Goal: Task Accomplishment & Management: Manage account settings

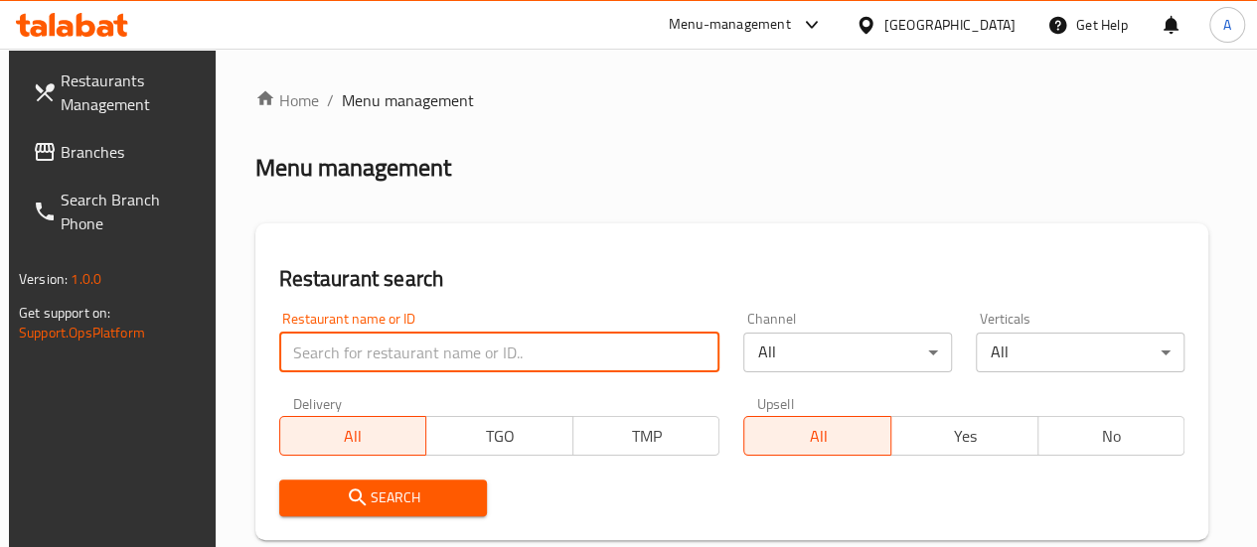
click at [403, 355] on input "search" at bounding box center [499, 353] width 441 height 40
type input "kaldi 850"
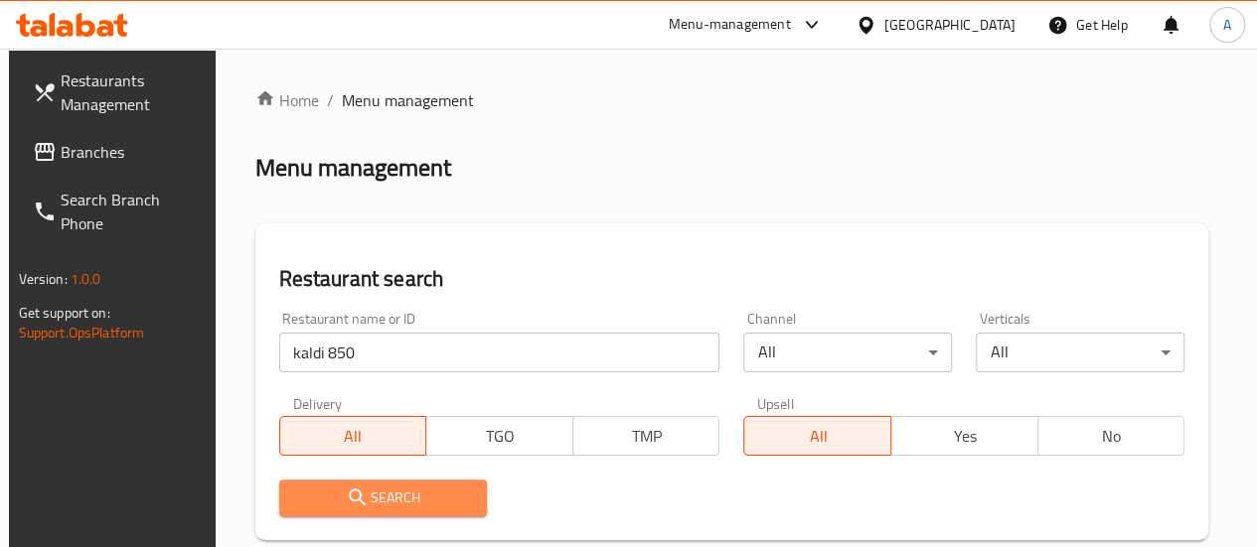
click at [377, 516] on button "Search" at bounding box center [383, 498] width 209 height 37
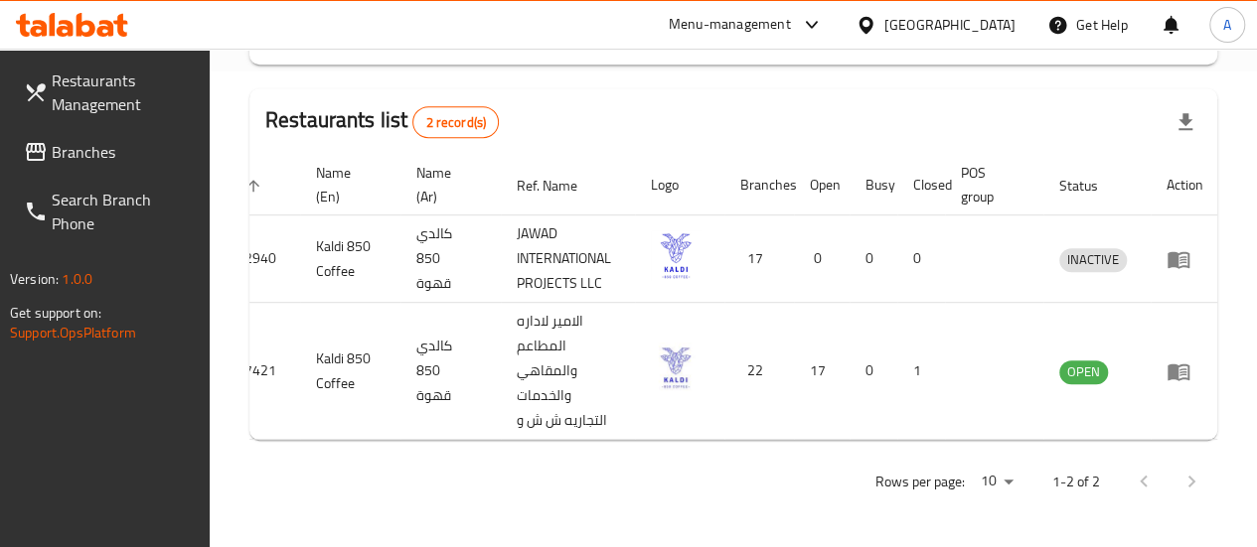
scroll to position [0, 42]
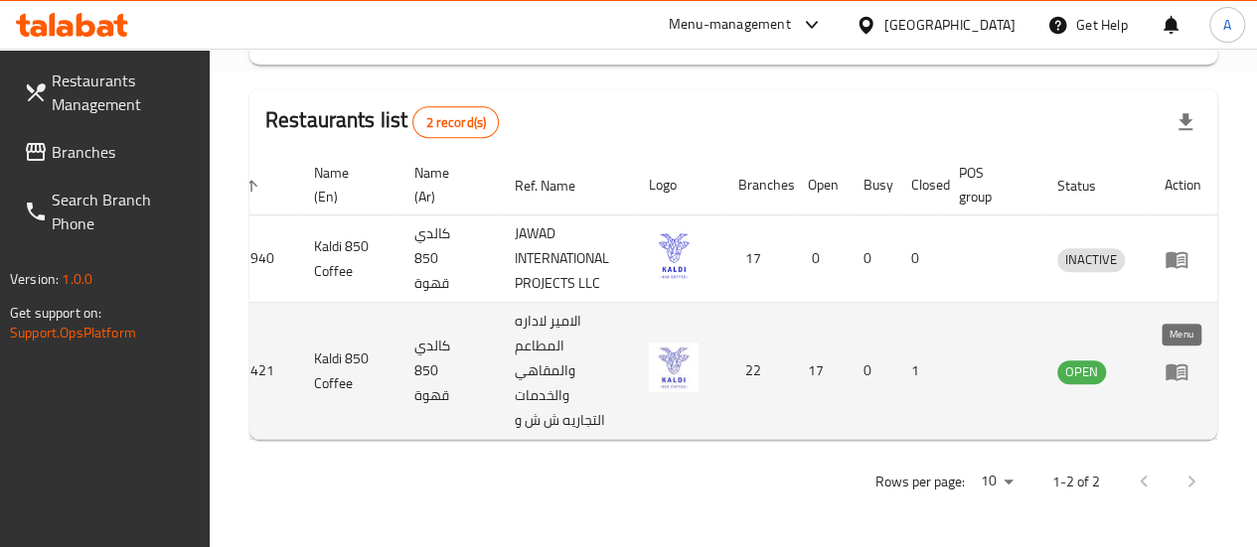
click at [1178, 369] on icon "enhanced table" at bounding box center [1180, 373] width 7 height 8
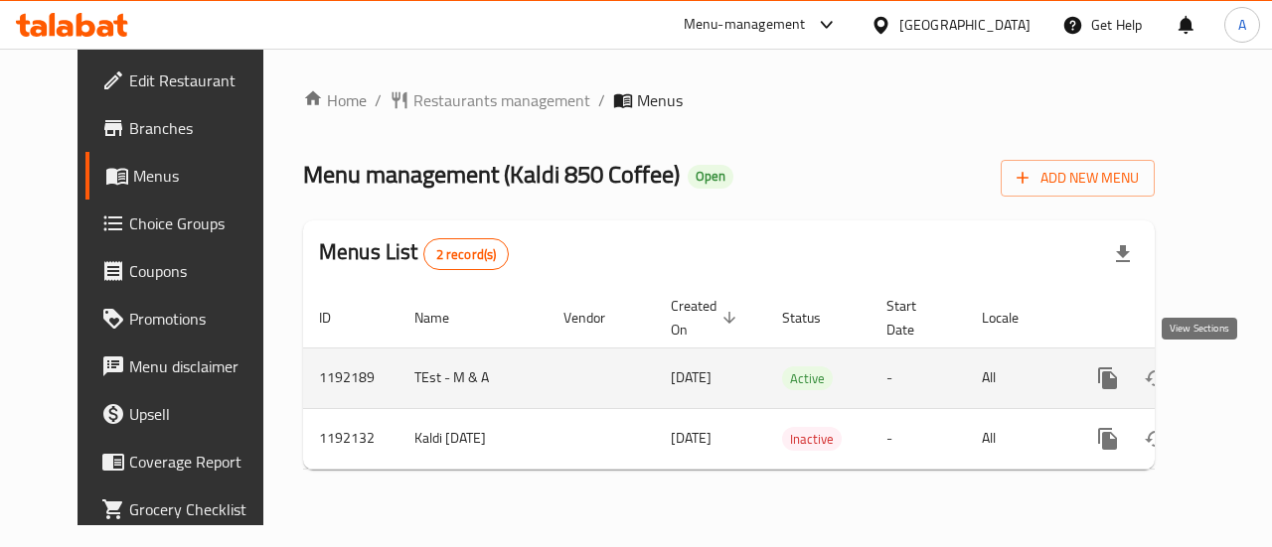
click at [1227, 377] on link "enhanced table" at bounding box center [1251, 379] width 48 height 48
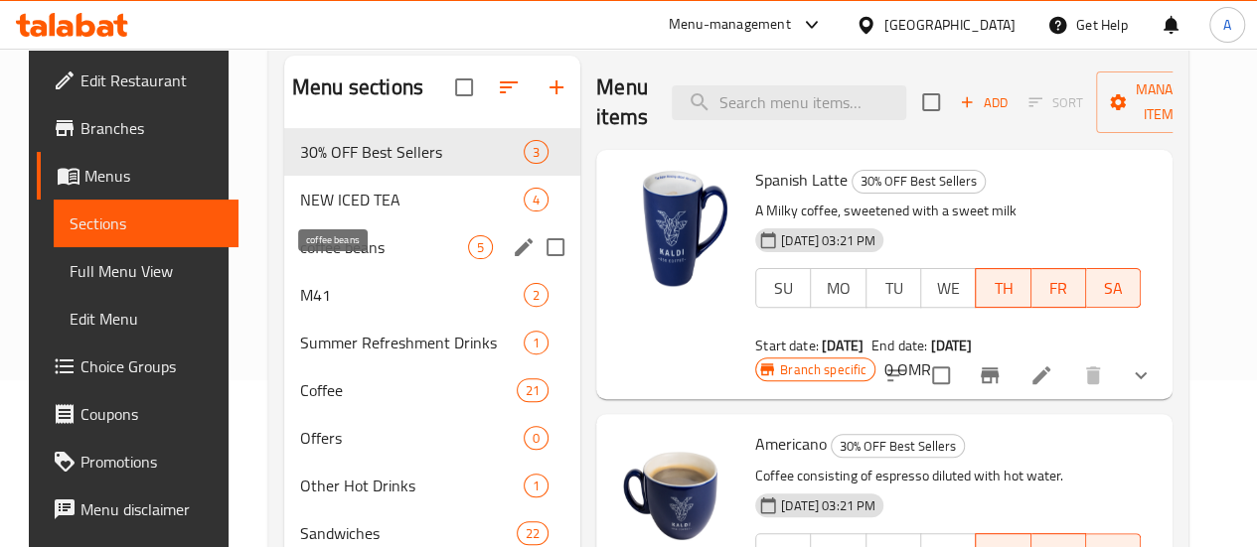
scroll to position [199, 0]
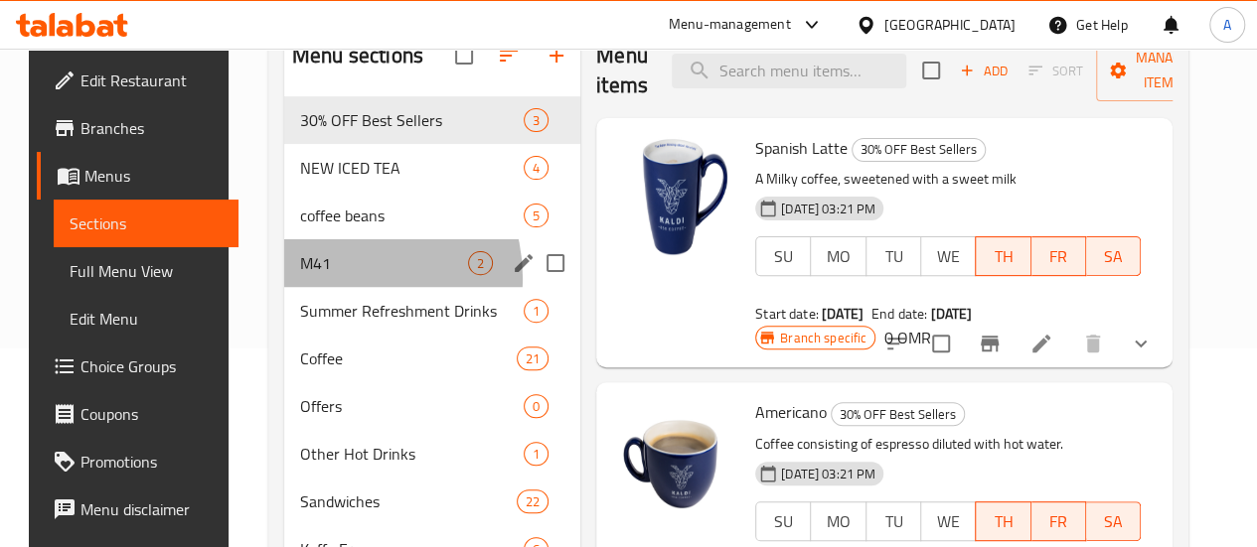
click at [327, 287] on div "M41 2" at bounding box center [432, 263] width 296 height 48
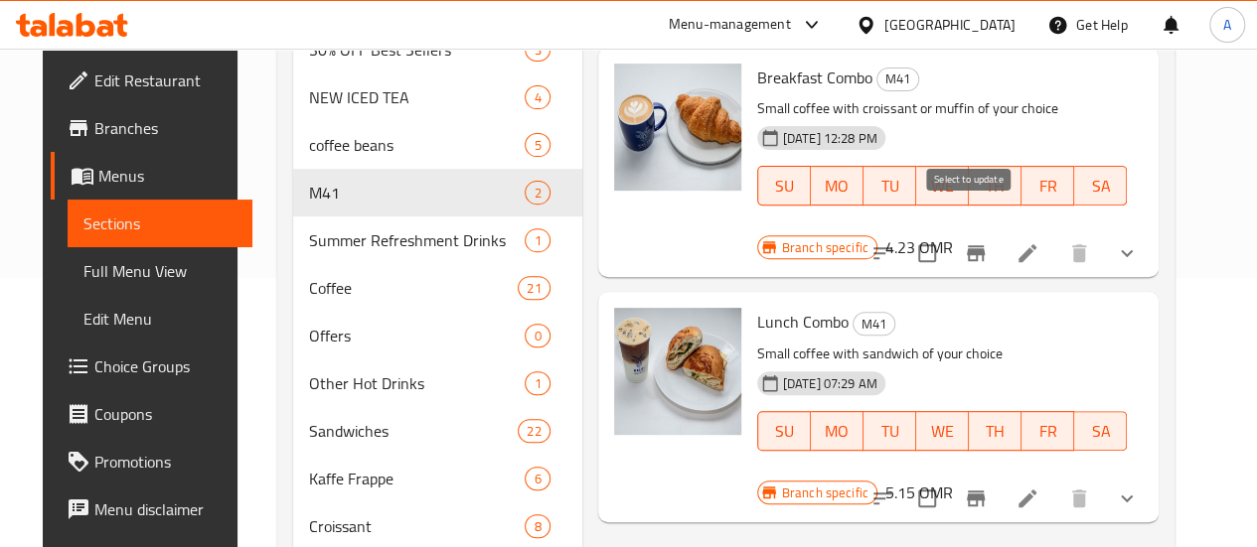
scroll to position [397, 0]
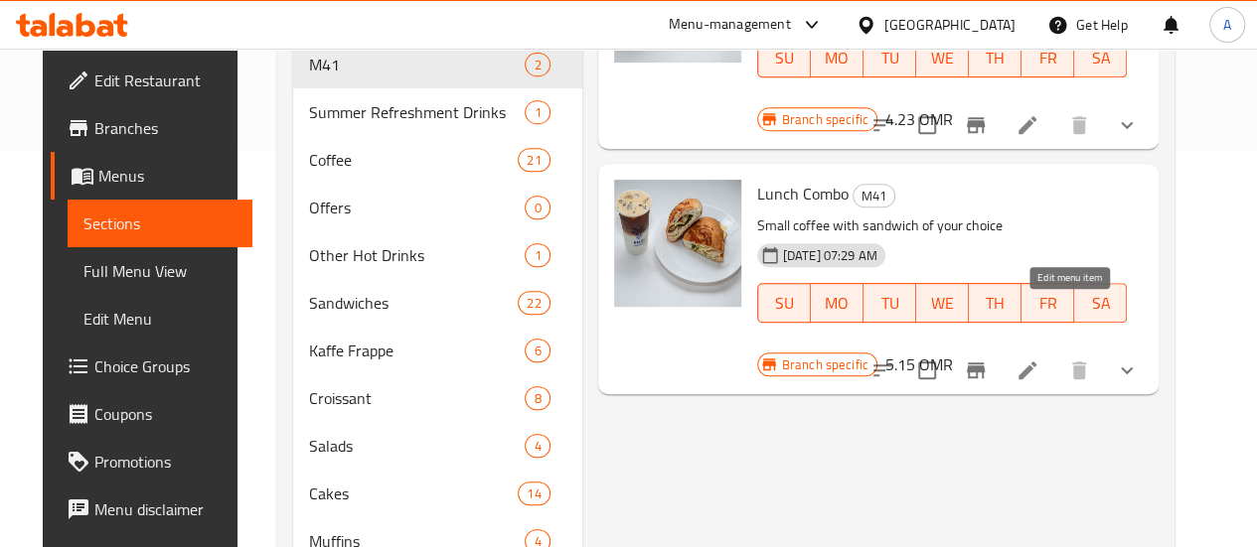
click at [1039, 359] on icon at bounding box center [1027, 371] width 24 height 24
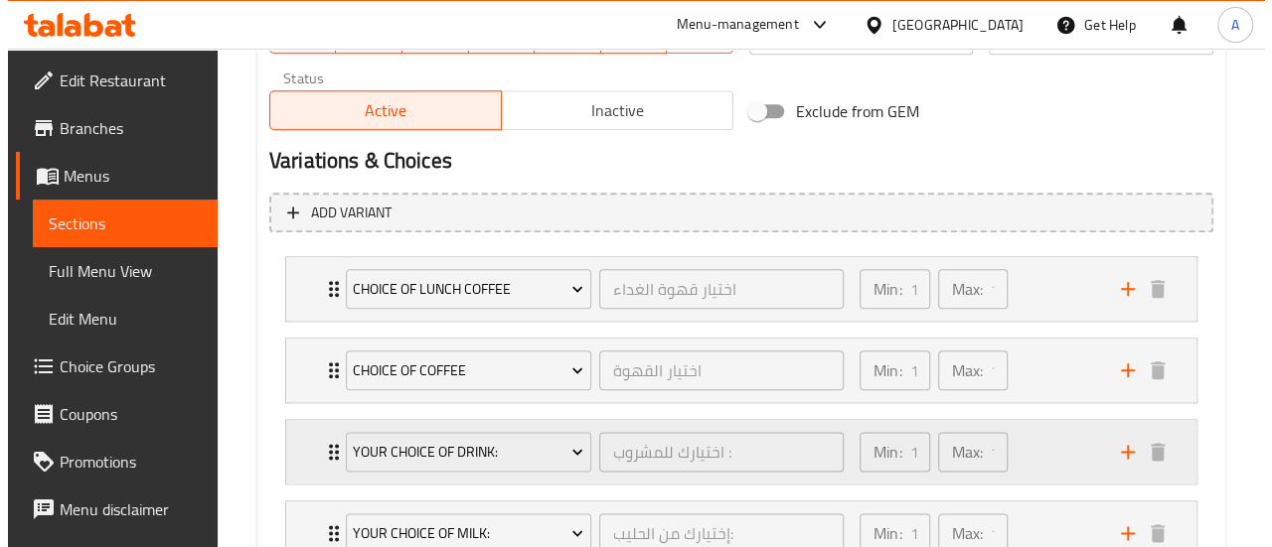
scroll to position [1192, 0]
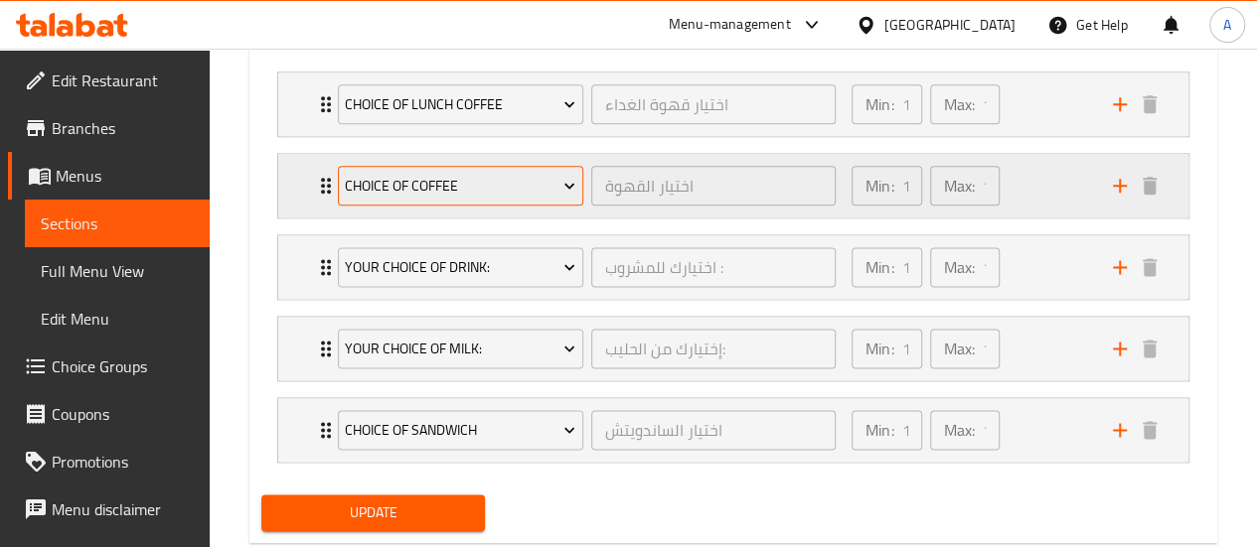
click at [512, 184] on span "Choice of Coffee" at bounding box center [460, 186] width 230 height 25
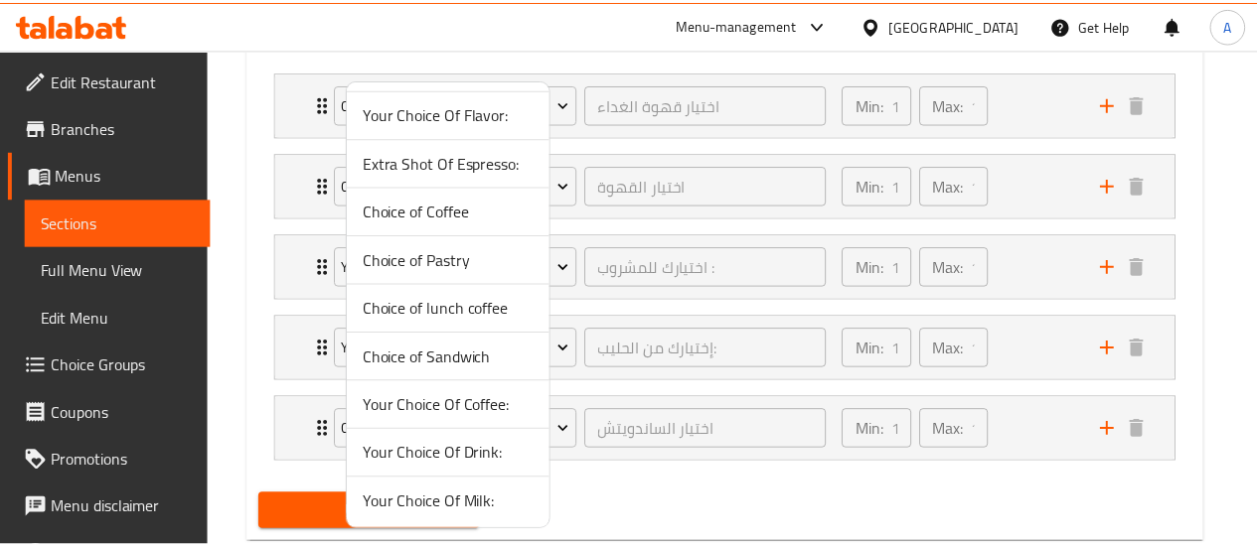
scroll to position [0, 0]
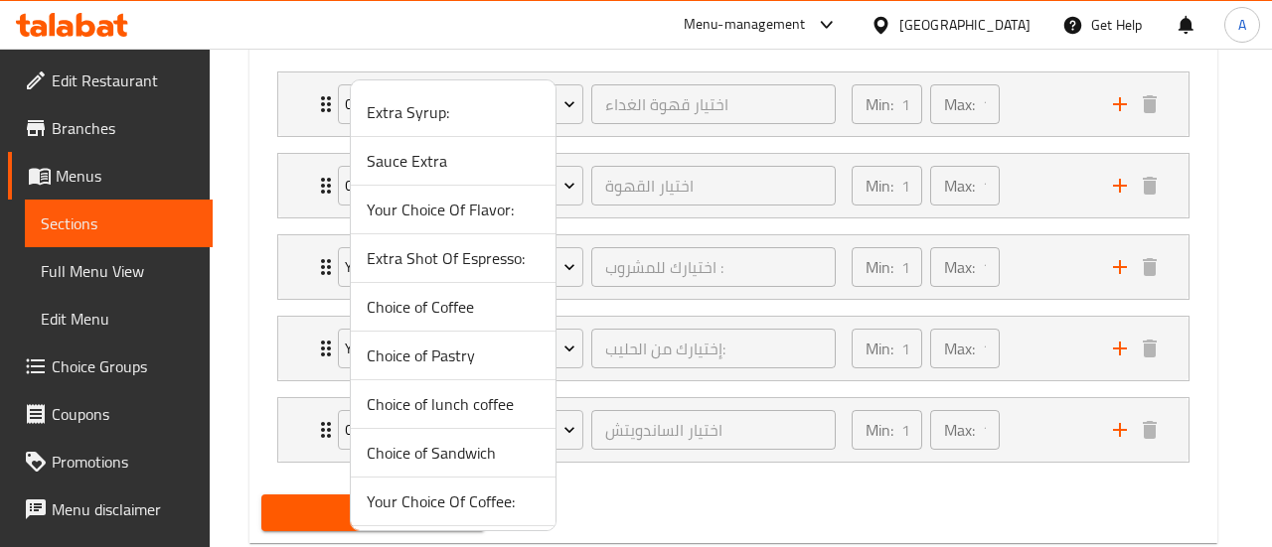
drag, startPoint x: 479, startPoint y: 492, endPoint x: 493, endPoint y: 475, distance: 21.9
click at [478, 492] on span "Your Choice Of Coffee:" at bounding box center [453, 502] width 173 height 24
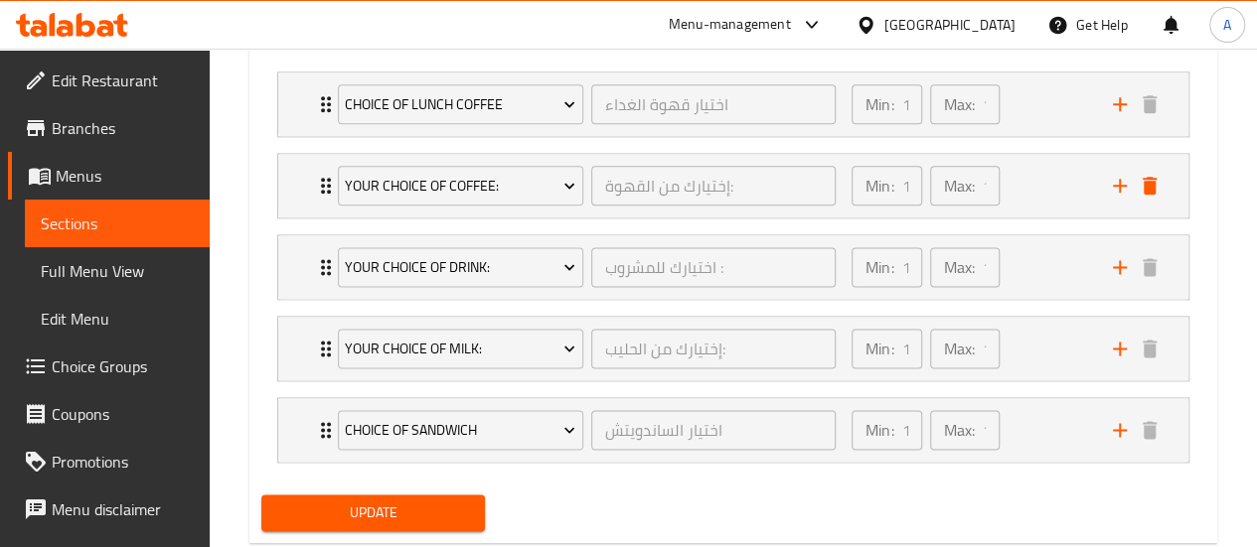
click at [431, 506] on span "Update" at bounding box center [373, 513] width 193 height 25
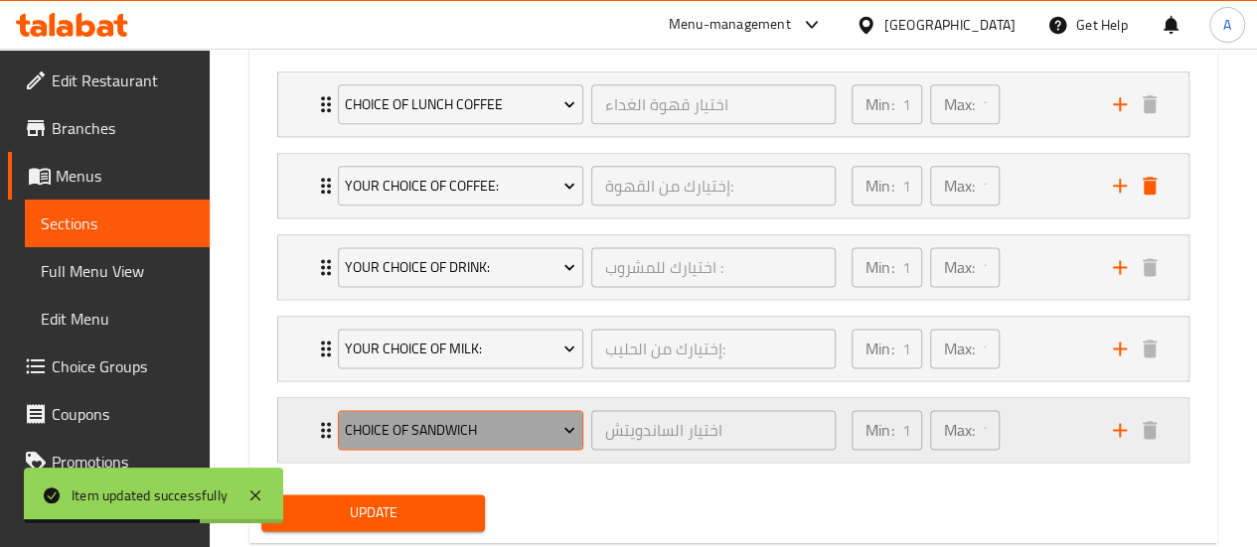
click at [499, 419] on span "Choice of Sandwich" at bounding box center [460, 430] width 230 height 25
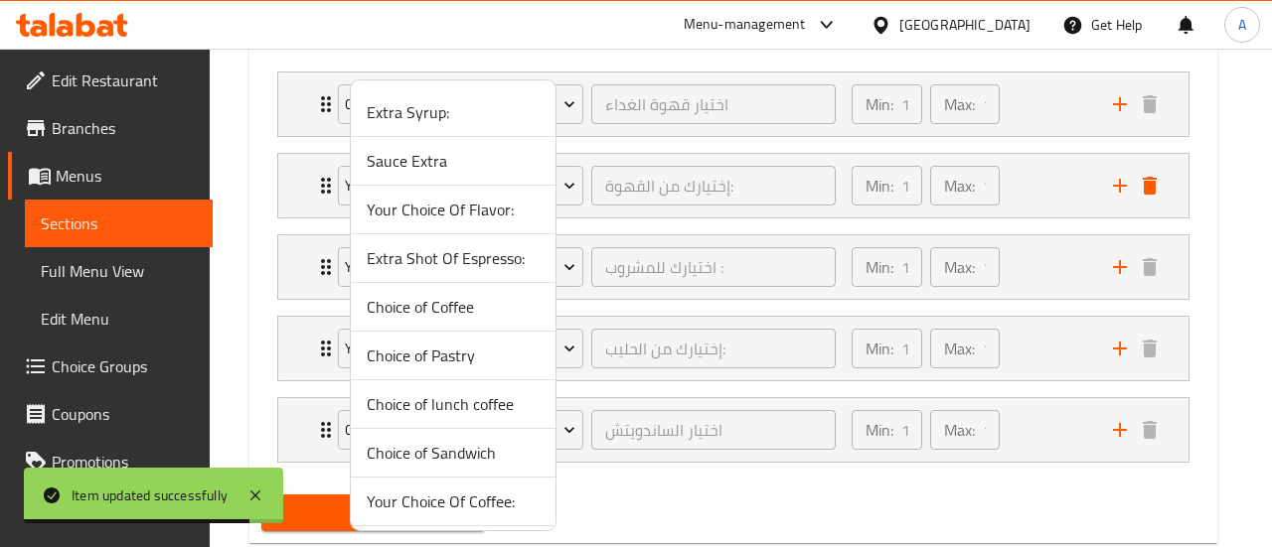
drag, startPoint x: 77, startPoint y: 140, endPoint x: 89, endPoint y: 166, distance: 28.4
click at [77, 139] on div at bounding box center [636, 273] width 1272 height 547
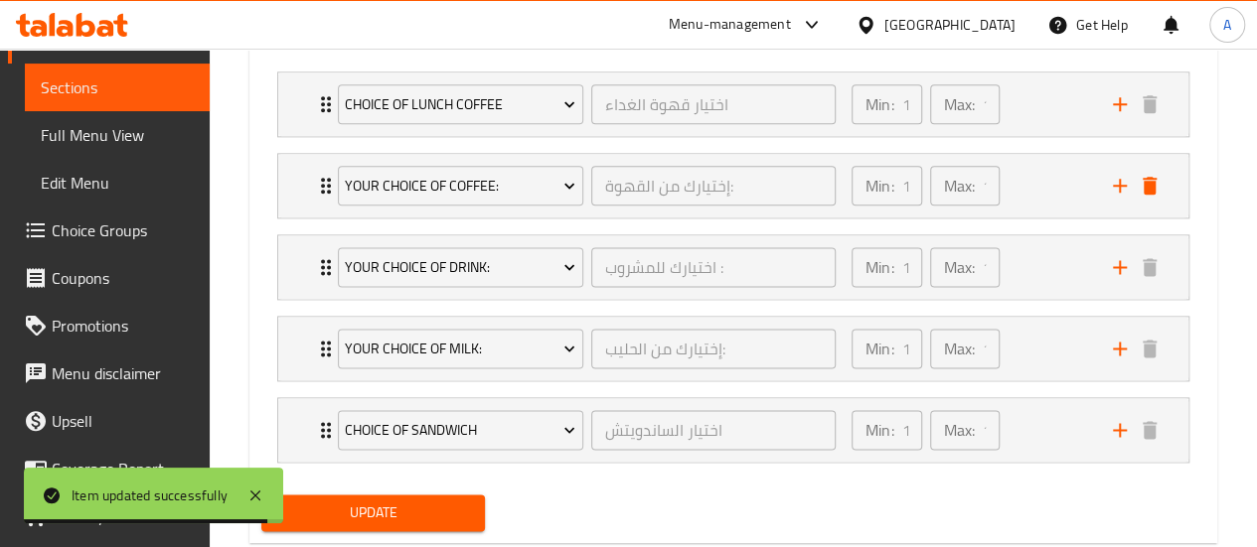
scroll to position [189, 0]
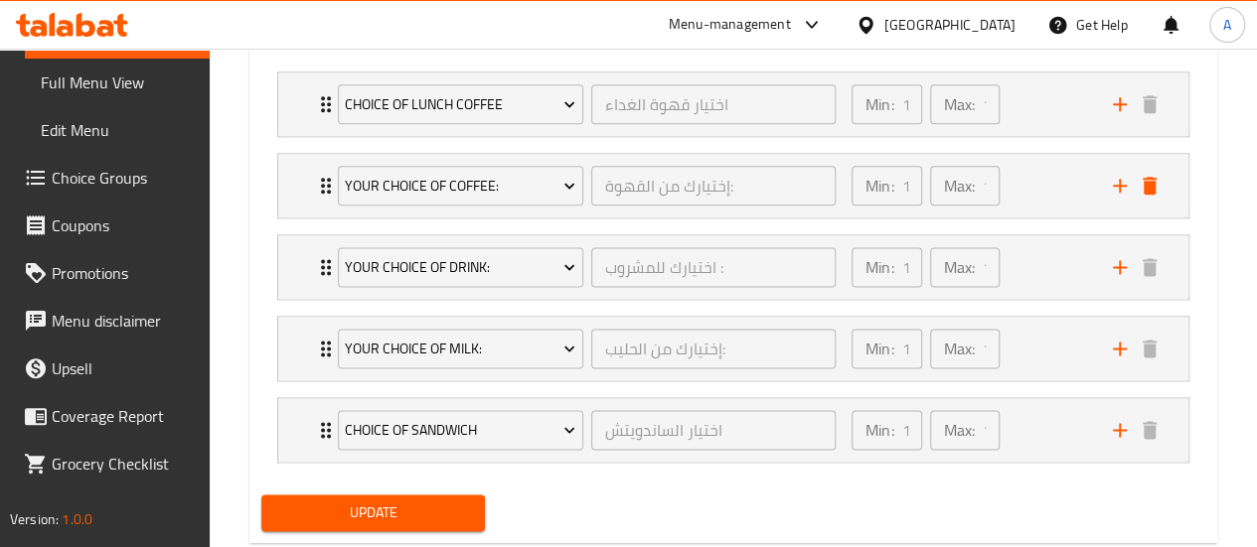
click at [118, 192] on link "Choice Groups" at bounding box center [109, 178] width 202 height 48
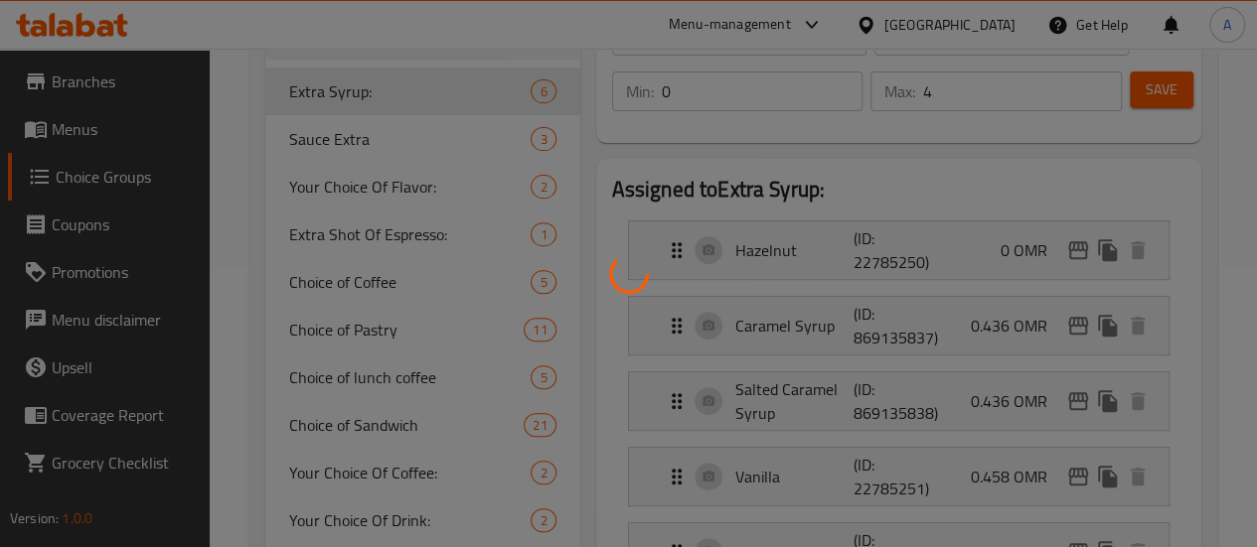
scroll to position [46, 0]
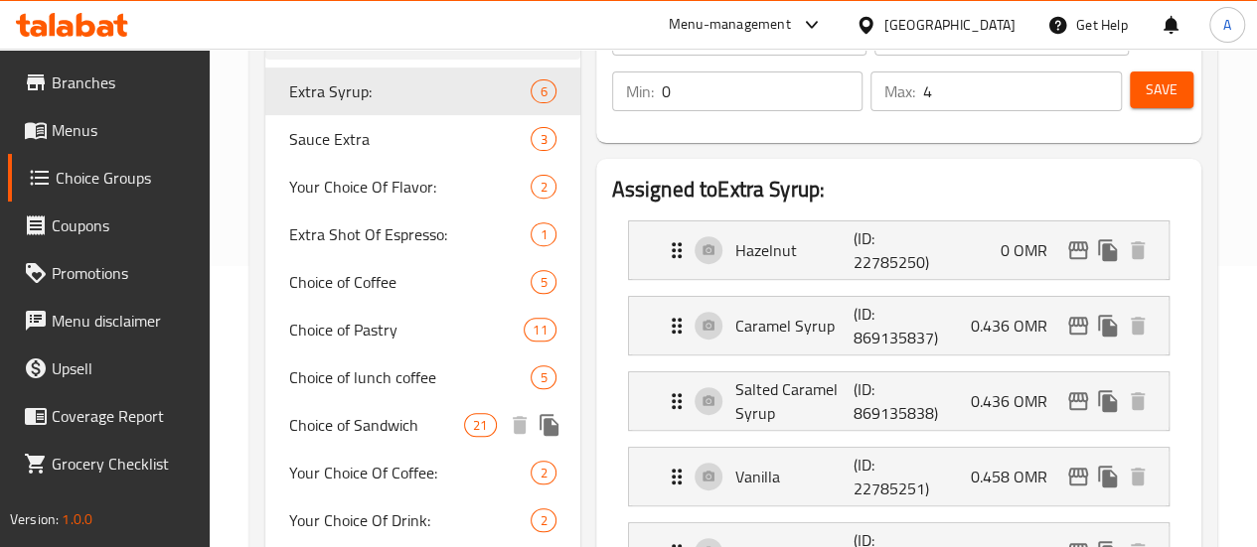
click at [370, 437] on span "Choice of Sandwich" at bounding box center [376, 425] width 175 height 24
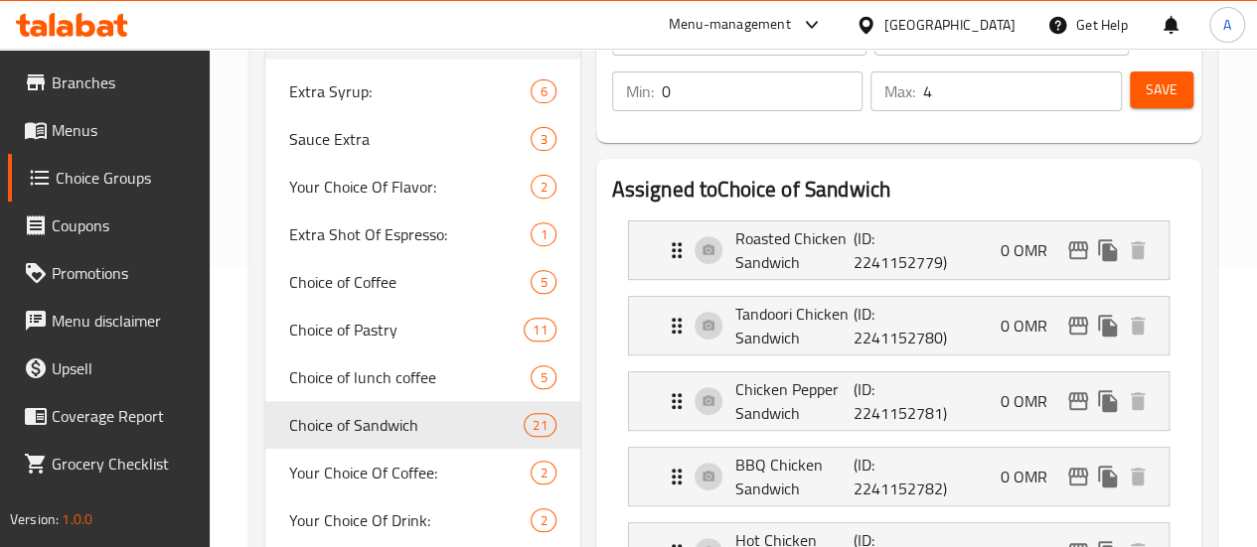
type input "Choice of Sandwich"
type input "اختيار الساندويتش"
type input "1"
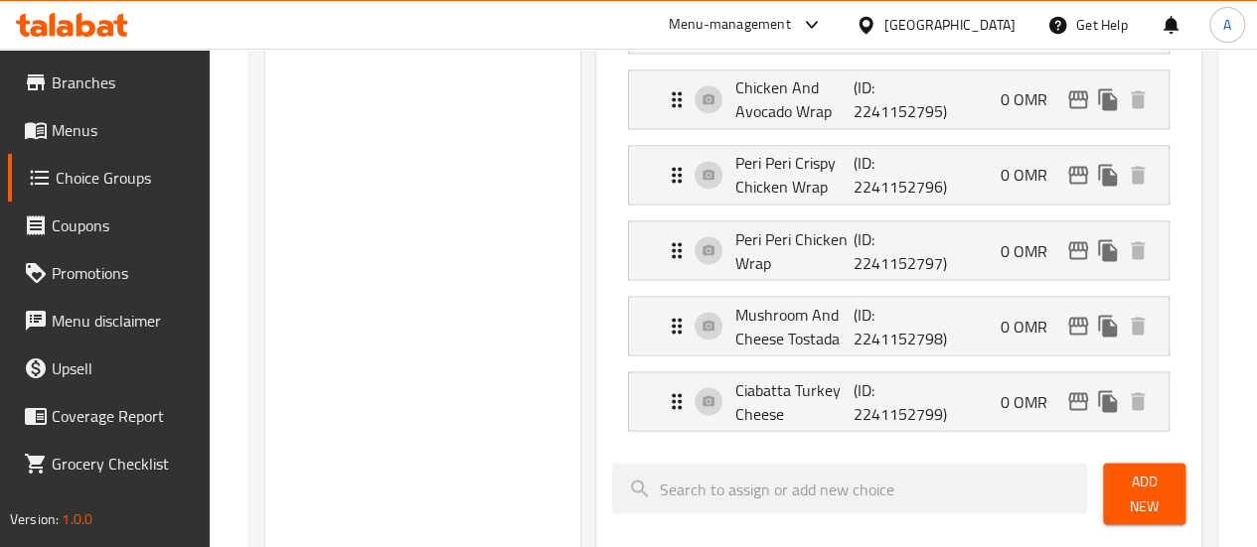
scroll to position [1771, 0]
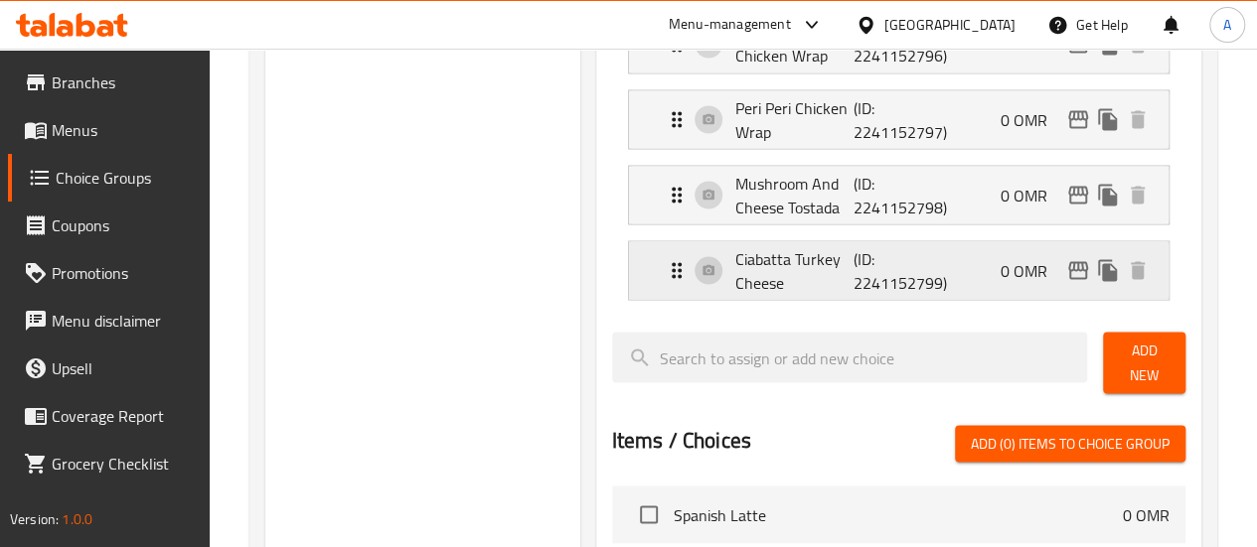
click at [908, 267] on div "Ciabatta Turkey Cheese (ID: 2241152799) 0 OMR" at bounding box center [905, 270] width 480 height 58
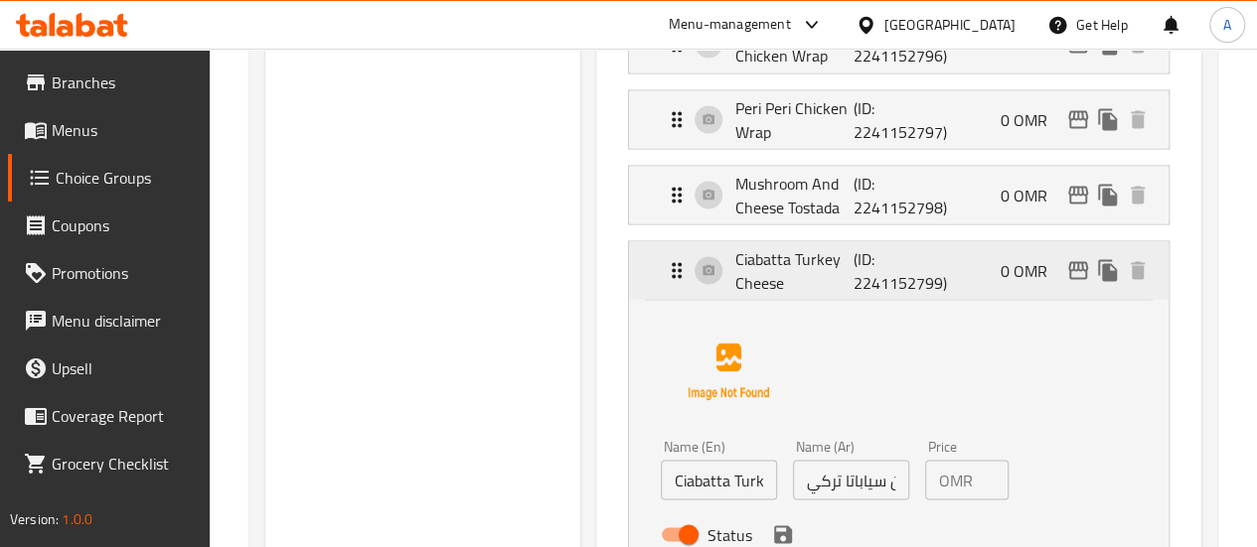
click at [917, 256] on div "Ciabatta Turkey Cheese (ID: 2241152799) 0 OMR" at bounding box center [905, 270] width 480 height 58
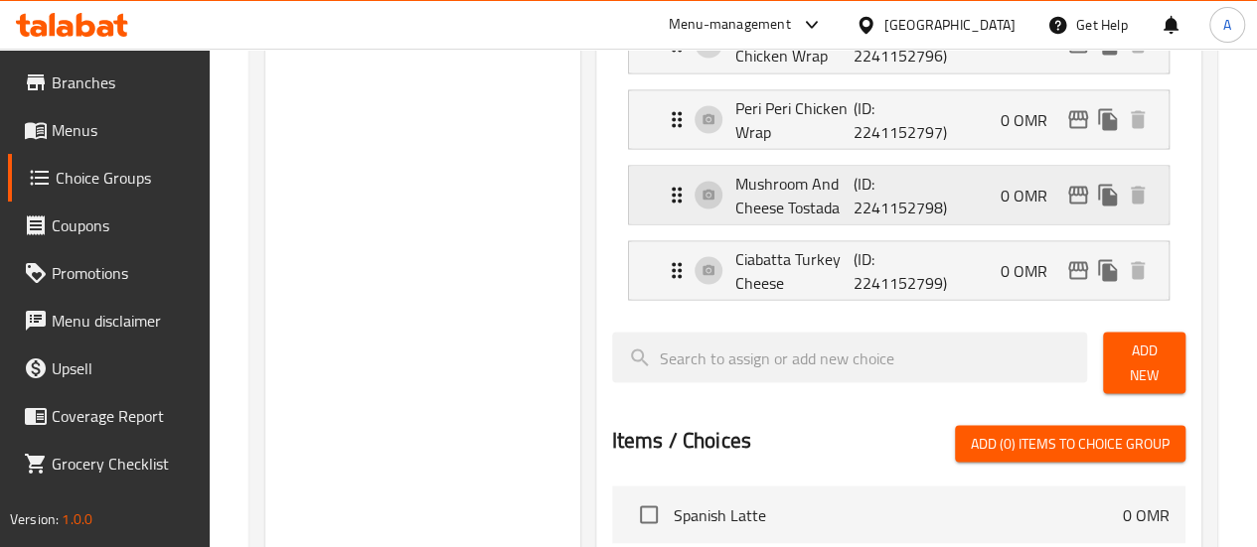
click at [898, 196] on div "Mushroom And Cheese Tostada (ID: 2241152798) 0 OMR" at bounding box center [905, 195] width 480 height 58
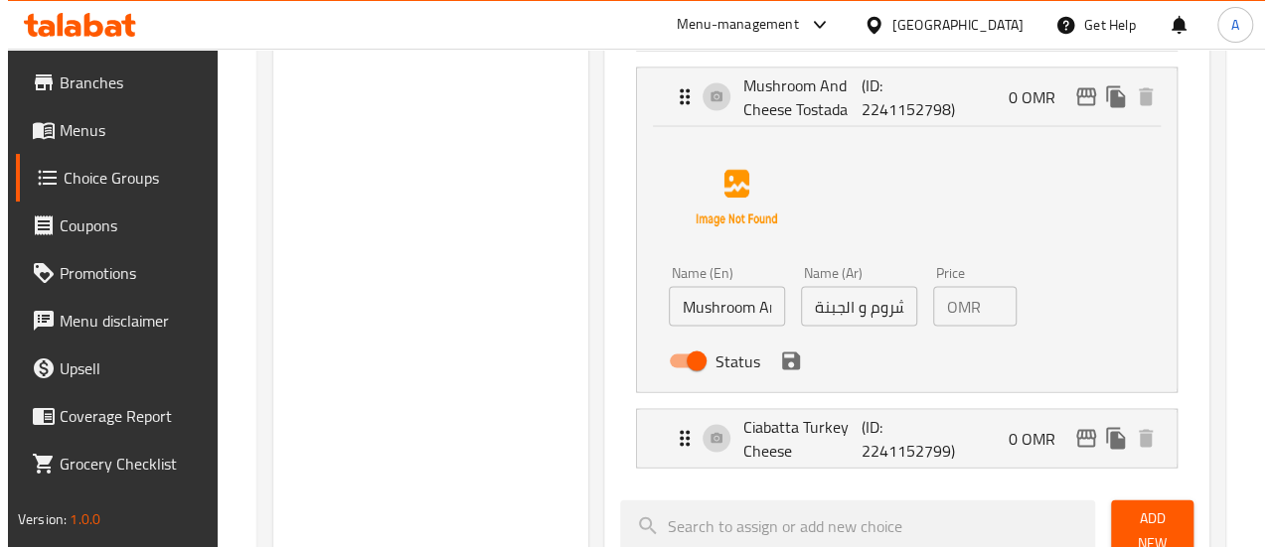
scroll to position [1871, 0]
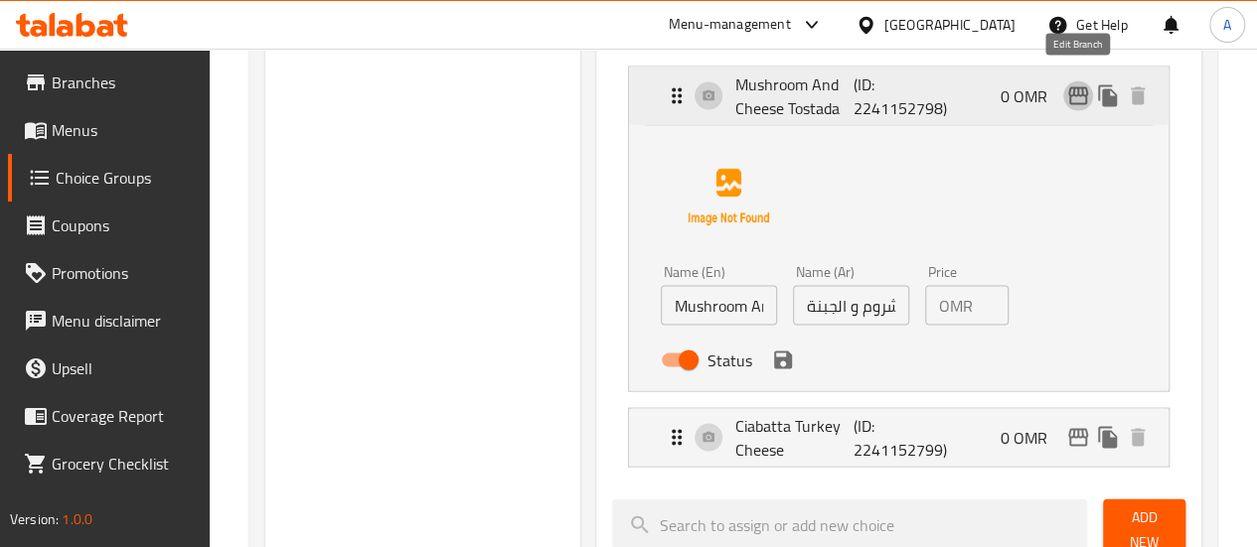
click at [1077, 83] on icon "edit" at bounding box center [1078, 95] width 24 height 24
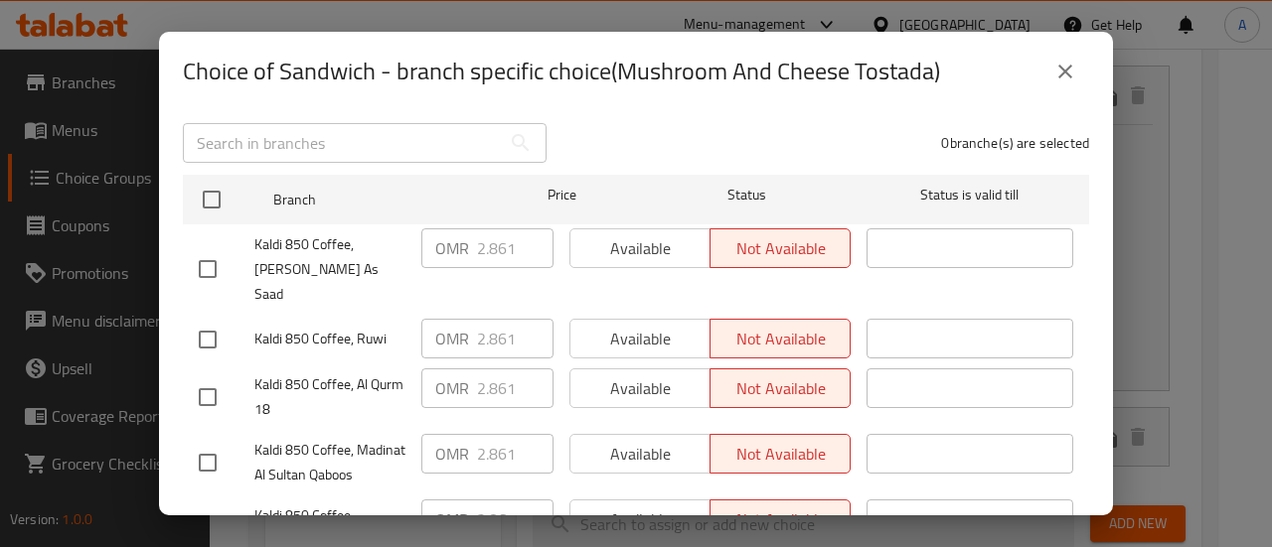
scroll to position [0, 0]
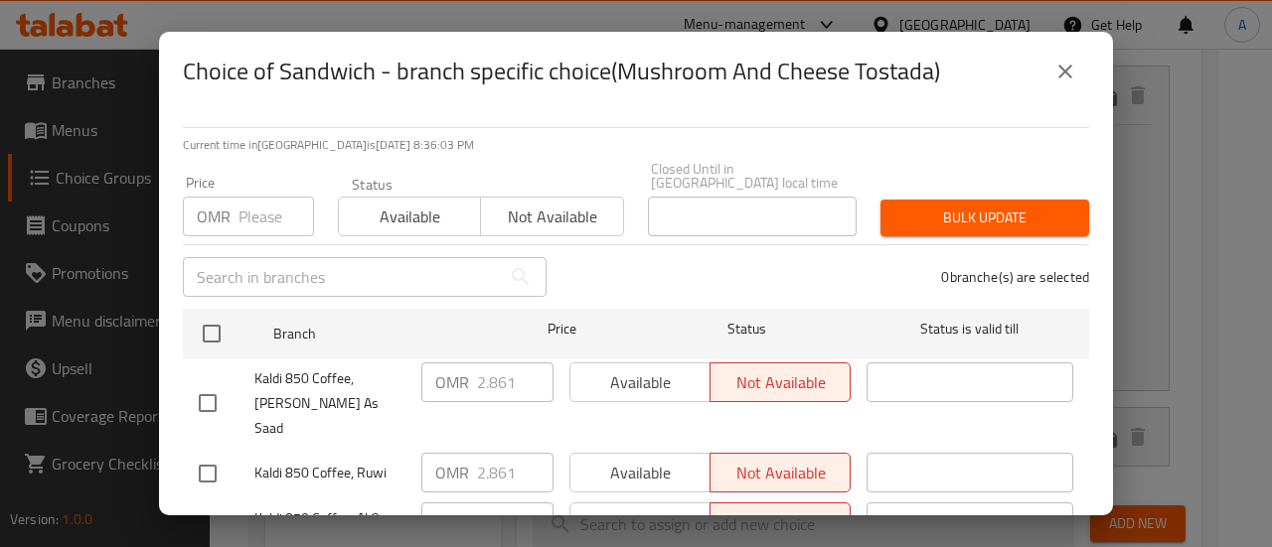
click at [274, 220] on input "number" at bounding box center [276, 217] width 76 height 40
type input "0"
click at [970, 213] on span "Bulk update" at bounding box center [984, 218] width 177 height 25
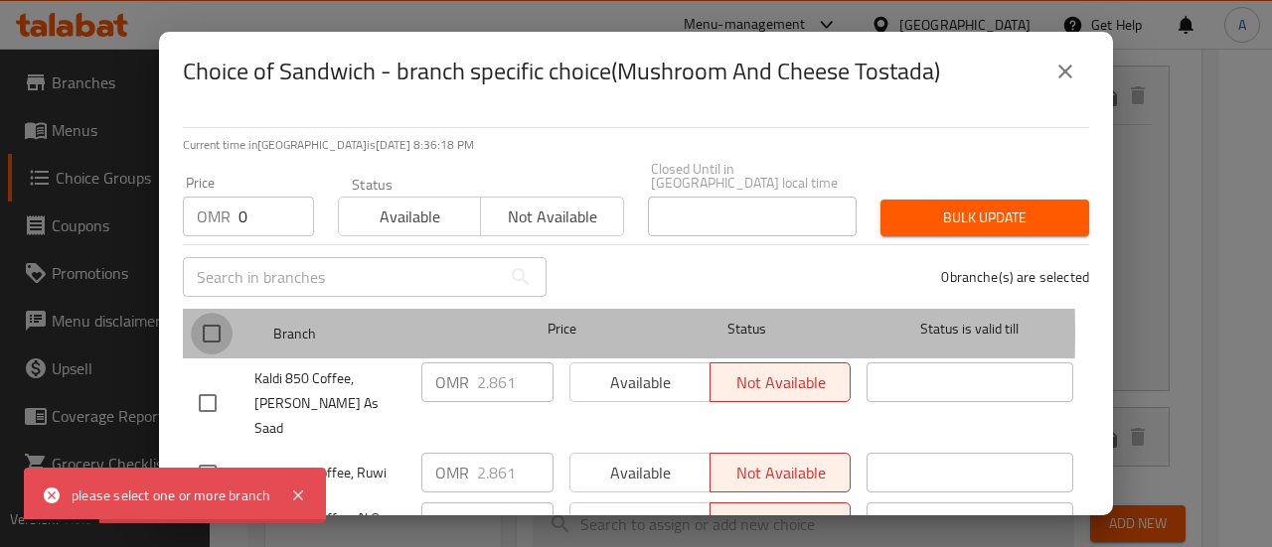
click at [221, 320] on input "checkbox" at bounding box center [212, 334] width 42 height 42
checkbox input "true"
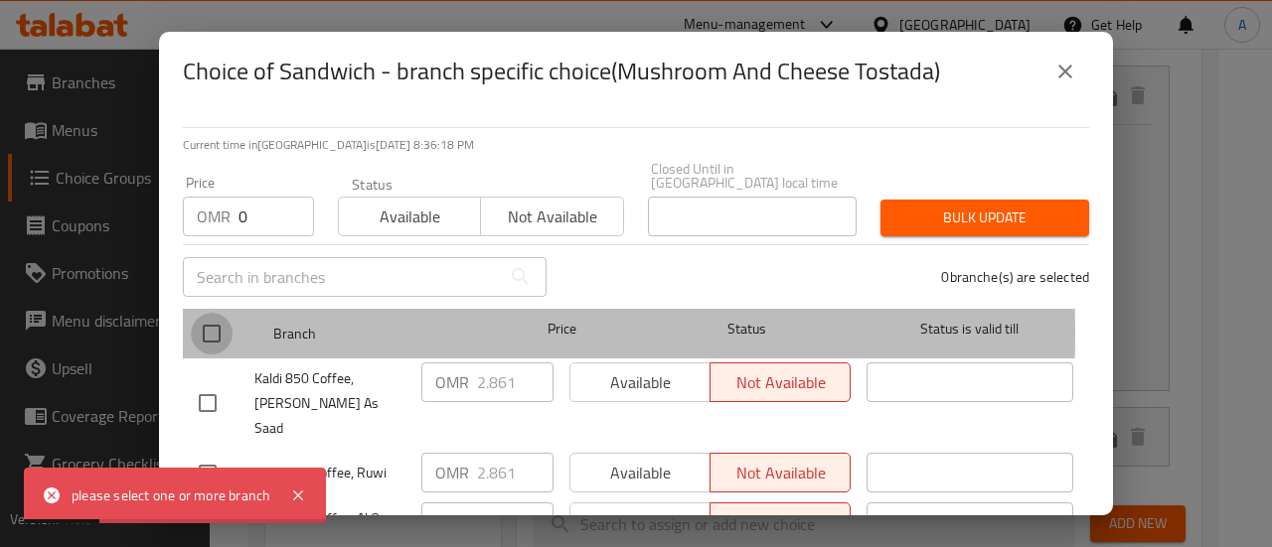
checkbox input "true"
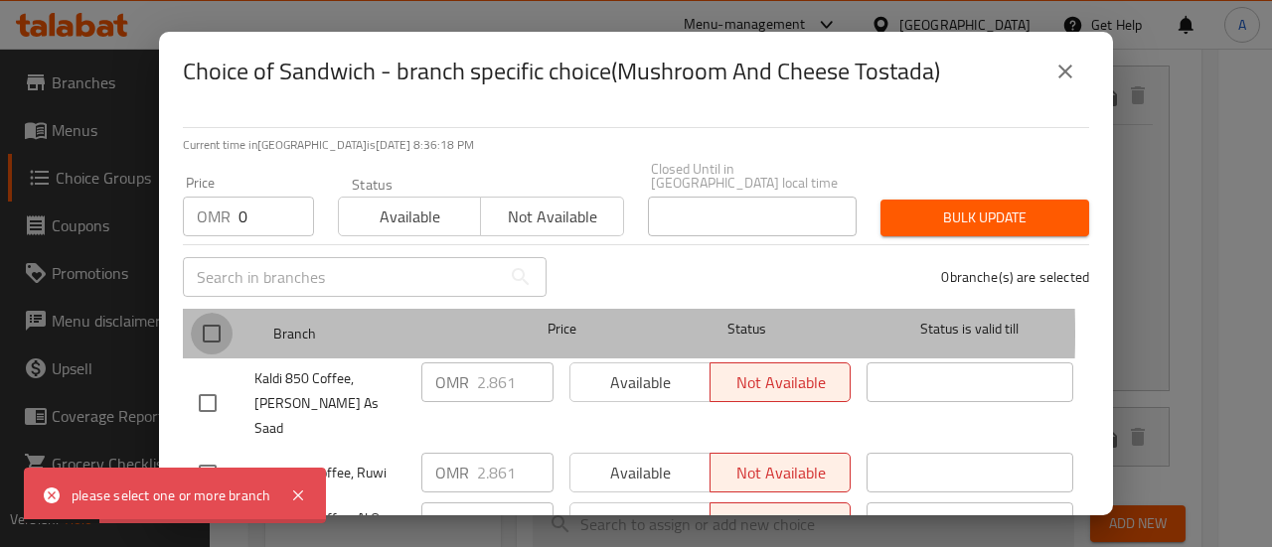
checkbox input "true"
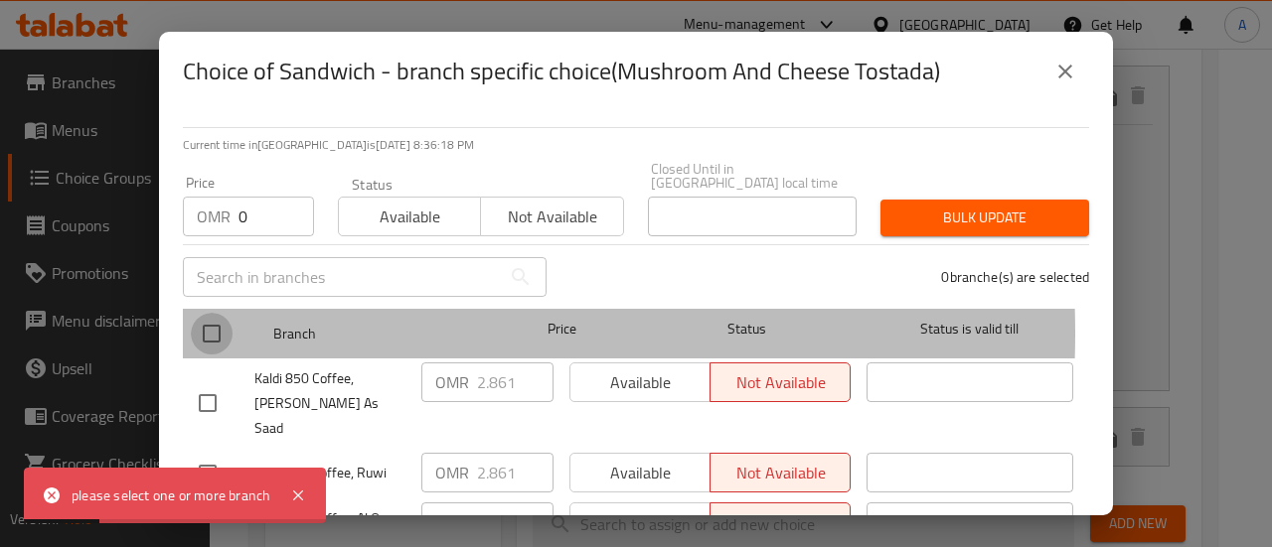
checkbox input "true"
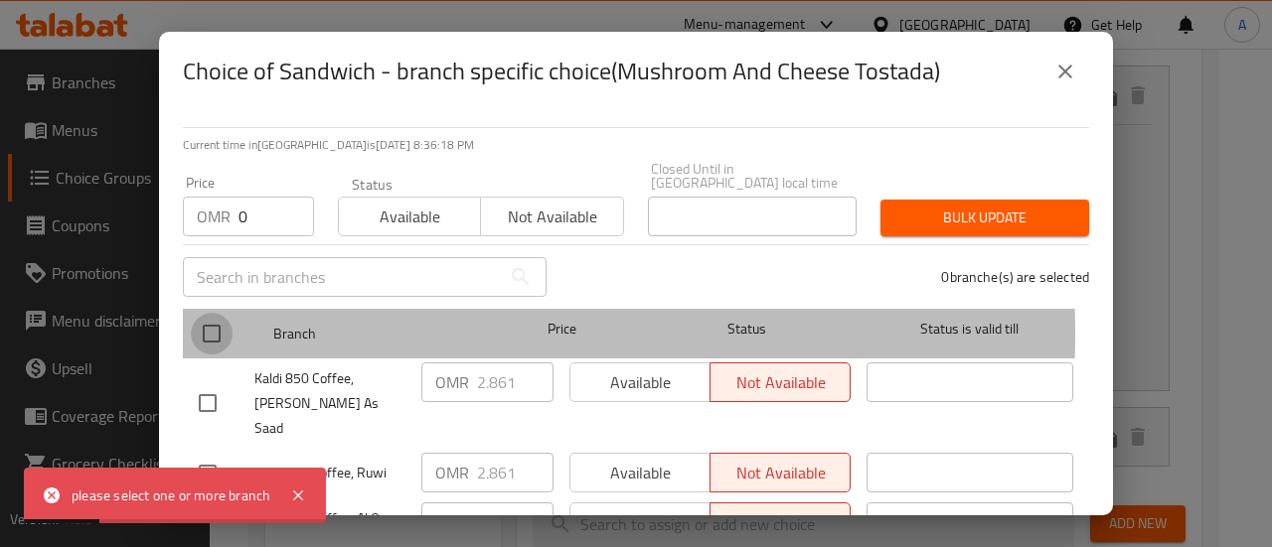
checkbox input "true"
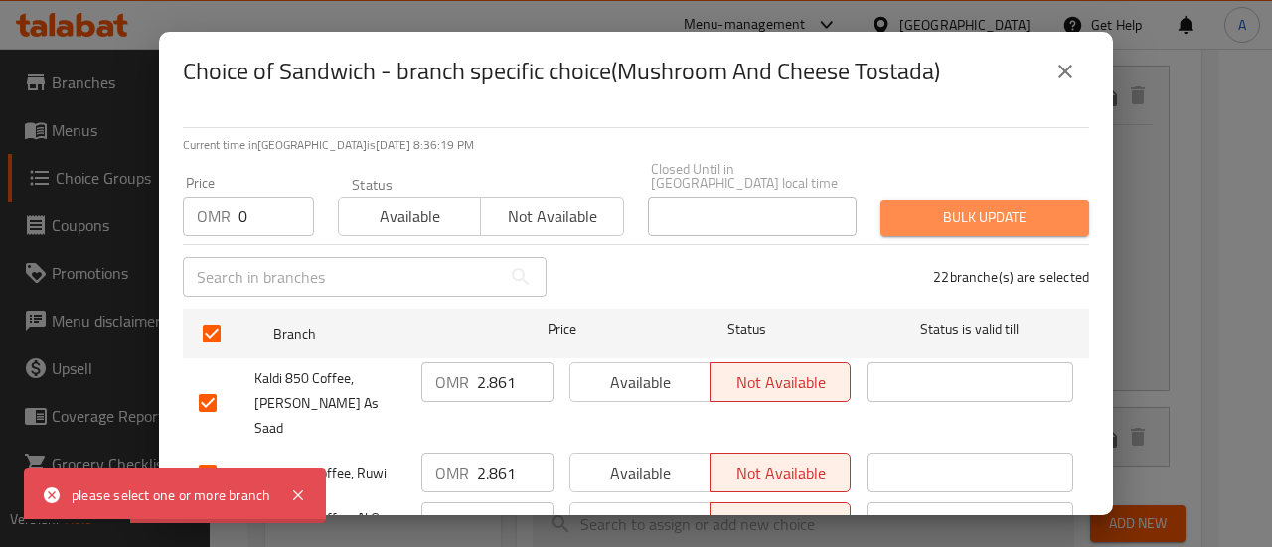
click at [1026, 209] on span "Bulk update" at bounding box center [984, 218] width 177 height 25
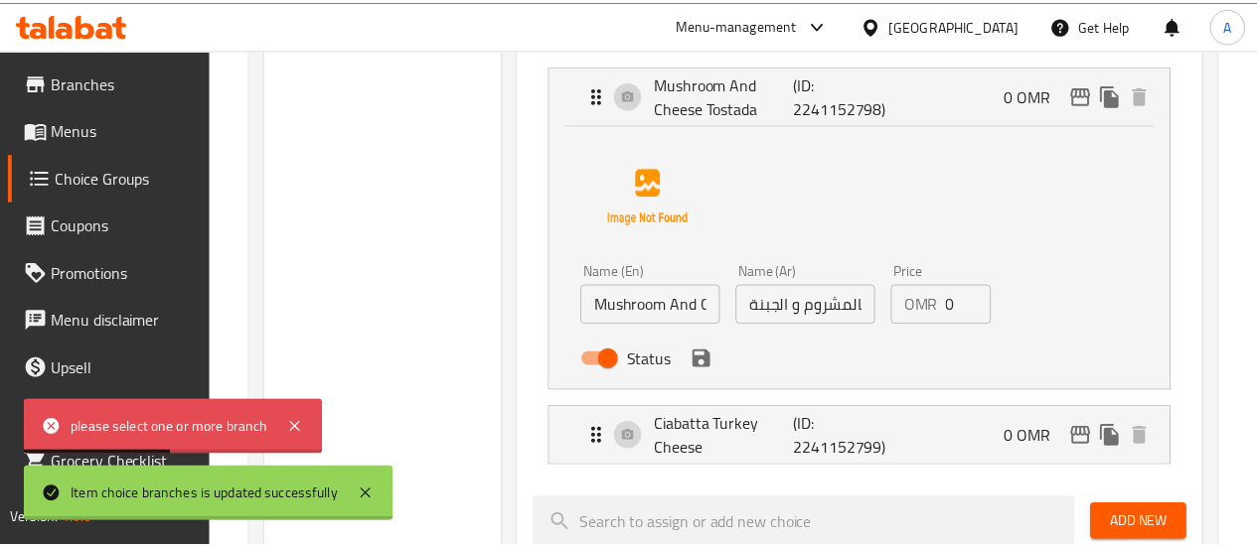
scroll to position [433, 0]
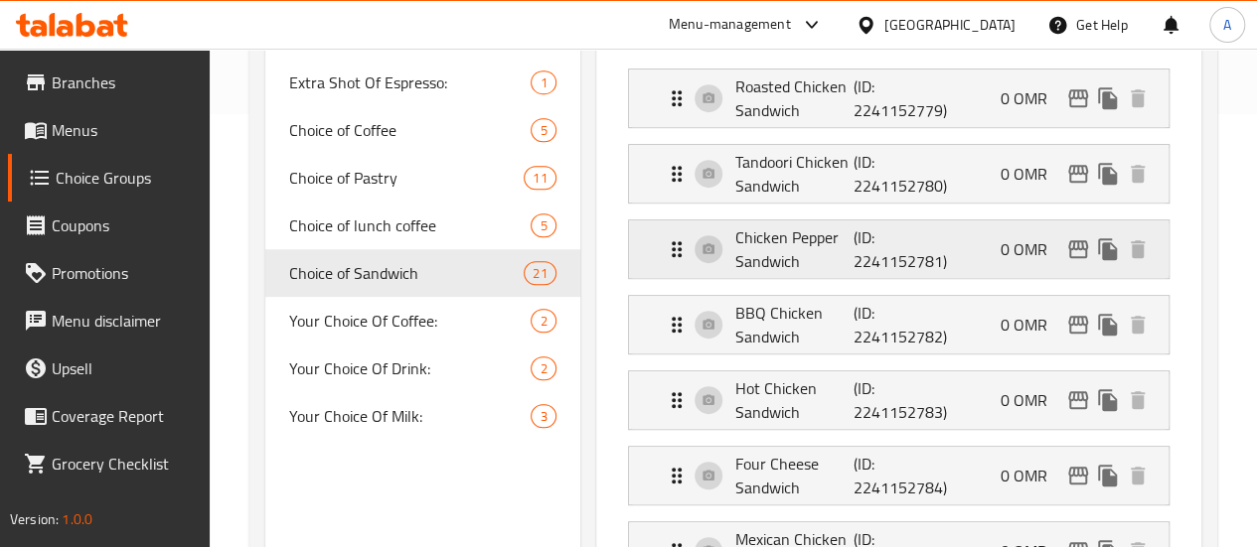
click at [929, 241] on div "Chicken Pepper Sandwich (ID: 2241152781) 0 OMR" at bounding box center [905, 250] width 480 height 58
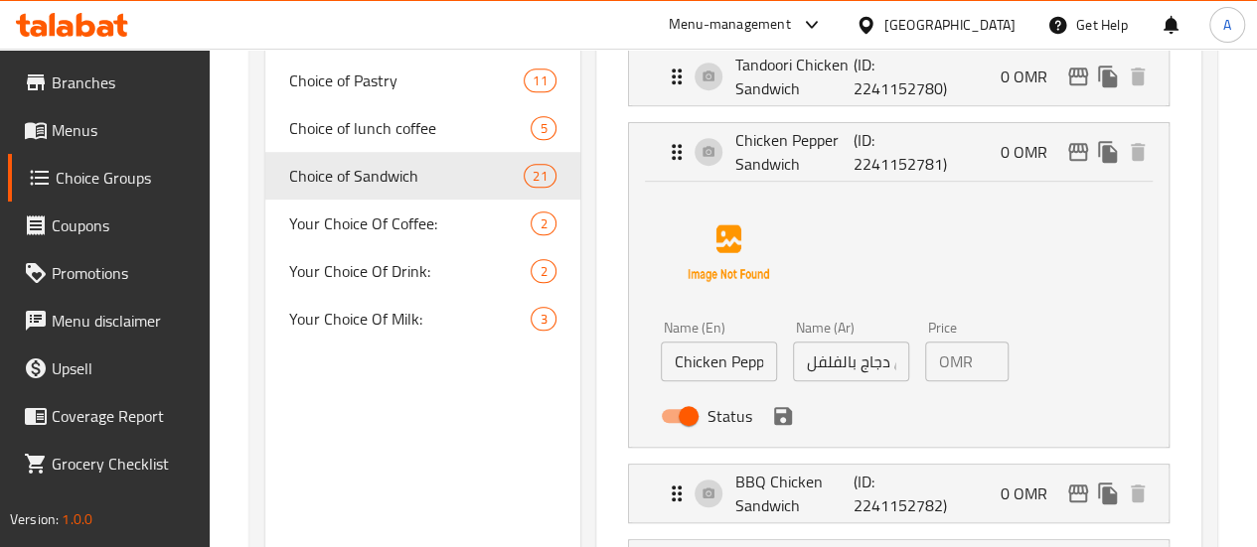
scroll to position [532, 0]
click at [981, 357] on input "0" at bounding box center [995, 360] width 28 height 40
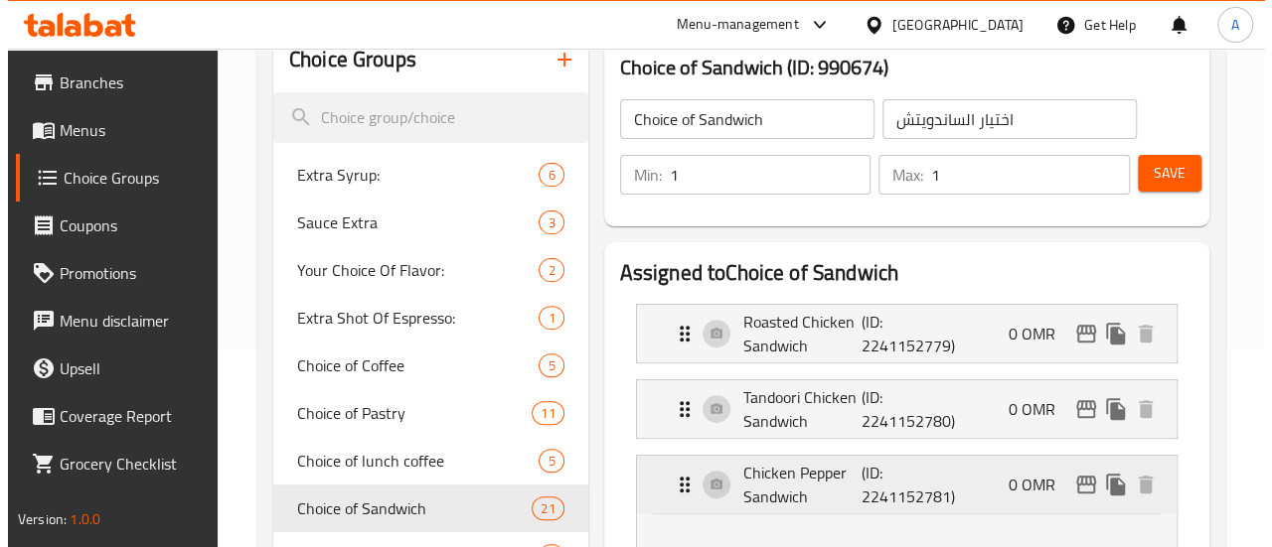
scroll to position [334, 0]
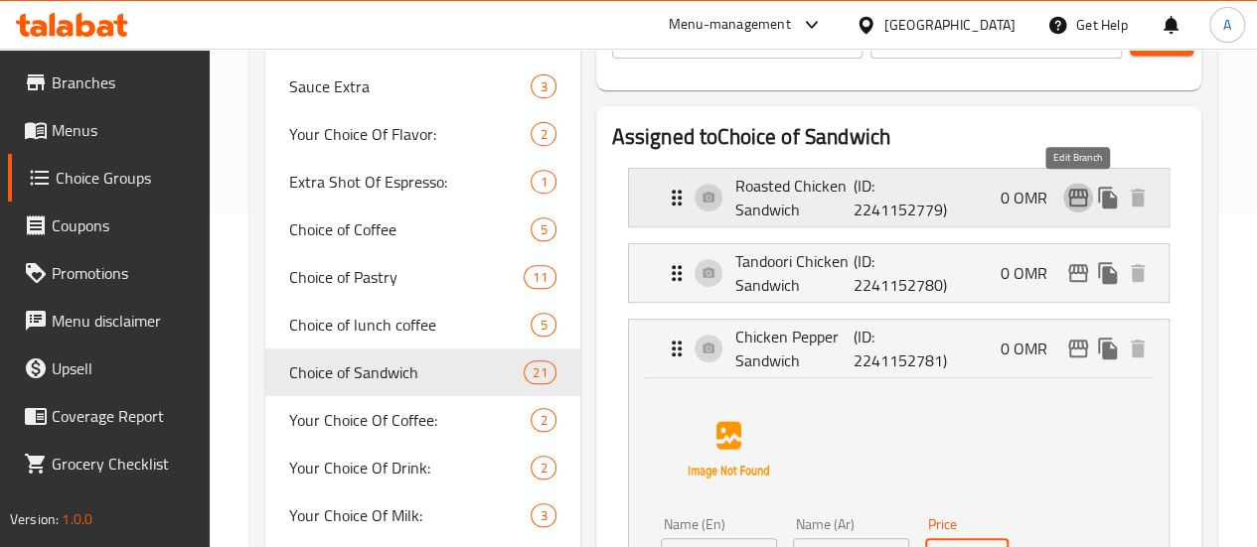
click at [1070, 206] on icon "edit" at bounding box center [1078, 198] width 20 height 18
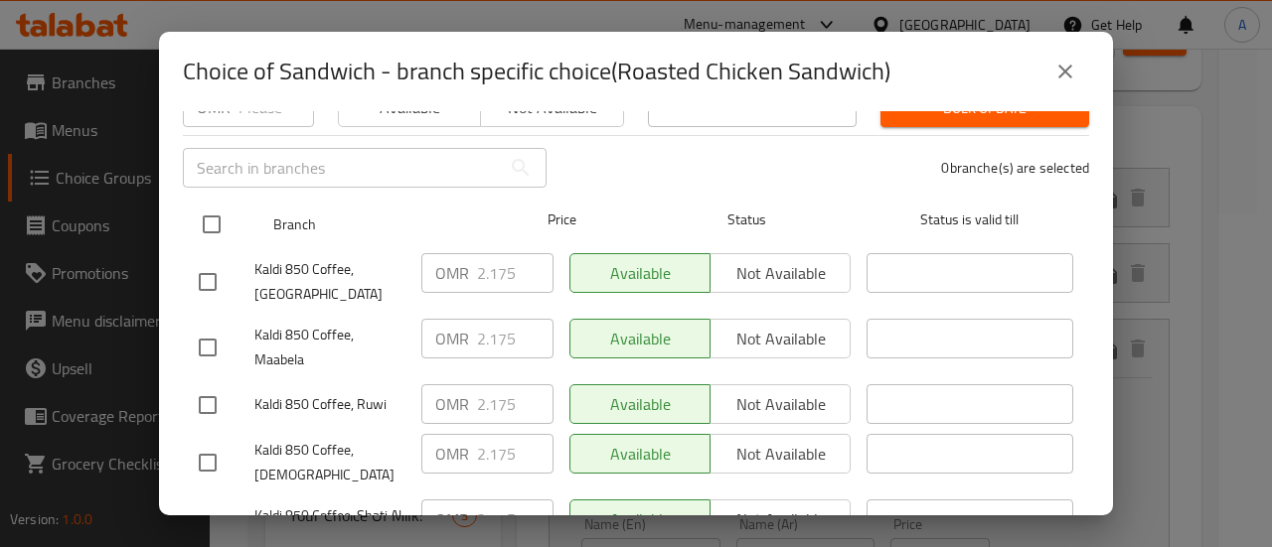
scroll to position [0, 0]
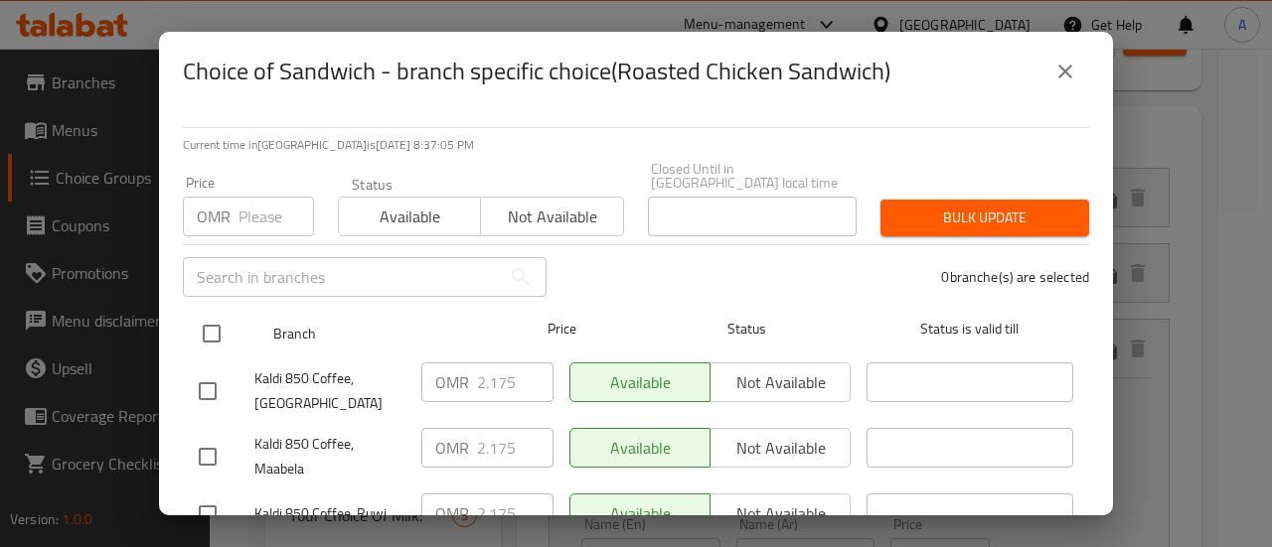
click at [212, 326] on input "checkbox" at bounding box center [212, 334] width 42 height 42
checkbox input "true"
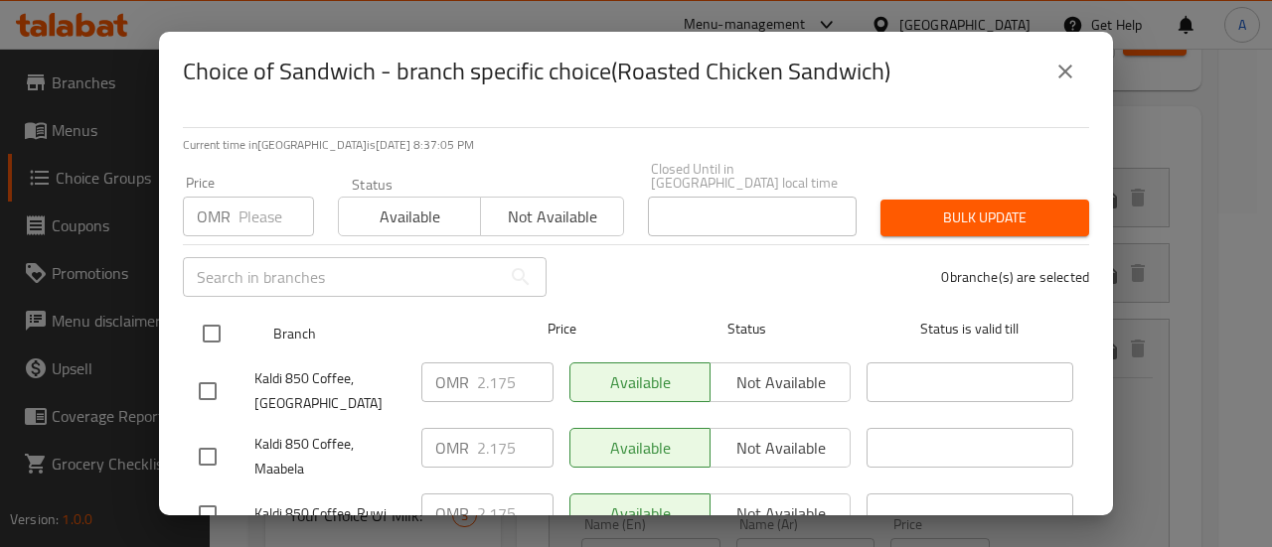
checkbox input "true"
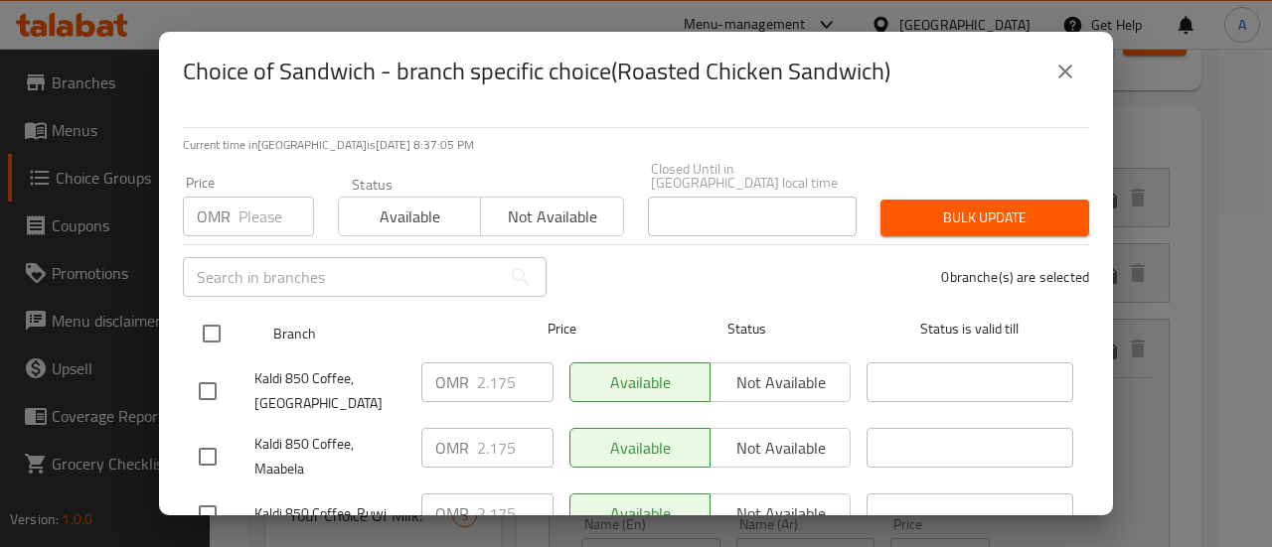
checkbox input "true"
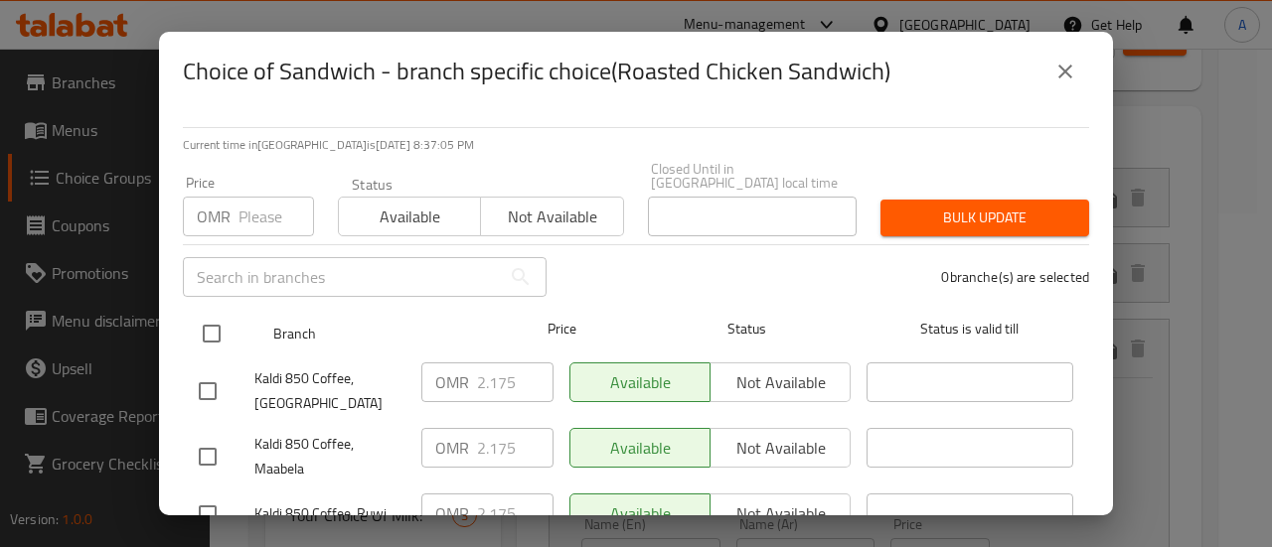
checkbox input "true"
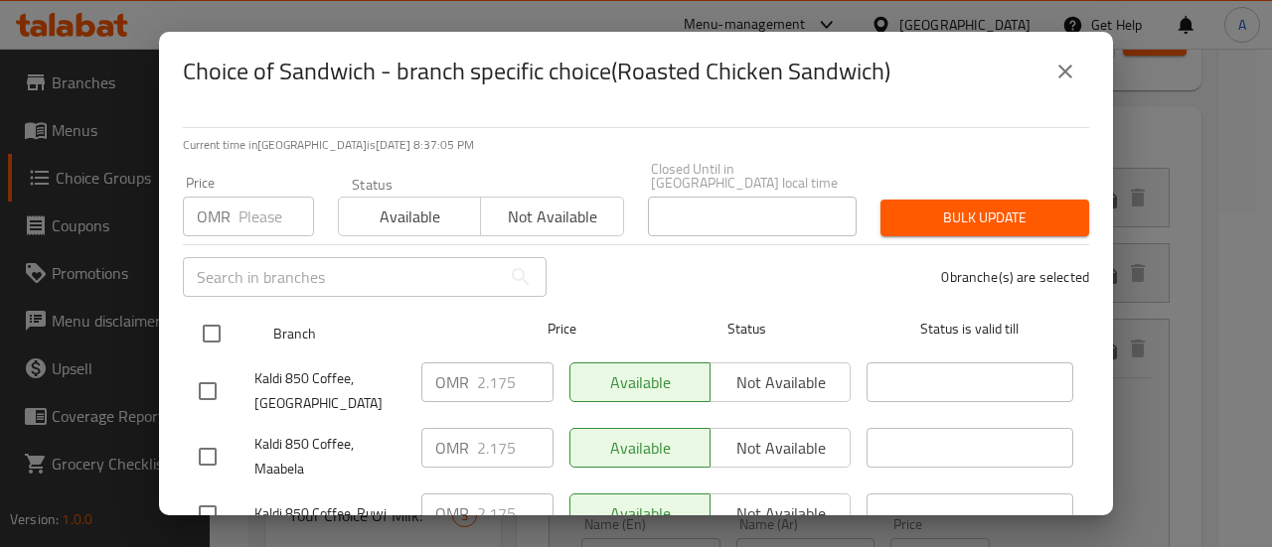
checkbox input "true"
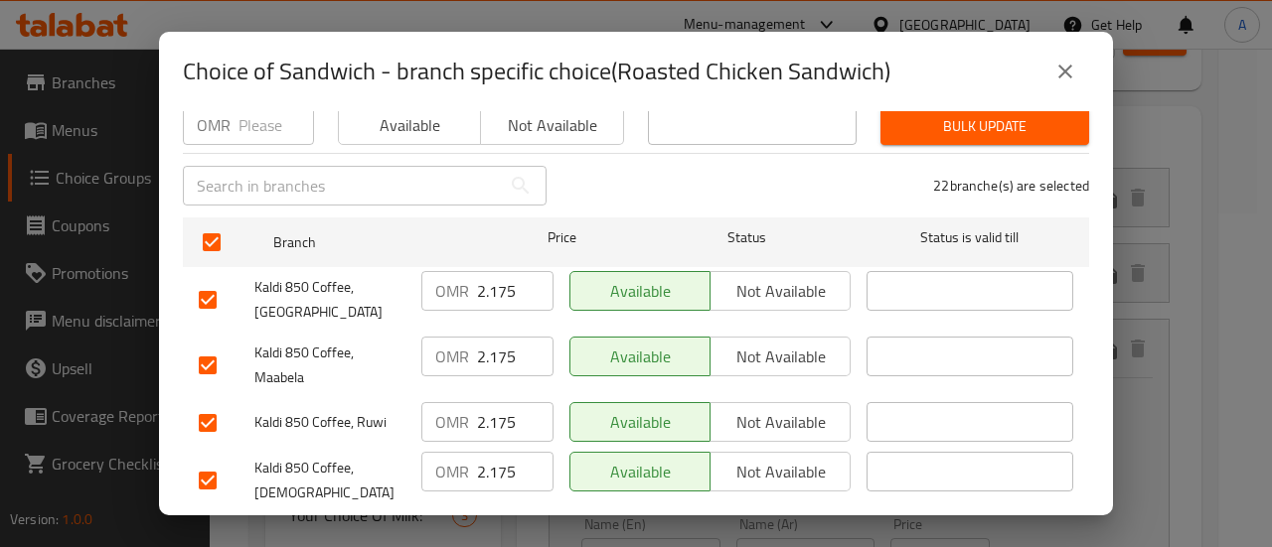
scroll to position [99, 0]
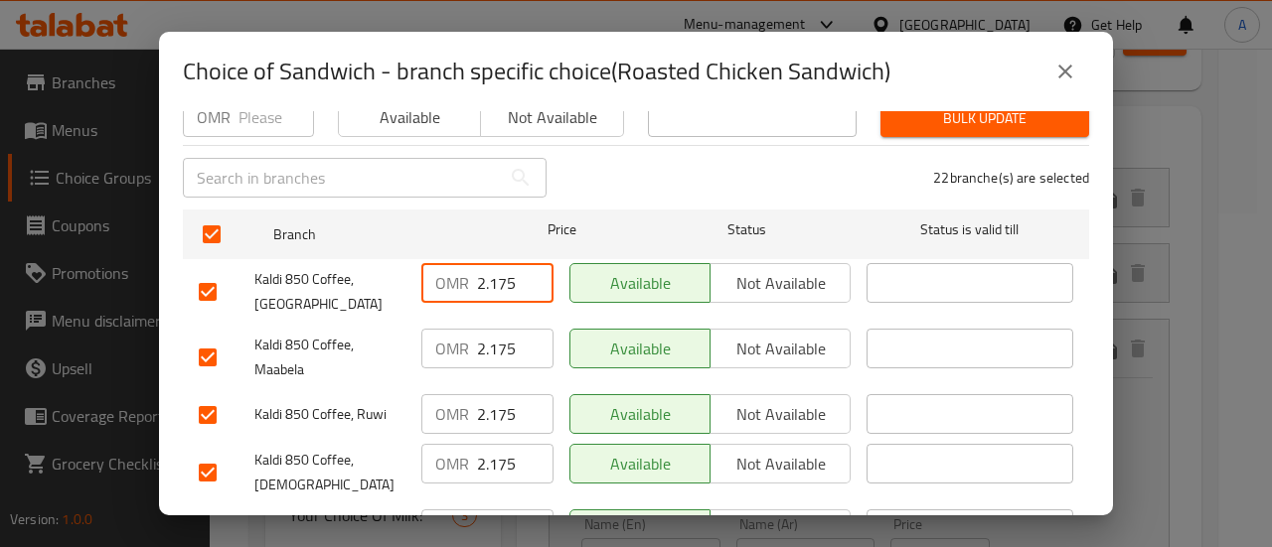
drag, startPoint x: 497, startPoint y: 275, endPoint x: 343, endPoint y: 291, distance: 154.8
click at [320, 294] on div "Kaldi 850 Coffee, [GEOGRAPHIC_DATA] OMR 2.175 ​ Available Not available ​" at bounding box center [636, 292] width 890 height 74
type input "0"
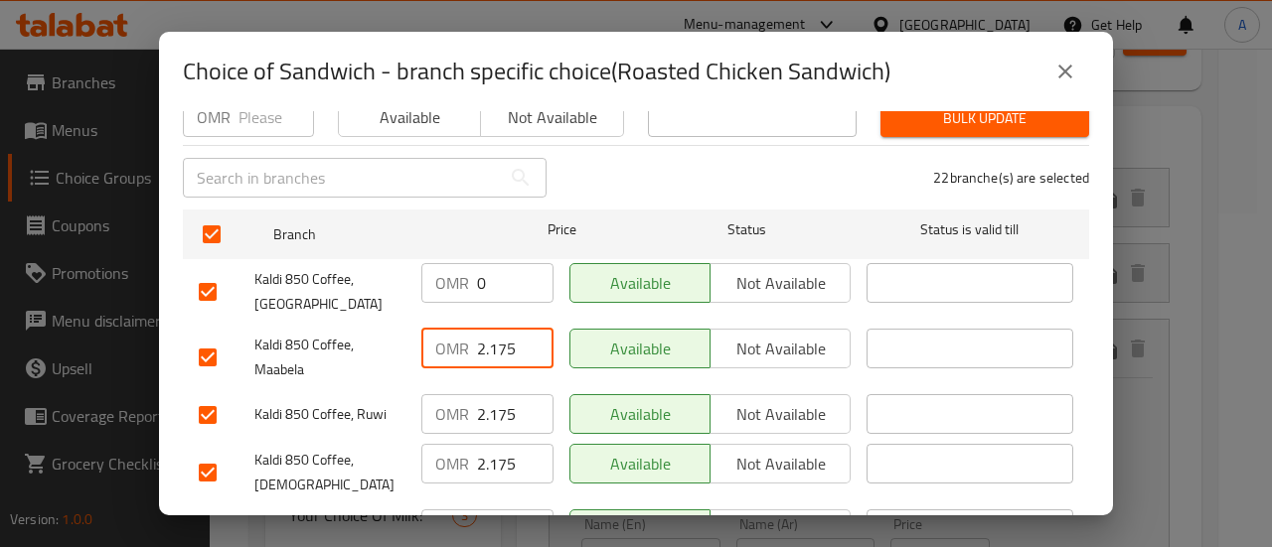
click at [483, 329] on input "2.175" at bounding box center [515, 349] width 76 height 40
type input "0"
click at [491, 410] on input "2.175" at bounding box center [515, 414] width 76 height 40
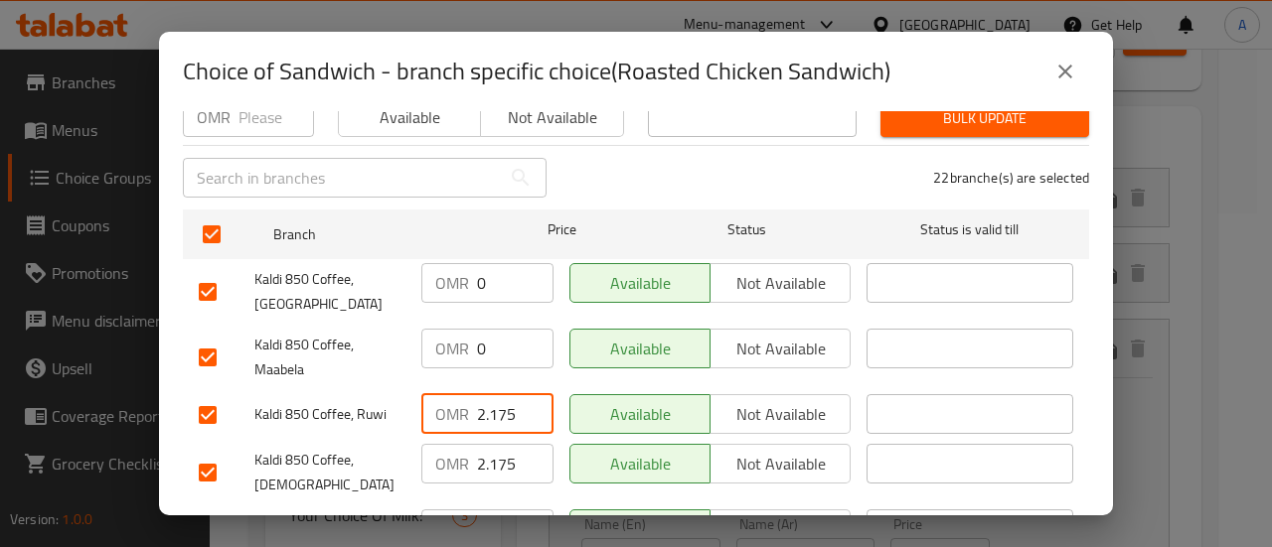
click at [491, 410] on input "2.175" at bounding box center [515, 414] width 76 height 40
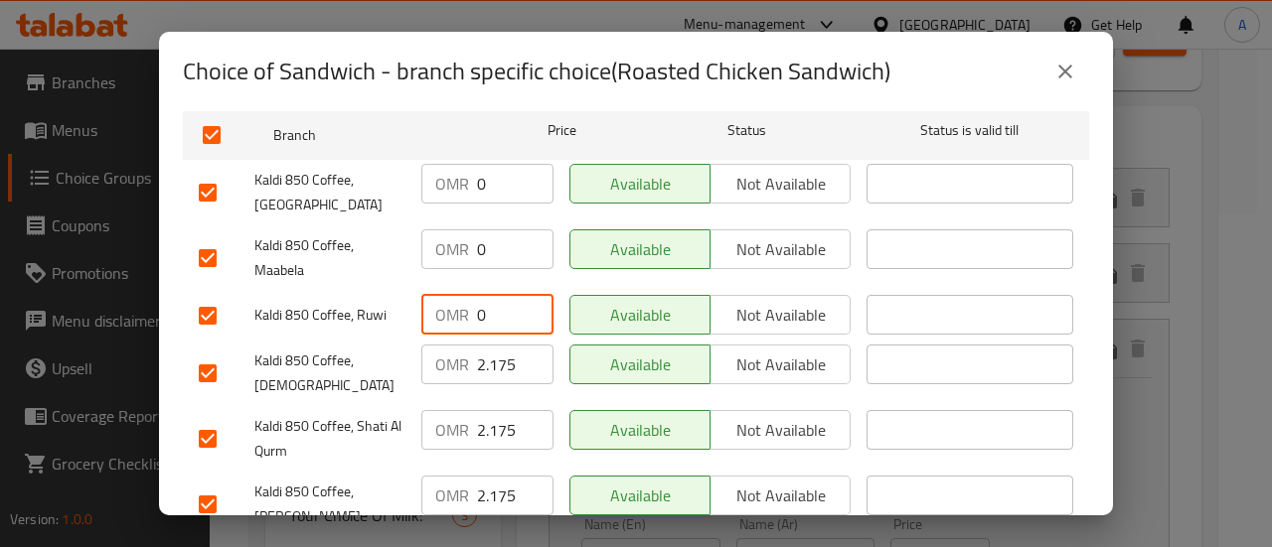
type input "0"
click at [485, 345] on input "2.175" at bounding box center [515, 365] width 76 height 40
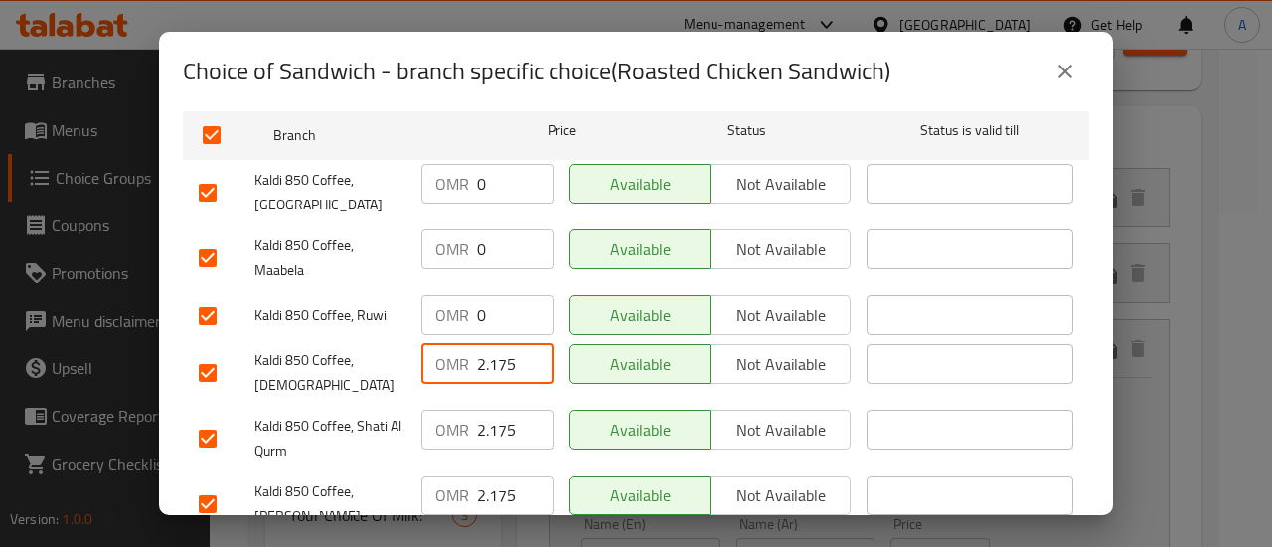
click at [485, 345] on input "2.175" at bounding box center [515, 365] width 76 height 40
type input "0"
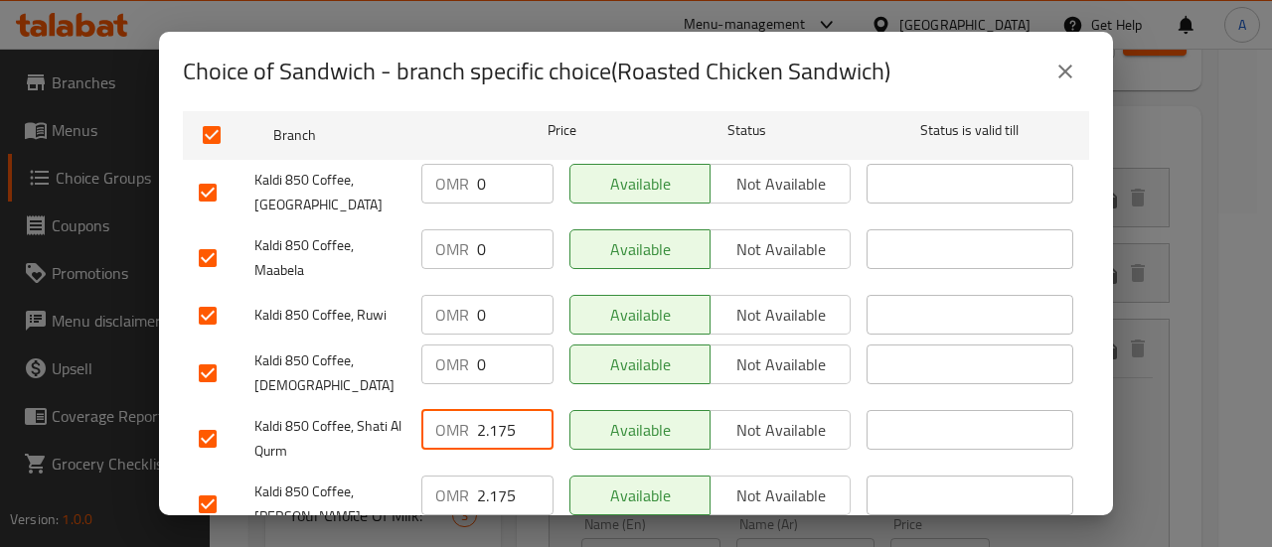
click at [493, 410] on input "2.175" at bounding box center [515, 430] width 76 height 40
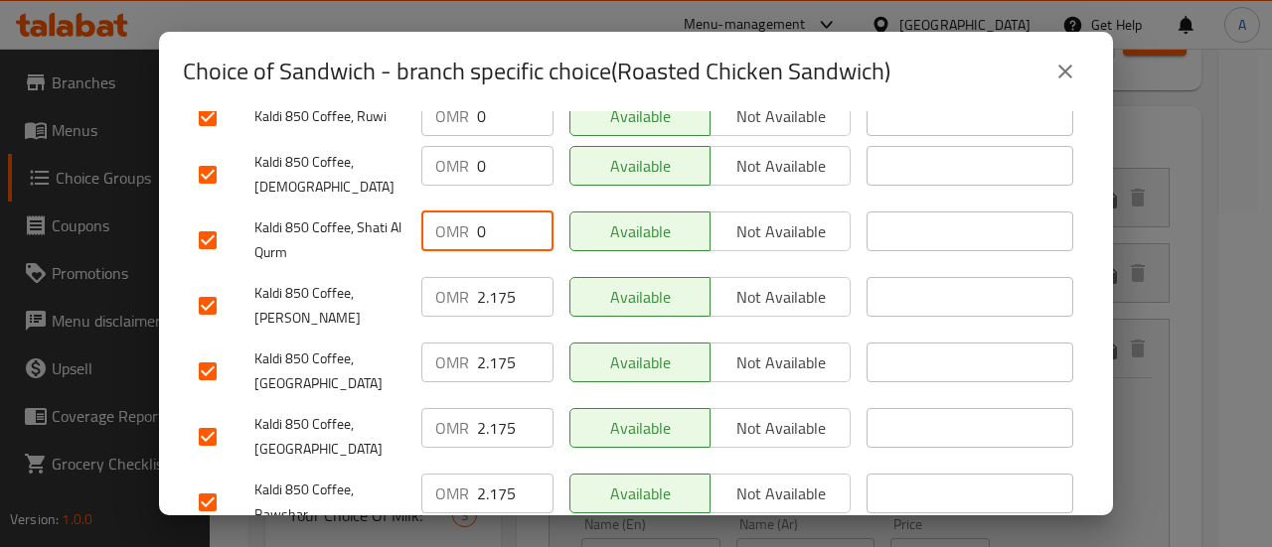
type input "0"
click at [484, 277] on input "2.175" at bounding box center [515, 297] width 76 height 40
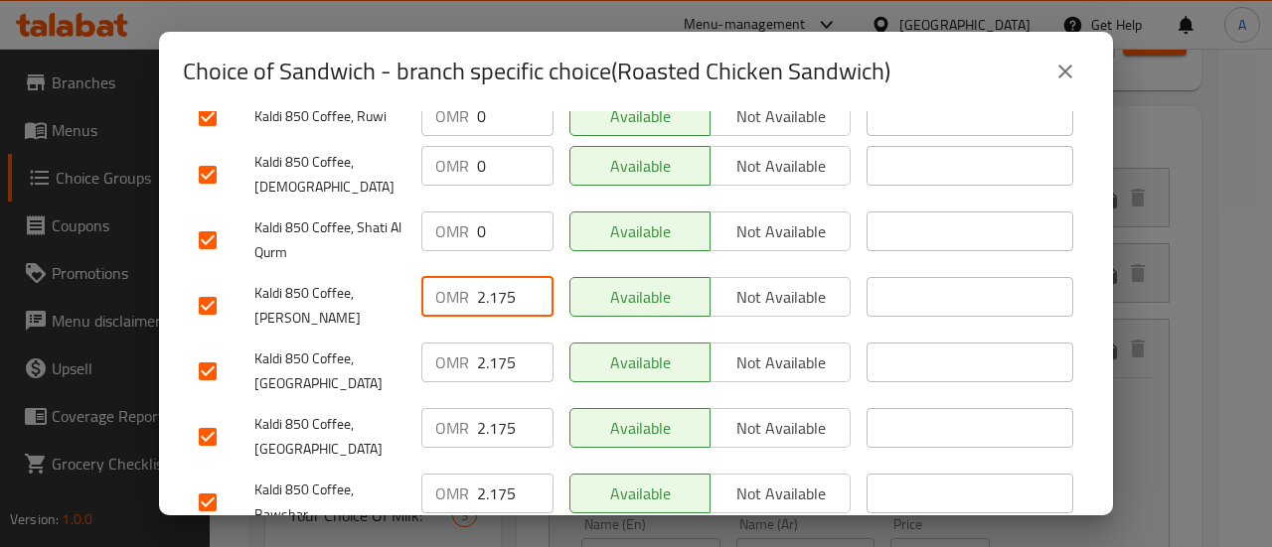
click at [484, 277] on input "2.175" at bounding box center [515, 297] width 76 height 40
type input "0"
click at [498, 343] on input "2.175" at bounding box center [515, 363] width 76 height 40
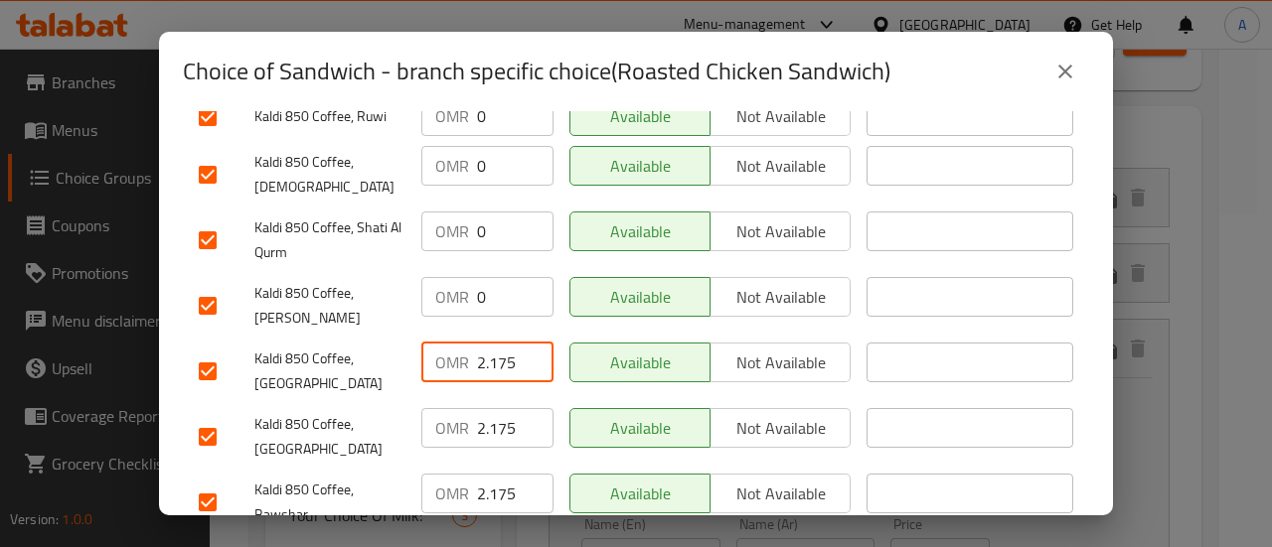
click at [498, 343] on input "2.175" at bounding box center [515, 363] width 76 height 40
type input "0"
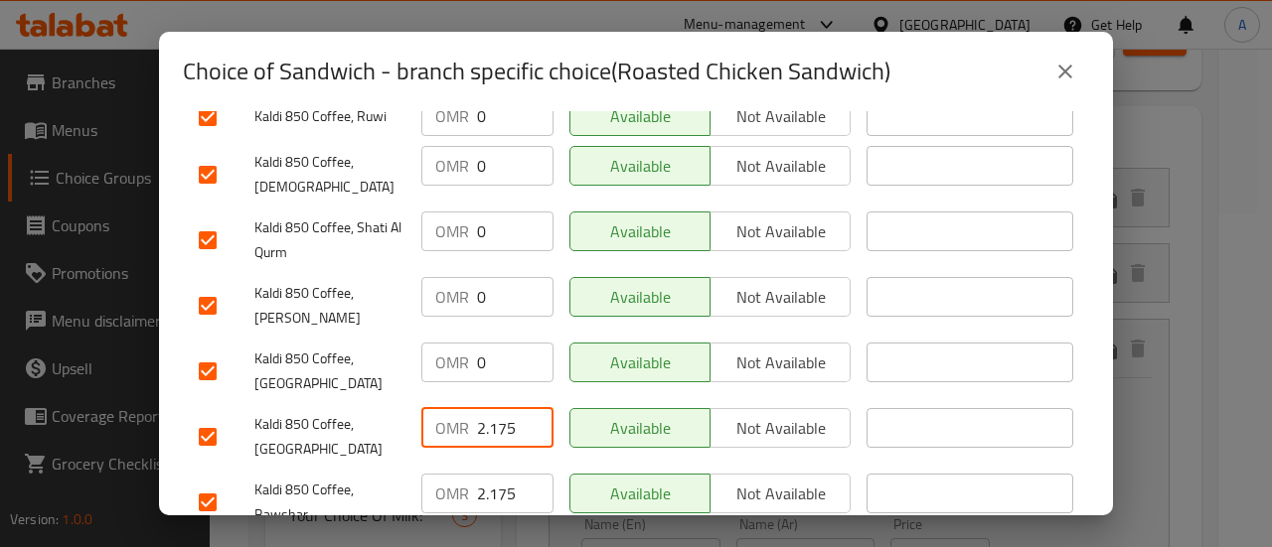
click at [505, 408] on input "2.175" at bounding box center [515, 428] width 76 height 40
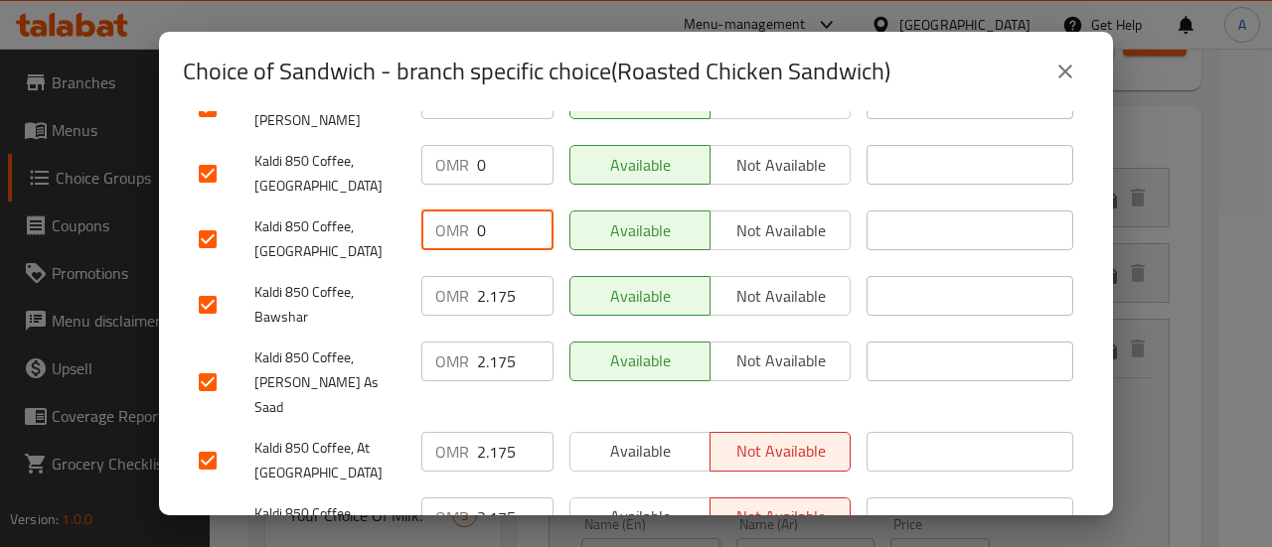
scroll to position [596, 0]
type input "0"
click at [481, 275] on input "2.175" at bounding box center [515, 295] width 76 height 40
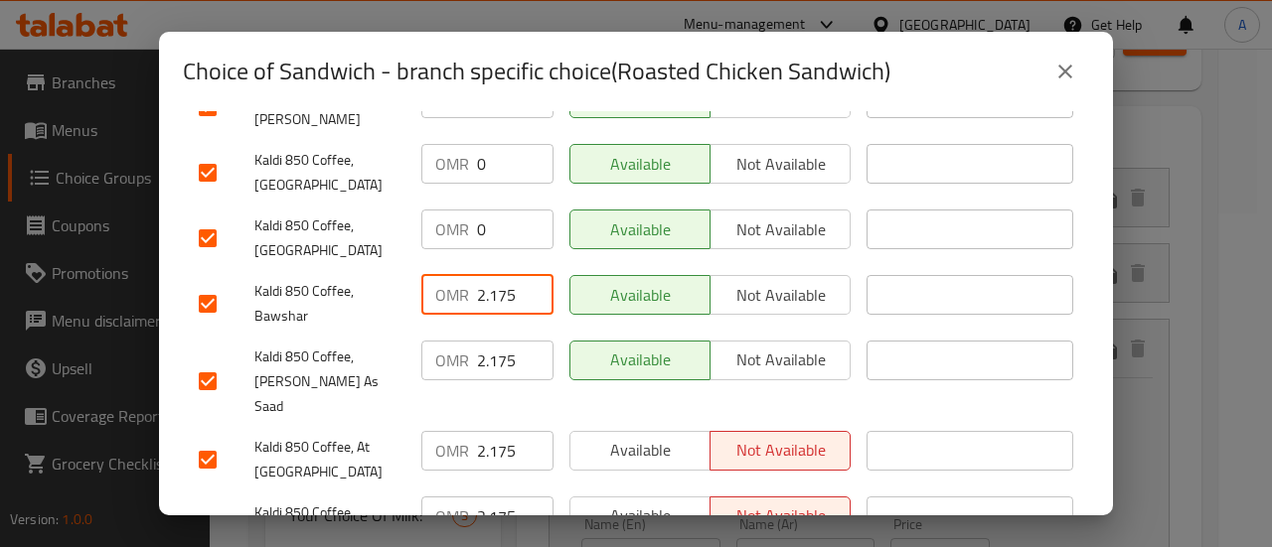
click at [481, 275] on input "2.175" at bounding box center [515, 295] width 76 height 40
type input "0"
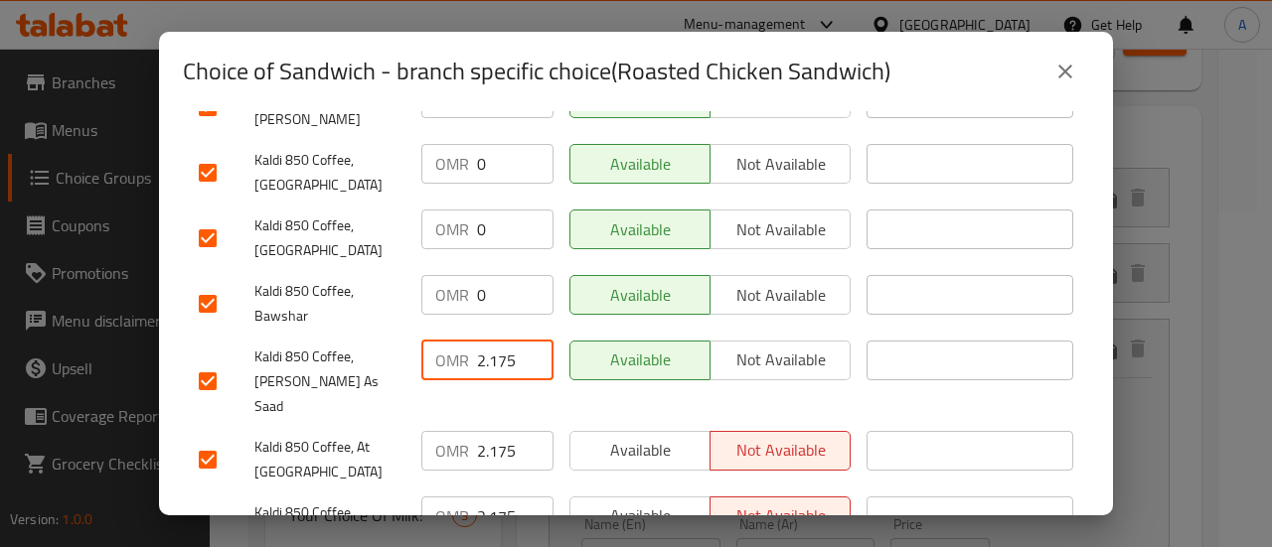
click at [497, 341] on input "2.175" at bounding box center [515, 361] width 76 height 40
type input "0"
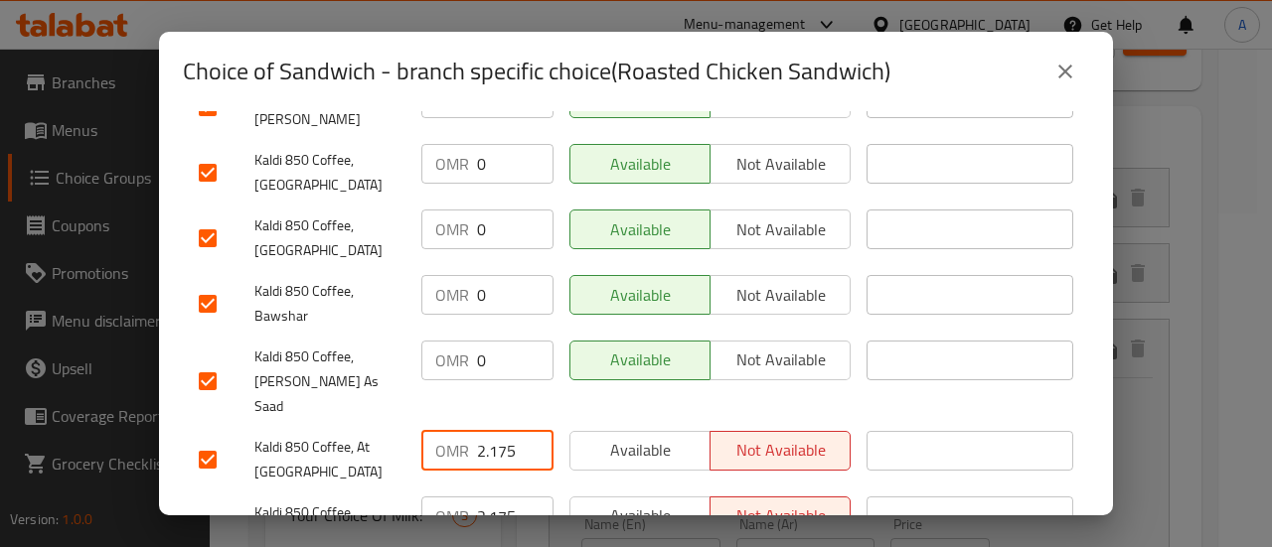
click at [481, 431] on input "2.175" at bounding box center [515, 451] width 76 height 40
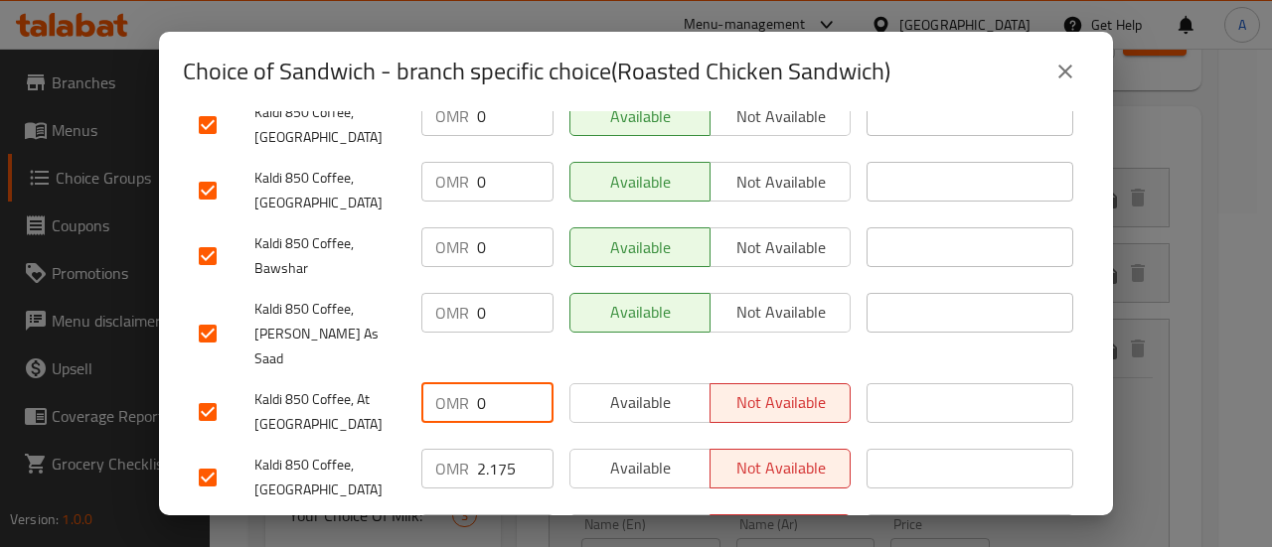
scroll to position [795, 0]
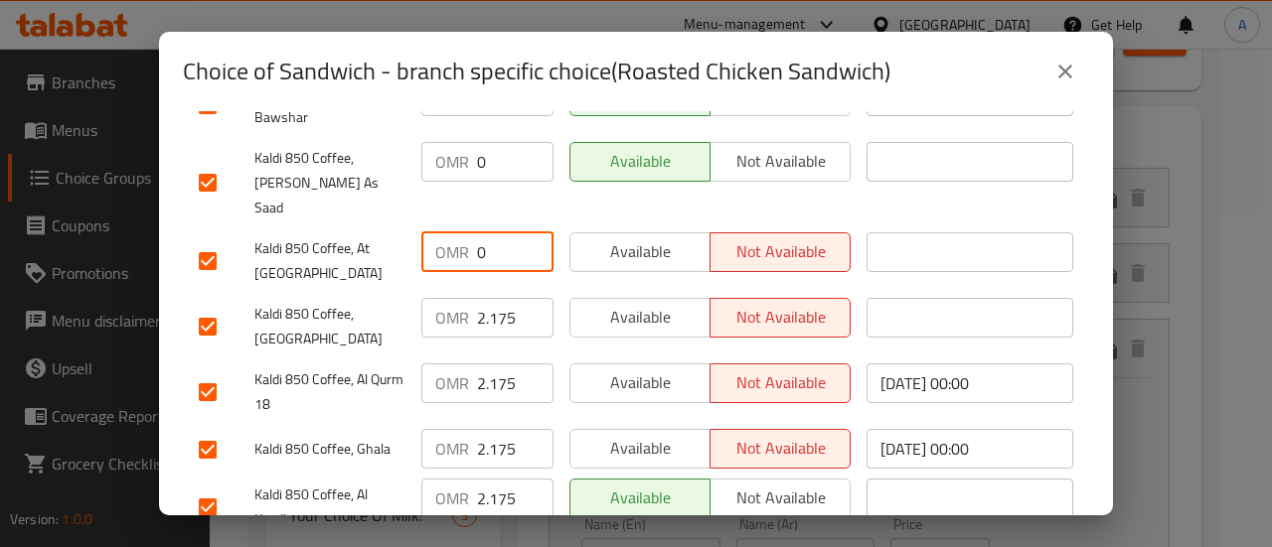
type input "0"
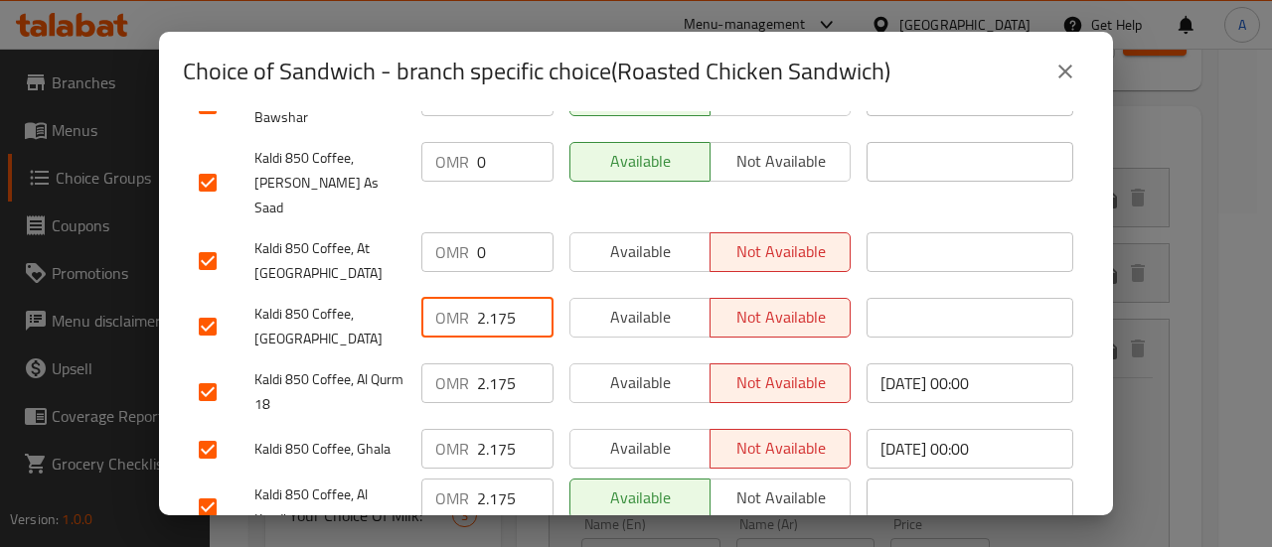
click at [483, 298] on input "2.175" at bounding box center [515, 318] width 76 height 40
type input "0"
click at [502, 364] on input "2.175" at bounding box center [515, 384] width 76 height 40
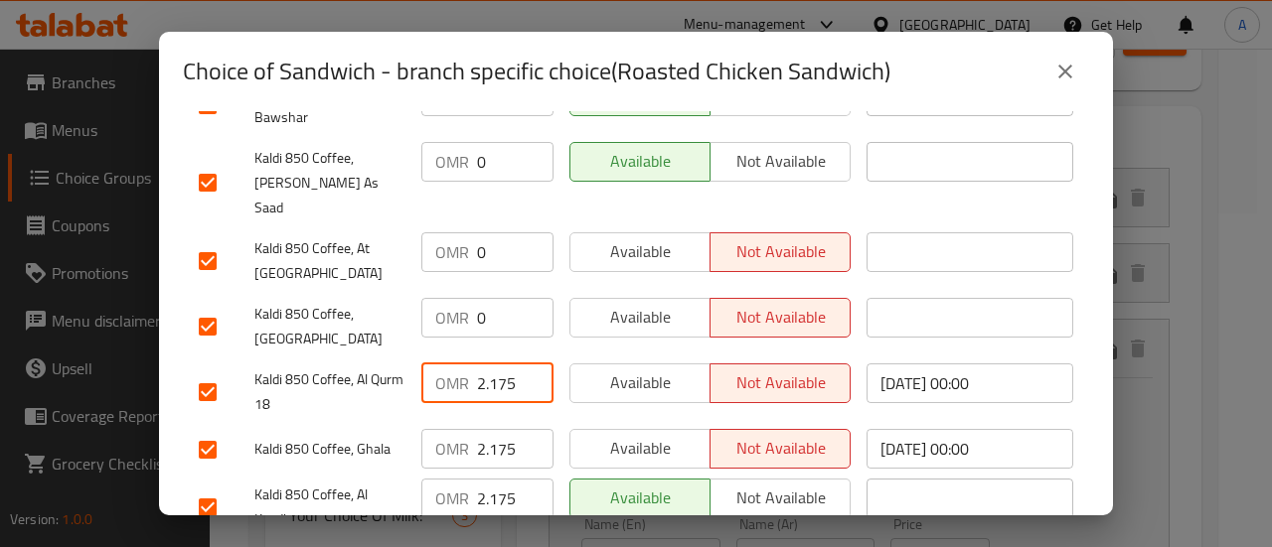
click at [501, 364] on input "2.175" at bounding box center [515, 384] width 76 height 40
type input "0"
click at [509, 429] on input "2.175" at bounding box center [515, 449] width 76 height 40
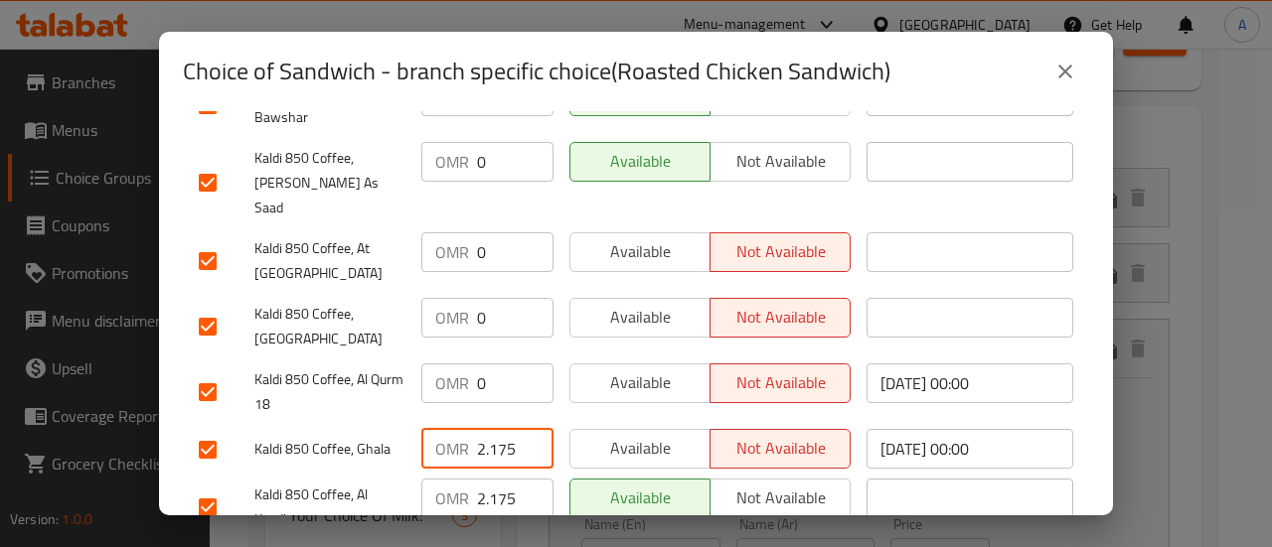
click at [509, 429] on input "2.175" at bounding box center [515, 449] width 76 height 40
click at [492, 429] on input "2.1750" at bounding box center [515, 449] width 76 height 40
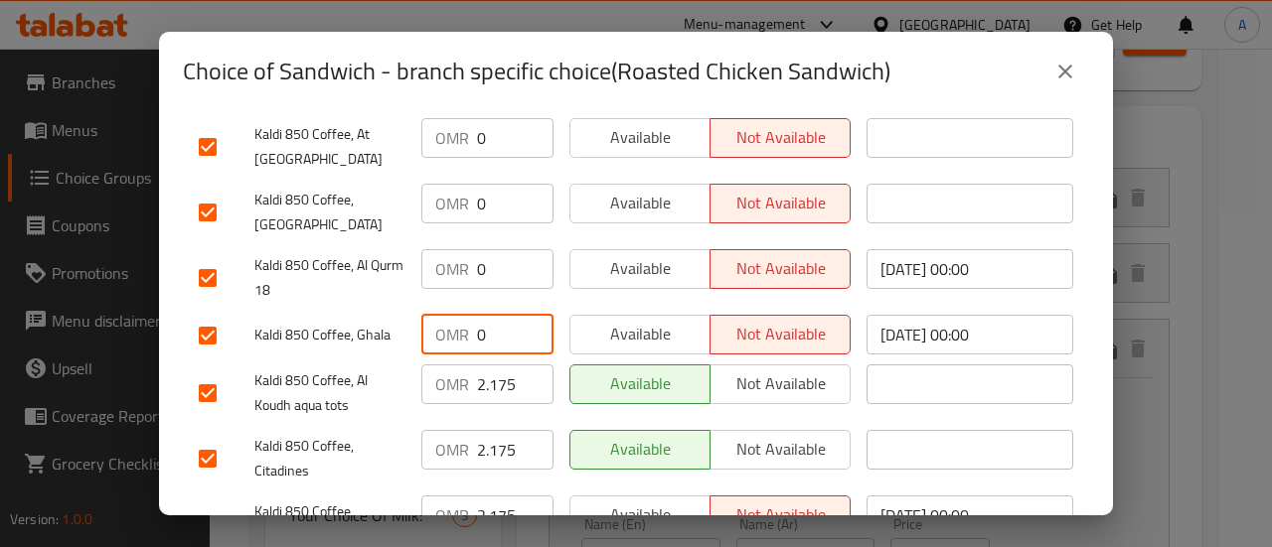
scroll to position [993, 0]
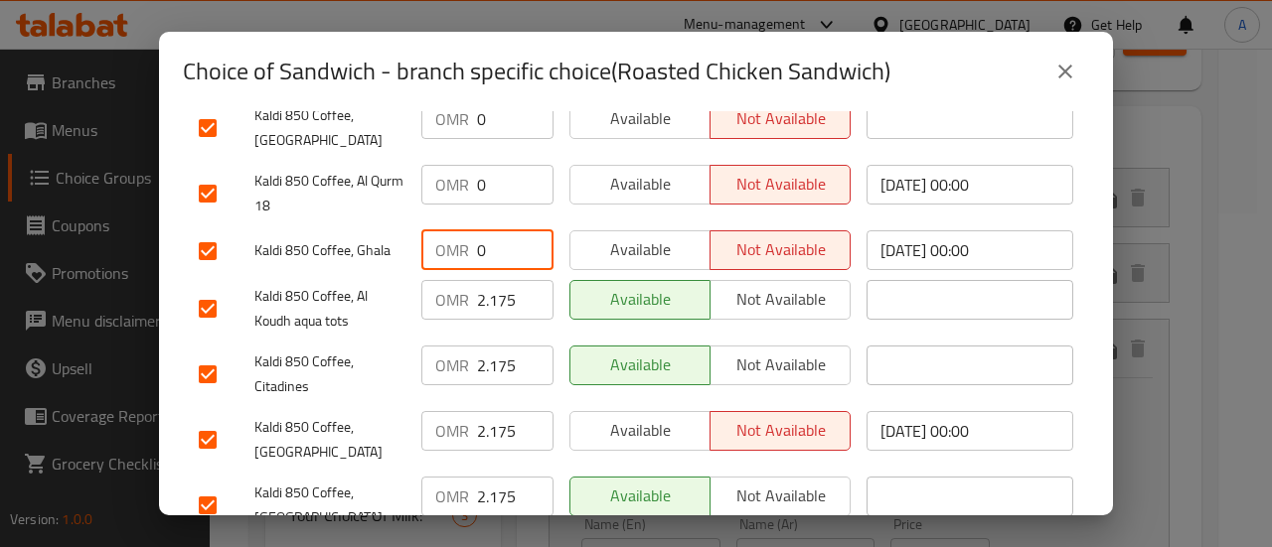
type input "0"
click at [490, 280] on input "2.175" at bounding box center [515, 300] width 76 height 40
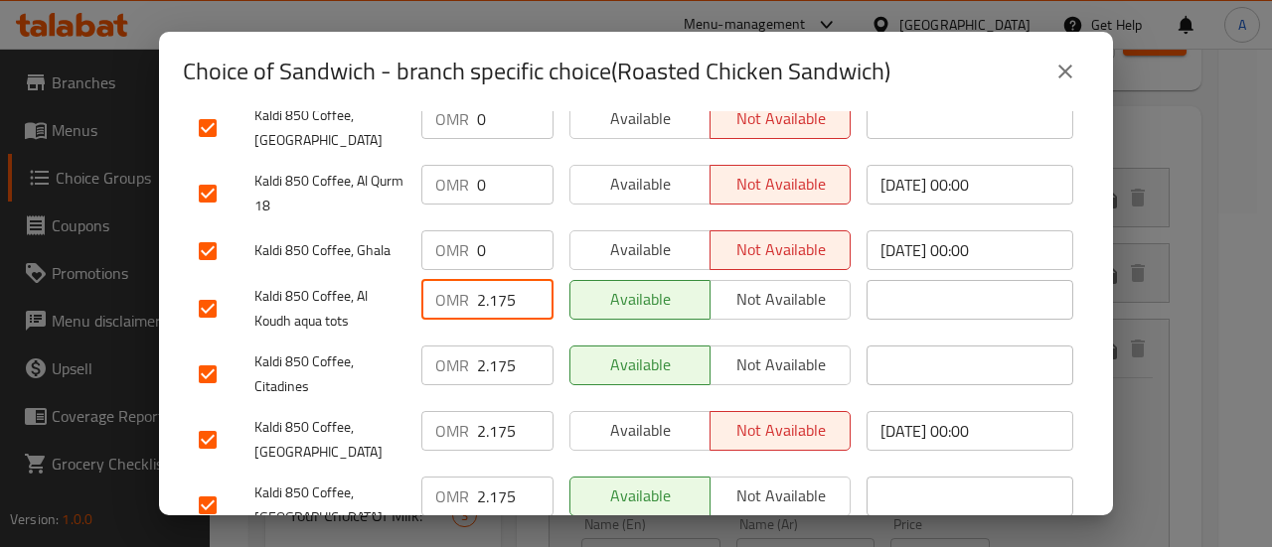
click at [490, 280] on input "2.175" at bounding box center [515, 300] width 76 height 40
type input "0"
click at [491, 346] on input "2.175" at bounding box center [515, 366] width 76 height 40
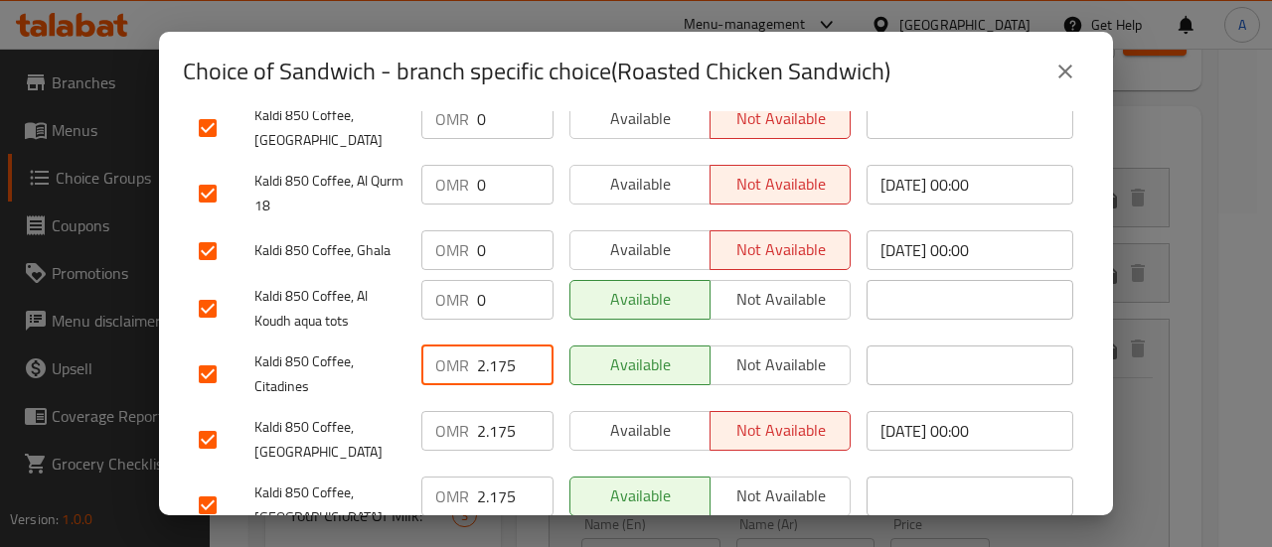
click at [491, 346] on input "2.175" at bounding box center [515, 366] width 76 height 40
type input "0"
click at [496, 411] on input "2.175" at bounding box center [515, 431] width 76 height 40
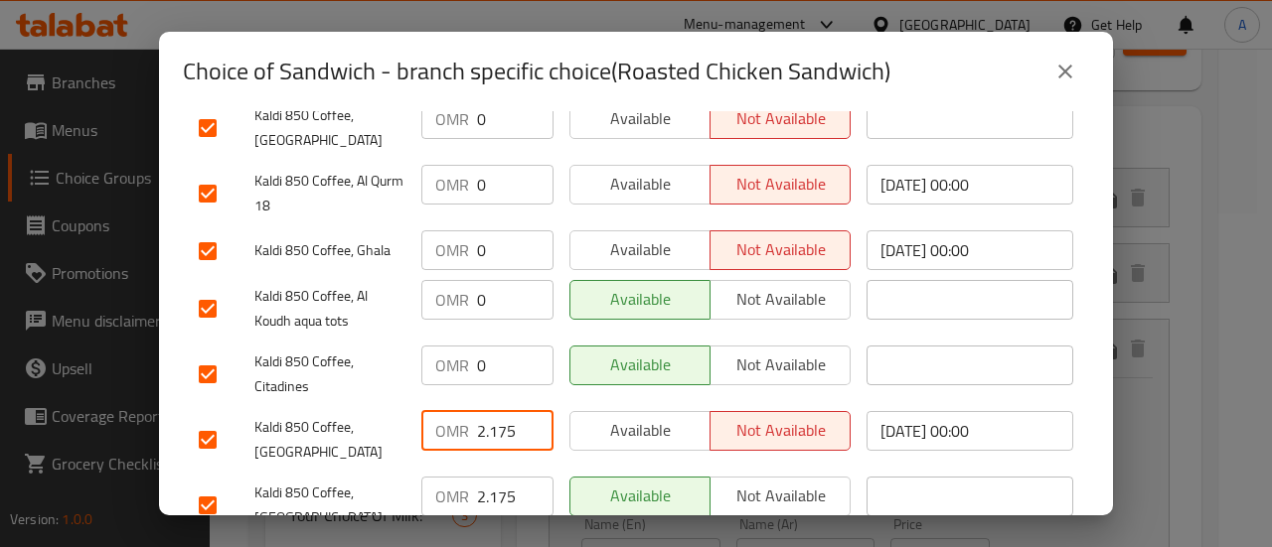
click at [496, 411] on input "2.175" at bounding box center [515, 431] width 76 height 40
type input "0"
click at [499, 477] on input "2.175" at bounding box center [515, 497] width 76 height 40
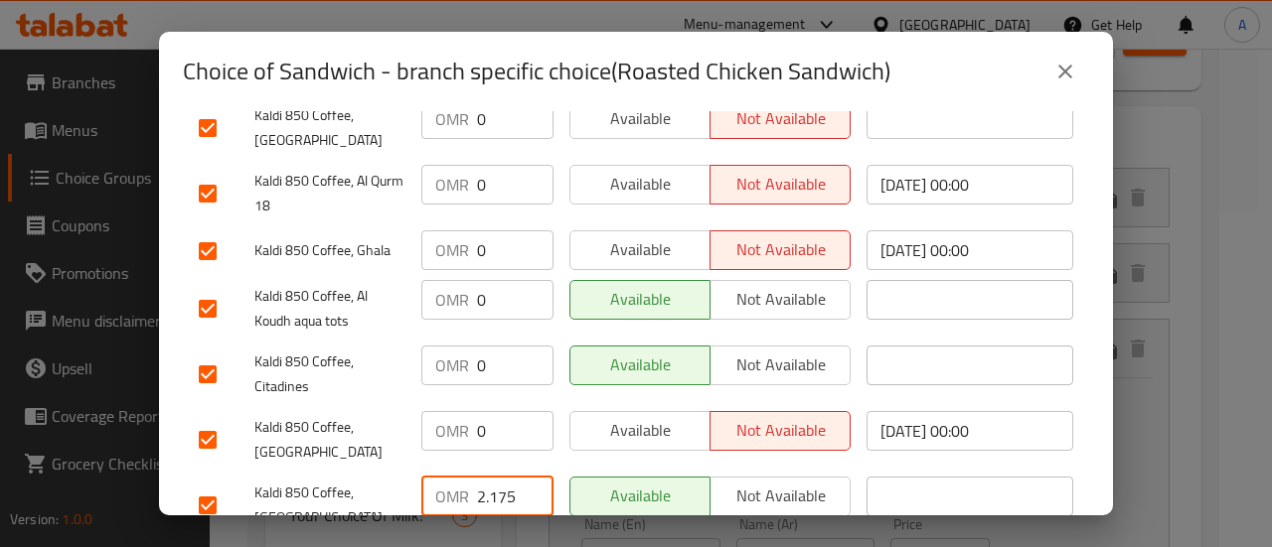
click at [499, 477] on input "2.175" at bounding box center [515, 497] width 76 height 40
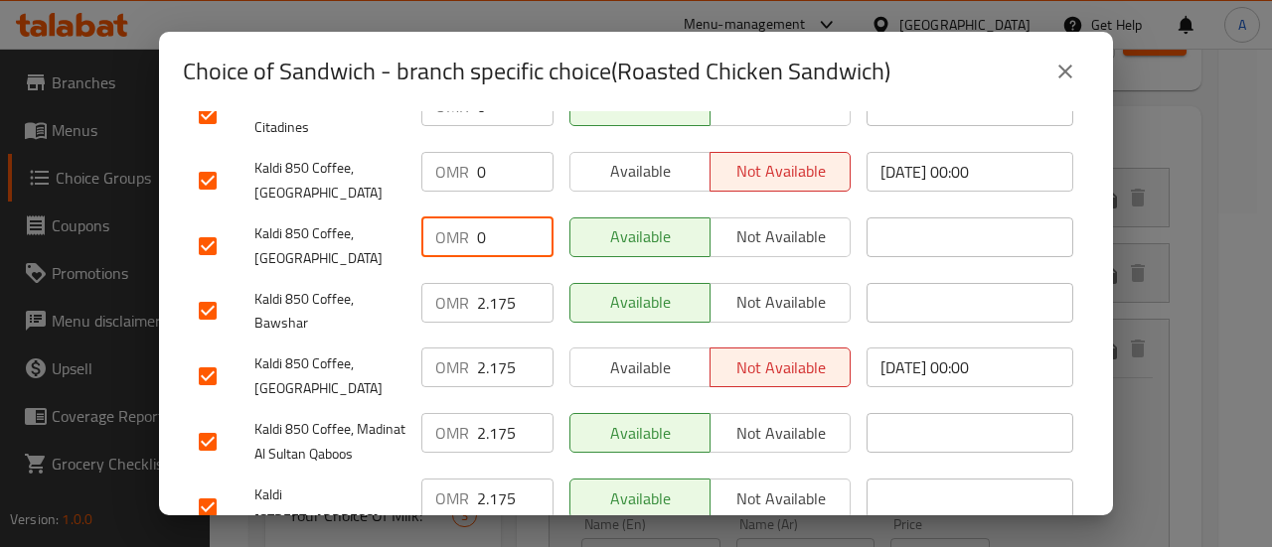
type input "0"
click at [495, 283] on input "2.175" at bounding box center [515, 303] width 76 height 40
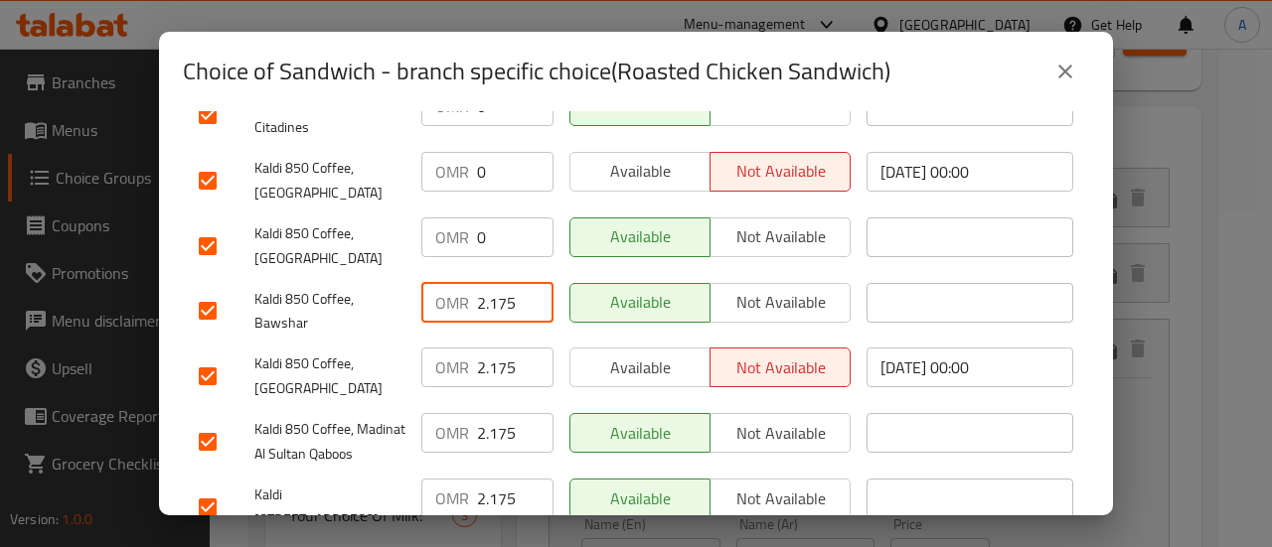
click at [495, 283] on input "2.175" at bounding box center [515, 303] width 76 height 40
type input "0"
click at [499, 348] on input "2.175" at bounding box center [515, 368] width 76 height 40
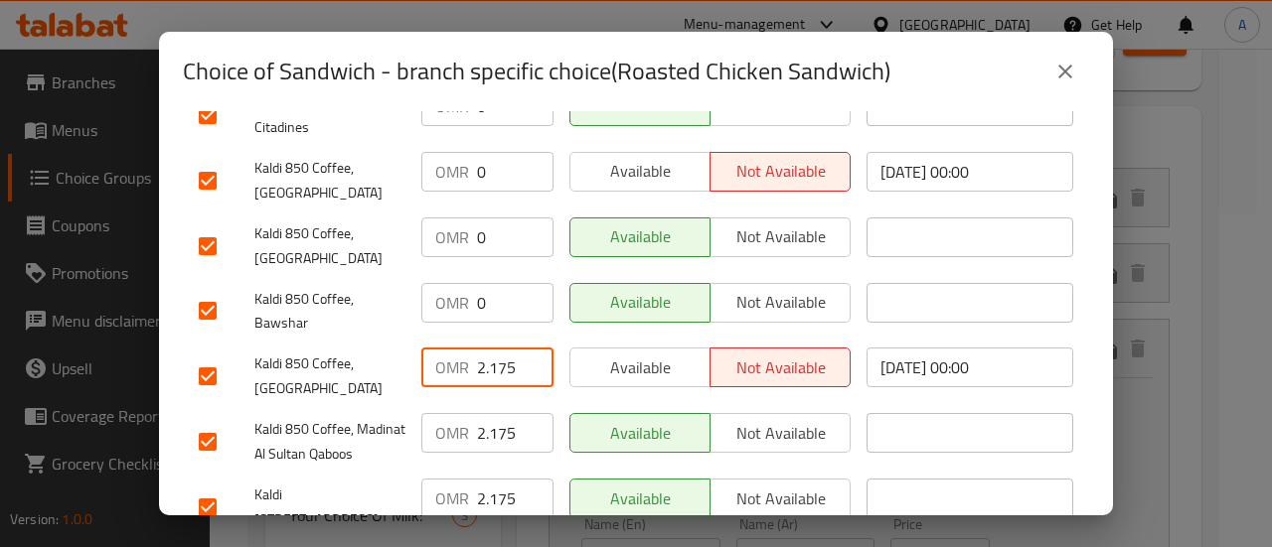
click at [499, 348] on input "2.175" at bounding box center [515, 368] width 76 height 40
type input "0"
click at [485, 413] on input "2.175" at bounding box center [515, 433] width 76 height 40
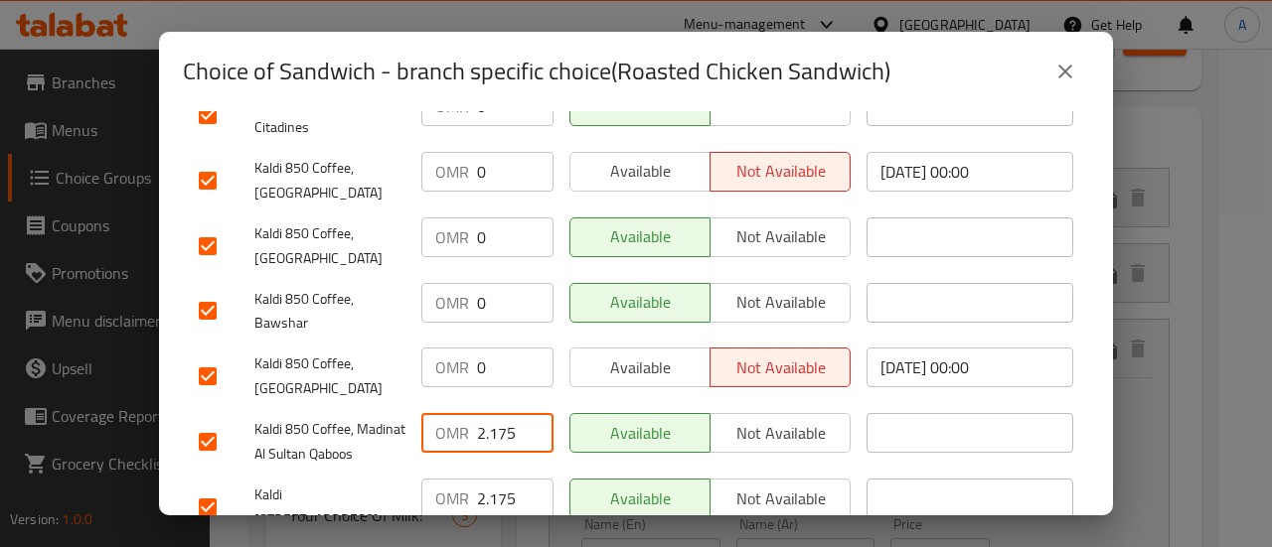
click at [485, 413] on input "2.175" at bounding box center [515, 433] width 76 height 40
type input "0"
click at [493, 479] on input "2.175" at bounding box center [515, 499] width 76 height 40
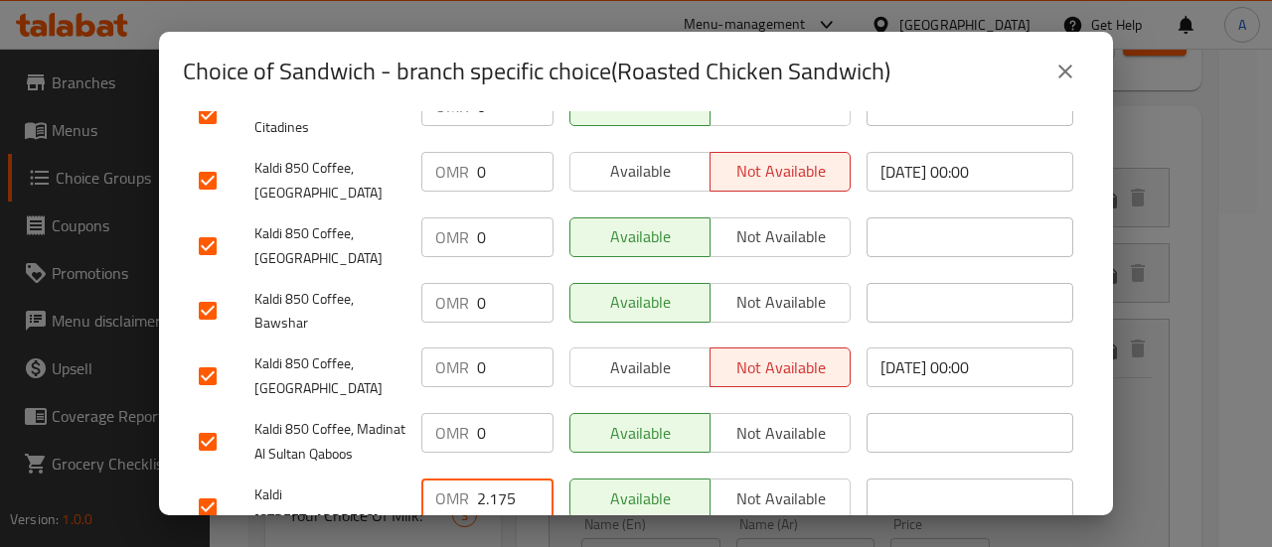
click at [493, 479] on input "2.175" at bounding box center [515, 499] width 76 height 40
type input "0"
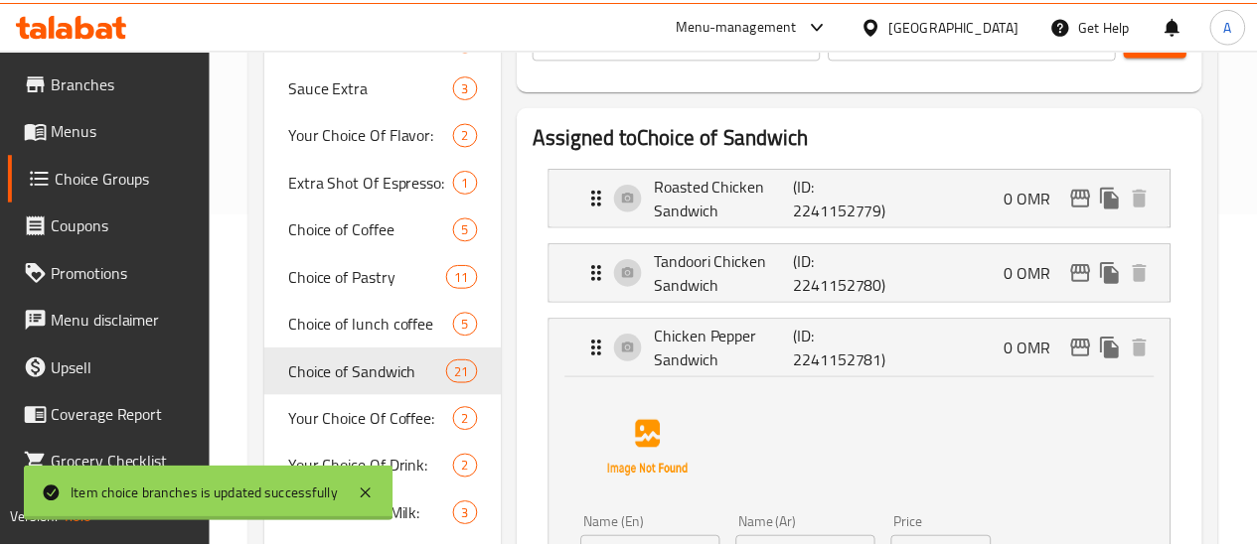
scroll to position [364, 0]
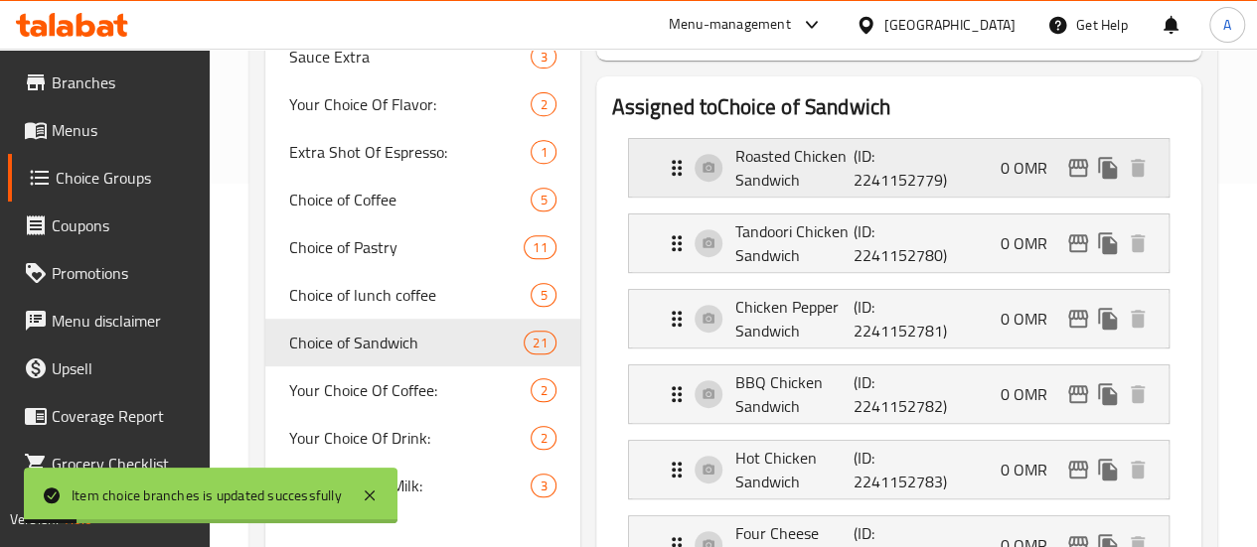
click at [853, 177] on p "(ID: 2241152779)" at bounding box center [892, 168] width 79 height 48
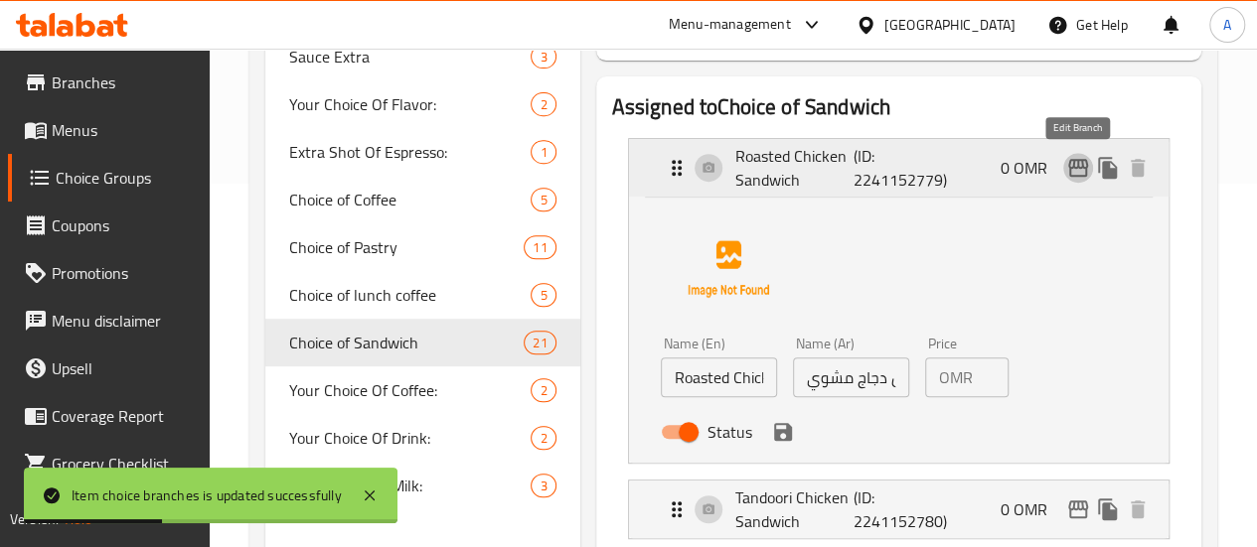
click at [1071, 162] on icon "edit" at bounding box center [1078, 168] width 24 height 24
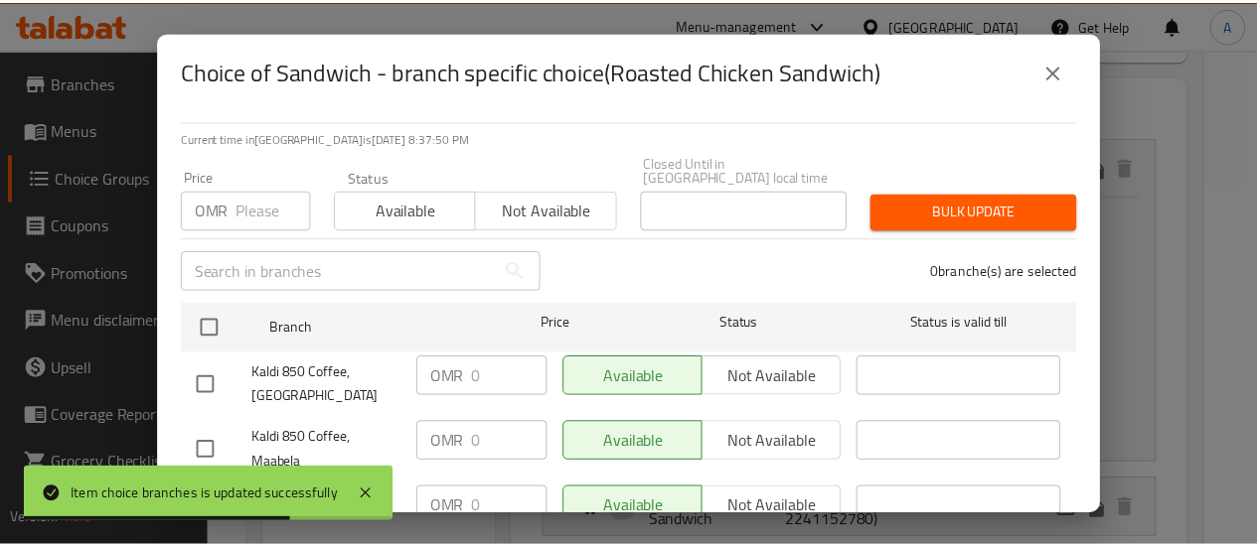
scroll to position [0, 0]
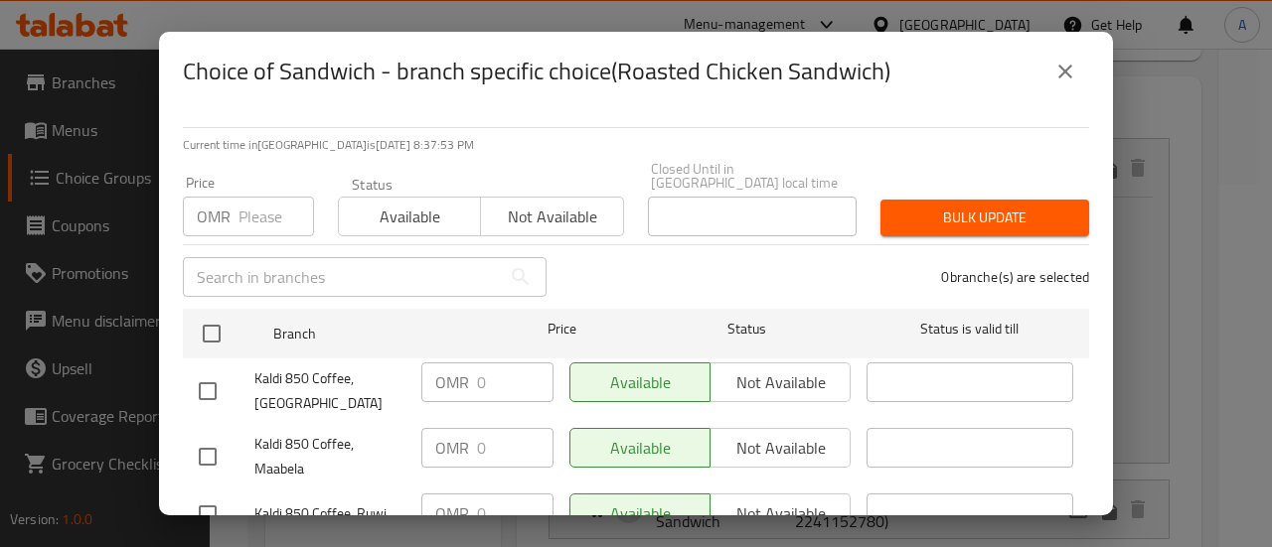
click at [1069, 64] on icon "close" at bounding box center [1065, 72] width 24 height 24
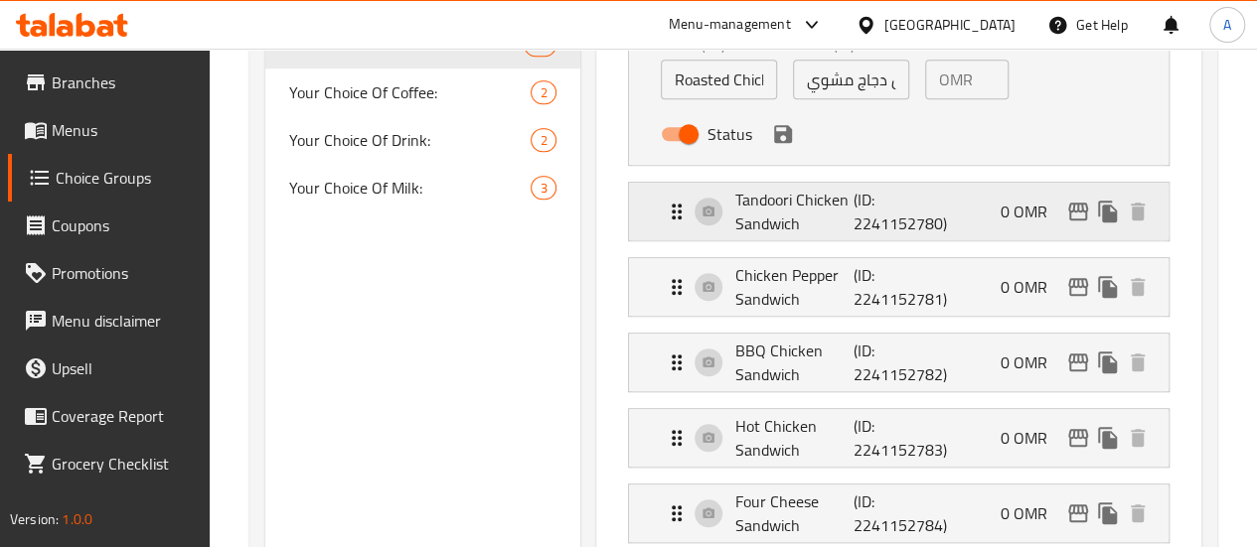
click at [866, 218] on p "(ID: 2241152780)" at bounding box center [892, 212] width 79 height 48
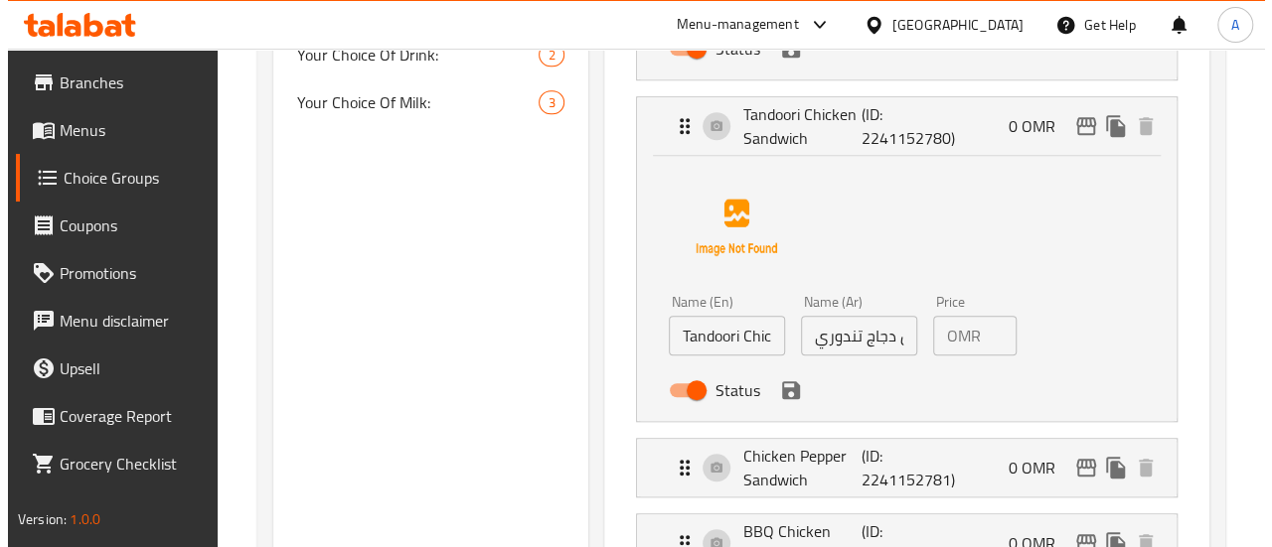
scroll to position [761, 0]
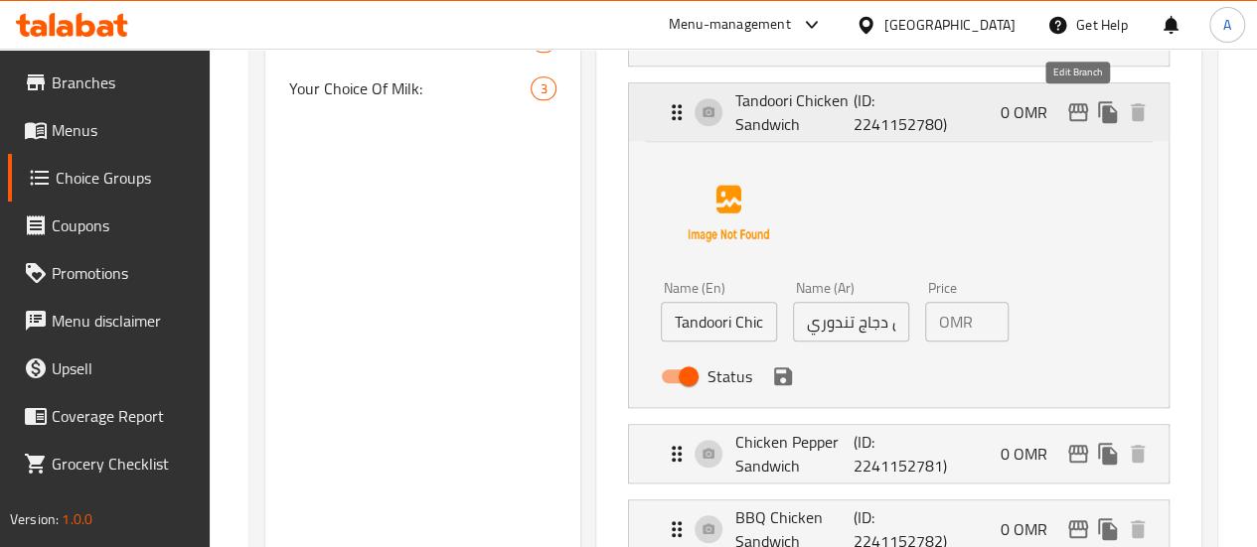
click at [1077, 114] on icon "edit" at bounding box center [1078, 112] width 24 height 24
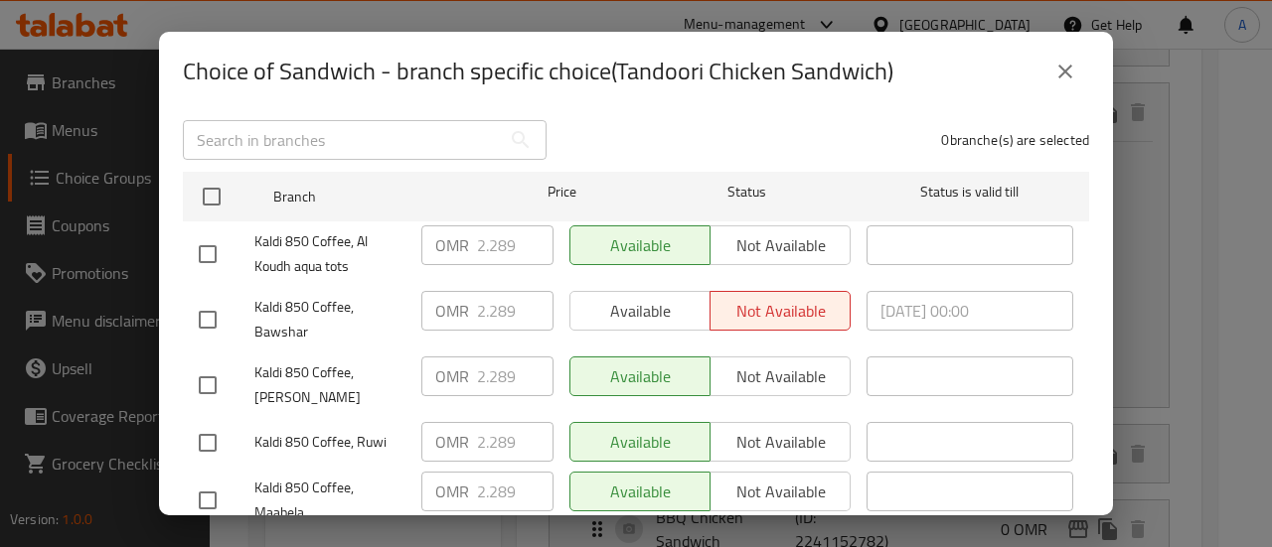
scroll to position [99, 0]
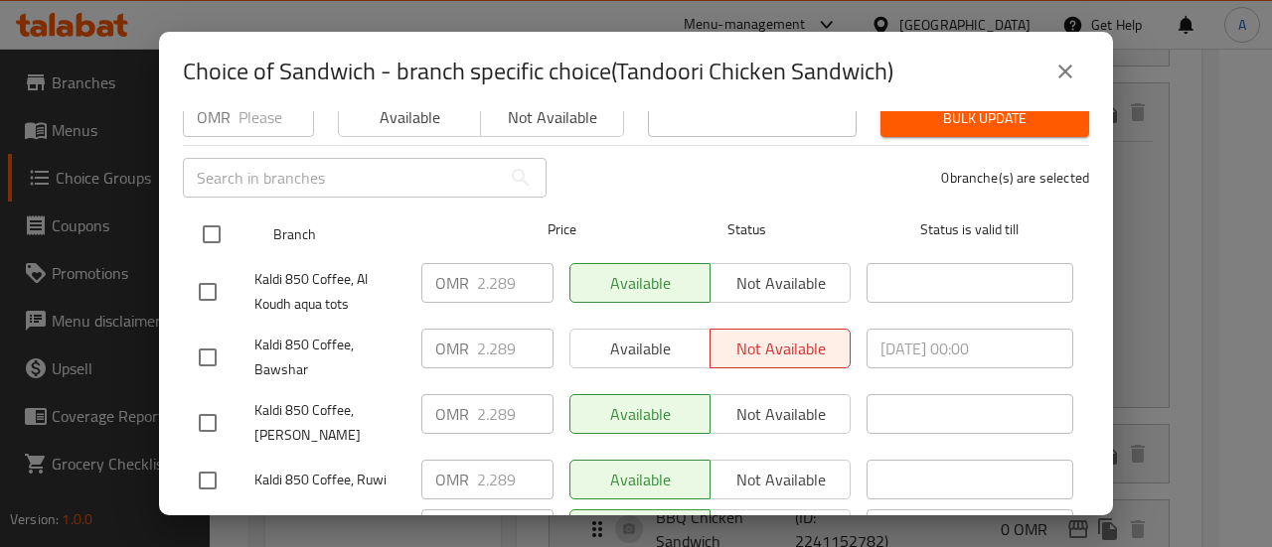
click at [214, 225] on input "checkbox" at bounding box center [212, 235] width 42 height 42
checkbox input "true"
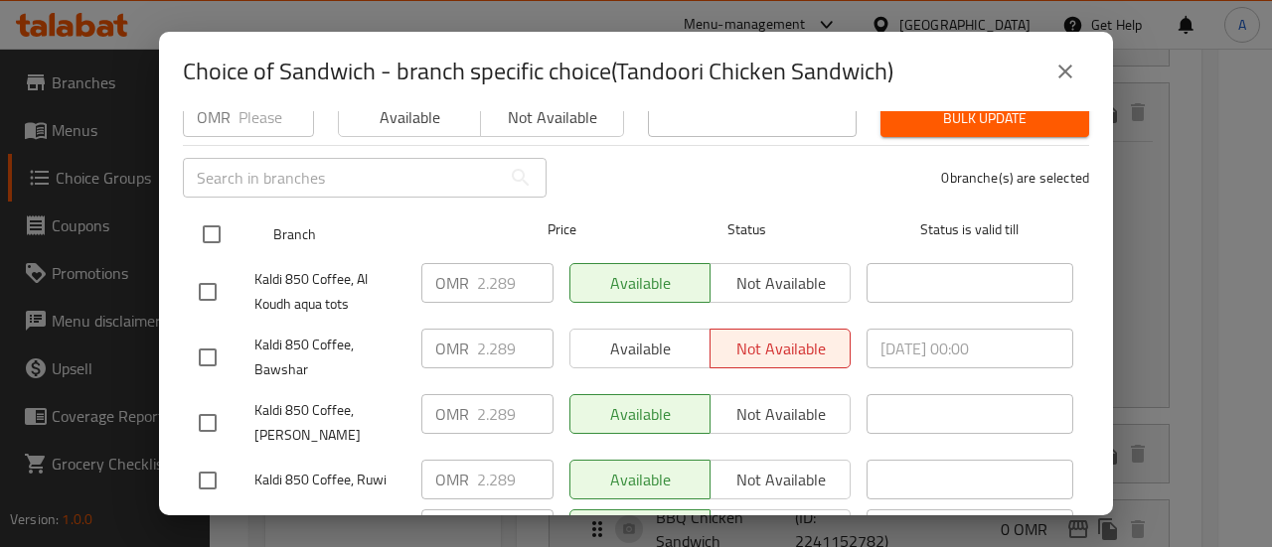
checkbox input "true"
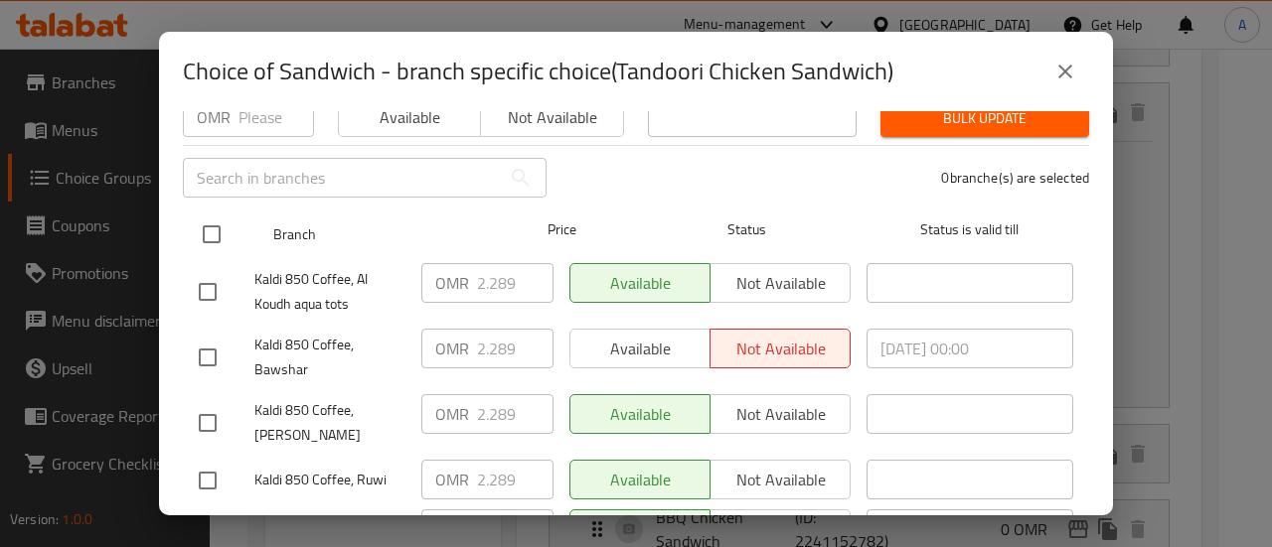
checkbox input "true"
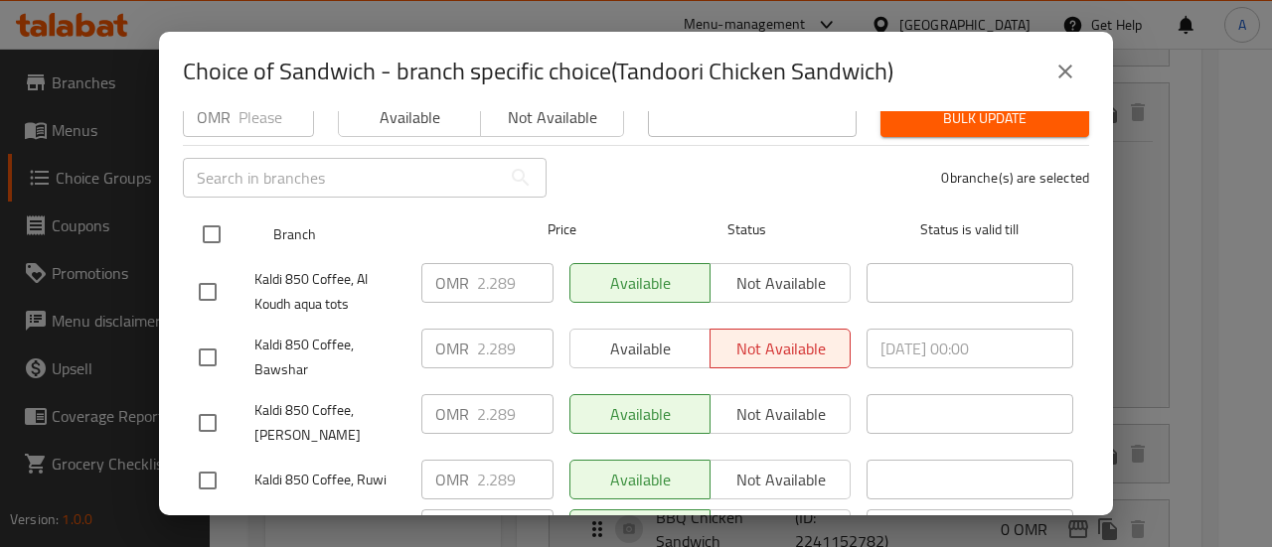
checkbox input "true"
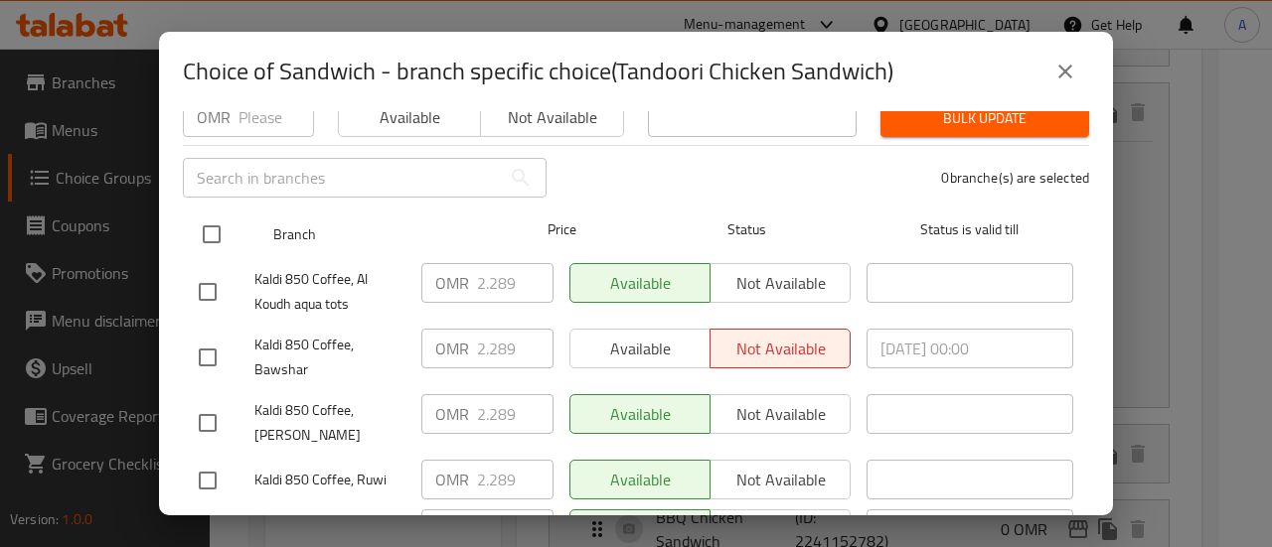
checkbox input "true"
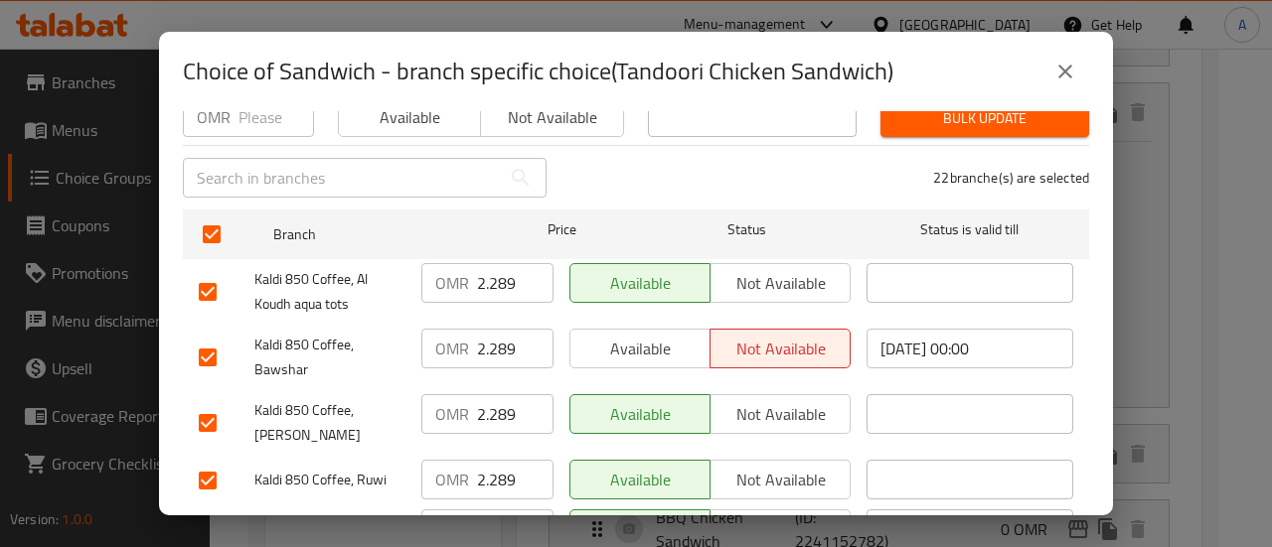
click at [504, 273] on input "2.289" at bounding box center [515, 283] width 76 height 40
type input "0"
click at [497, 334] on input "2.289" at bounding box center [515, 349] width 76 height 40
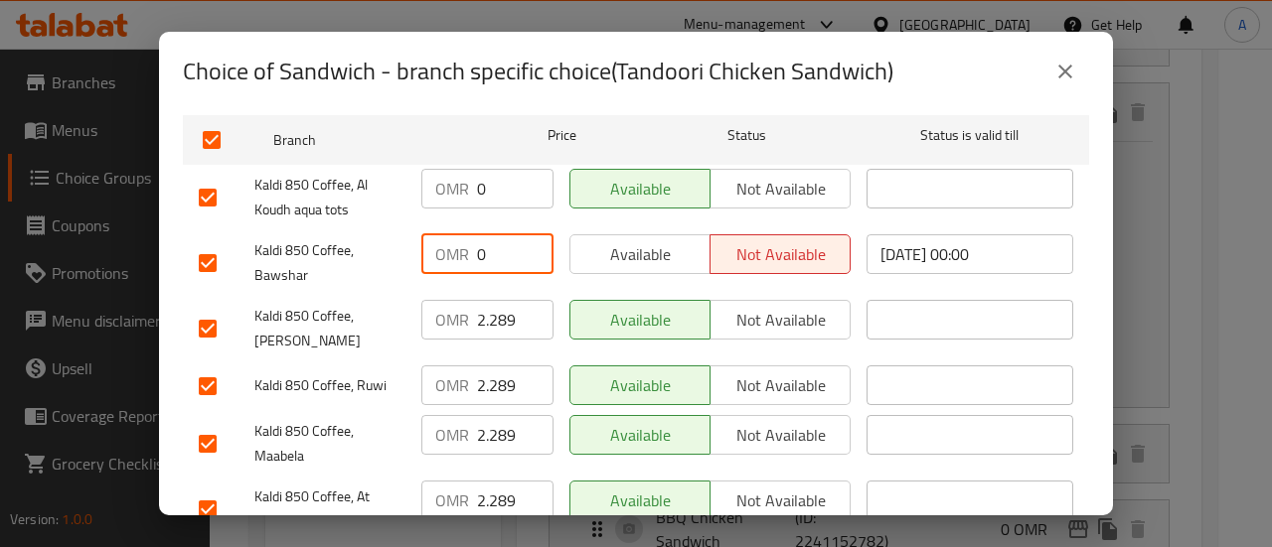
scroll to position [298, 0]
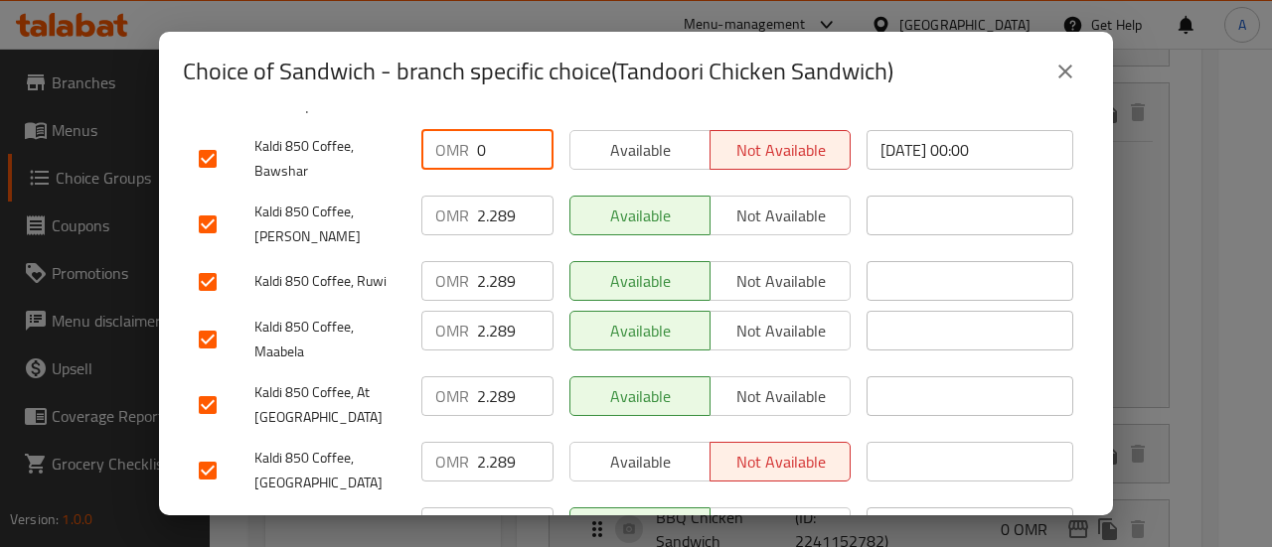
type input "0"
click at [484, 200] on input "2.289" at bounding box center [515, 216] width 76 height 40
type input "0"
click at [497, 261] on input "2.289" at bounding box center [515, 281] width 76 height 40
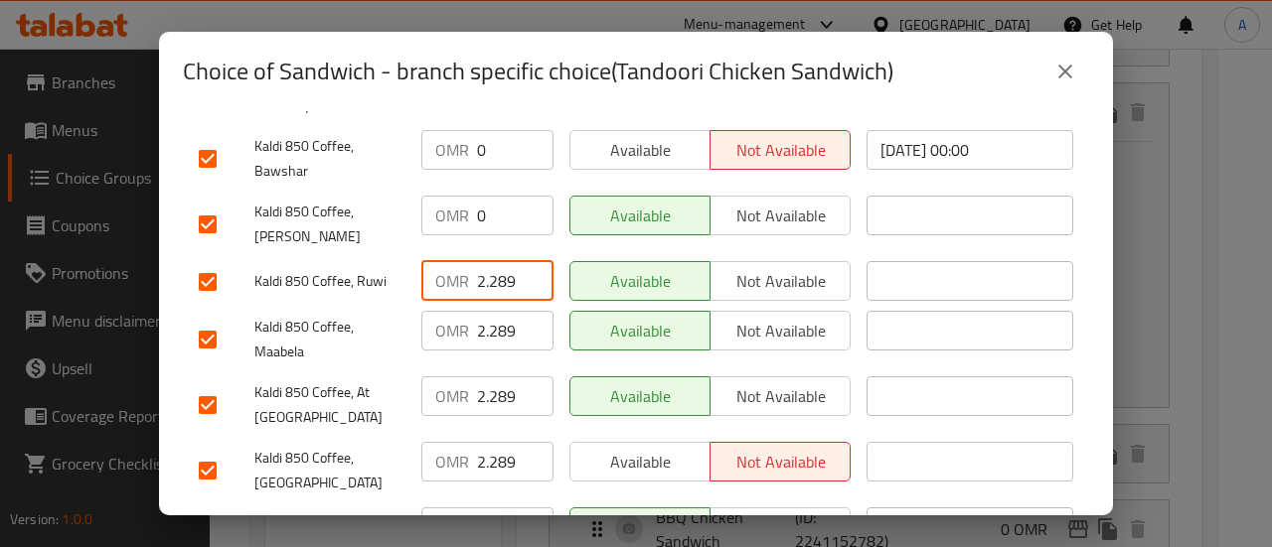
click at [497, 261] on input "2.289" at bounding box center [515, 281] width 76 height 40
type input "0"
click at [498, 311] on input "2.289" at bounding box center [515, 331] width 76 height 40
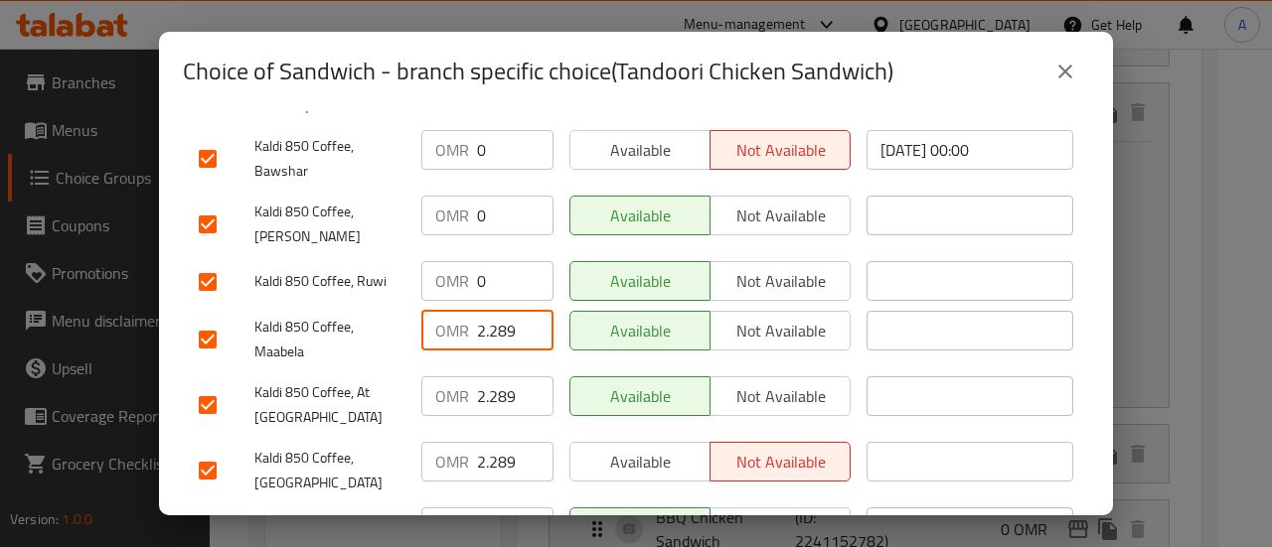
click at [498, 311] on input "2.289" at bounding box center [515, 331] width 76 height 40
type input "0"
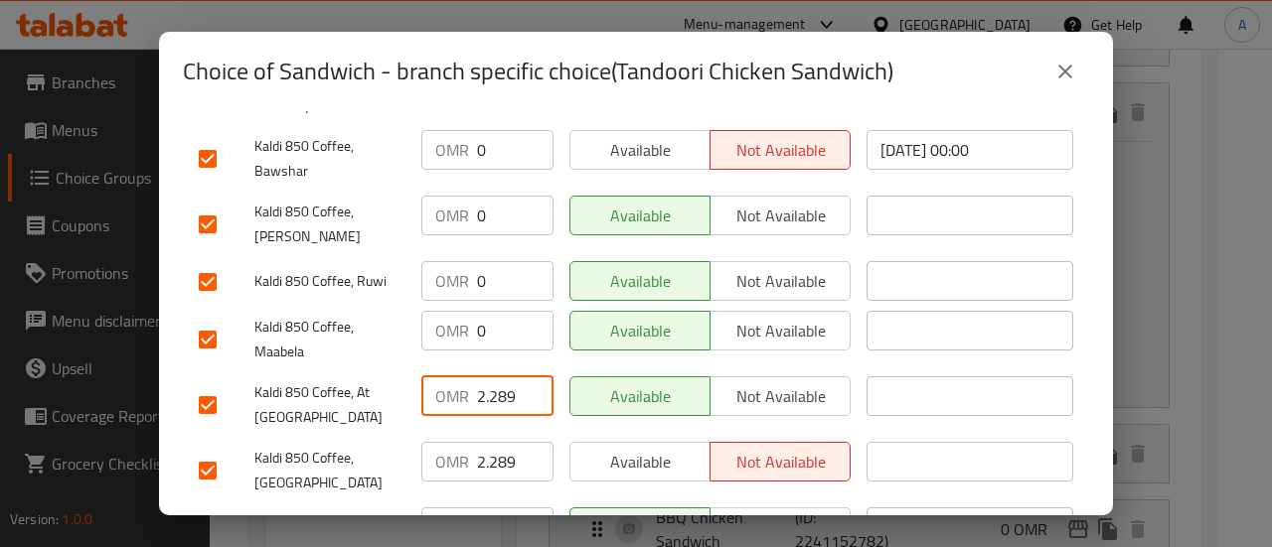
click at [499, 377] on input "2.289" at bounding box center [515, 397] width 76 height 40
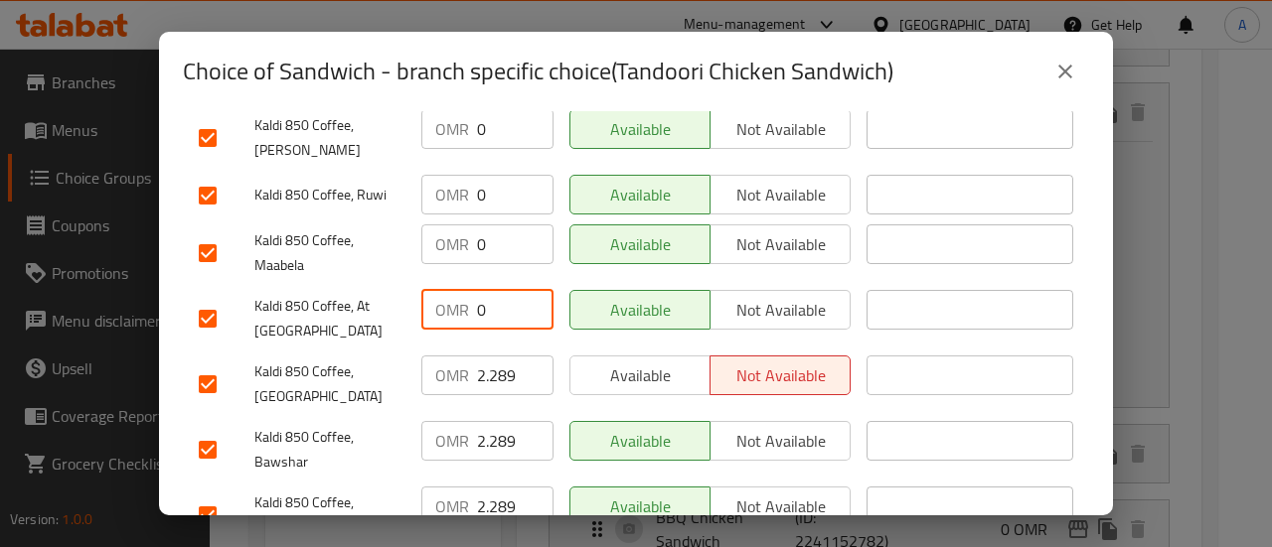
scroll to position [497, 0]
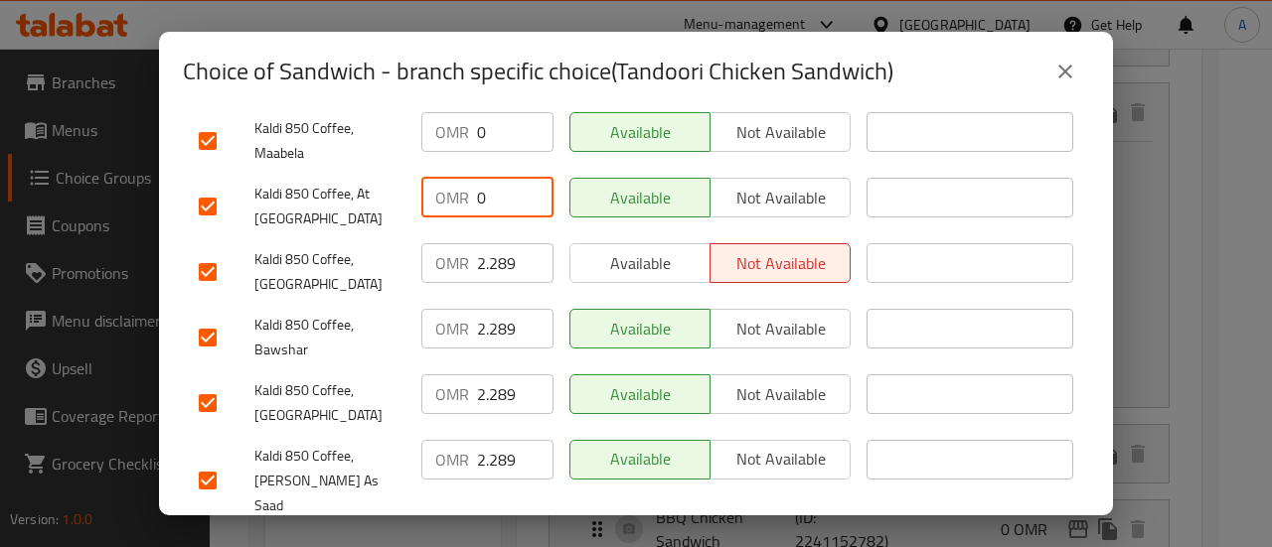
type input "0"
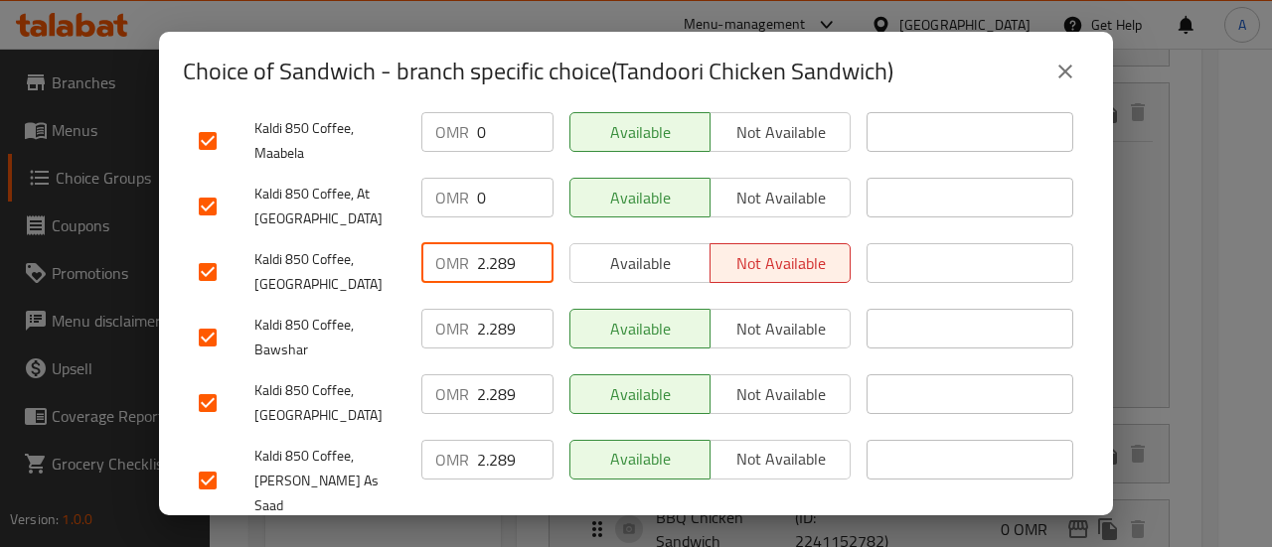
click at [494, 243] on input "2.289" at bounding box center [515, 263] width 76 height 40
type input "0"
click at [504, 309] on input "2.289" at bounding box center [515, 329] width 76 height 40
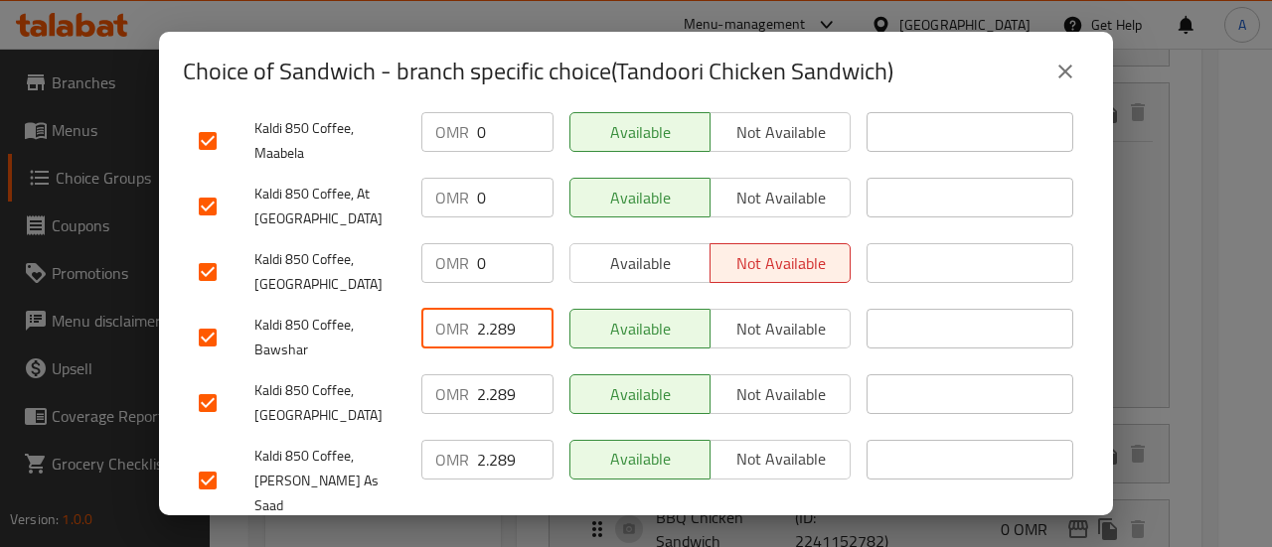
click at [504, 309] on input "2.289" at bounding box center [515, 329] width 76 height 40
type input "0"
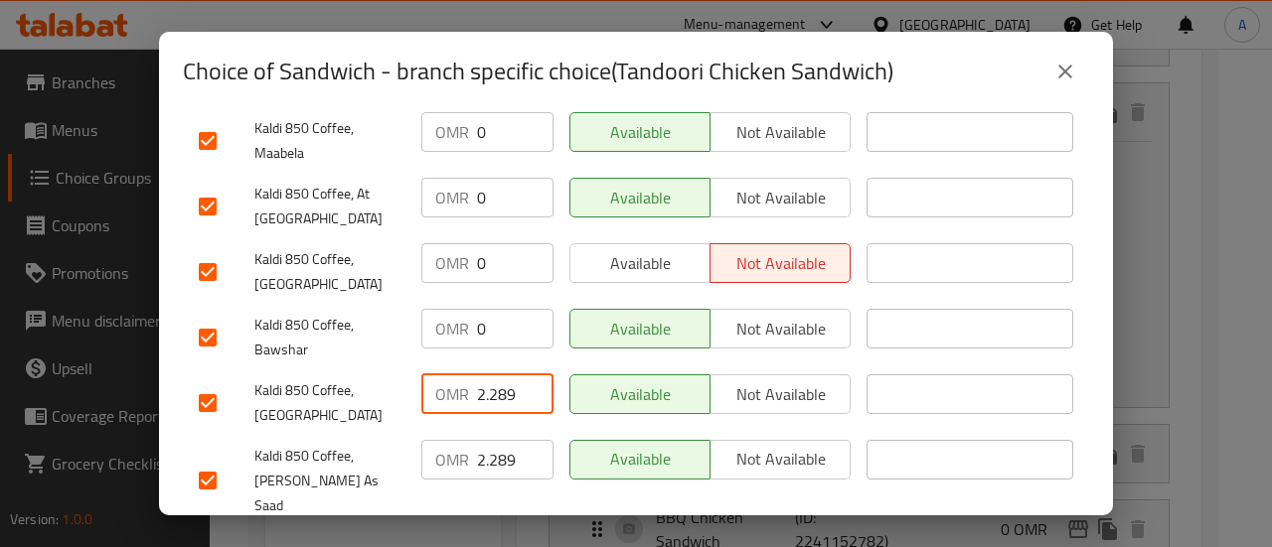
click at [504, 375] on input "2.289" at bounding box center [515, 395] width 76 height 40
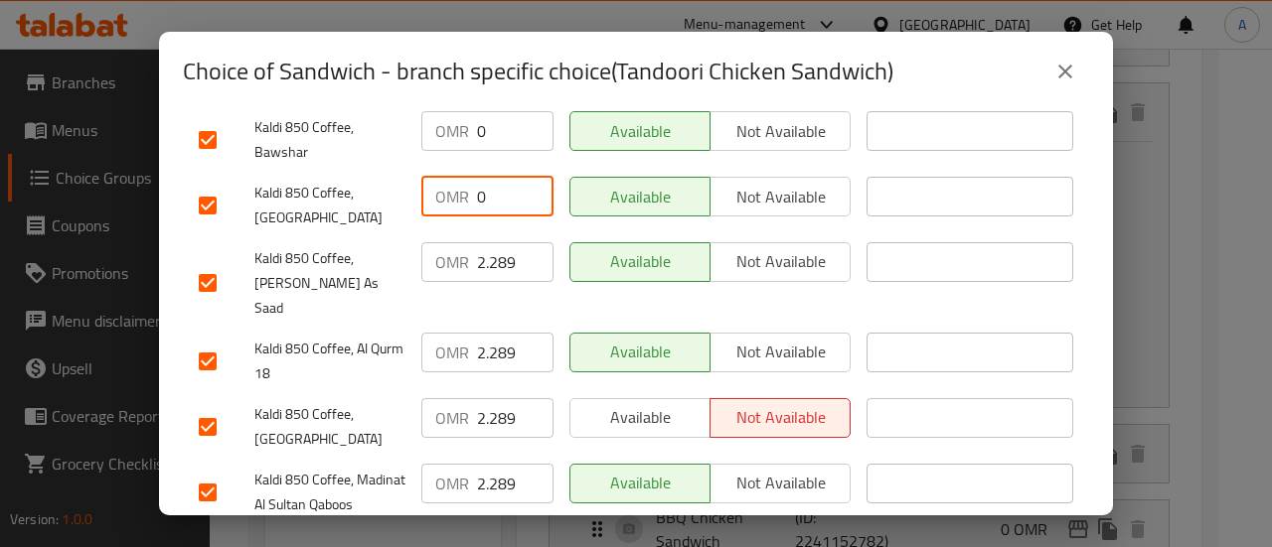
scroll to position [695, 0]
type input "0"
click at [487, 241] on input "2.289" at bounding box center [515, 261] width 76 height 40
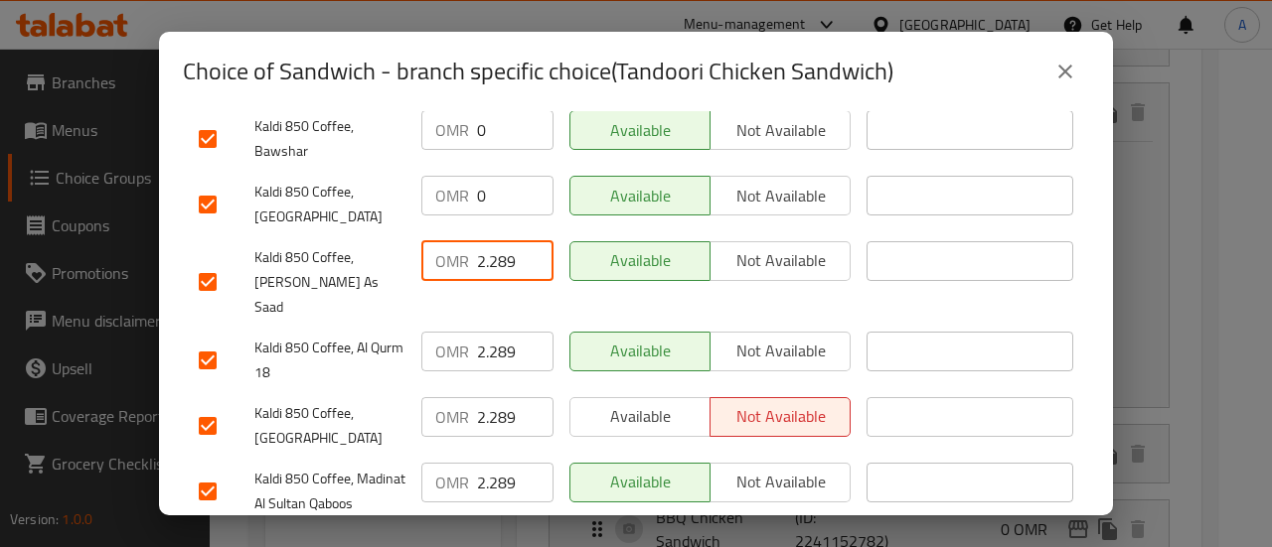
drag, startPoint x: 487, startPoint y: 237, endPoint x: 495, endPoint y: 264, distance: 28.0
click at [487, 241] on input "2.289" at bounding box center [515, 261] width 76 height 40
type input "0"
click at [498, 332] on input "2.289" at bounding box center [515, 352] width 76 height 40
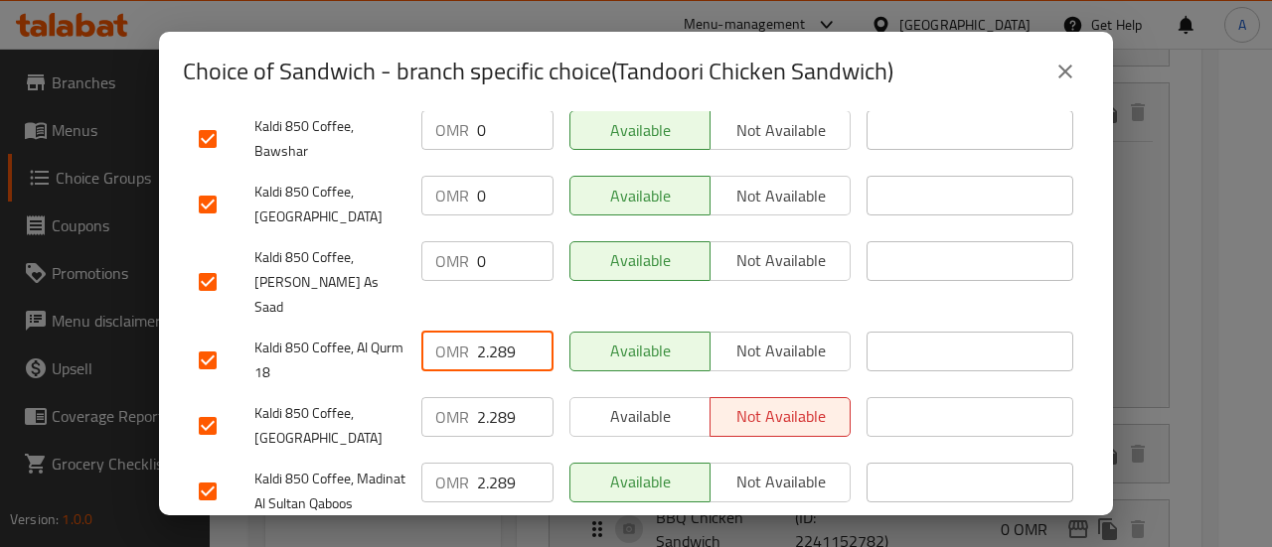
click at [498, 332] on input "2.289" at bounding box center [515, 352] width 76 height 40
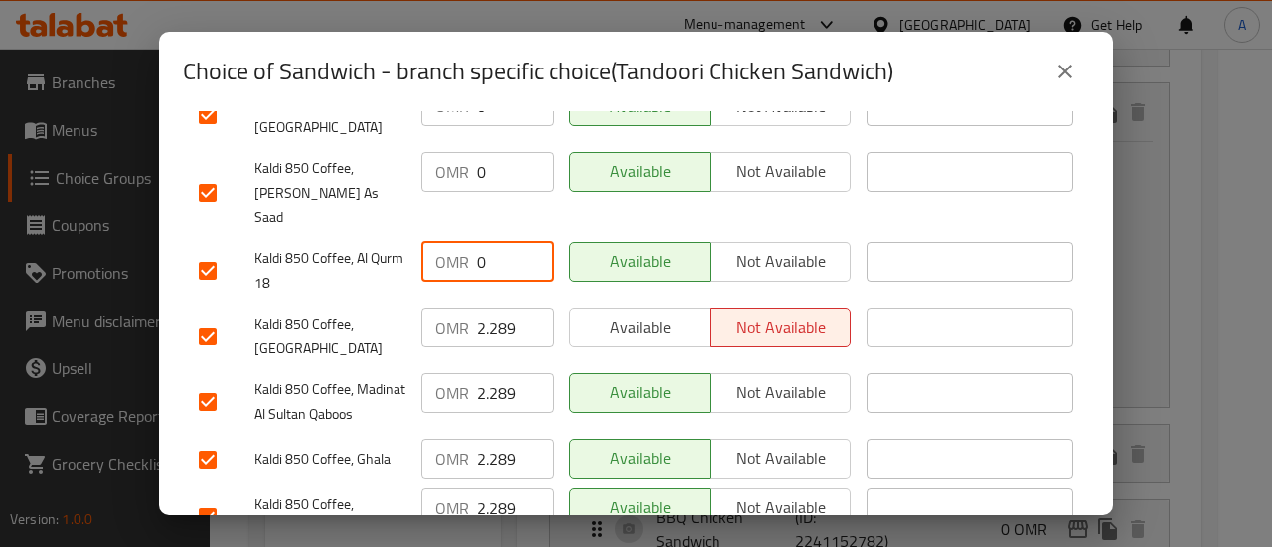
scroll to position [894, 0]
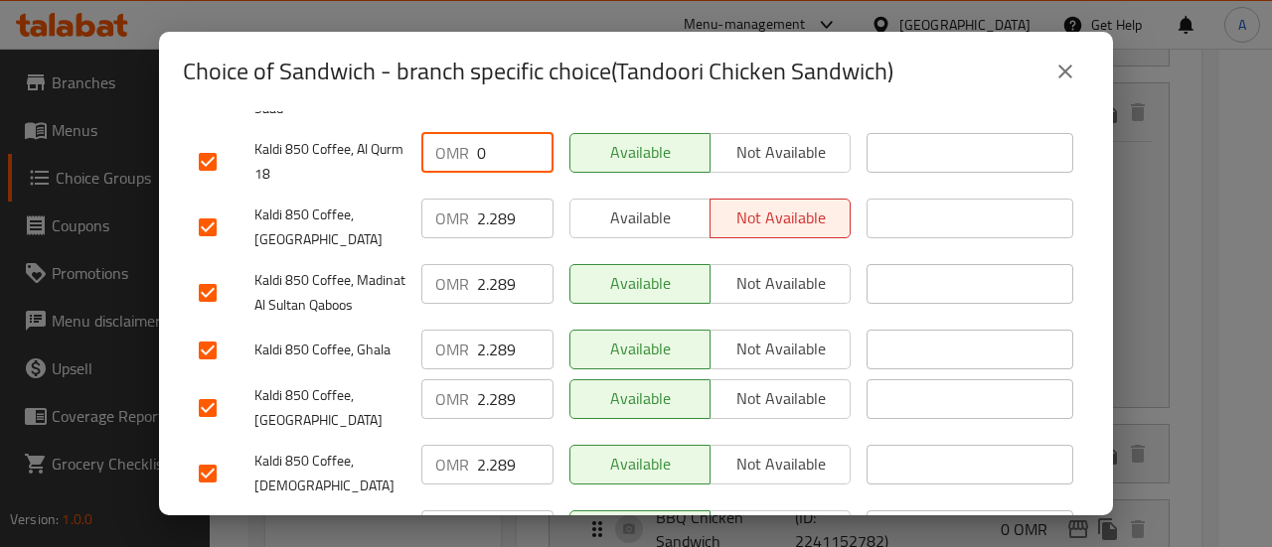
type input "0"
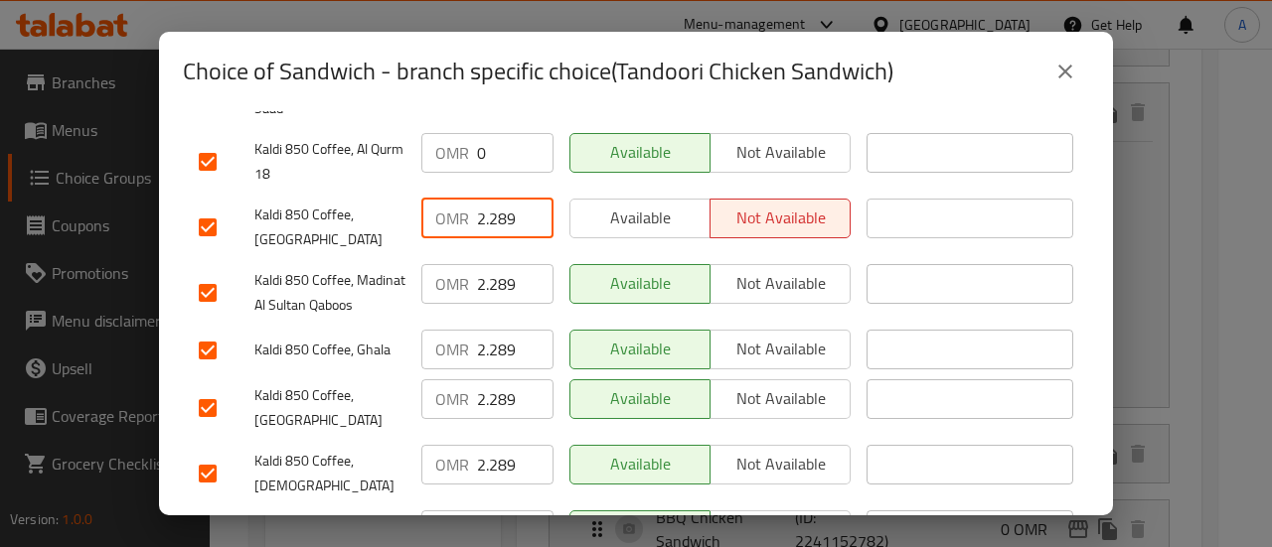
click at [498, 199] on input "2.289" at bounding box center [515, 219] width 76 height 40
type input "0"
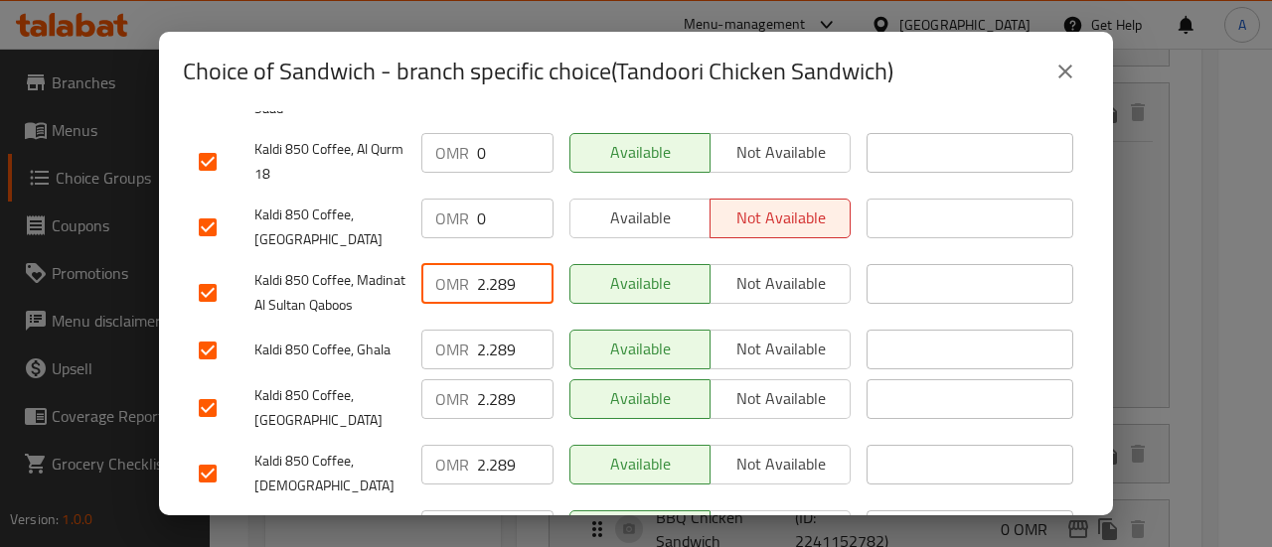
click at [490, 264] on input "2.289" at bounding box center [515, 284] width 76 height 40
type input "0"
click at [493, 330] on input "2.289" at bounding box center [515, 350] width 76 height 40
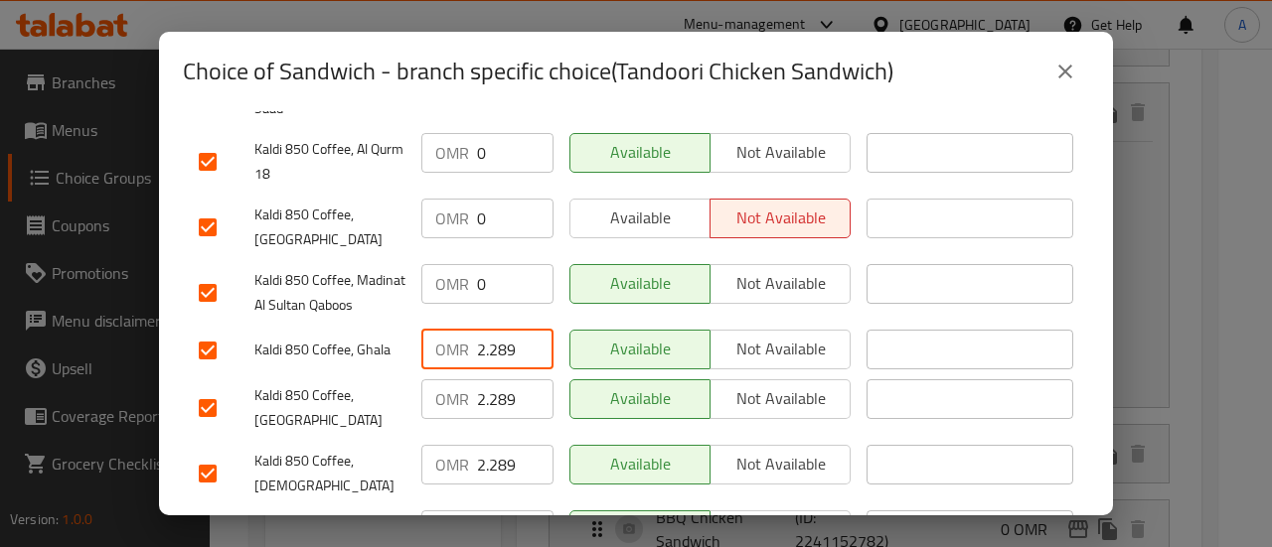
click at [495, 330] on input "2.289" at bounding box center [515, 350] width 76 height 40
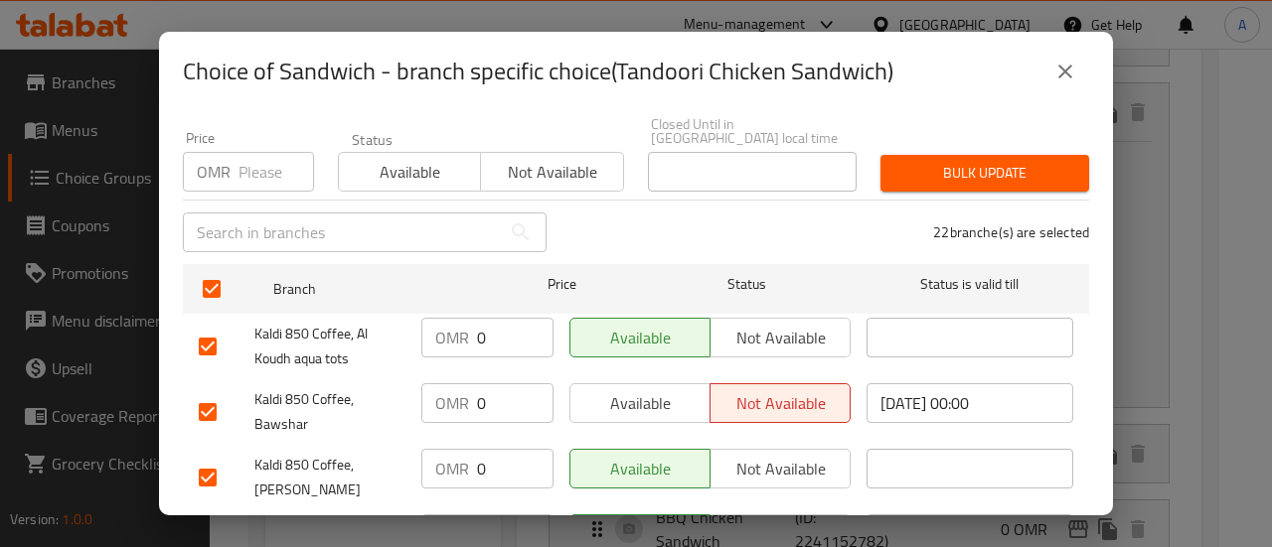
scroll to position [0, 0]
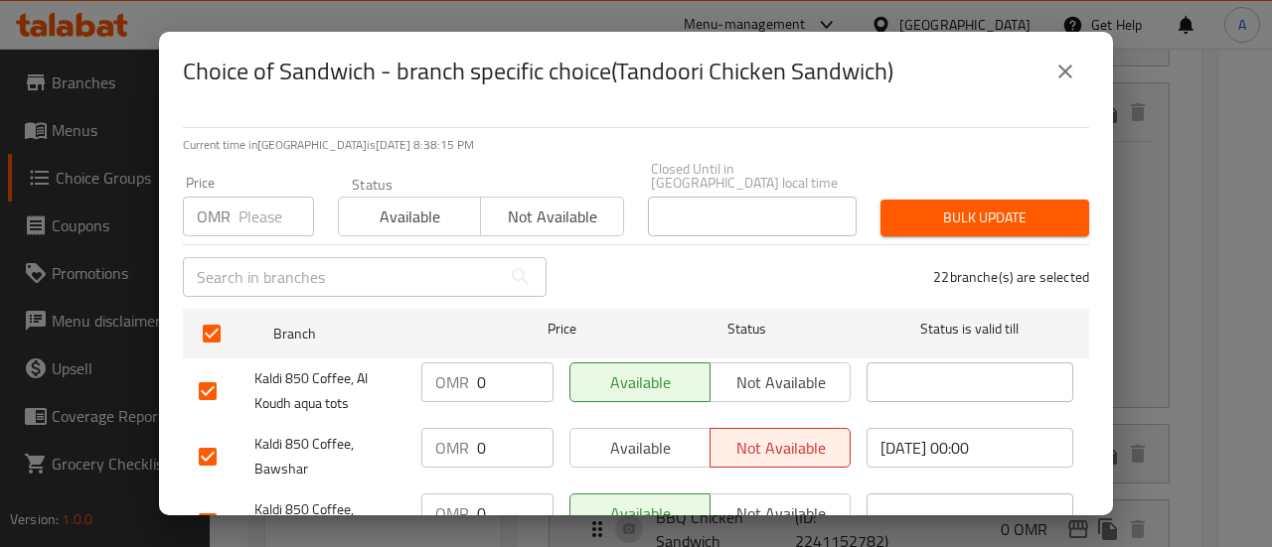
type input "0"
click at [278, 210] on input "number" at bounding box center [276, 217] width 76 height 40
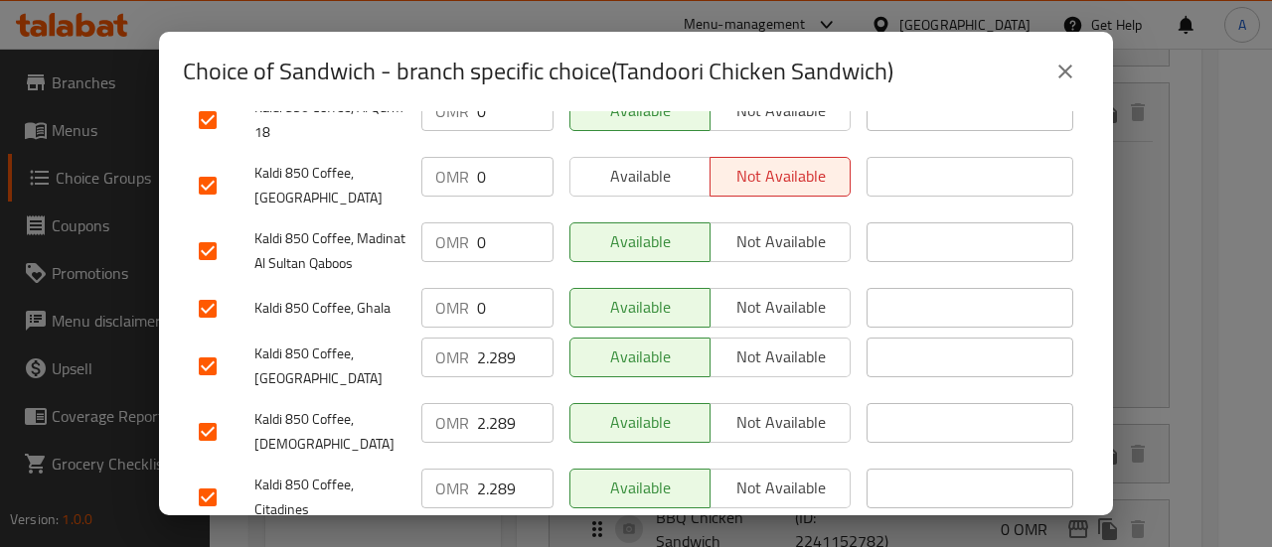
scroll to position [894, 0]
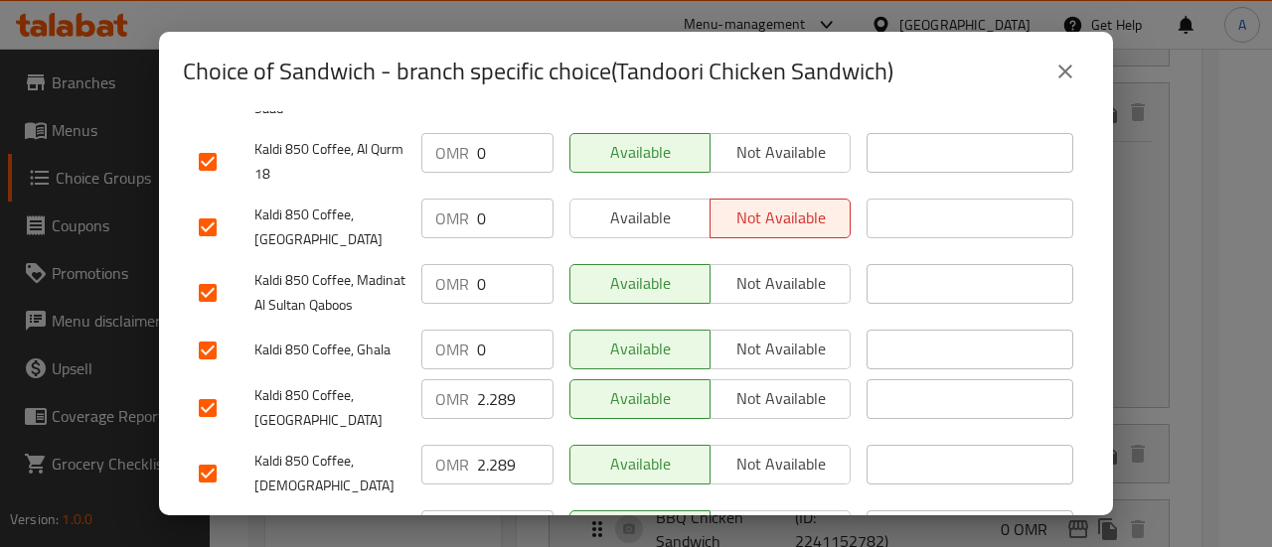
type input "0"
click at [502, 379] on input "2.289" at bounding box center [515, 399] width 76 height 40
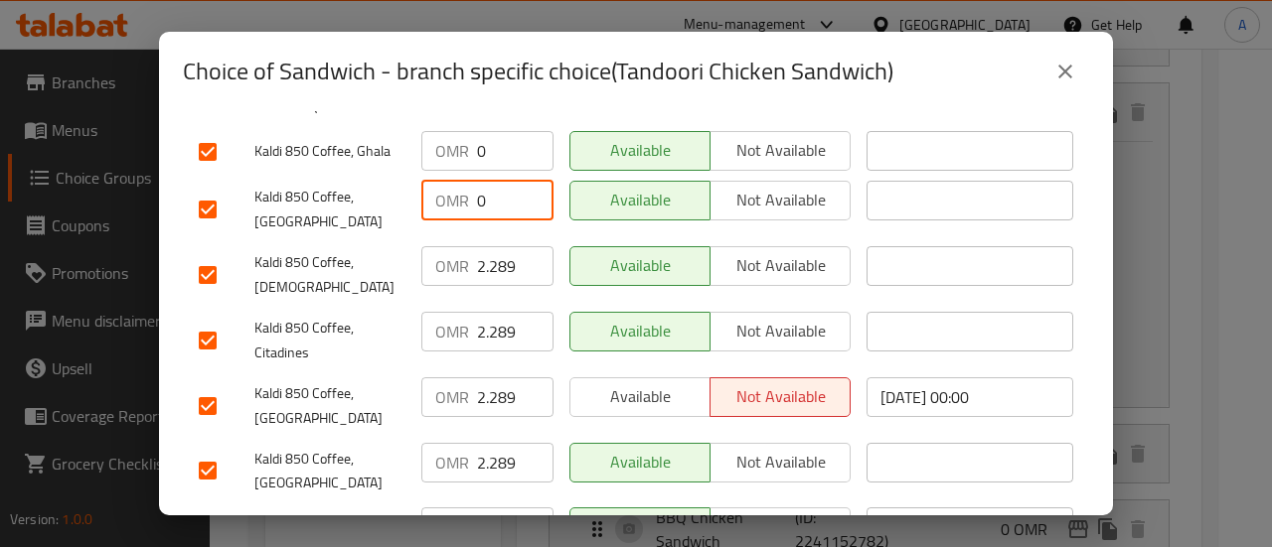
type input "0"
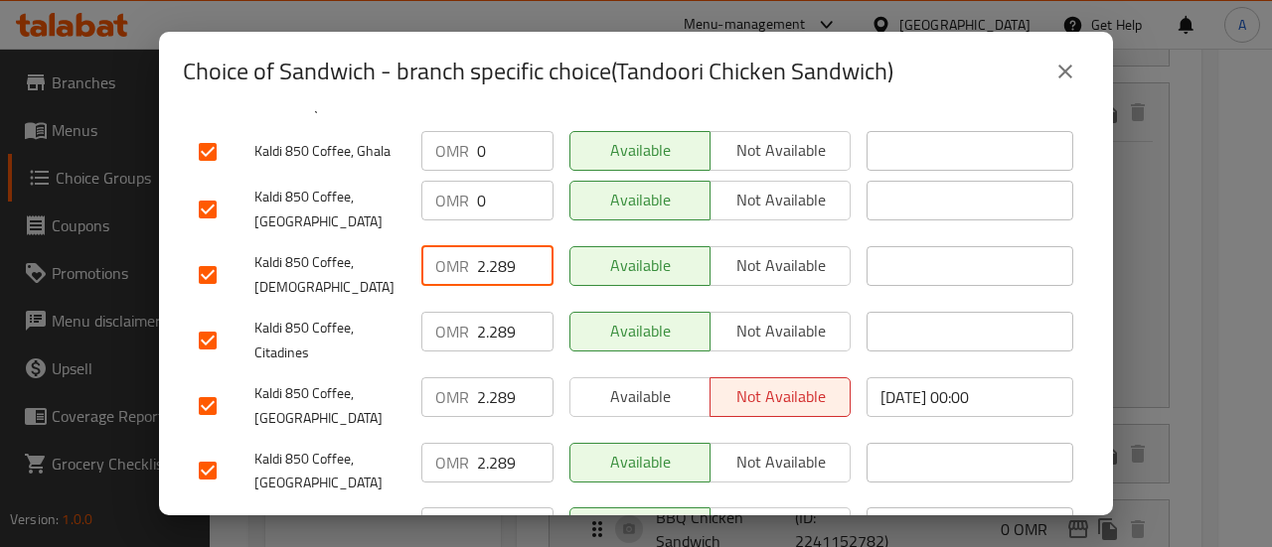
click at [489, 246] on input "2.289" at bounding box center [515, 266] width 76 height 40
type input "0"
click at [503, 312] on input "2.289" at bounding box center [515, 332] width 76 height 40
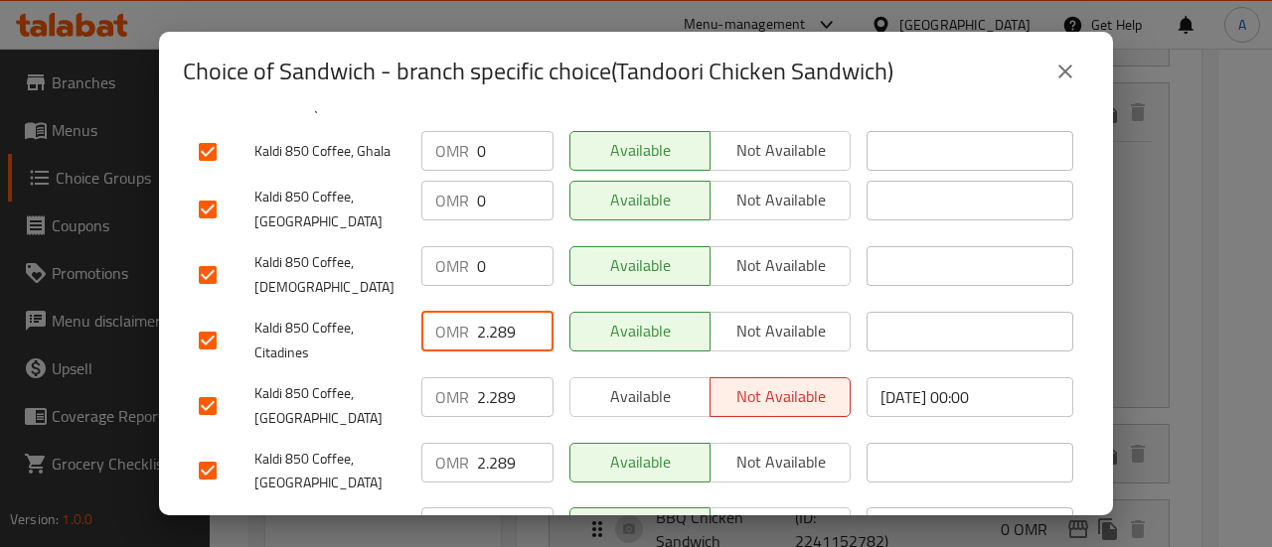
click at [503, 312] on input "2.289" at bounding box center [515, 332] width 76 height 40
type input "0"
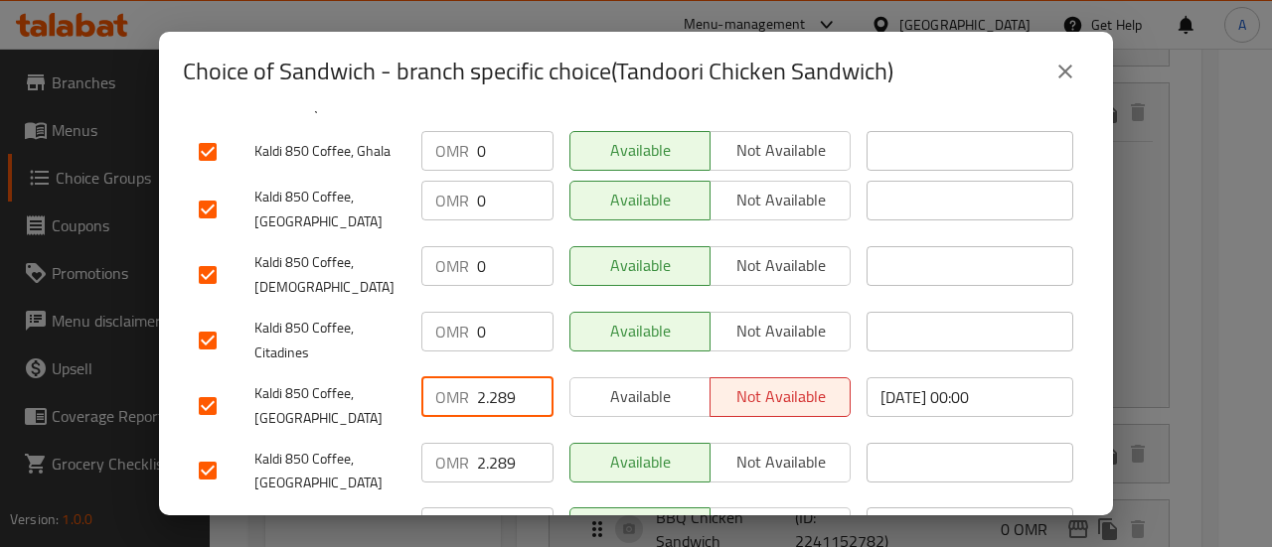
click at [497, 378] on input "2.289" at bounding box center [515, 398] width 76 height 40
type input "0"
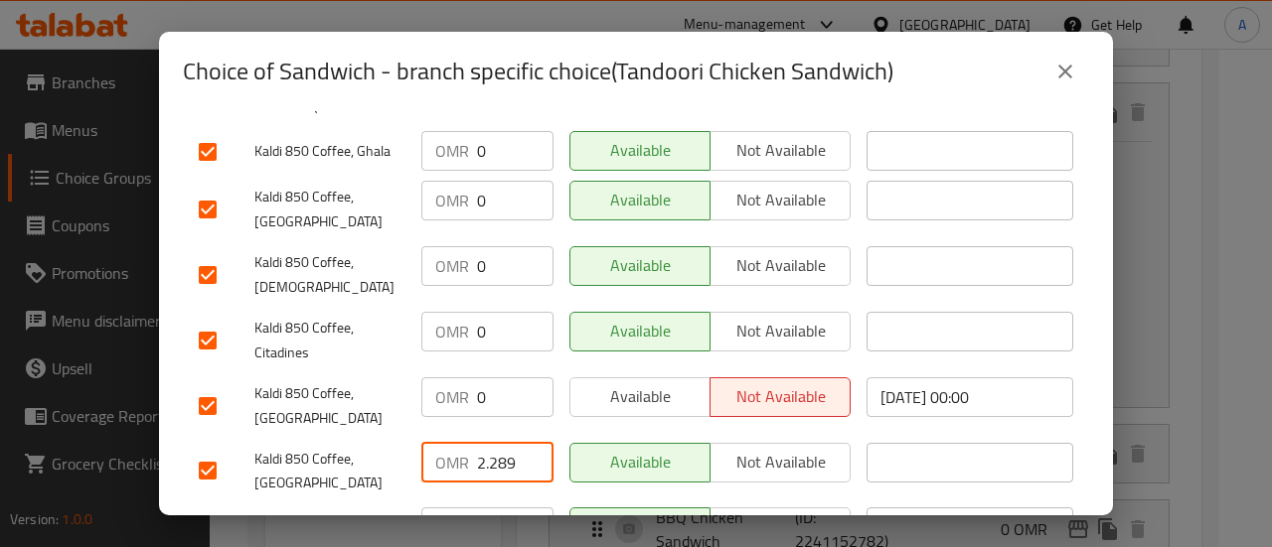
click at [510, 443] on input "2.289" at bounding box center [515, 463] width 76 height 40
click at [511, 443] on input "2.289" at bounding box center [515, 463] width 76 height 40
click at [494, 443] on input "2.2890" at bounding box center [515, 463] width 76 height 40
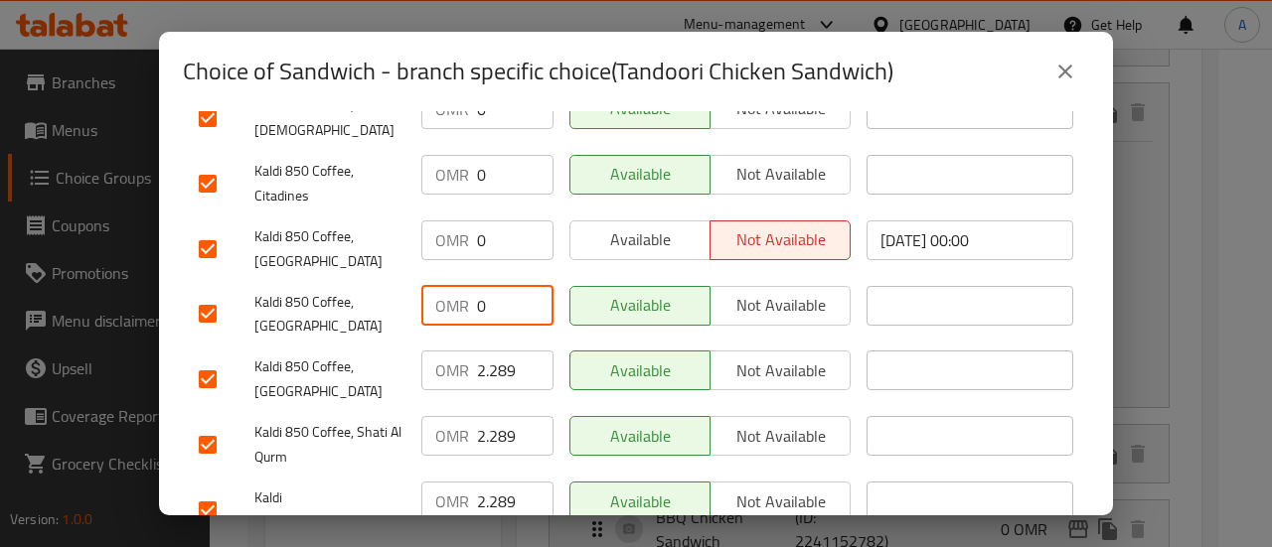
scroll to position [1253, 0]
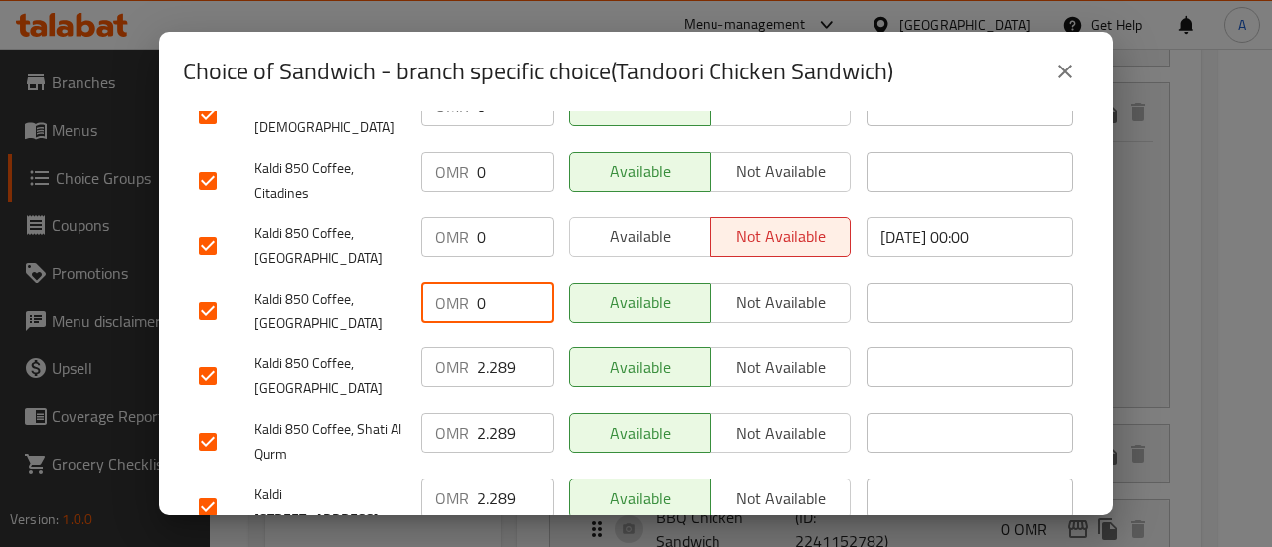
type input "0"
click at [493, 348] on input "2.289" at bounding box center [515, 368] width 76 height 40
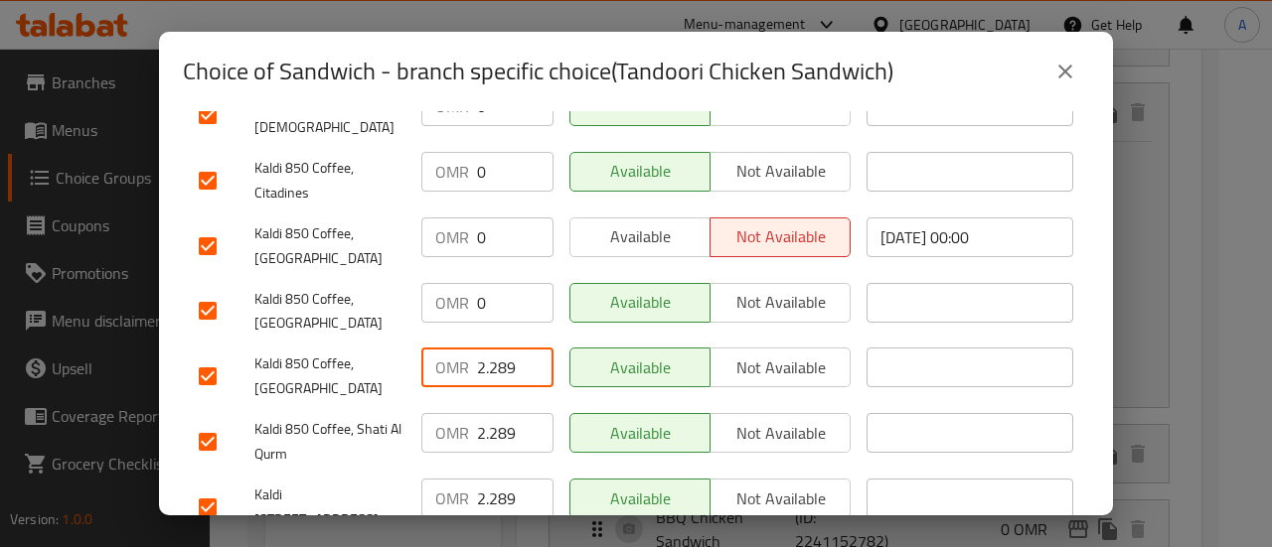
click at [493, 348] on input "2.289" at bounding box center [515, 368] width 76 height 40
type input "0"
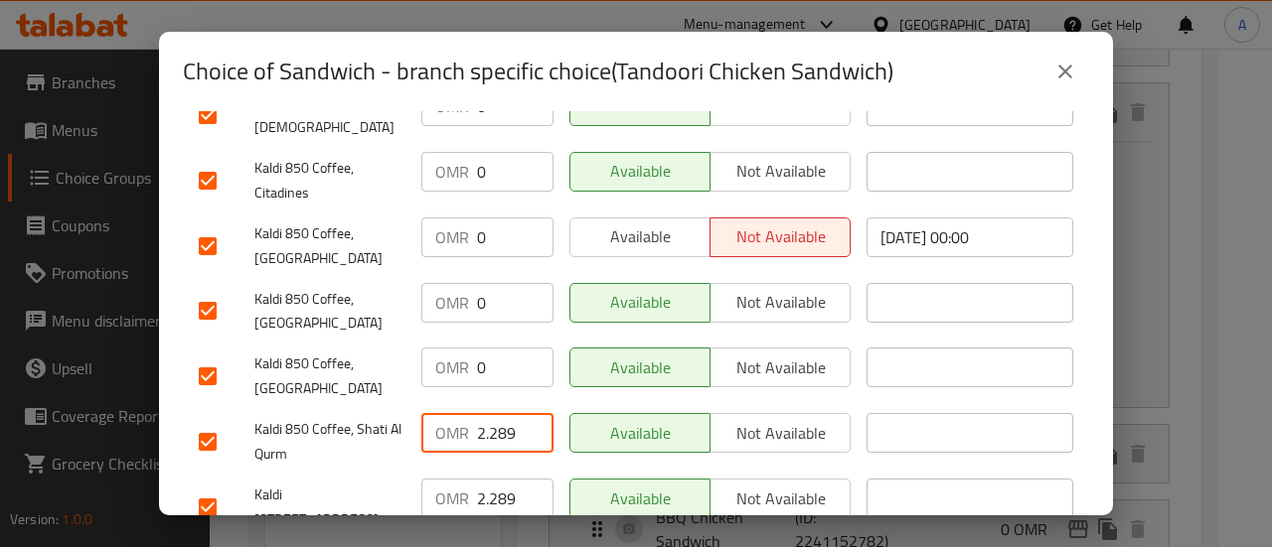
click at [505, 413] on input "2.289" at bounding box center [515, 433] width 76 height 40
click at [506, 413] on input "2.289" at bounding box center [515, 433] width 76 height 40
type input "0"
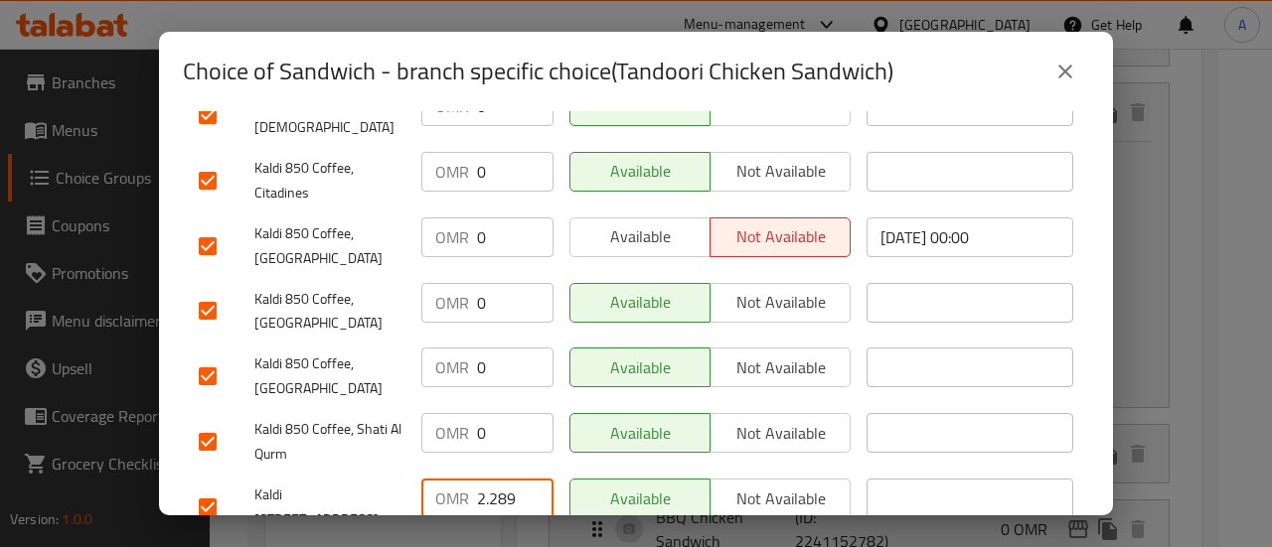
click at [507, 479] on input "2.289" at bounding box center [515, 499] width 76 height 40
type input "0"
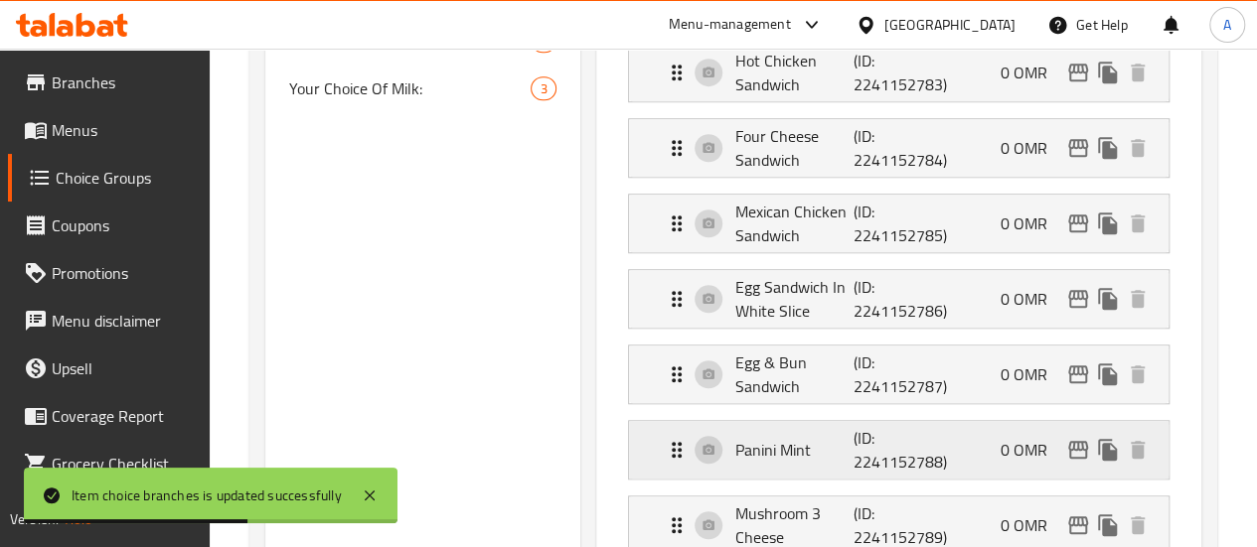
click at [754, 450] on p "Panini Mint" at bounding box center [794, 450] width 119 height 24
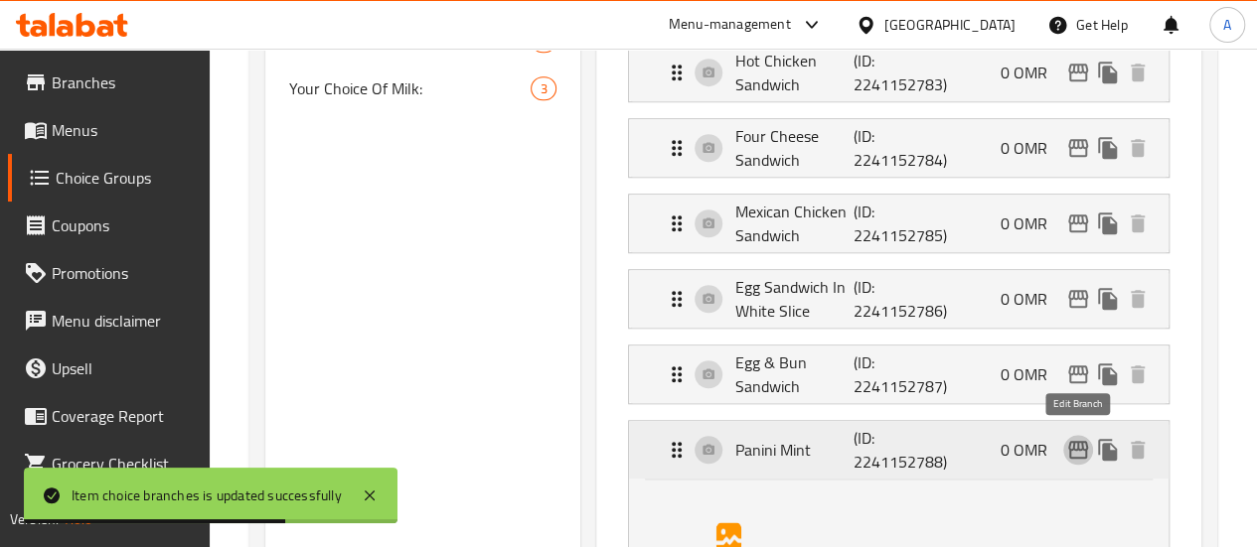
click at [1077, 447] on icon "edit" at bounding box center [1078, 450] width 24 height 24
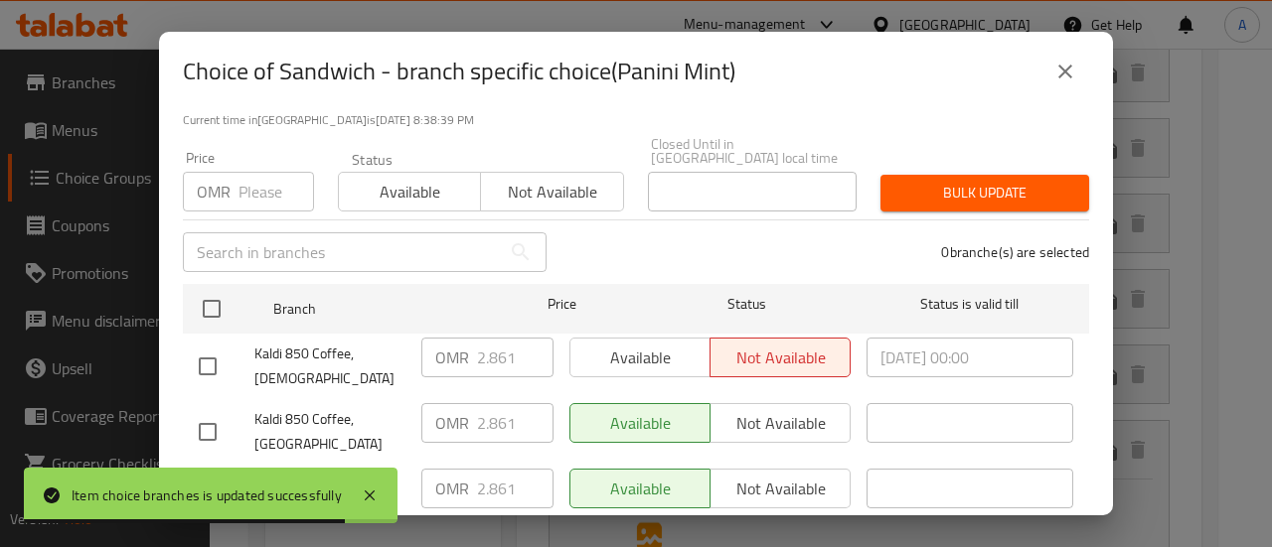
scroll to position [0, 0]
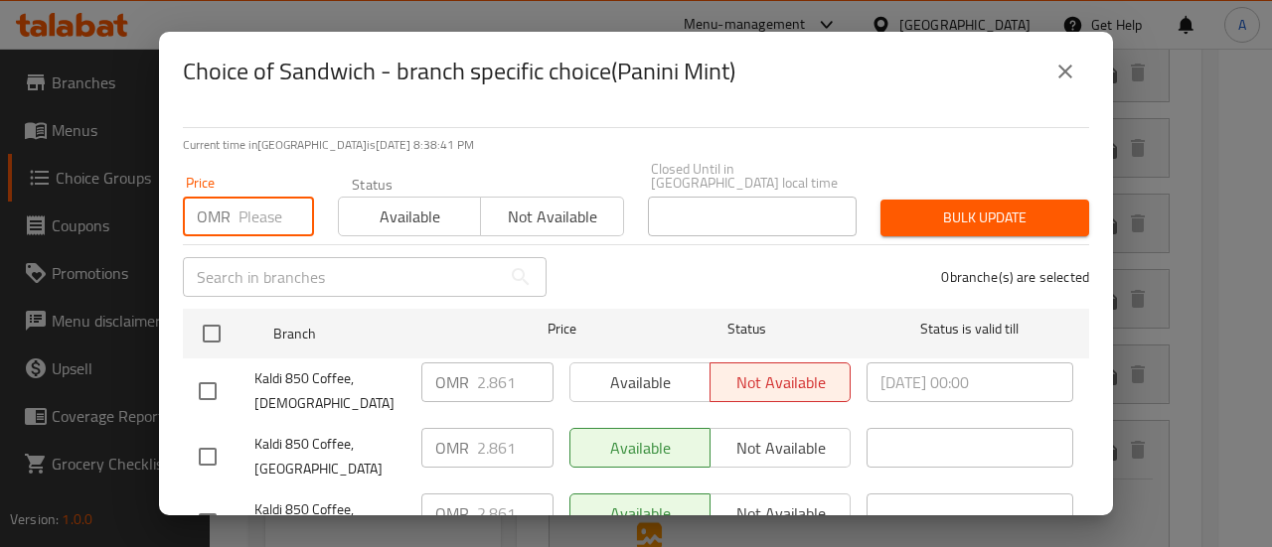
click at [268, 220] on input "number" at bounding box center [276, 217] width 76 height 40
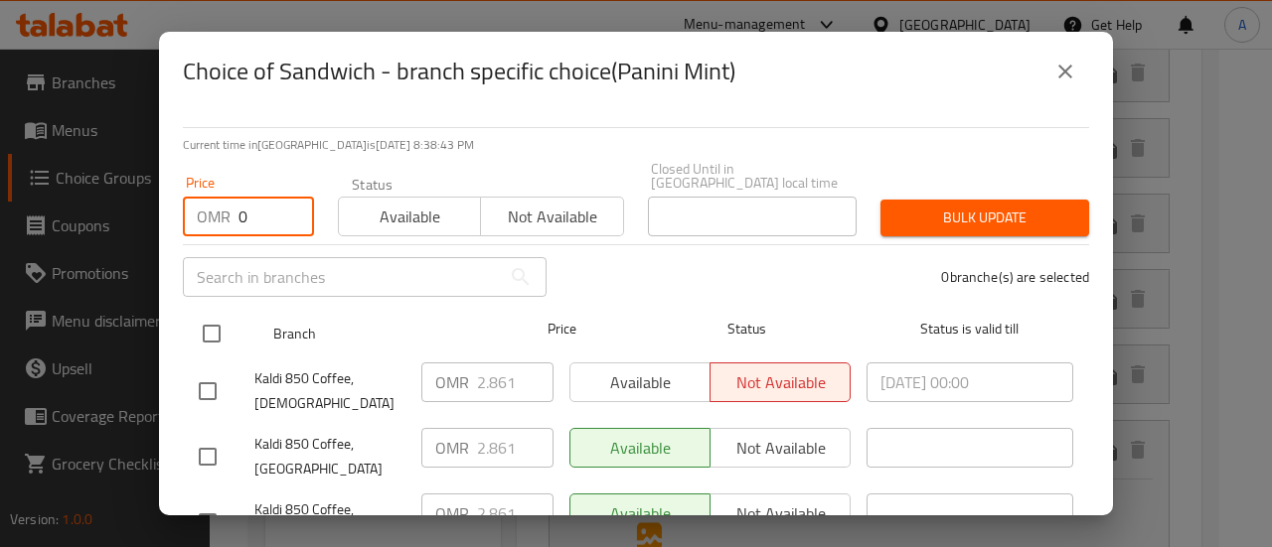
type input "0"
click at [212, 322] on input "checkbox" at bounding box center [212, 334] width 42 height 42
checkbox input "true"
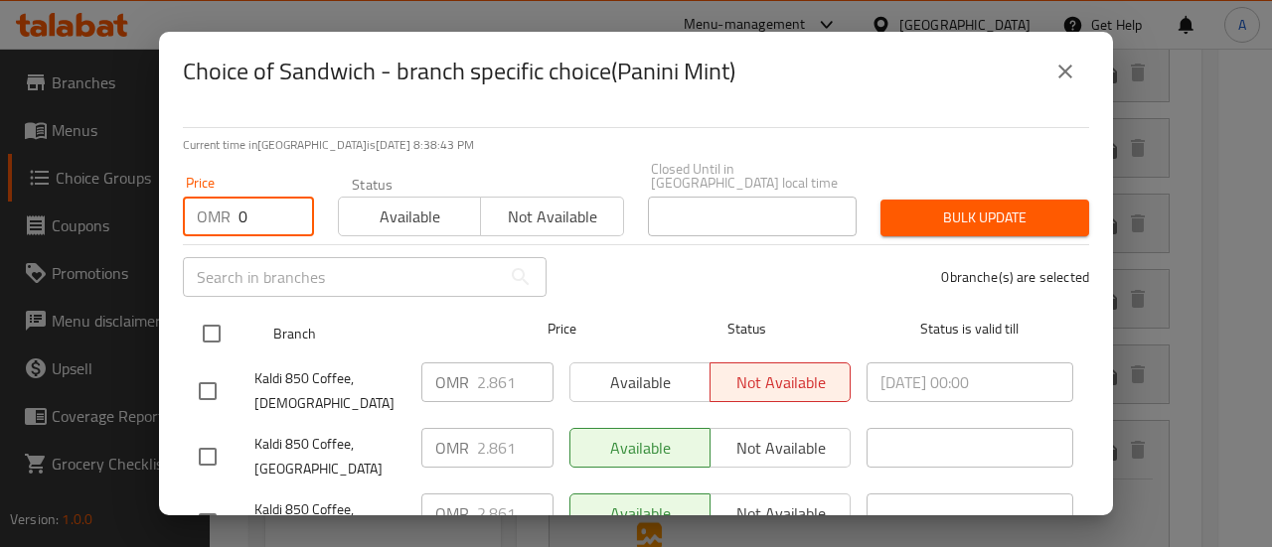
checkbox input "true"
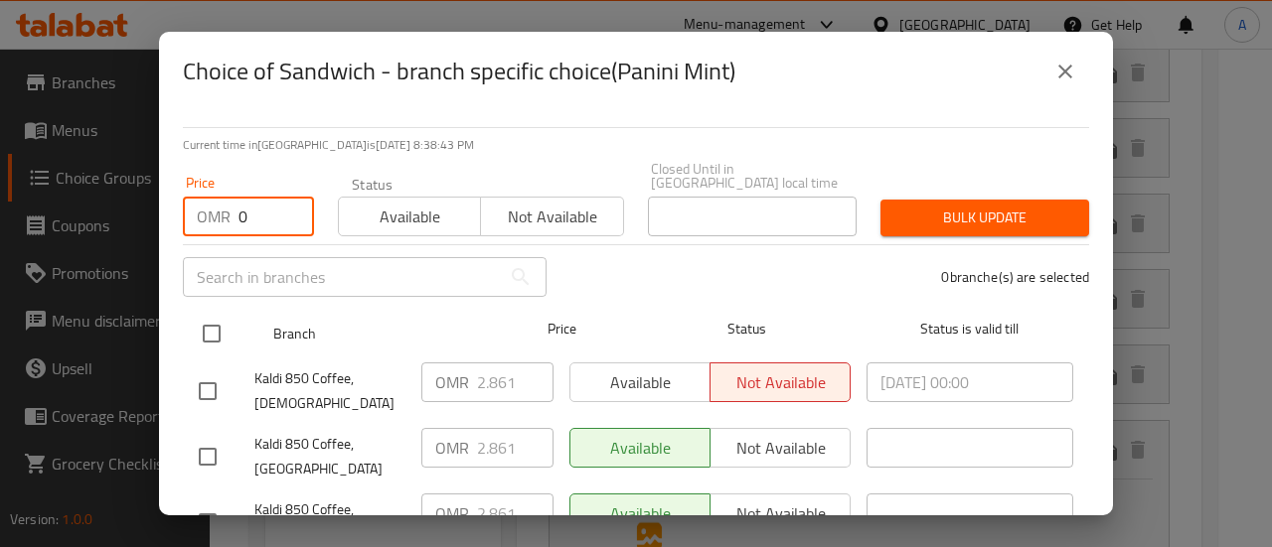
checkbox input "true"
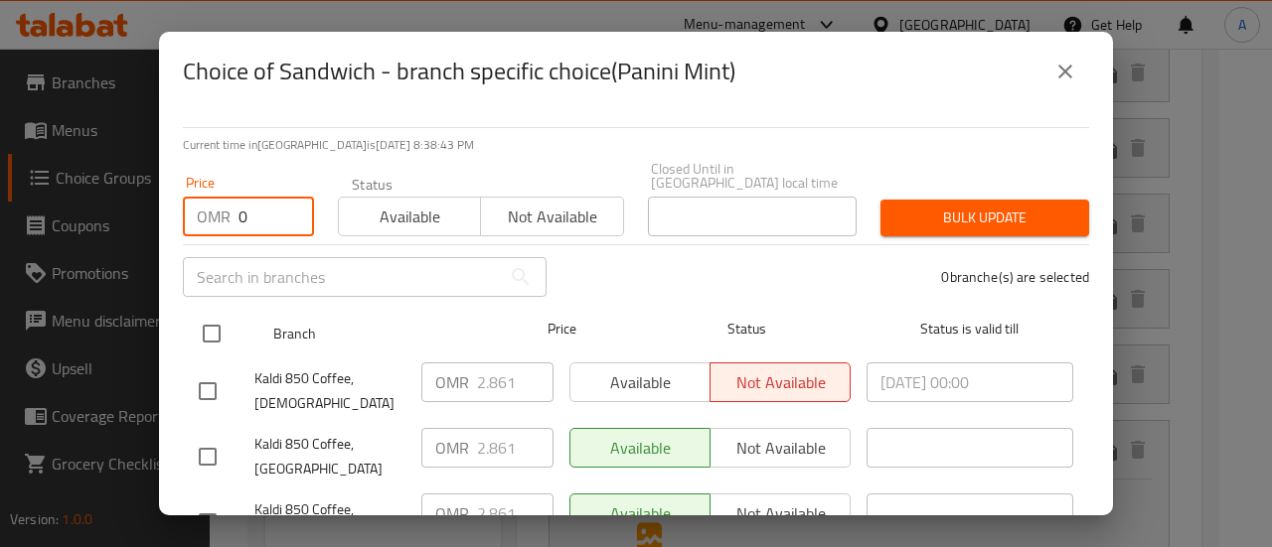
checkbox input "true"
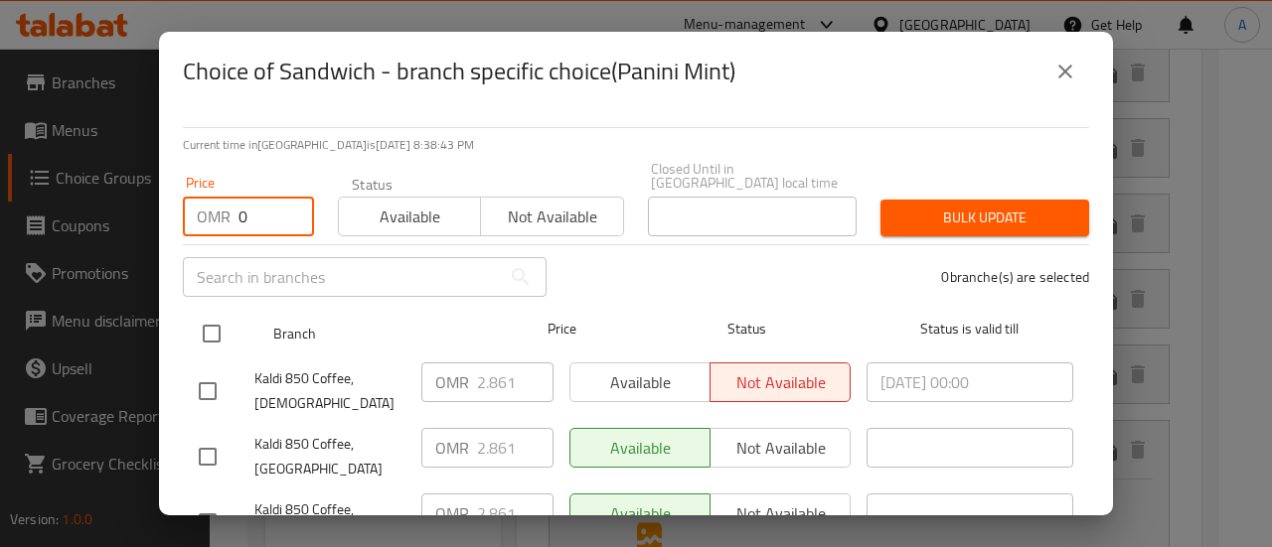
checkbox input "true"
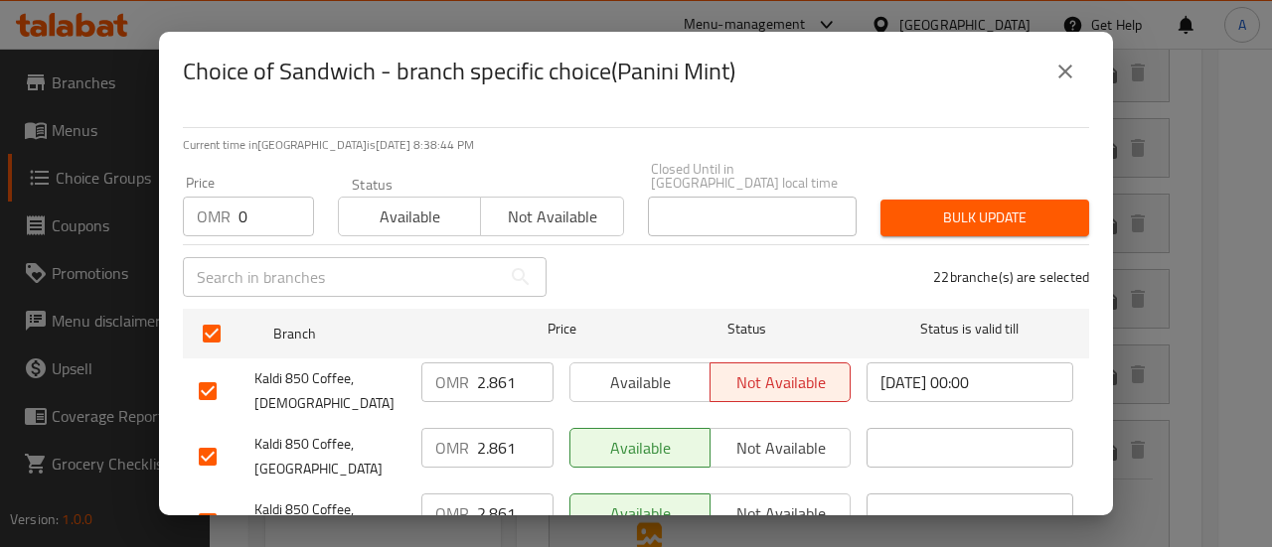
scroll to position [99, 0]
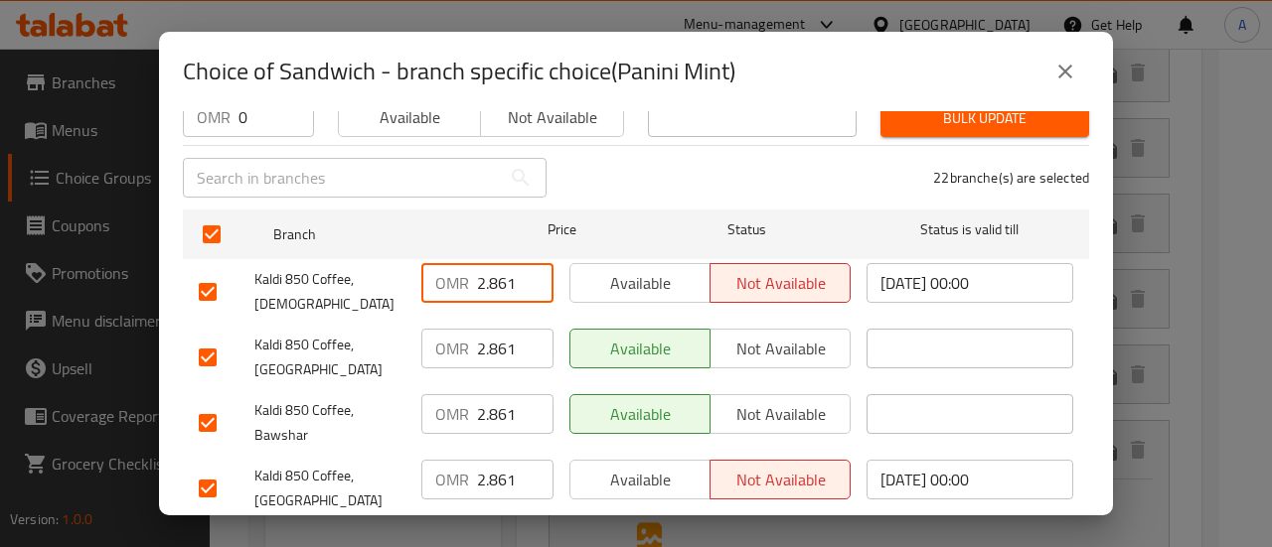
click at [504, 279] on input "2.861" at bounding box center [515, 283] width 76 height 40
type input "0"
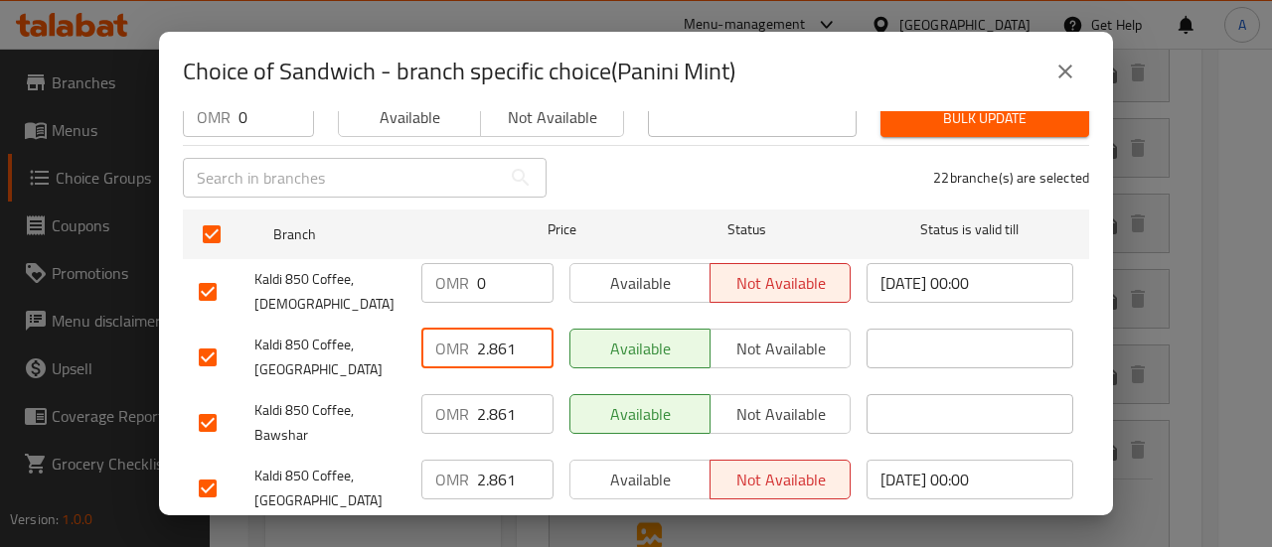
click at [479, 329] on input "2.861" at bounding box center [515, 349] width 76 height 40
type input "0"
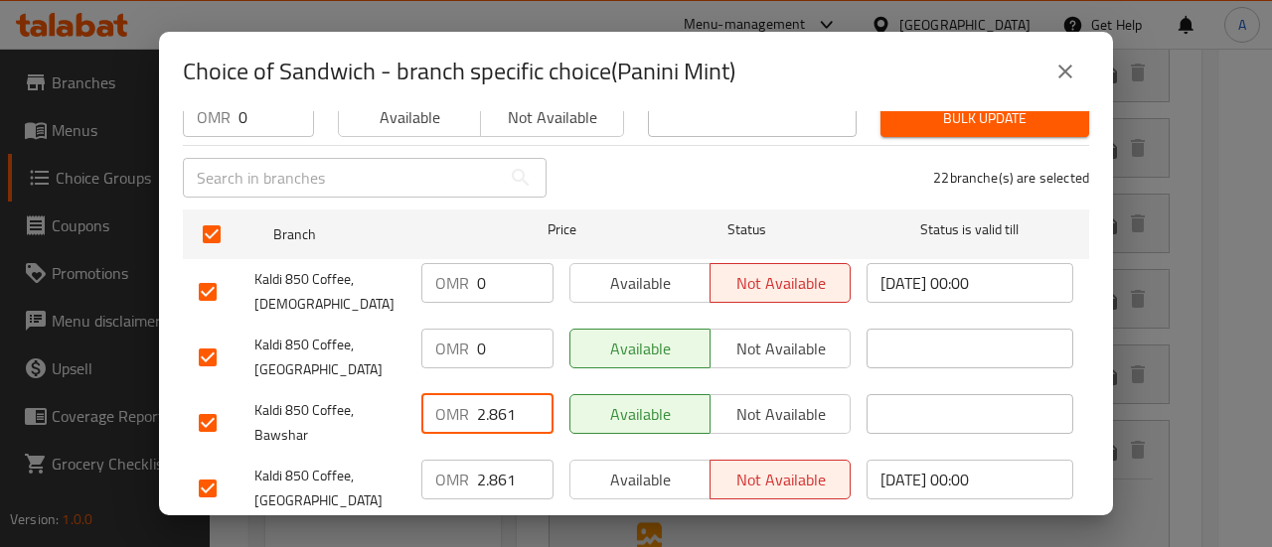
click at [500, 394] on input "2.861" at bounding box center [515, 414] width 76 height 40
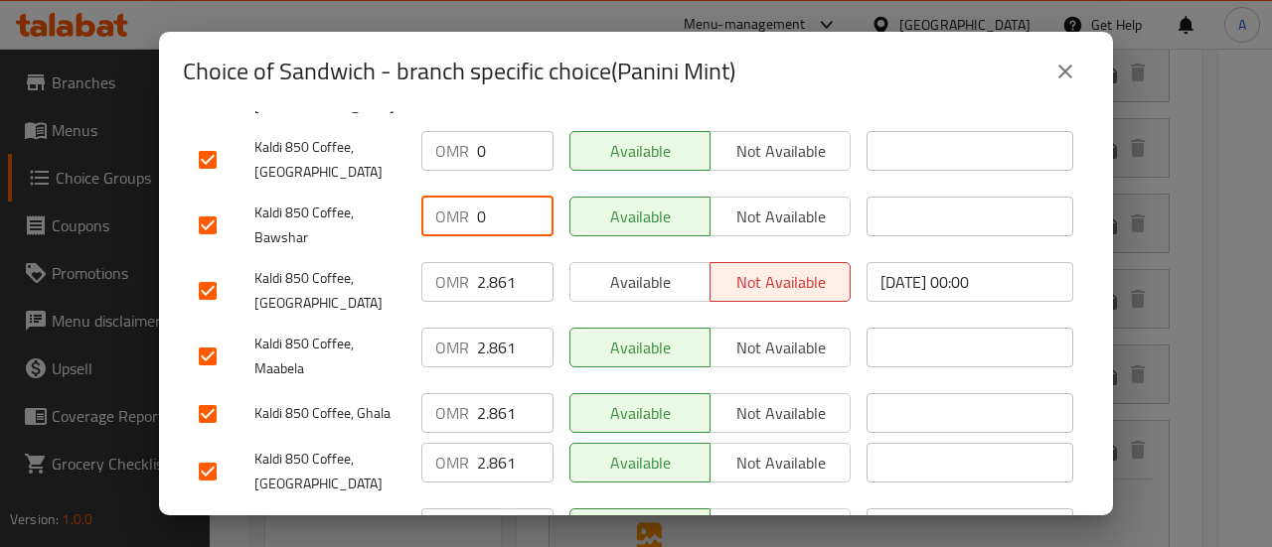
scroll to position [298, 0]
type input "0"
click at [507, 261] on input "2.861" at bounding box center [515, 281] width 76 height 40
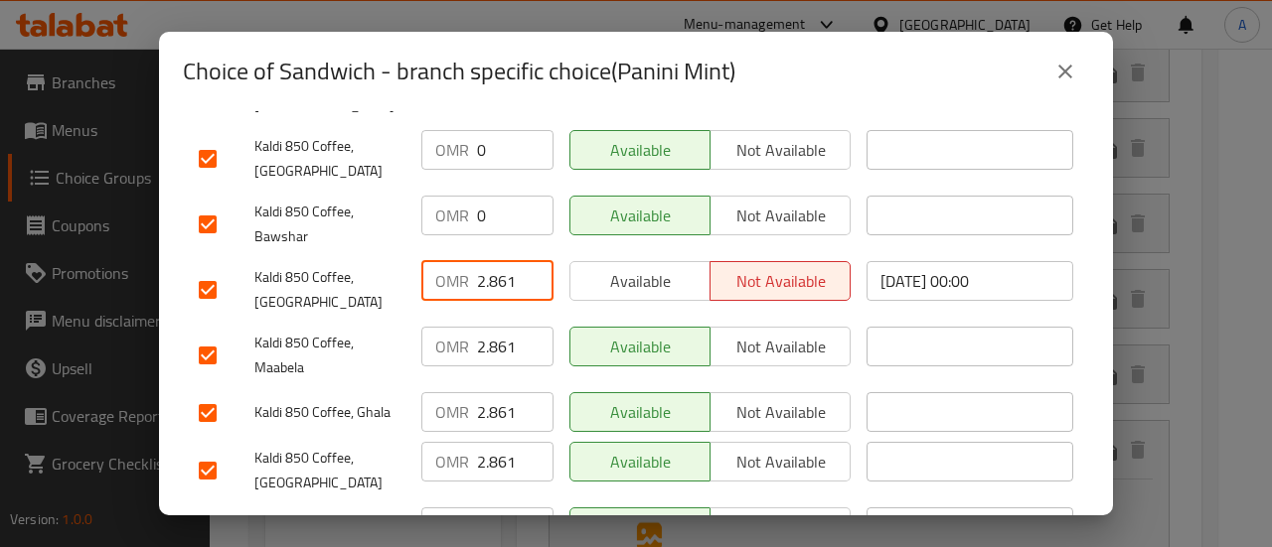
click at [507, 261] on input "2.861" at bounding box center [515, 281] width 76 height 40
type input "0"
click at [495, 335] on input "2.861" at bounding box center [515, 347] width 76 height 40
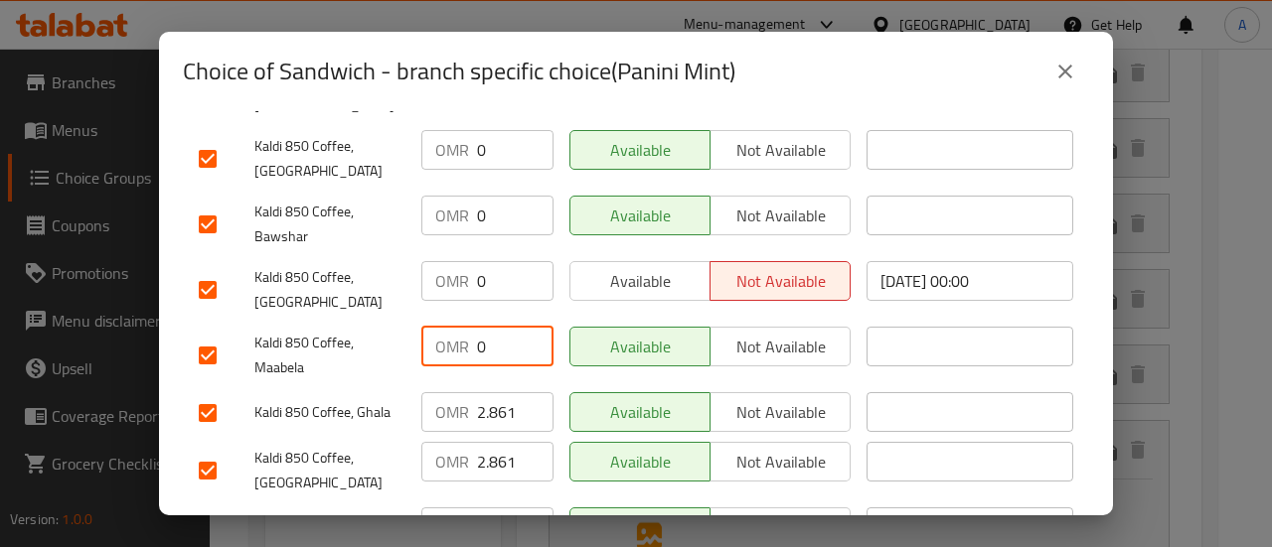
type input "0"
click at [495, 392] on input "2.861" at bounding box center [515, 412] width 76 height 40
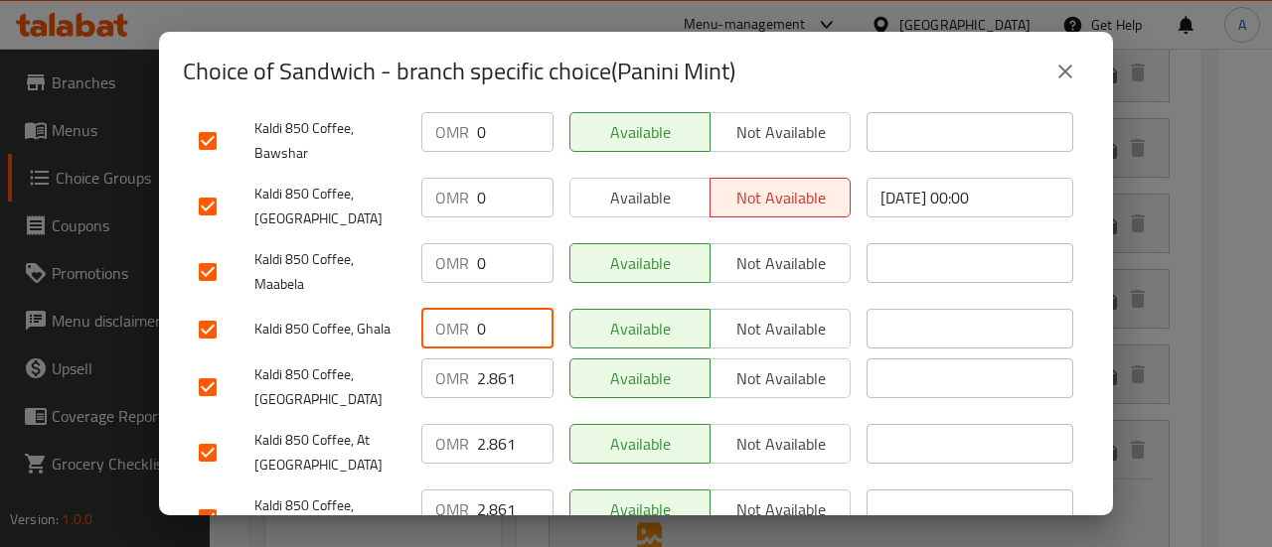
scroll to position [497, 0]
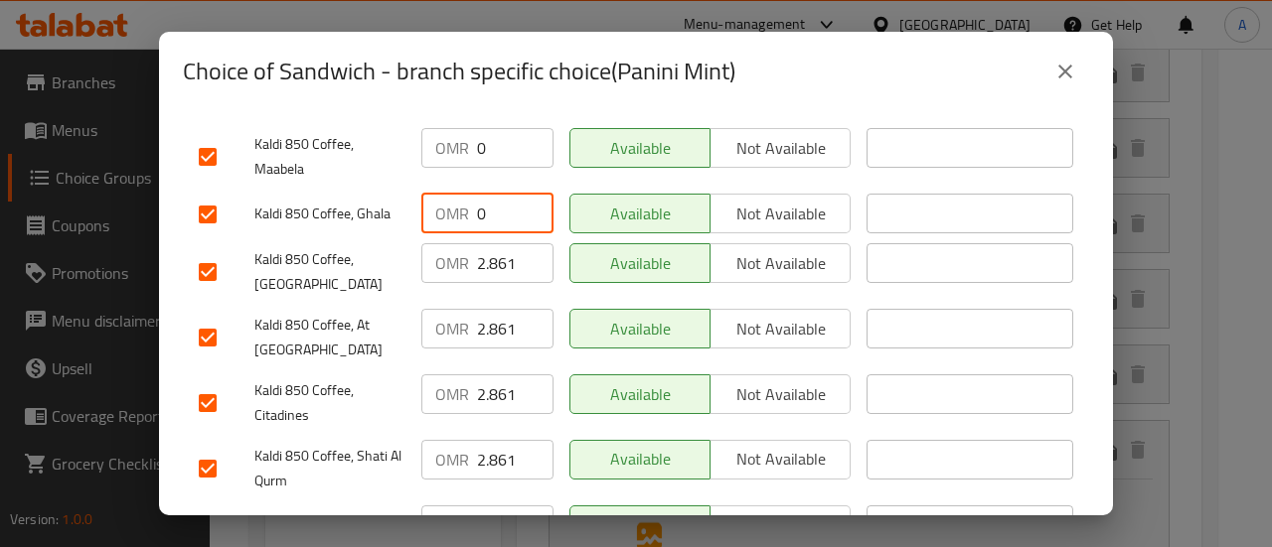
type input "0"
click at [500, 243] on input "2.861" at bounding box center [515, 263] width 76 height 40
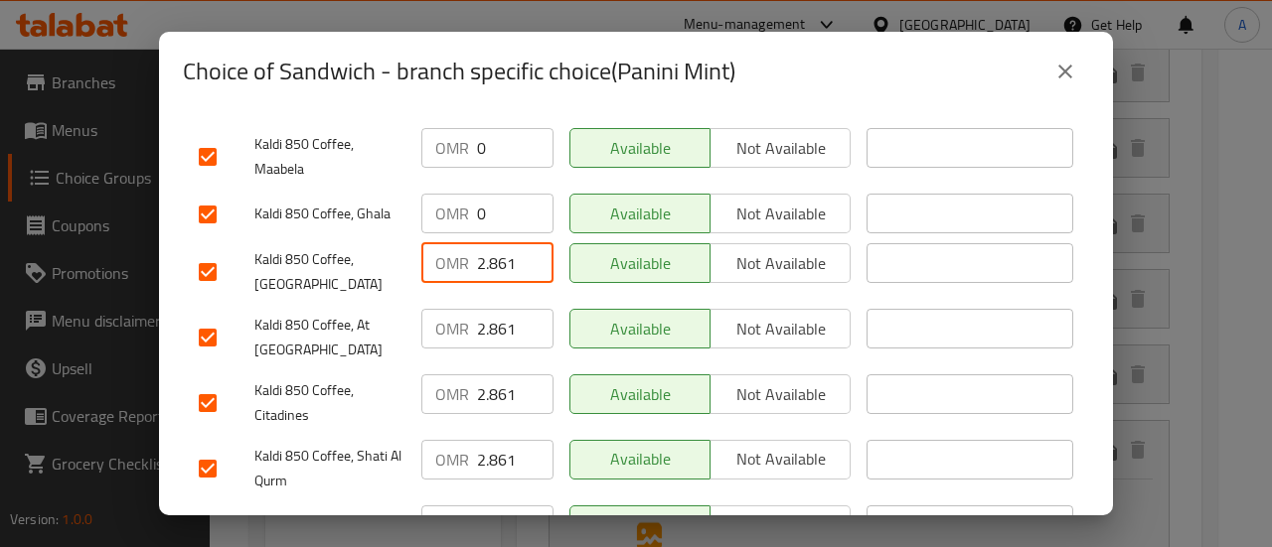
click at [500, 243] on input "2.861" at bounding box center [515, 263] width 76 height 40
type input "0"
click at [500, 321] on div "OMR 2.861 ​" at bounding box center [487, 338] width 148 height 74
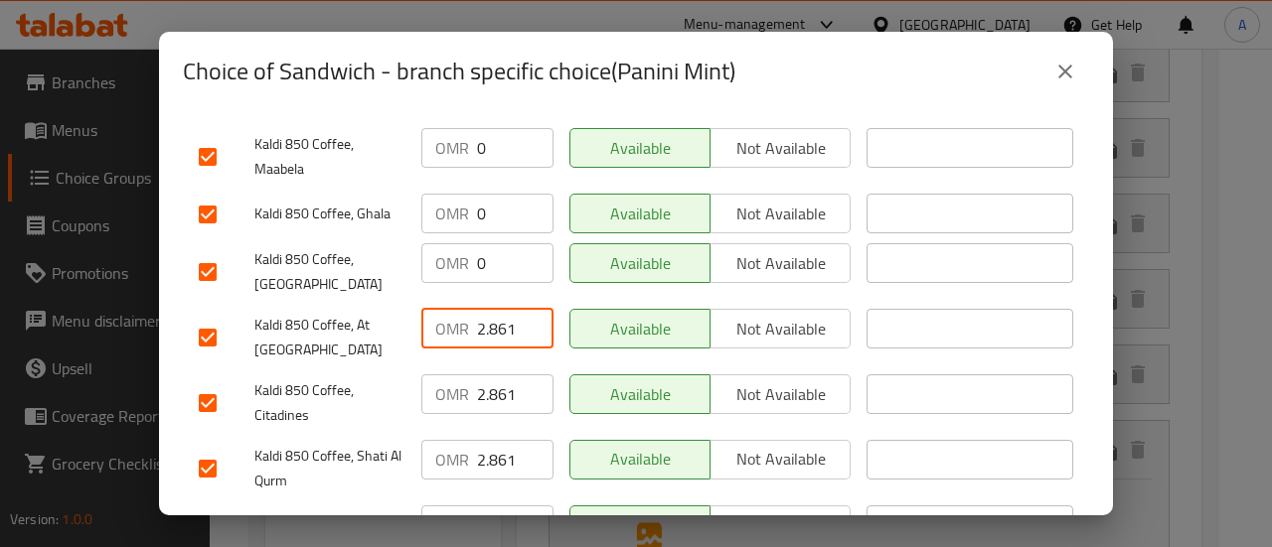
click at [497, 309] on input "2.861" at bounding box center [515, 329] width 76 height 40
type input "0"
click at [509, 375] on input "2.861" at bounding box center [515, 395] width 76 height 40
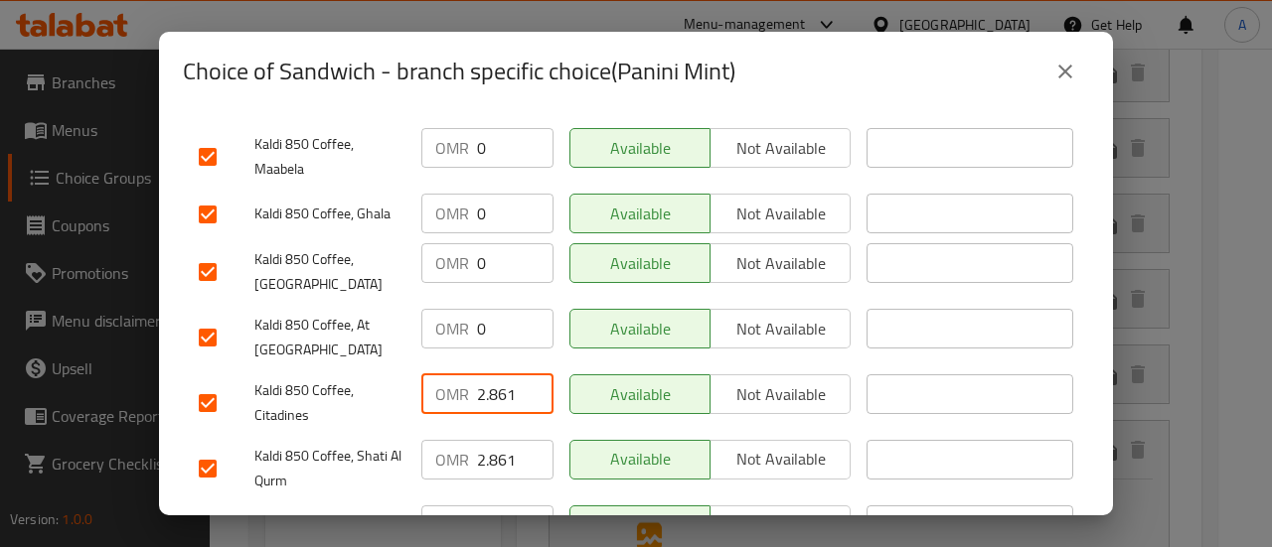
click at [509, 375] on input "2.861" at bounding box center [515, 395] width 76 height 40
click at [505, 375] on input "2.8610" at bounding box center [515, 395] width 76 height 40
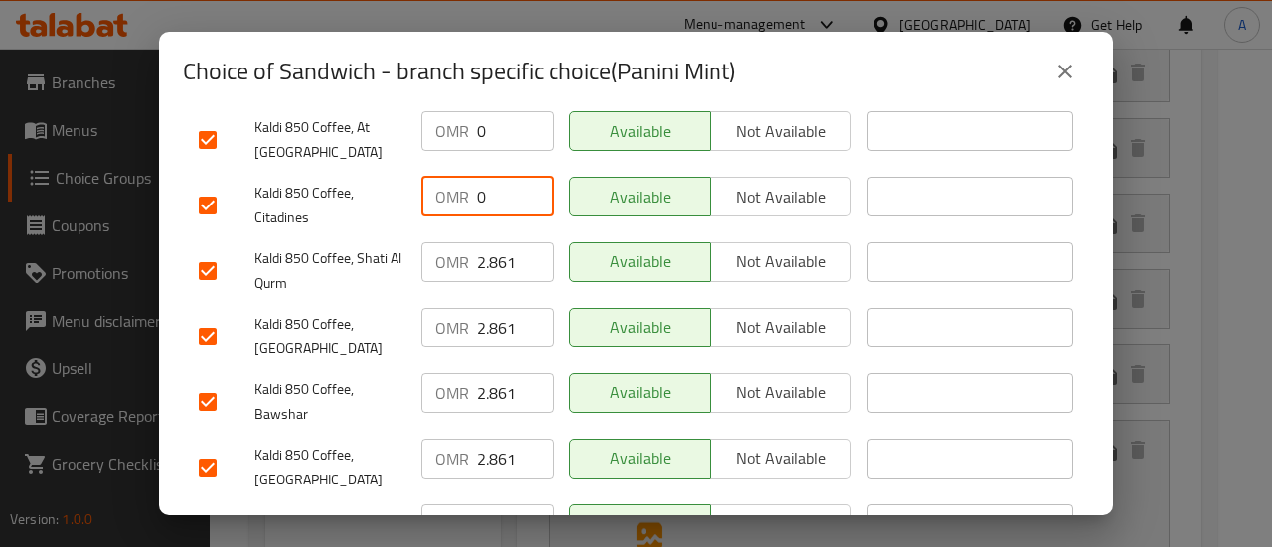
scroll to position [695, 0]
type input "0"
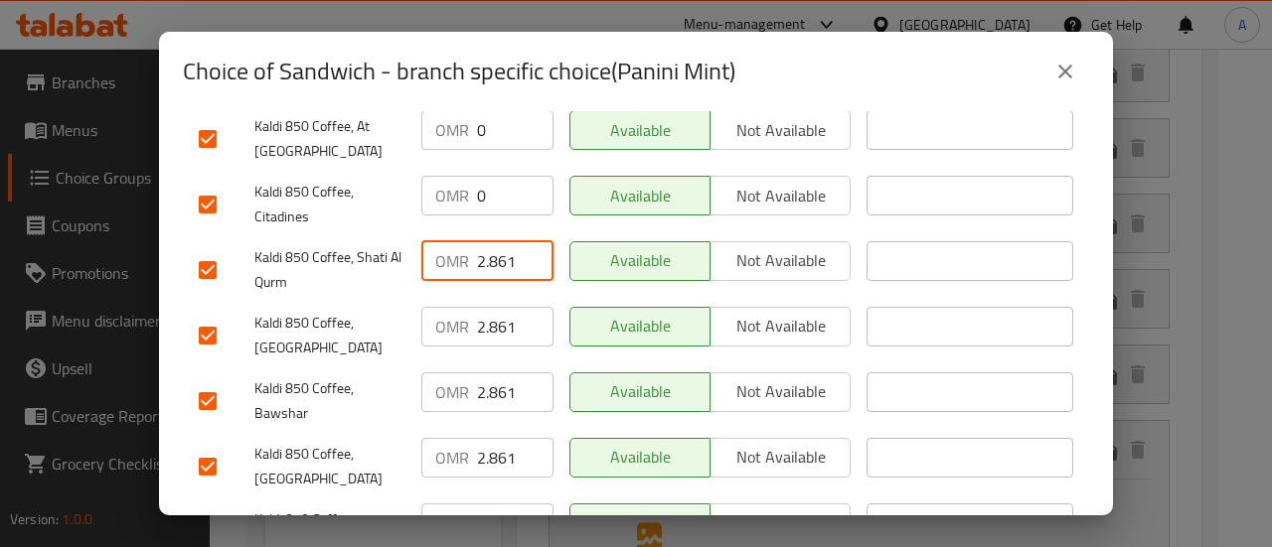
click at [501, 241] on input "2.861" at bounding box center [515, 261] width 76 height 40
click at [499, 245] on input "2.861" at bounding box center [515, 261] width 76 height 40
click at [501, 241] on input "2.8601" at bounding box center [515, 261] width 76 height 40
type input "0"
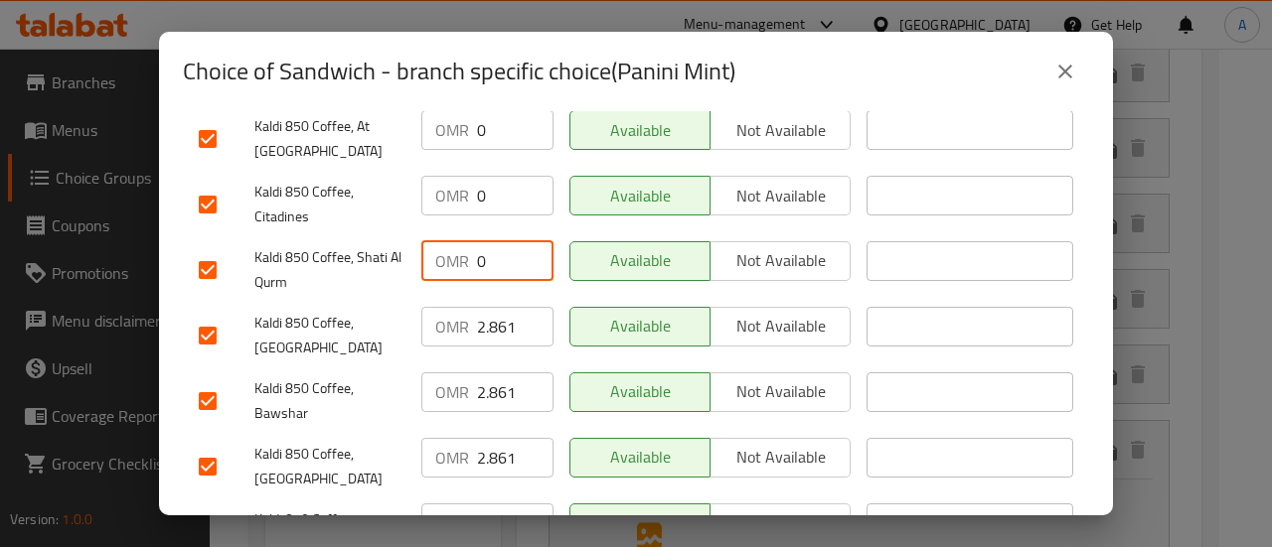
click at [497, 307] on input "2.861" at bounding box center [515, 327] width 76 height 40
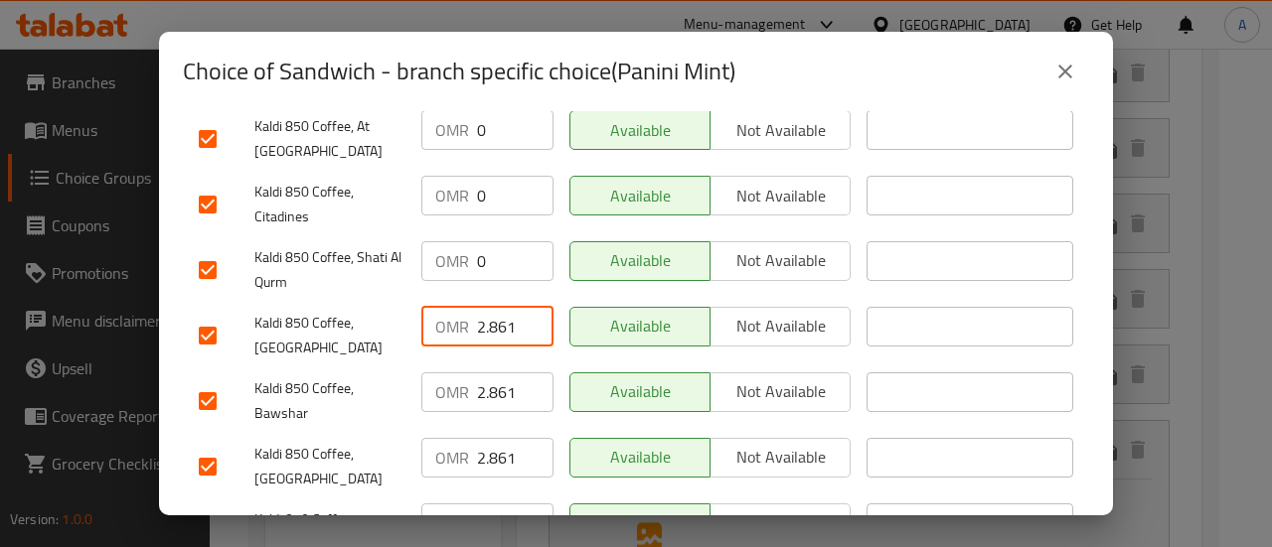
click at [497, 307] on input "2.861" at bounding box center [515, 327] width 76 height 40
type input "0"
click at [507, 373] on input "2.861" at bounding box center [515, 393] width 76 height 40
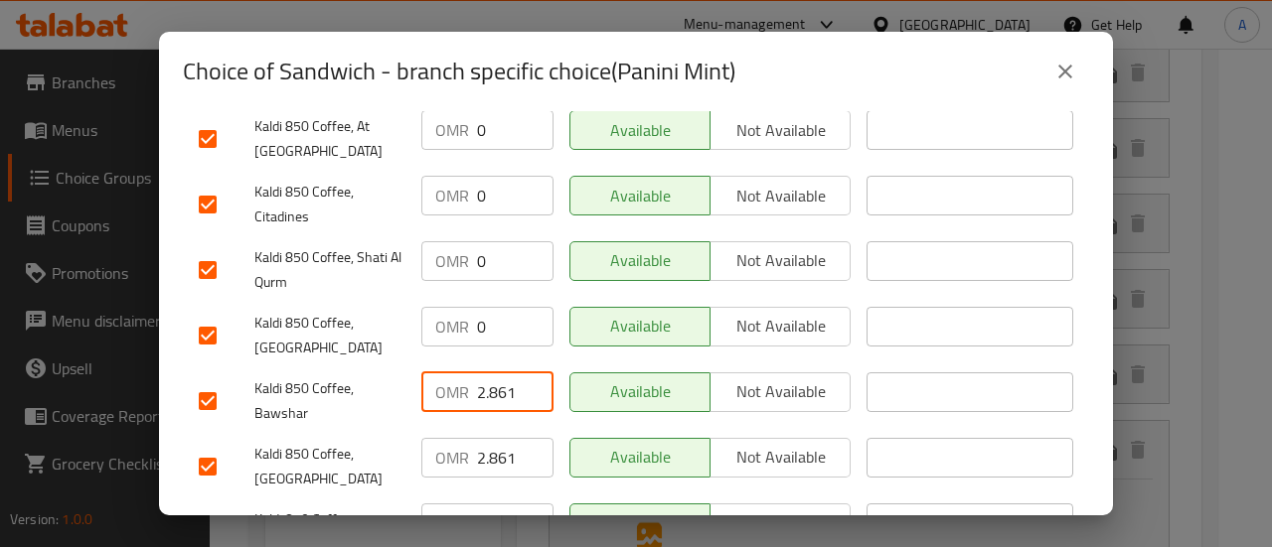
click at [507, 373] on input "2.861" at bounding box center [515, 393] width 76 height 40
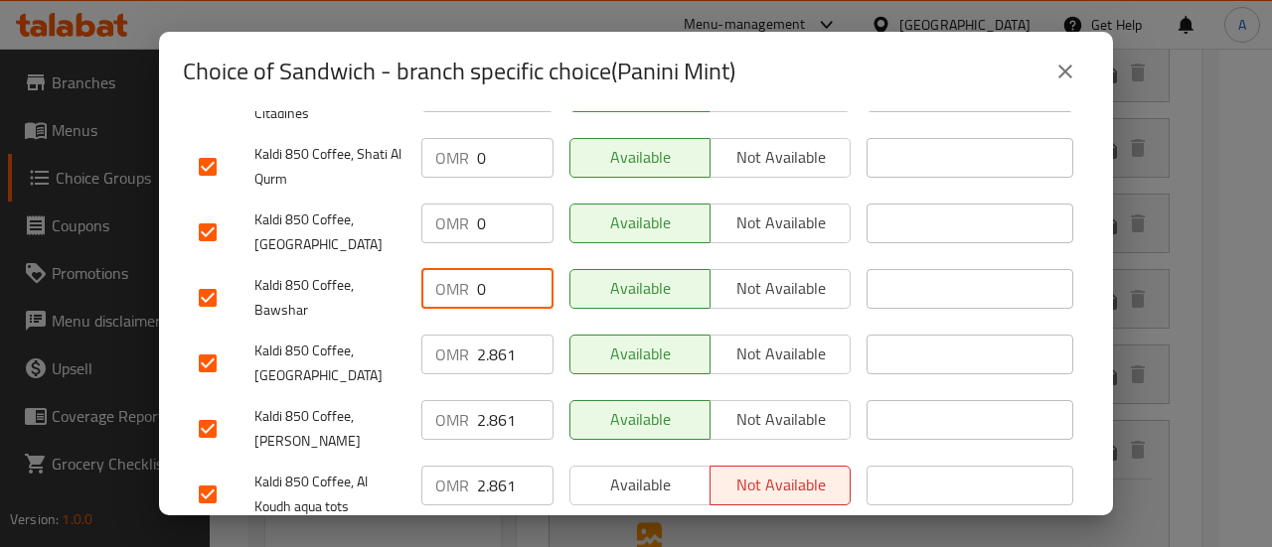
scroll to position [894, 0]
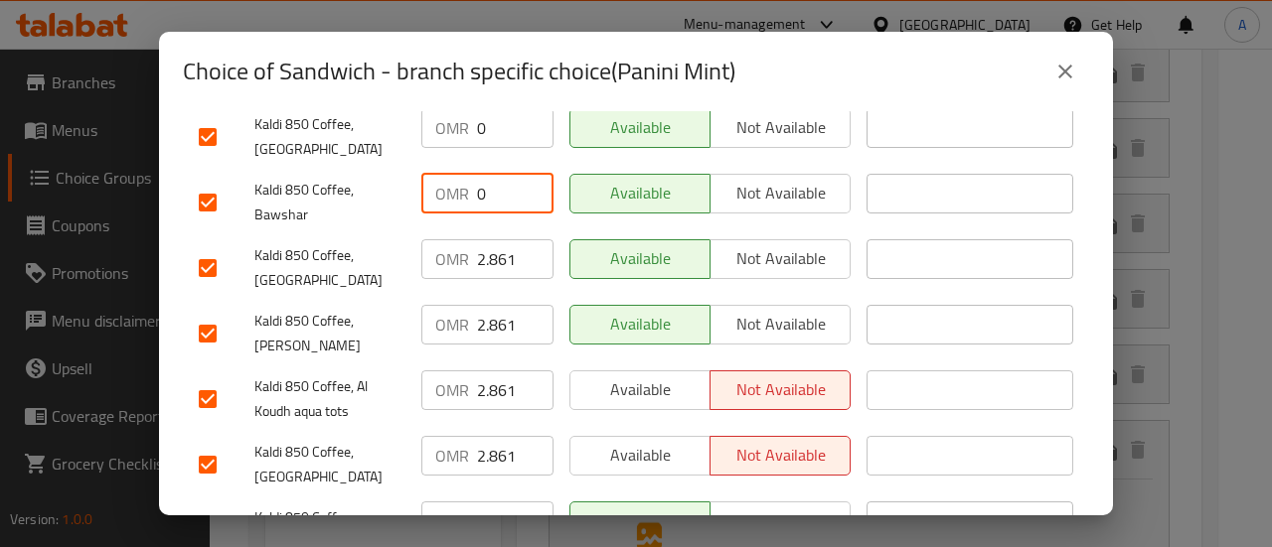
type input "0"
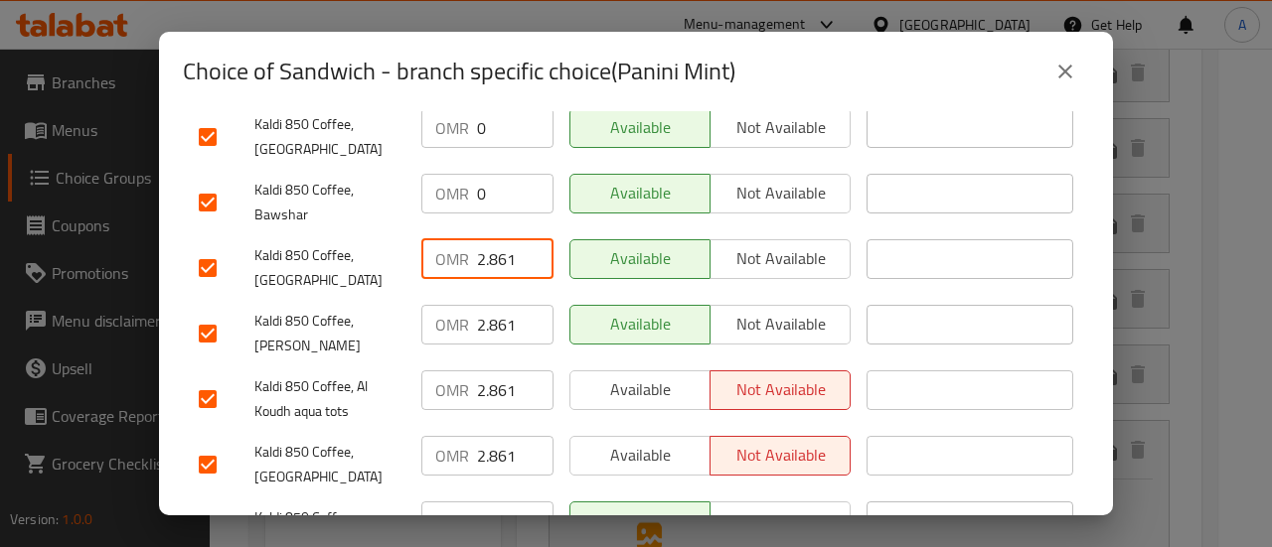
click at [509, 239] on input "2.861" at bounding box center [515, 259] width 76 height 40
type input "0"
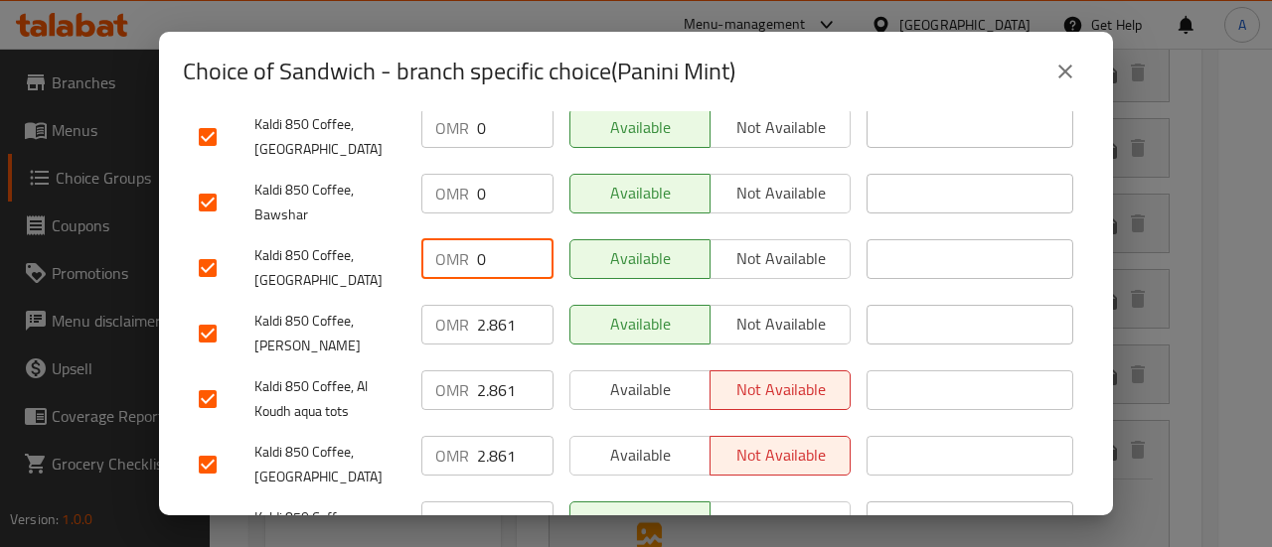
click at [501, 305] on input "2.861" at bounding box center [515, 325] width 76 height 40
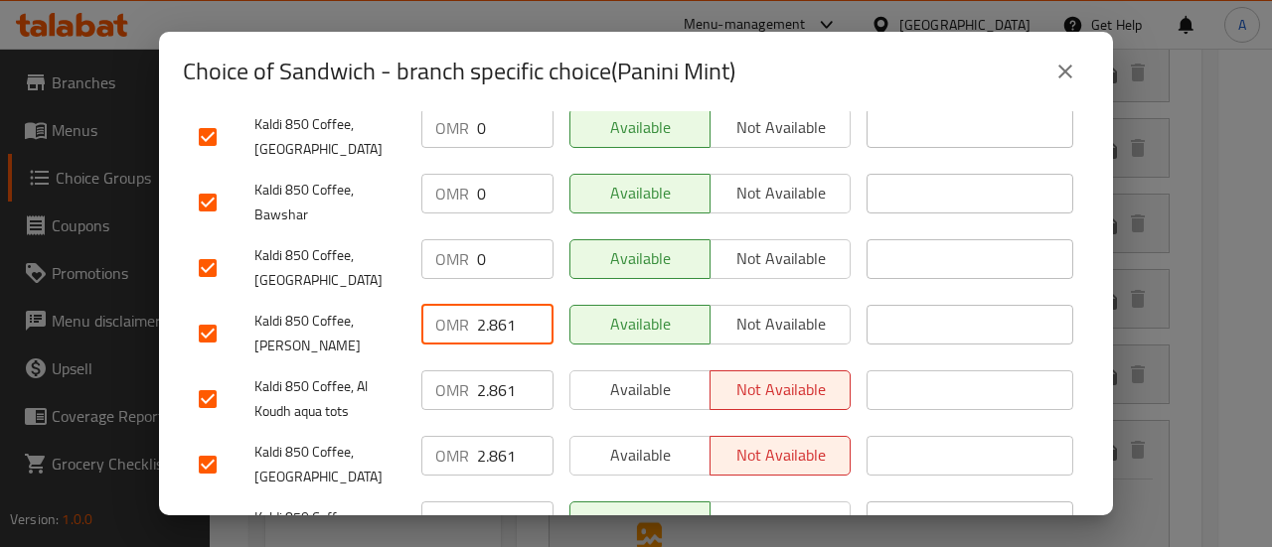
click at [501, 305] on input "2.861" at bounding box center [515, 325] width 76 height 40
type input "0"
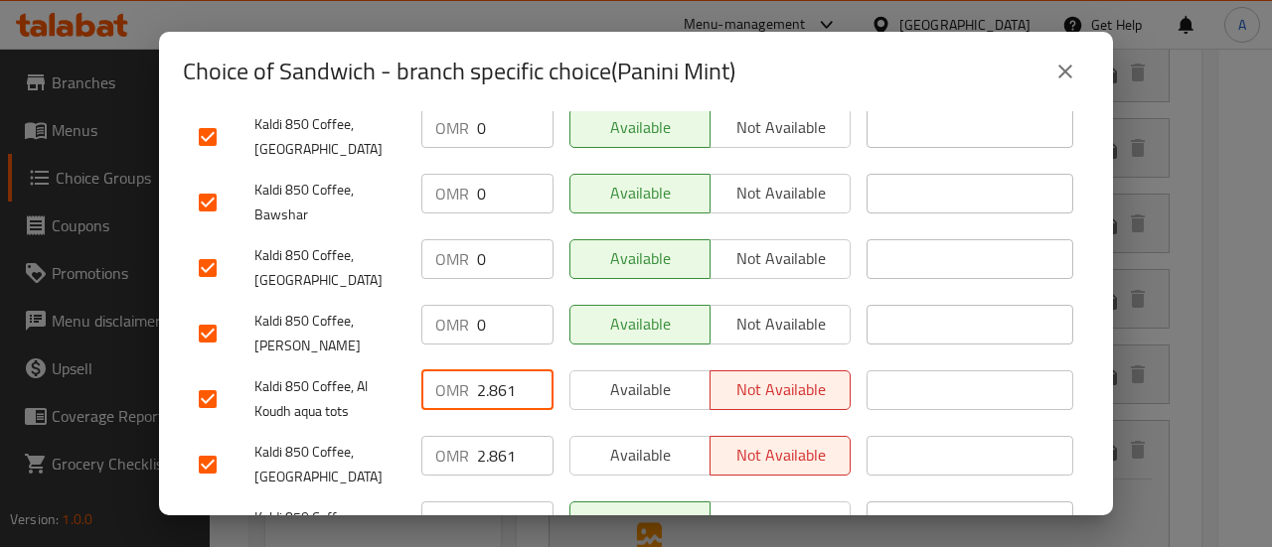
click at [509, 371] on input "2.861" at bounding box center [515, 391] width 76 height 40
click at [499, 371] on input "2.8610" at bounding box center [515, 391] width 76 height 40
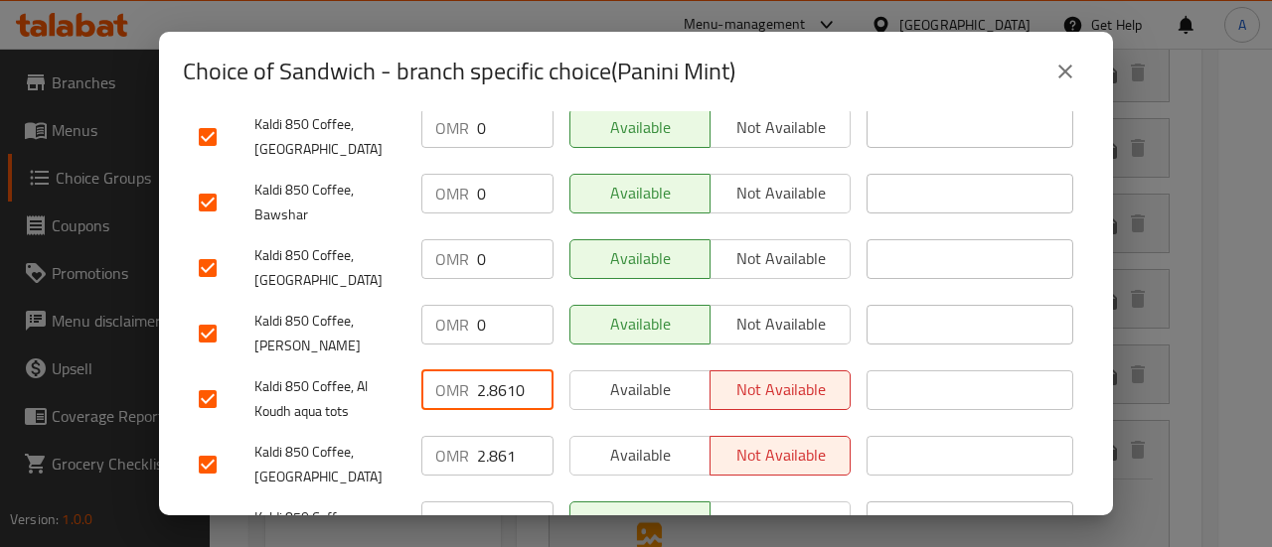
click at [501, 371] on input "2.8610" at bounding box center [515, 391] width 76 height 40
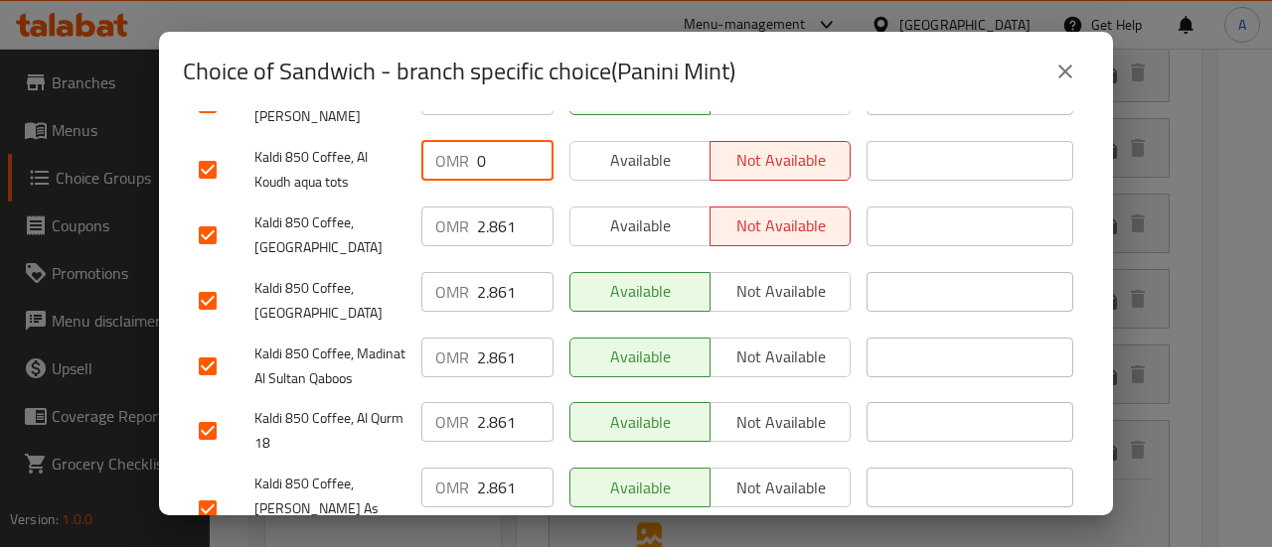
scroll to position [1093, 0]
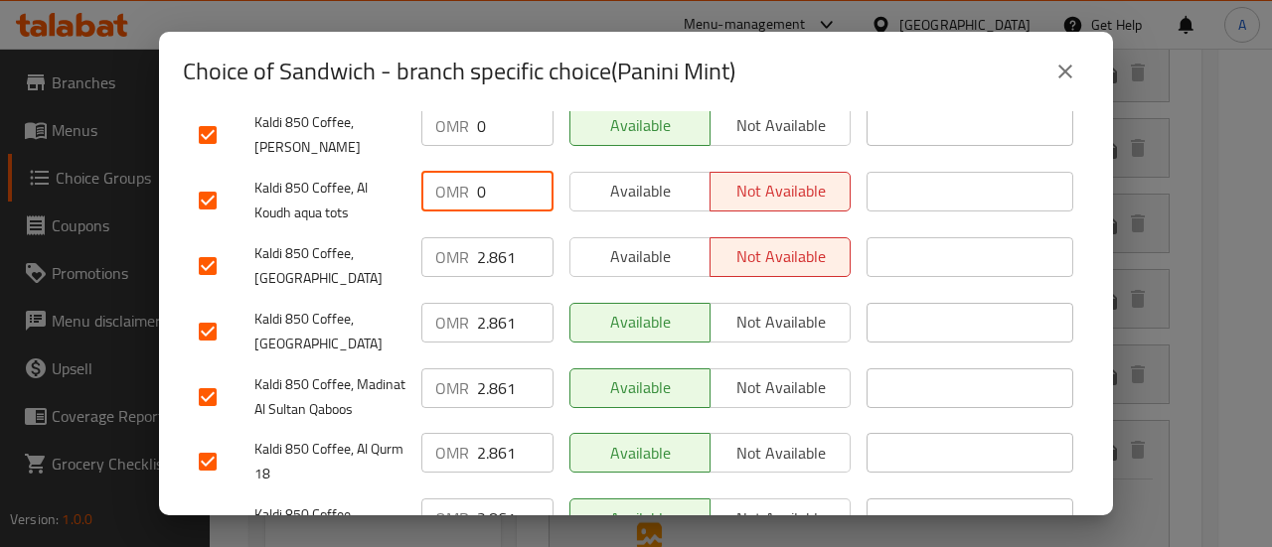
type input "0"
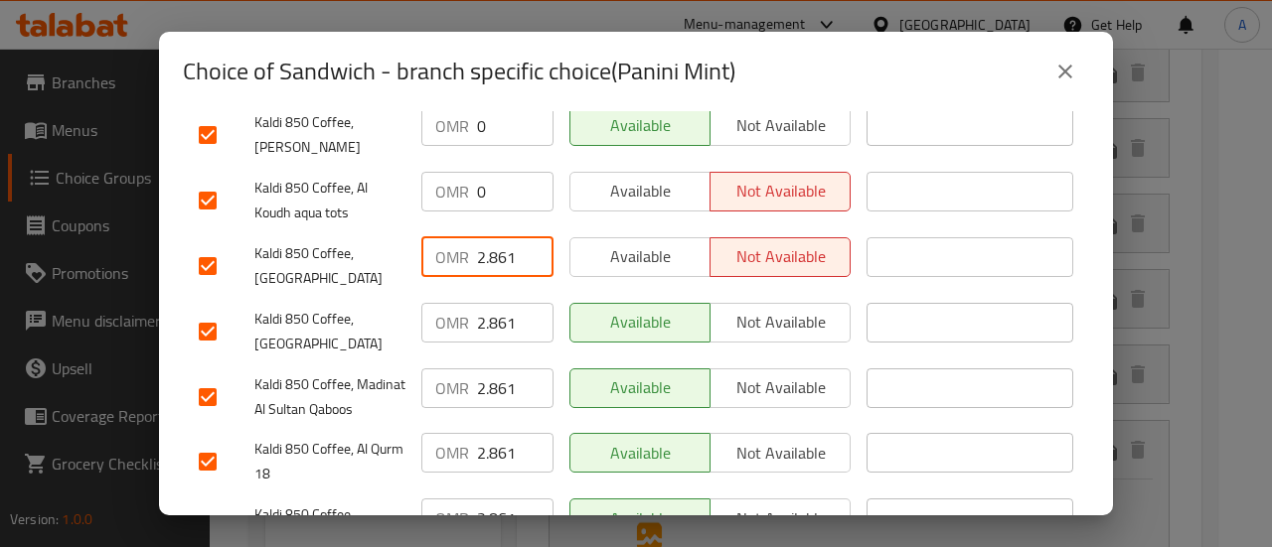
click at [495, 237] on input "2.861" at bounding box center [515, 257] width 76 height 40
type input "0"
click at [488, 303] on input "2.861" at bounding box center [515, 323] width 76 height 40
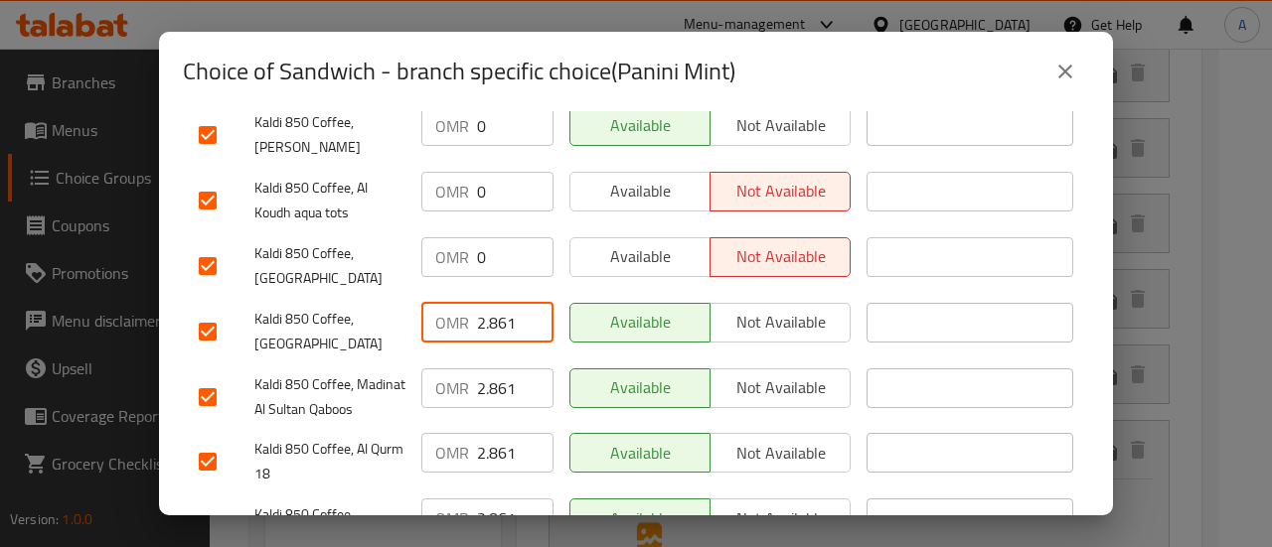
click at [488, 303] on input "2.861" at bounding box center [515, 323] width 76 height 40
type input "0"
click at [499, 369] on input "2.861" at bounding box center [515, 389] width 76 height 40
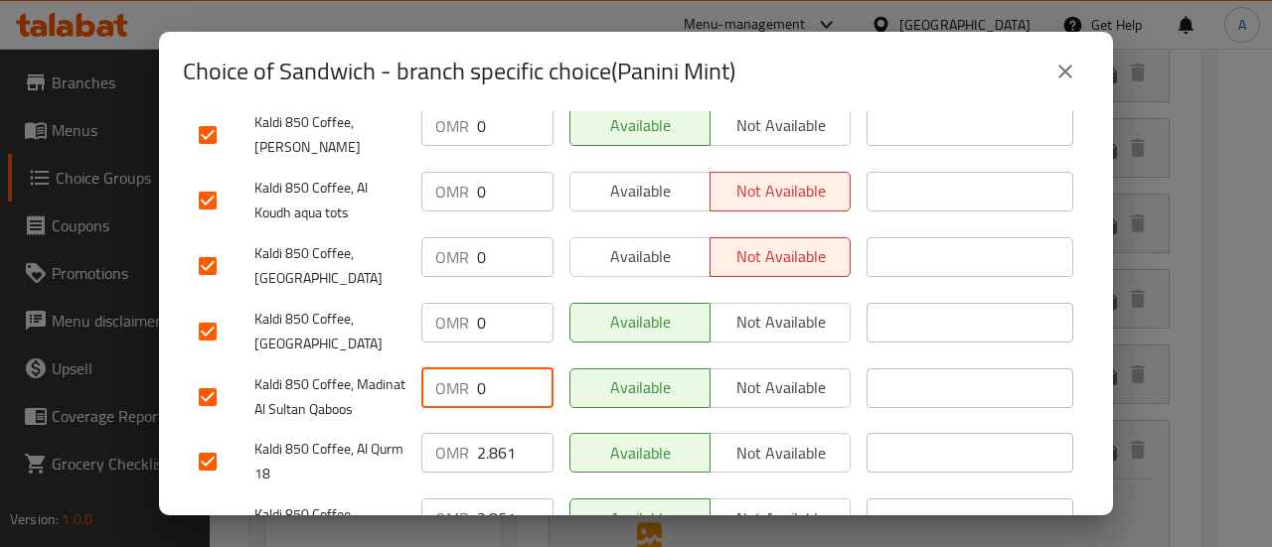
type input "0"
click at [505, 433] on input "2.861" at bounding box center [515, 453] width 76 height 40
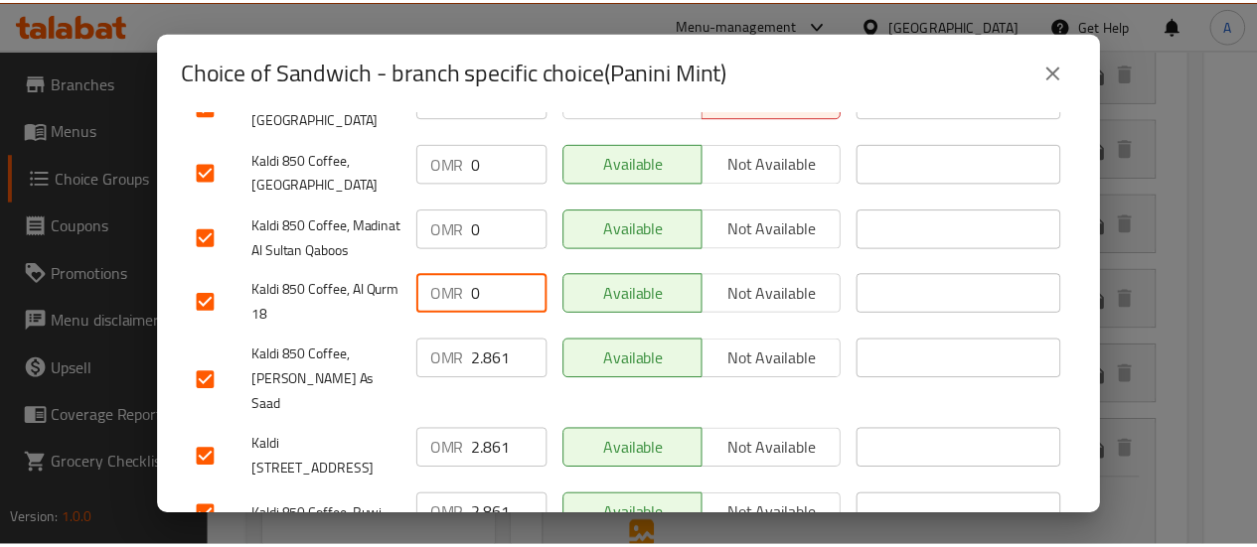
scroll to position [1253, 0]
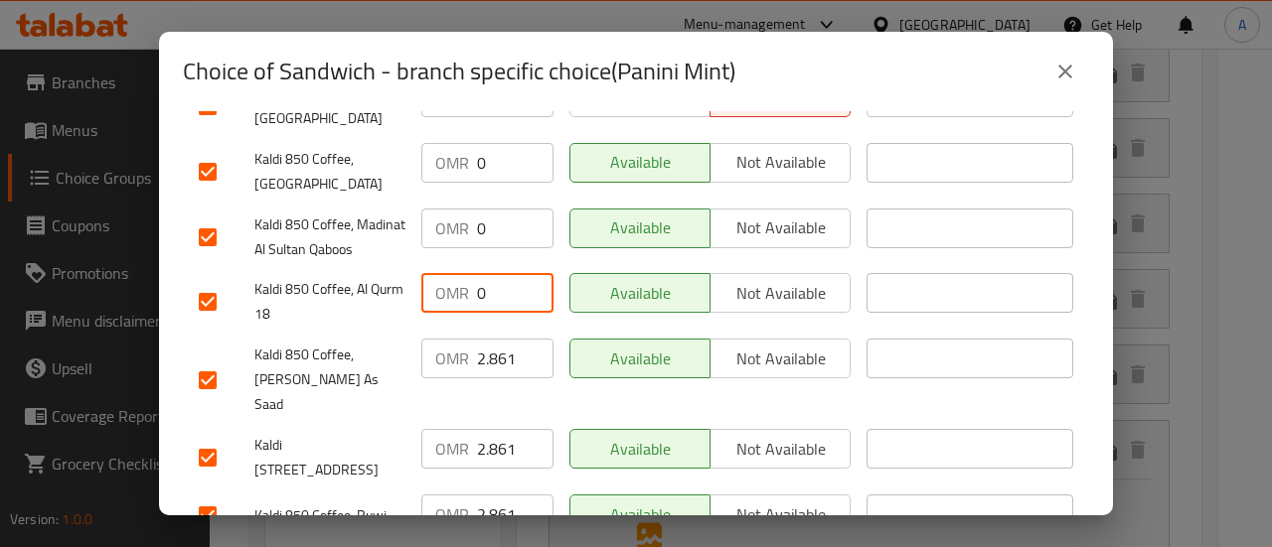
type input "0"
click at [492, 339] on input "2.861" at bounding box center [515, 359] width 76 height 40
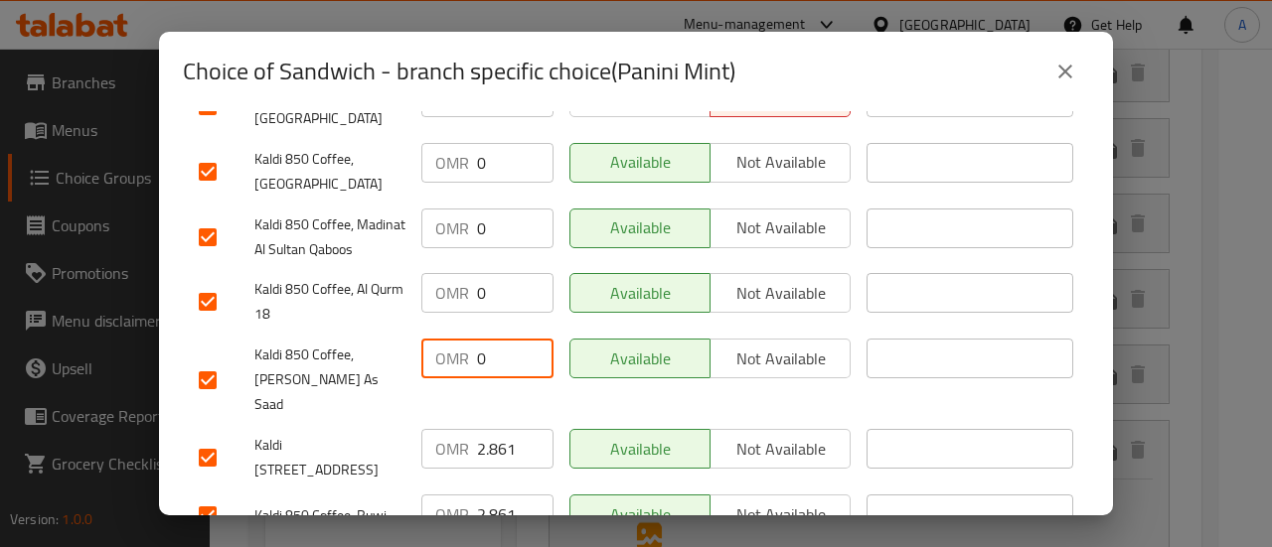
type input "0"
click at [502, 429] on input "2.861" at bounding box center [515, 449] width 76 height 40
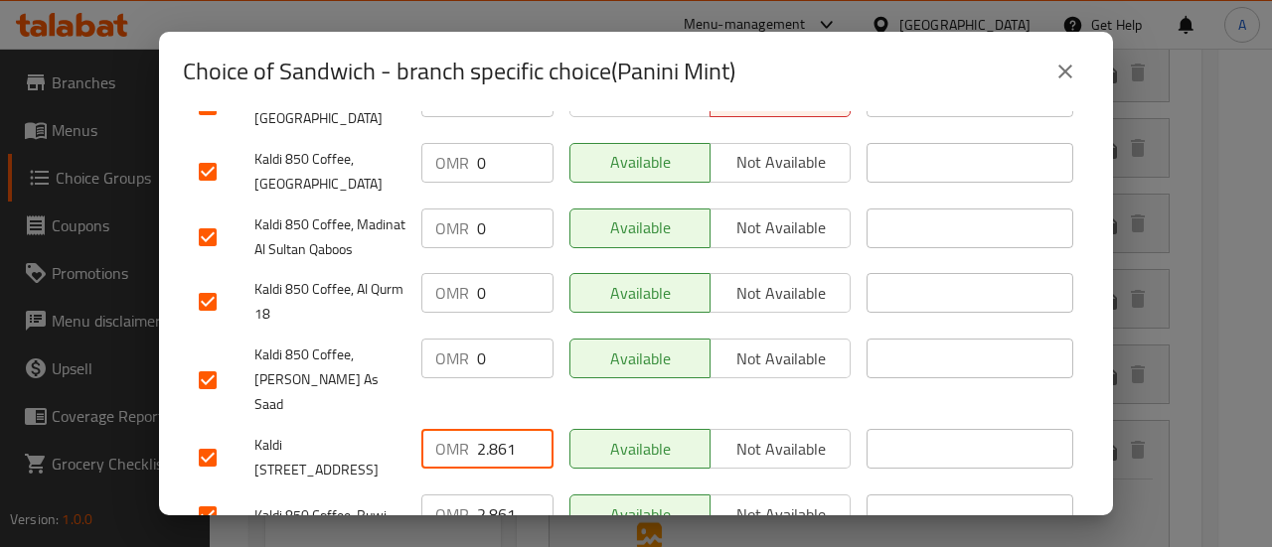
click at [502, 429] on input "2.861" at bounding box center [515, 449] width 76 height 40
type input "0"
click at [502, 495] on input "2.861" at bounding box center [515, 515] width 76 height 40
type input "0"
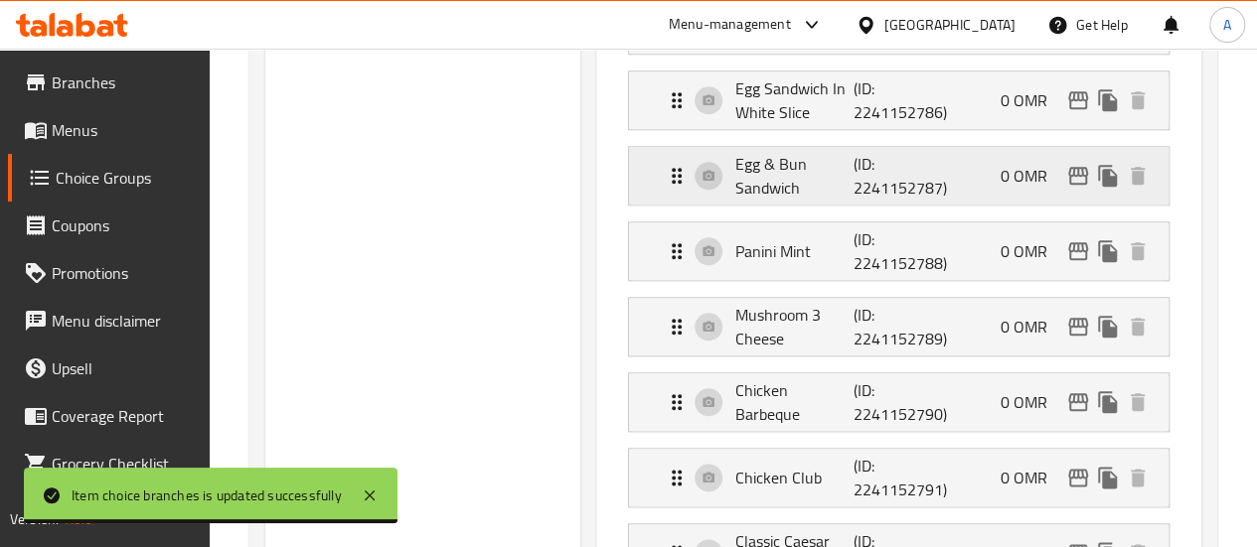
scroll to position [1059, 0]
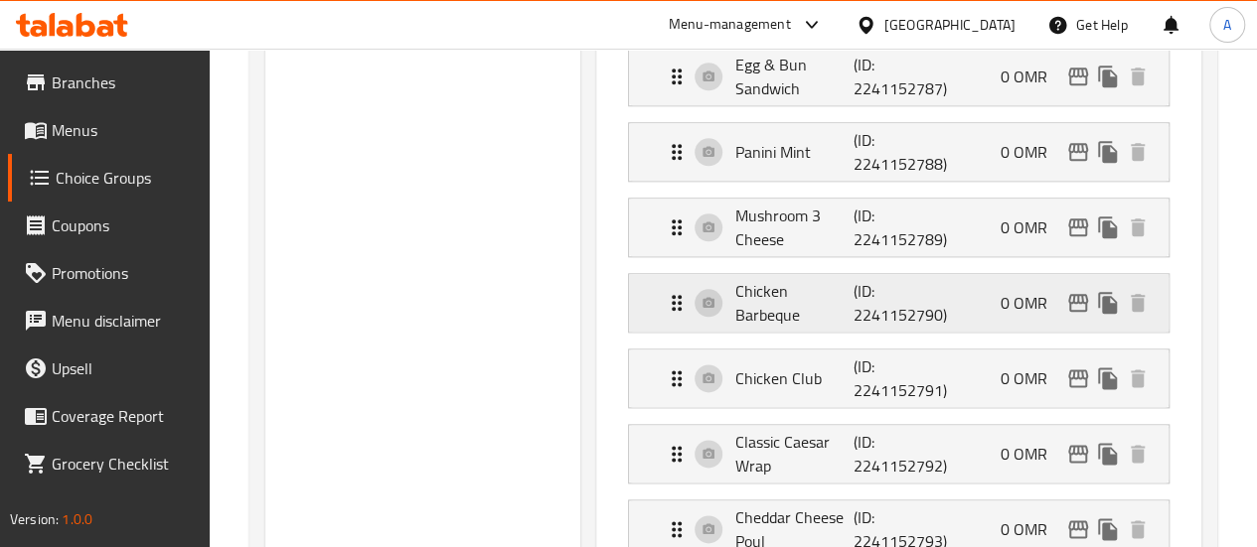
click at [890, 296] on div "Chicken Barbeque (ID: 2241152790) 0 OMR" at bounding box center [905, 303] width 480 height 58
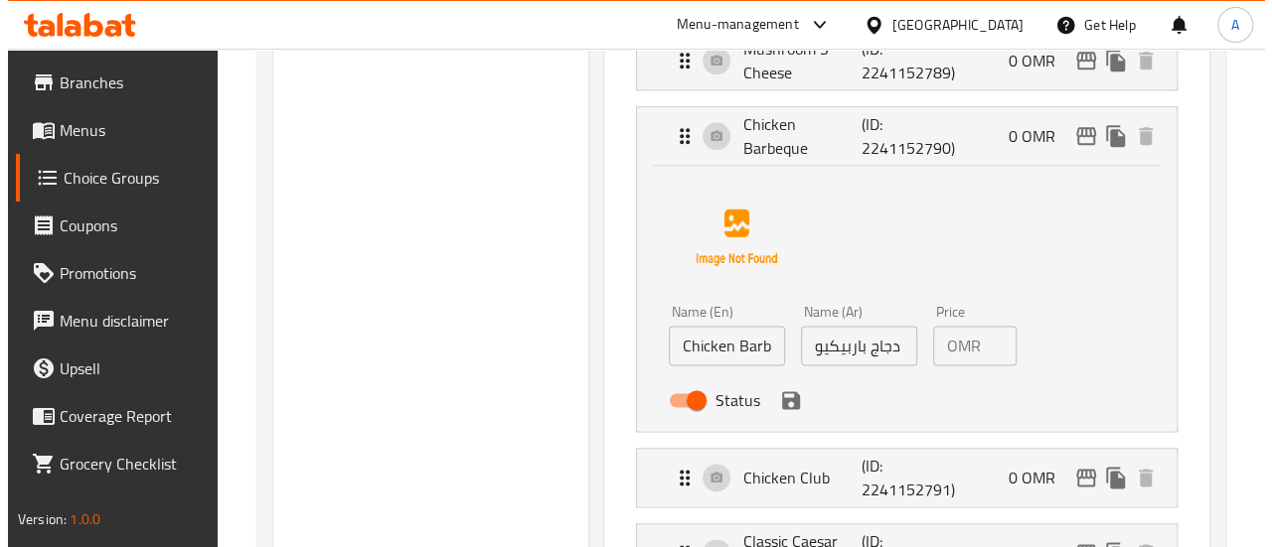
scroll to position [1258, 0]
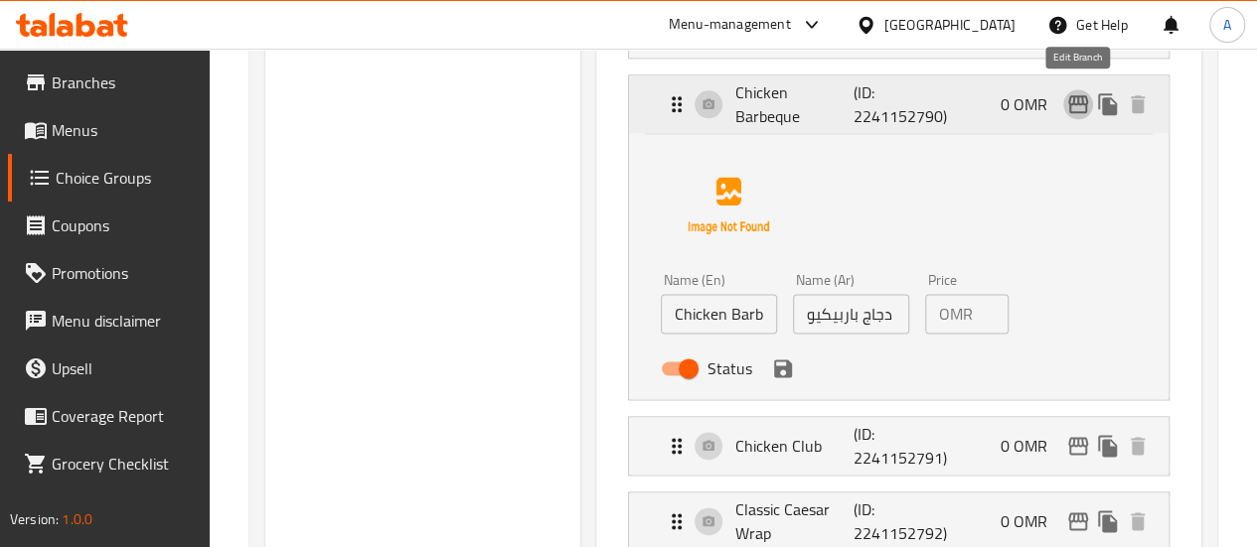
click at [1077, 100] on icon "edit" at bounding box center [1078, 104] width 24 height 24
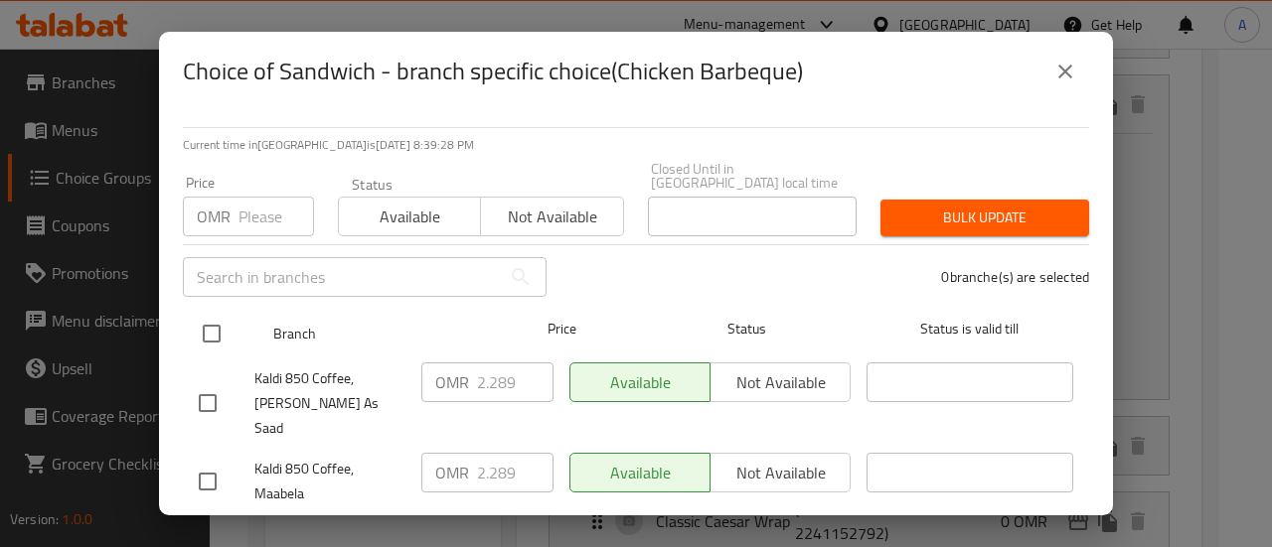
click at [225, 317] on input "checkbox" at bounding box center [212, 334] width 42 height 42
checkbox input "true"
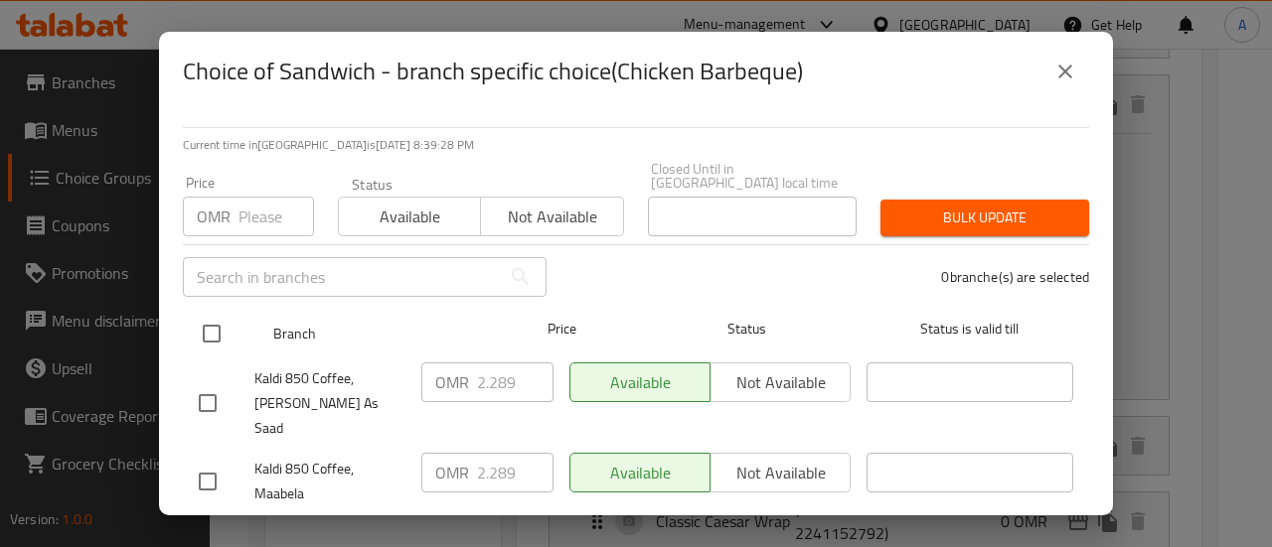
checkbox input "true"
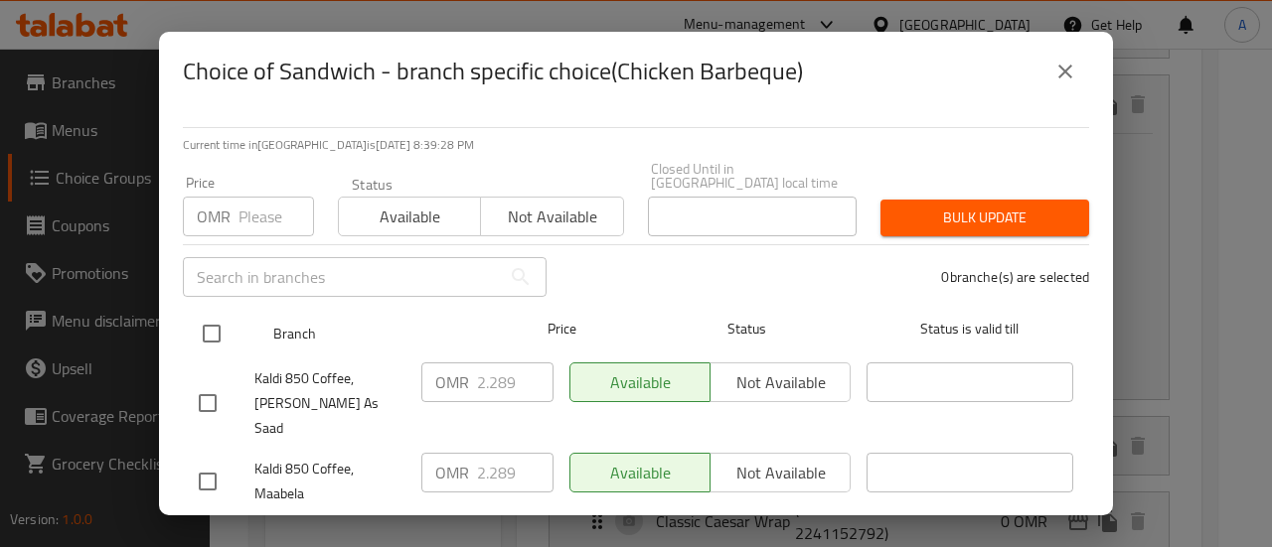
checkbox input "true"
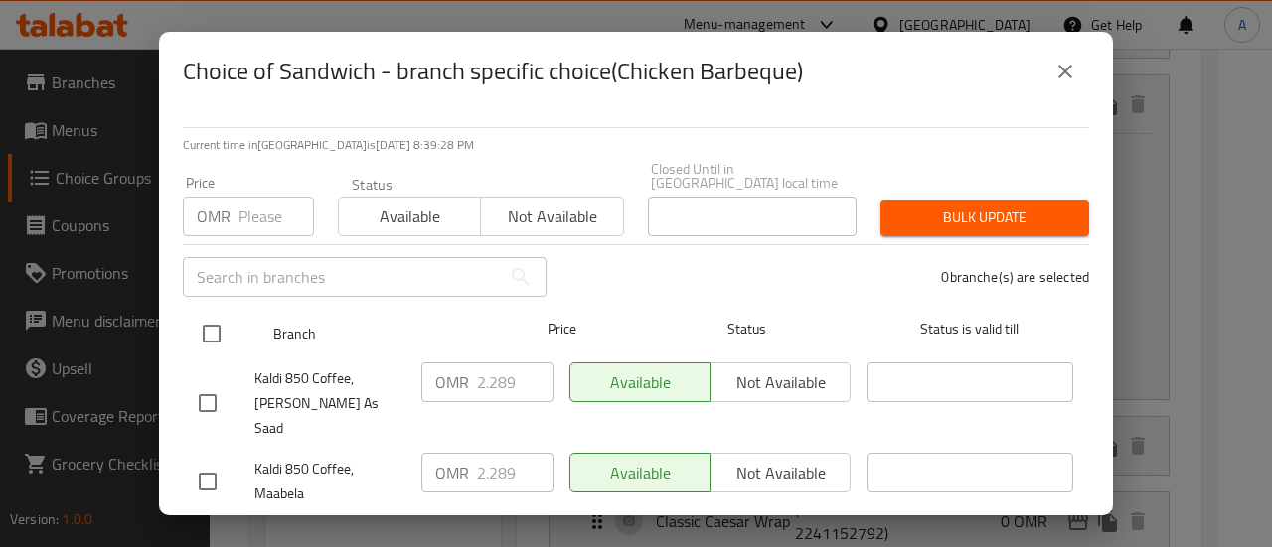
checkbox input "true"
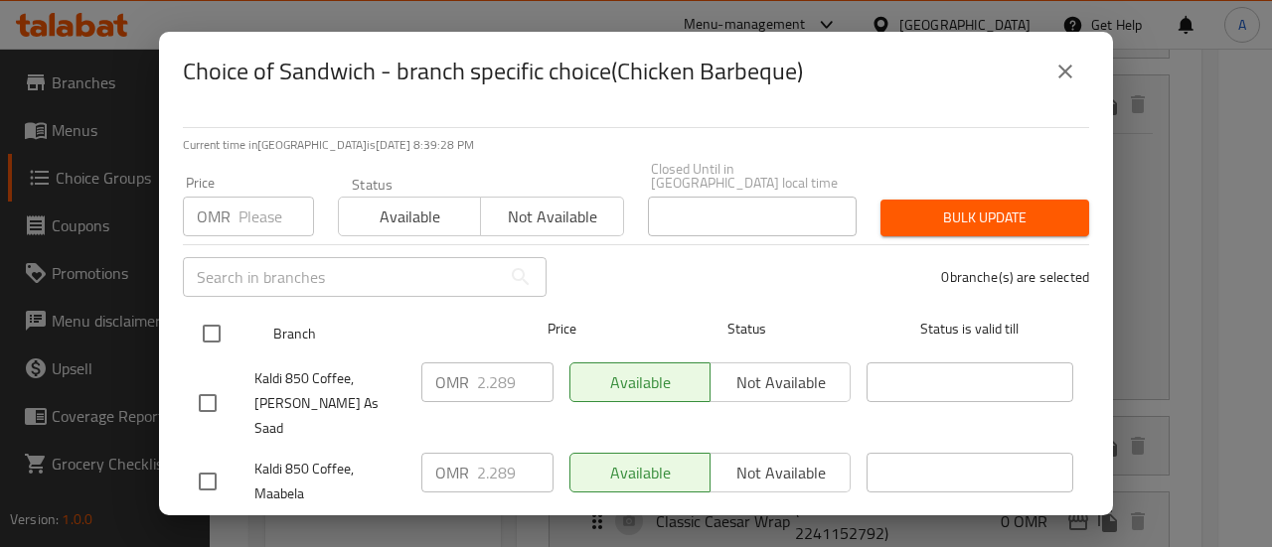
checkbox input "true"
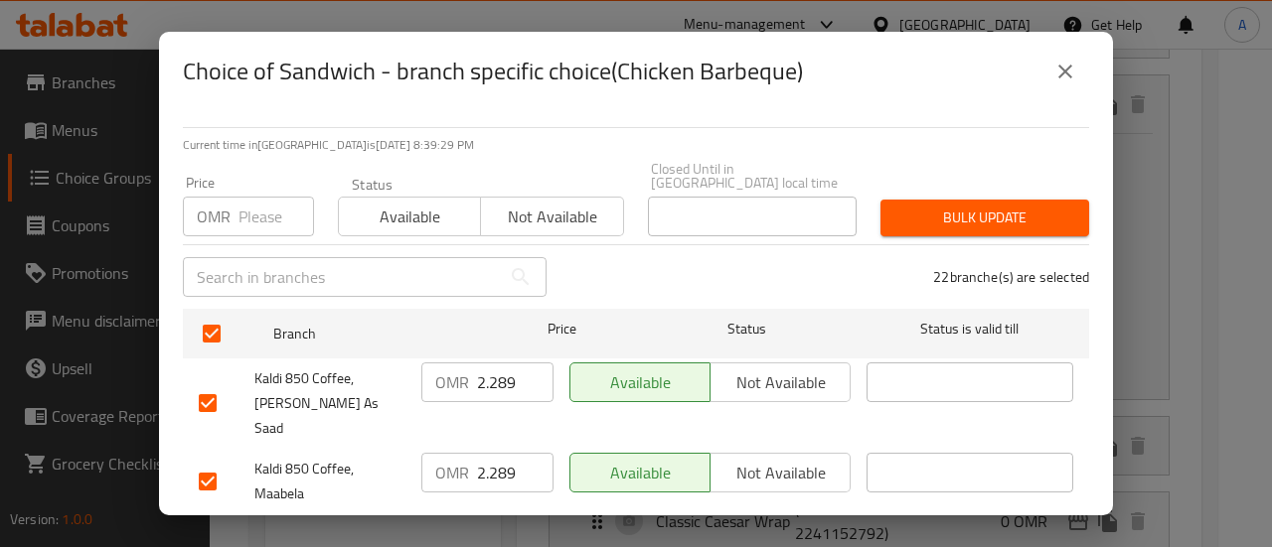
click at [494, 375] on input "2.289" at bounding box center [515, 383] width 76 height 40
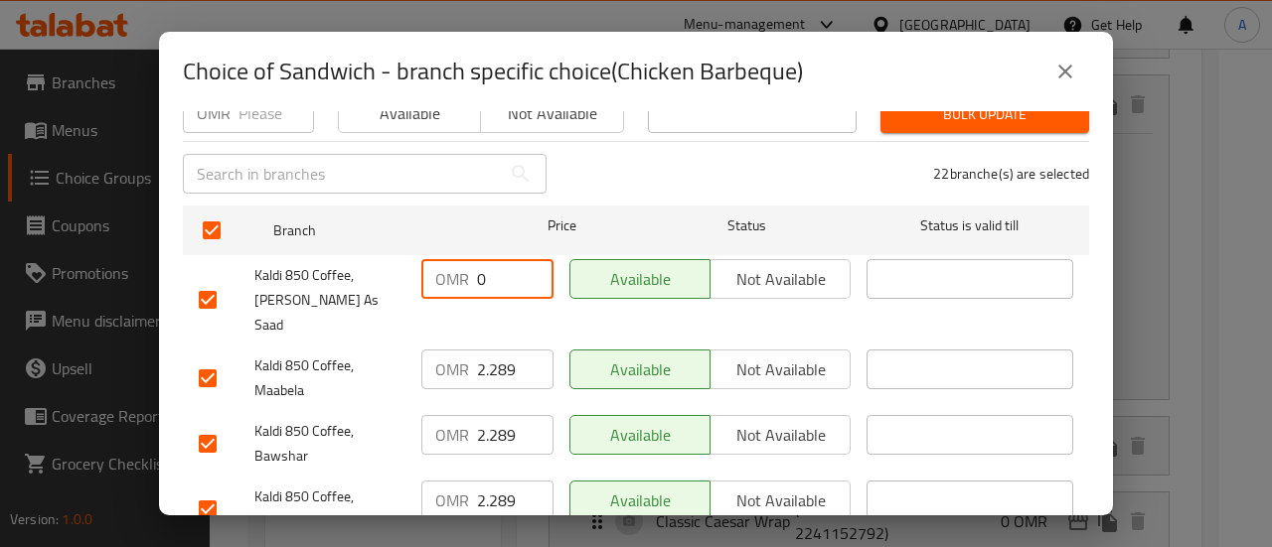
scroll to position [199, 0]
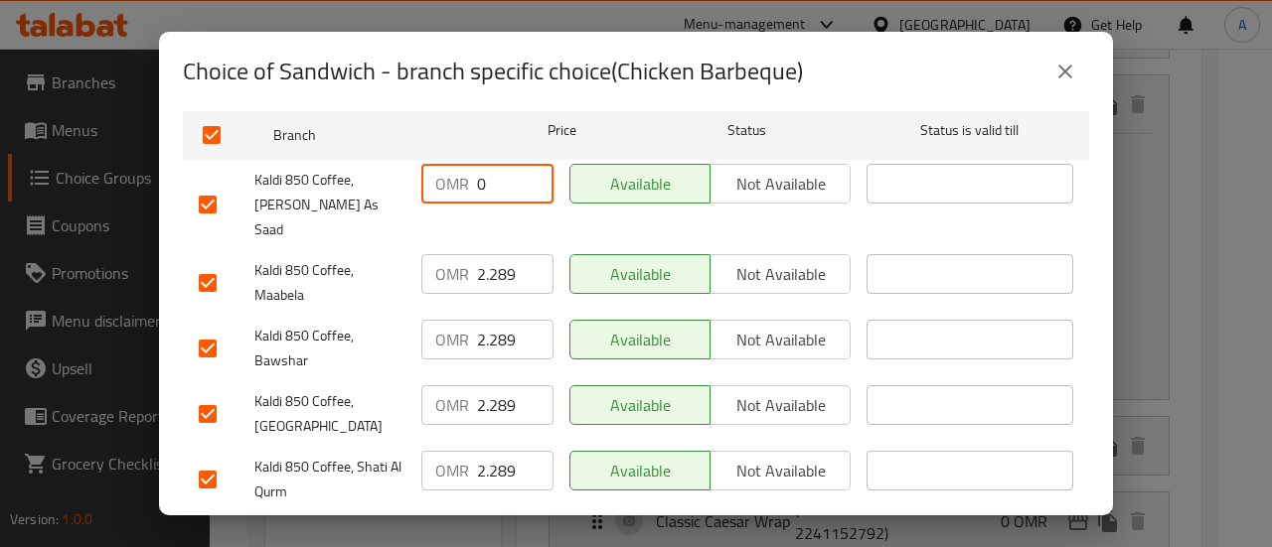
type input "0"
click at [488, 254] on input "2.289" at bounding box center [515, 274] width 76 height 40
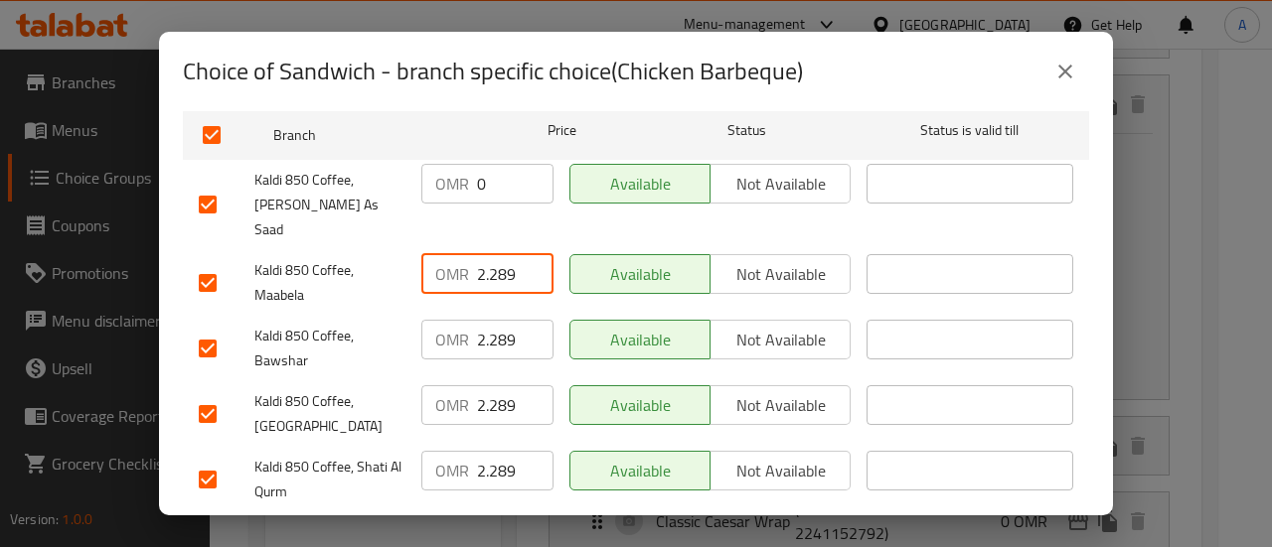
click at [488, 254] on input "2.289" at bounding box center [515, 274] width 76 height 40
type input "0"
click at [512, 320] on input "2.289" at bounding box center [515, 340] width 76 height 40
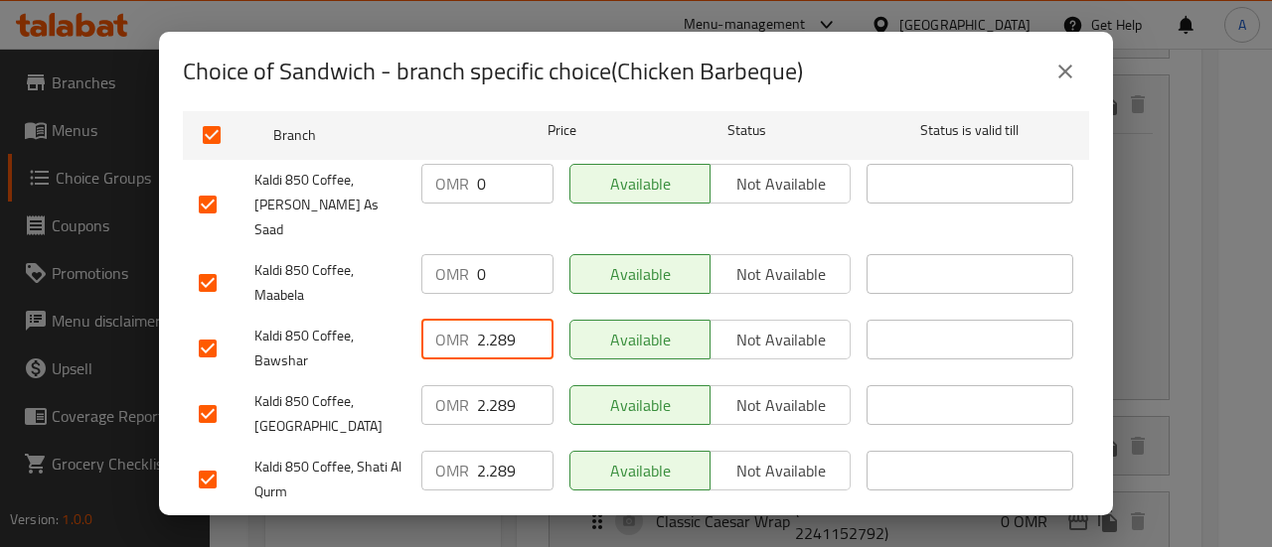
click at [512, 320] on input "2.289" at bounding box center [515, 340] width 76 height 40
click at [491, 320] on input "2.2890" at bounding box center [515, 340] width 76 height 40
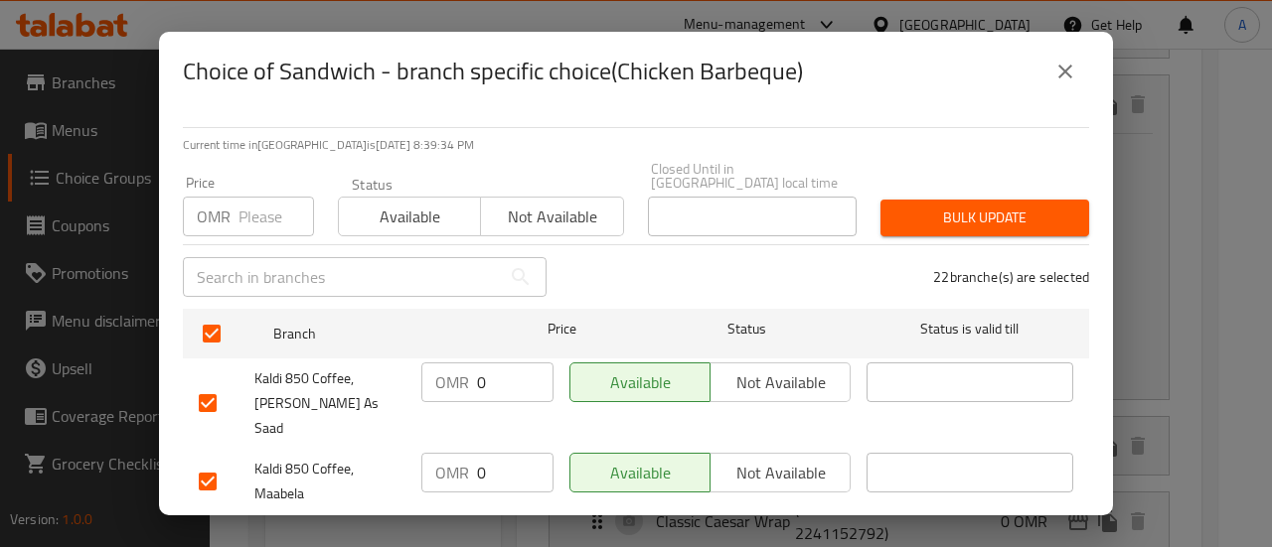
scroll to position [397, 0]
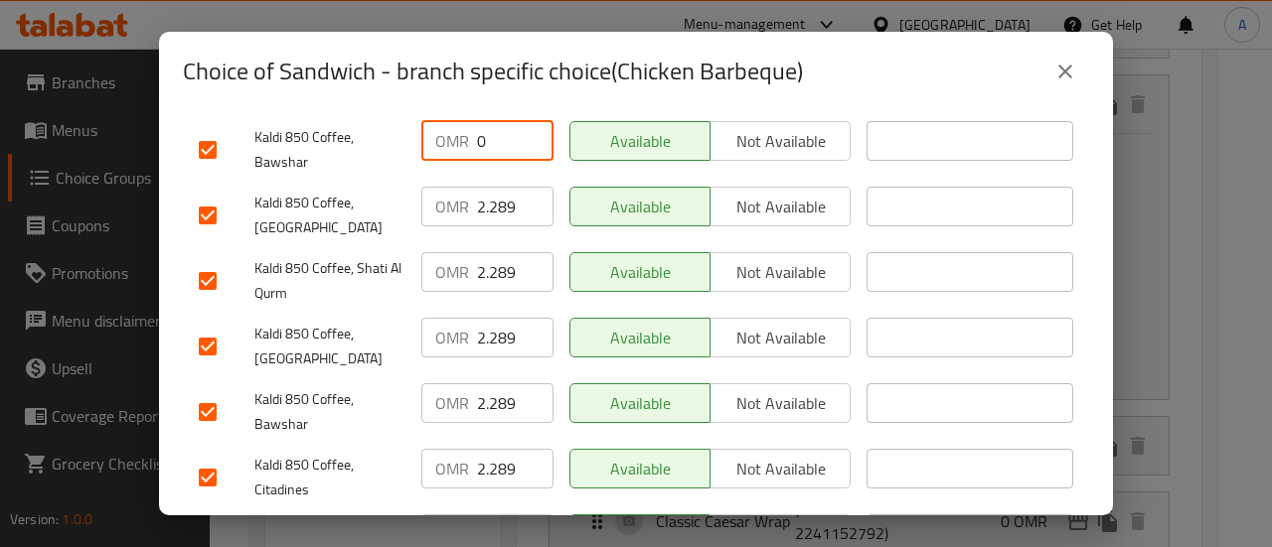
type input "0"
click at [487, 187] on input "2.289" at bounding box center [515, 207] width 76 height 40
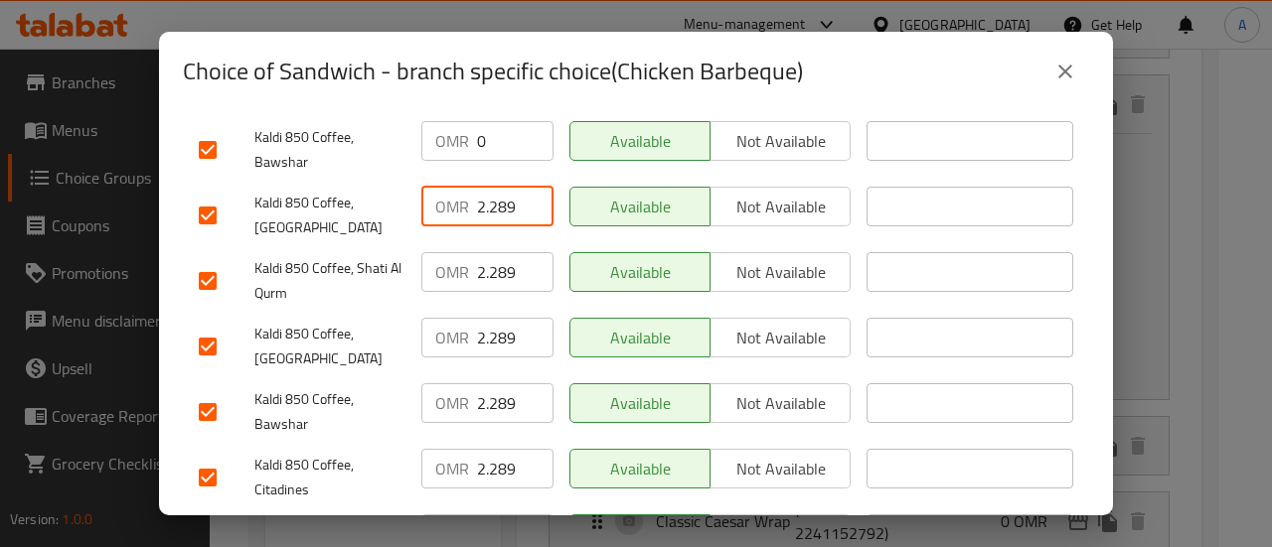
click at [487, 187] on input "2.289" at bounding box center [515, 207] width 76 height 40
type input "0"
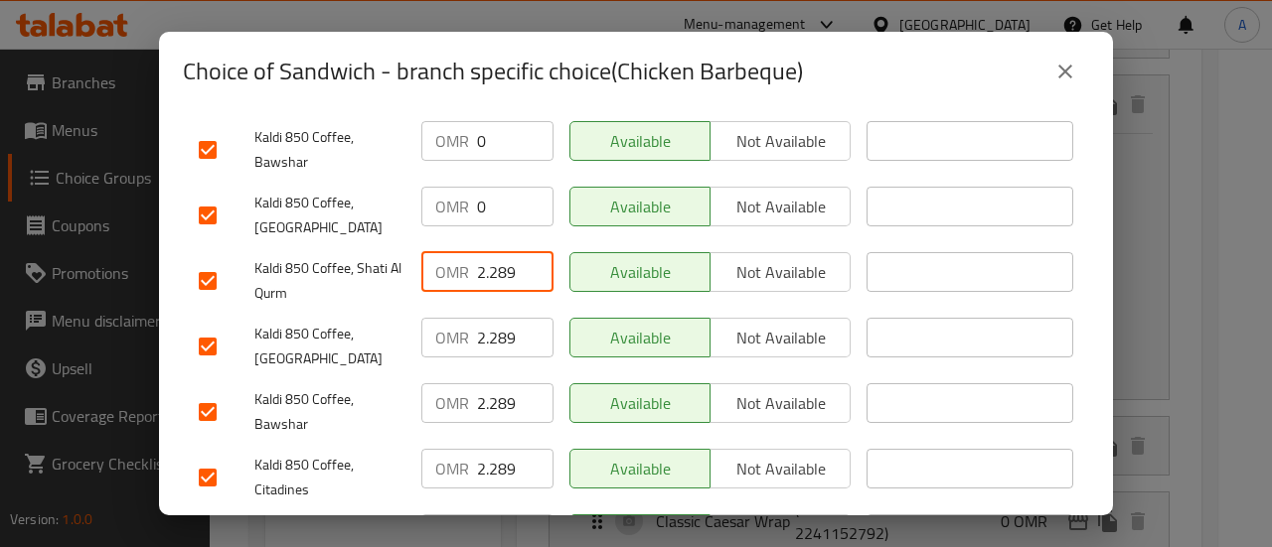
click at [489, 252] on input "2.289" at bounding box center [515, 272] width 76 height 40
type input "0"
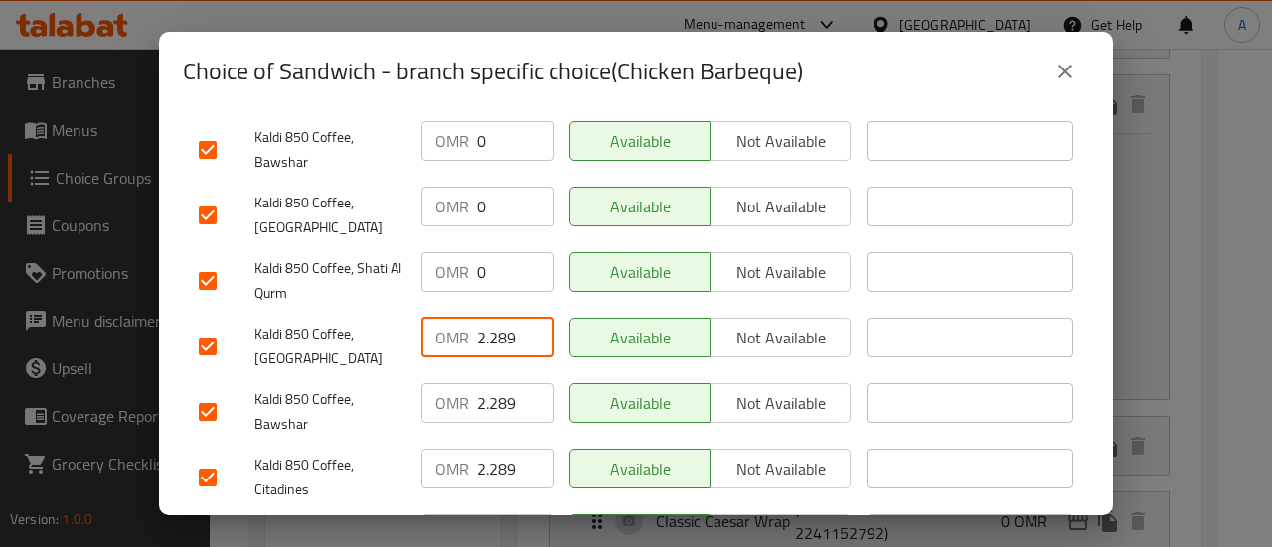
click at [503, 318] on input "2.289" at bounding box center [515, 338] width 76 height 40
type input "0"
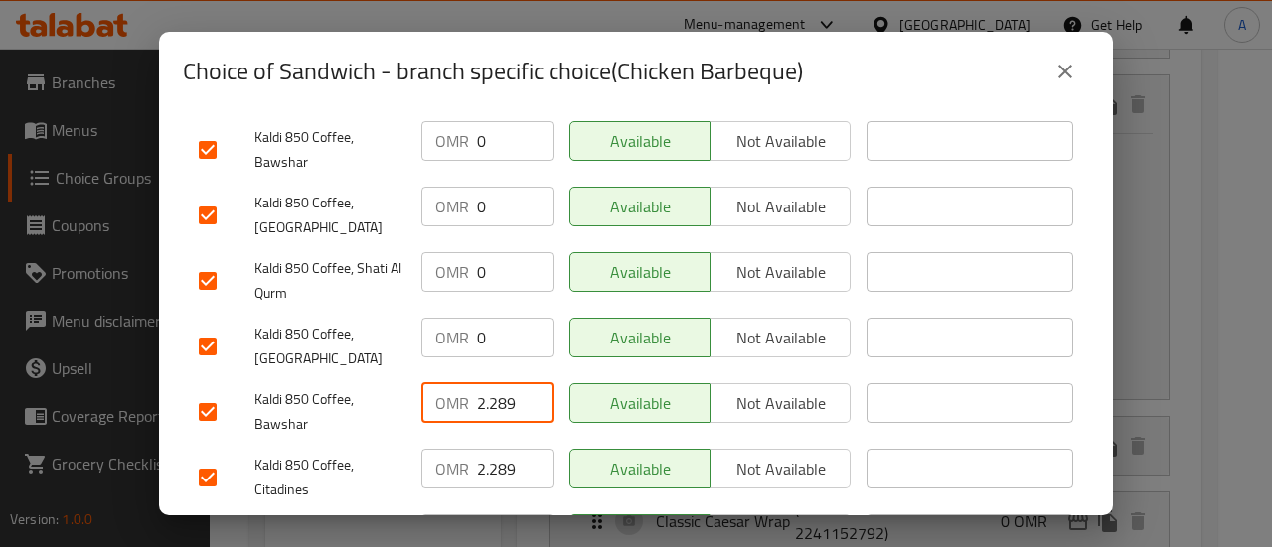
click at [508, 383] on input "2.289" at bounding box center [515, 403] width 76 height 40
click at [497, 383] on input "2.2890" at bounding box center [515, 403] width 76 height 40
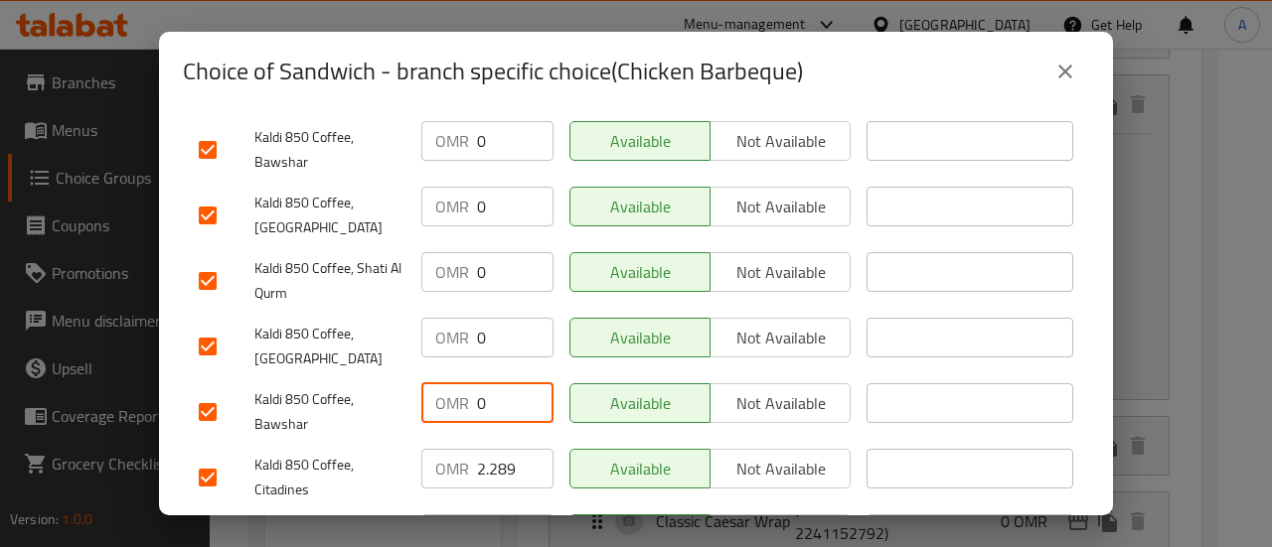
scroll to position [0, 0]
type input "0"
click at [506, 449] on input "2.289" at bounding box center [515, 469] width 76 height 40
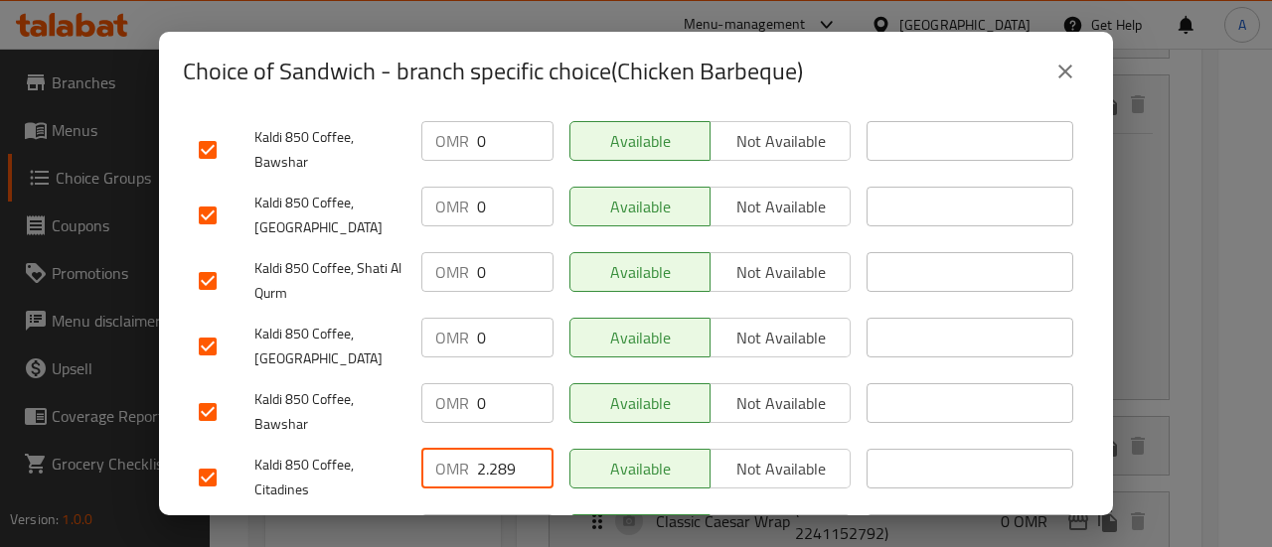
click at [506, 449] on input "2.289" at bounding box center [515, 469] width 76 height 40
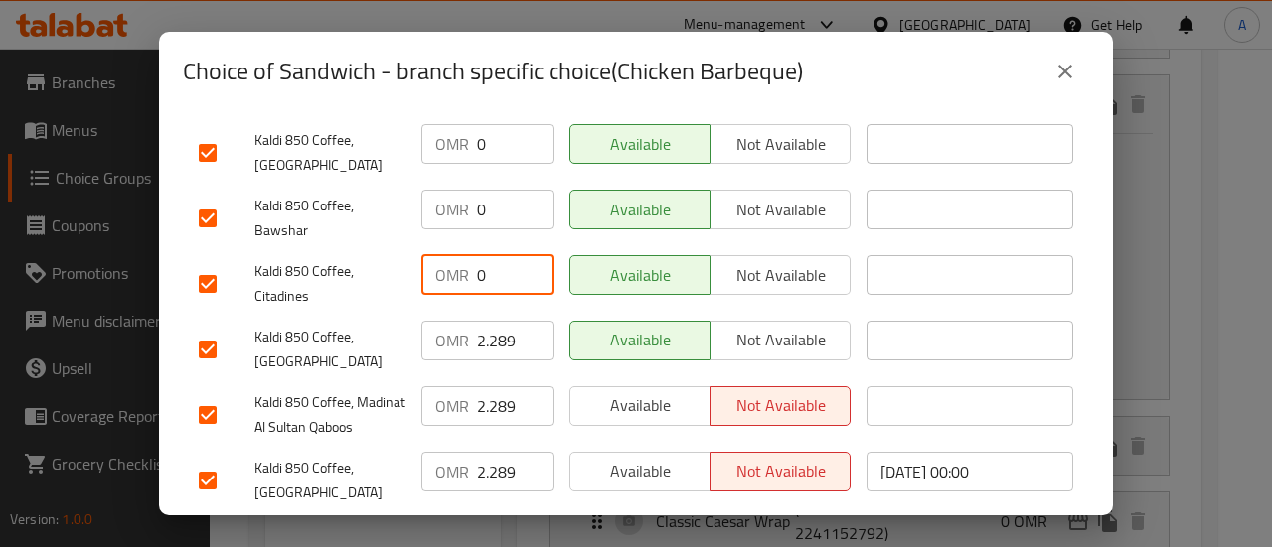
scroll to position [596, 0]
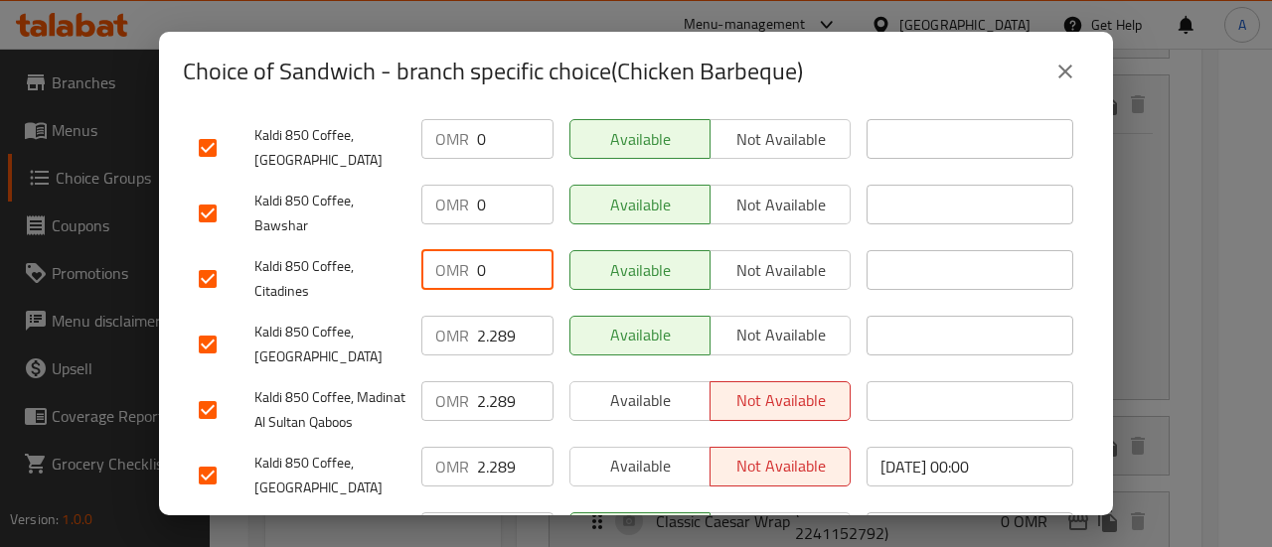
type input "0"
click at [485, 316] on input "2.289" at bounding box center [515, 336] width 76 height 40
type input "0"
click at [503, 381] on input "2.289" at bounding box center [515, 401] width 76 height 40
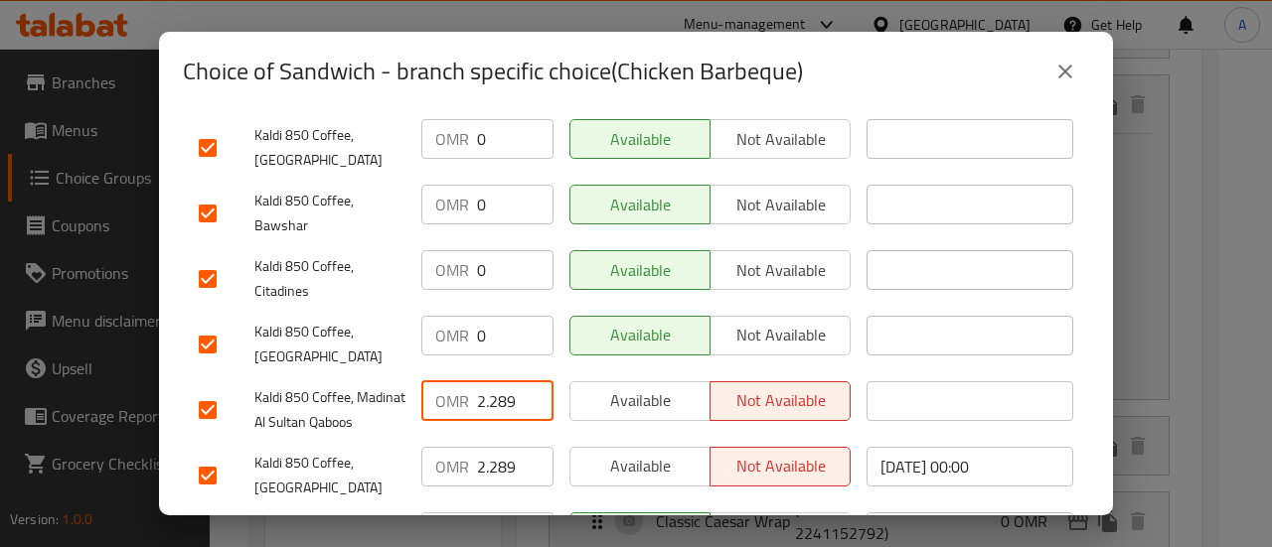
click at [503, 381] on input "2.289" at bounding box center [515, 401] width 76 height 40
type input "0"
click at [504, 447] on input "2.289" at bounding box center [515, 467] width 76 height 40
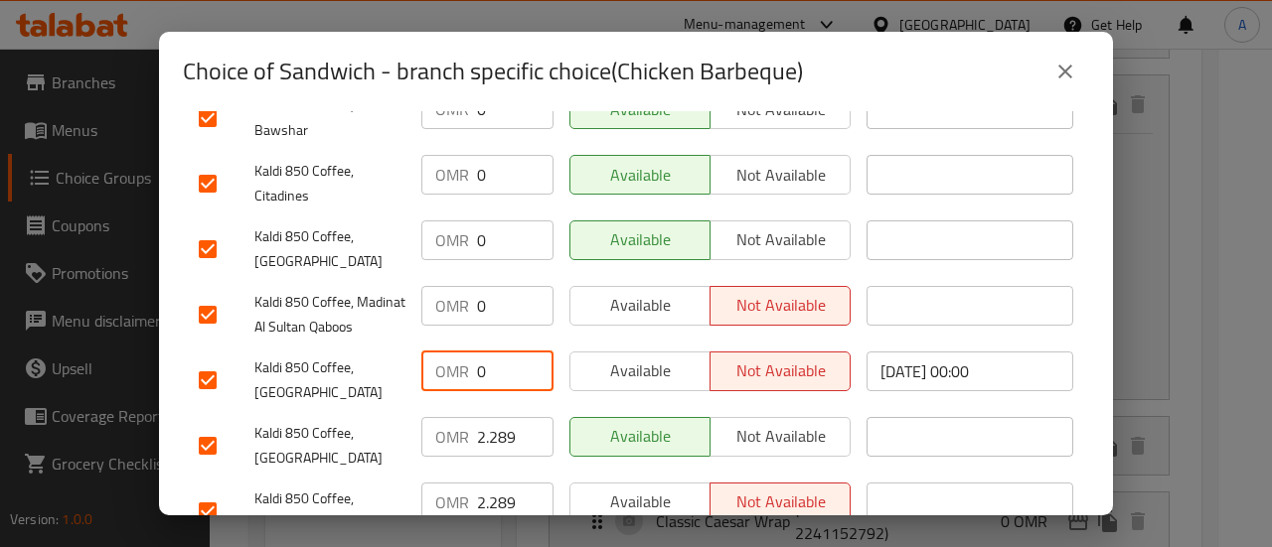
scroll to position [795, 0]
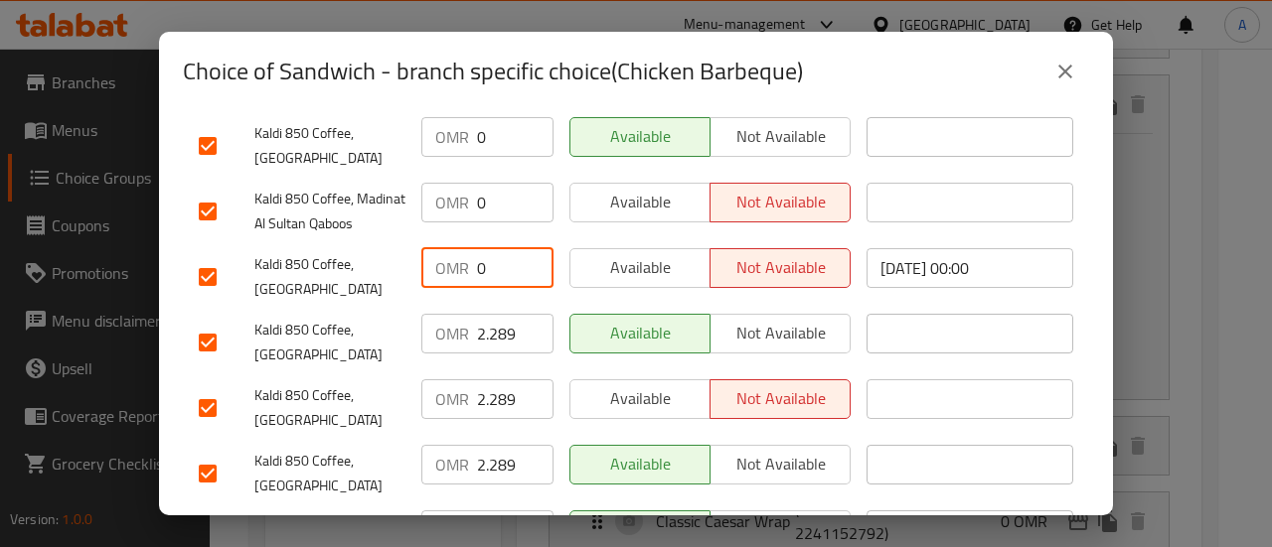
type input "0"
click at [493, 317] on input "2.289" at bounding box center [515, 334] width 76 height 40
click at [499, 379] on input "2.289" at bounding box center [515, 399] width 76 height 40
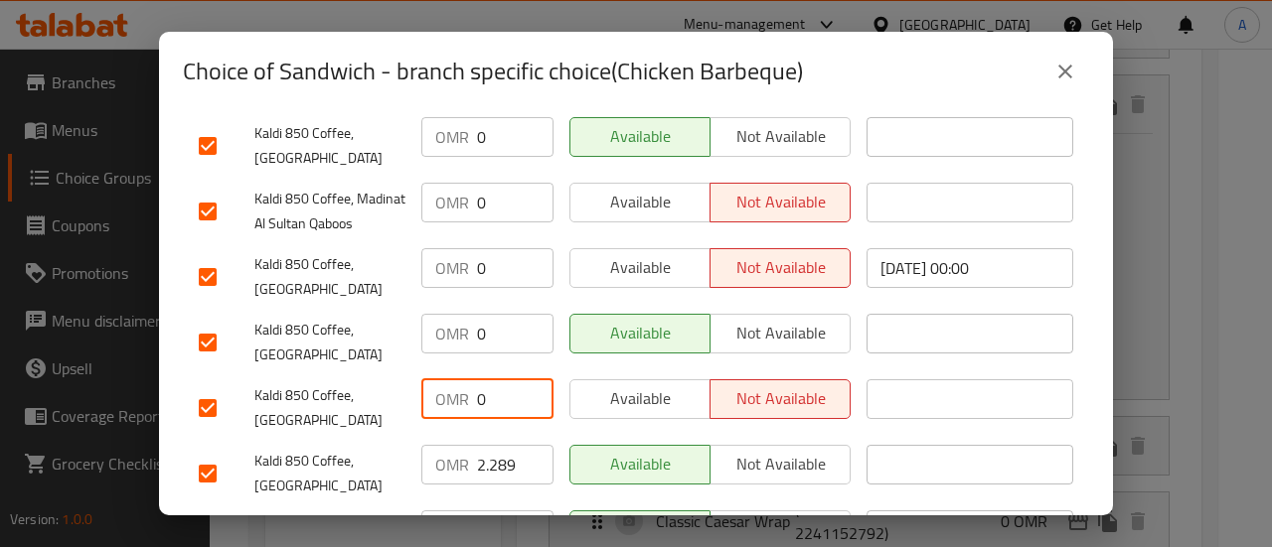
click at [505, 445] on input "2.289" at bounding box center [515, 465] width 76 height 40
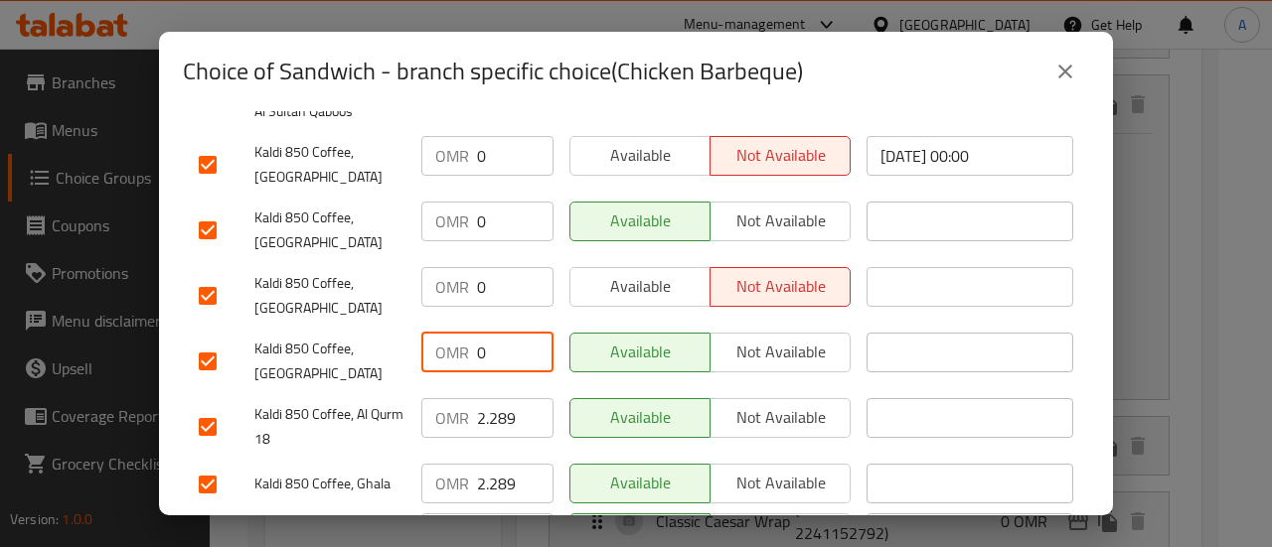
scroll to position [993, 0]
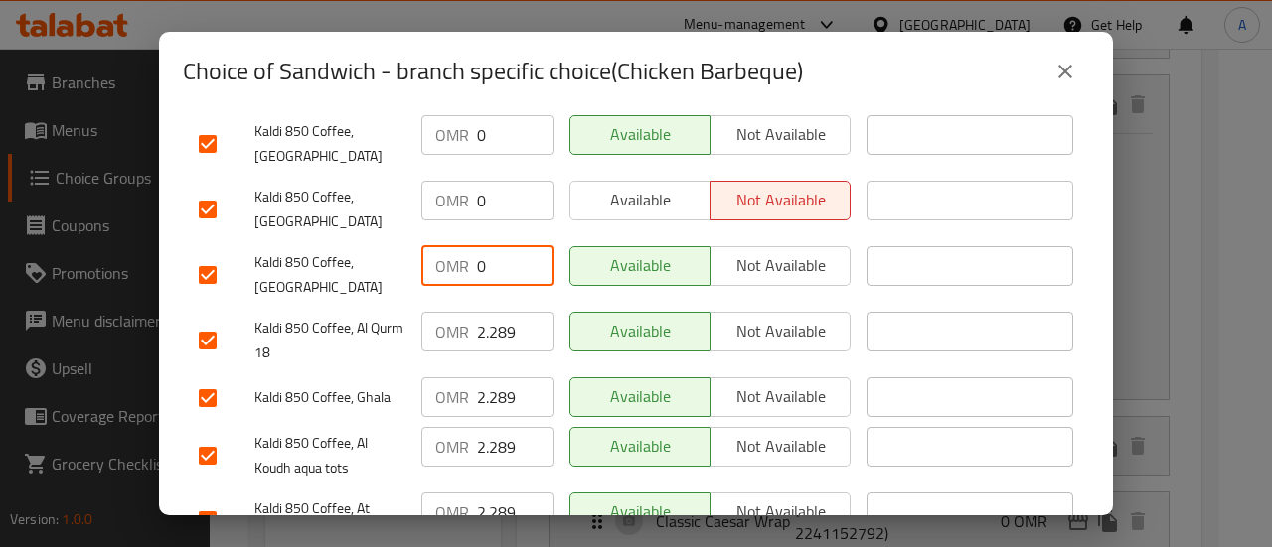
click at [495, 312] on input "2.289" at bounding box center [515, 332] width 76 height 40
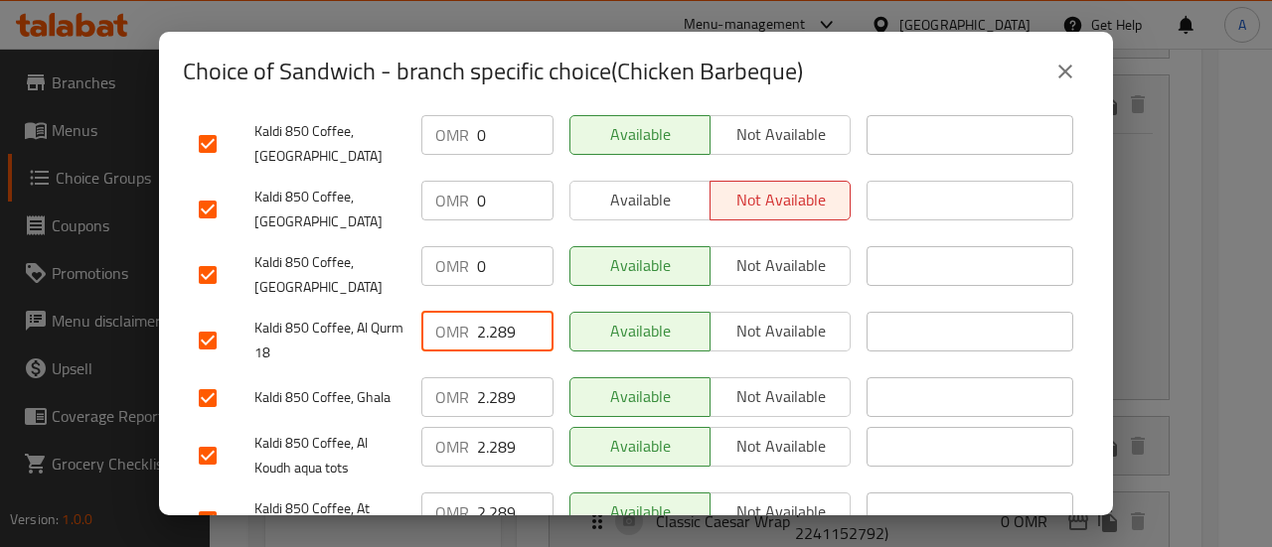
click at [495, 312] on input "2.289" at bounding box center [515, 332] width 76 height 40
click at [504, 378] on input "2.289" at bounding box center [515, 398] width 76 height 40
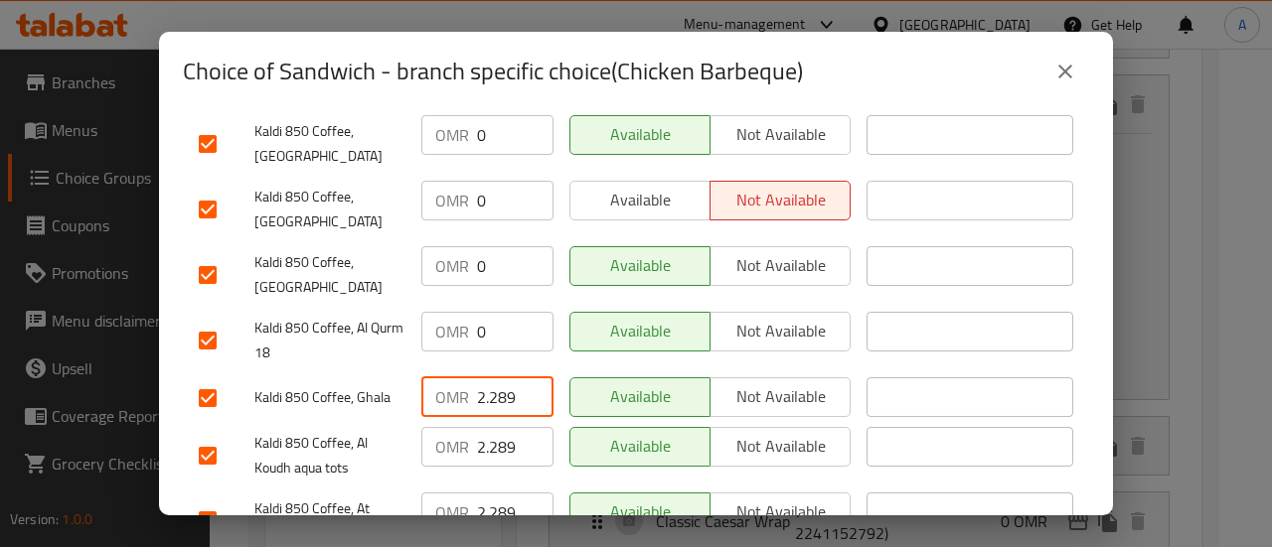
click at [504, 378] on input "2.289" at bounding box center [515, 398] width 76 height 40
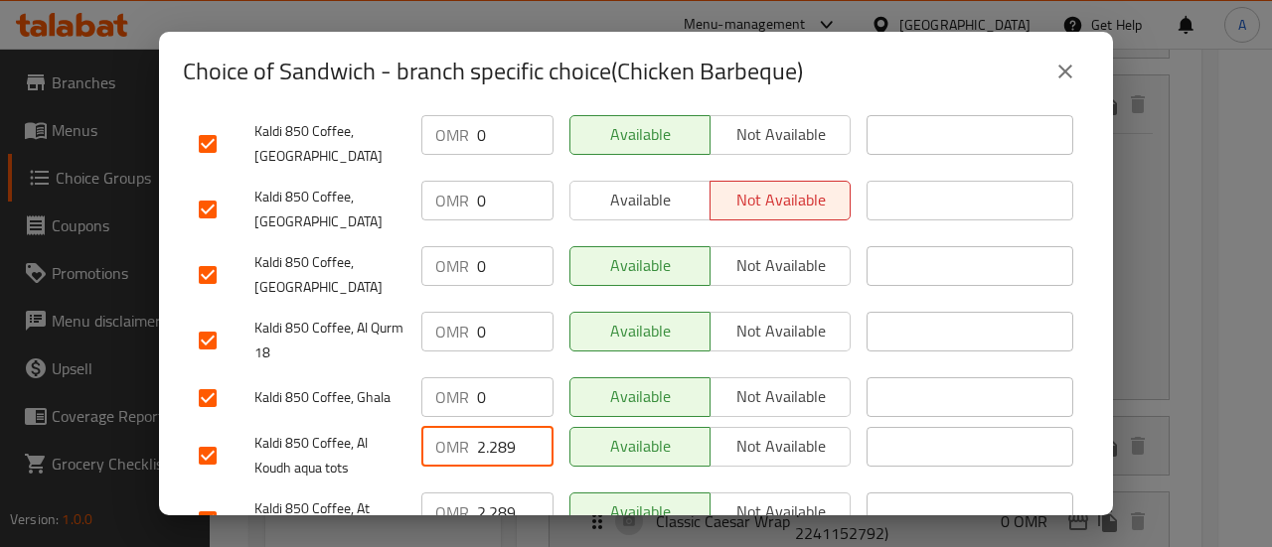
click at [500, 427] on input "2.289" at bounding box center [515, 447] width 76 height 40
click at [501, 427] on input "2.289" at bounding box center [515, 447] width 76 height 40
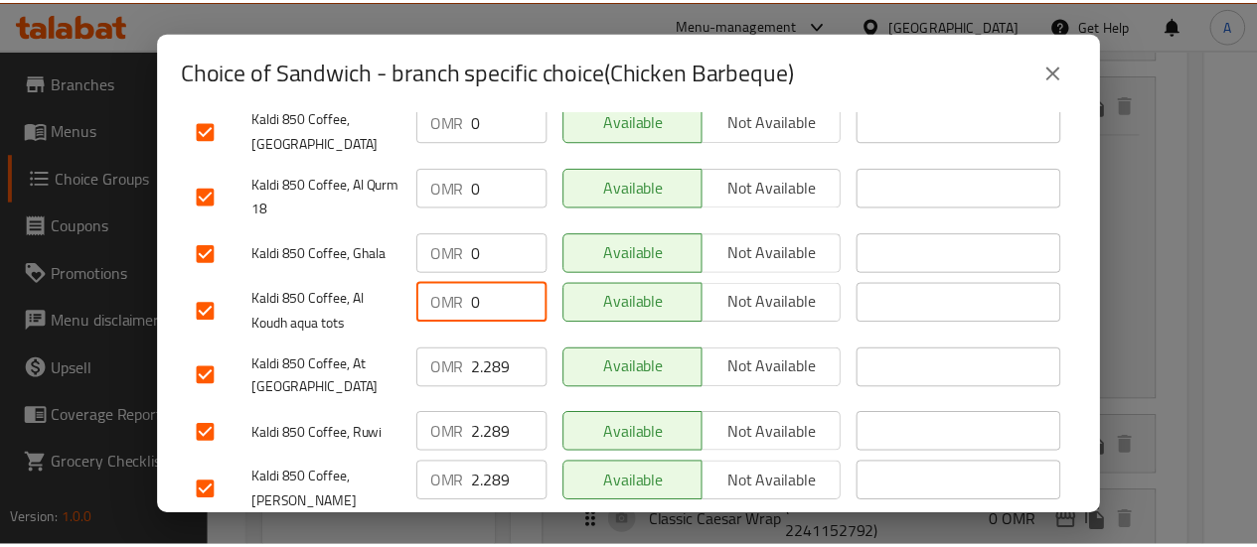
scroll to position [1253, 0]
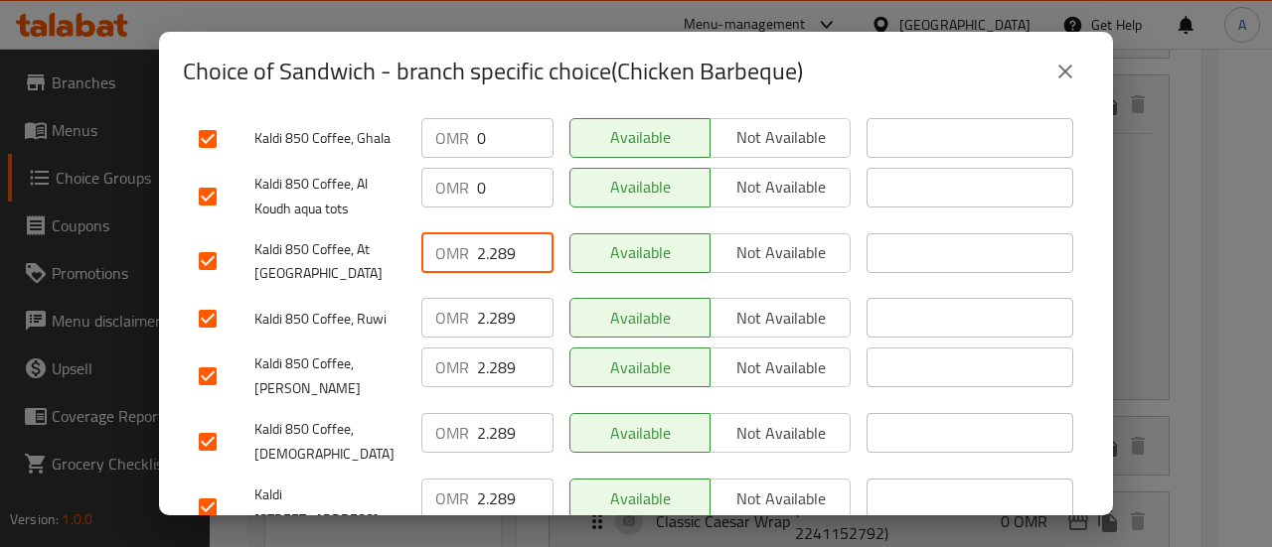
click at [489, 233] on input "2.289" at bounding box center [515, 253] width 76 height 40
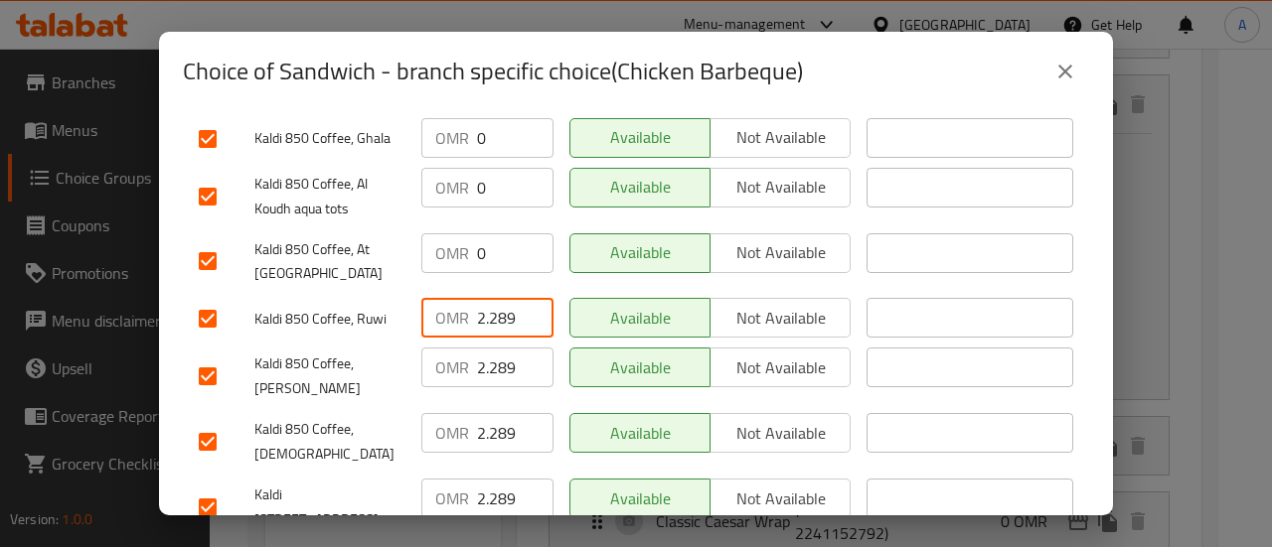
click at [495, 298] on input "2.289" at bounding box center [515, 318] width 76 height 40
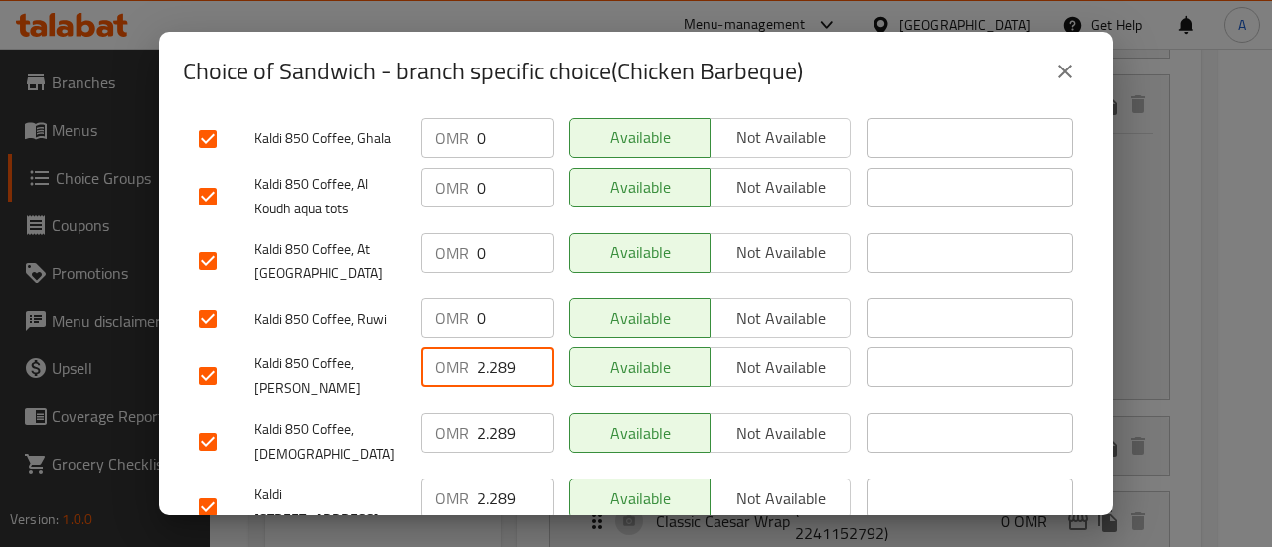
click at [505, 348] on input "2.289" at bounding box center [515, 368] width 76 height 40
click at [504, 348] on input "2.289" at bounding box center [515, 368] width 76 height 40
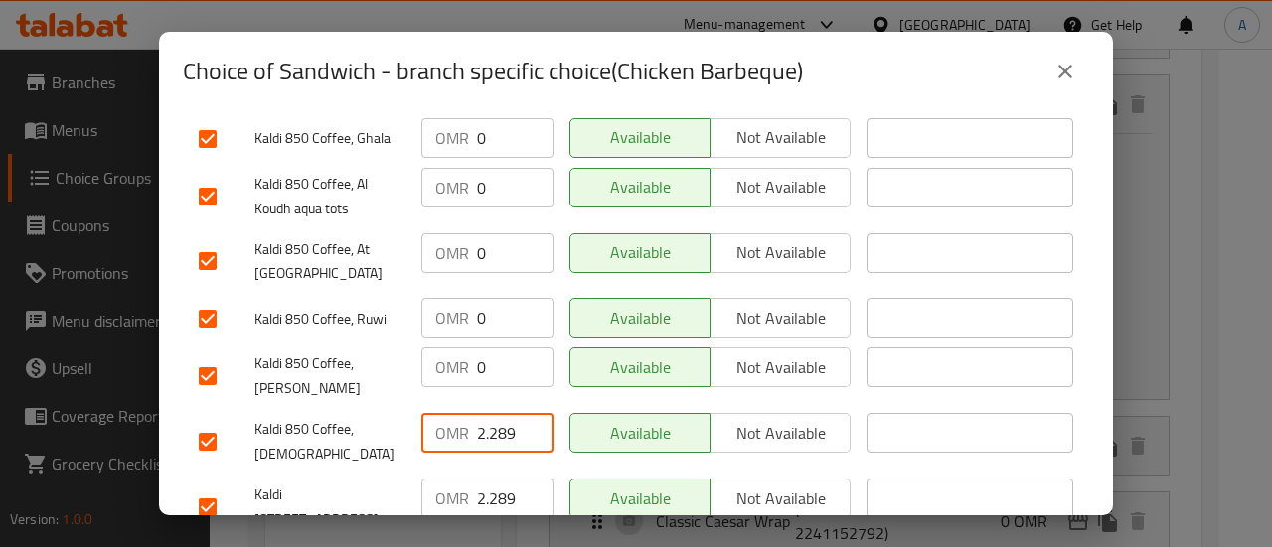
click at [501, 413] on input "2.289" at bounding box center [515, 433] width 76 height 40
click at [504, 479] on input "2.289" at bounding box center [515, 499] width 76 height 40
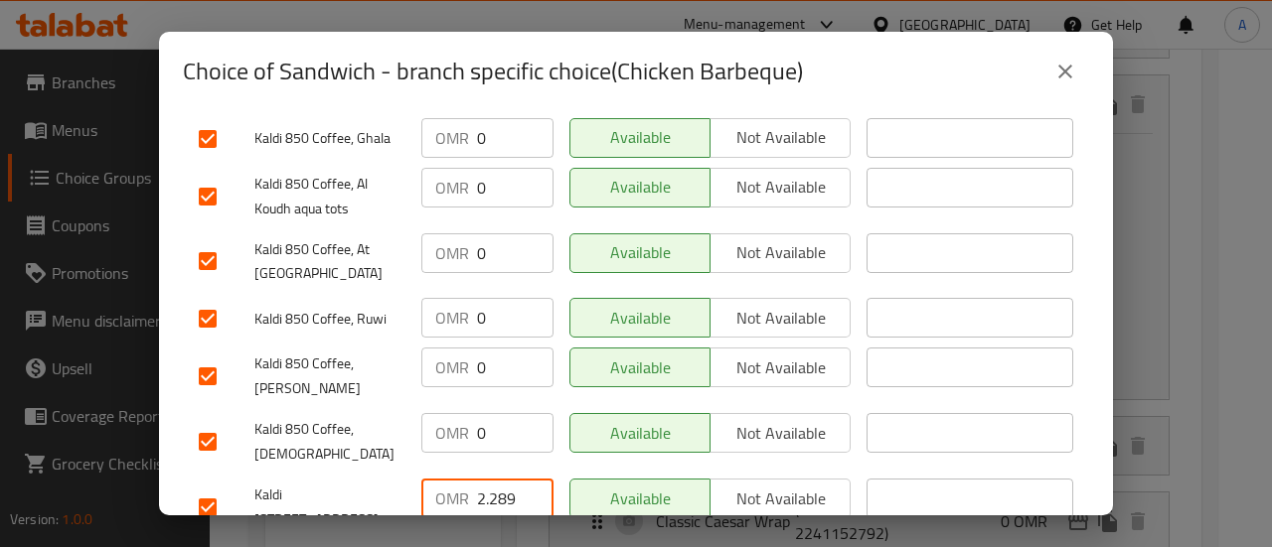
click at [504, 479] on input "2.289" at bounding box center [515, 499] width 76 height 40
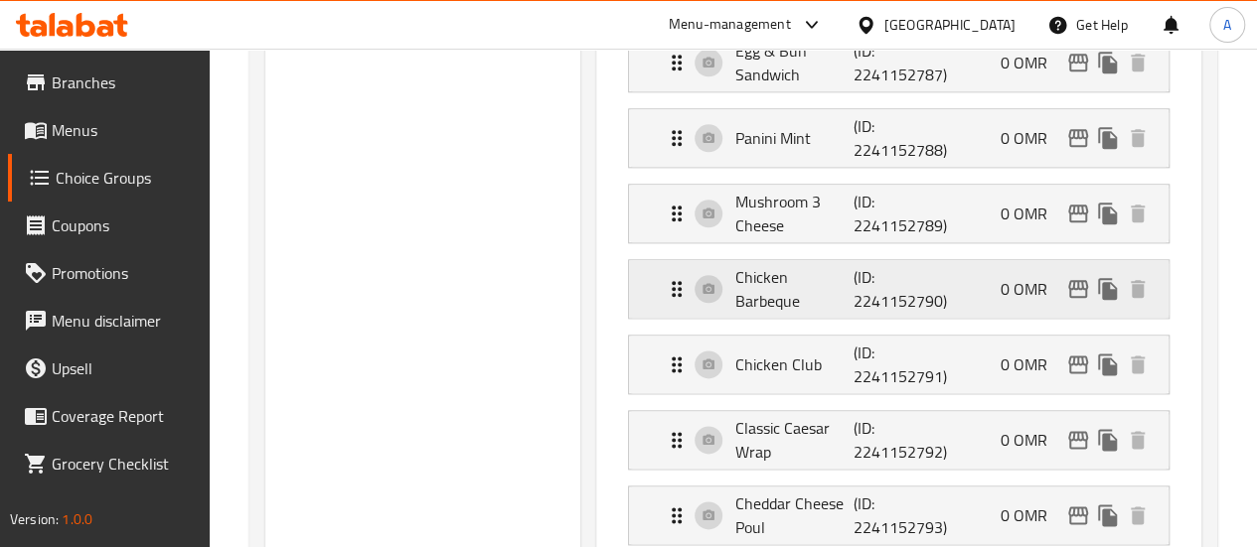
scroll to position [1158, 0]
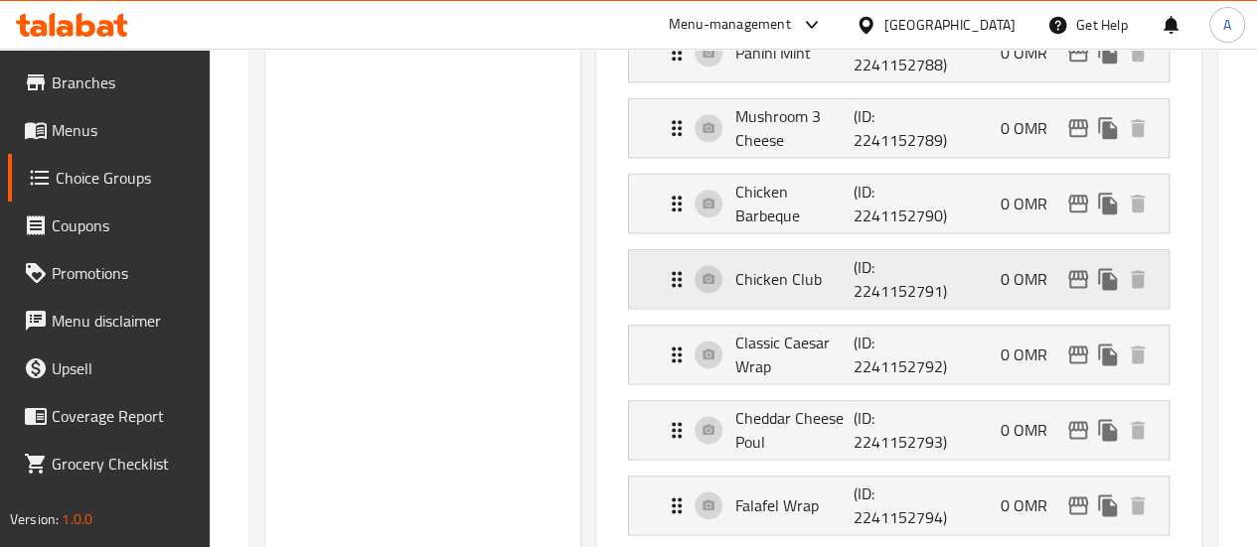
click at [880, 271] on p "(ID: 2241152791)" at bounding box center [892, 279] width 79 height 48
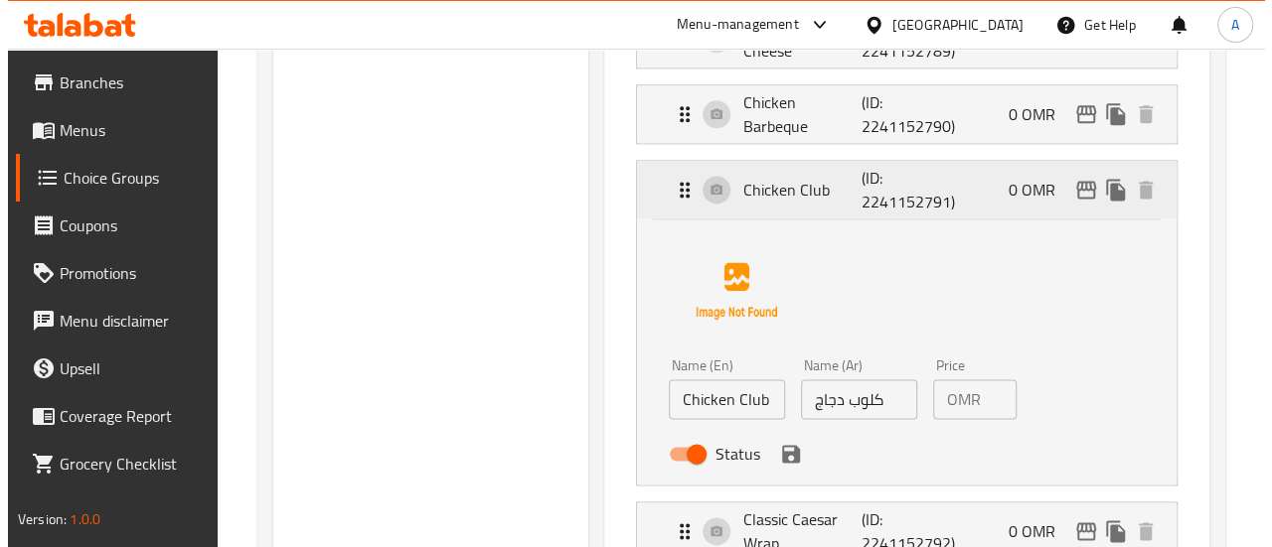
scroll to position [1357, 0]
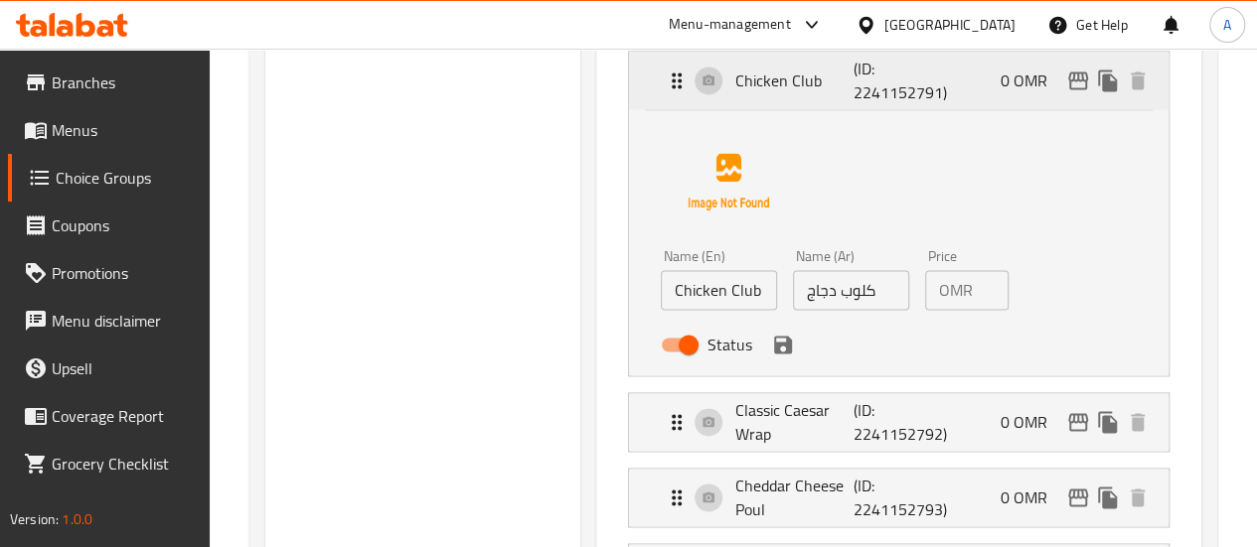
click at [1075, 71] on icon "edit" at bounding box center [1078, 81] width 24 height 24
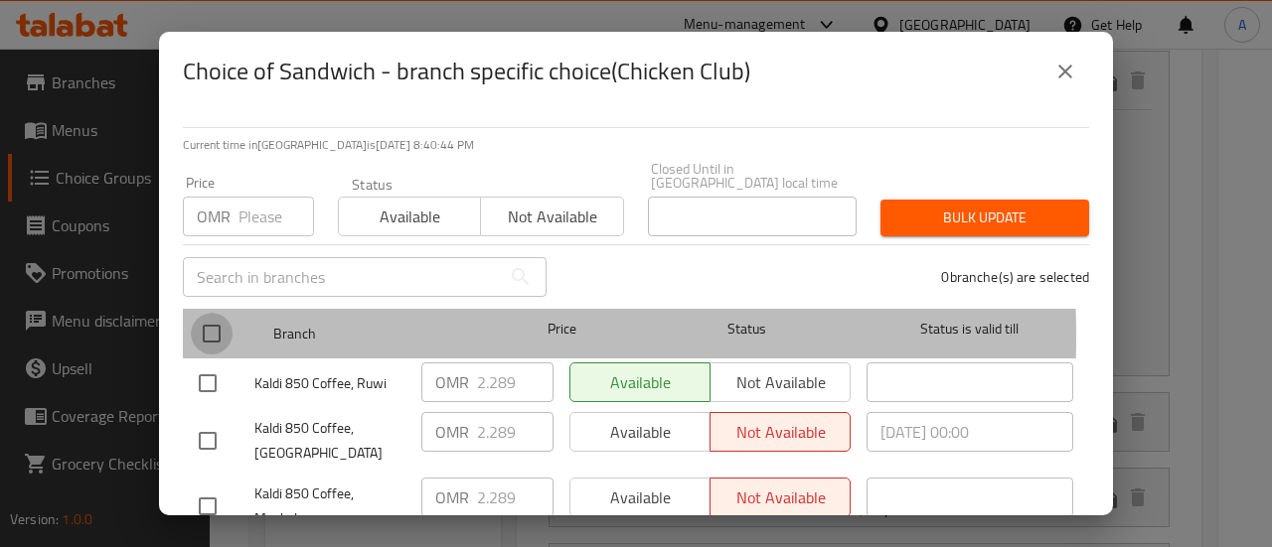
click at [213, 323] on input "checkbox" at bounding box center [212, 334] width 42 height 42
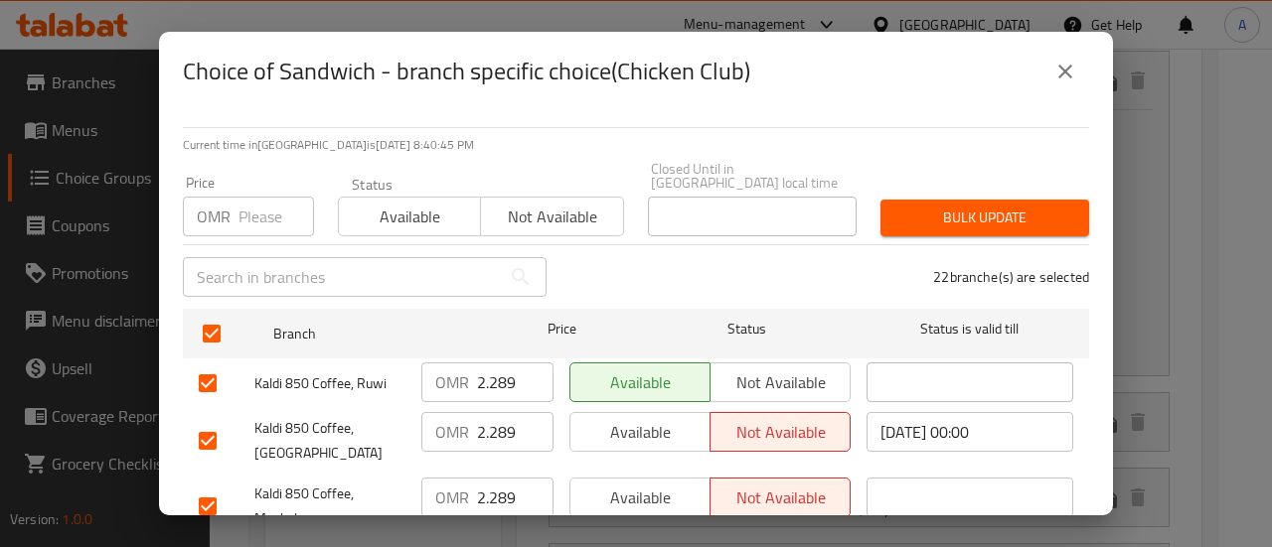
click at [497, 370] on input "2.289" at bounding box center [515, 383] width 76 height 40
click at [479, 430] on input "2.289" at bounding box center [515, 432] width 76 height 40
click at [495, 478] on input "2.289" at bounding box center [515, 498] width 76 height 40
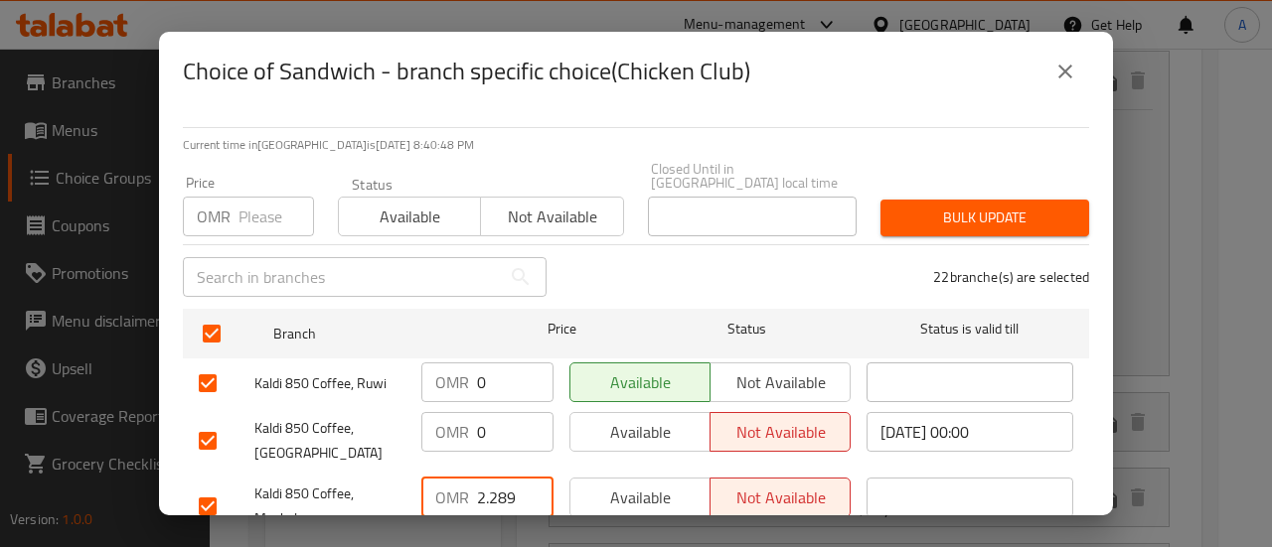
click at [495, 478] on input "2.289" at bounding box center [515, 498] width 76 height 40
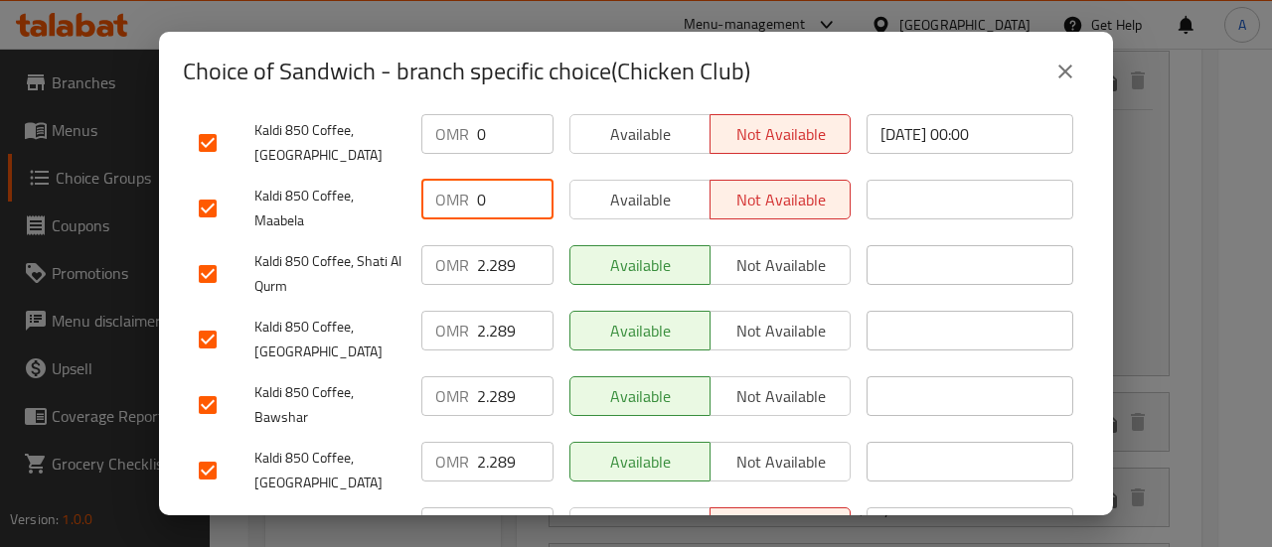
click at [499, 250] on input "2.289" at bounding box center [515, 265] width 76 height 40
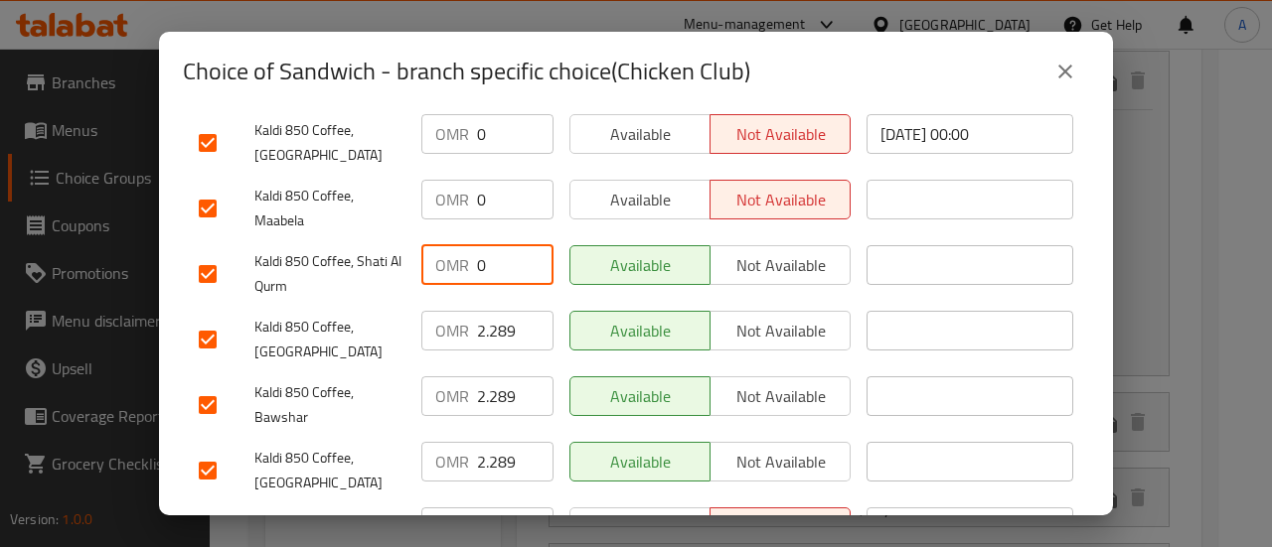
click at [496, 313] on input "2.289" at bounding box center [515, 331] width 76 height 40
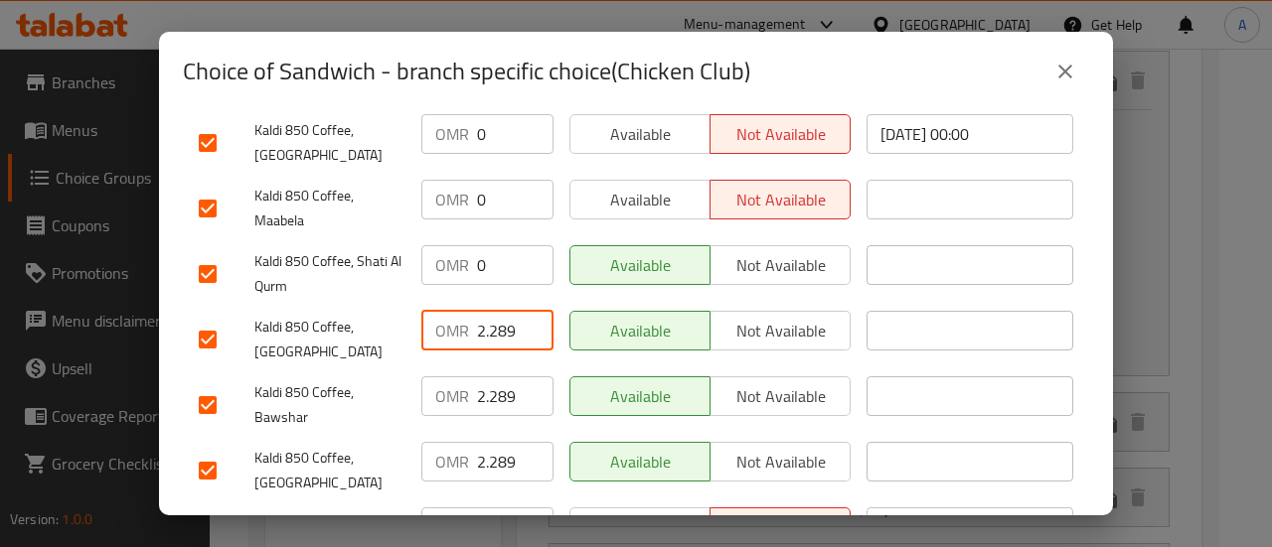
click at [496, 313] on input "2.289" at bounding box center [515, 331] width 76 height 40
click at [495, 377] on input "2.289" at bounding box center [515, 397] width 76 height 40
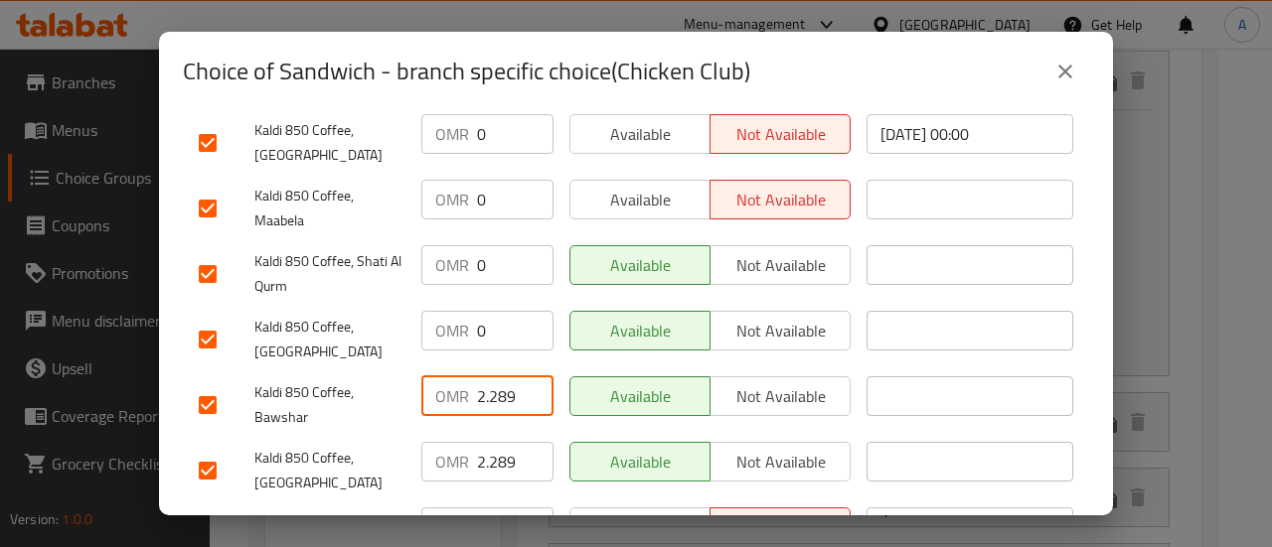
click at [495, 377] on input "2.289" at bounding box center [515, 397] width 76 height 40
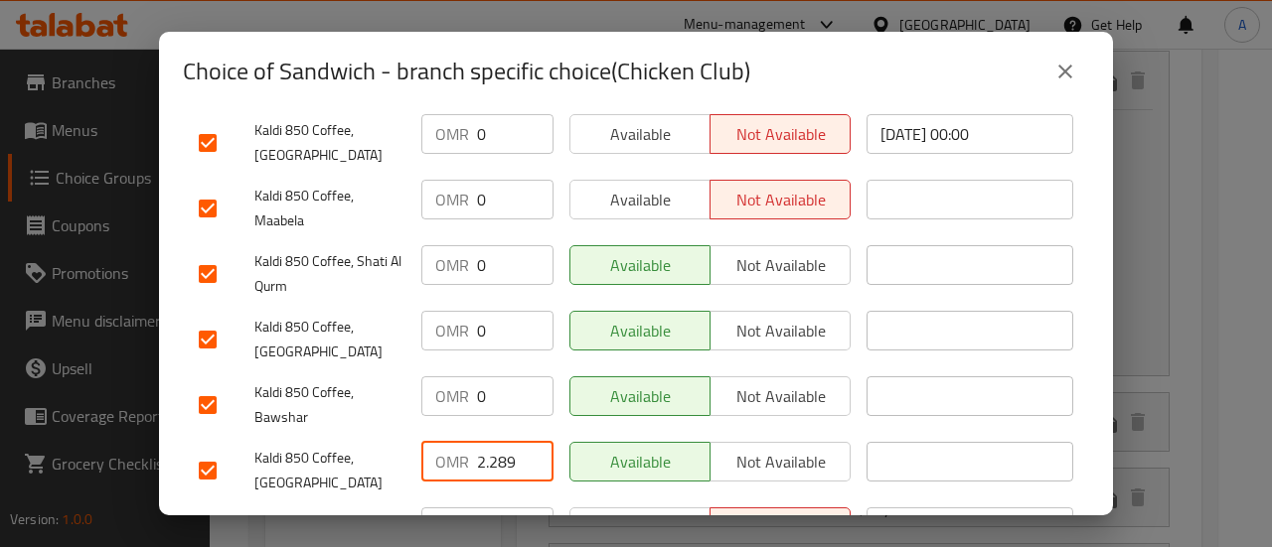
click at [489, 442] on input "2.289" at bounding box center [515, 462] width 76 height 40
click at [496, 508] on input "2.289" at bounding box center [515, 528] width 76 height 40
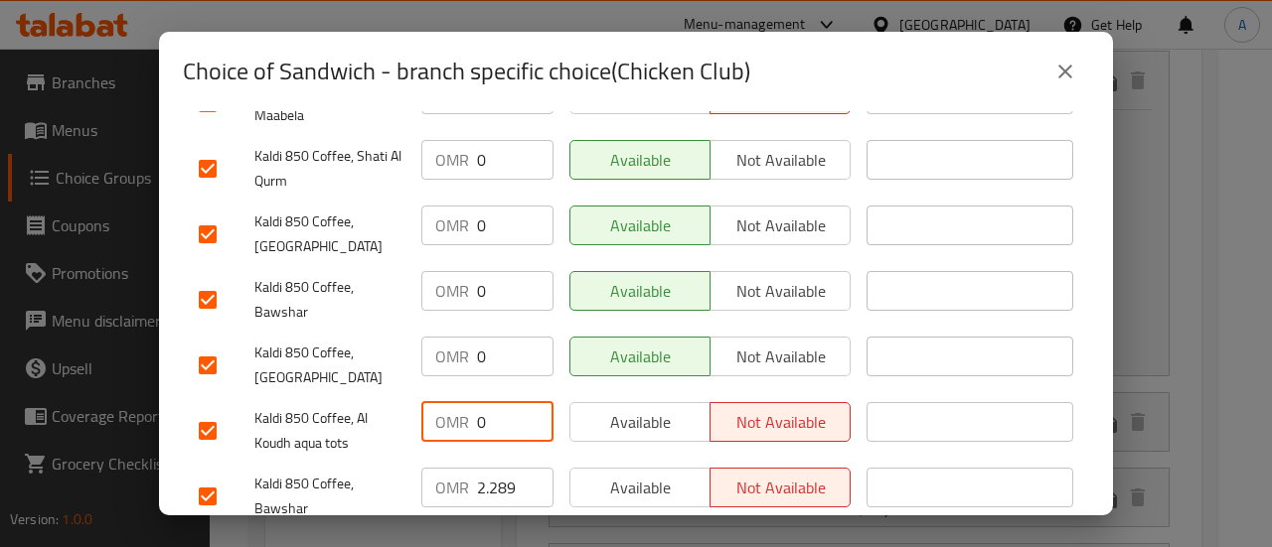
scroll to position [596, 0]
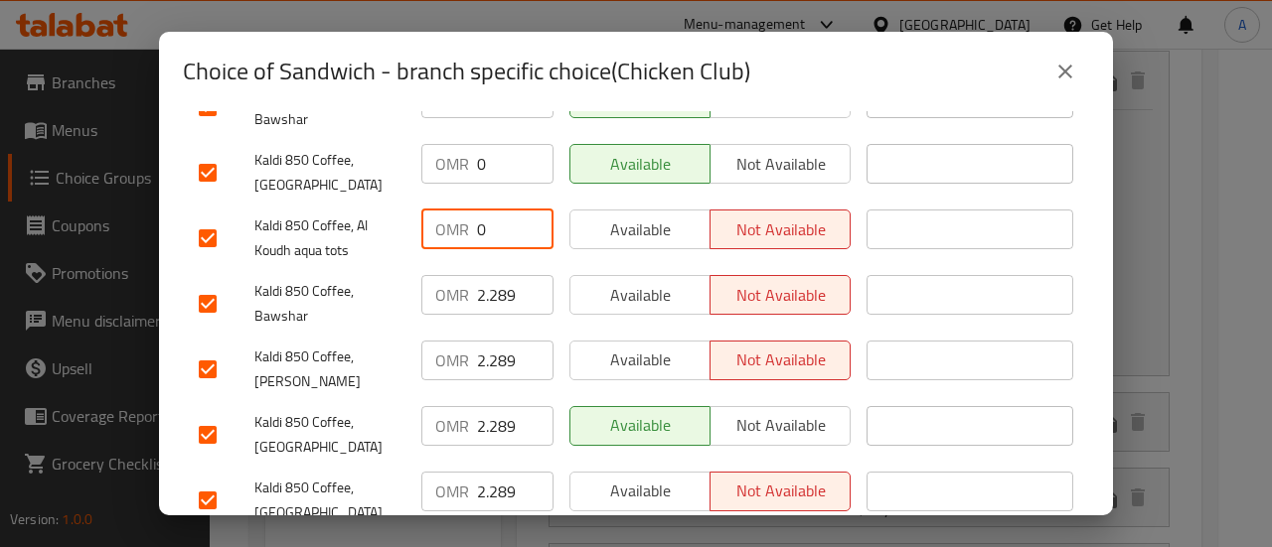
click at [482, 275] on input "2.289" at bounding box center [515, 295] width 76 height 40
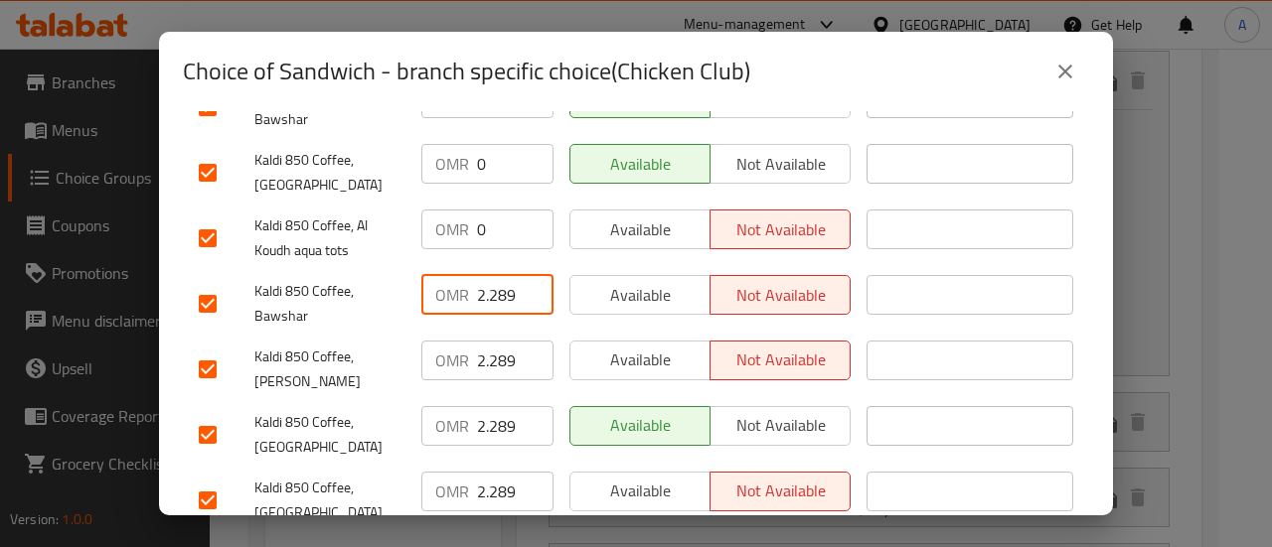
click at [482, 275] on input "2.289" at bounding box center [515, 295] width 76 height 40
click at [497, 341] on input "2.289" at bounding box center [515, 361] width 76 height 40
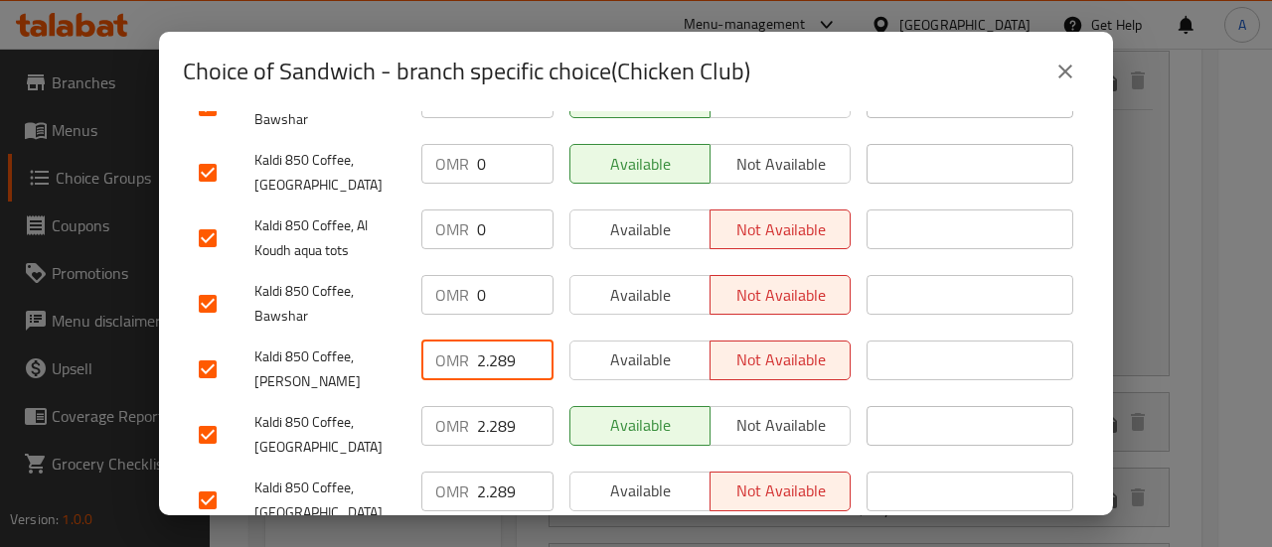
click at [497, 341] on input "2.289" at bounding box center [515, 361] width 76 height 40
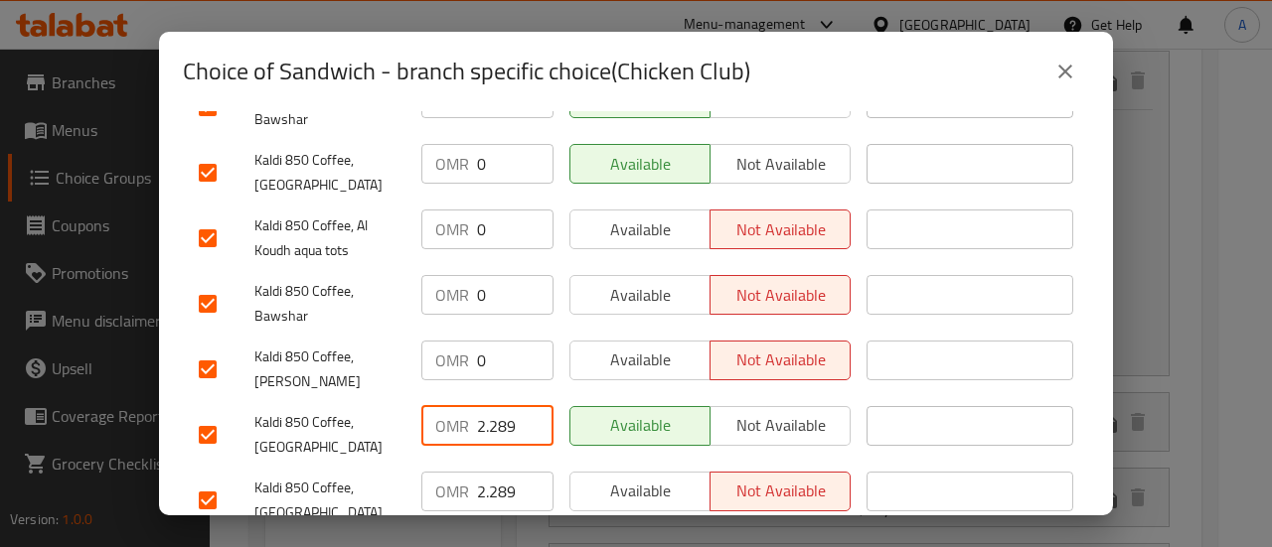
click at [495, 406] on input "2.289" at bounding box center [515, 426] width 76 height 40
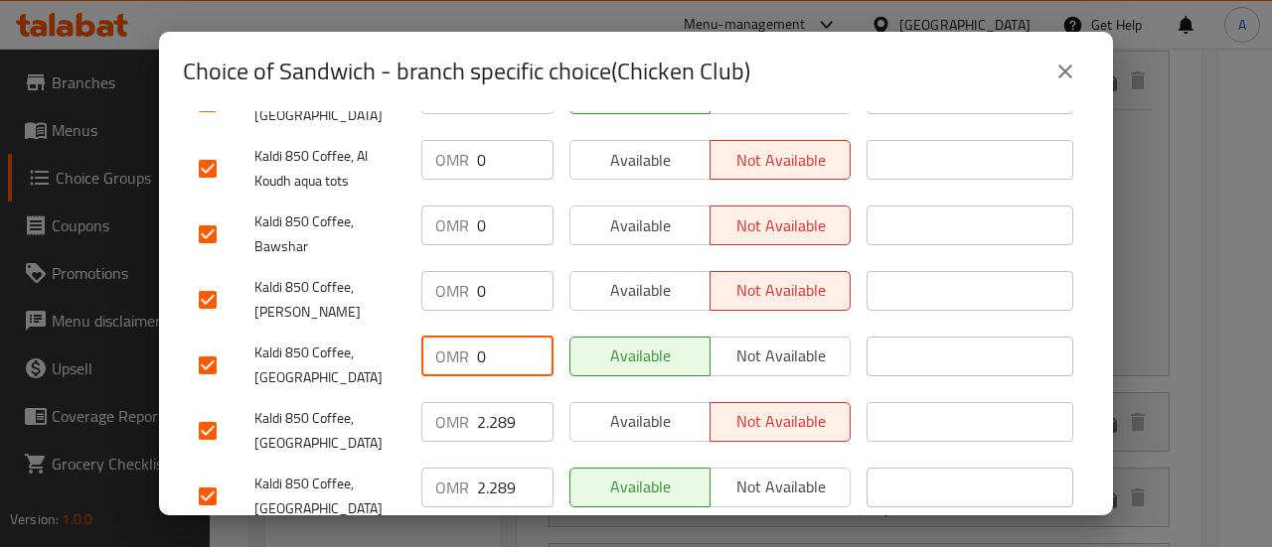
scroll to position [695, 0]
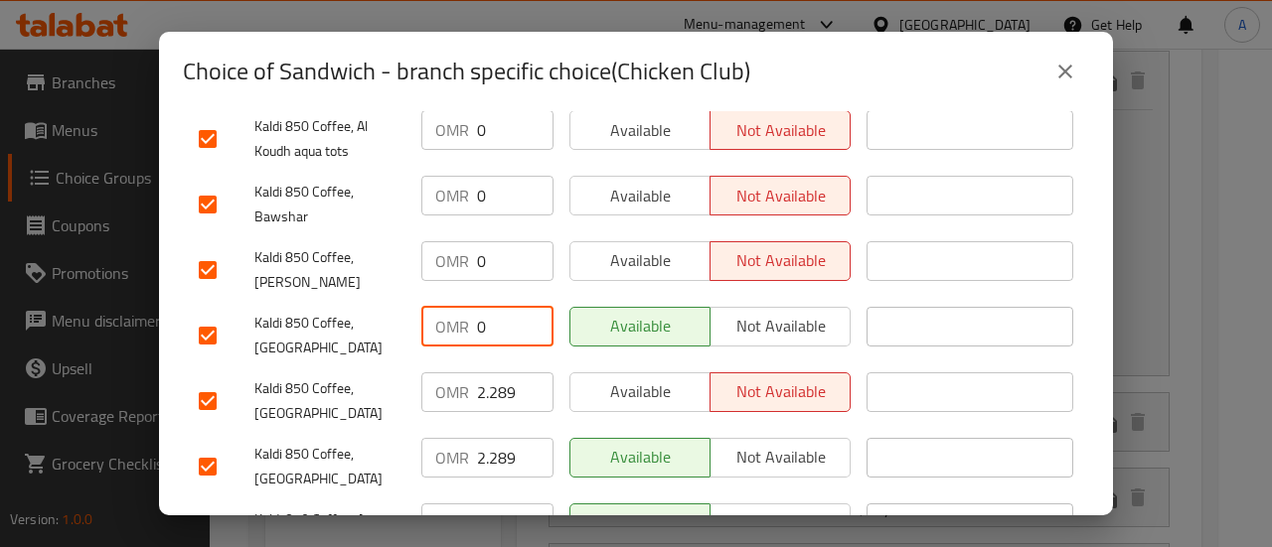
click at [503, 365] on div "OMR 2.289 ​" at bounding box center [487, 402] width 148 height 74
click at [489, 373] on input "2.289" at bounding box center [515, 393] width 76 height 40
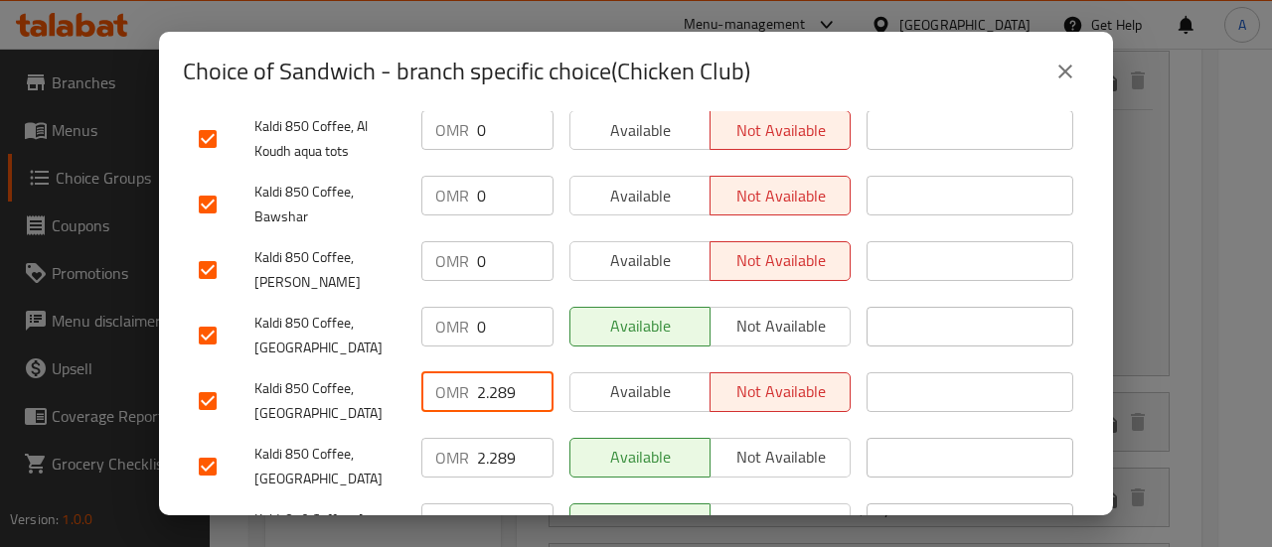
click at [489, 373] on input "2.289" at bounding box center [515, 393] width 76 height 40
click at [488, 438] on input "2.289" at bounding box center [515, 458] width 76 height 40
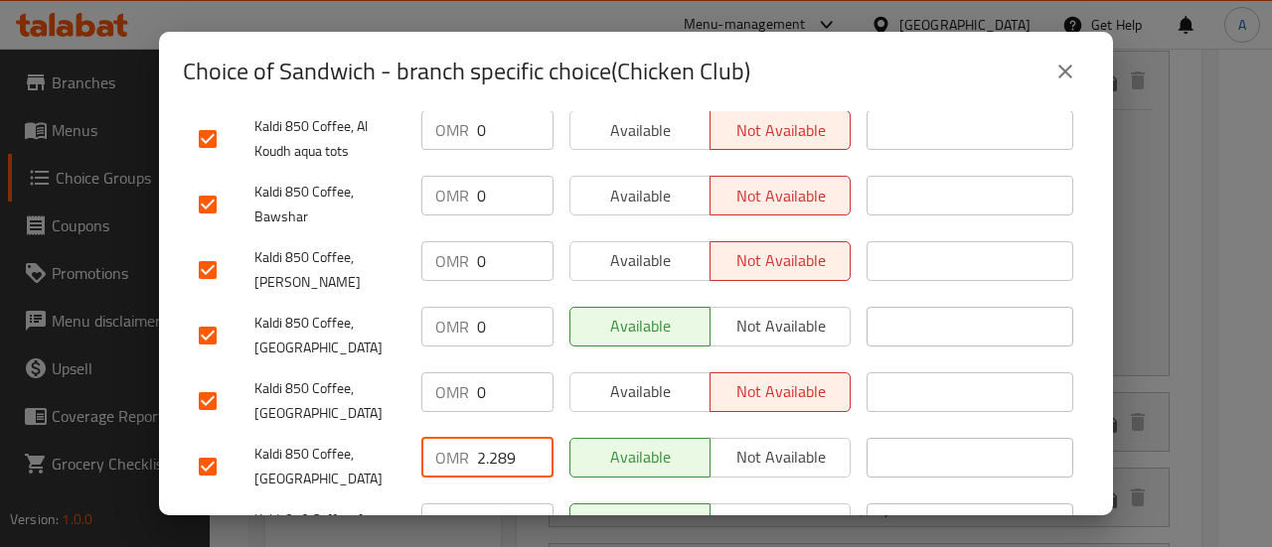
click at [488, 438] on input "2.289" at bounding box center [515, 458] width 76 height 40
click at [487, 504] on input "2.289" at bounding box center [515, 524] width 76 height 40
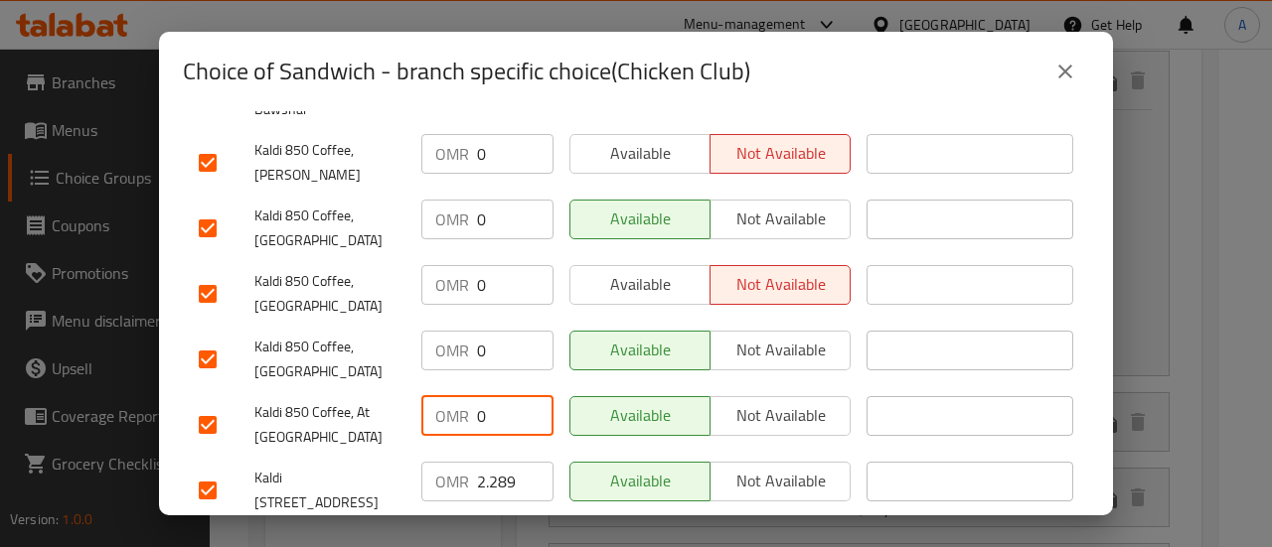
scroll to position [993, 0]
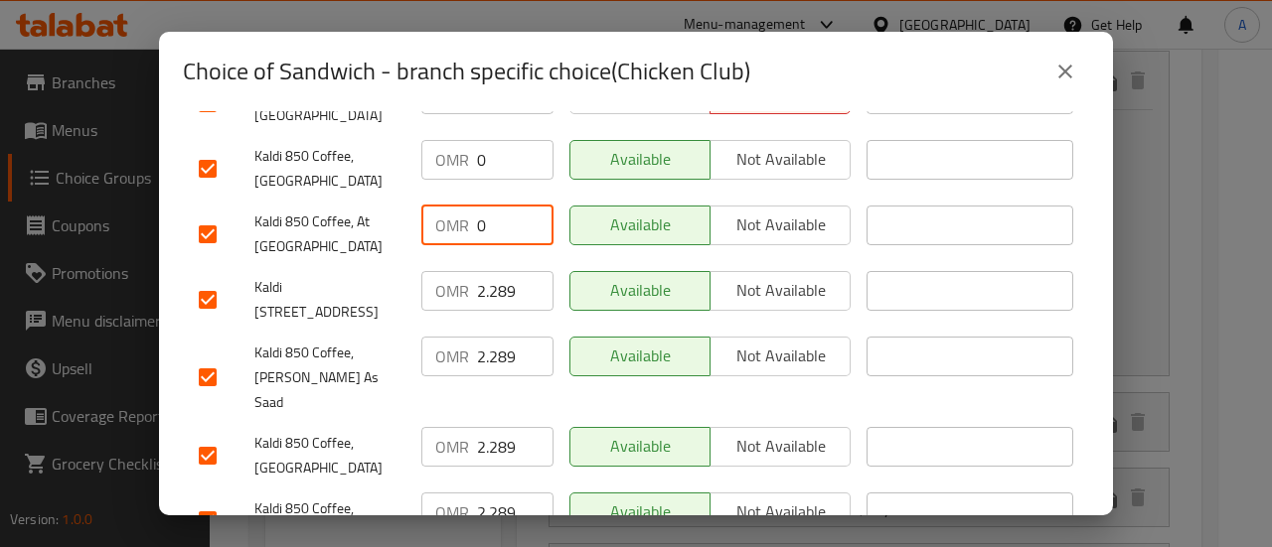
click at [483, 271] on input "2.289" at bounding box center [515, 291] width 76 height 40
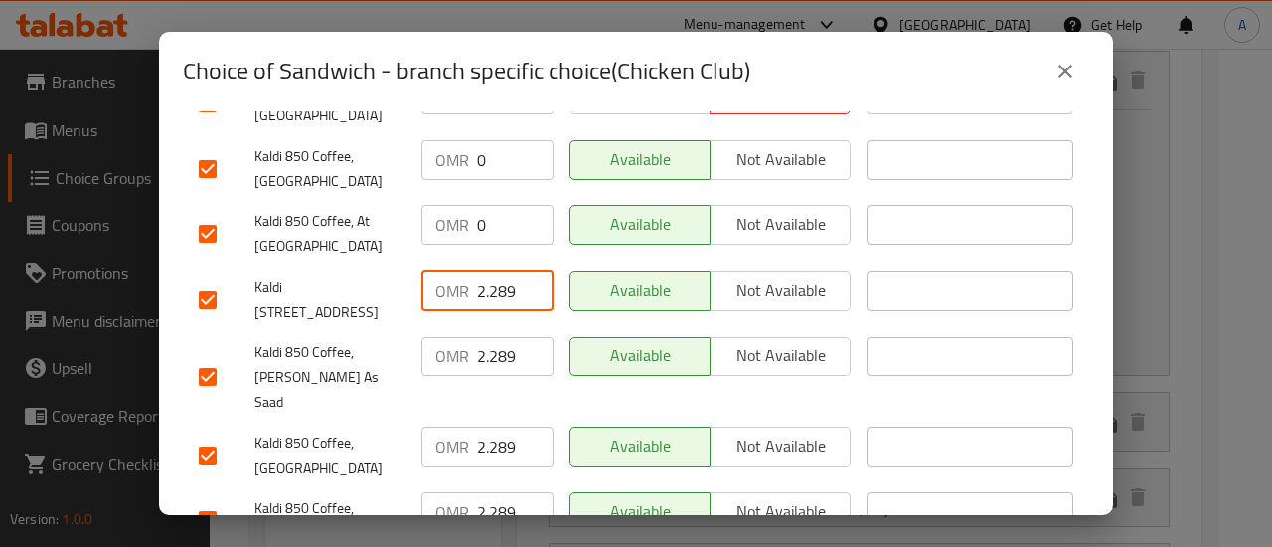
click at [483, 271] on input "2.289" at bounding box center [515, 291] width 76 height 40
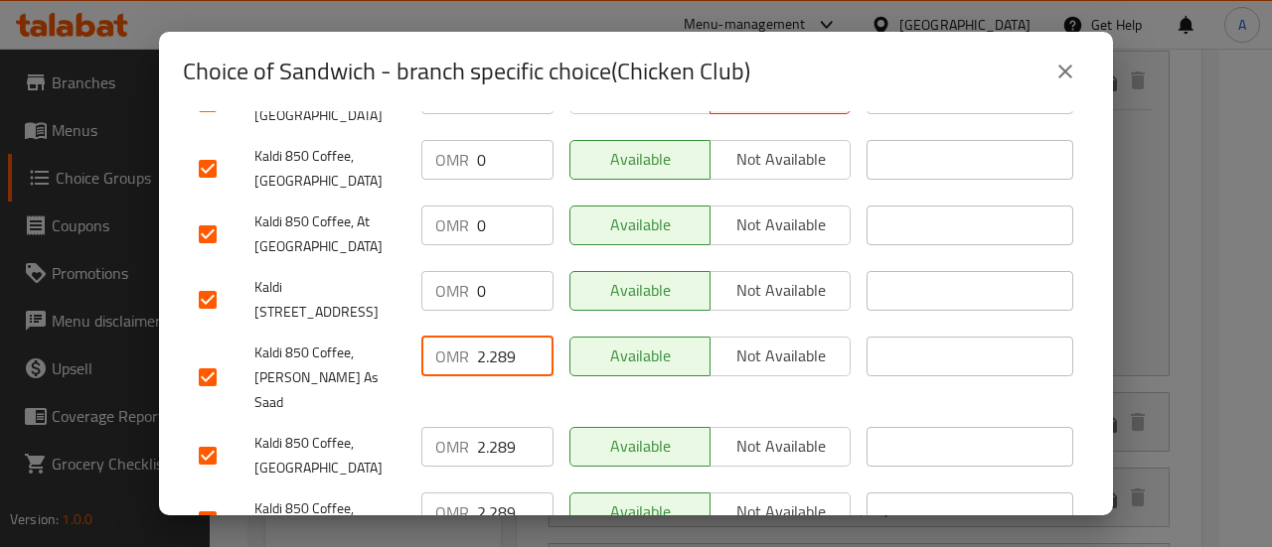
click at [485, 337] on input "2.289" at bounding box center [515, 357] width 76 height 40
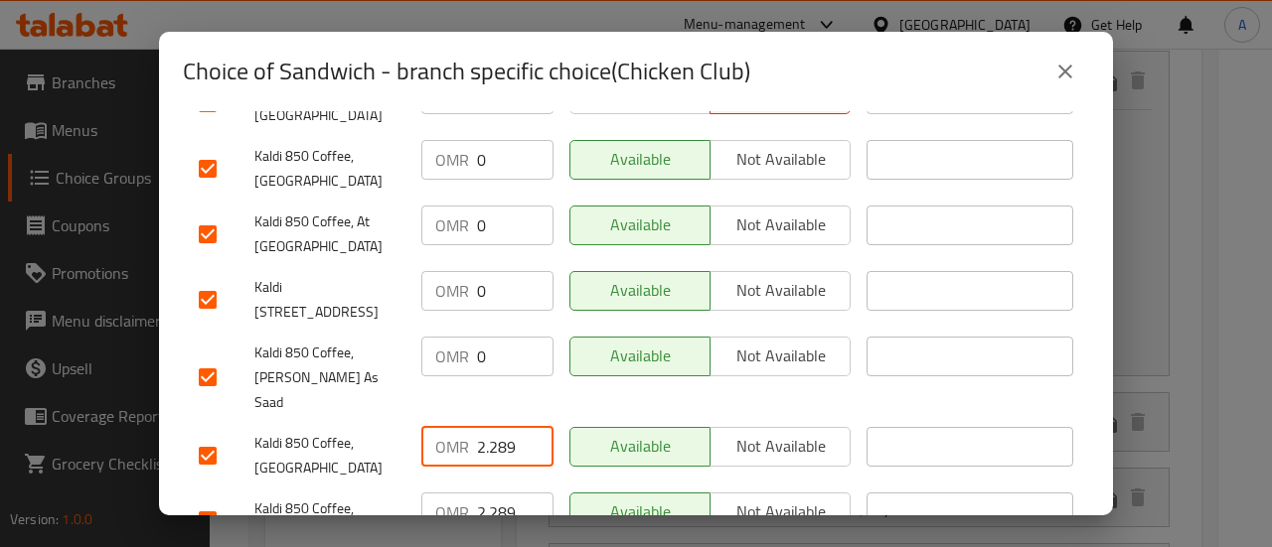
click at [503, 427] on input "2.289" at bounding box center [515, 447] width 76 height 40
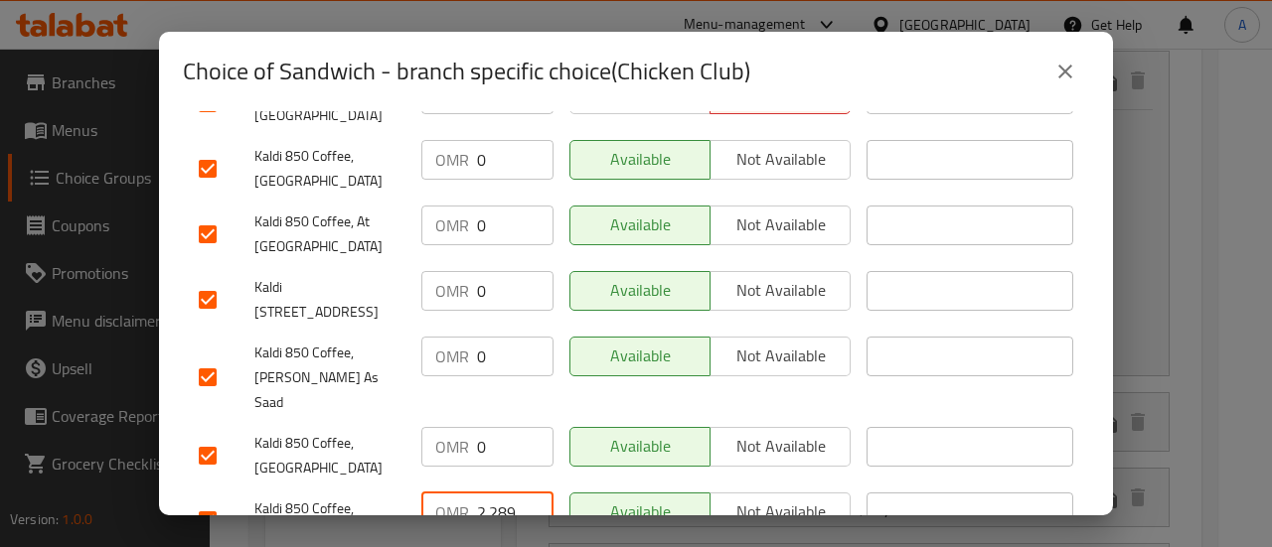
click at [491, 493] on input "2.289" at bounding box center [515, 513] width 76 height 40
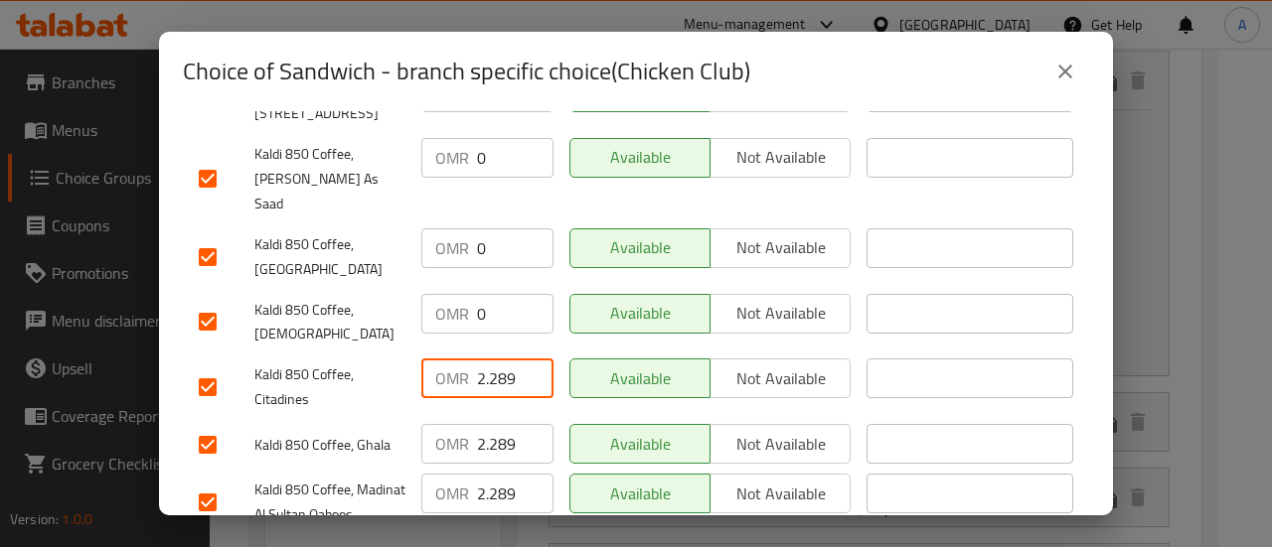
click at [483, 359] on input "2.289" at bounding box center [515, 379] width 76 height 40
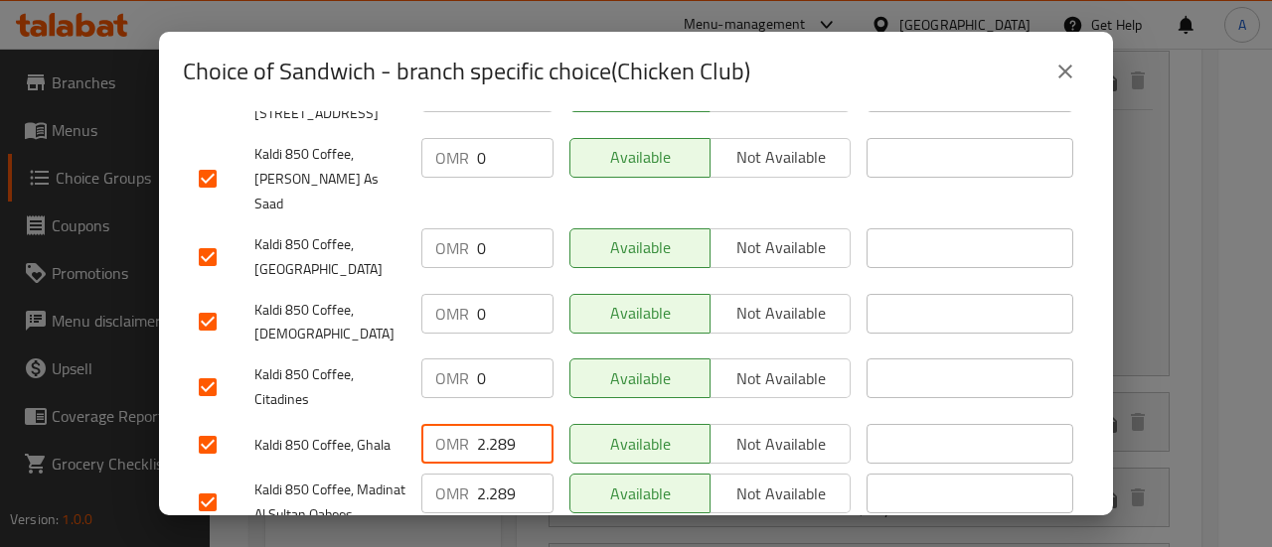
click at [496, 424] on input "2.289" at bounding box center [515, 444] width 76 height 40
click at [494, 474] on input "2.289" at bounding box center [515, 494] width 76 height 40
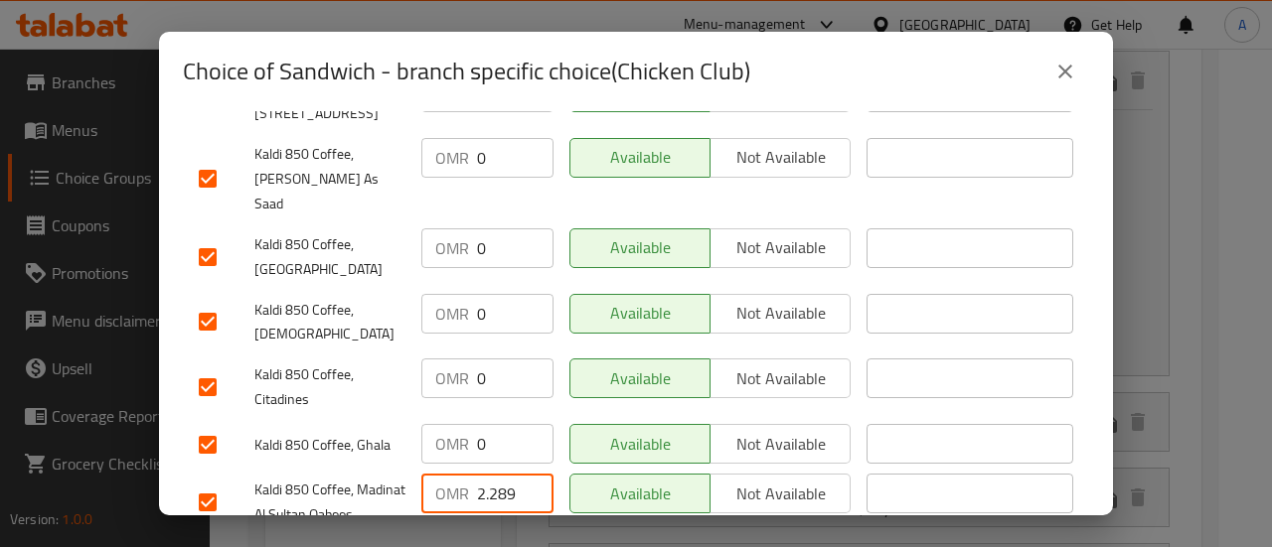
click at [494, 474] on input "2.289" at bounding box center [515, 494] width 76 height 40
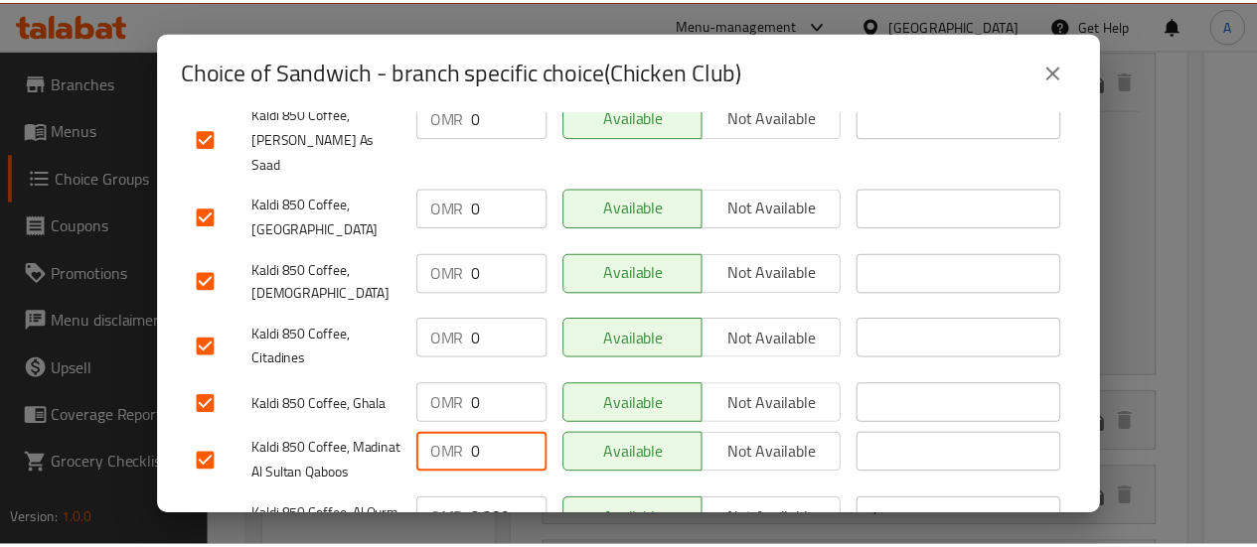
scroll to position [1253, 0]
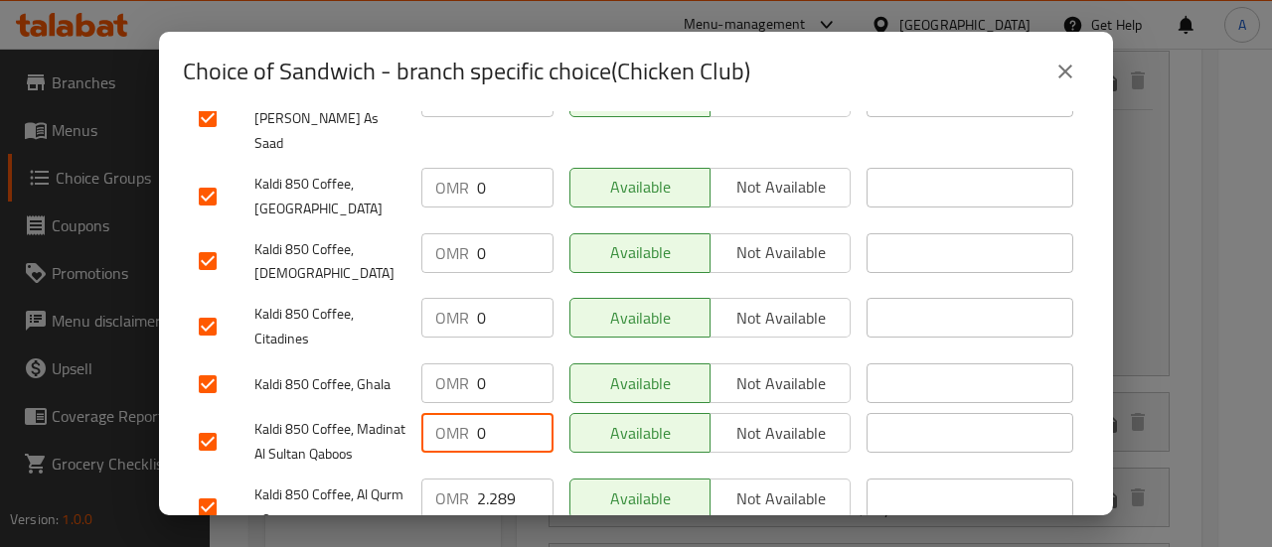
click at [494, 479] on input "2.289" at bounding box center [515, 499] width 76 height 40
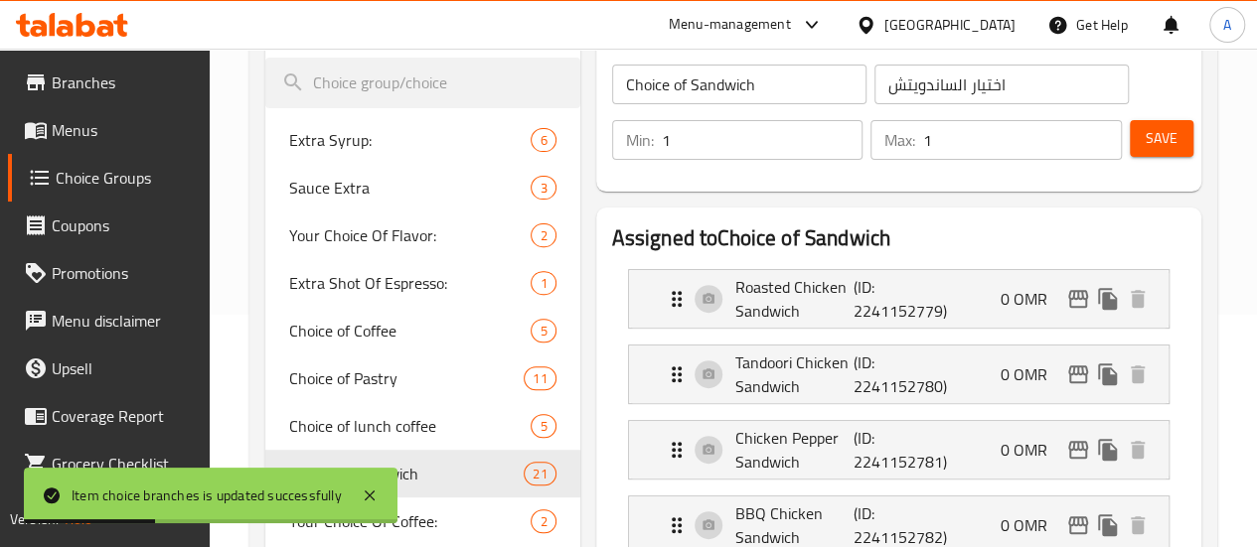
scroll to position [264, 0]
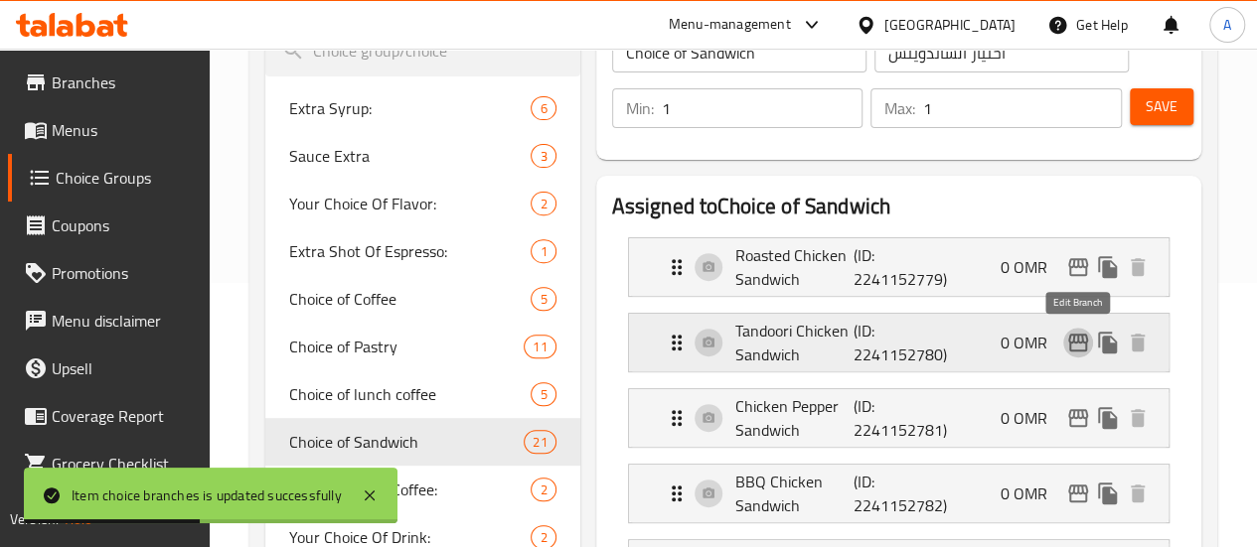
click at [1076, 345] on icon "edit" at bounding box center [1078, 343] width 24 height 24
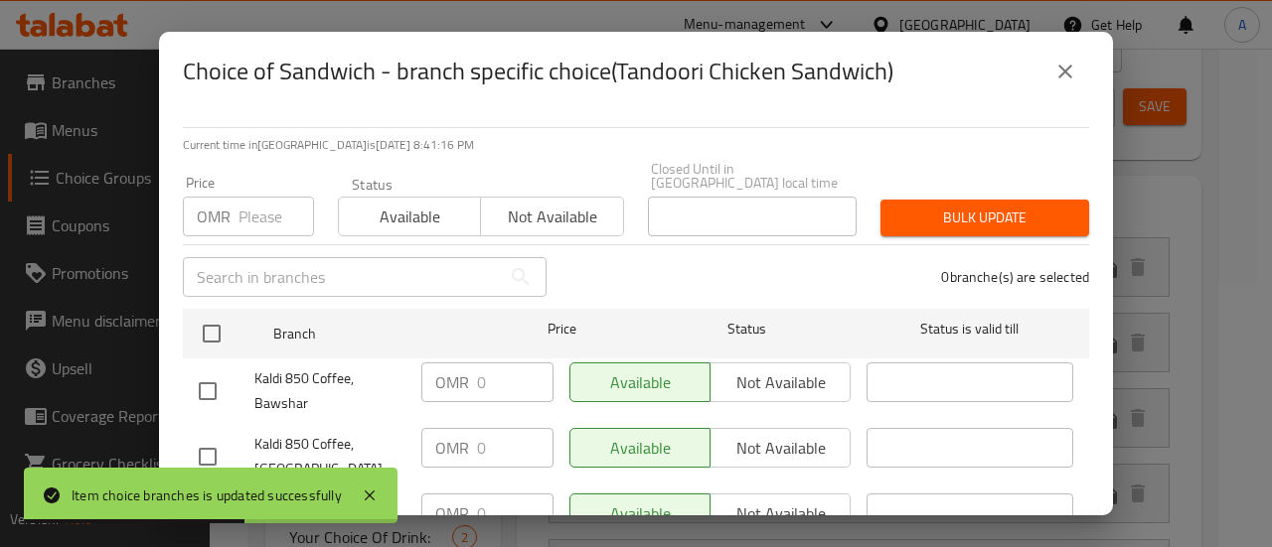
click at [1065, 82] on icon "close" at bounding box center [1065, 72] width 24 height 24
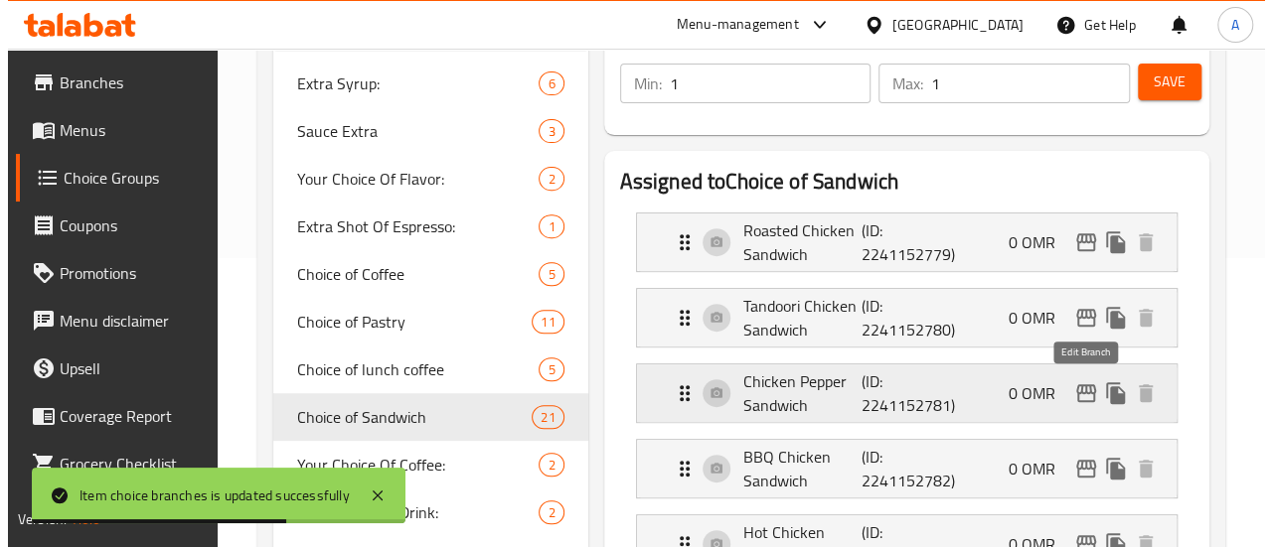
scroll to position [364, 0]
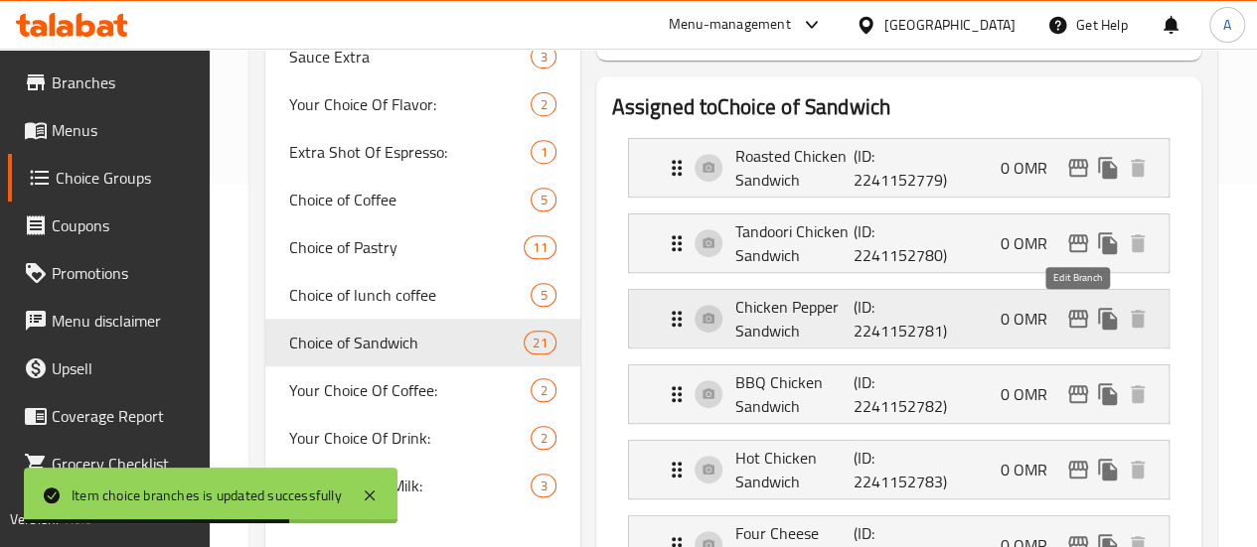
click at [1080, 308] on icon "edit" at bounding box center [1078, 319] width 24 height 24
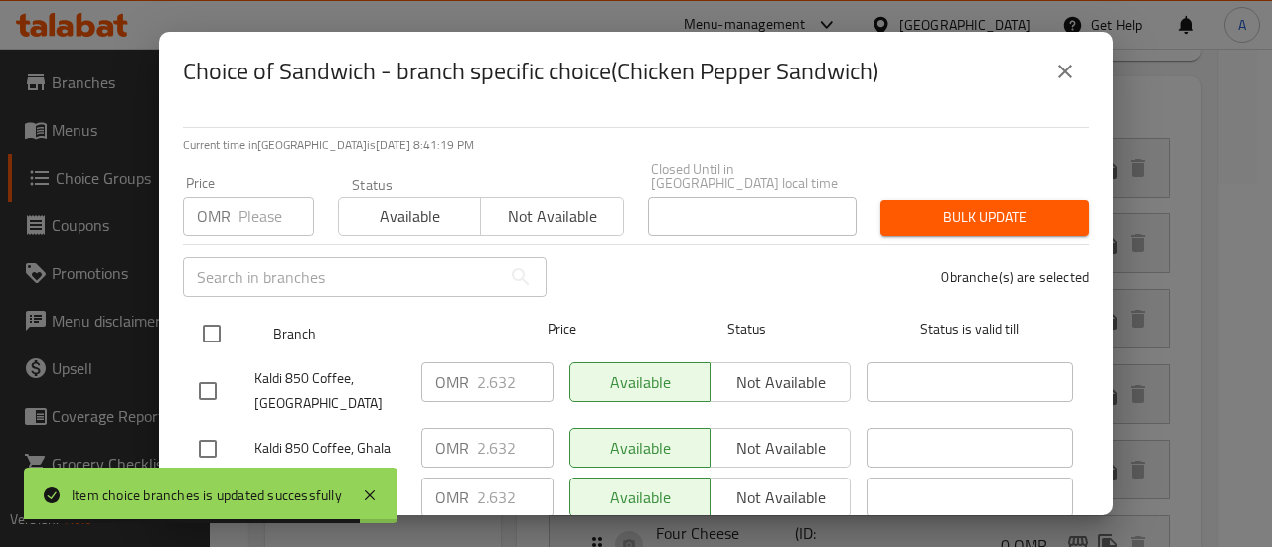
click at [226, 321] on input "checkbox" at bounding box center [212, 334] width 42 height 42
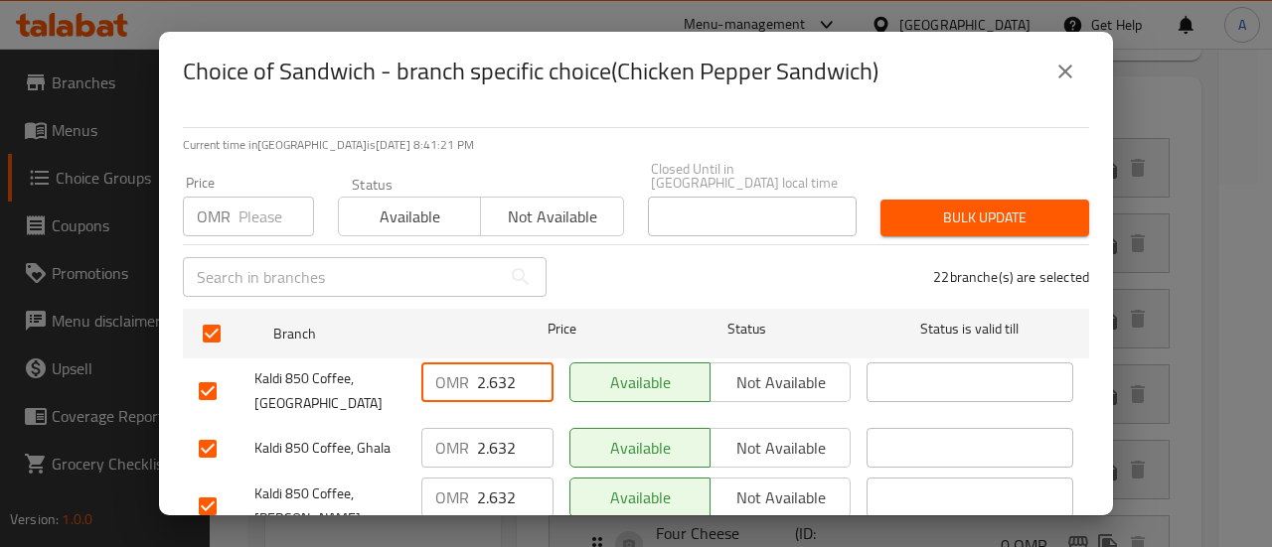
click at [507, 375] on input "2.632" at bounding box center [515, 383] width 76 height 40
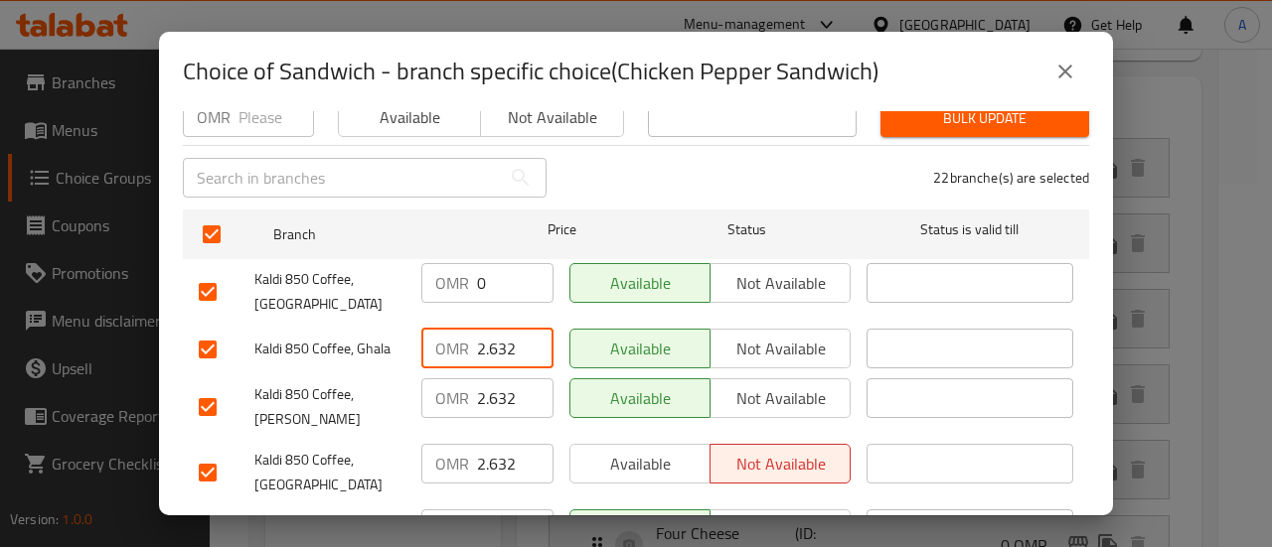
click at [499, 329] on input "2.632" at bounding box center [515, 349] width 76 height 40
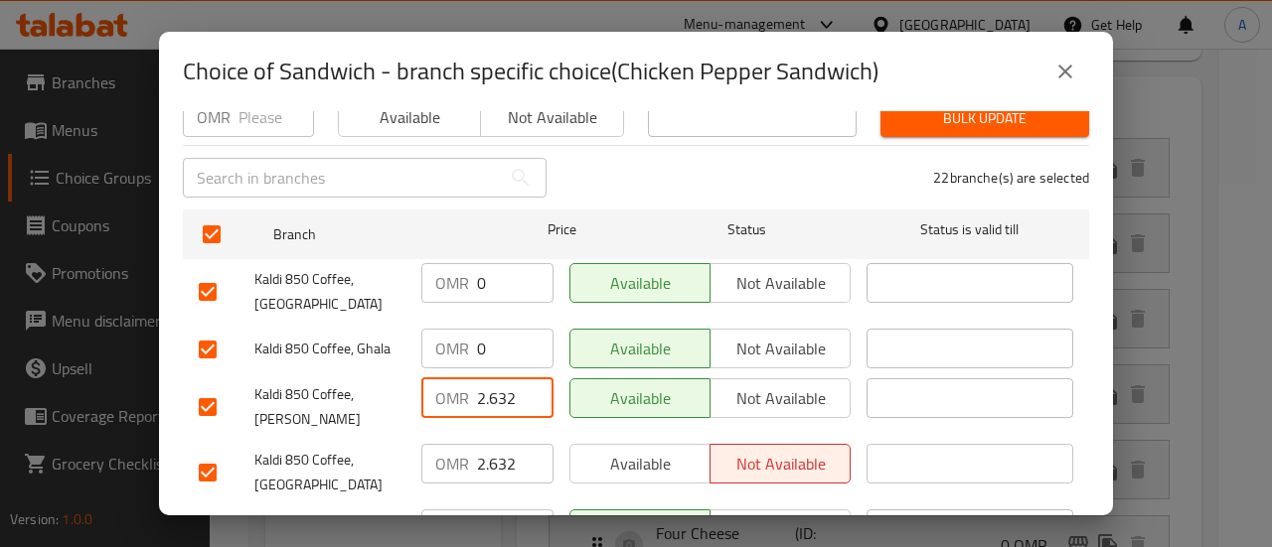
click at [510, 378] on input "2.632" at bounding box center [515, 398] width 76 height 40
click at [503, 385] on input "2.6320" at bounding box center [515, 398] width 76 height 40
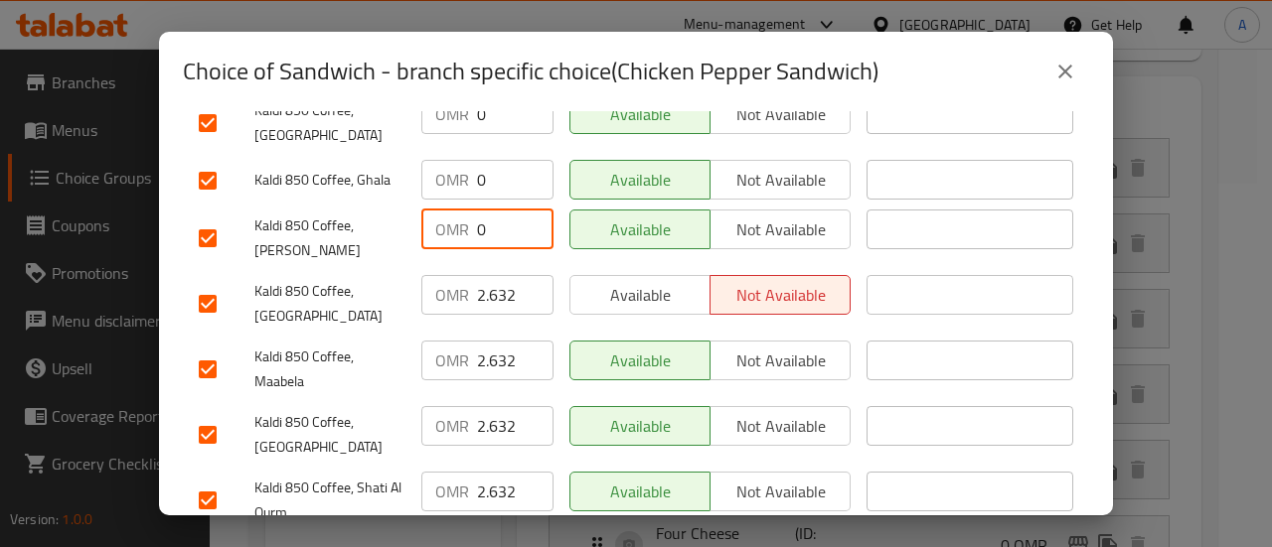
scroll to position [298, 0]
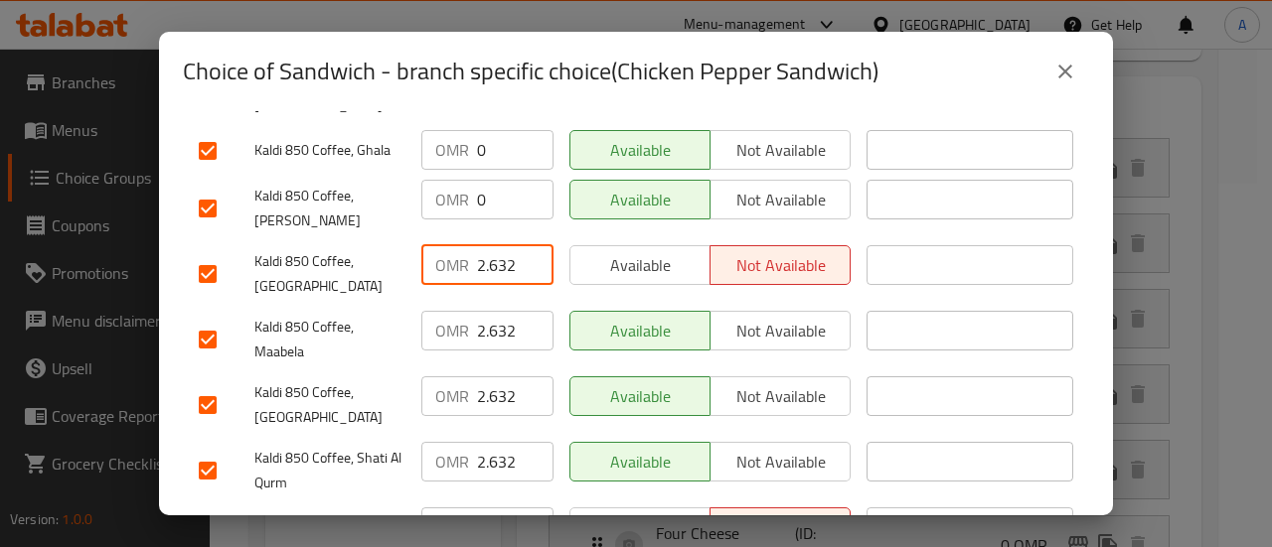
click at [490, 248] on input "2.632" at bounding box center [515, 265] width 76 height 40
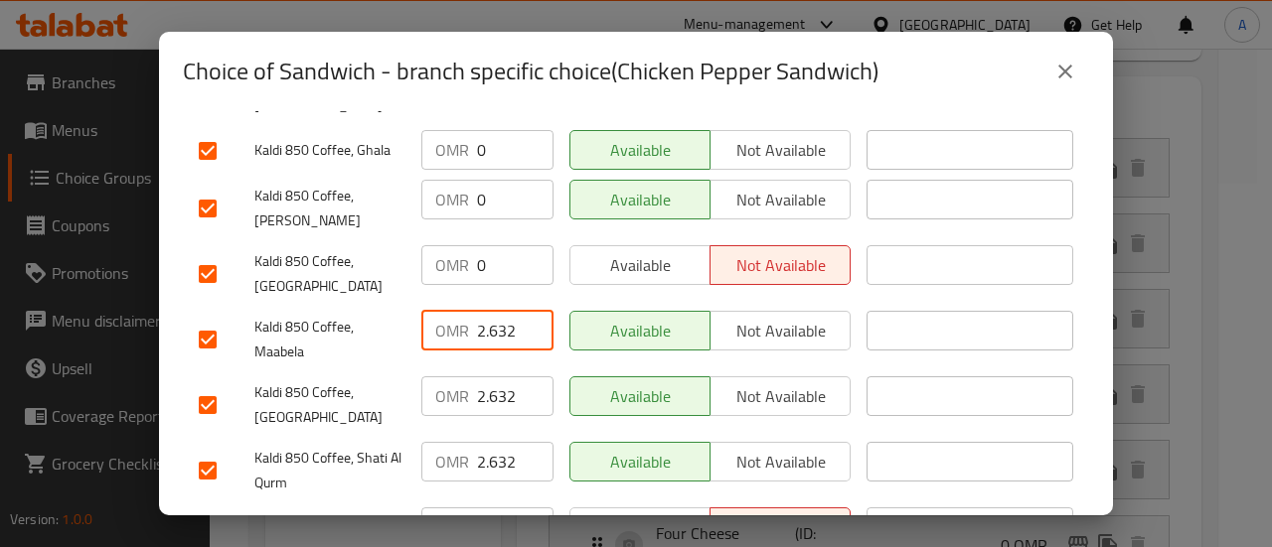
click at [493, 311] on input "2.632" at bounding box center [515, 331] width 76 height 40
click at [504, 377] on input "2.632" at bounding box center [515, 397] width 76 height 40
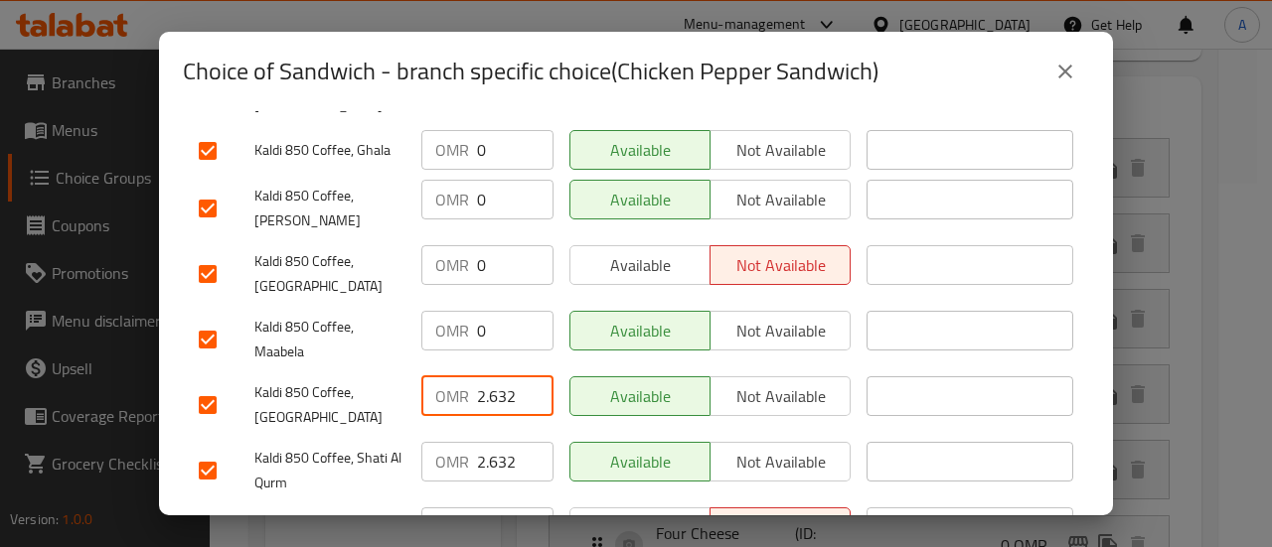
click at [504, 377] on input "2.632" at bounding box center [515, 397] width 76 height 40
click at [496, 442] on input "2.632" at bounding box center [515, 462] width 76 height 40
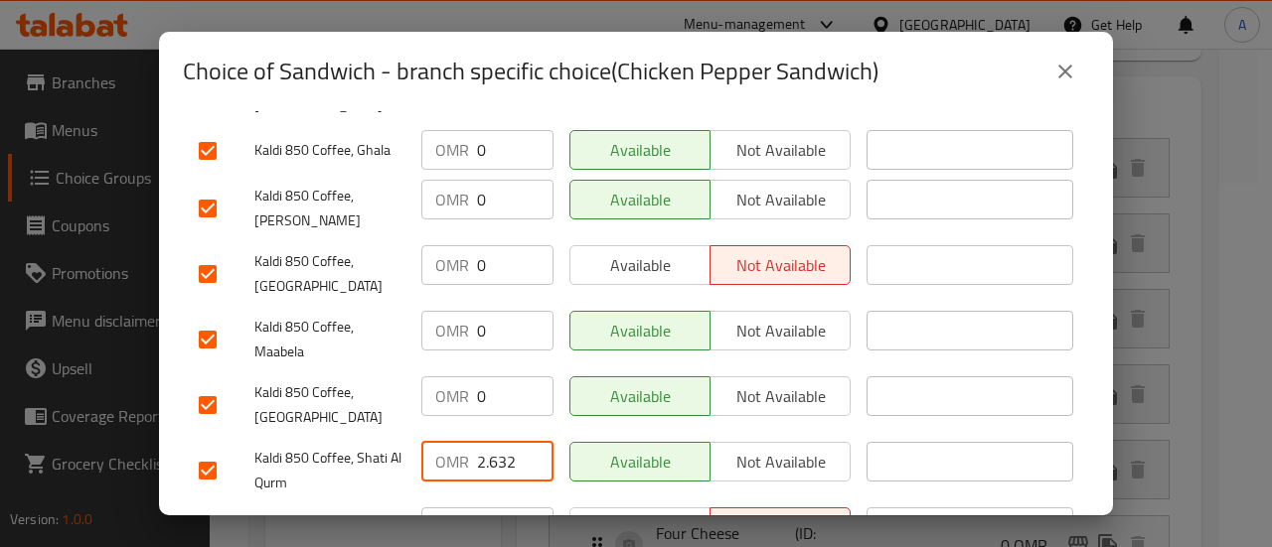
click at [496, 442] on input "2.632" at bounding box center [515, 462] width 76 height 40
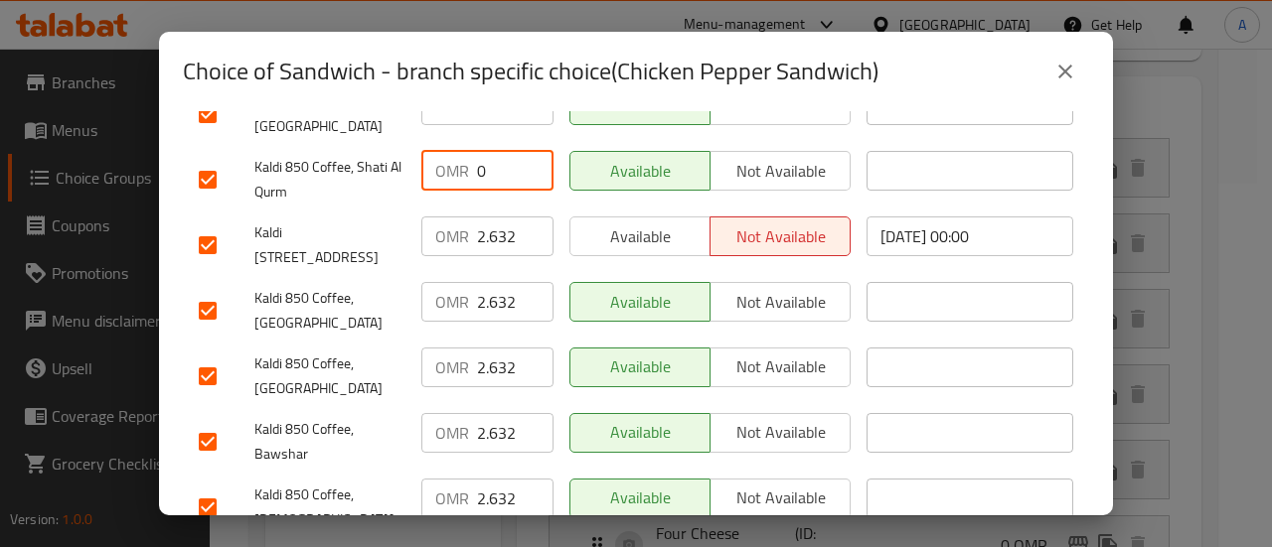
scroll to position [596, 0]
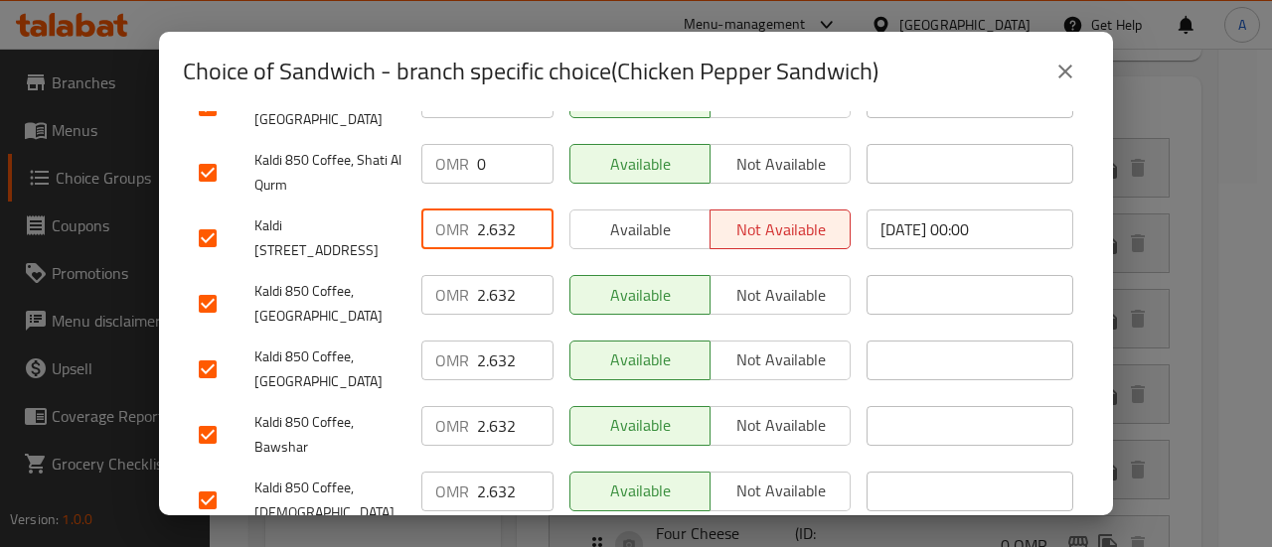
click at [492, 210] on input "2.632" at bounding box center [515, 230] width 76 height 40
click at [495, 275] on input "2.632" at bounding box center [515, 295] width 76 height 40
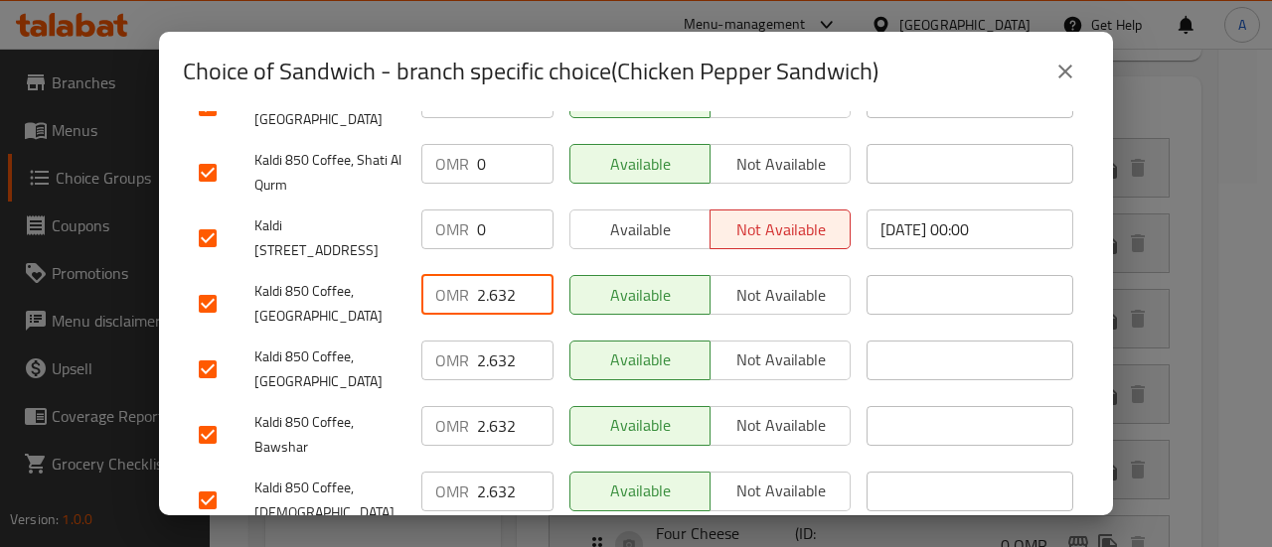
click at [495, 275] on input "2.632" at bounding box center [515, 295] width 76 height 40
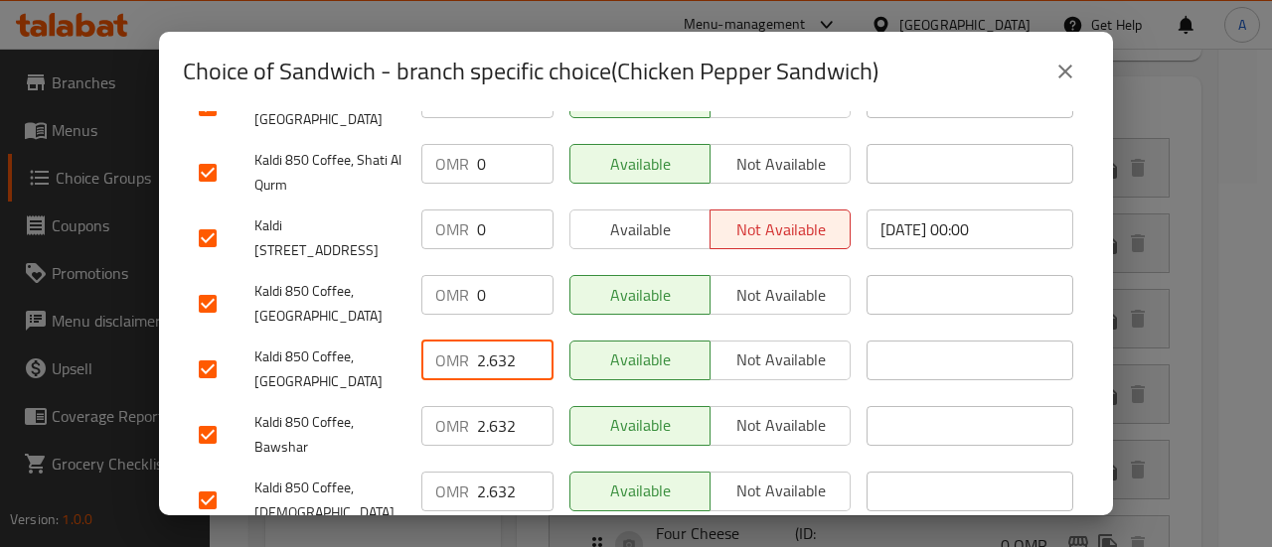
click at [501, 341] on input "2.632" at bounding box center [515, 361] width 76 height 40
click at [501, 406] on input "2.632" at bounding box center [515, 426] width 76 height 40
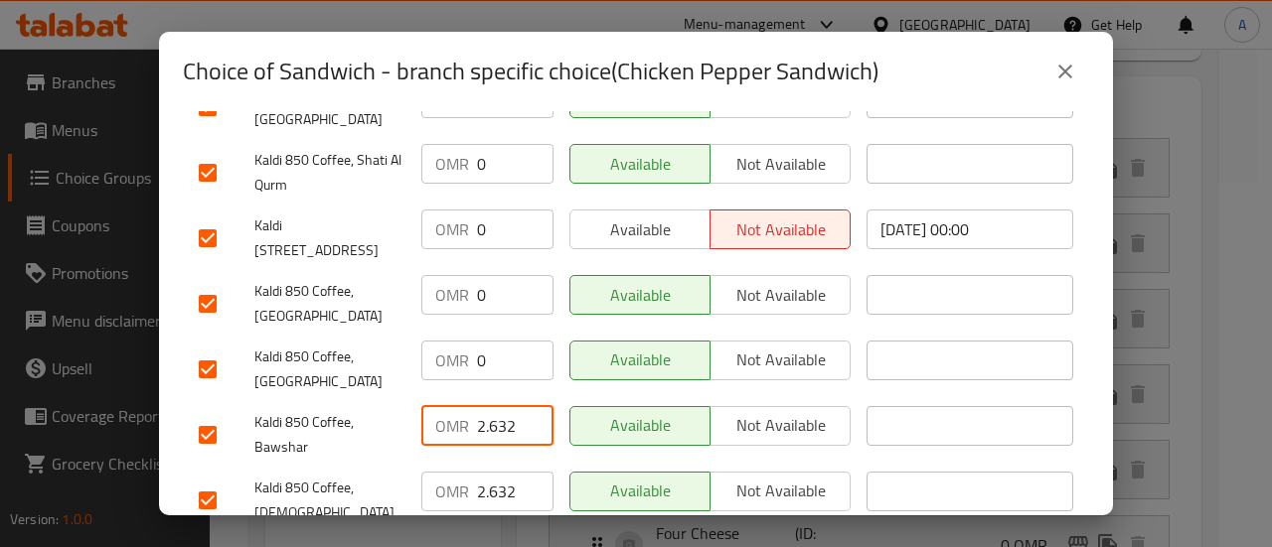
click at [501, 406] on input "2.632" at bounding box center [515, 426] width 76 height 40
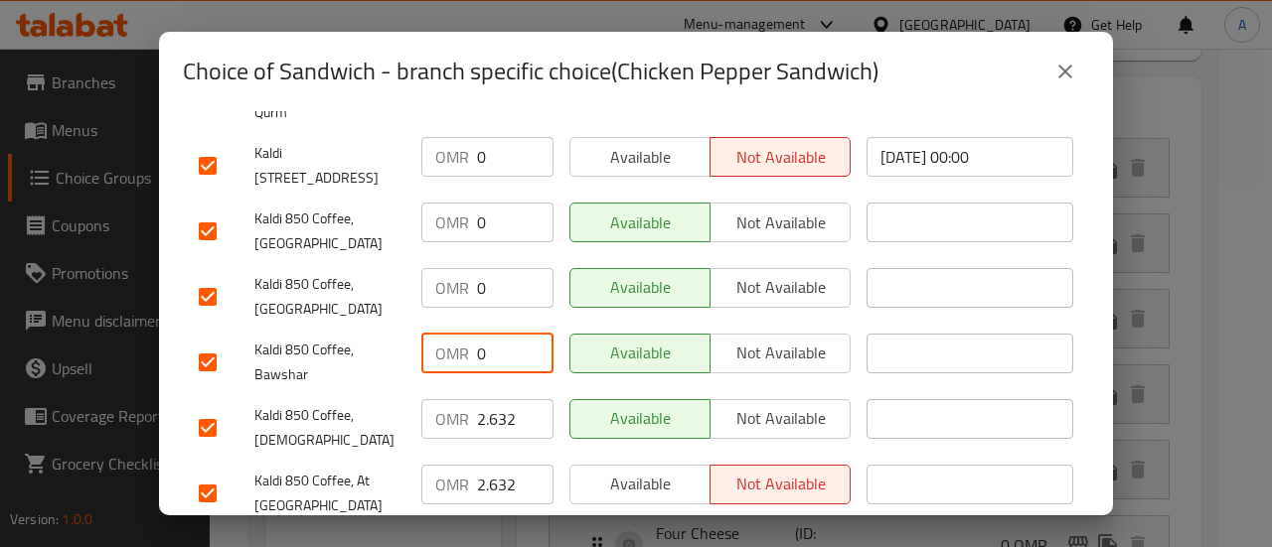
scroll to position [695, 0]
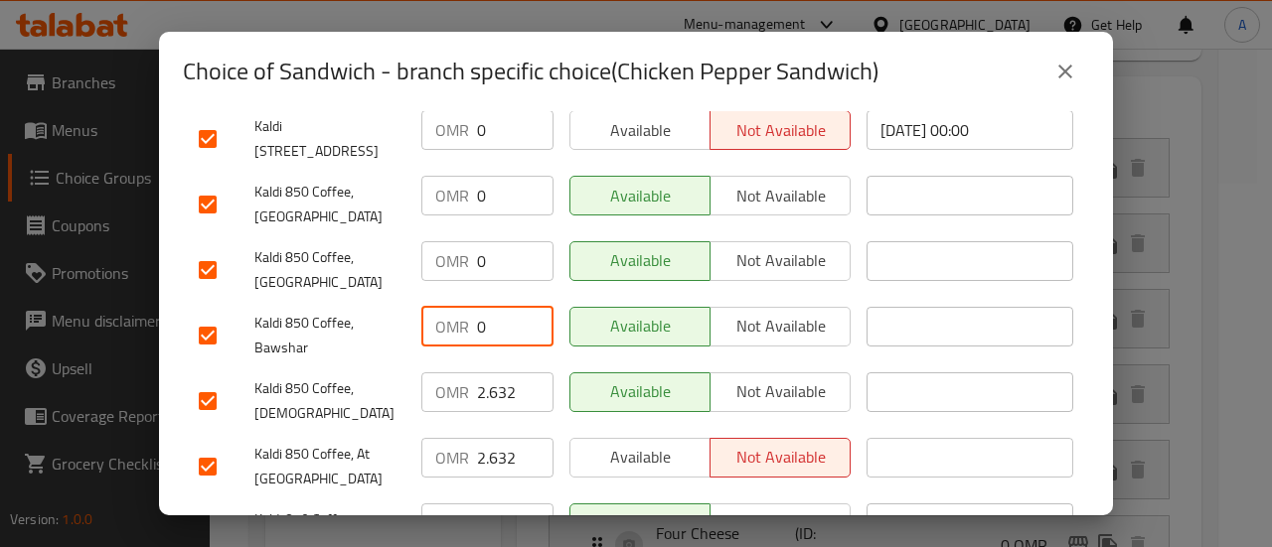
click at [506, 373] on input "2.632" at bounding box center [515, 393] width 76 height 40
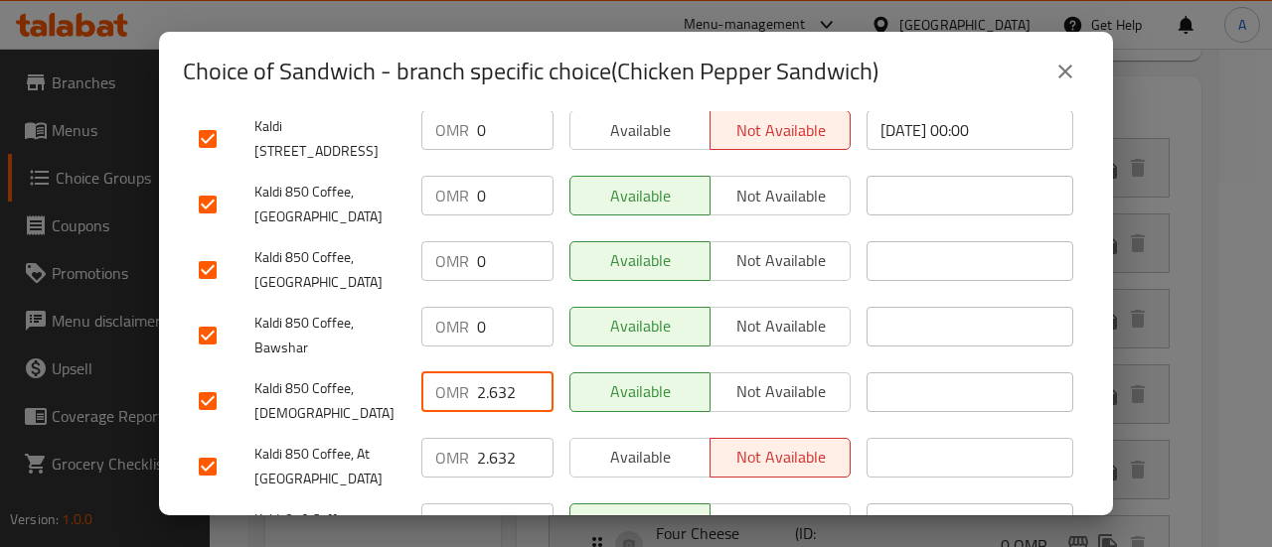
click at [506, 373] on input "2.632" at bounding box center [515, 393] width 76 height 40
click at [505, 373] on input "2.632" at bounding box center [515, 393] width 76 height 40
click at [489, 438] on input "2.632" at bounding box center [515, 458] width 76 height 40
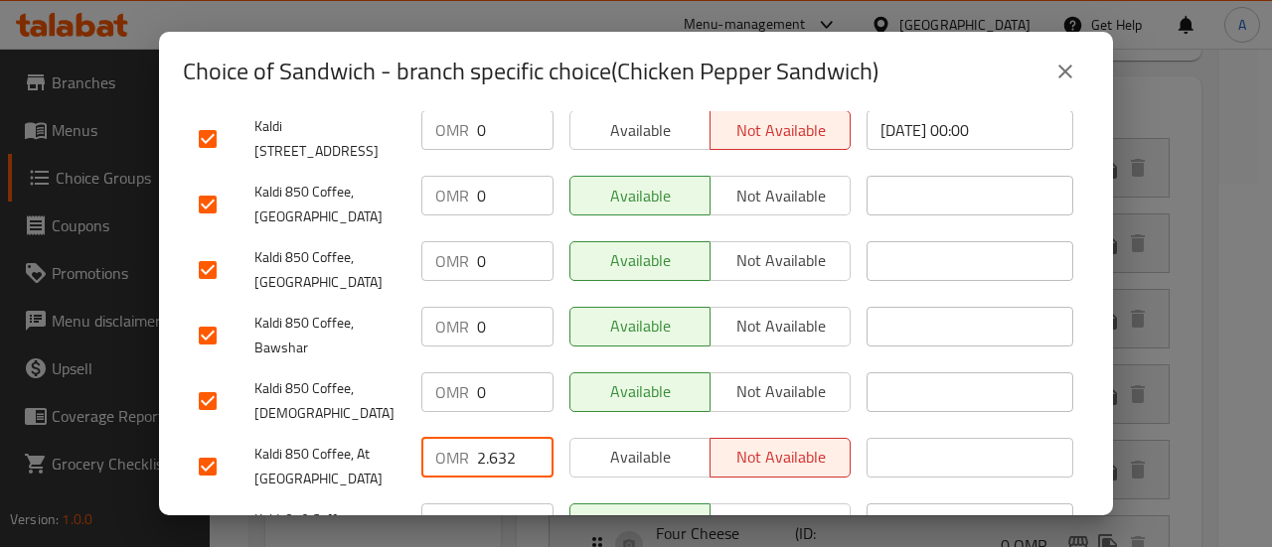
click at [489, 438] on input "2.632" at bounding box center [515, 458] width 76 height 40
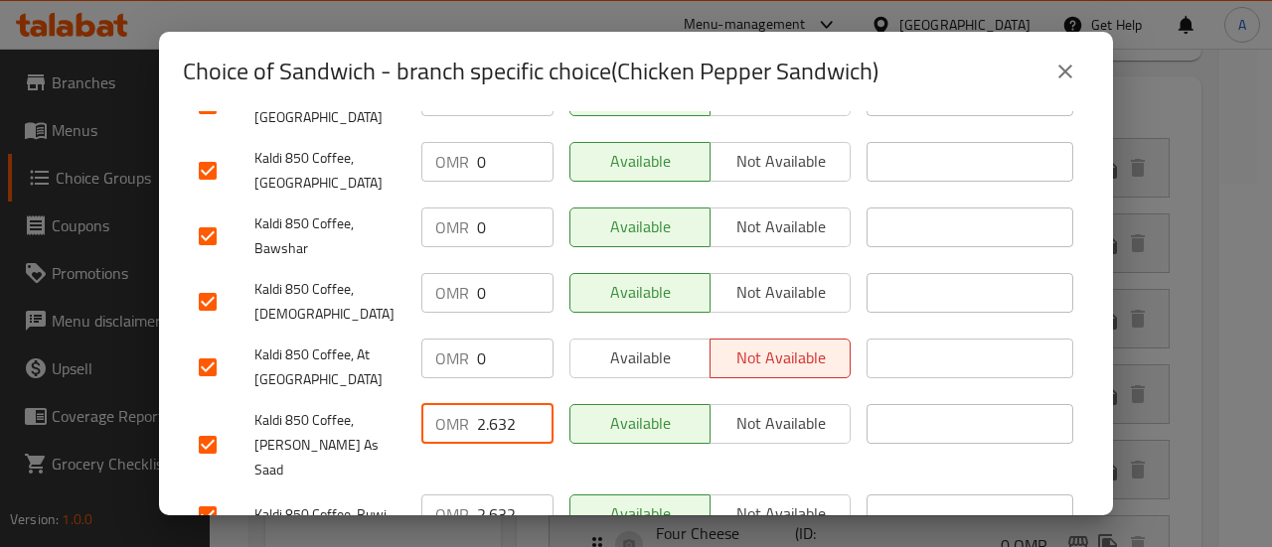
click at [484, 404] on input "2.632" at bounding box center [515, 424] width 76 height 40
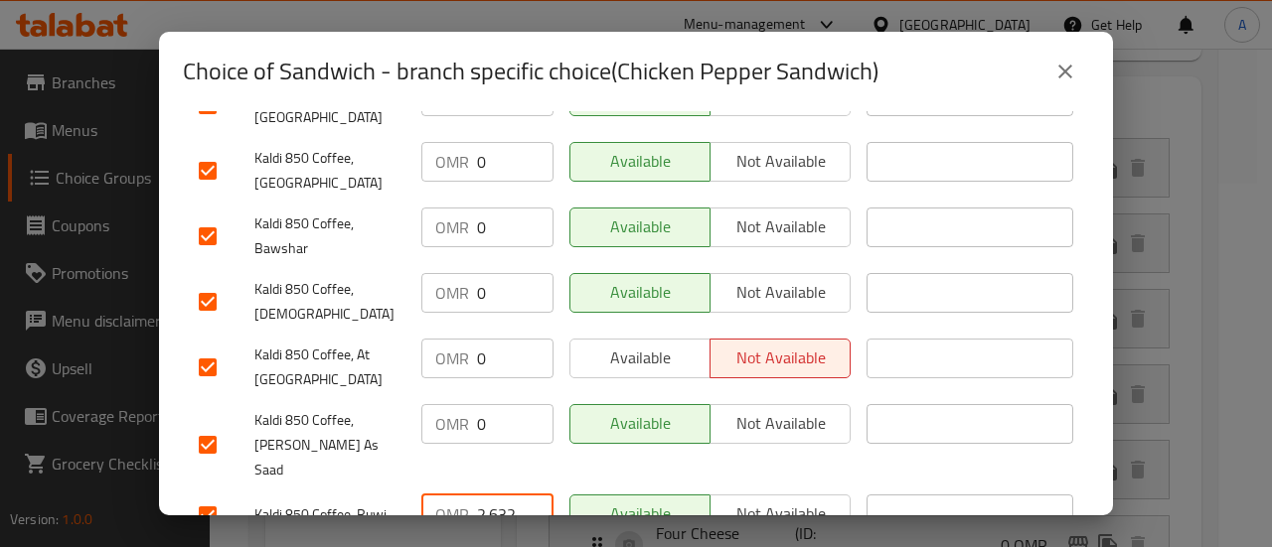
click at [491, 495] on input "2.632" at bounding box center [515, 515] width 76 height 40
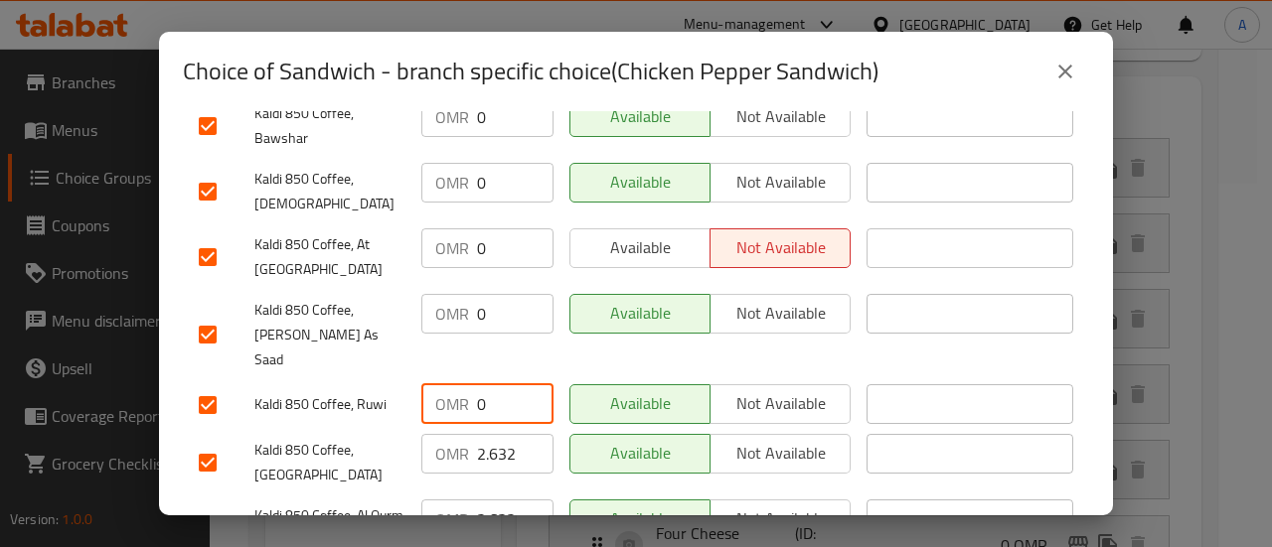
scroll to position [993, 0]
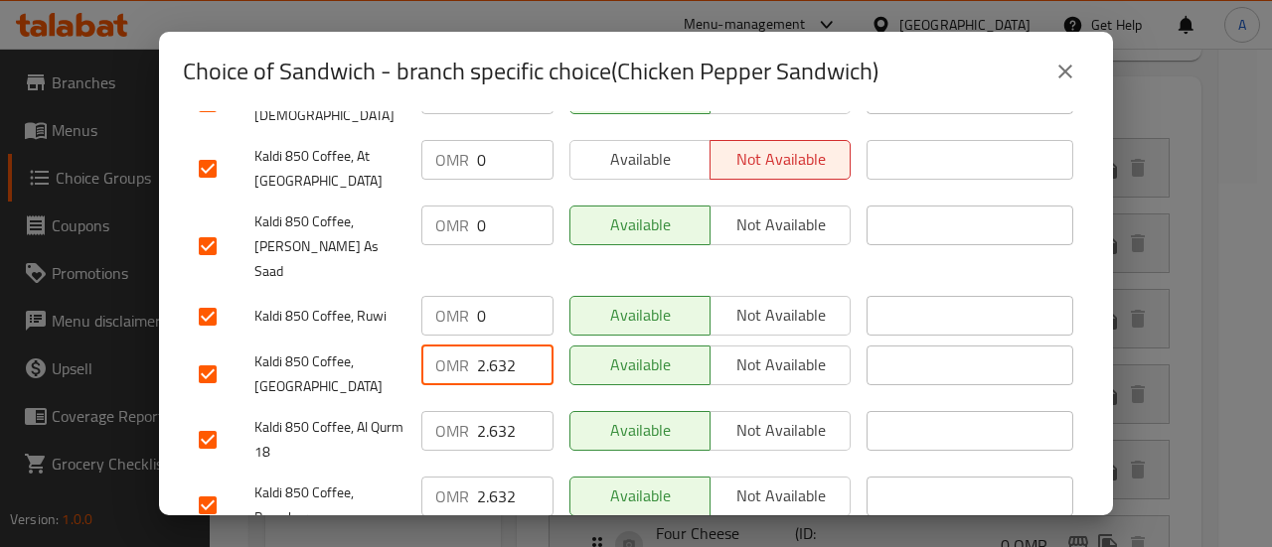
click at [496, 346] on input "2.632" at bounding box center [515, 366] width 76 height 40
drag, startPoint x: 496, startPoint y: 285, endPoint x: 502, endPoint y: 294, distance: 10.7
click at [497, 346] on input "2.632" at bounding box center [515, 366] width 76 height 40
click at [495, 411] on input "2.632" at bounding box center [515, 431] width 76 height 40
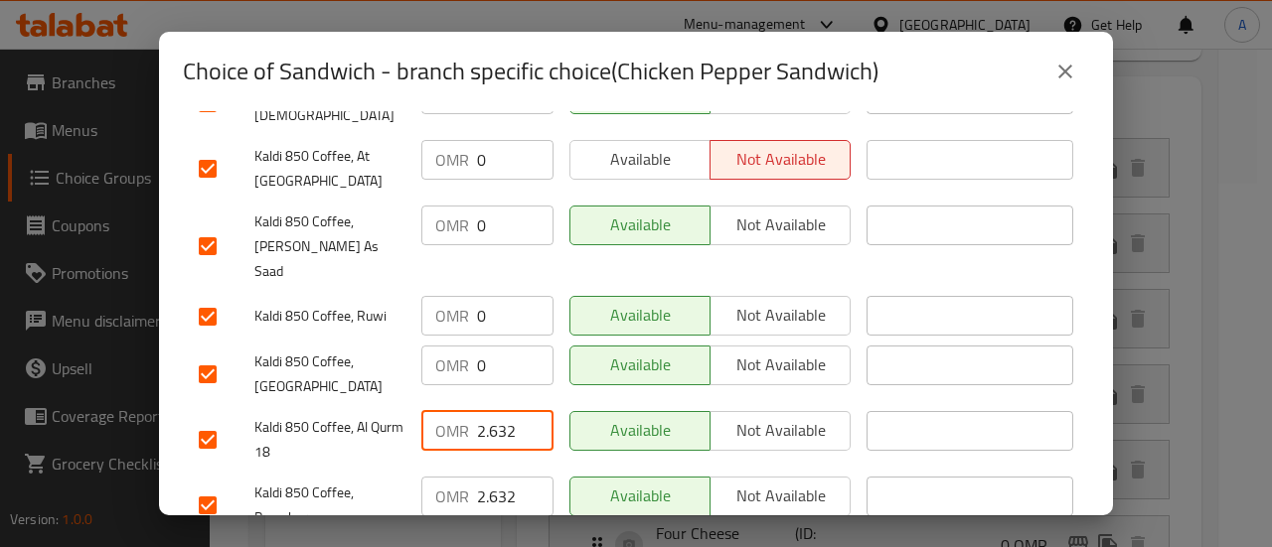
click at [495, 411] on input "2.632" at bounding box center [515, 431] width 76 height 40
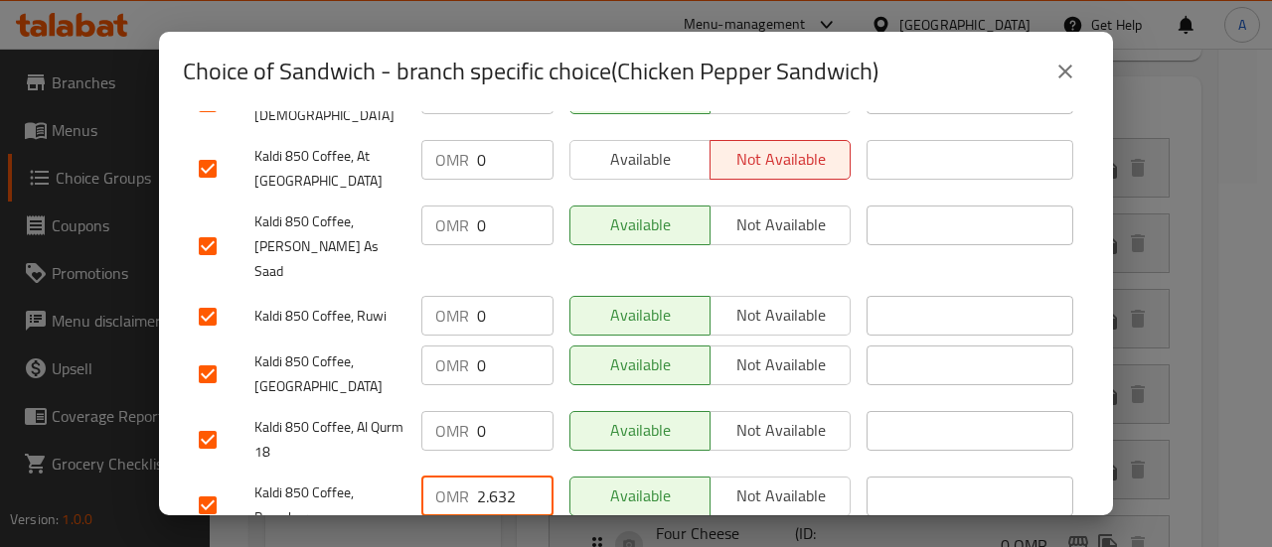
click at [494, 477] on input "2.632" at bounding box center [515, 497] width 76 height 40
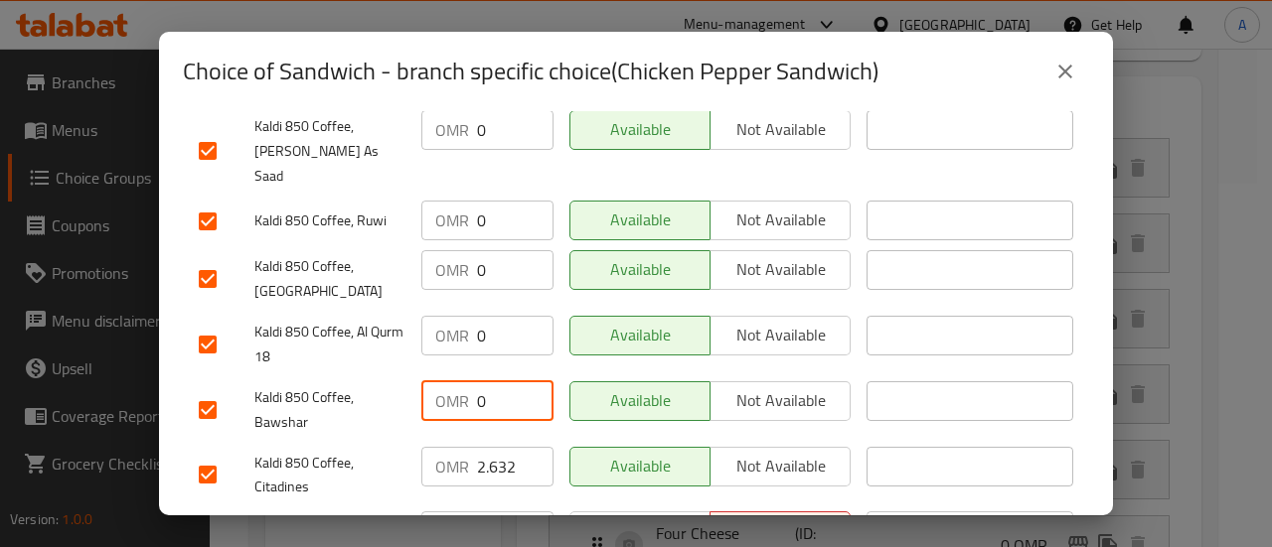
scroll to position [1192, 0]
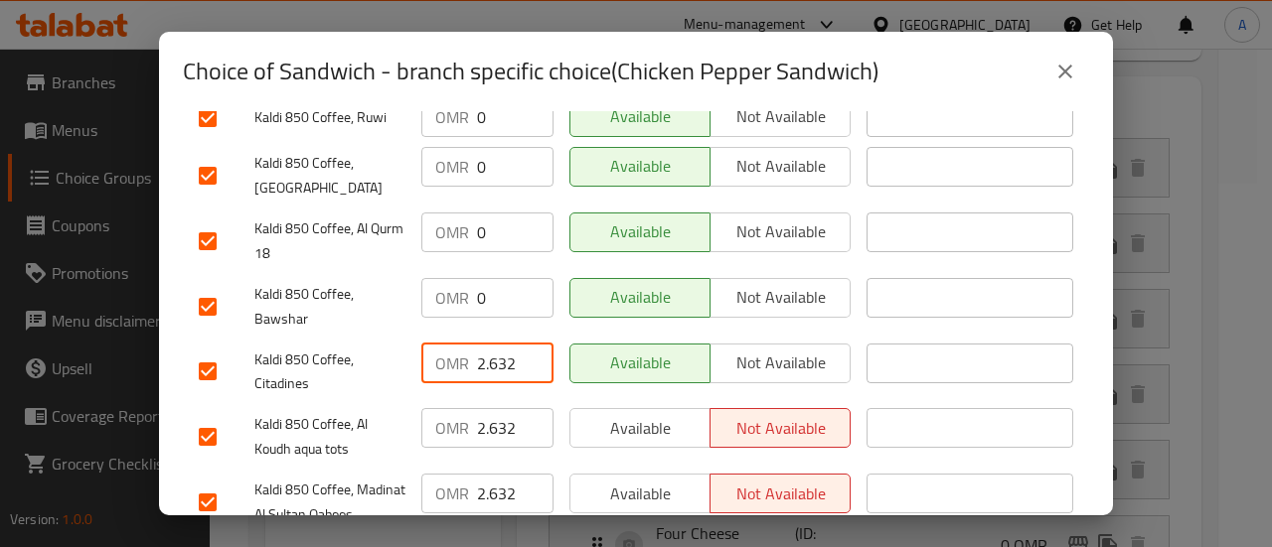
click at [498, 344] on input "2.632" at bounding box center [515, 364] width 76 height 40
click at [499, 344] on input "2.632" at bounding box center [515, 364] width 76 height 40
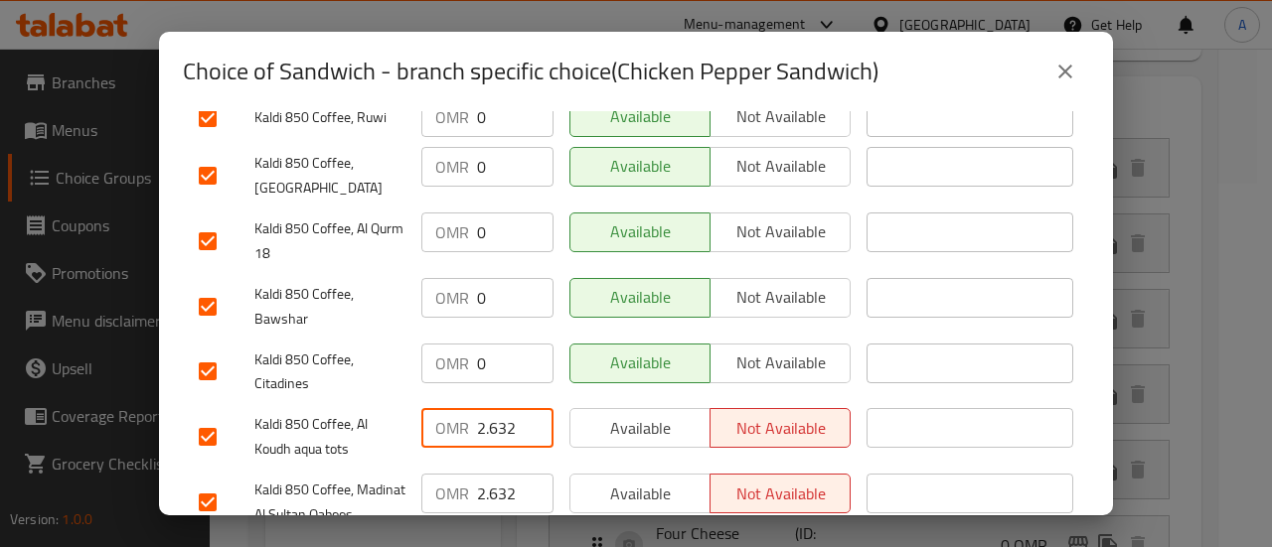
click at [491, 408] on input "2.632" at bounding box center [515, 428] width 76 height 40
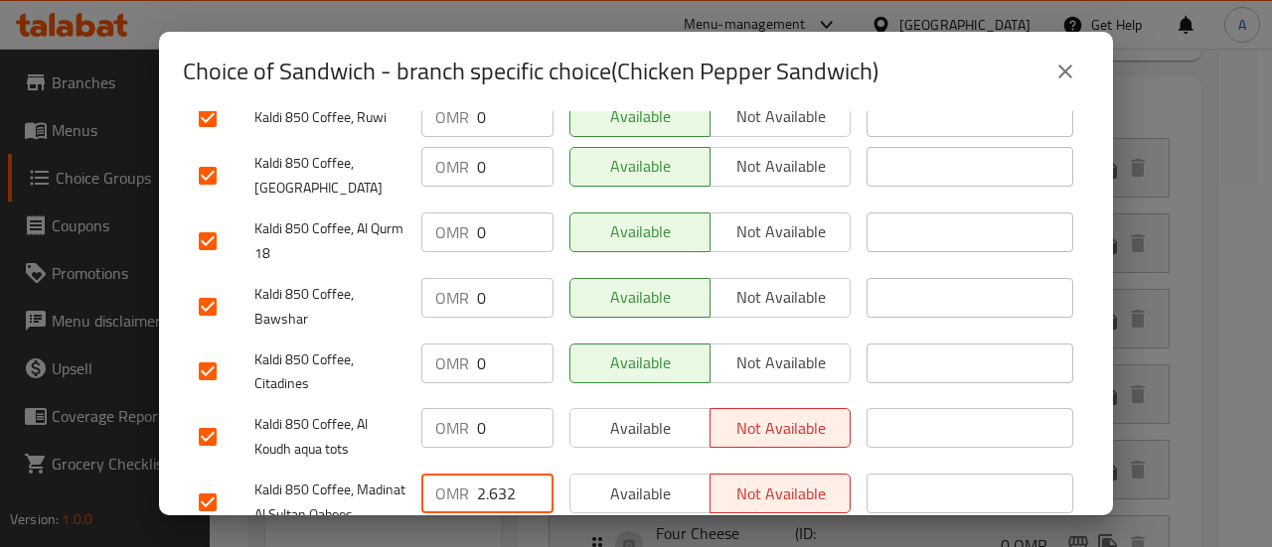
click at [495, 474] on input "2.632" at bounding box center [515, 494] width 76 height 40
click at [496, 474] on input "2.632" at bounding box center [515, 494] width 76 height 40
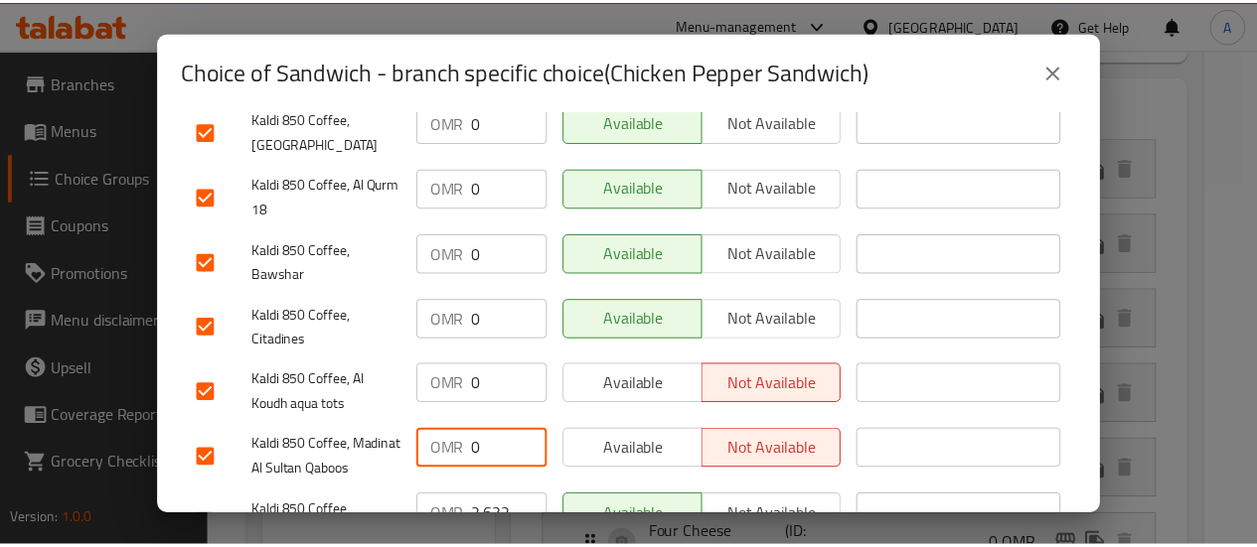
scroll to position [1253, 0]
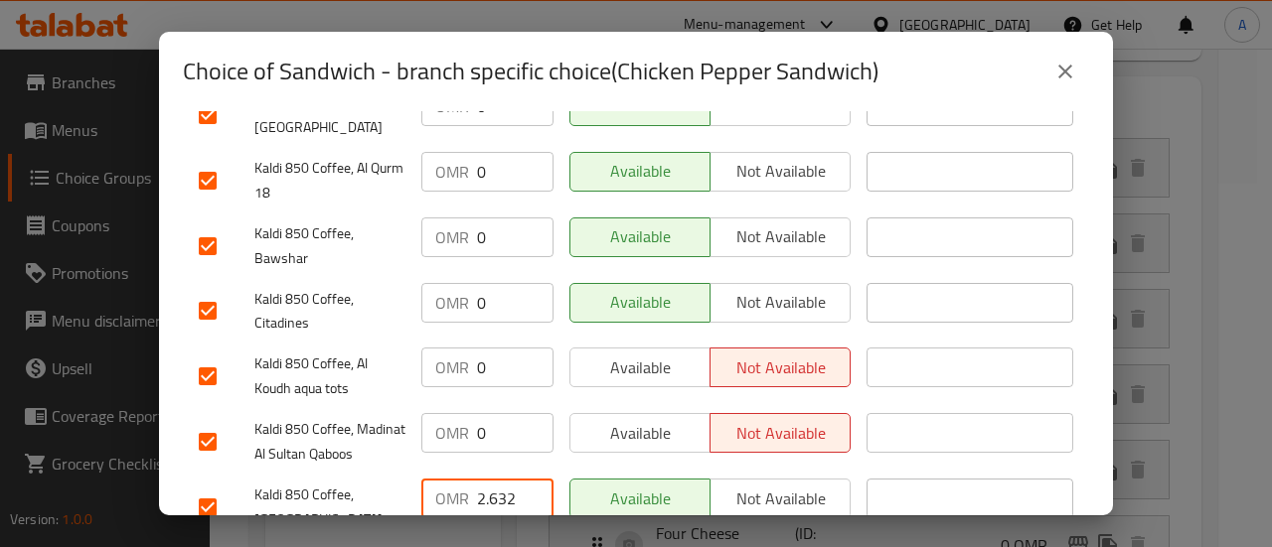
click at [493, 479] on input "2.632" at bounding box center [515, 499] width 76 height 40
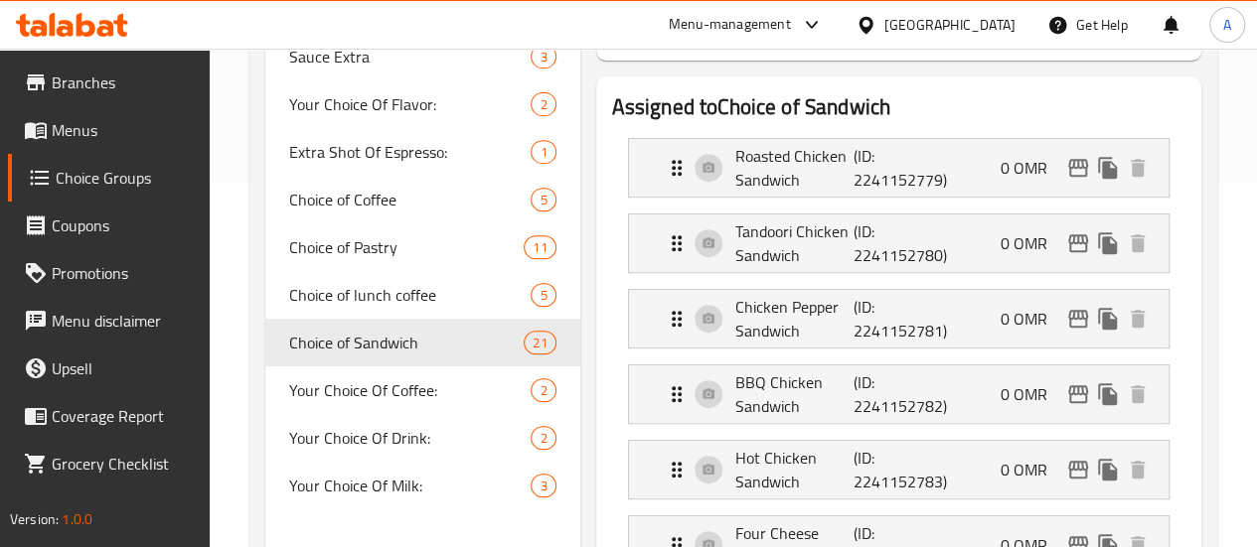
click at [832, 434] on li "Hot Chicken Sandwich (ID: 2241152783) 0 OMR Name (En) Hot Chicken Sandwich Name…" at bounding box center [898, 470] width 573 height 76
click at [853, 416] on p "(ID: 2241152782)" at bounding box center [892, 395] width 79 height 48
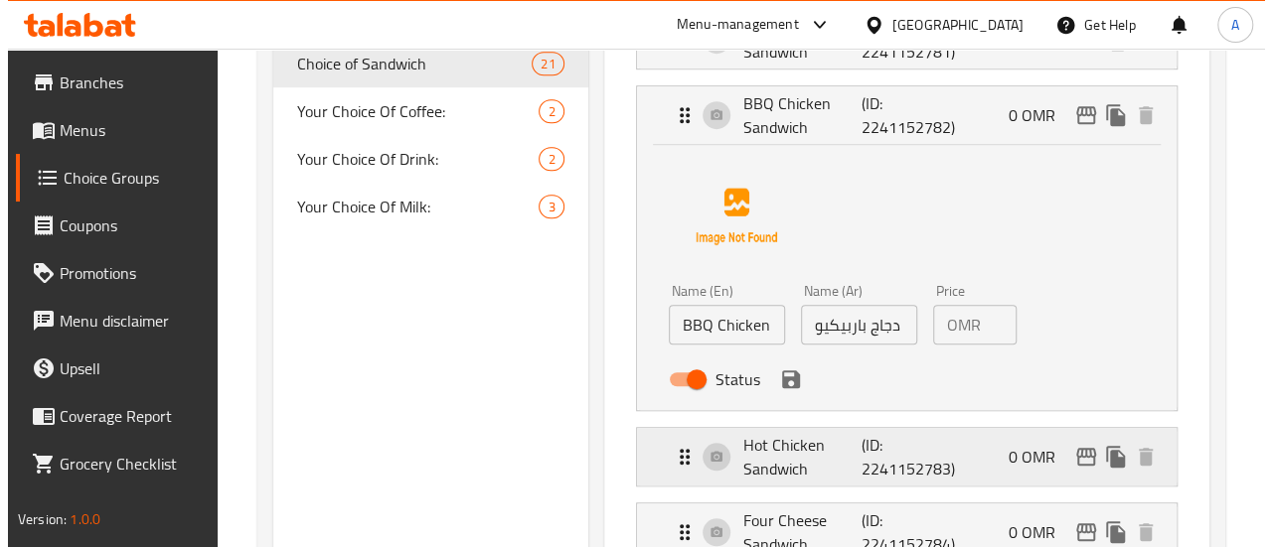
scroll to position [662, 0]
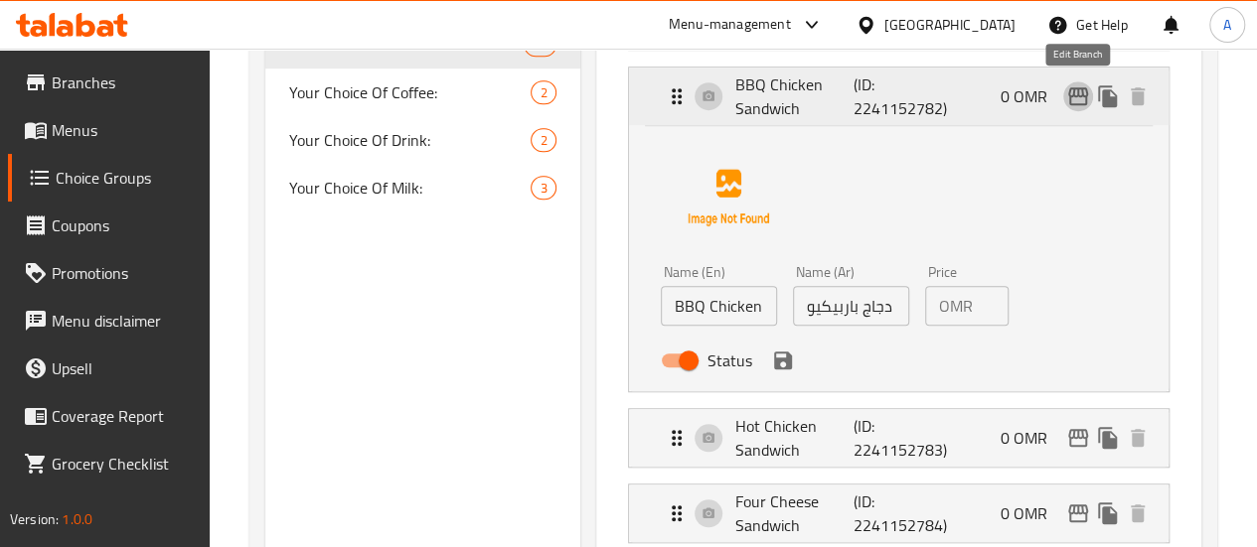
click at [1069, 95] on icon "edit" at bounding box center [1078, 96] width 24 height 24
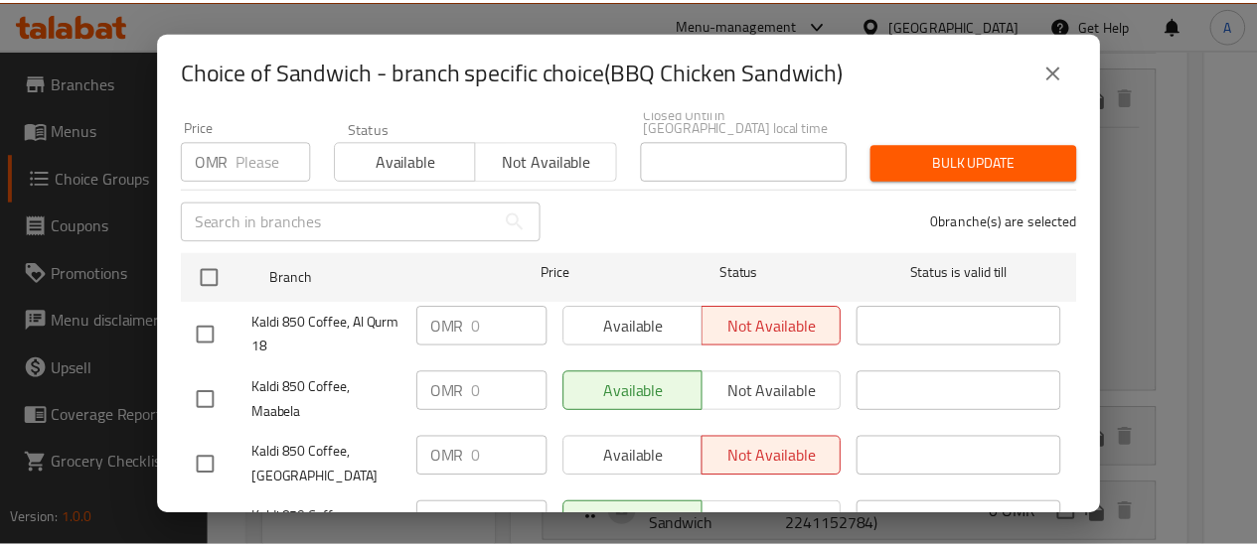
scroll to position [99, 0]
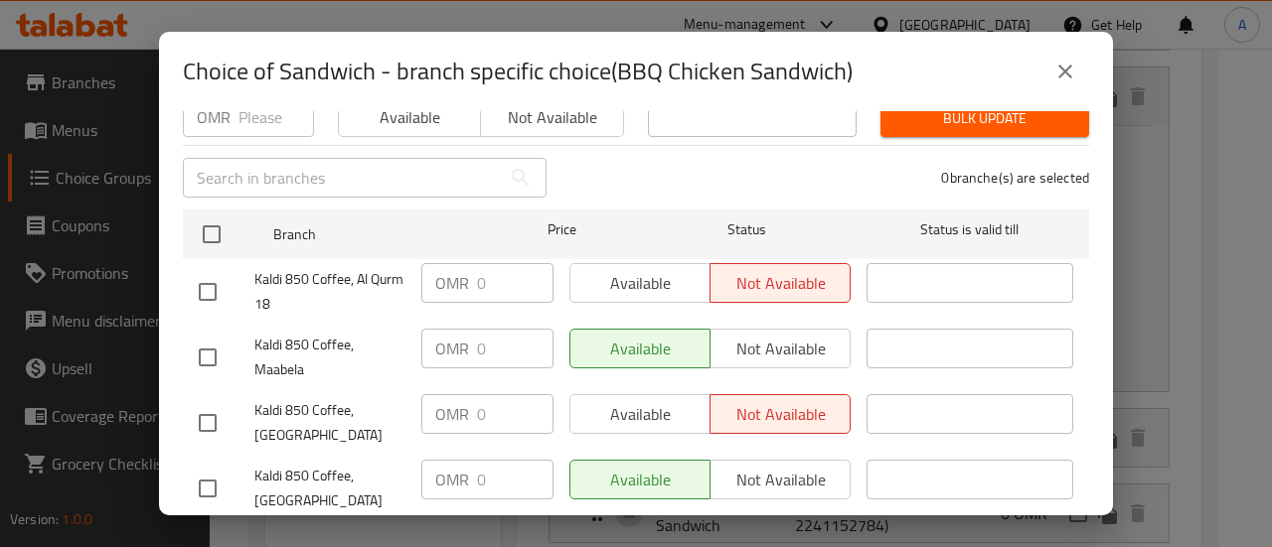
click at [1062, 80] on button "close" at bounding box center [1065, 72] width 48 height 48
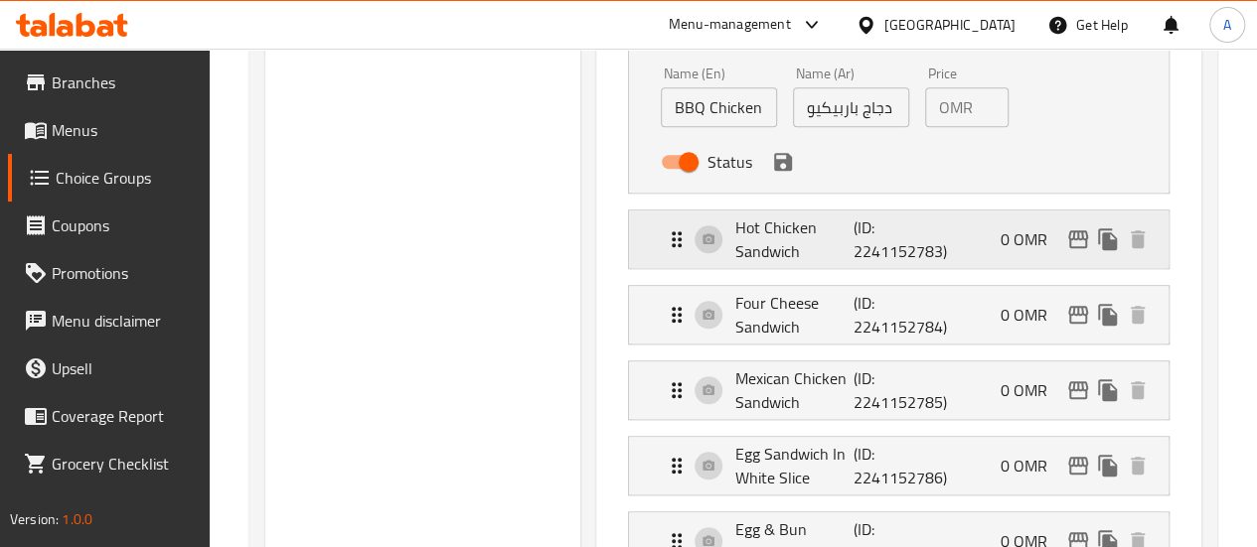
click at [927, 232] on div "Hot Chicken Sandwich (ID: 2241152783) 0 OMR" at bounding box center [905, 240] width 480 height 58
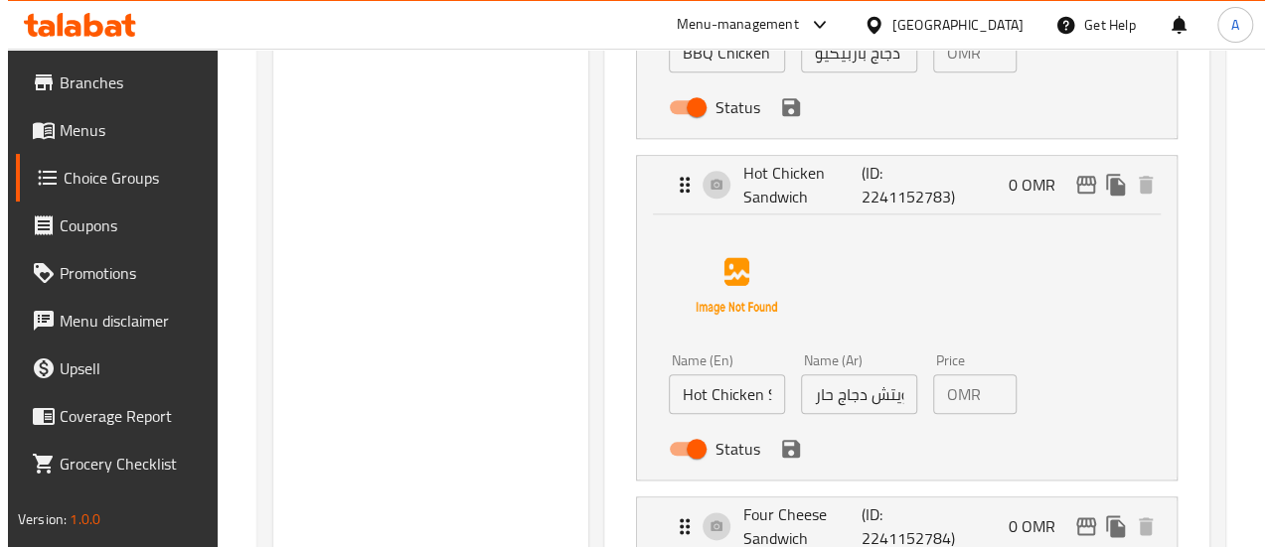
scroll to position [960, 0]
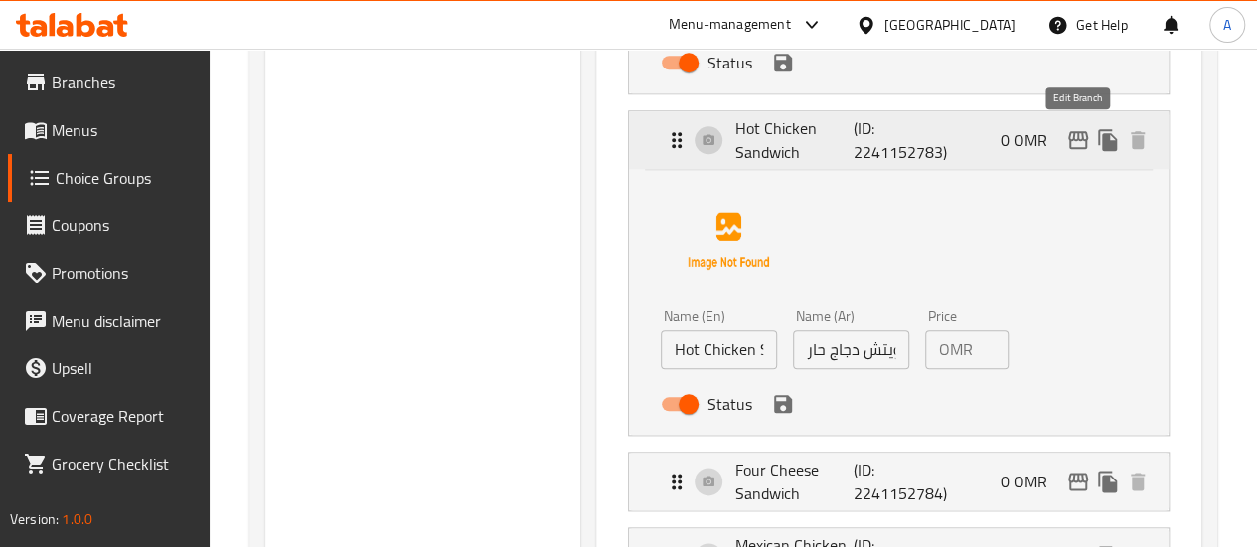
click at [1081, 134] on icon "edit" at bounding box center [1078, 140] width 20 height 18
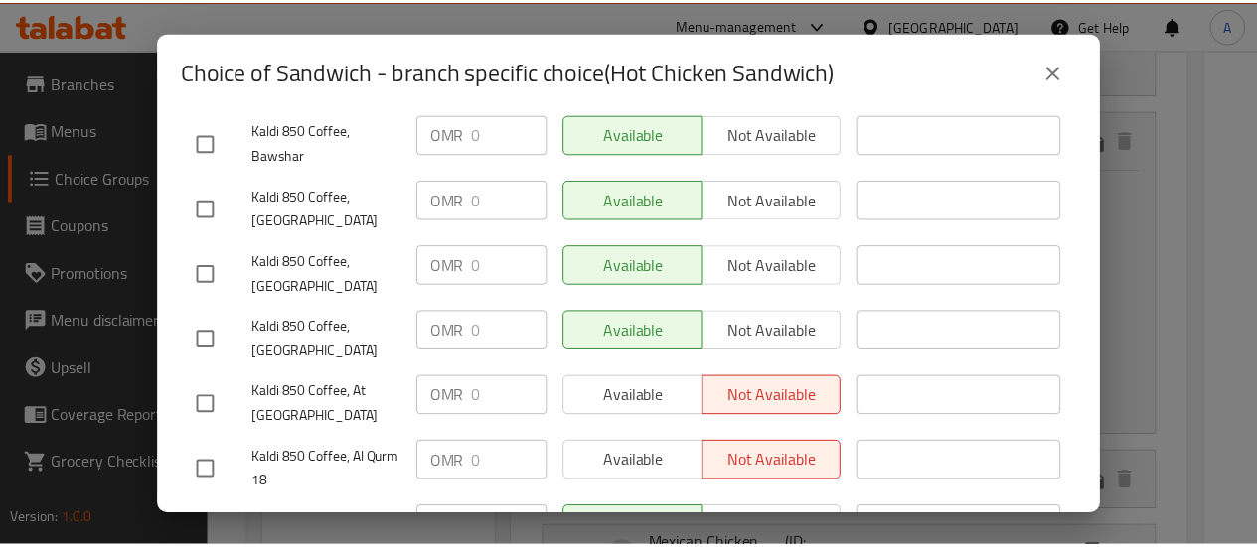
scroll to position [497, 0]
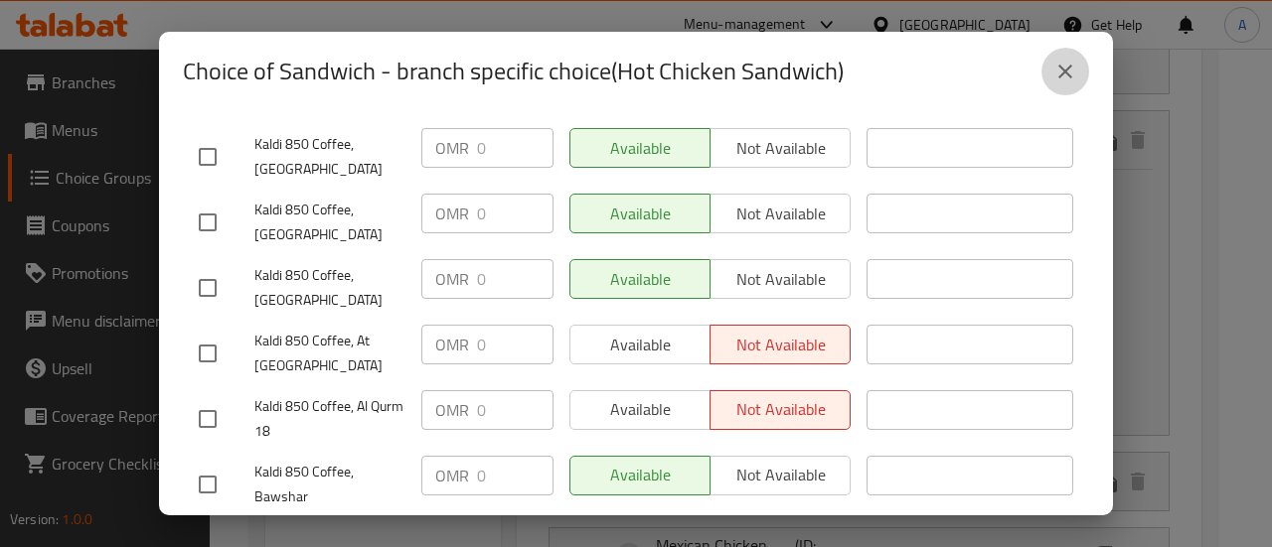
click at [1066, 73] on icon "close" at bounding box center [1065, 72] width 14 height 14
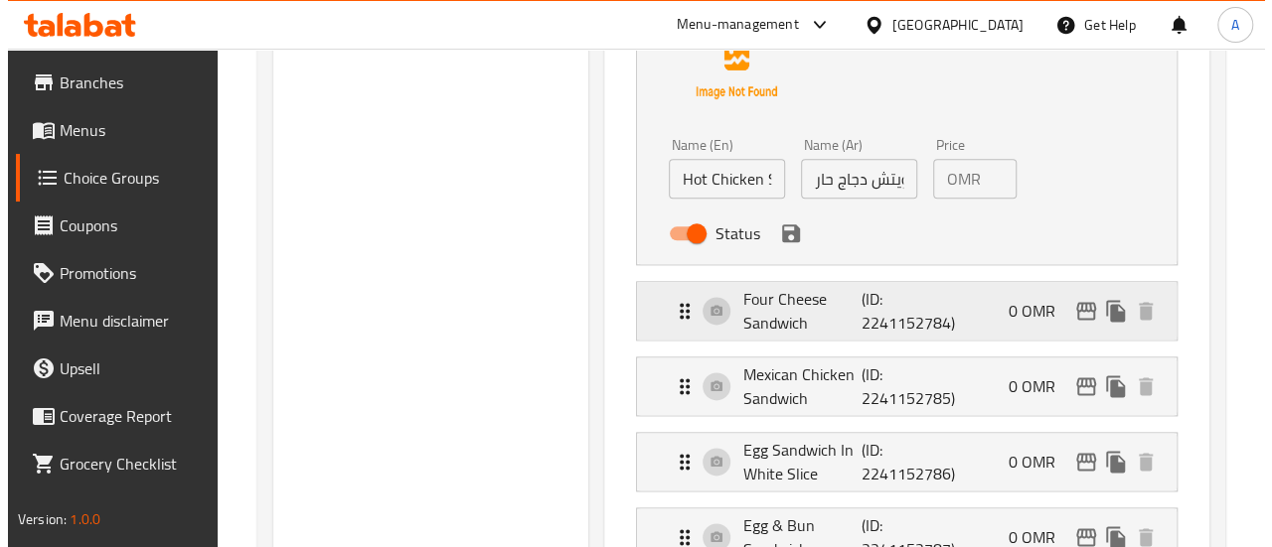
scroll to position [1158, 0]
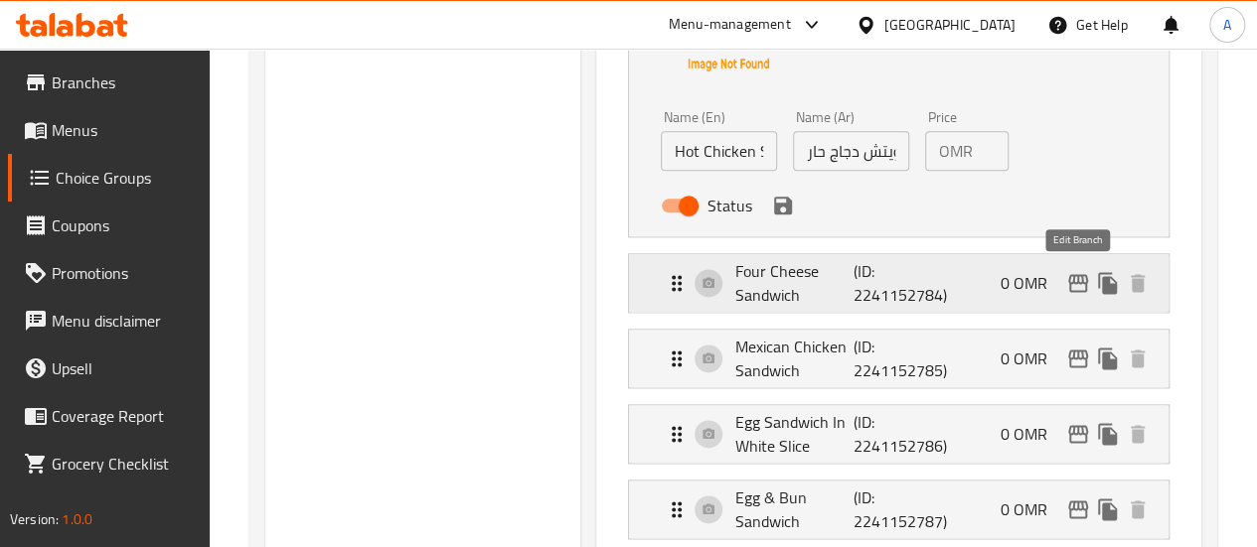
click at [1075, 292] on button "edit" at bounding box center [1078, 283] width 30 height 30
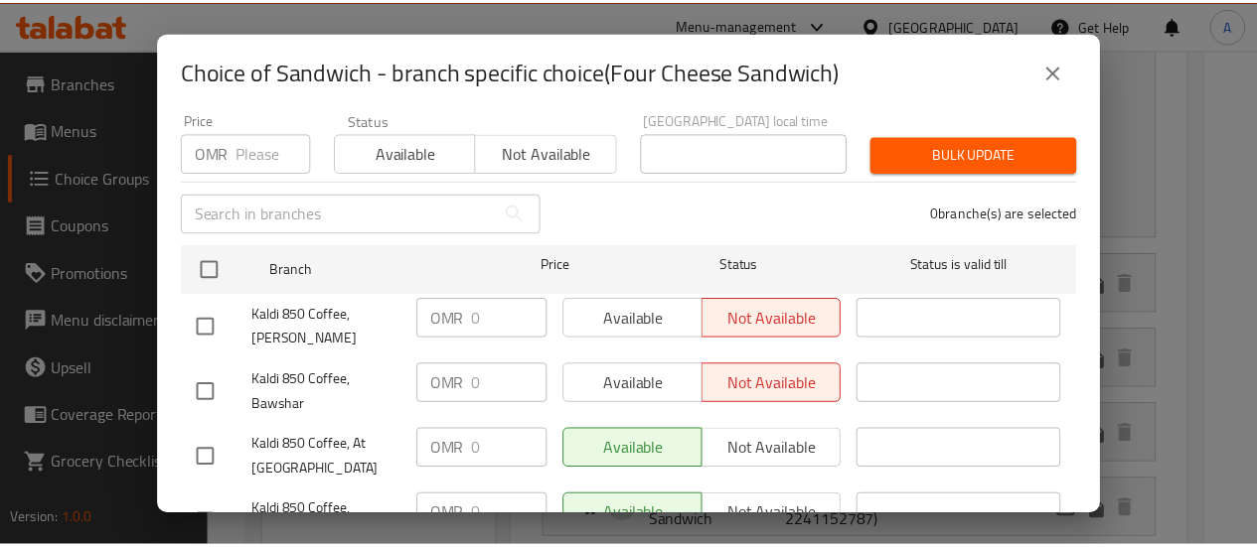
scroll to position [199, 0]
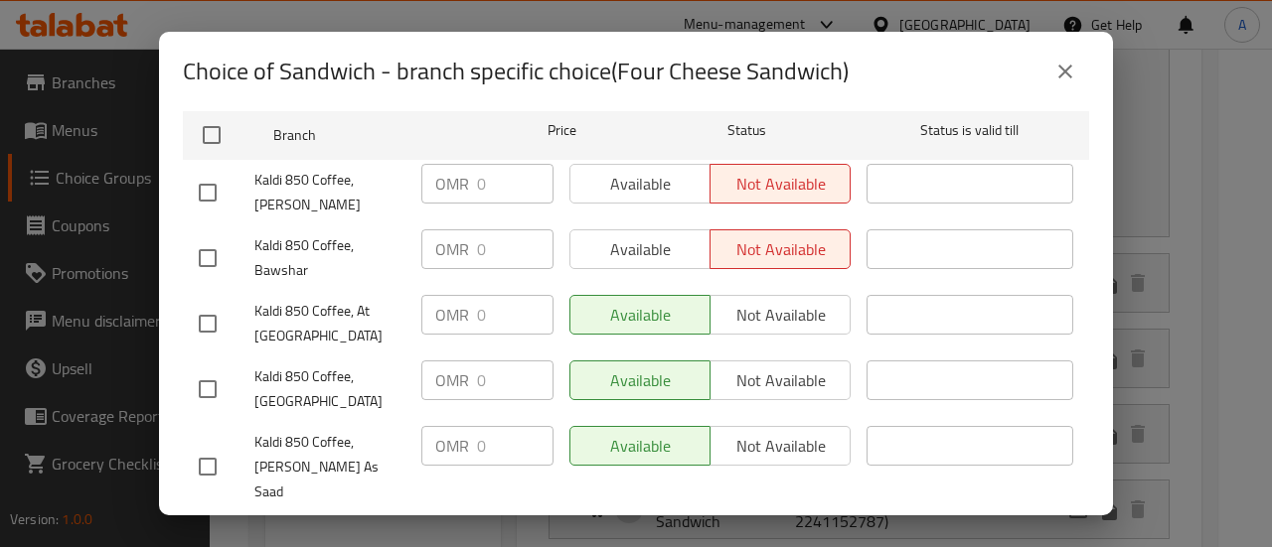
click at [1057, 49] on div "Choice of Sandwich - branch specific choice(Four Cheese Sandwich)" at bounding box center [636, 72] width 906 height 48
click at [1063, 61] on icon "close" at bounding box center [1065, 72] width 24 height 24
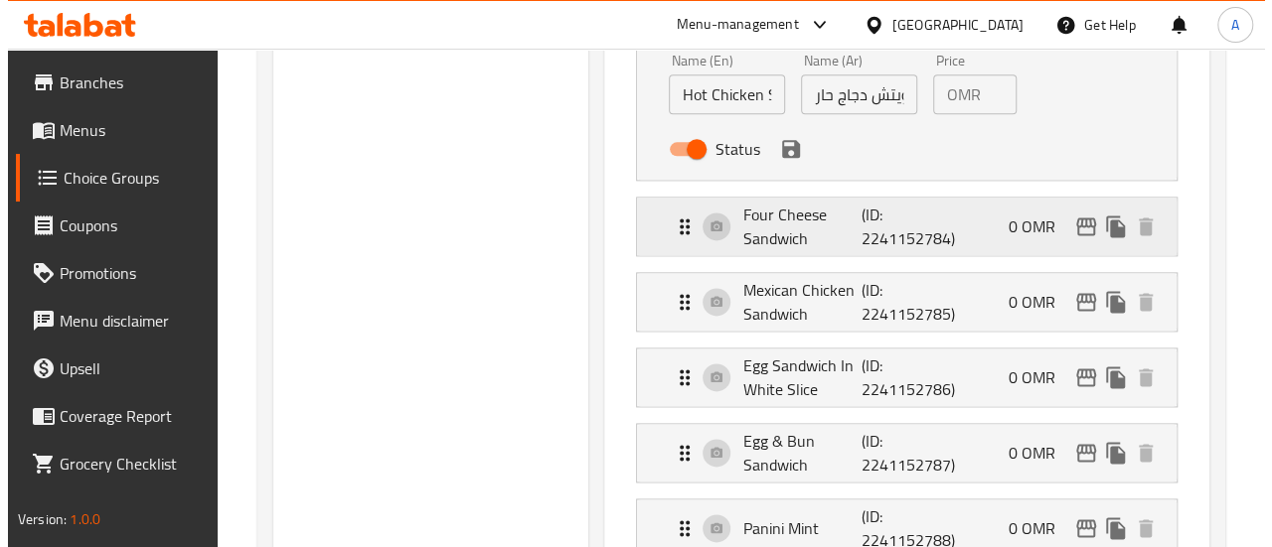
scroll to position [1258, 0]
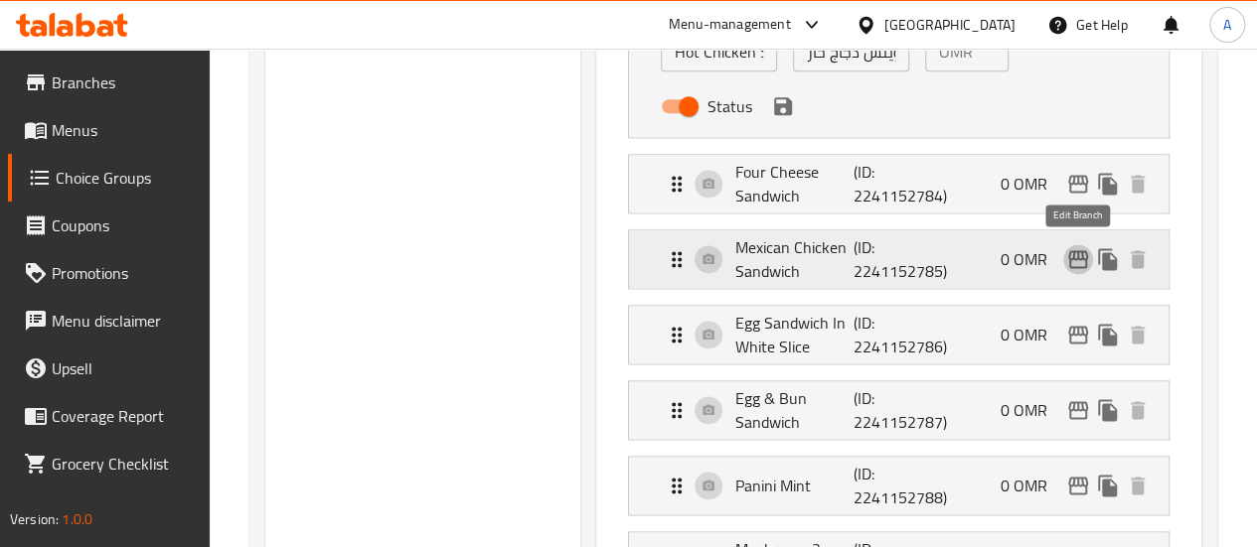
click at [1075, 252] on icon "edit" at bounding box center [1078, 259] width 24 height 24
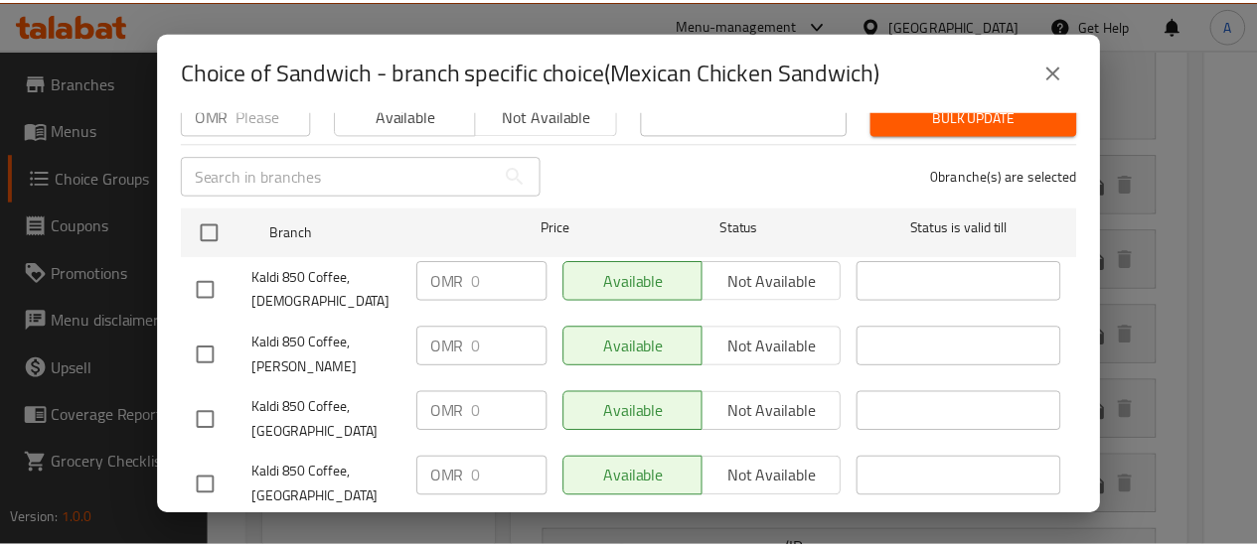
scroll to position [298, 0]
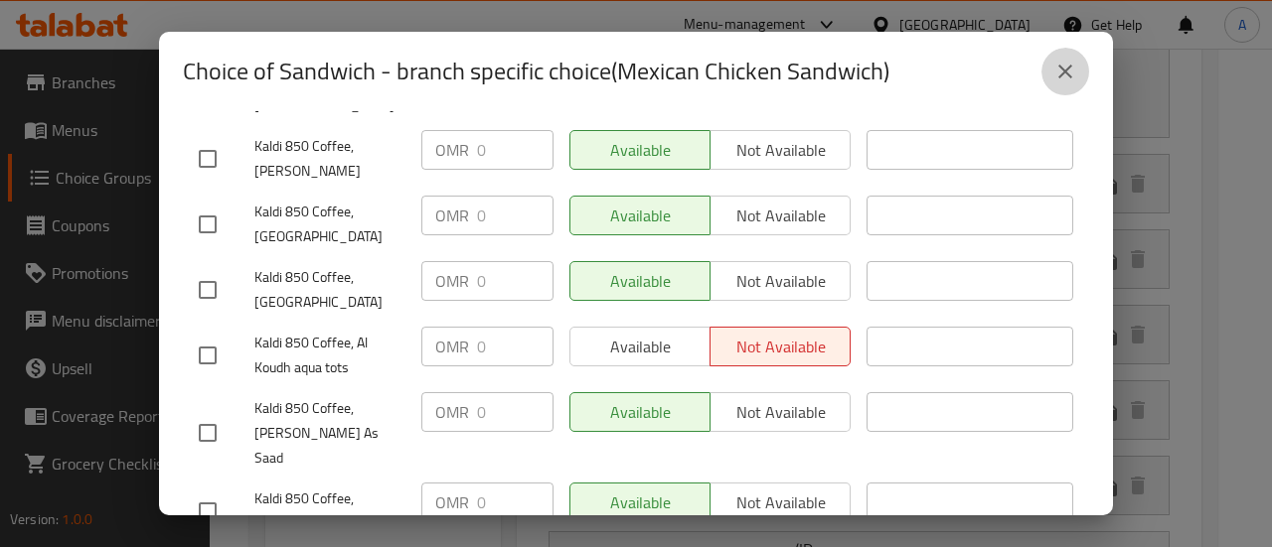
click at [1053, 78] on icon "close" at bounding box center [1065, 72] width 24 height 24
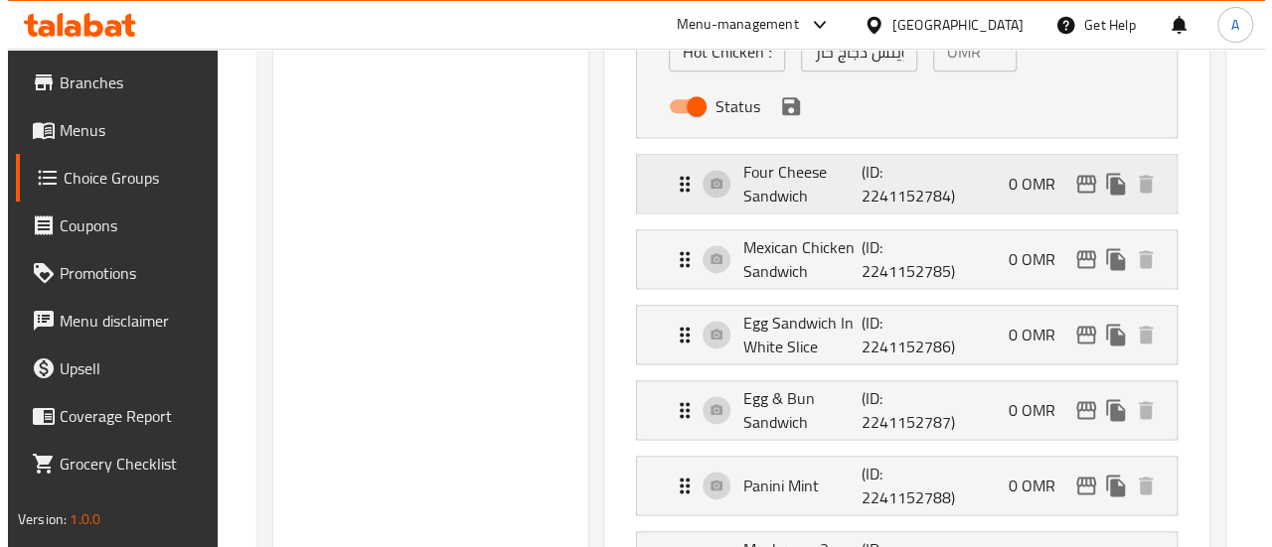
scroll to position [1357, 0]
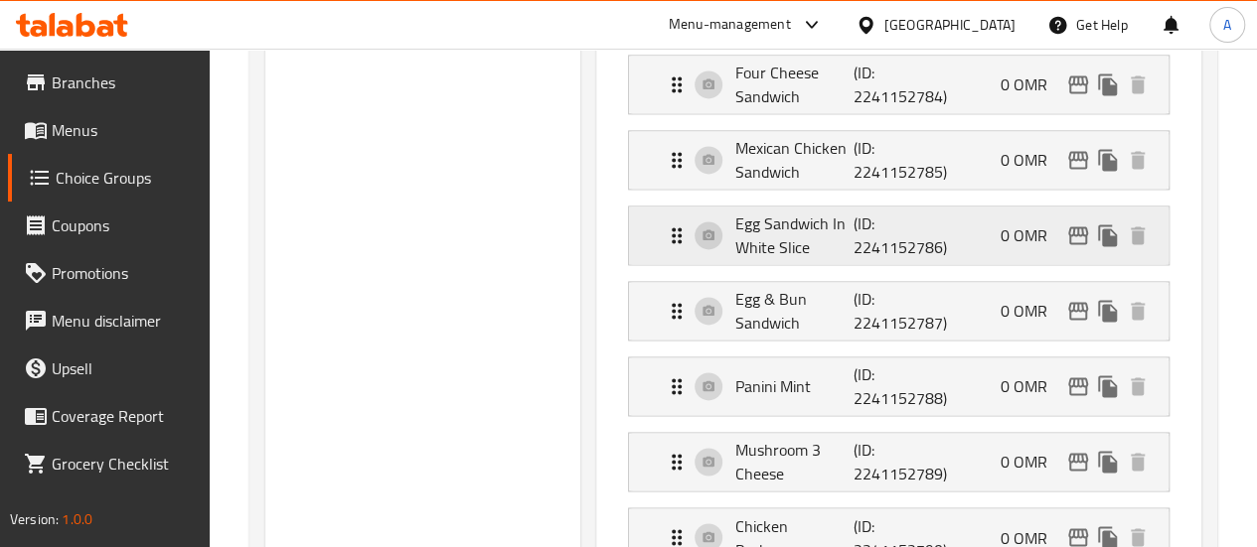
click at [962, 238] on div "Egg Sandwich In White Slice (ID: 2241152786) 0 OMR" at bounding box center [905, 236] width 480 height 58
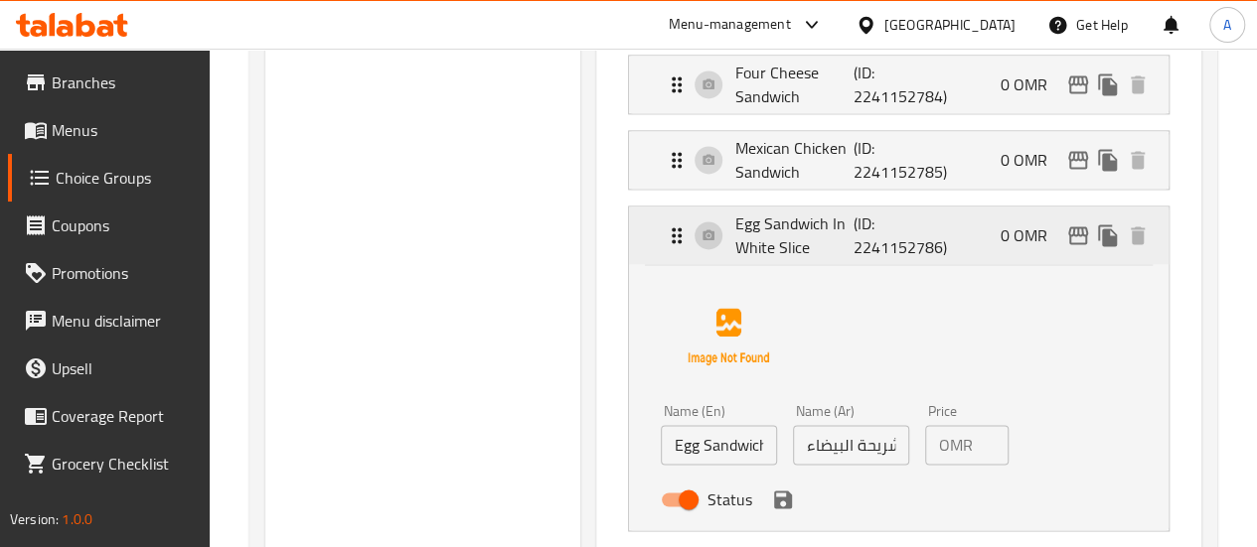
click at [1070, 231] on icon "edit" at bounding box center [1078, 236] width 20 height 18
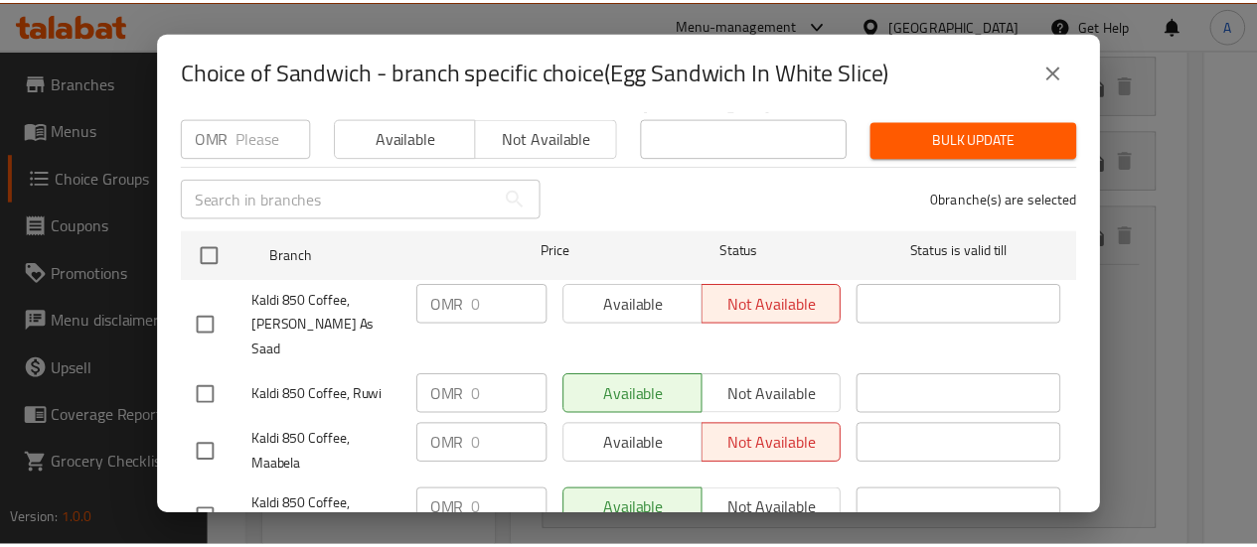
scroll to position [199, 0]
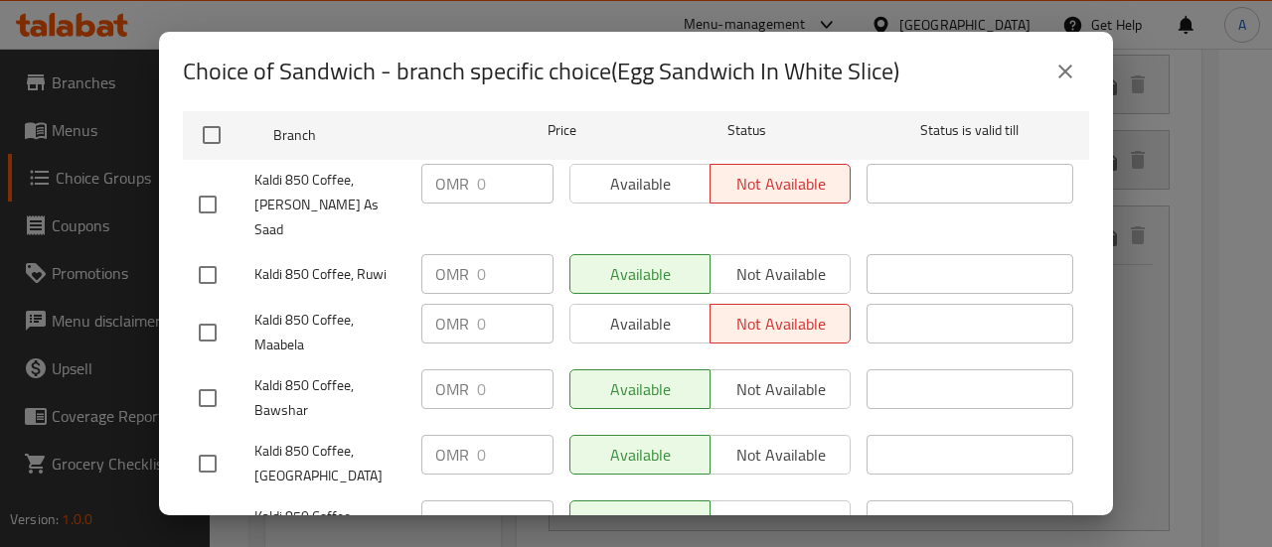
drag, startPoint x: 1060, startPoint y: 55, endPoint x: 1091, endPoint y: 167, distance: 116.4
click at [1060, 56] on button "close" at bounding box center [1065, 72] width 48 height 48
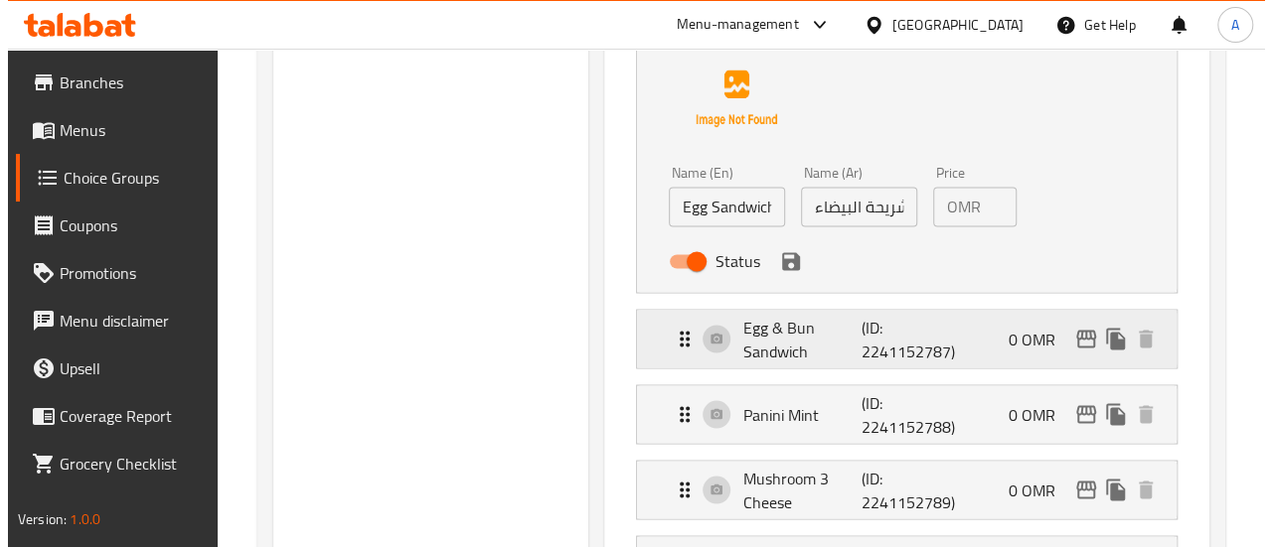
scroll to position [1655, 0]
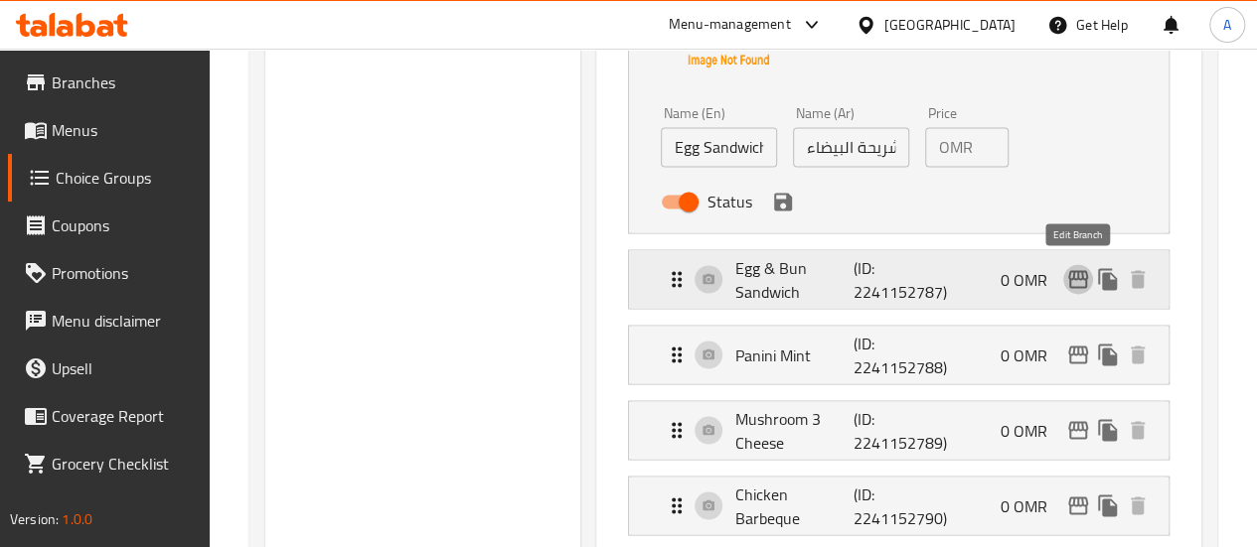
click at [1072, 279] on icon "edit" at bounding box center [1078, 279] width 24 height 24
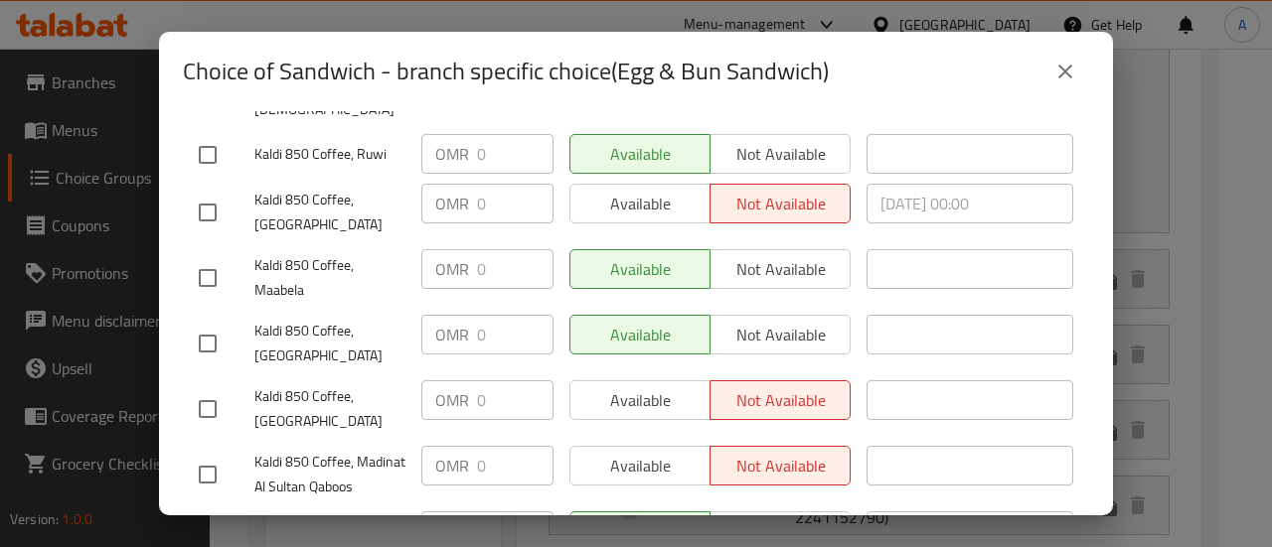
scroll to position [298, 0]
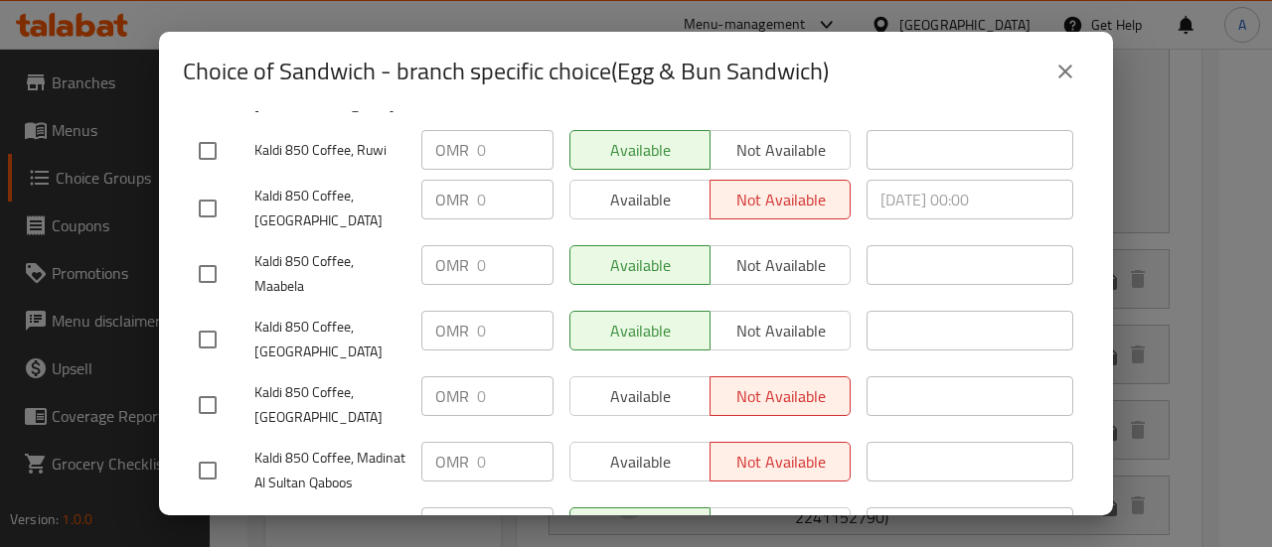
click at [1083, 73] on button "close" at bounding box center [1065, 72] width 48 height 48
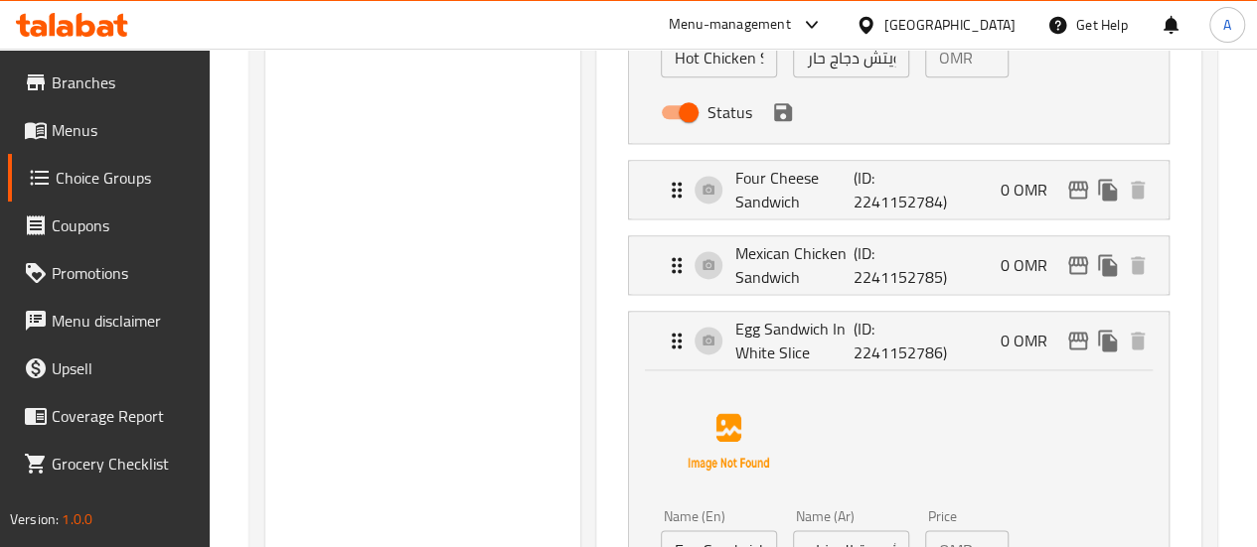
scroll to position [1363, 0]
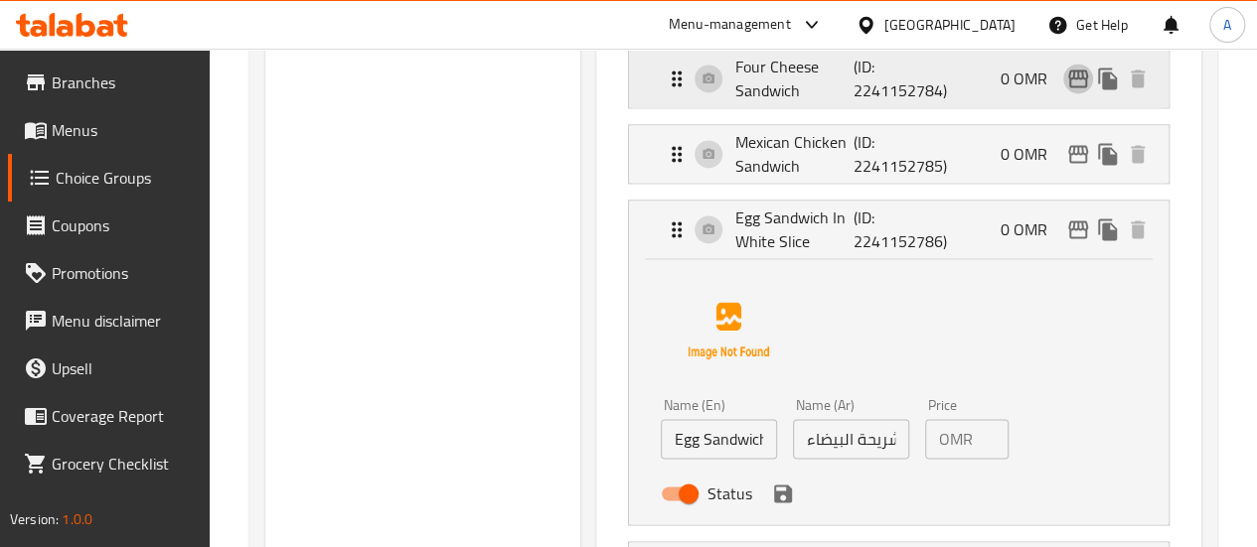
click at [1083, 88] on button "edit" at bounding box center [1078, 79] width 30 height 30
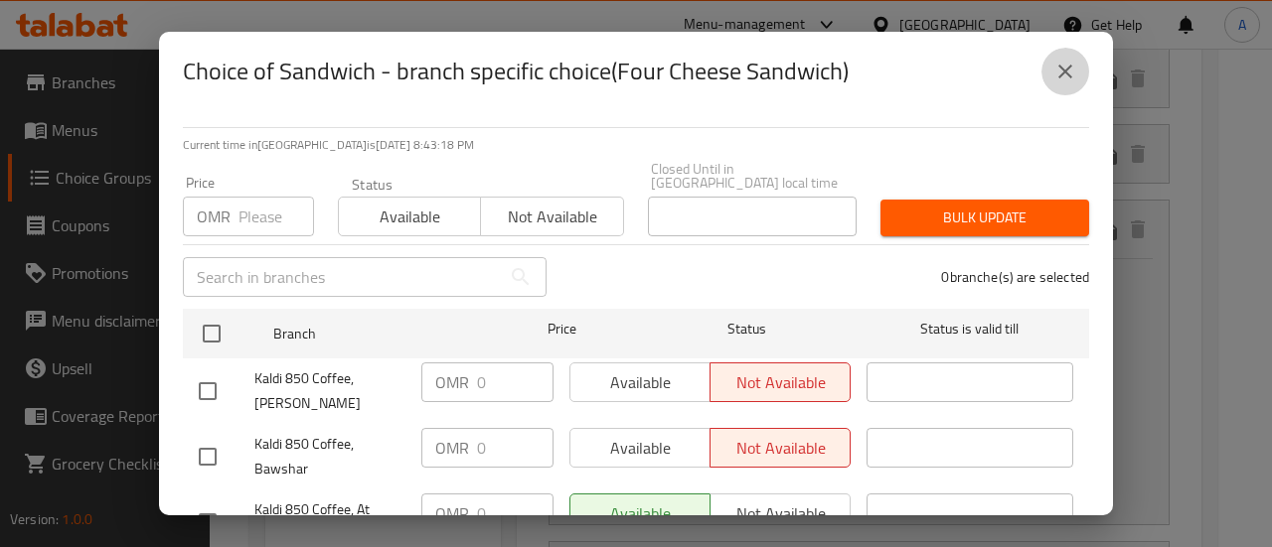
click at [1078, 61] on button "close" at bounding box center [1065, 72] width 48 height 48
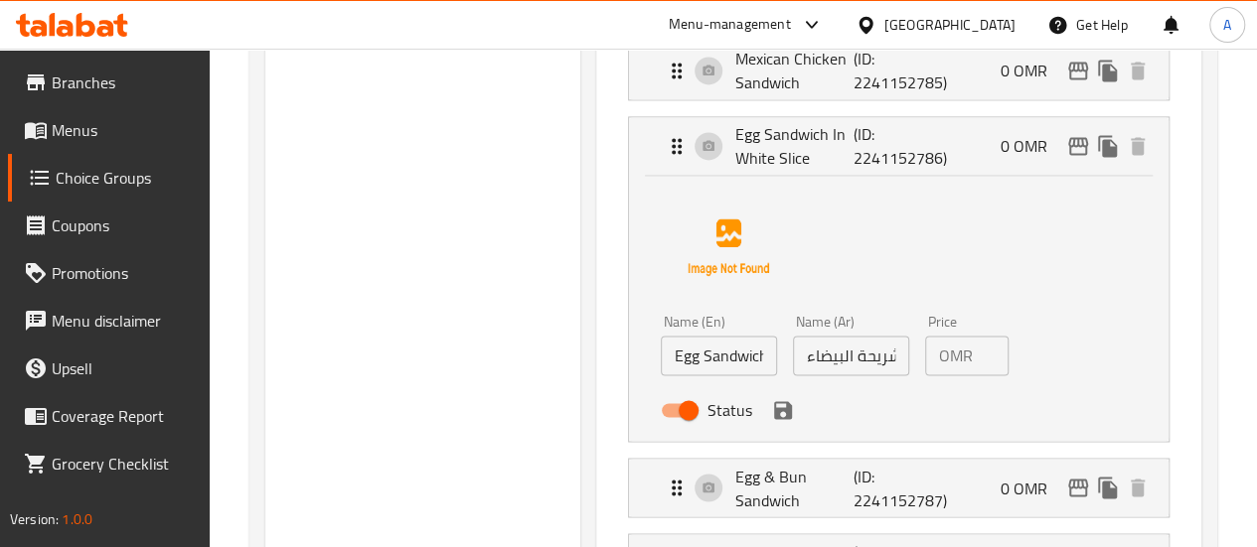
scroll to position [1562, 0]
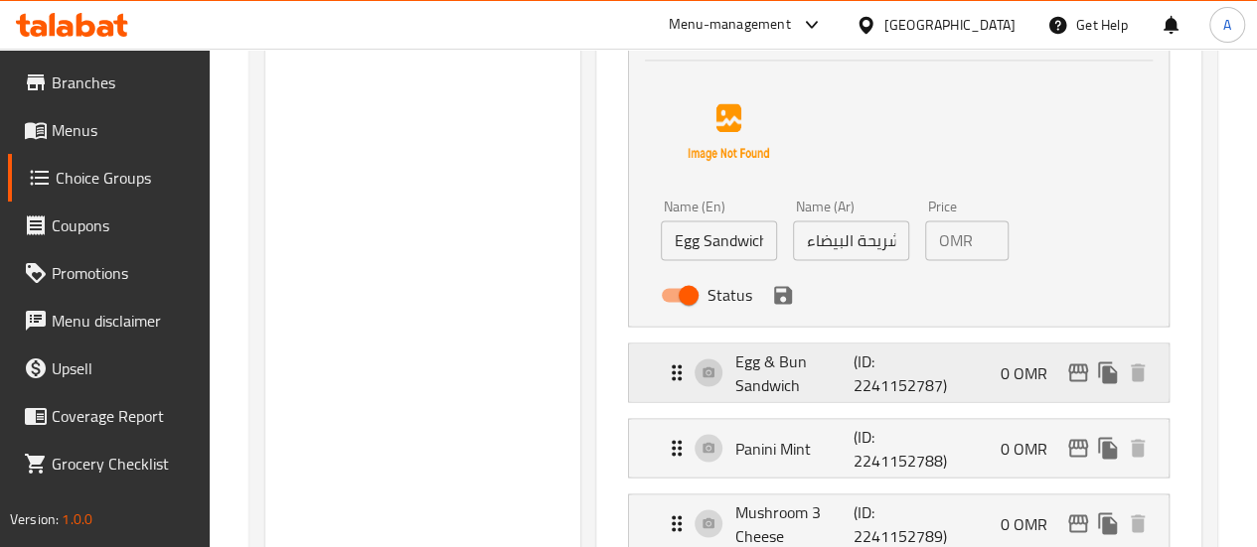
click at [906, 387] on div "Egg & Bun Sandwich (ID: 2241152787) 0 OMR" at bounding box center [905, 373] width 480 height 58
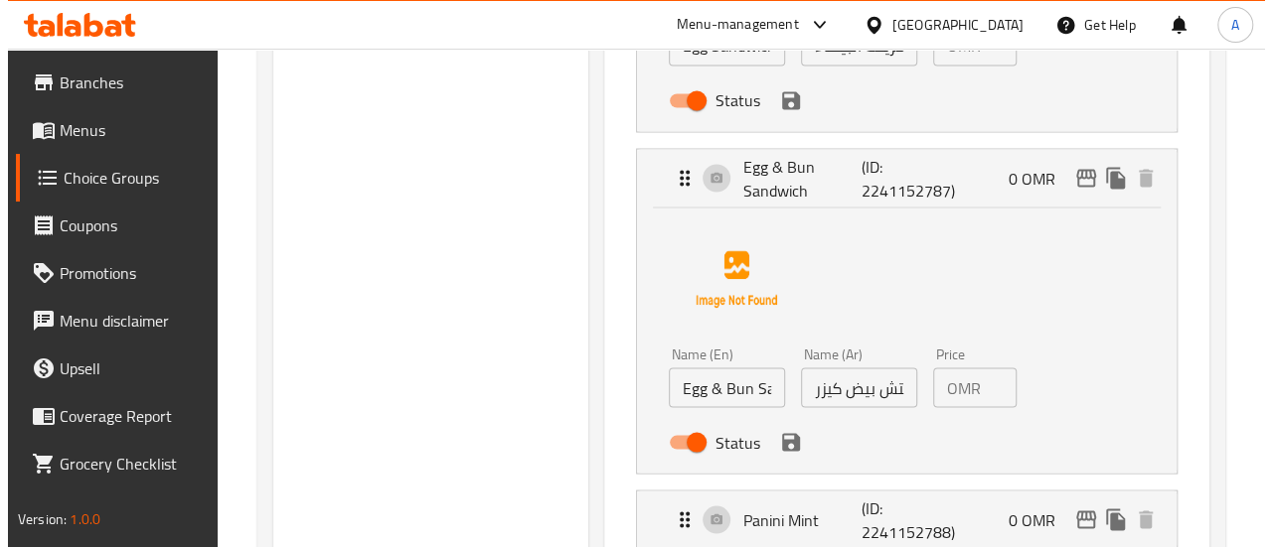
scroll to position [1760, 0]
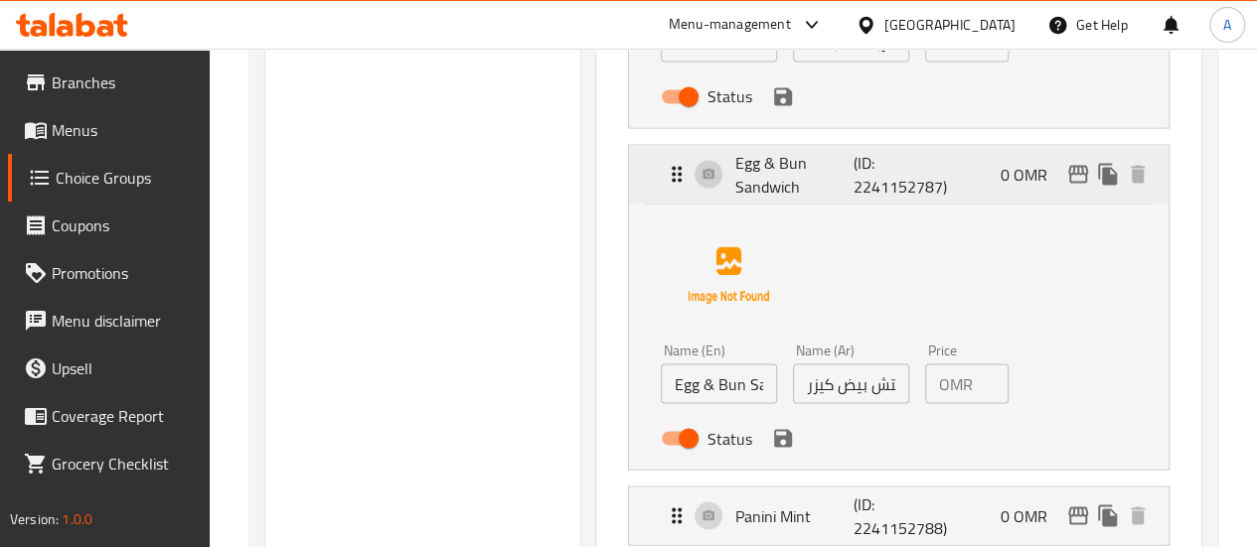
click at [1082, 172] on icon "edit" at bounding box center [1078, 174] width 24 height 24
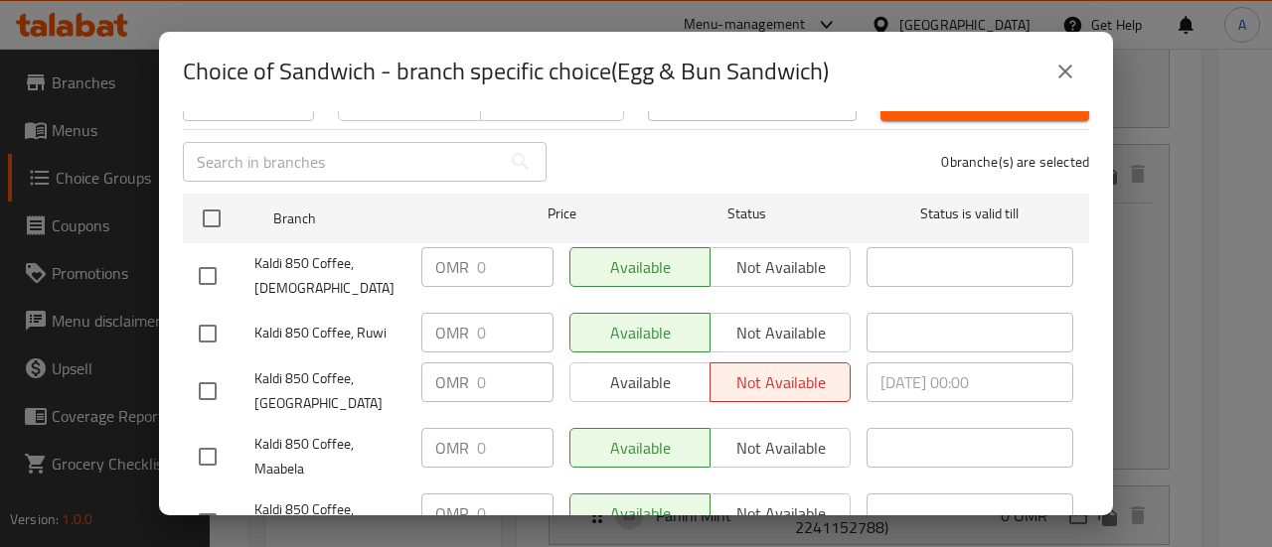
scroll to position [199, 0]
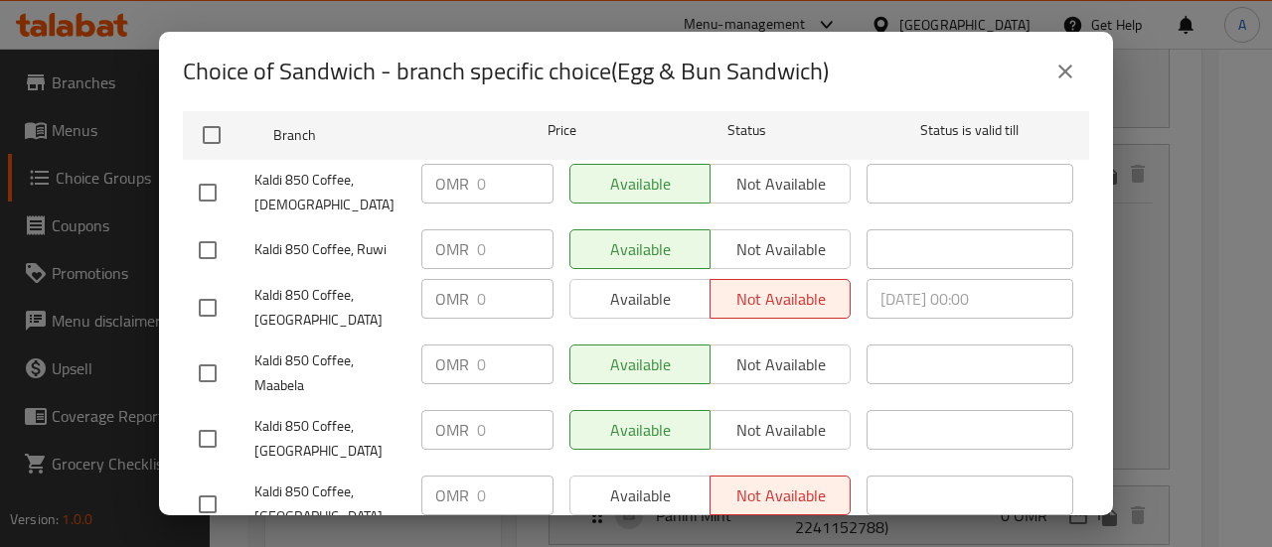
click at [1070, 86] on button "close" at bounding box center [1065, 72] width 48 height 48
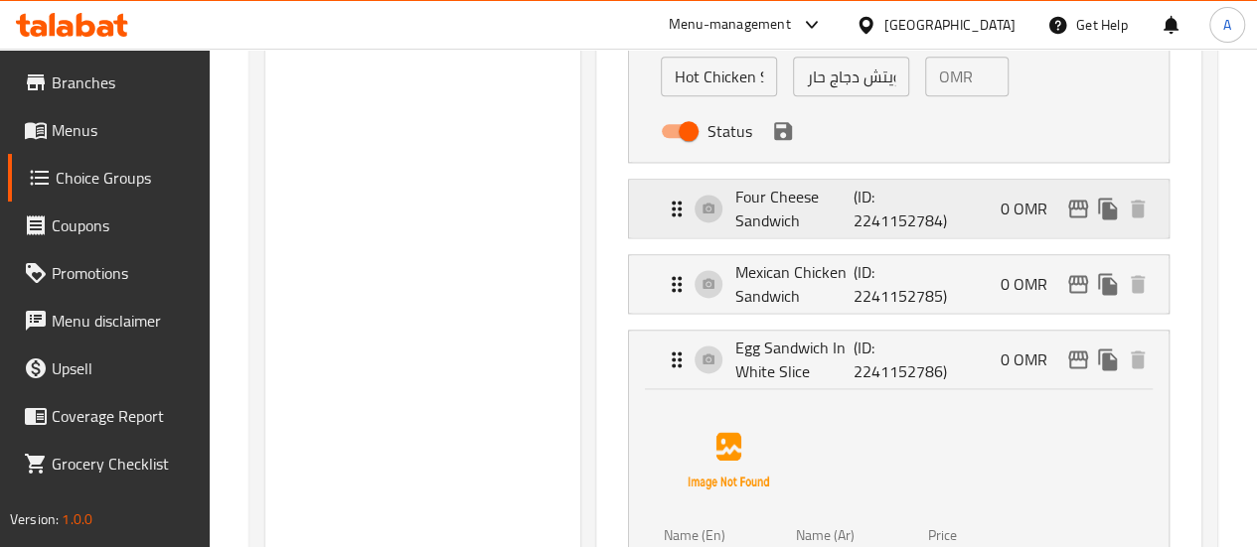
scroll to position [1264, 0]
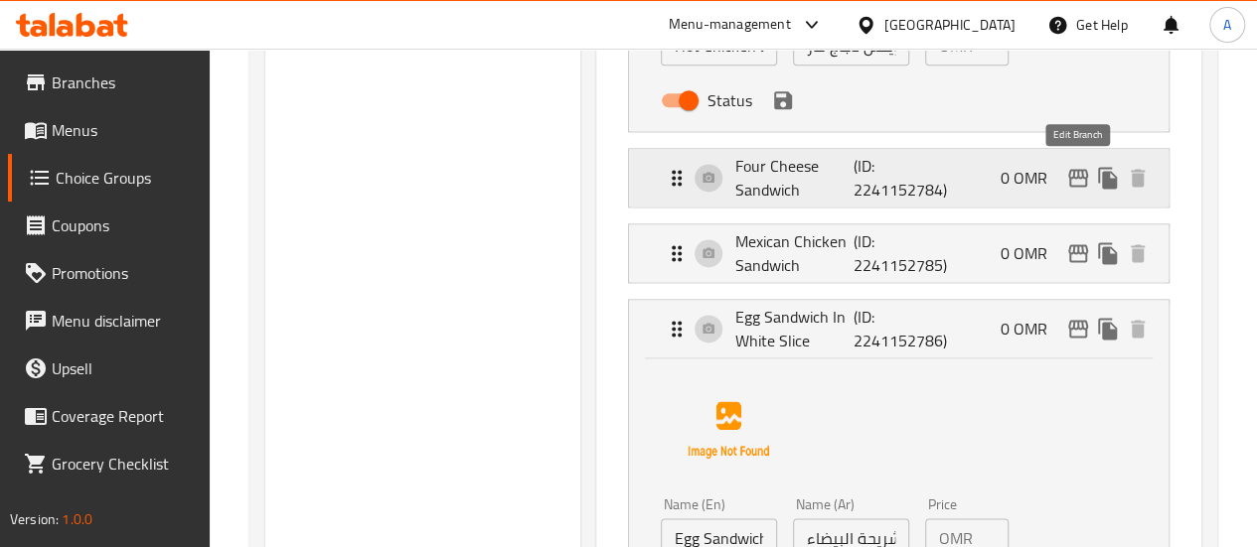
click at [1074, 174] on icon "edit" at bounding box center [1078, 178] width 20 height 18
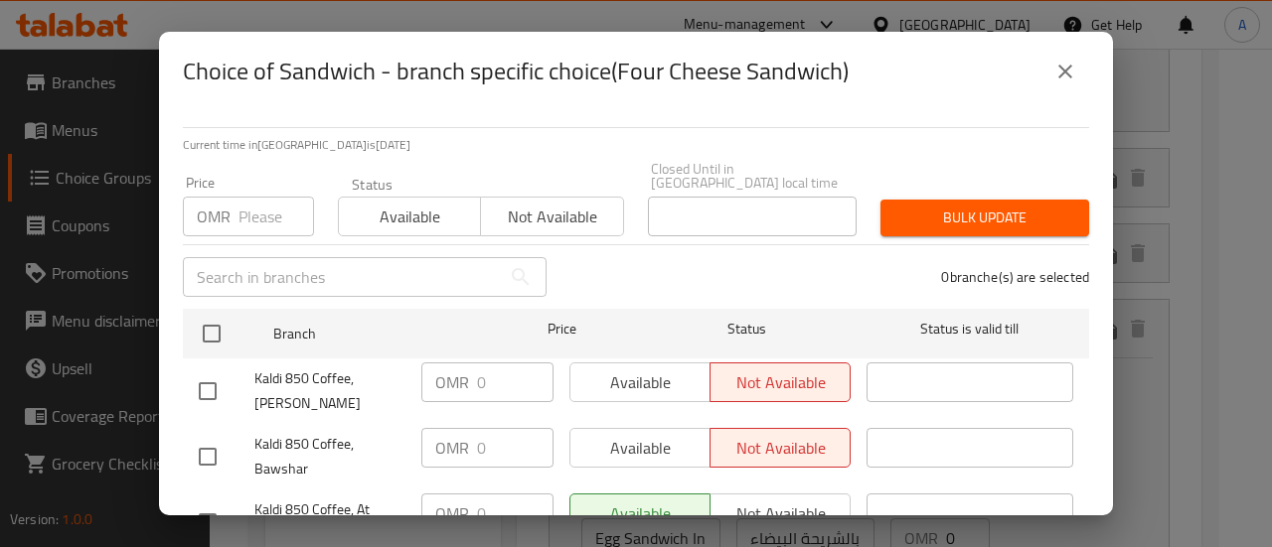
drag, startPoint x: 1081, startPoint y: 66, endPoint x: 1127, endPoint y: 114, distance: 66.8
click at [1081, 65] on button "close" at bounding box center [1065, 72] width 48 height 48
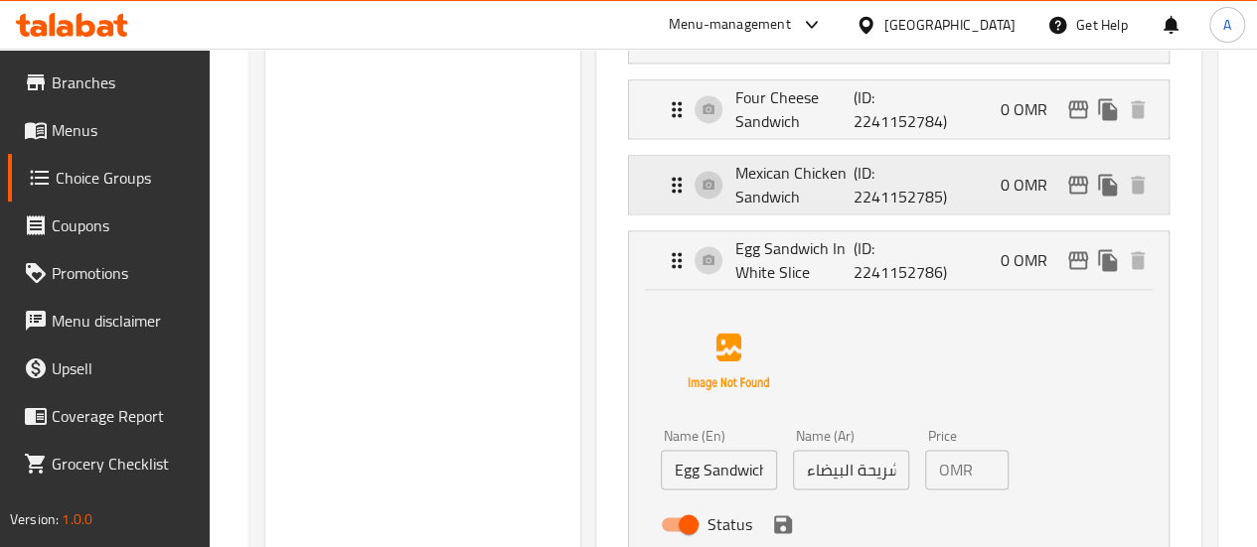
scroll to position [1363, 0]
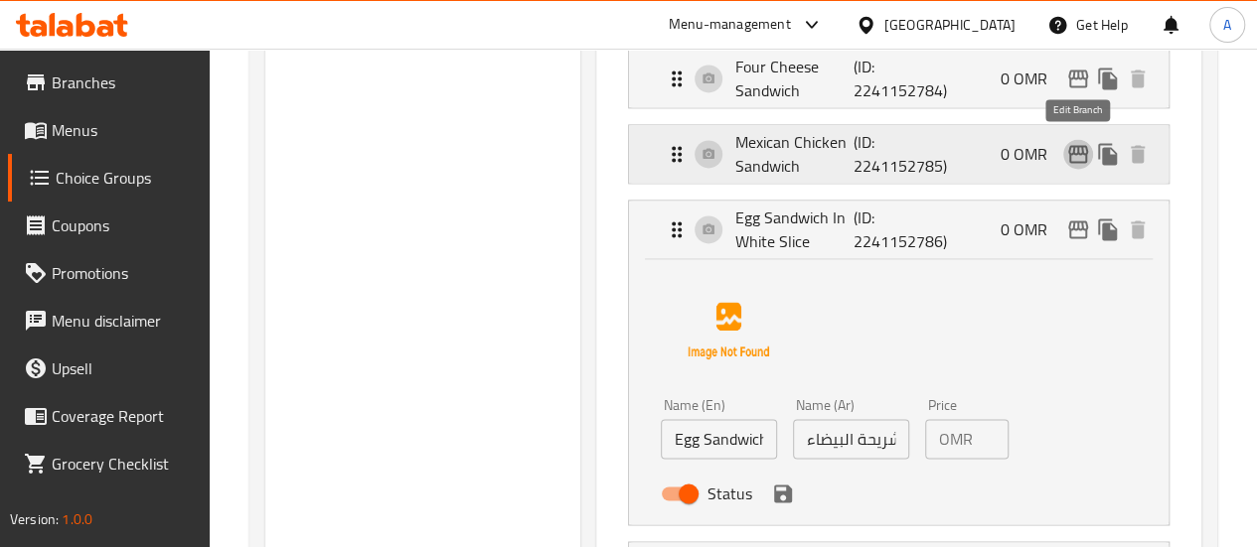
click at [1083, 148] on icon "edit" at bounding box center [1078, 154] width 20 height 18
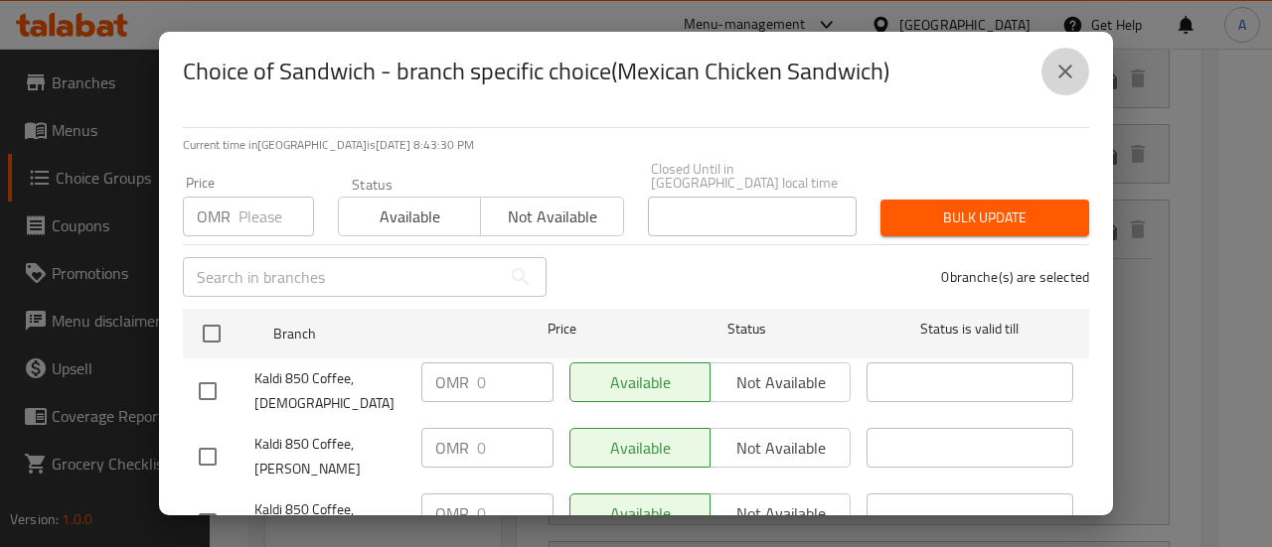
click at [1051, 65] on button "close" at bounding box center [1065, 72] width 48 height 48
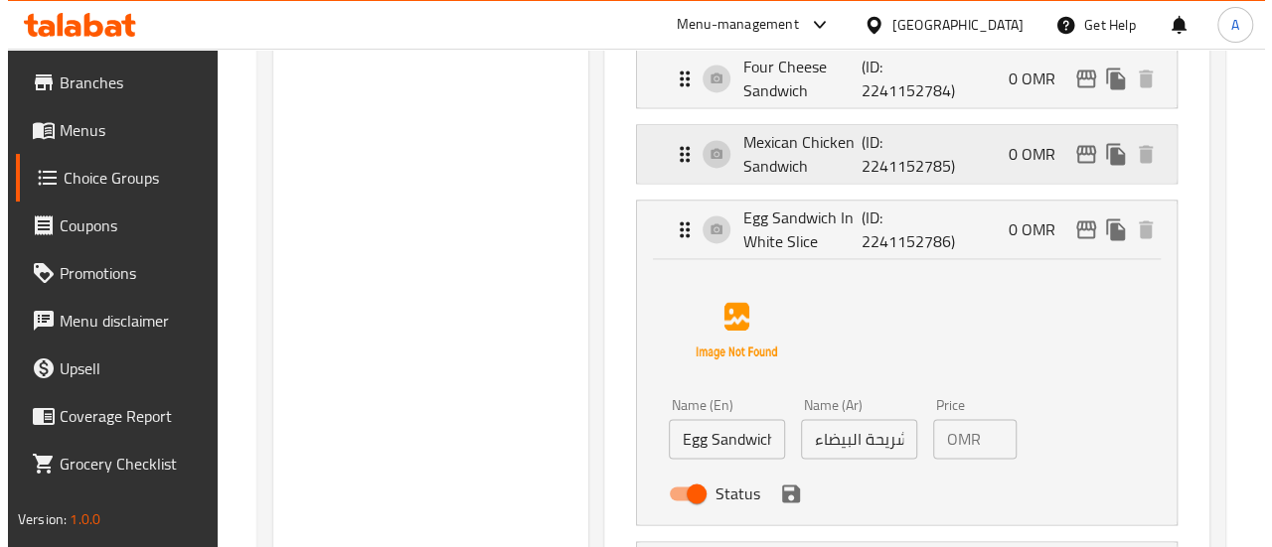
scroll to position [1462, 0]
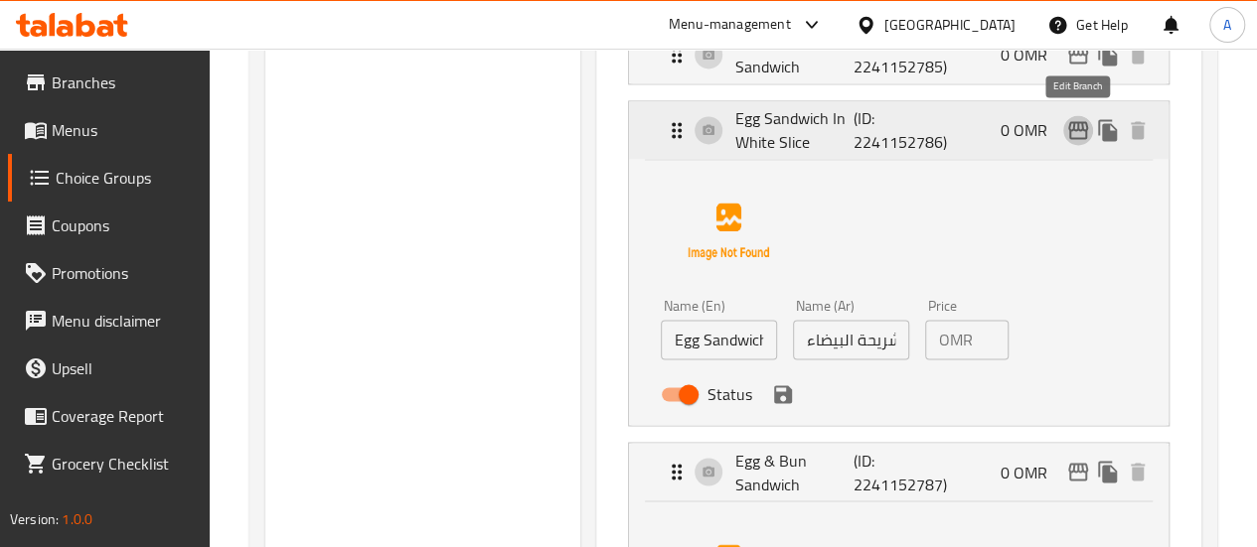
click at [1074, 130] on icon "edit" at bounding box center [1078, 130] width 24 height 24
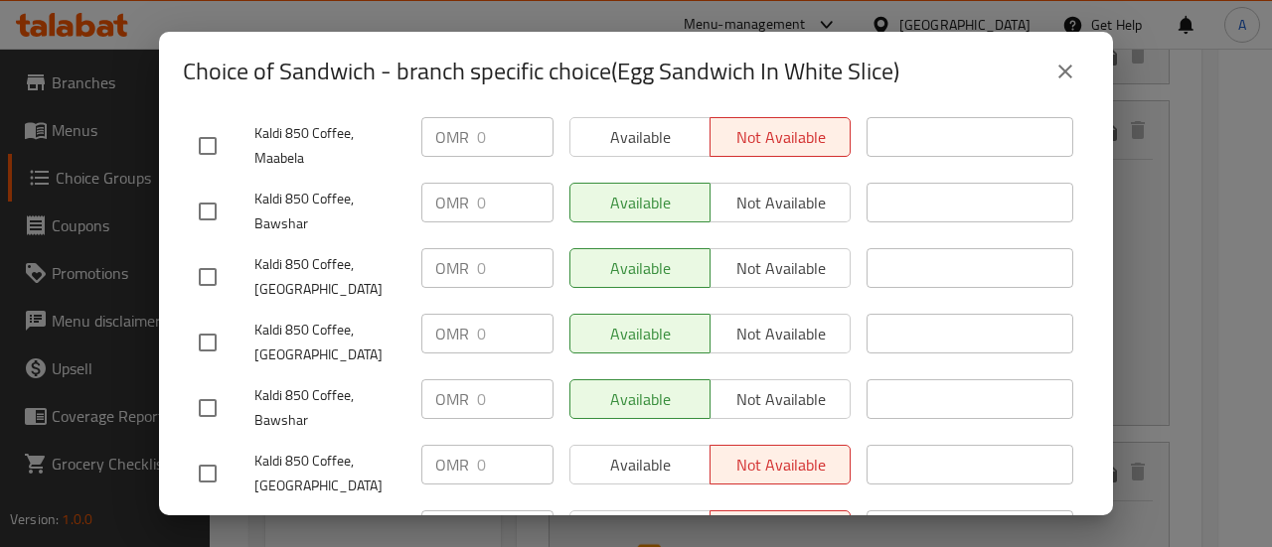
scroll to position [397, 0]
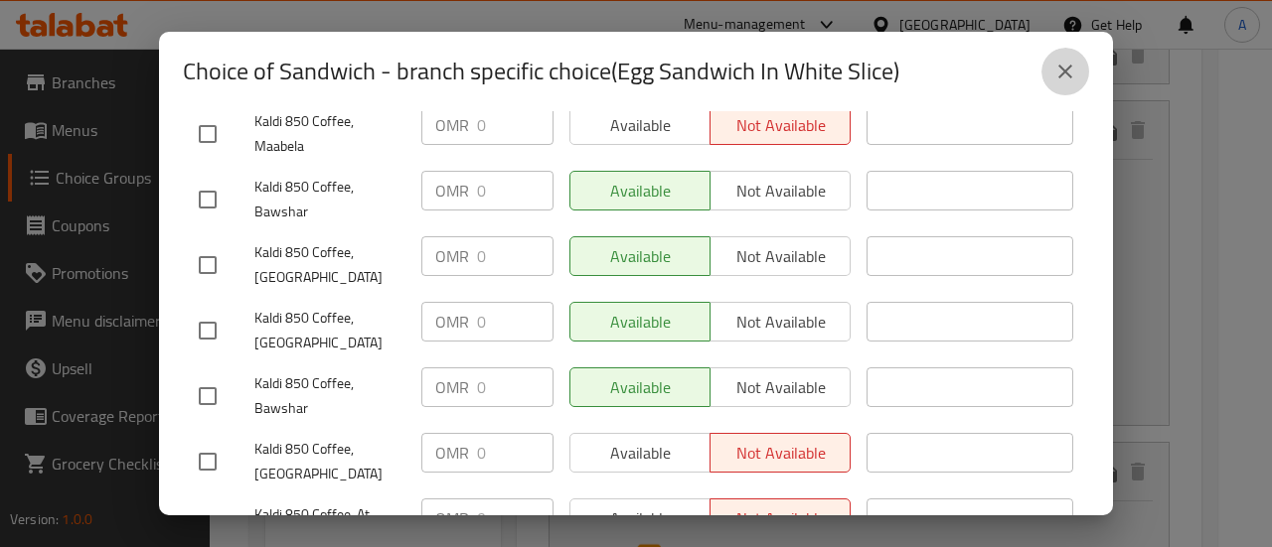
click at [1070, 53] on button "close" at bounding box center [1065, 72] width 48 height 48
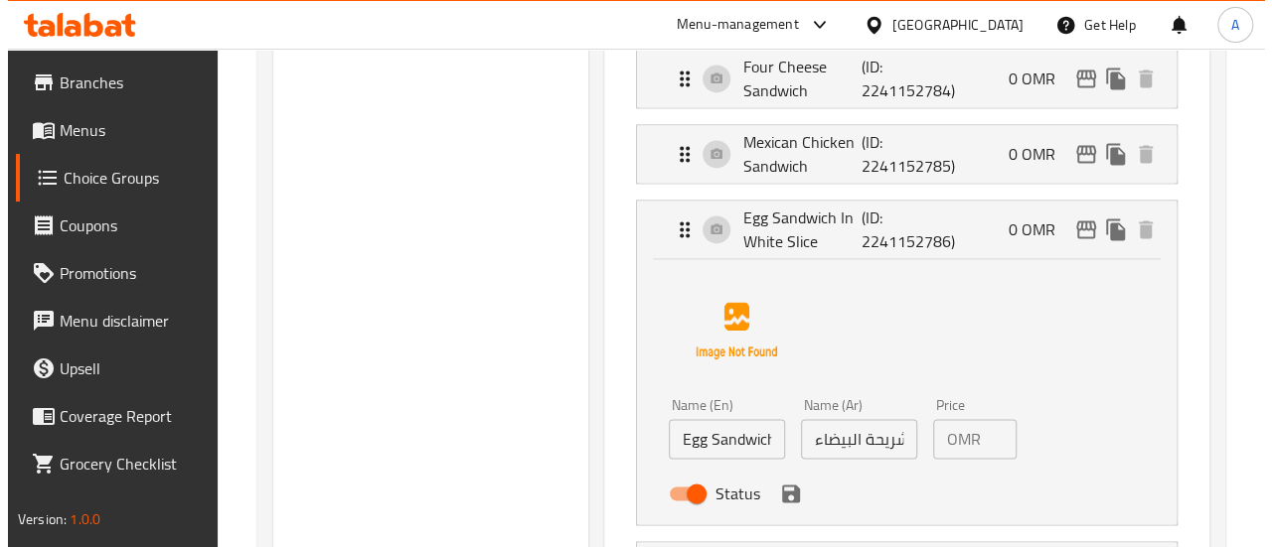
scroll to position [1661, 0]
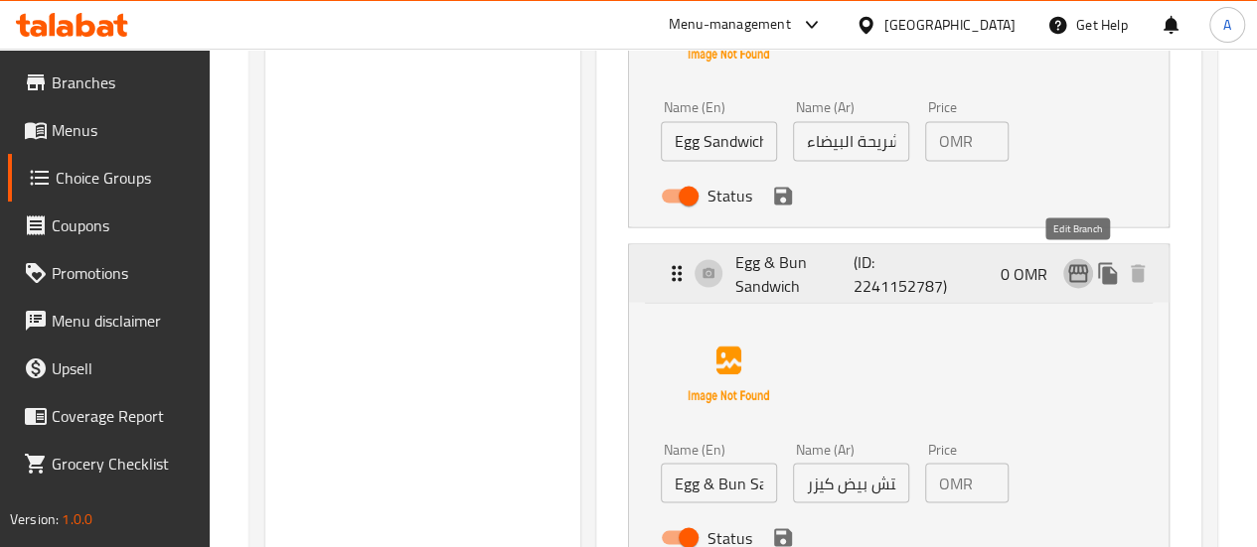
click at [1081, 270] on icon "edit" at bounding box center [1078, 273] width 24 height 24
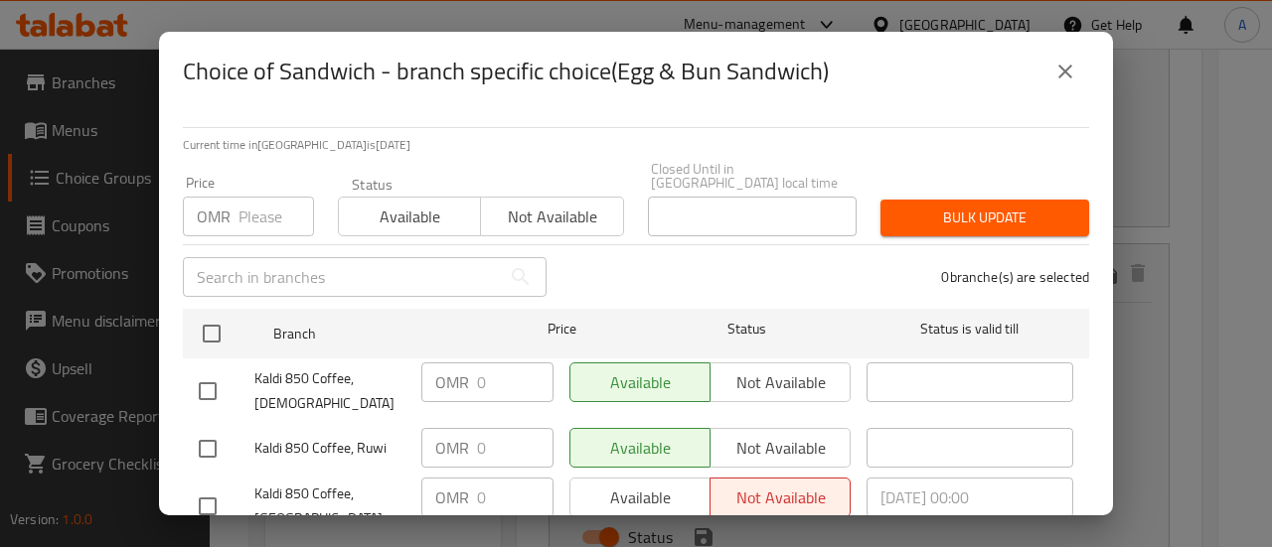
scroll to position [199, 0]
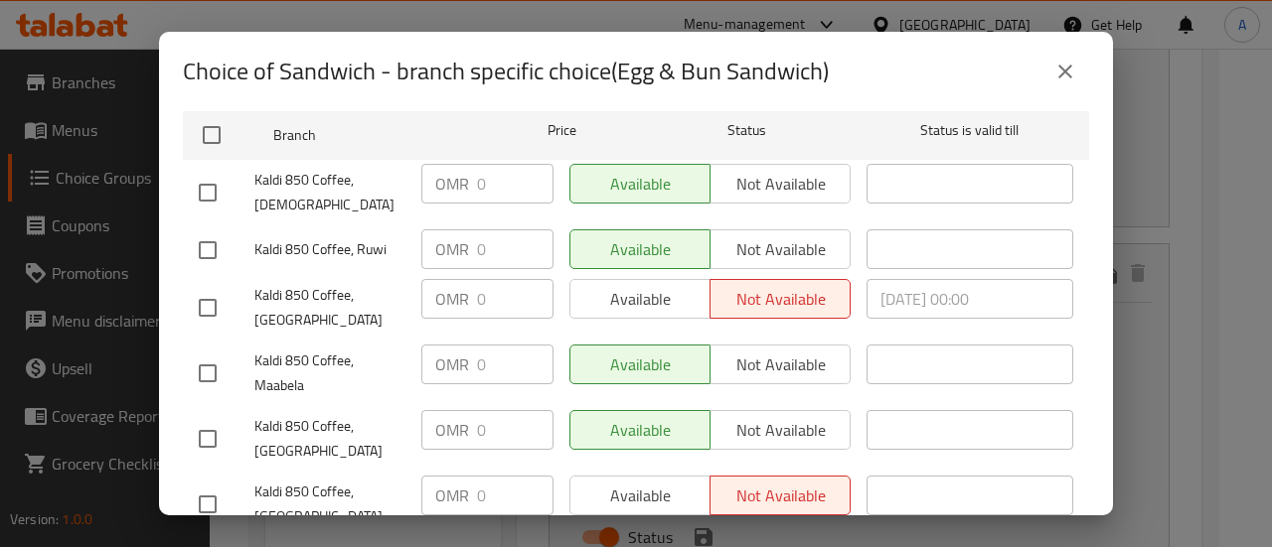
click at [1053, 66] on icon "close" at bounding box center [1065, 72] width 24 height 24
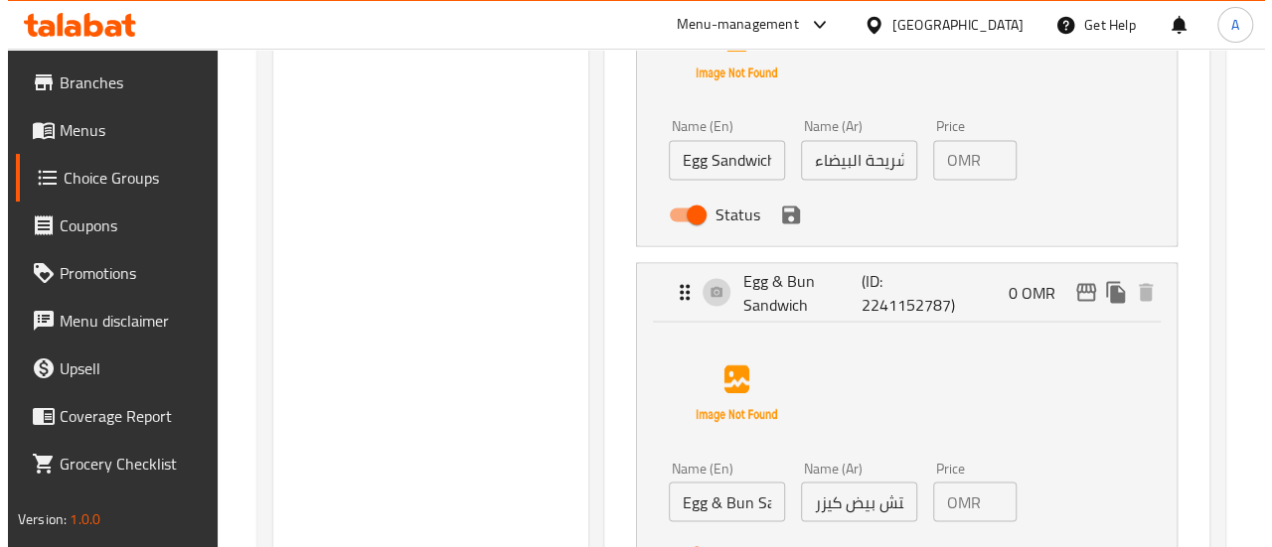
scroll to position [1661, 0]
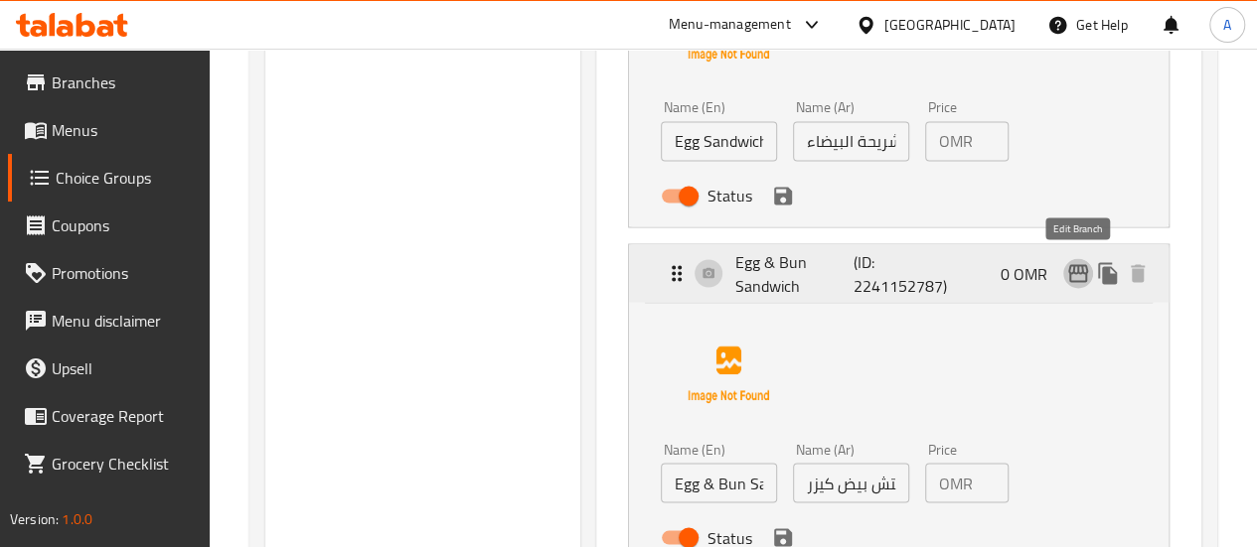
click at [1079, 266] on icon "edit" at bounding box center [1078, 273] width 20 height 18
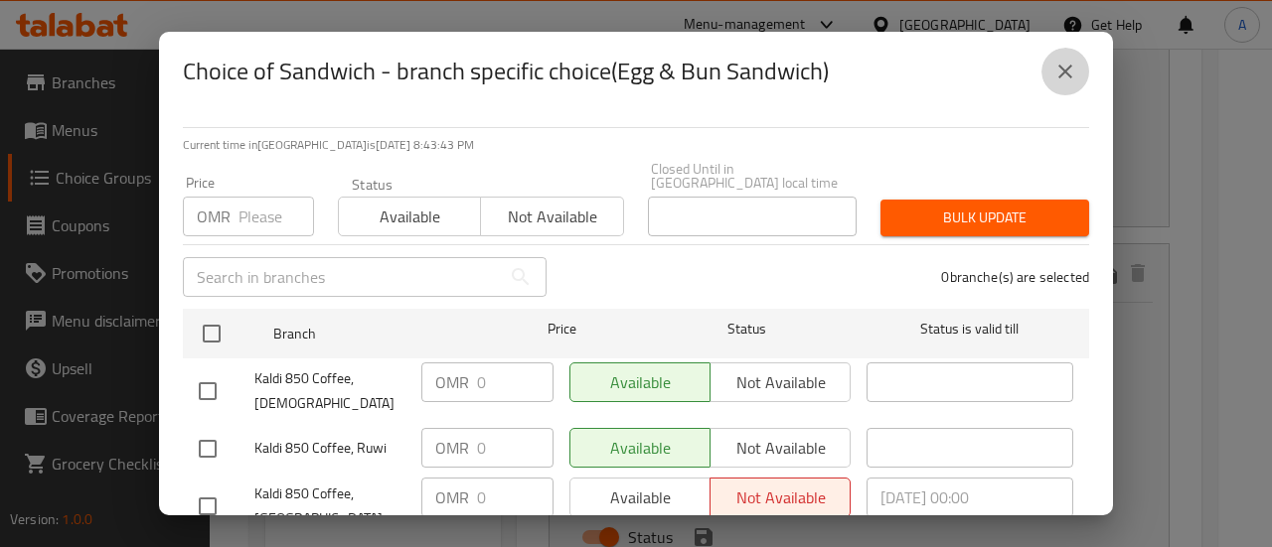
click at [1064, 67] on icon "close" at bounding box center [1065, 72] width 24 height 24
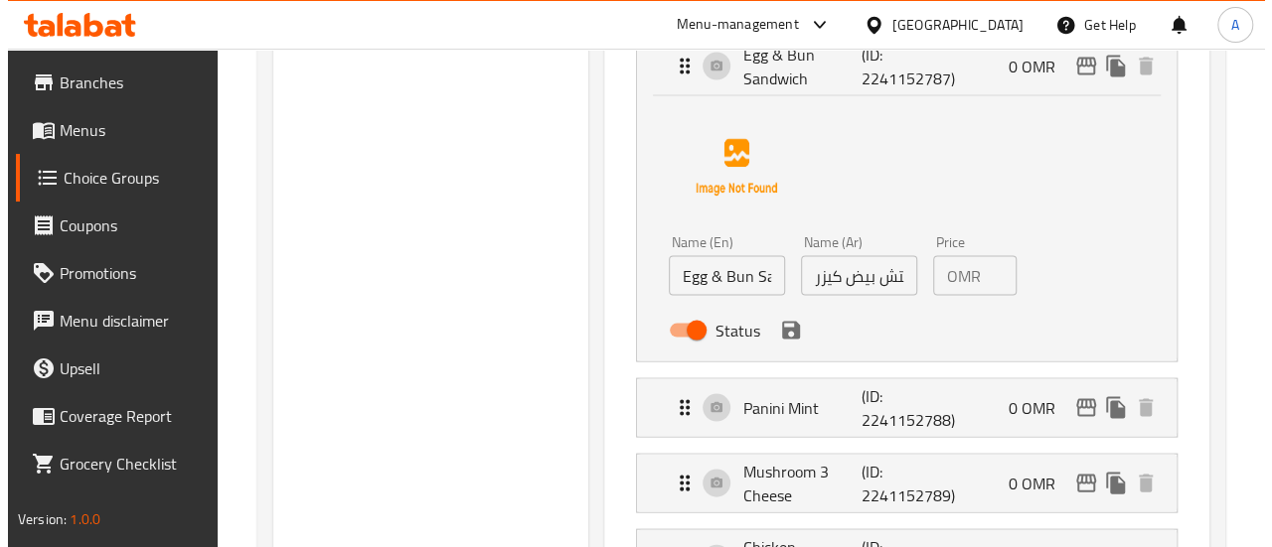
scroll to position [1860, 0]
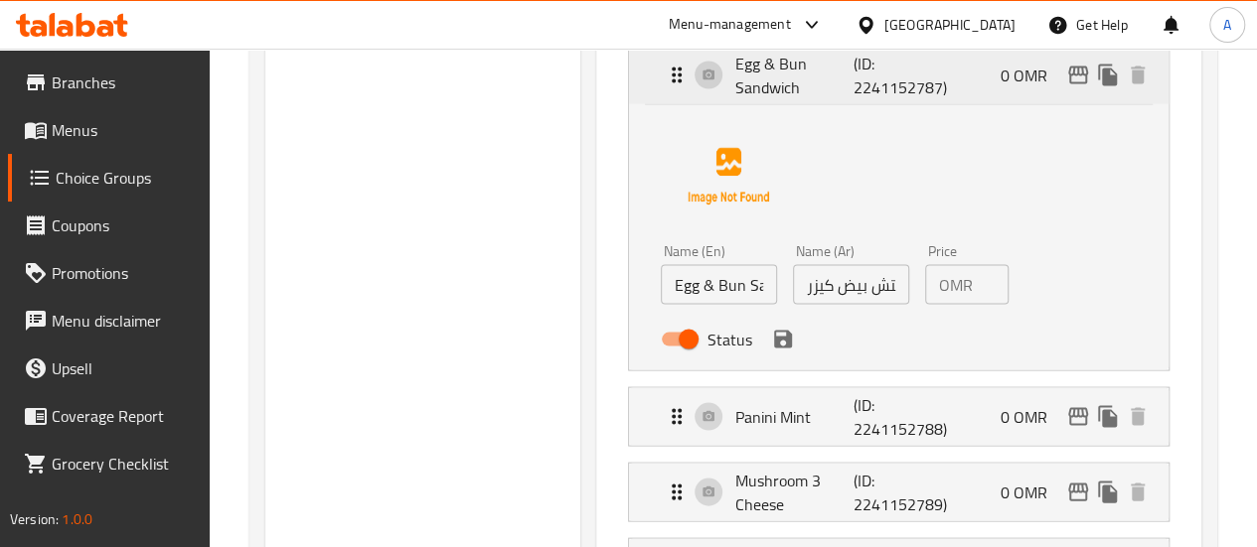
click at [855, 94] on p "(ID: 2241152787)" at bounding box center [892, 75] width 79 height 48
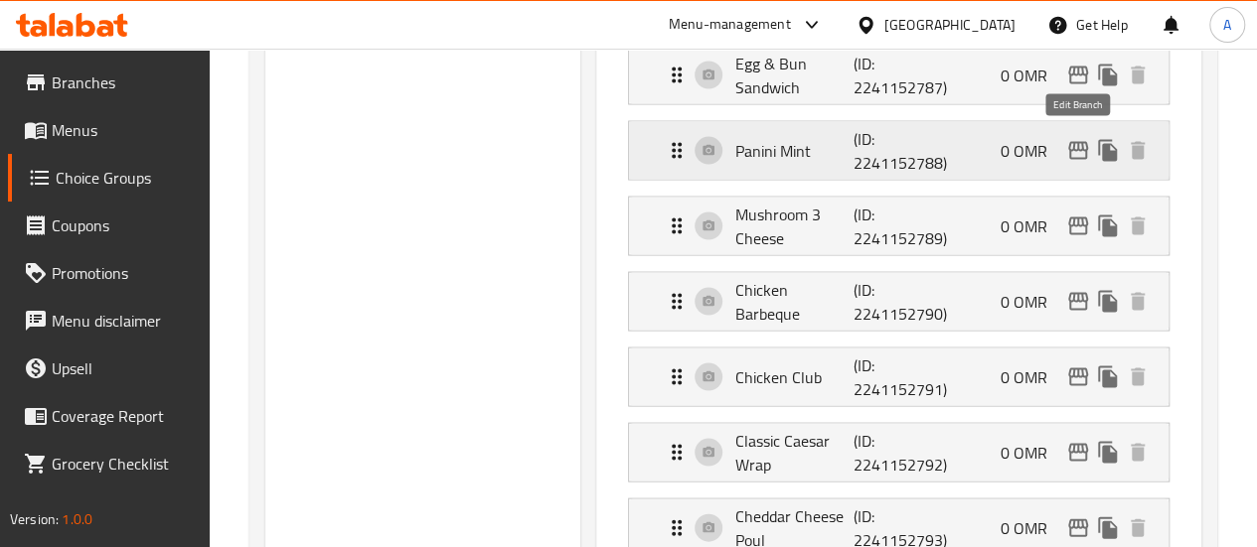
click at [1075, 146] on icon "edit" at bounding box center [1078, 150] width 24 height 24
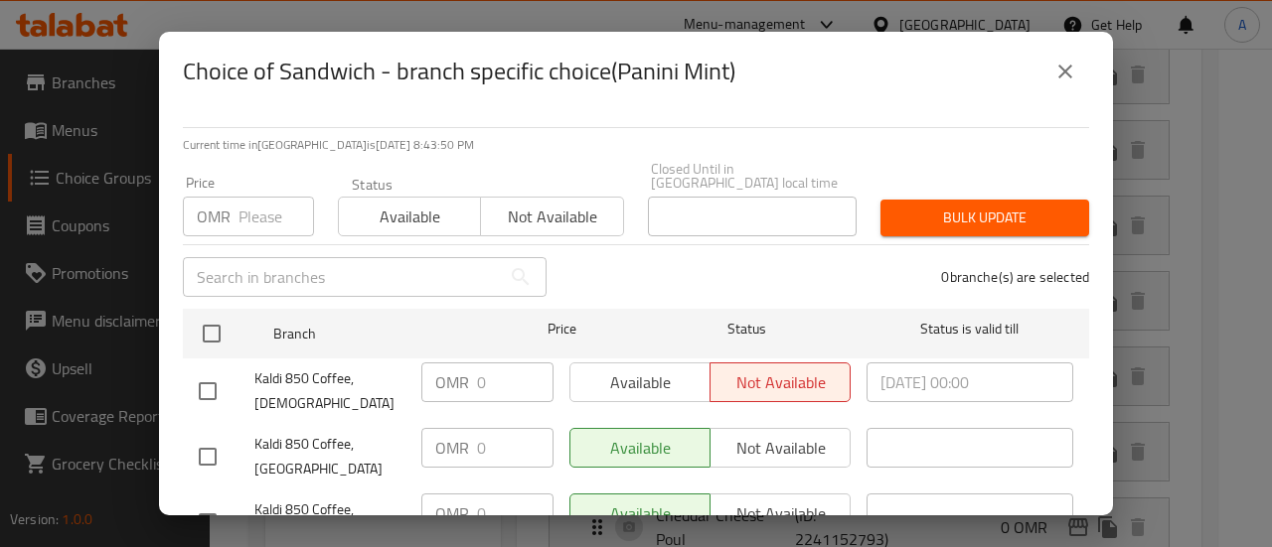
click at [1188, 168] on div "Choice of Sandwich - branch specific choice(Panini Mint) Current time in [GEOGR…" at bounding box center [636, 273] width 1272 height 547
drag, startPoint x: 1075, startPoint y: 77, endPoint x: 1110, endPoint y: 198, distance: 125.1
click at [1075, 76] on icon "close" at bounding box center [1065, 72] width 24 height 24
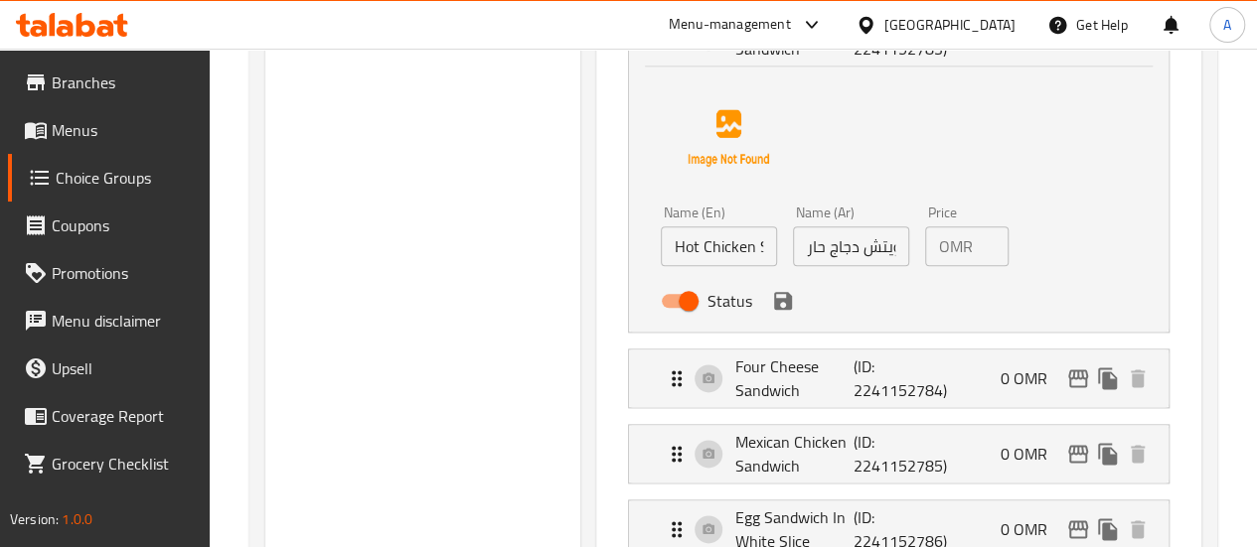
scroll to position [966, 0]
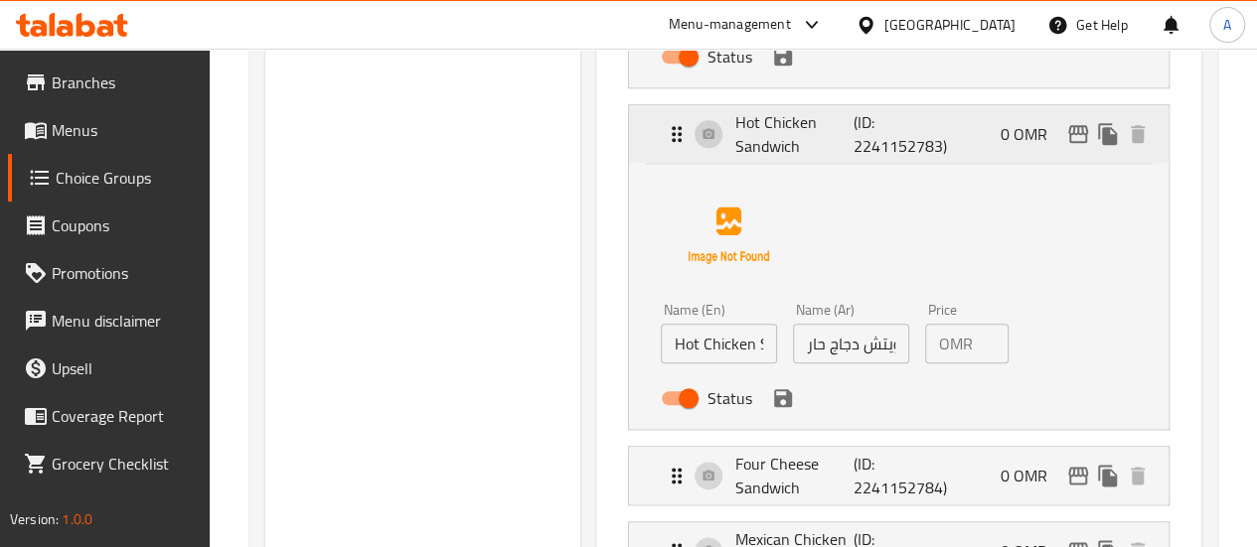
click at [735, 129] on p "Hot Chicken Sandwich" at bounding box center [794, 134] width 119 height 48
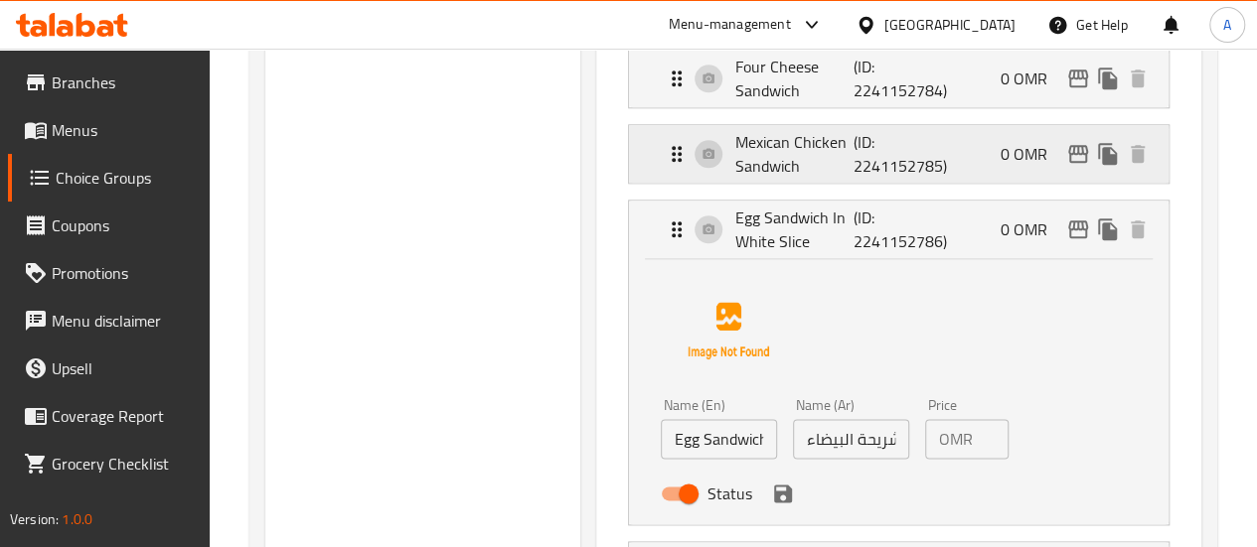
scroll to position [1164, 0]
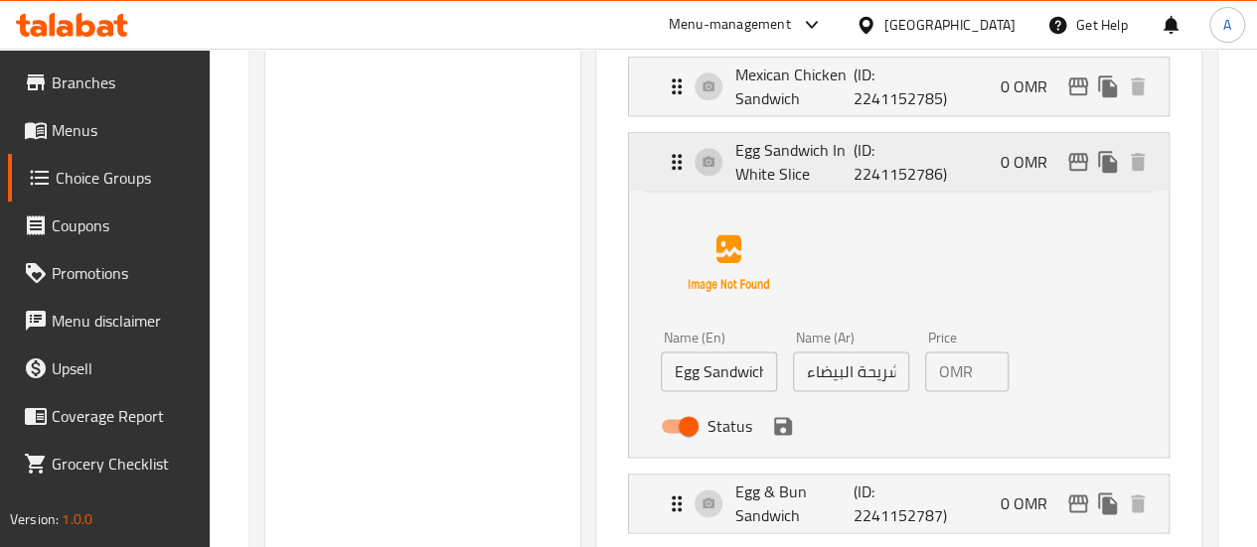
click at [735, 176] on p "Egg Sandwich In White Slice" at bounding box center [794, 162] width 119 height 48
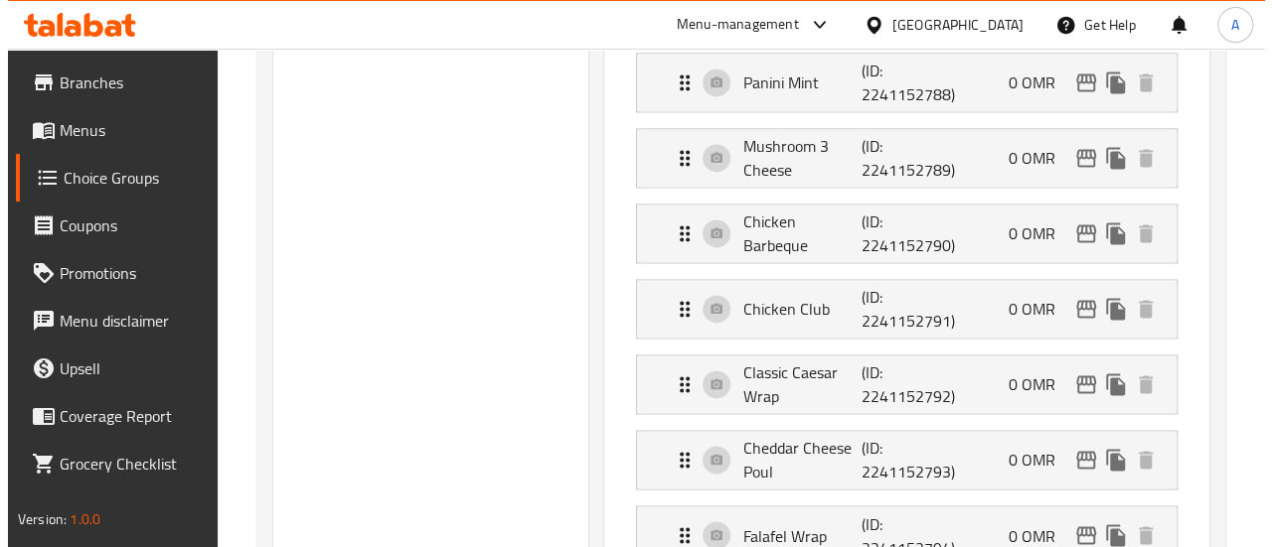
scroll to position [1363, 0]
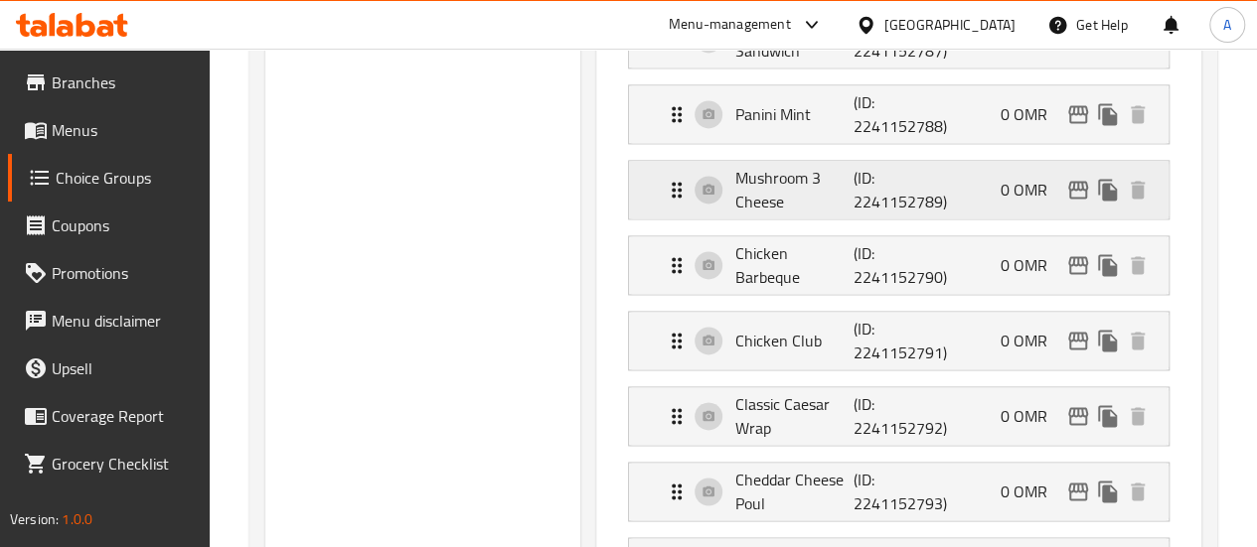
click at [1074, 182] on icon "edit" at bounding box center [1078, 190] width 20 height 18
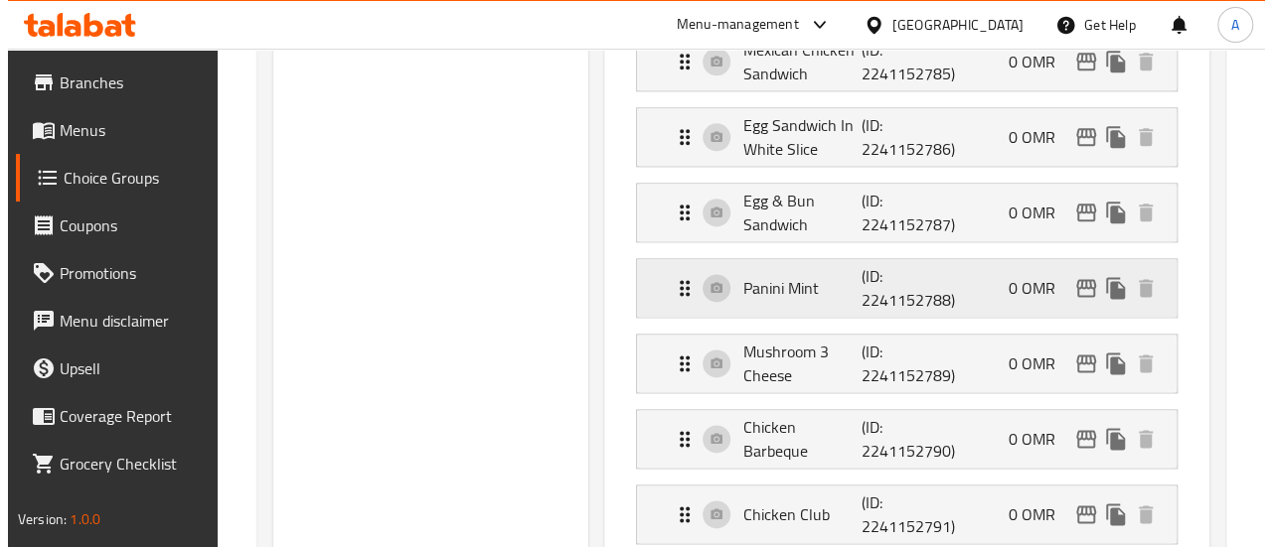
scroll to position [1295, 0]
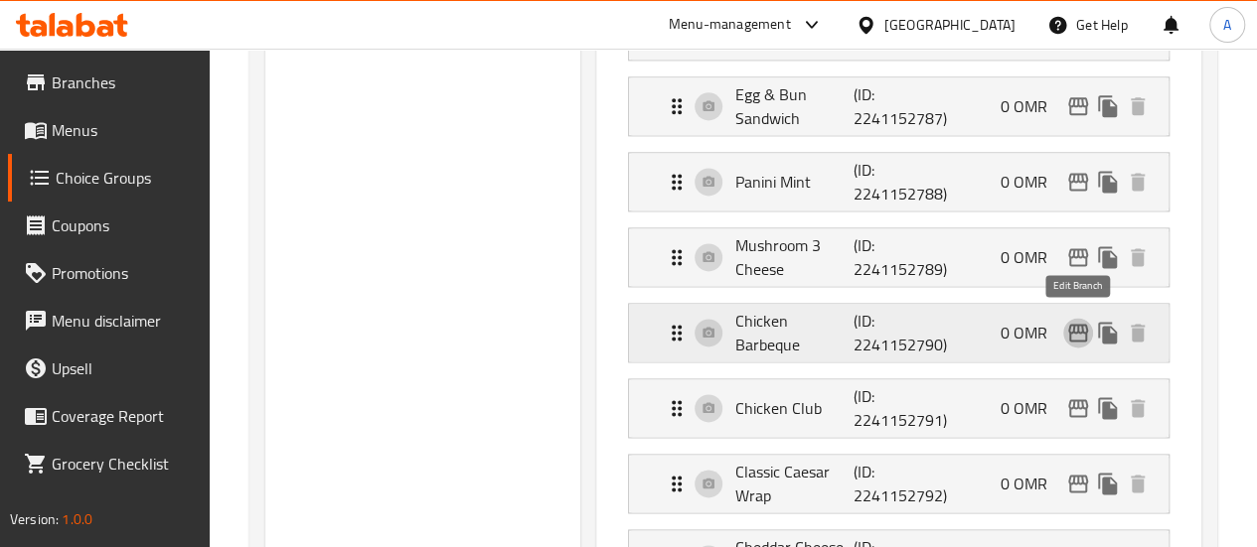
click at [1066, 329] on icon "edit" at bounding box center [1078, 333] width 24 height 24
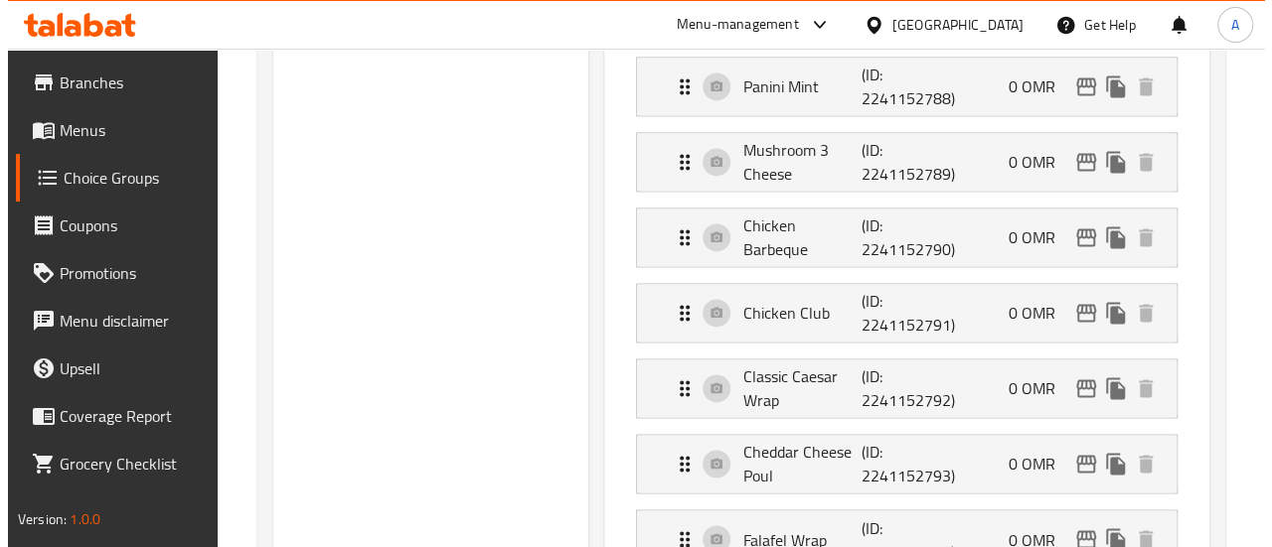
scroll to position [1395, 0]
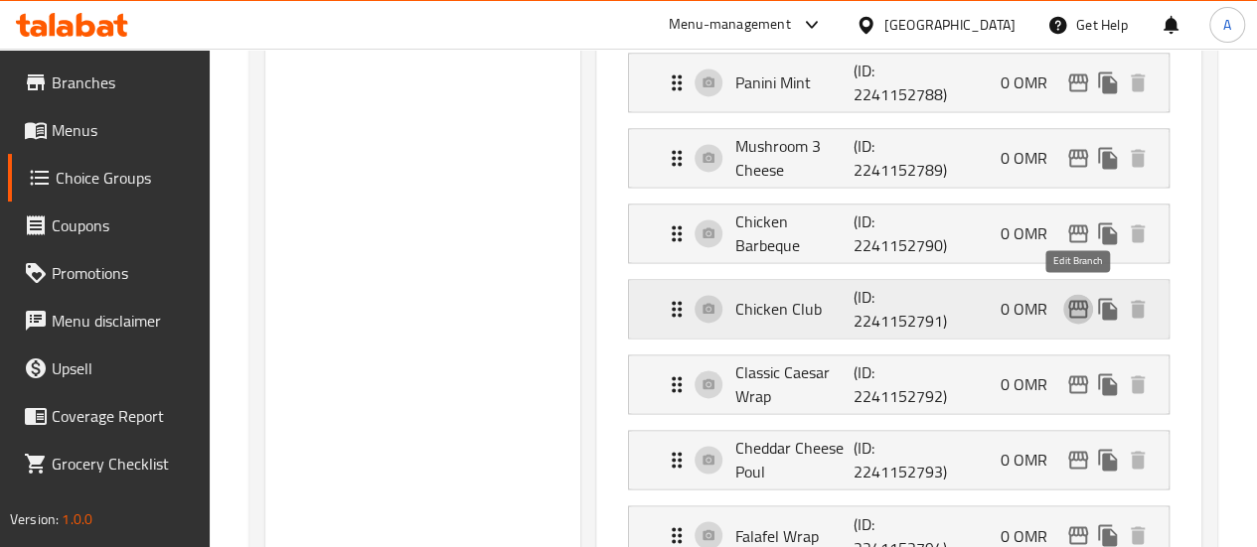
click at [1079, 303] on icon "edit" at bounding box center [1078, 309] width 24 height 24
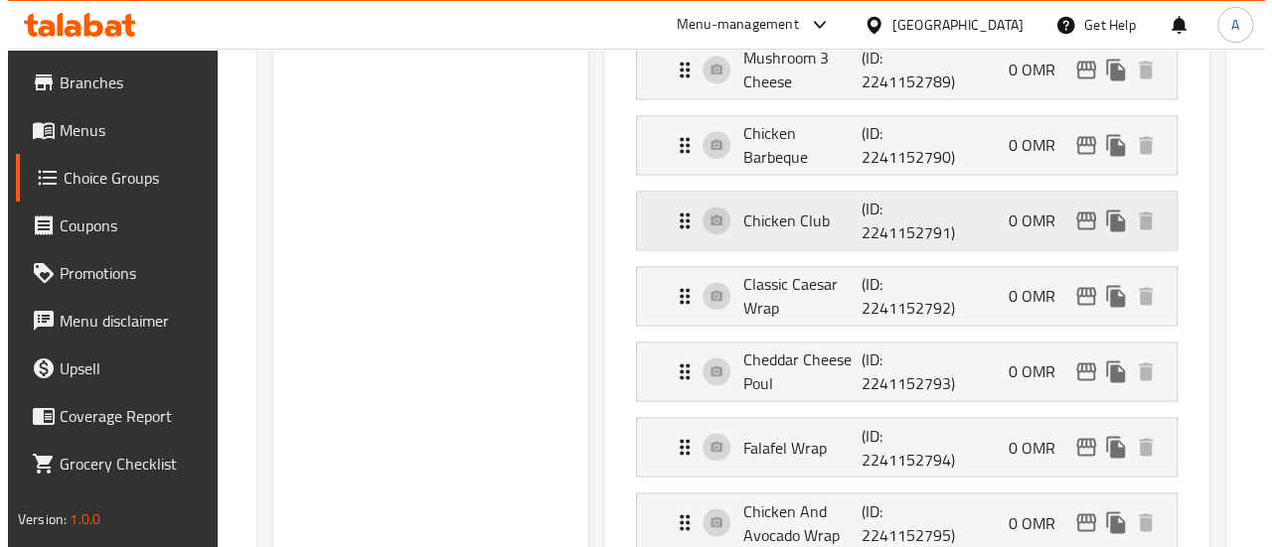
scroll to position [1494, 0]
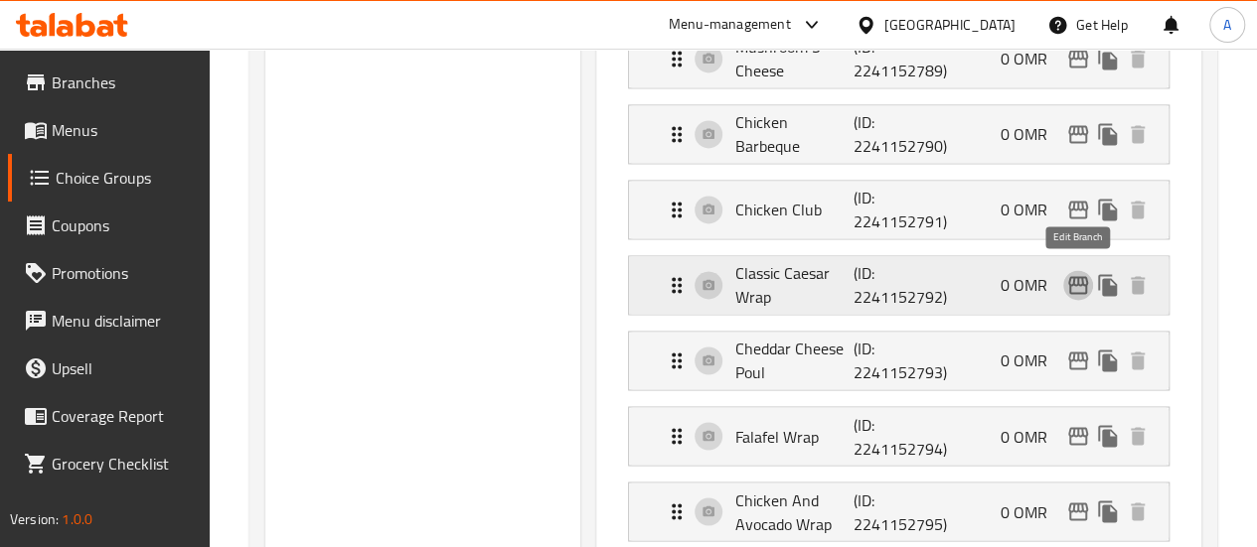
click at [1078, 281] on icon "edit" at bounding box center [1078, 285] width 24 height 24
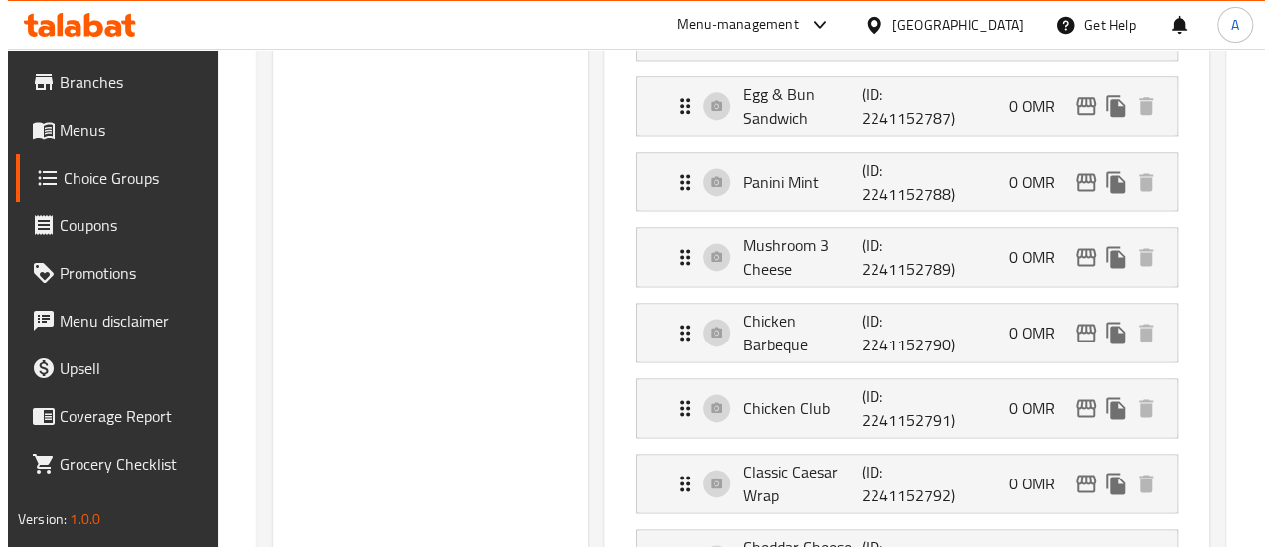
scroll to position [1395, 0]
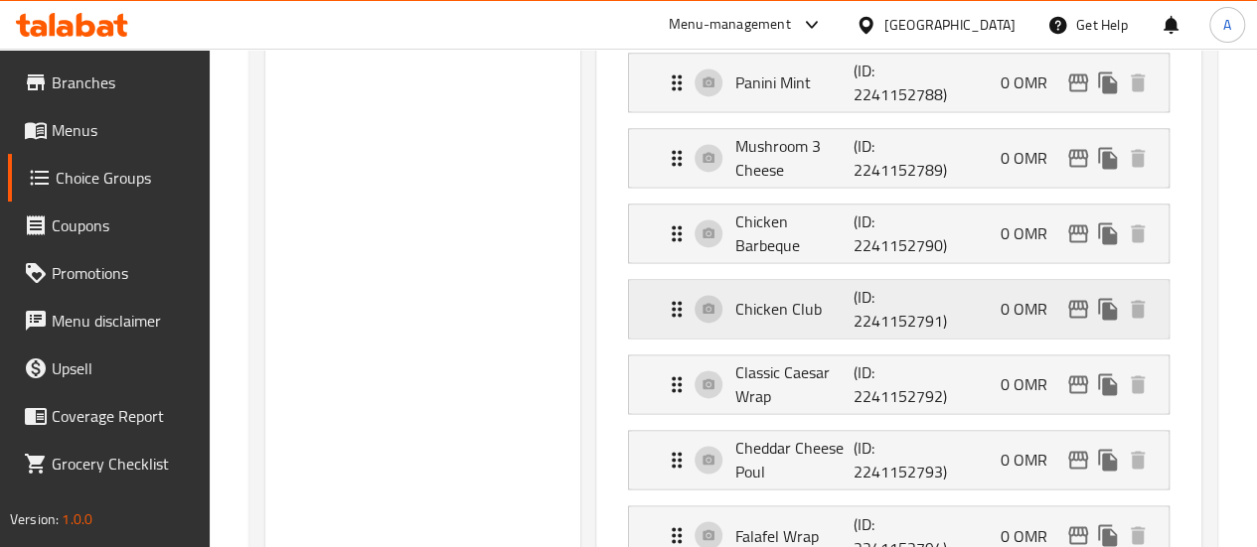
click at [1074, 317] on div "Chicken Club (ID: 2241152791) 0 OMR" at bounding box center [905, 309] width 480 height 58
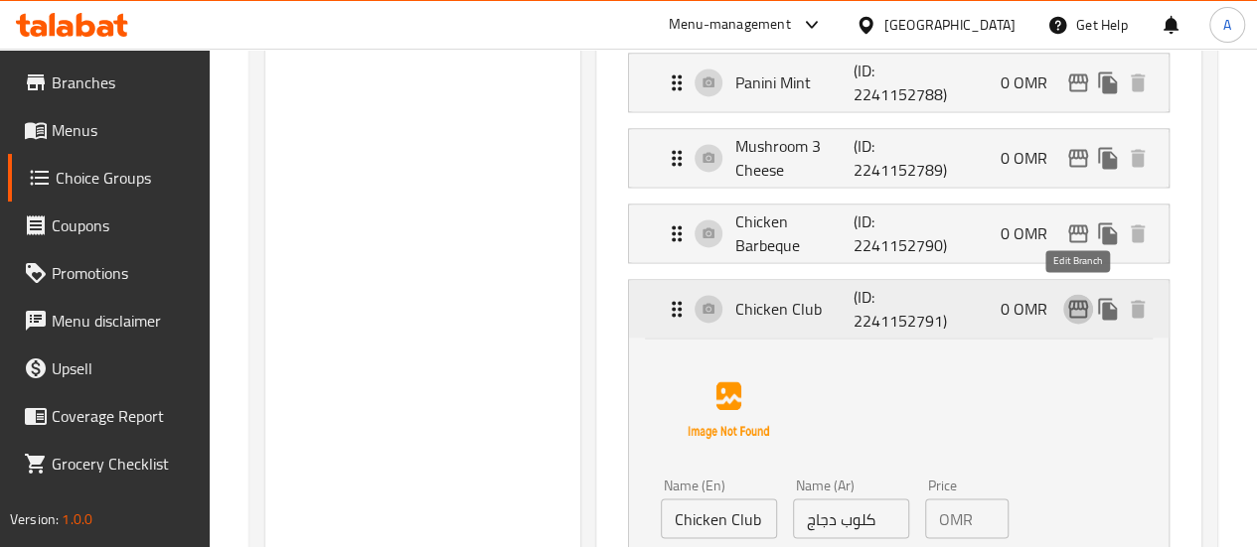
click at [1080, 306] on icon "edit" at bounding box center [1078, 309] width 24 height 24
click at [1079, 297] on icon "edit" at bounding box center [1078, 309] width 24 height 24
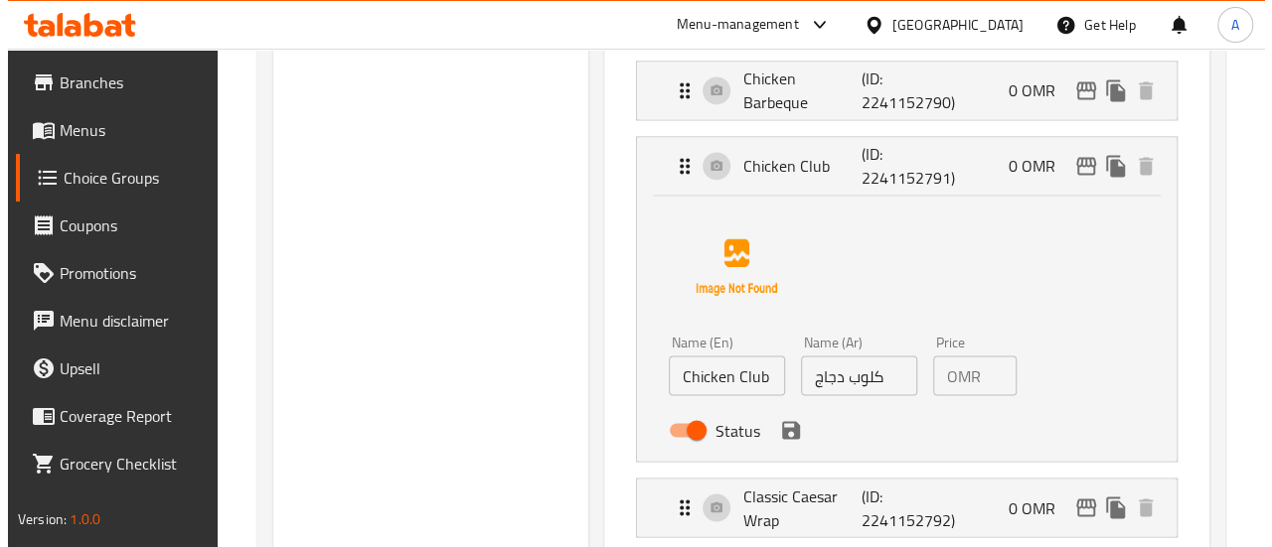
scroll to position [1494, 0]
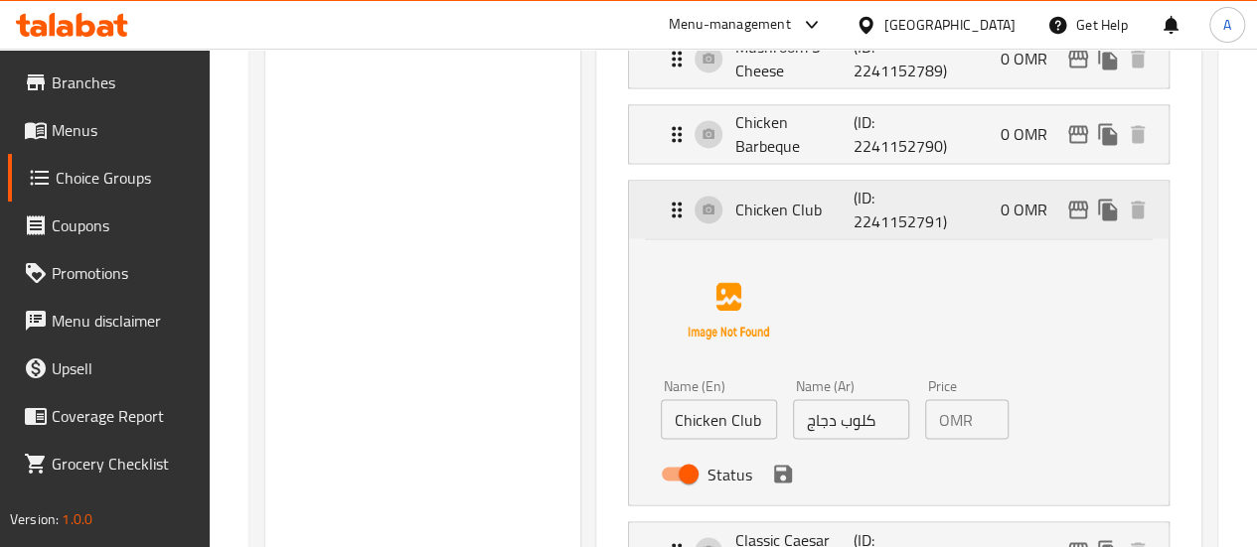
click at [759, 224] on div "Chicken Club (ID: 2241152791) 0 OMR" at bounding box center [905, 210] width 480 height 58
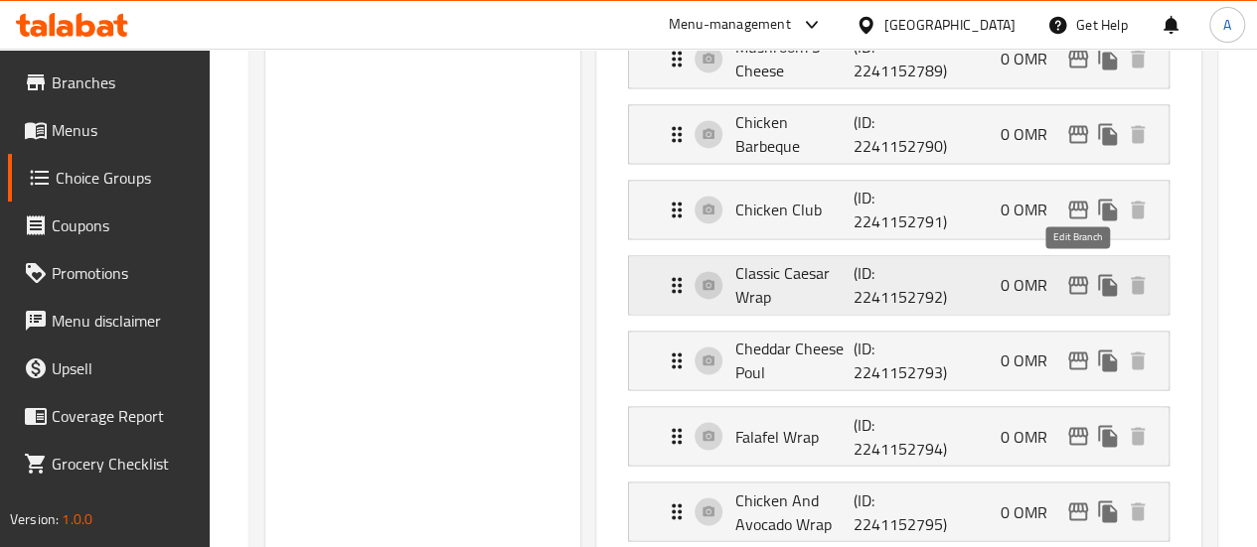
click at [1077, 279] on icon "edit" at bounding box center [1078, 285] width 24 height 24
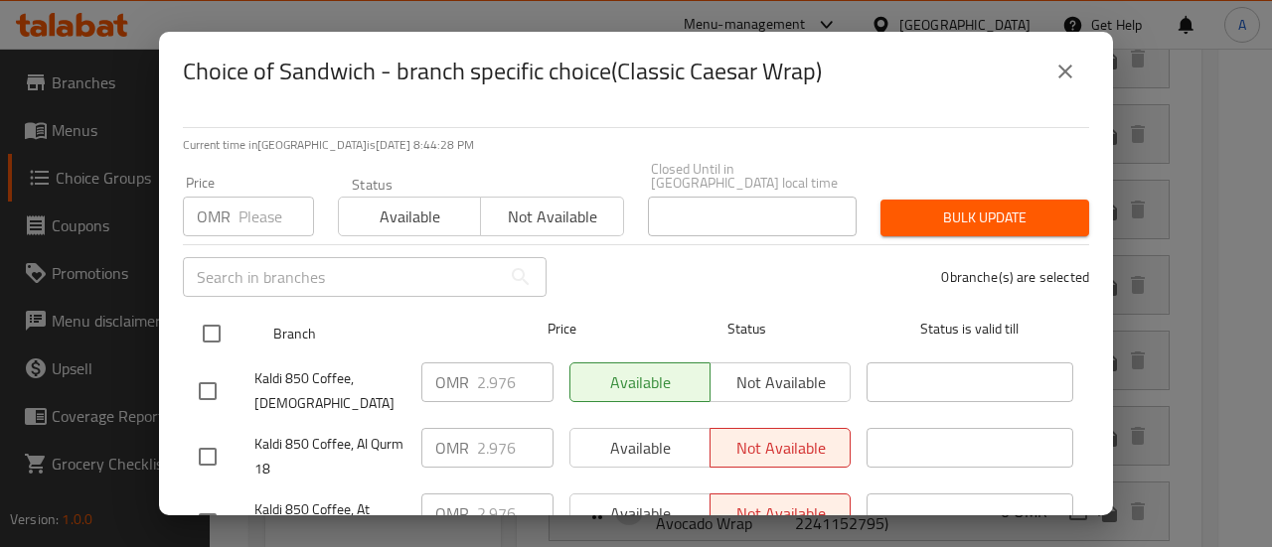
drag, startPoint x: 209, startPoint y: 318, endPoint x: 240, endPoint y: 323, distance: 32.2
click at [210, 318] on input "checkbox" at bounding box center [212, 334] width 42 height 42
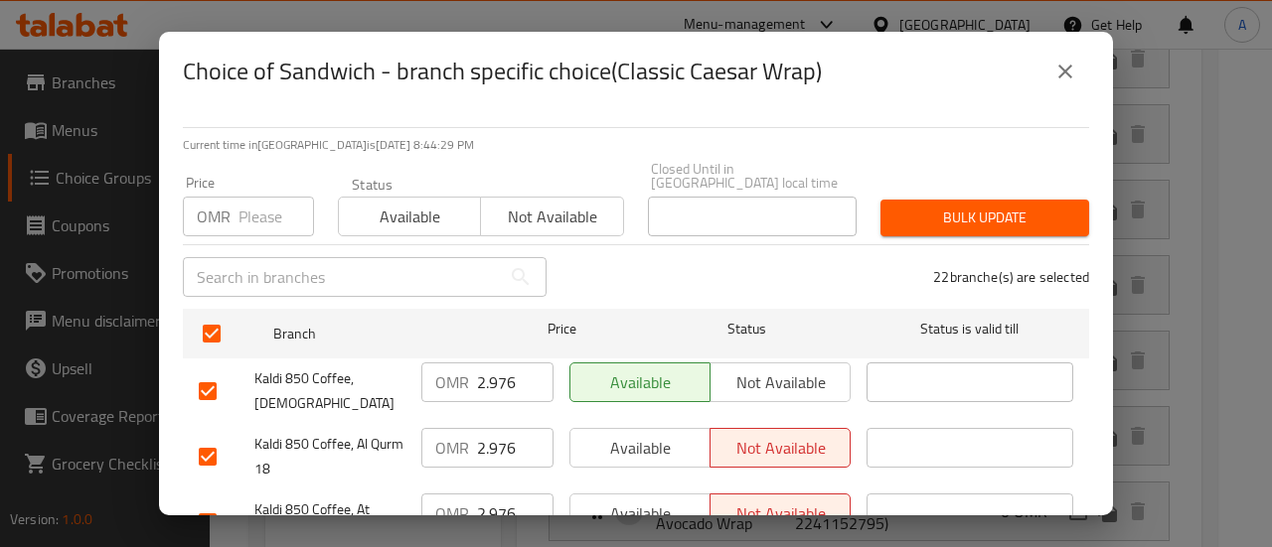
click at [512, 375] on input "2.976" at bounding box center [515, 383] width 76 height 40
click at [504, 437] on input "2.976" at bounding box center [515, 448] width 76 height 40
click at [505, 435] on input "2.976" at bounding box center [515, 448] width 76 height 40
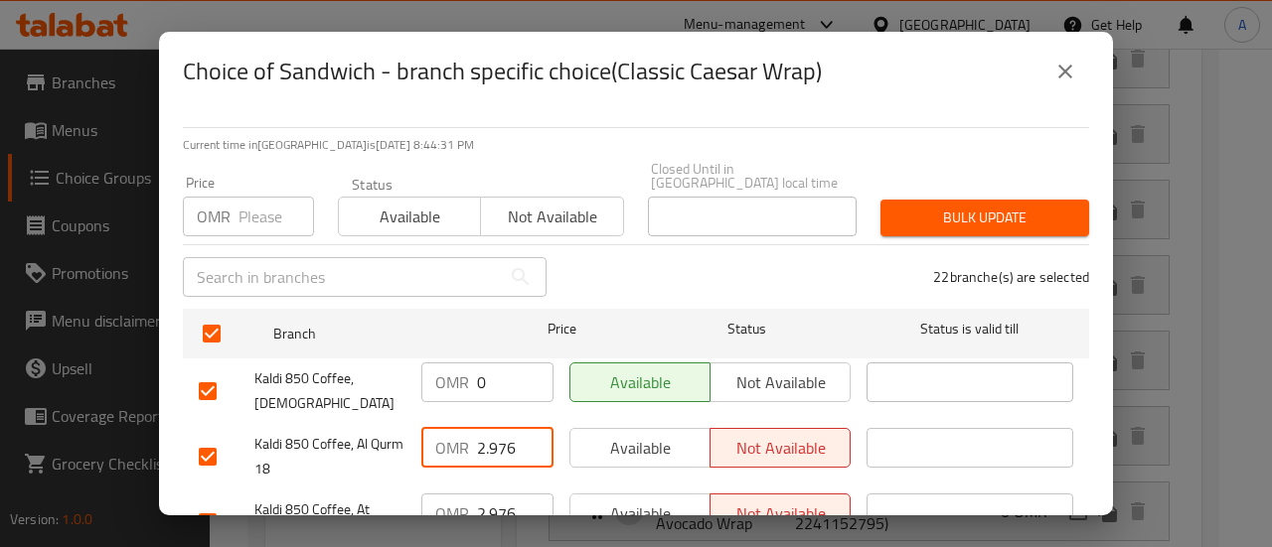
click at [505, 435] on input "2.976" at bounding box center [515, 448] width 76 height 40
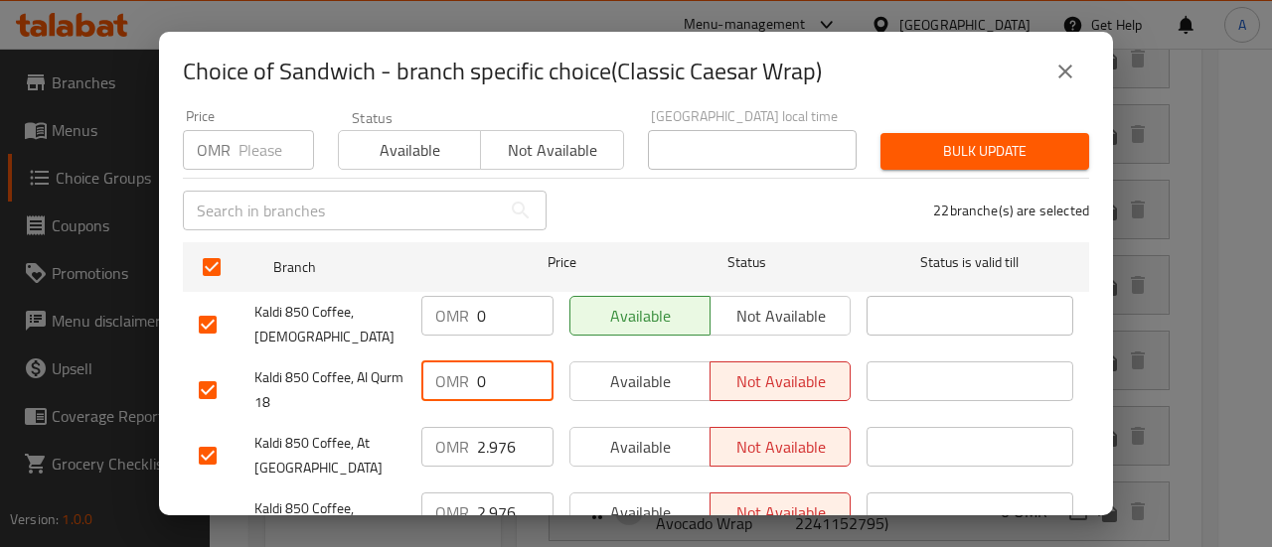
scroll to position [199, 0]
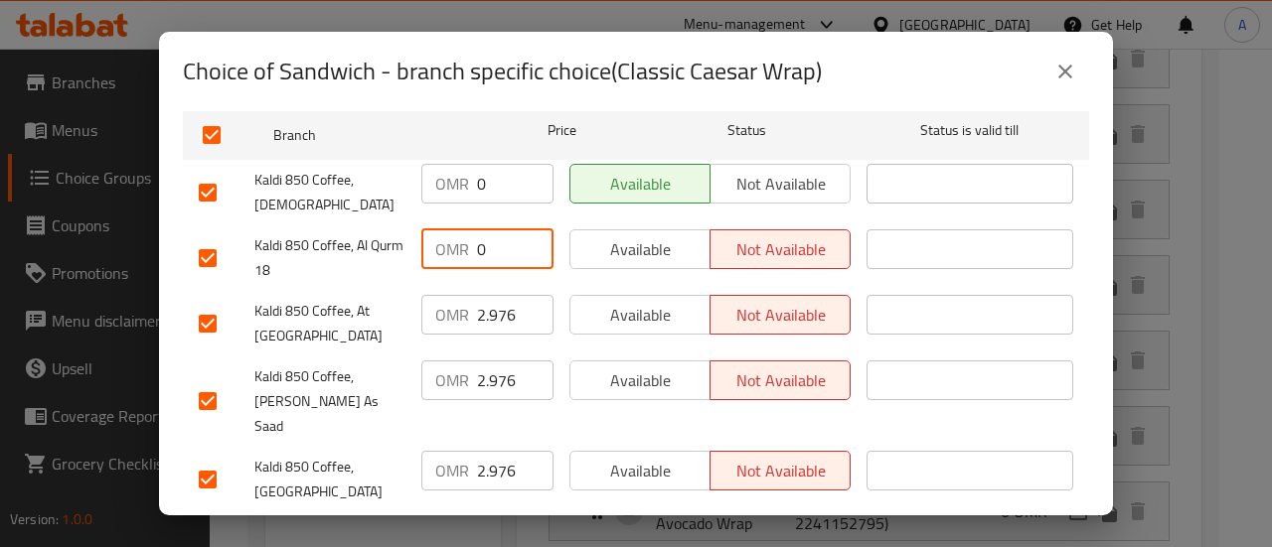
click at [501, 295] on input "2.976" at bounding box center [515, 315] width 76 height 40
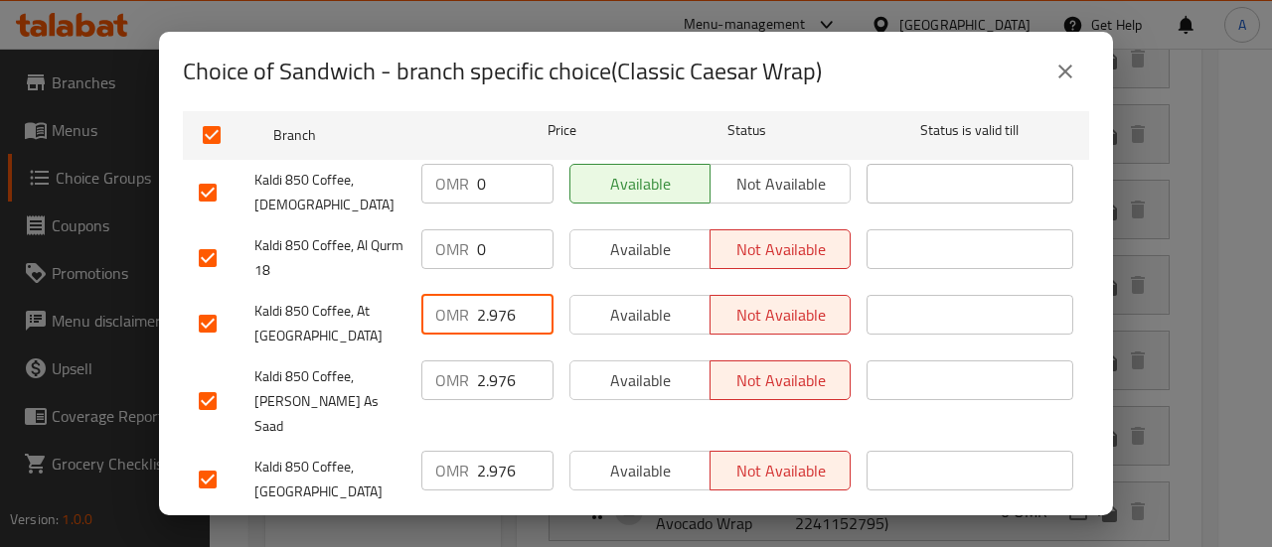
click at [501, 295] on input "2.976" at bounding box center [515, 315] width 76 height 40
click at [493, 371] on div "OMR 2.976 ​" at bounding box center [487, 402] width 148 height 98
click at [495, 365] on input "2.976" at bounding box center [515, 381] width 76 height 40
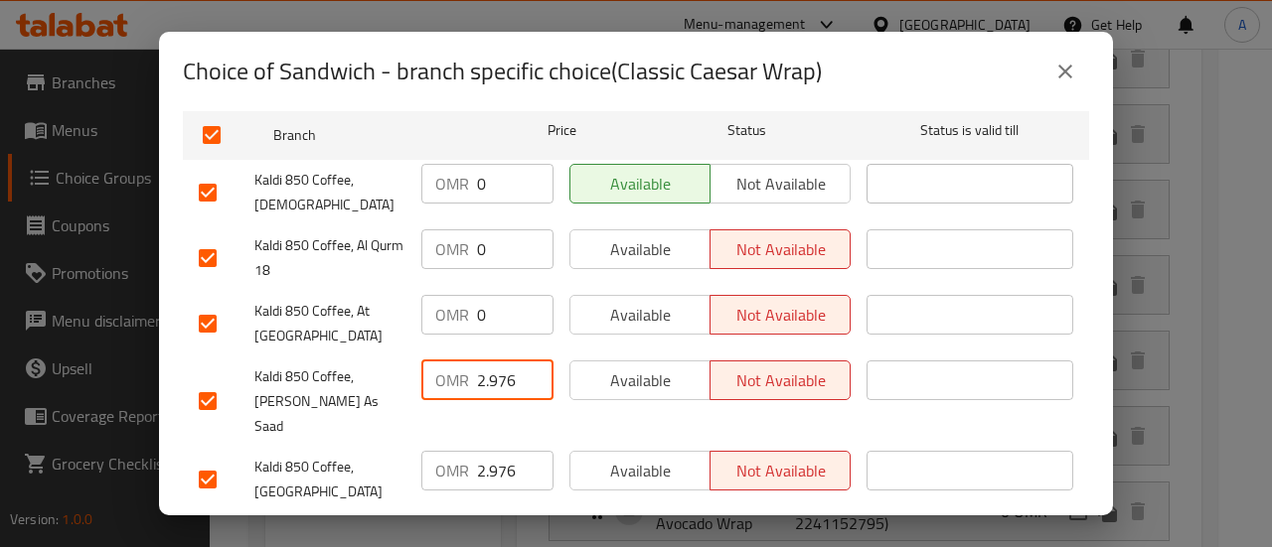
click at [495, 365] on input "2.976" at bounding box center [515, 381] width 76 height 40
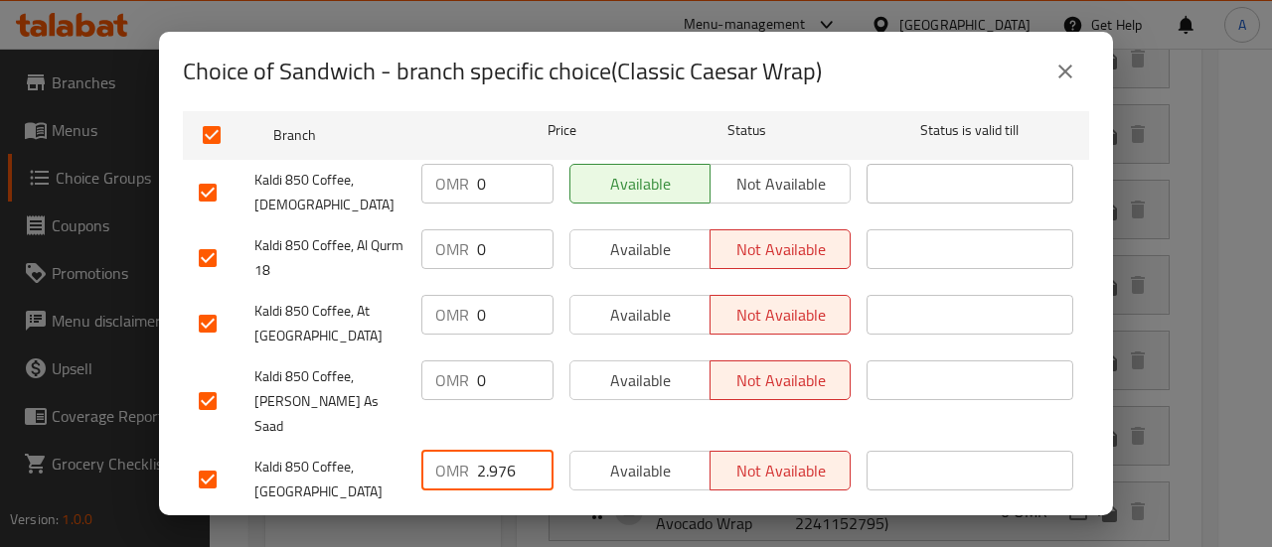
click at [506, 451] on input "2.976" at bounding box center [515, 471] width 76 height 40
click at [505, 451] on input "2.976" at bounding box center [515, 471] width 76 height 40
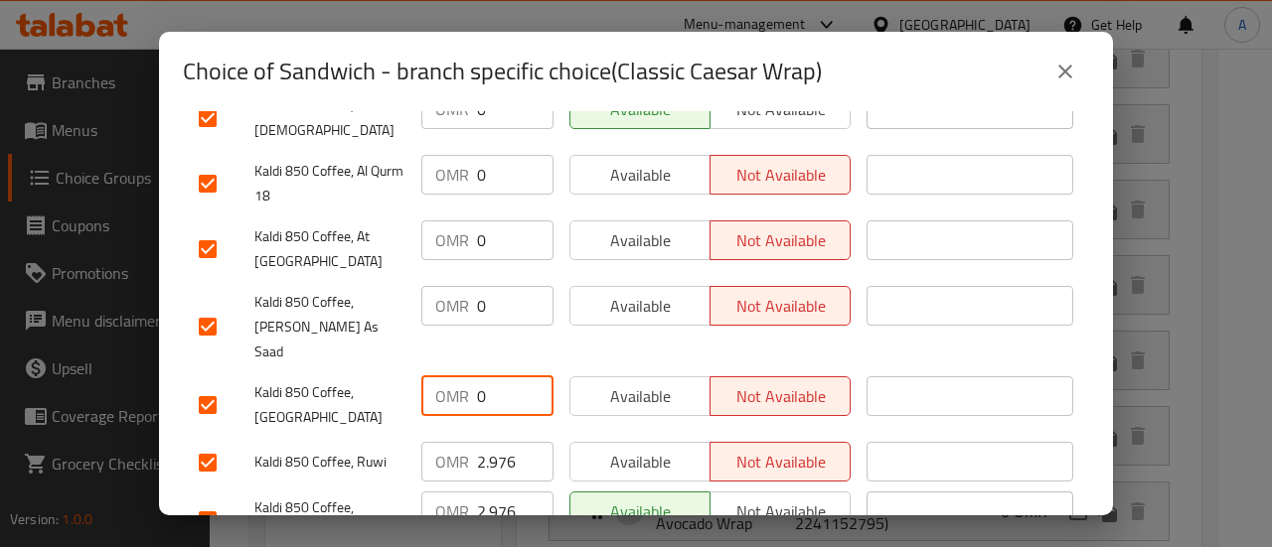
scroll to position [397, 0]
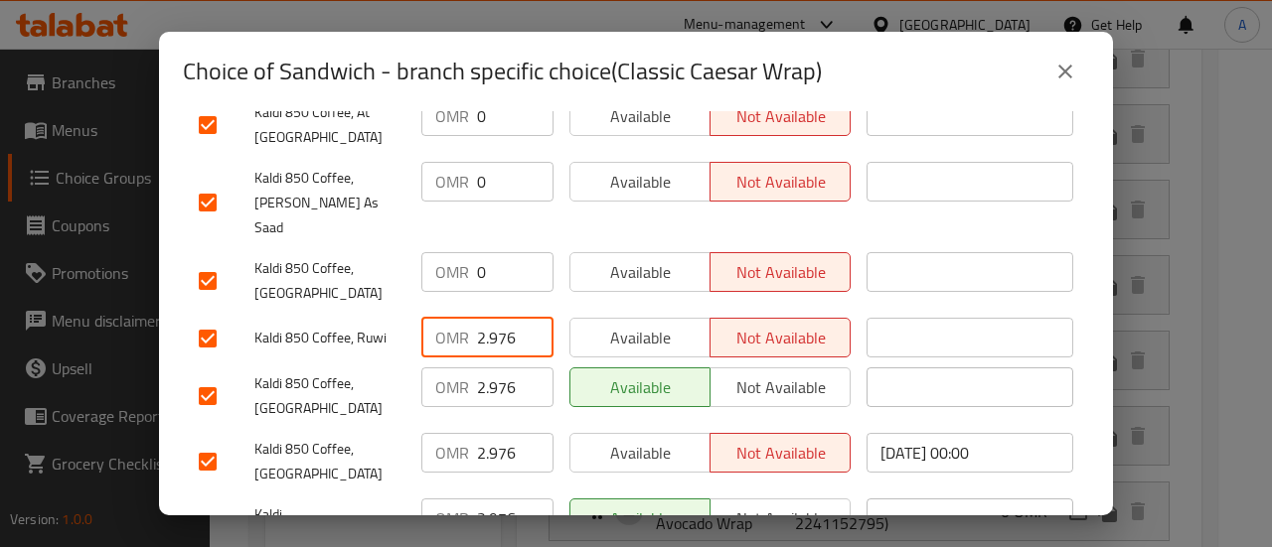
click at [503, 318] on input "2.976" at bounding box center [515, 338] width 76 height 40
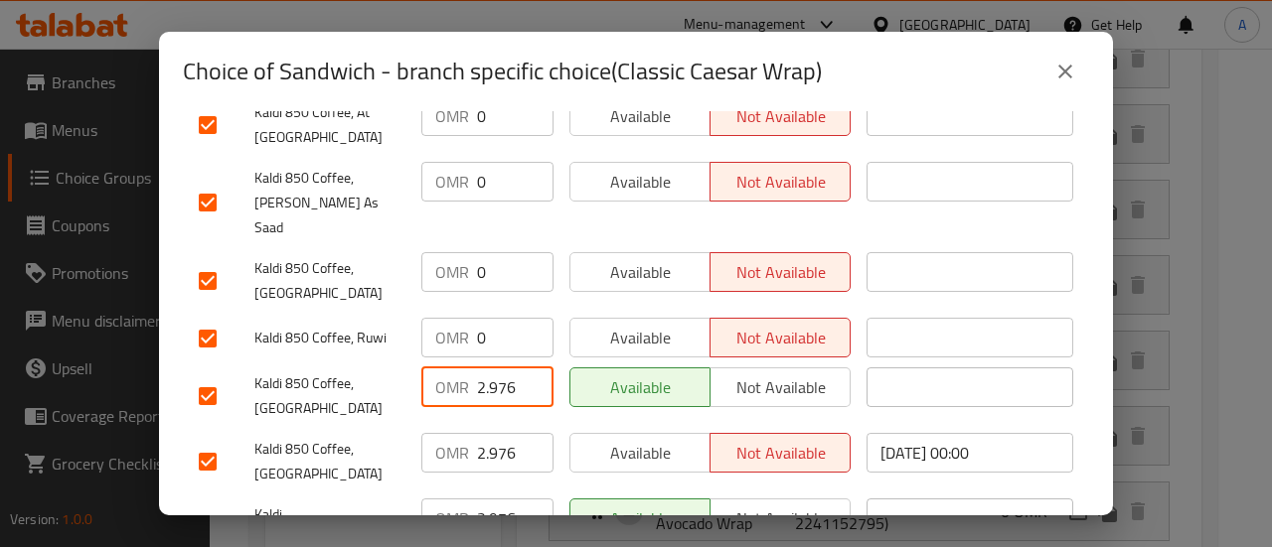
click at [499, 368] on input "2.976" at bounding box center [515, 388] width 76 height 40
click at [493, 433] on input "2.976" at bounding box center [515, 453] width 76 height 40
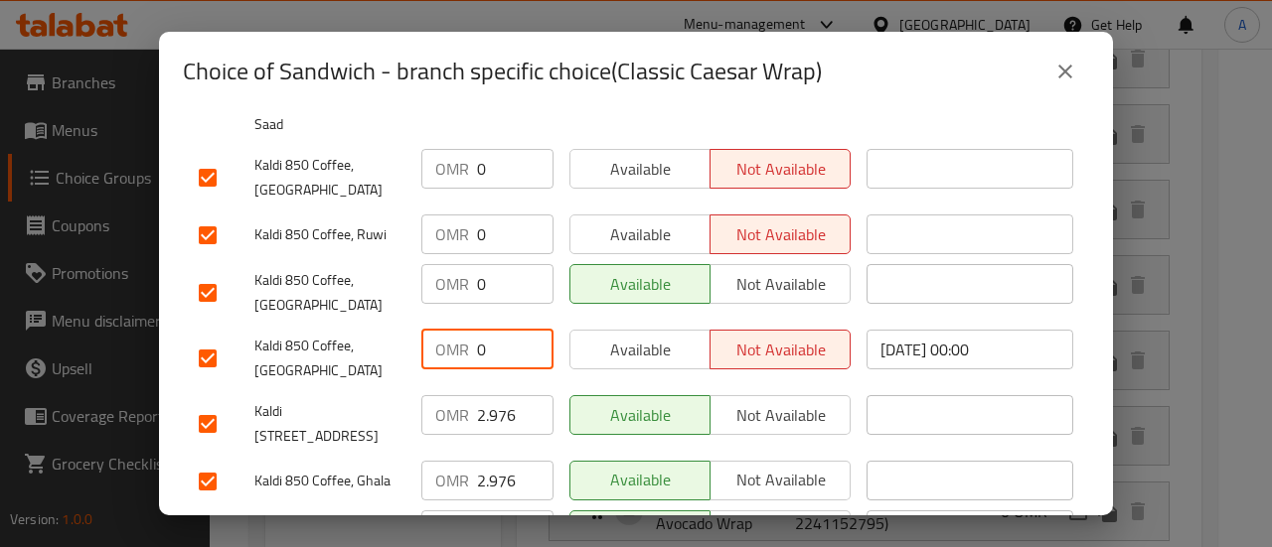
scroll to position [596, 0]
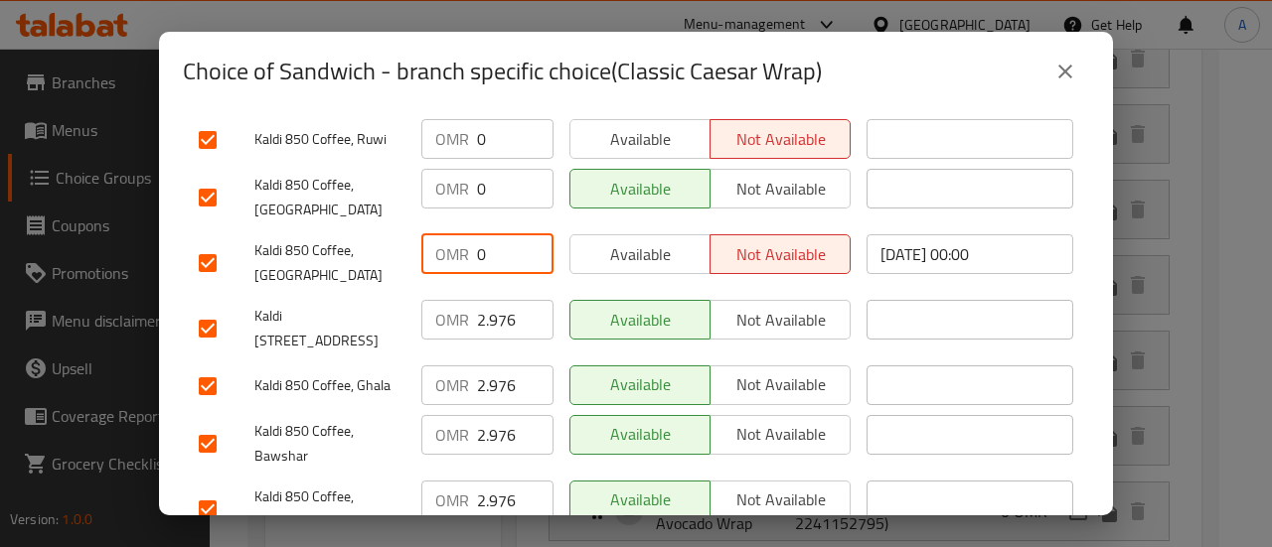
click at [503, 292] on div "OMR 2.976 ​" at bounding box center [487, 329] width 148 height 74
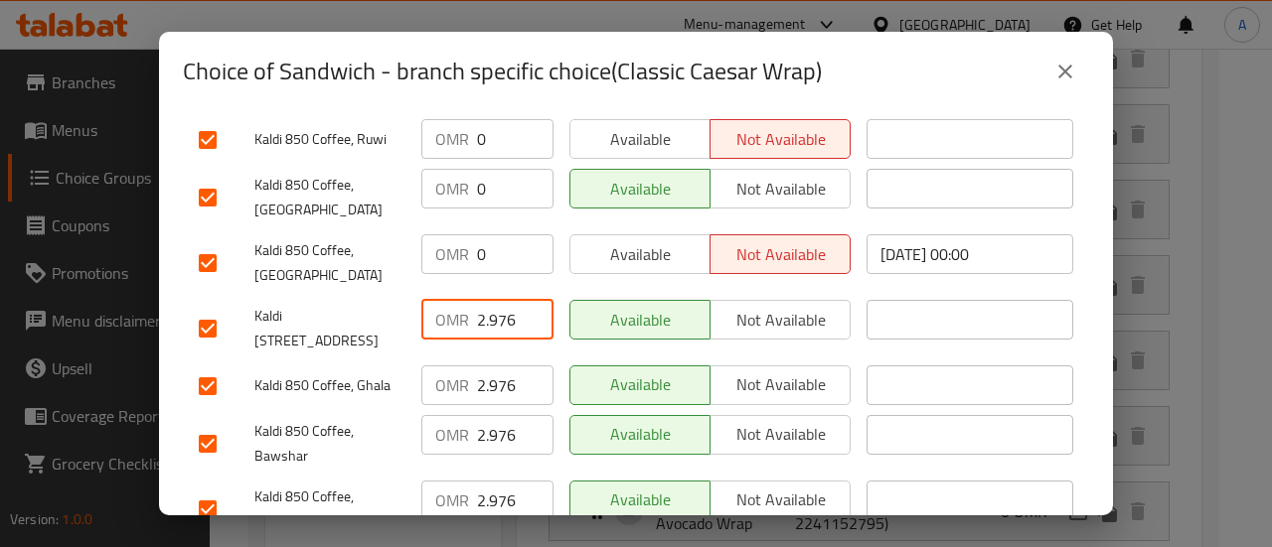
click at [503, 300] on input "2.976" at bounding box center [515, 320] width 76 height 40
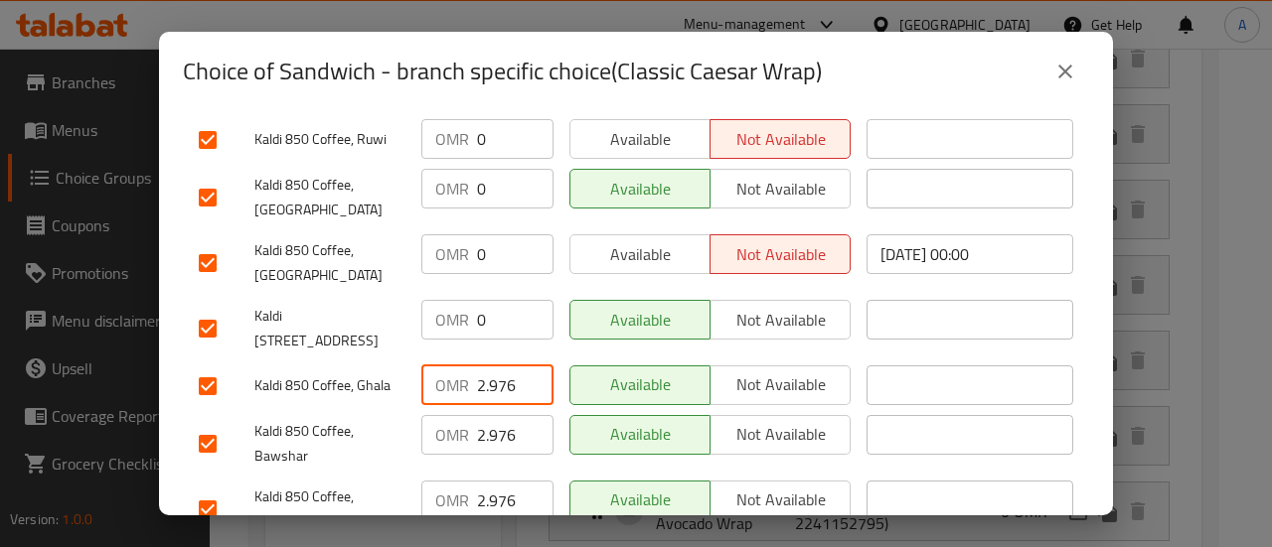
click at [499, 366] on input "2.976" at bounding box center [515, 386] width 76 height 40
click at [497, 366] on input "2.976" at bounding box center [515, 386] width 76 height 40
click at [503, 415] on input "2.976" at bounding box center [515, 435] width 76 height 40
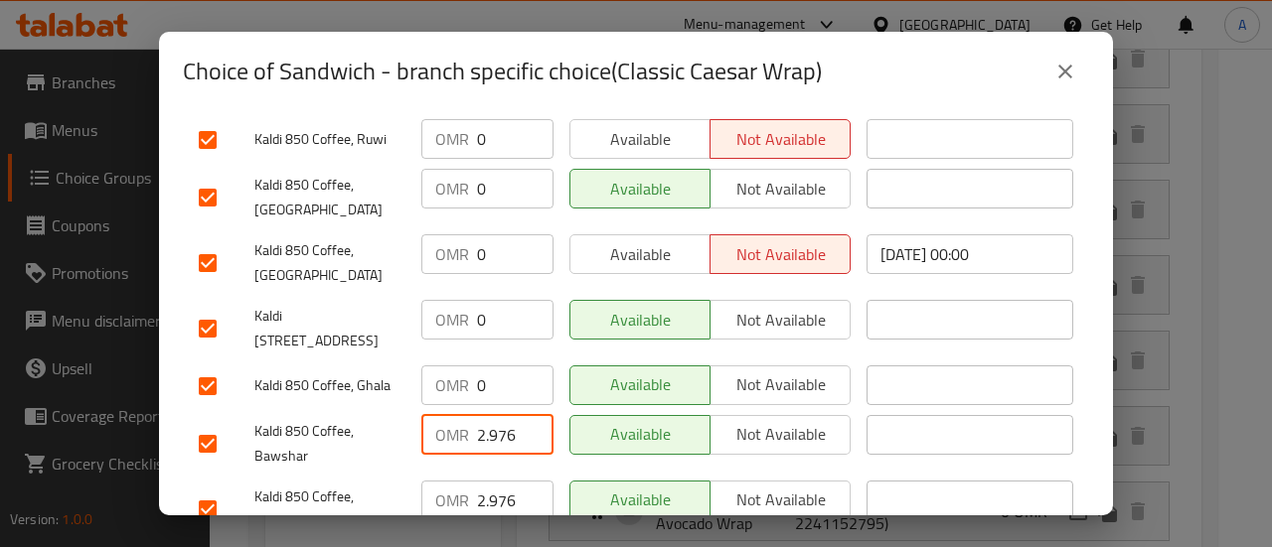
click at [503, 415] on input "2.976" at bounding box center [515, 435] width 76 height 40
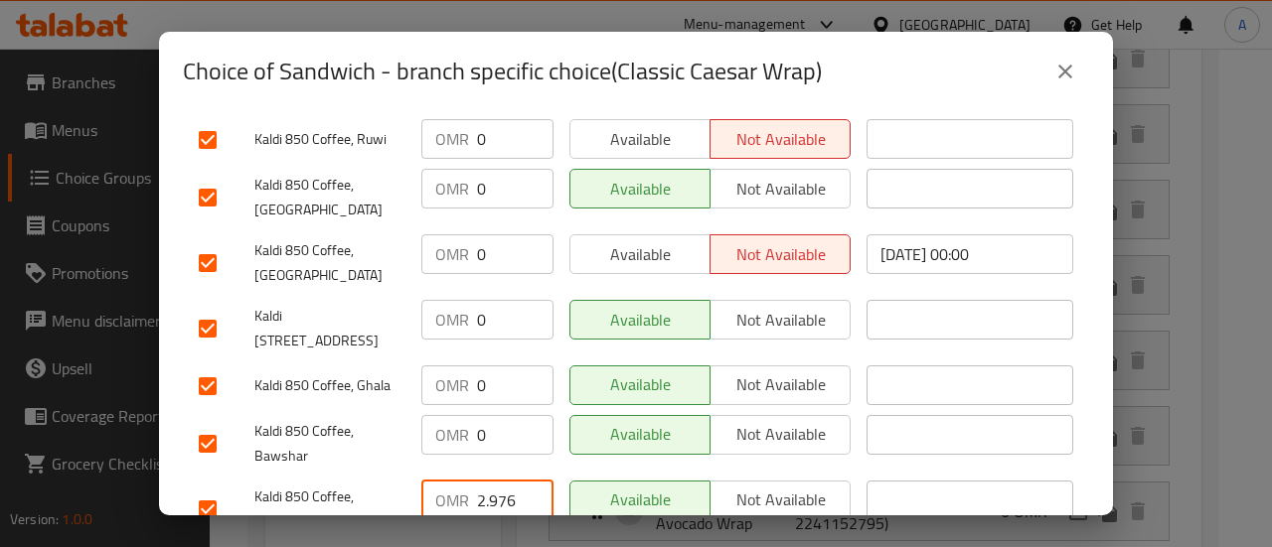
click at [499, 481] on input "2.976" at bounding box center [515, 501] width 76 height 40
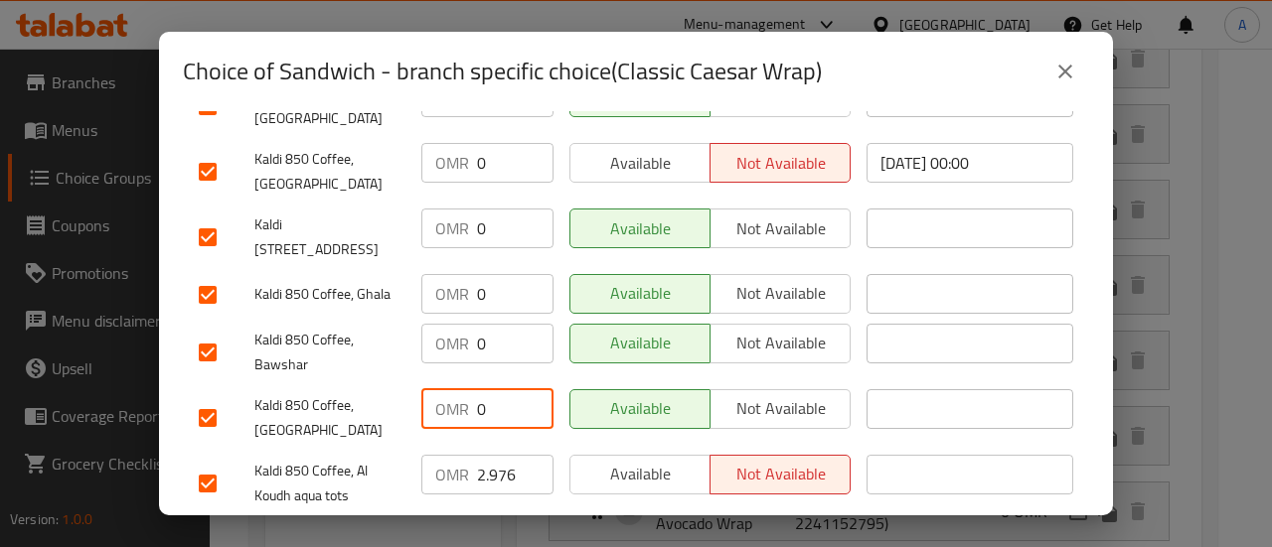
scroll to position [795, 0]
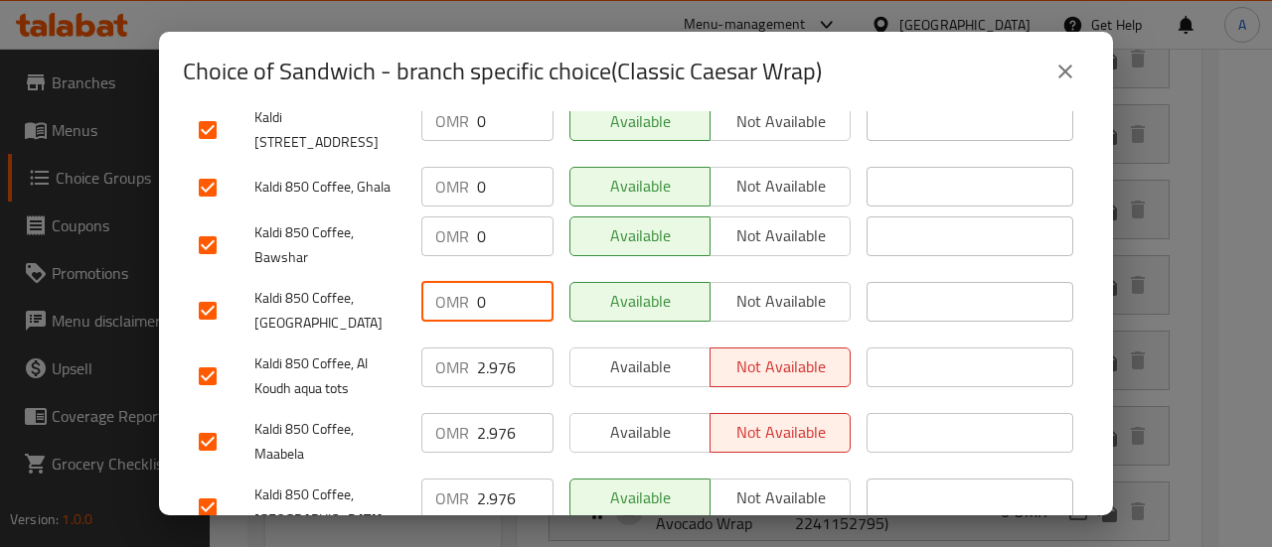
click at [503, 348] on input "2.976" at bounding box center [515, 368] width 76 height 40
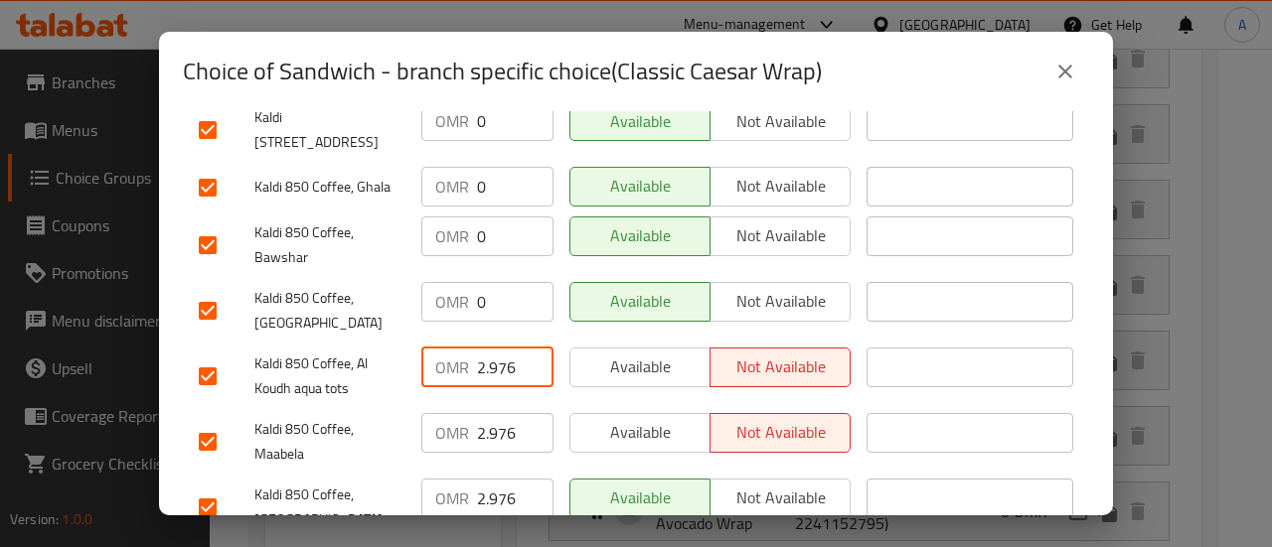
click at [503, 348] on input "2.976" at bounding box center [515, 368] width 76 height 40
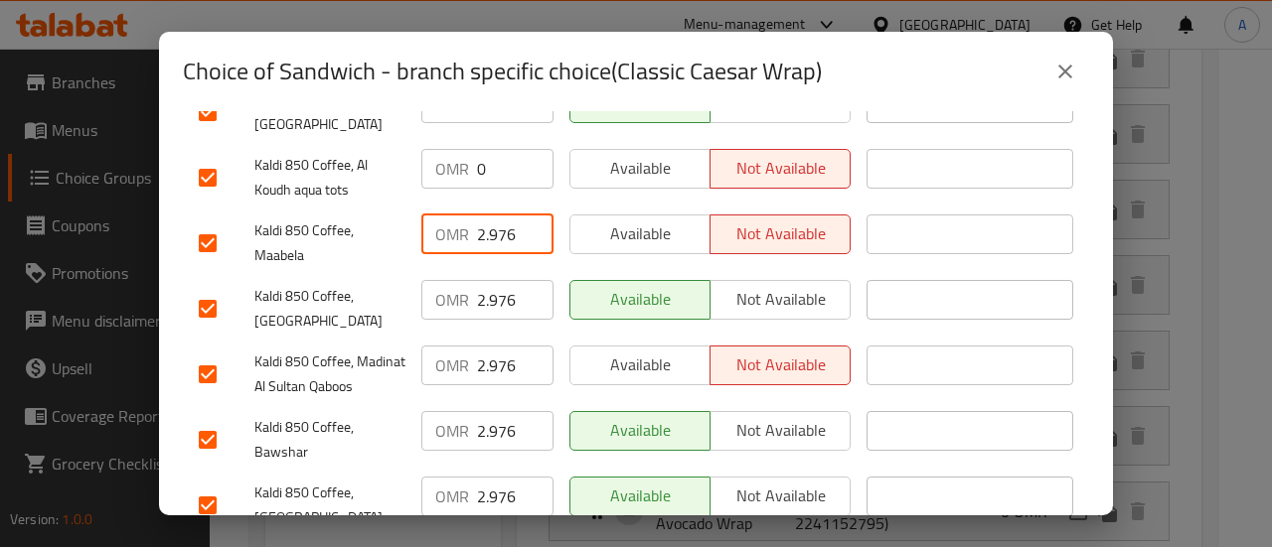
click at [491, 215] on input "2.976" at bounding box center [515, 235] width 76 height 40
click at [489, 280] on input "2.976" at bounding box center [515, 300] width 76 height 40
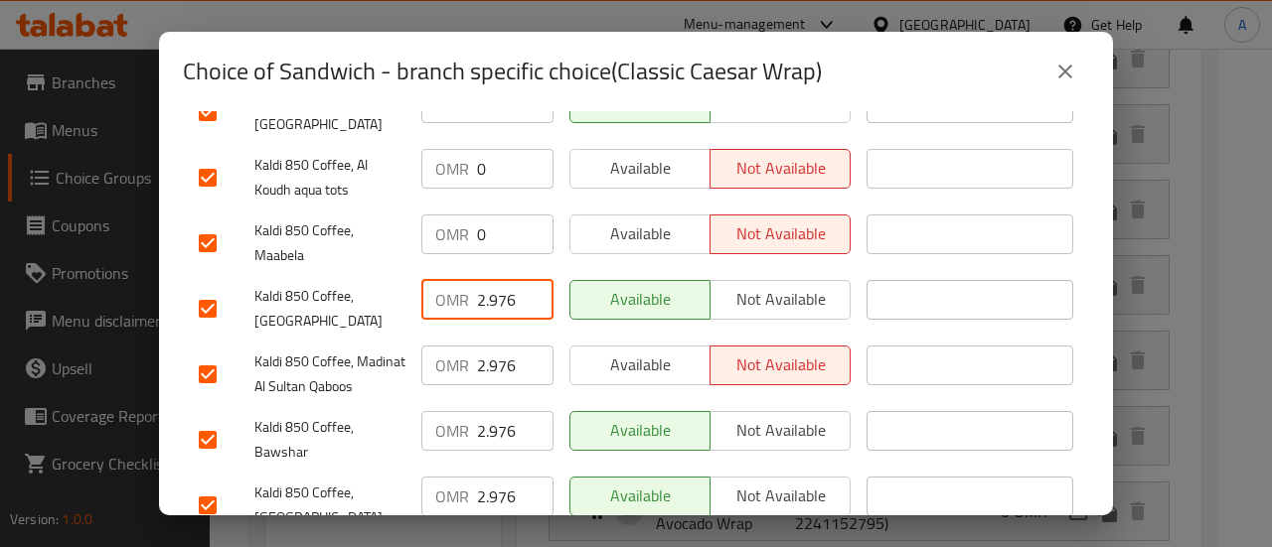
drag, startPoint x: 489, startPoint y: 230, endPoint x: 501, endPoint y: 289, distance: 59.8
click at [489, 280] on input "2.976" at bounding box center [515, 300] width 76 height 40
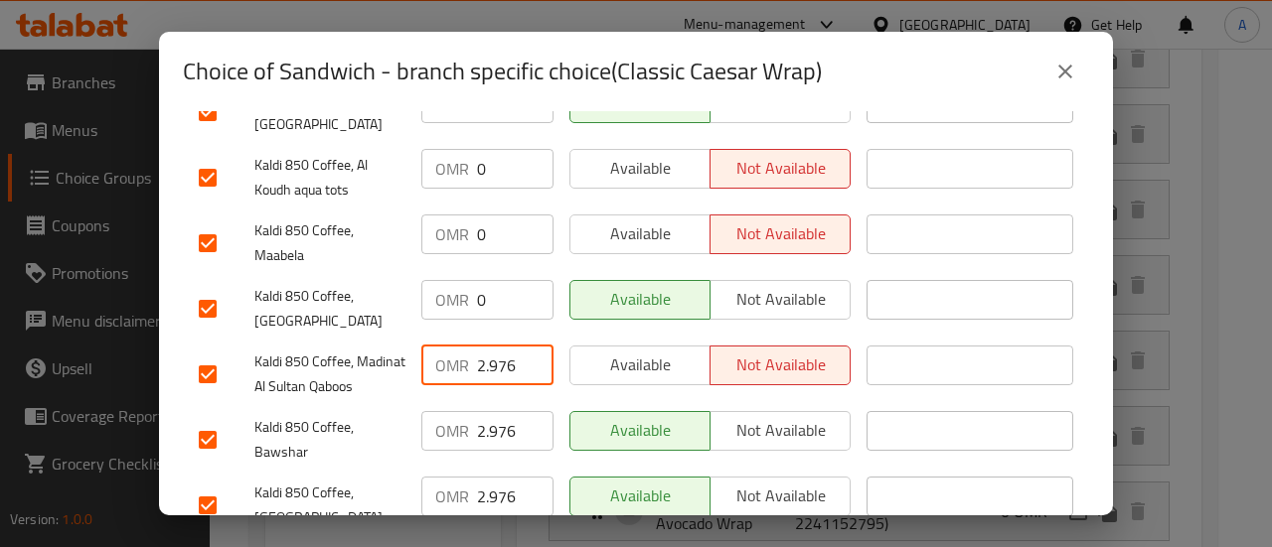
click at [500, 346] on input "2.976" at bounding box center [515, 366] width 76 height 40
click at [497, 411] on input "2.976" at bounding box center [515, 431] width 76 height 40
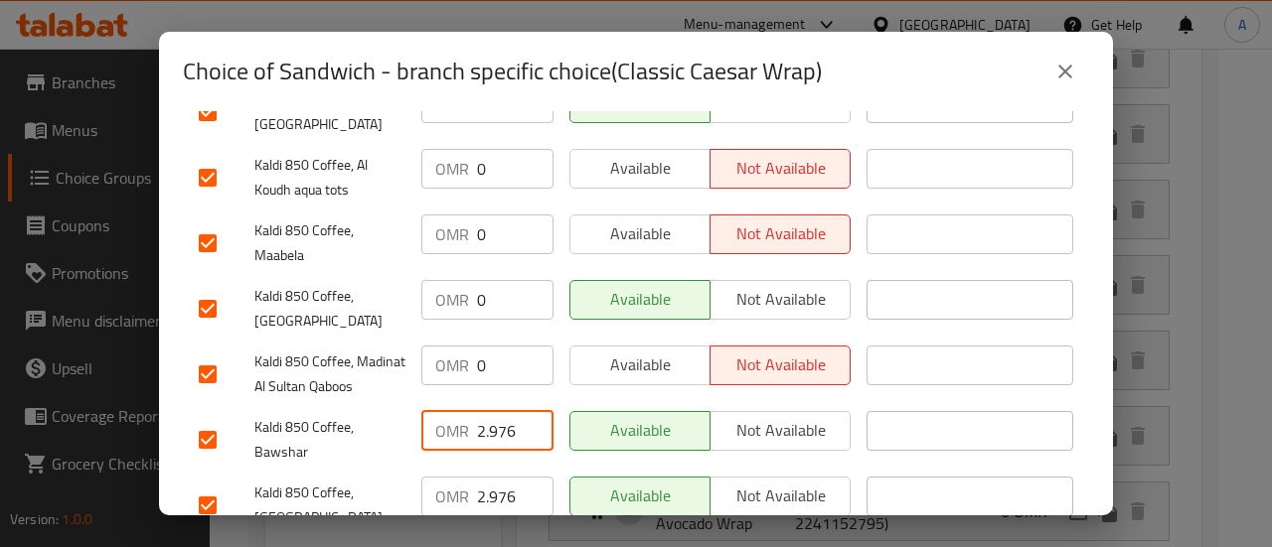
click at [497, 411] on input "2.976" at bounding box center [515, 431] width 76 height 40
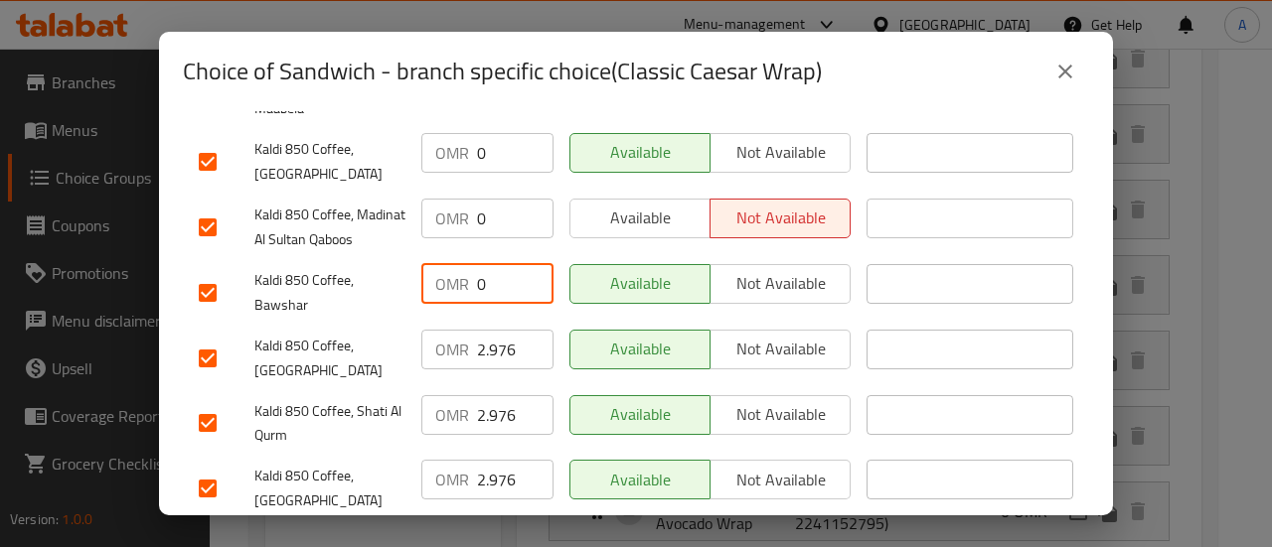
scroll to position [1253, 0]
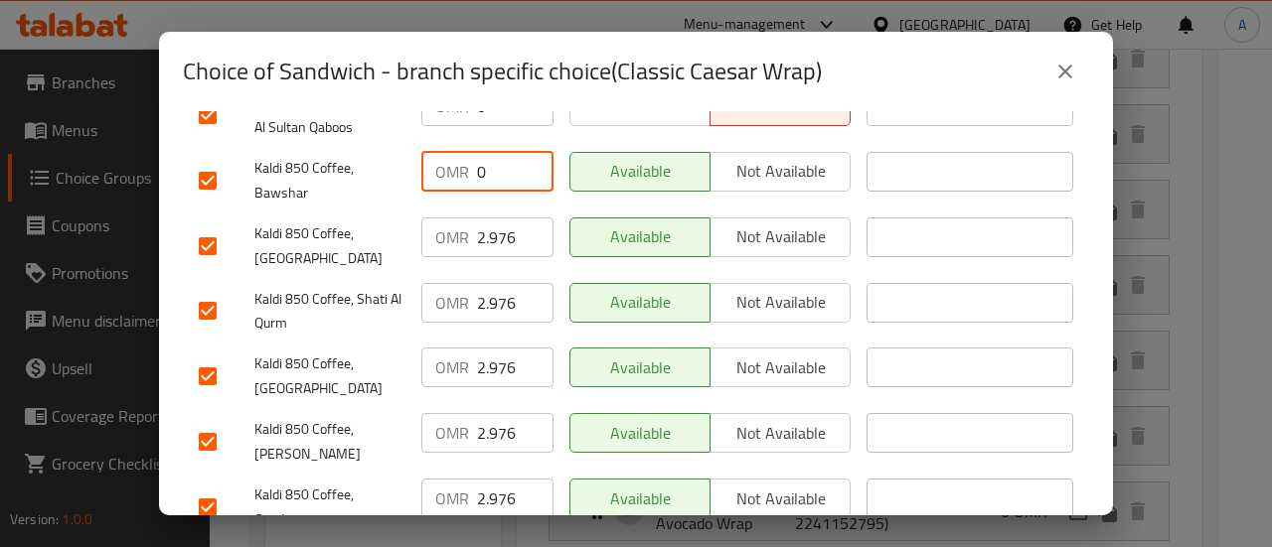
click at [496, 218] on input "2.976" at bounding box center [515, 238] width 76 height 40
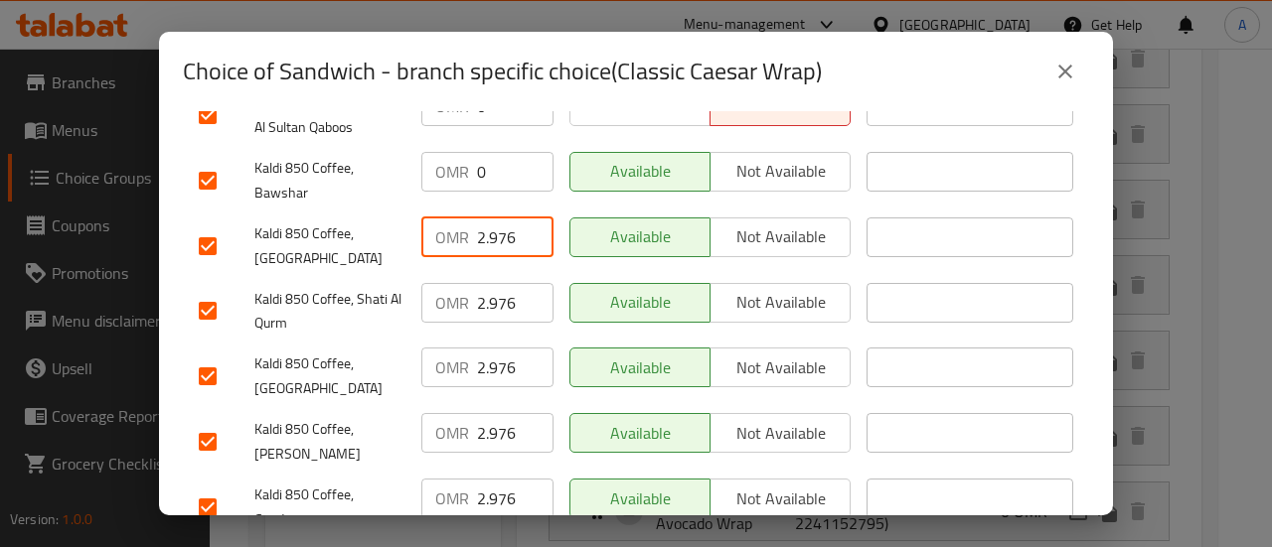
click at [496, 218] on input "2.976" at bounding box center [515, 238] width 76 height 40
click at [493, 283] on input "2.976" at bounding box center [515, 303] width 76 height 40
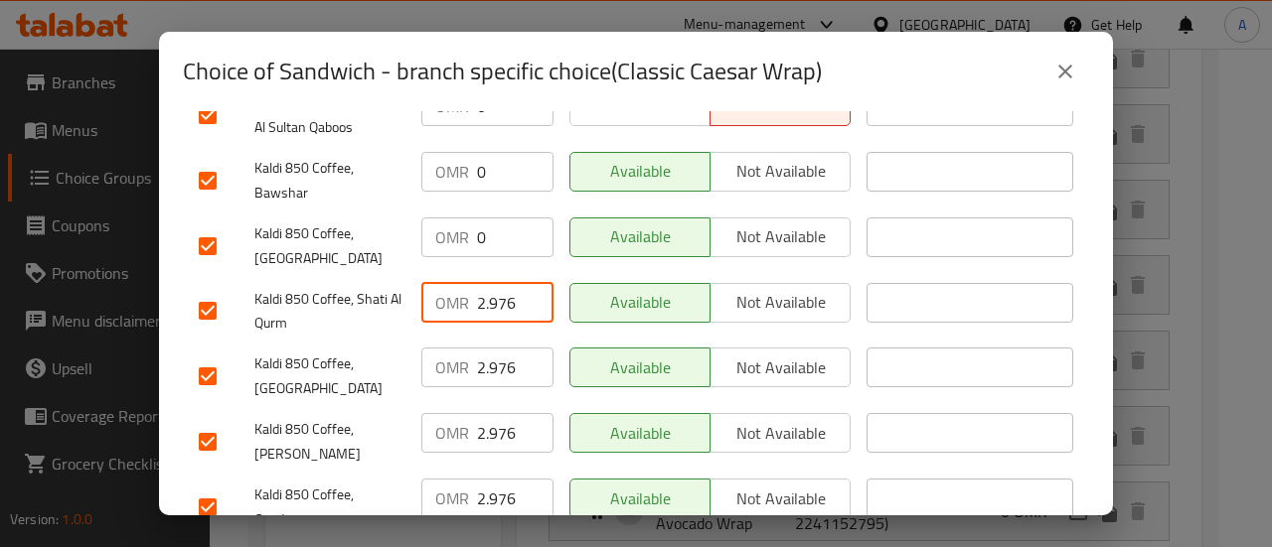
click at [493, 283] on input "2.976" at bounding box center [515, 303] width 76 height 40
click at [509, 348] on input "2.976" at bounding box center [515, 368] width 76 height 40
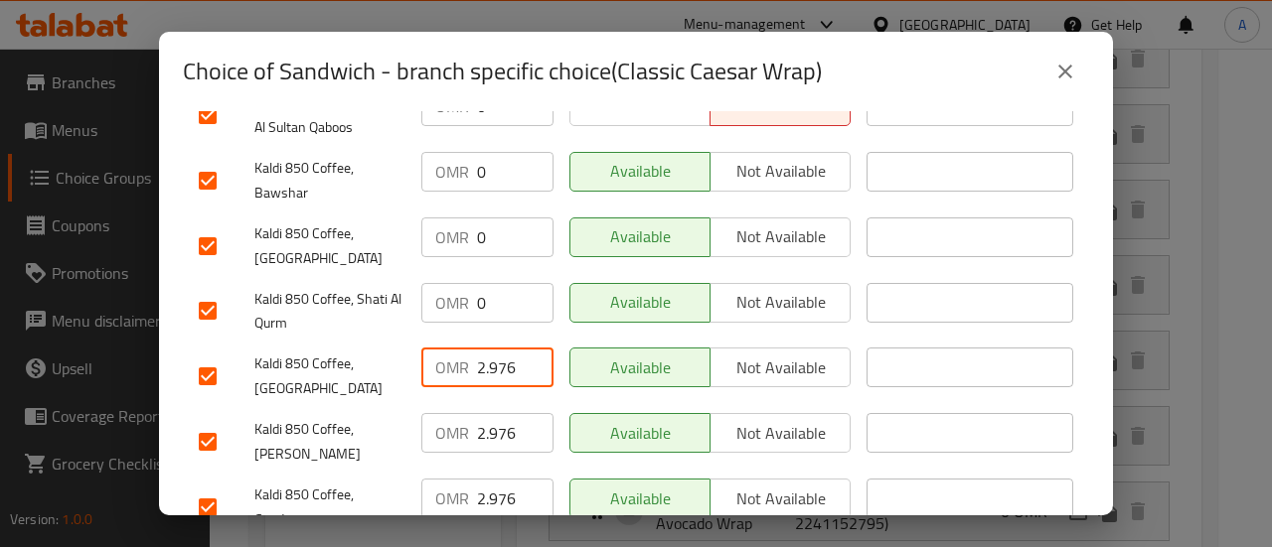
click at [509, 348] on input "2.976" at bounding box center [515, 368] width 76 height 40
click at [505, 348] on input "2.976" at bounding box center [515, 368] width 76 height 40
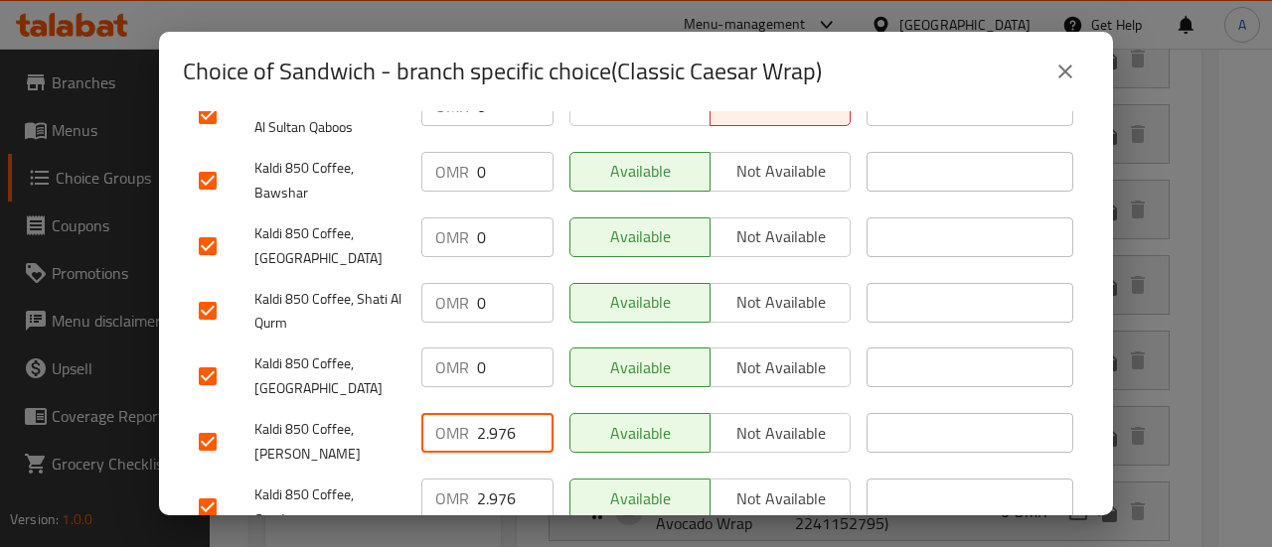
click at [497, 413] on input "2.976" at bounding box center [515, 433] width 76 height 40
click at [498, 413] on input "2.976" at bounding box center [515, 433] width 76 height 40
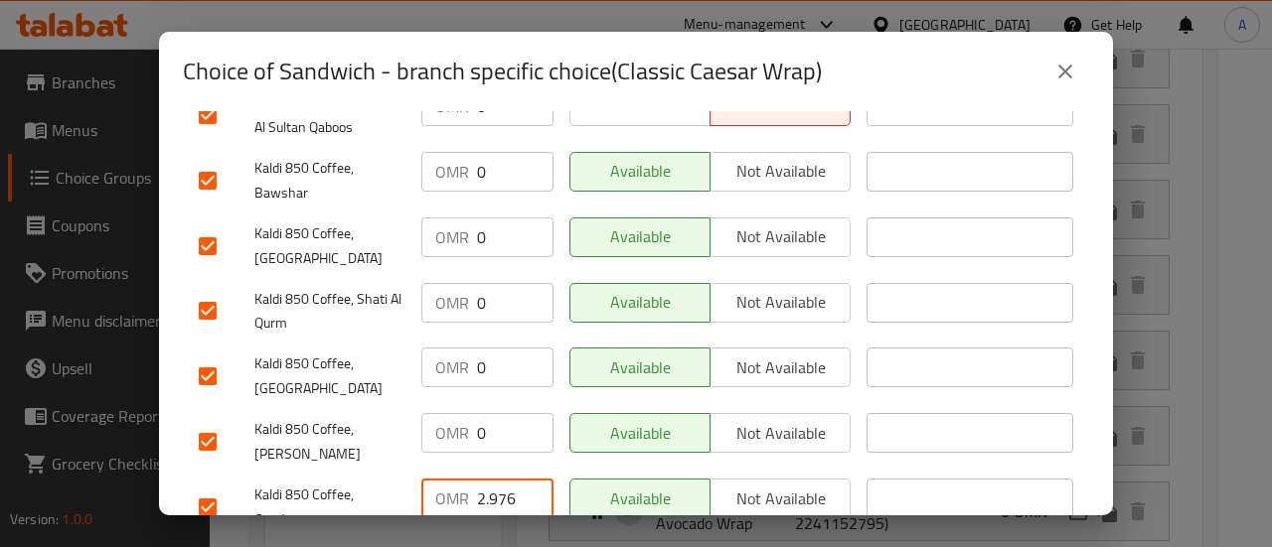
click at [487, 479] on input "2.976" at bounding box center [515, 499] width 76 height 40
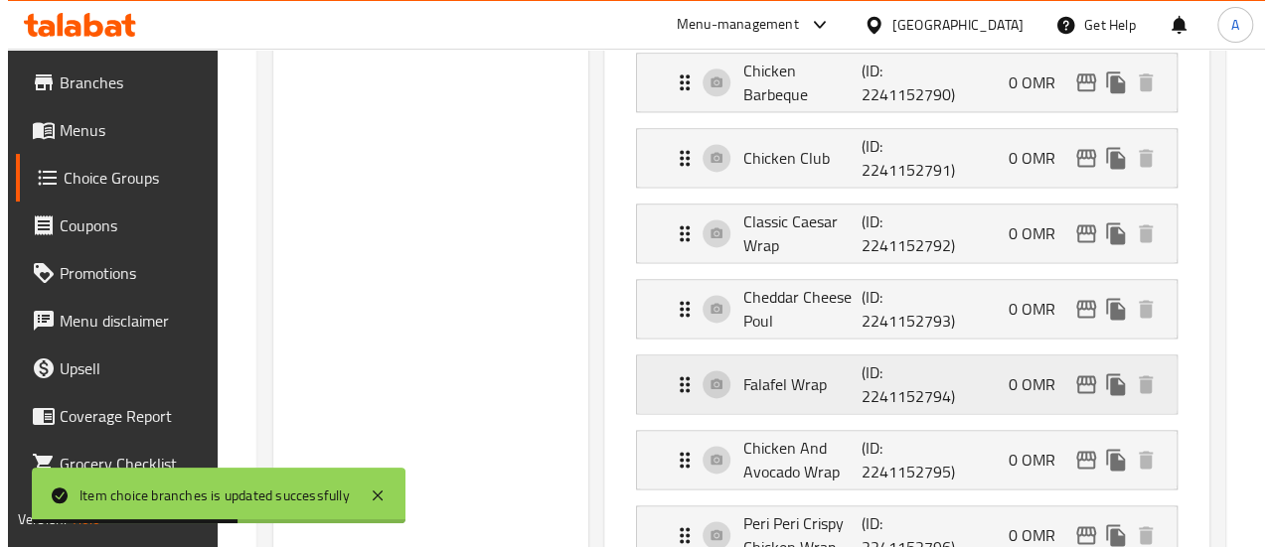
scroll to position [1395, 0]
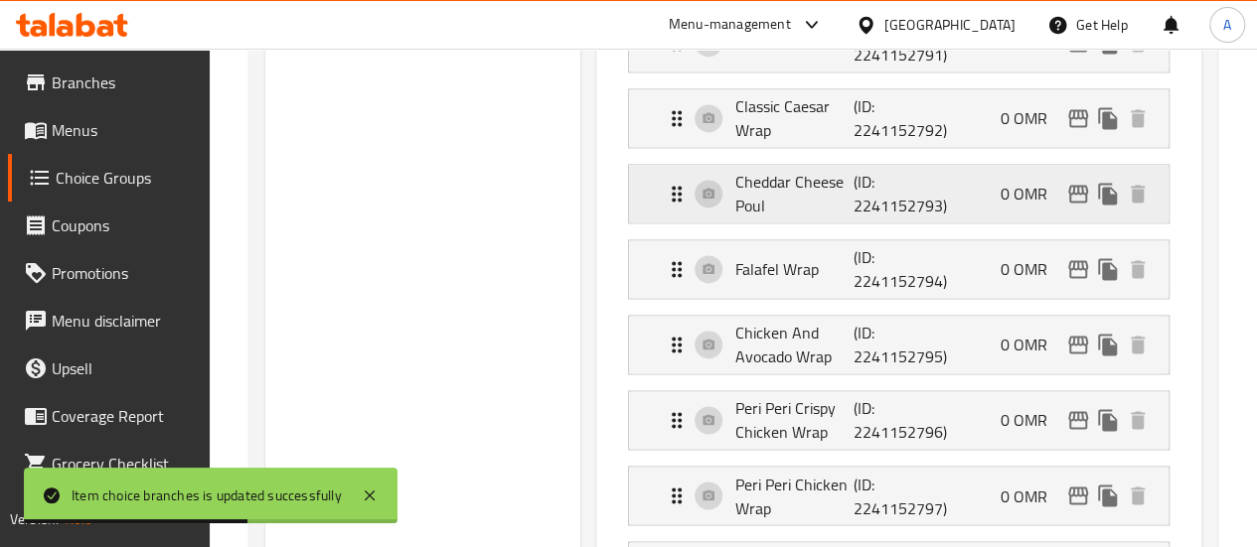
click at [1083, 199] on div "0 OMR" at bounding box center [1076, 194] width 152 height 30
click at [1077, 185] on icon "edit" at bounding box center [1078, 194] width 20 height 18
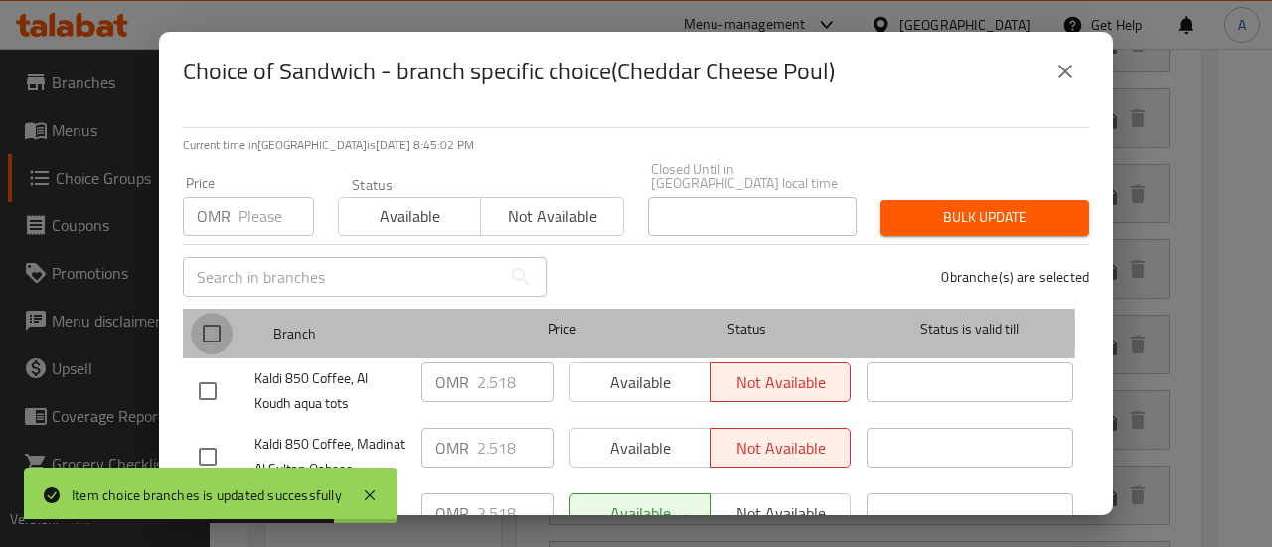
click at [219, 318] on input "checkbox" at bounding box center [212, 334] width 42 height 42
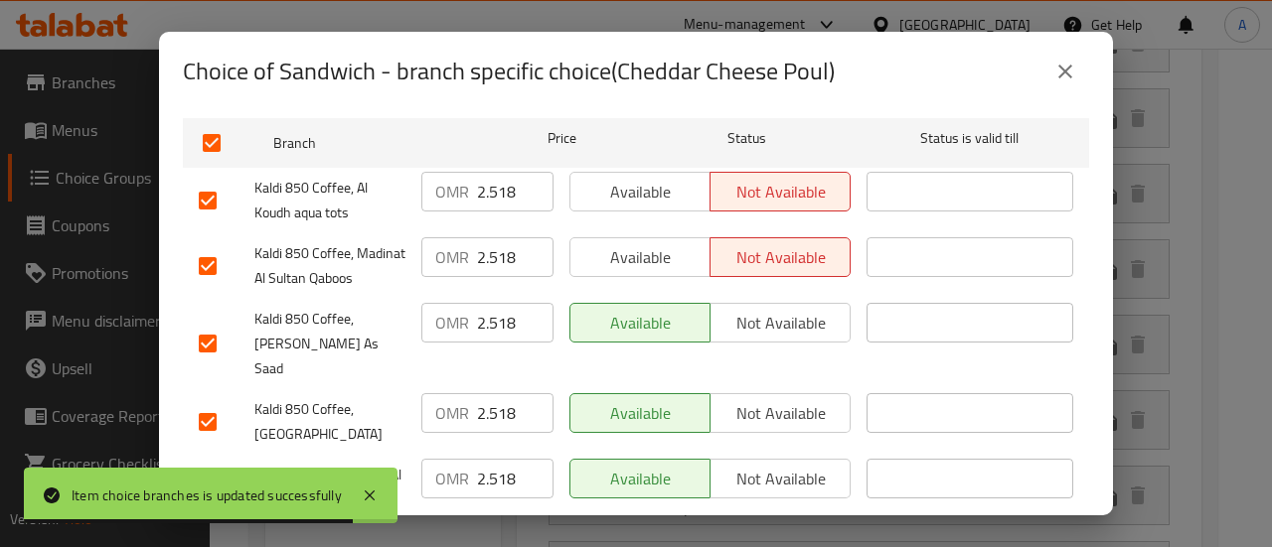
scroll to position [199, 0]
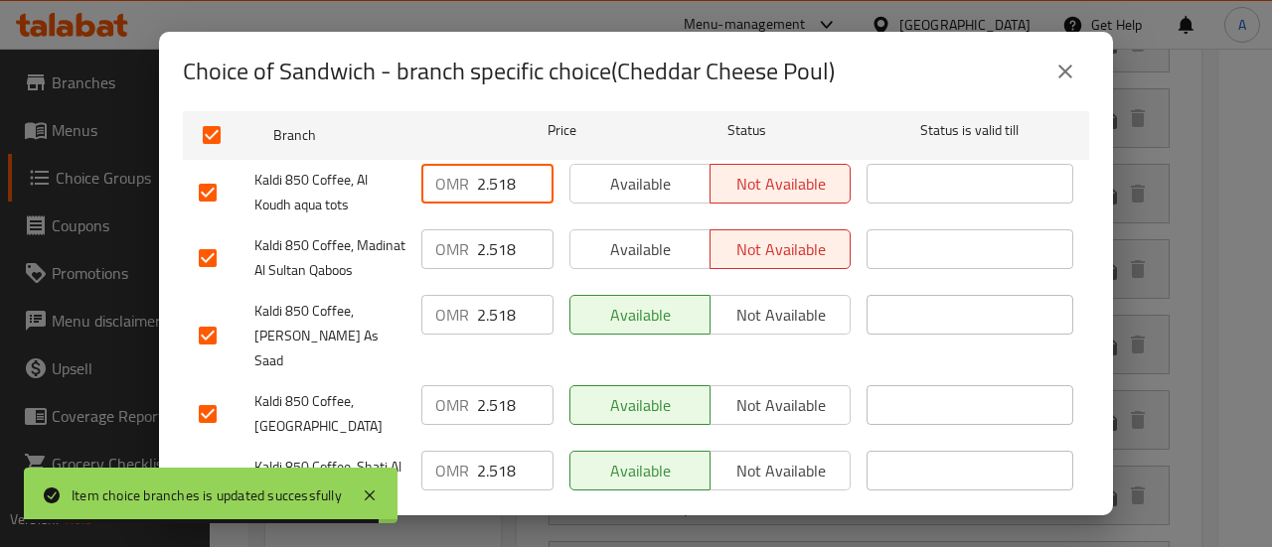
click at [487, 178] on input "2.518" at bounding box center [515, 184] width 76 height 40
click at [487, 243] on input "2.518" at bounding box center [515, 249] width 76 height 40
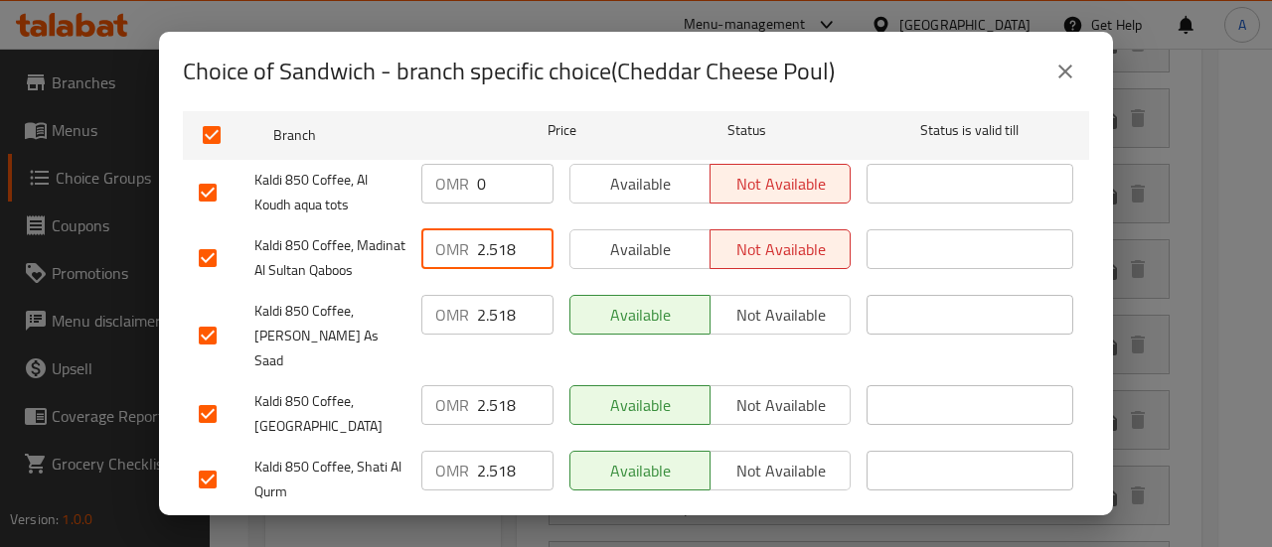
click at [487, 243] on input "2.518" at bounding box center [515, 249] width 76 height 40
click at [498, 347] on div "OMR 2.518 ​" at bounding box center [487, 336] width 148 height 98
click at [491, 335] on input "2.518" at bounding box center [515, 315] width 76 height 40
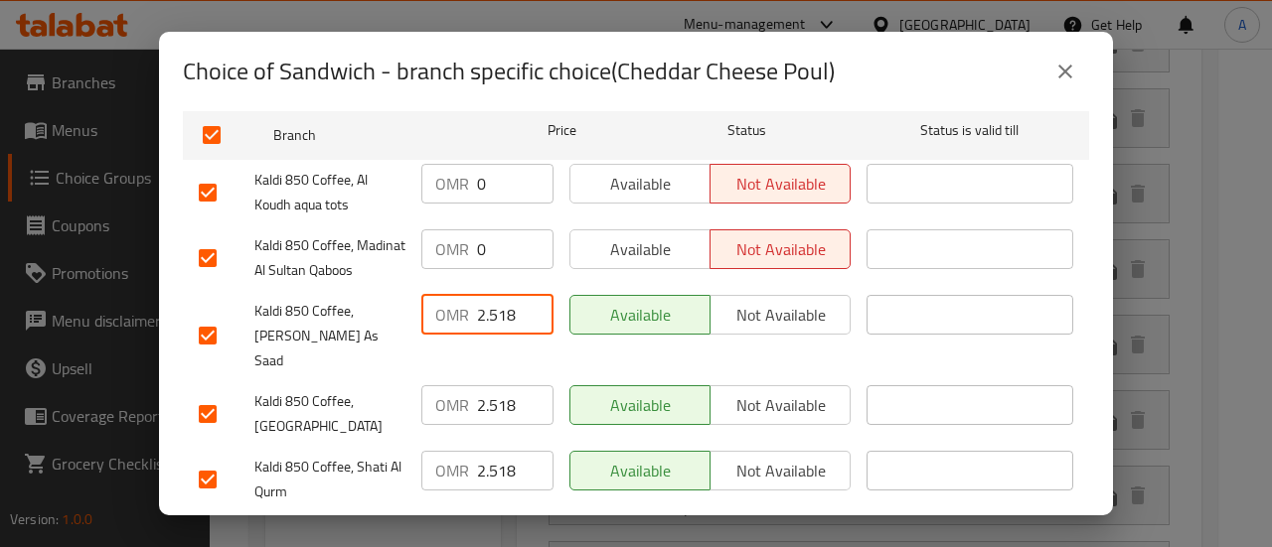
click at [491, 335] on input "2.518" at bounding box center [515, 315] width 76 height 40
click at [496, 385] on input "2.518" at bounding box center [515, 405] width 76 height 40
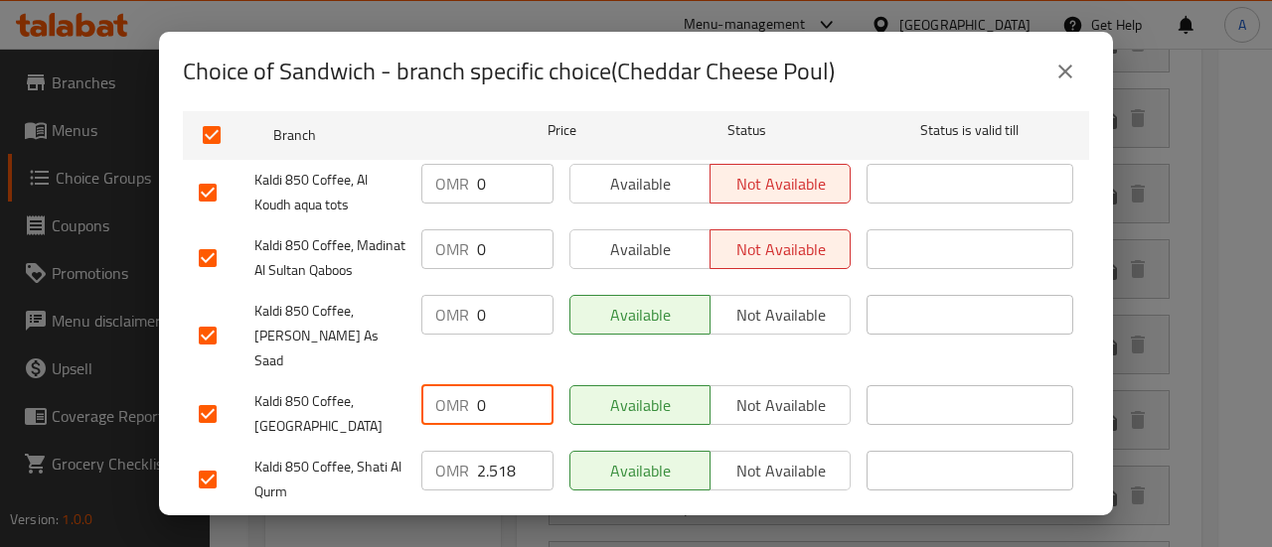
scroll to position [397, 0]
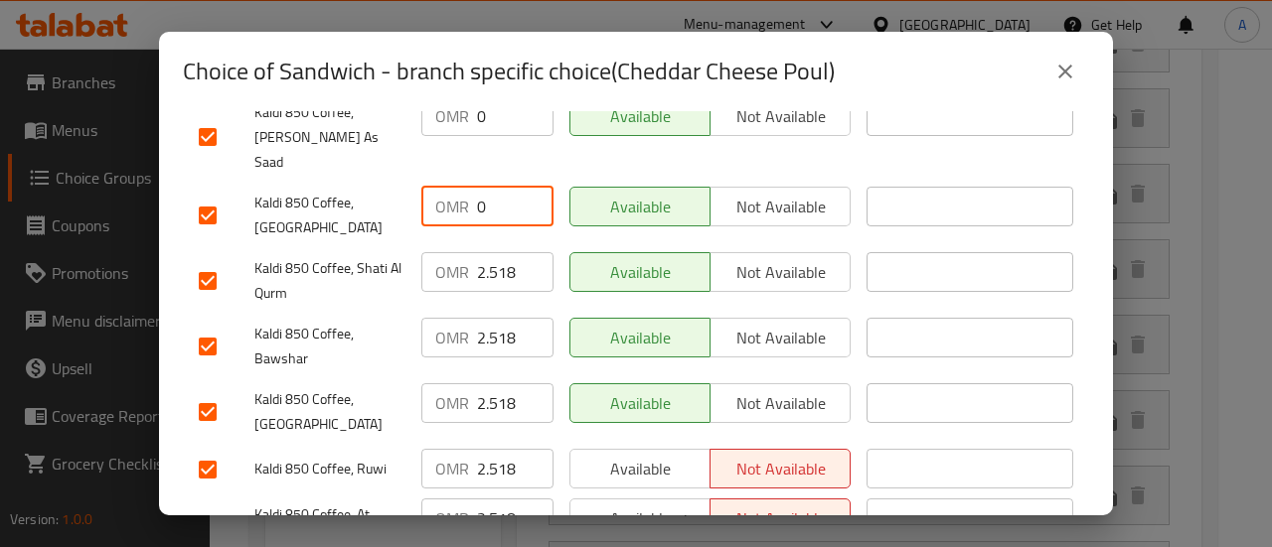
click at [499, 276] on input "2.518" at bounding box center [515, 272] width 76 height 40
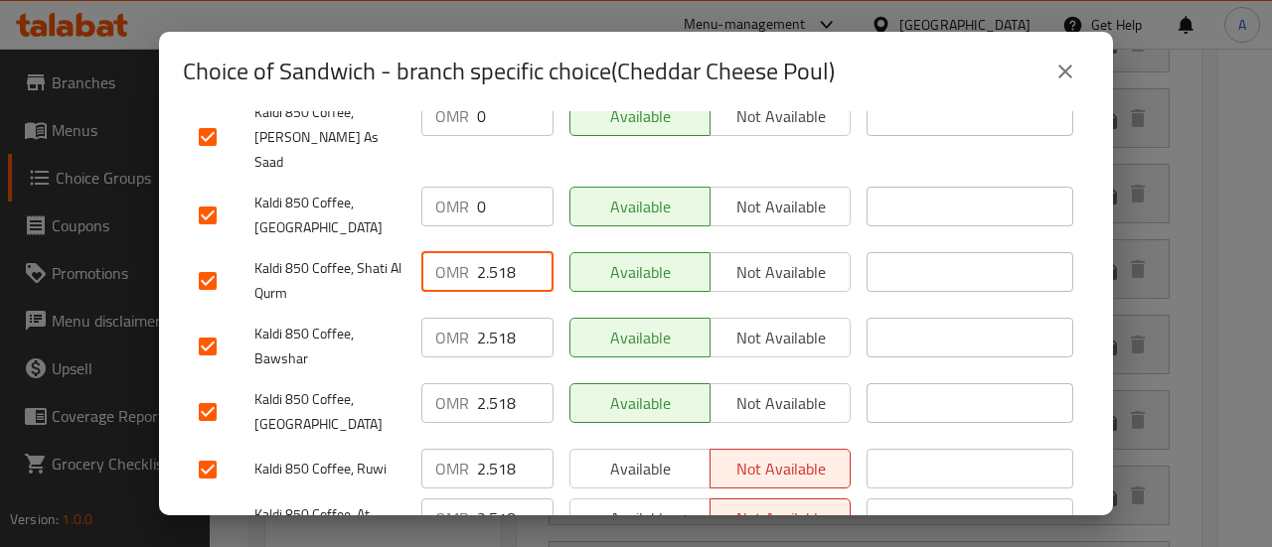
click at [498, 275] on input "2.518" at bounding box center [515, 272] width 76 height 40
click at [501, 318] on input "2.518" at bounding box center [515, 338] width 76 height 40
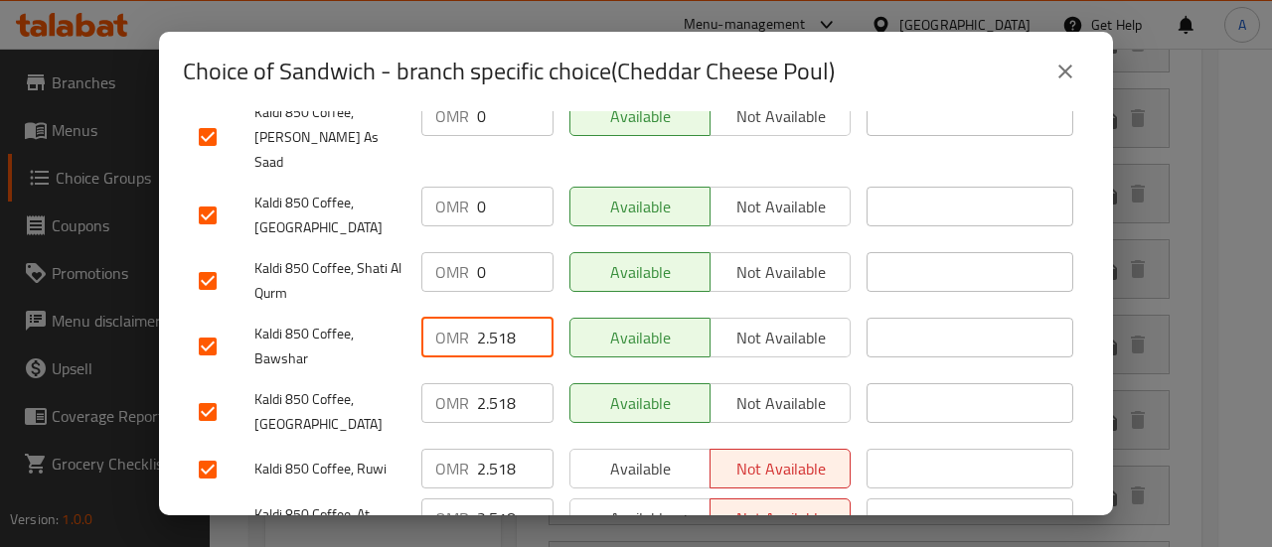
click at [501, 318] on input "2.518" at bounding box center [515, 338] width 76 height 40
click at [495, 398] on input "2.518" at bounding box center [515, 403] width 76 height 40
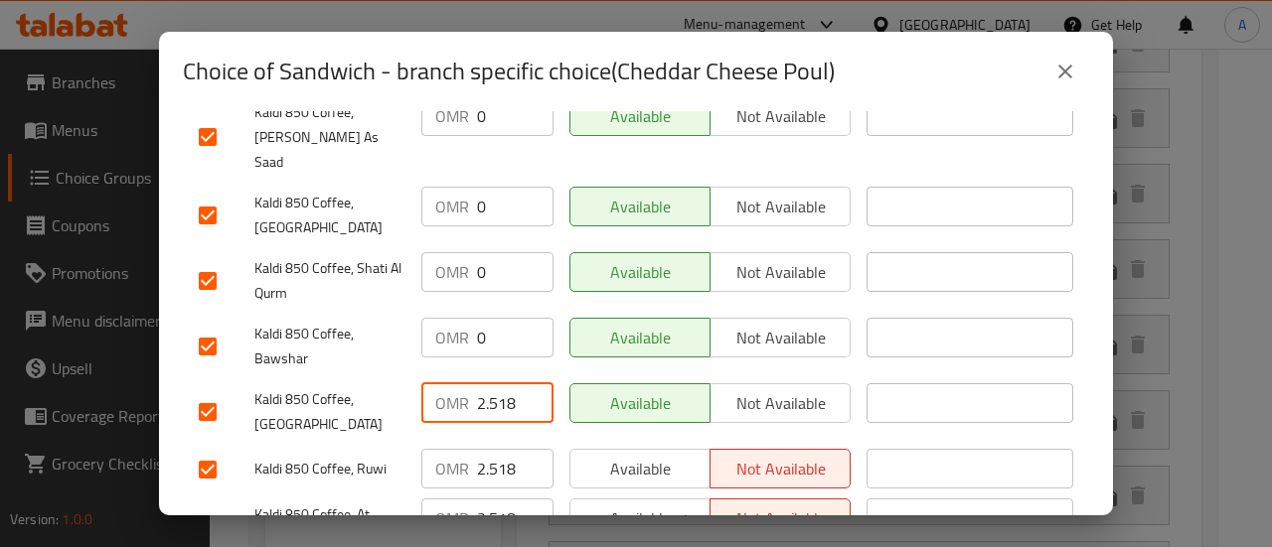
click at [495, 398] on input "2.518" at bounding box center [515, 403] width 76 height 40
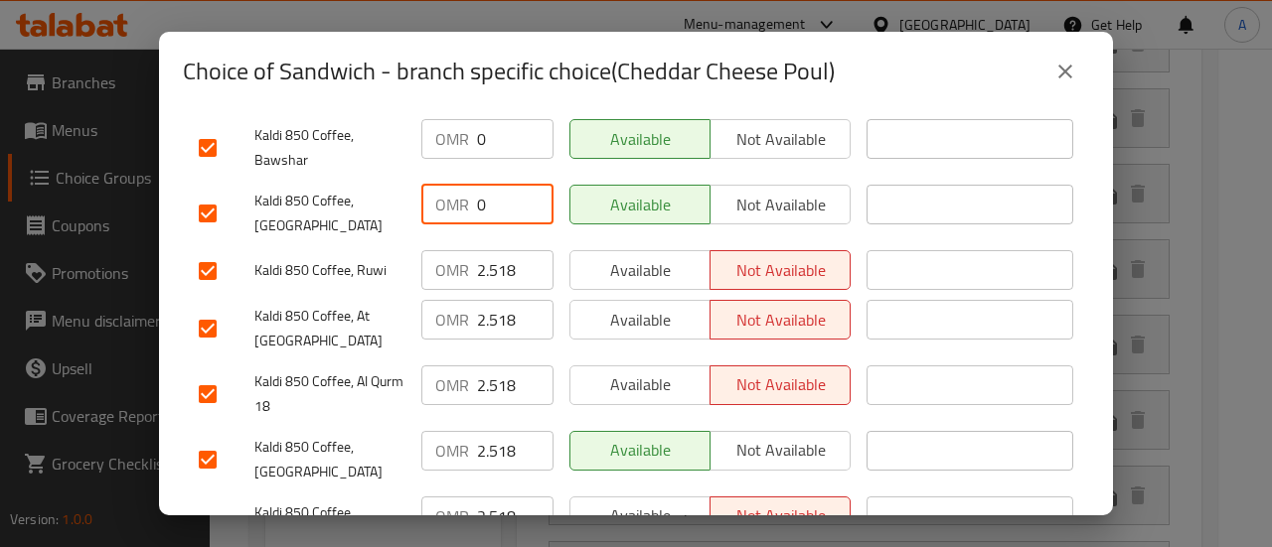
click at [491, 292] on div "OMR 2.518 ​" at bounding box center [487, 329] width 148 height 74
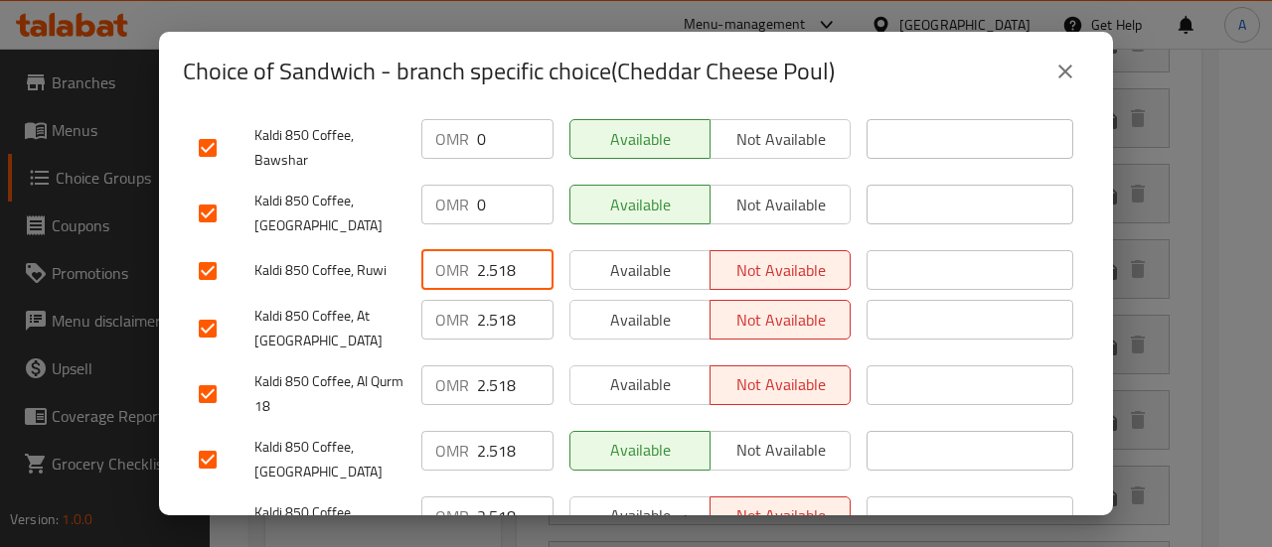
click at [495, 250] on input "2.518" at bounding box center [515, 270] width 76 height 40
click at [501, 300] on input "2.518" at bounding box center [515, 320] width 76 height 40
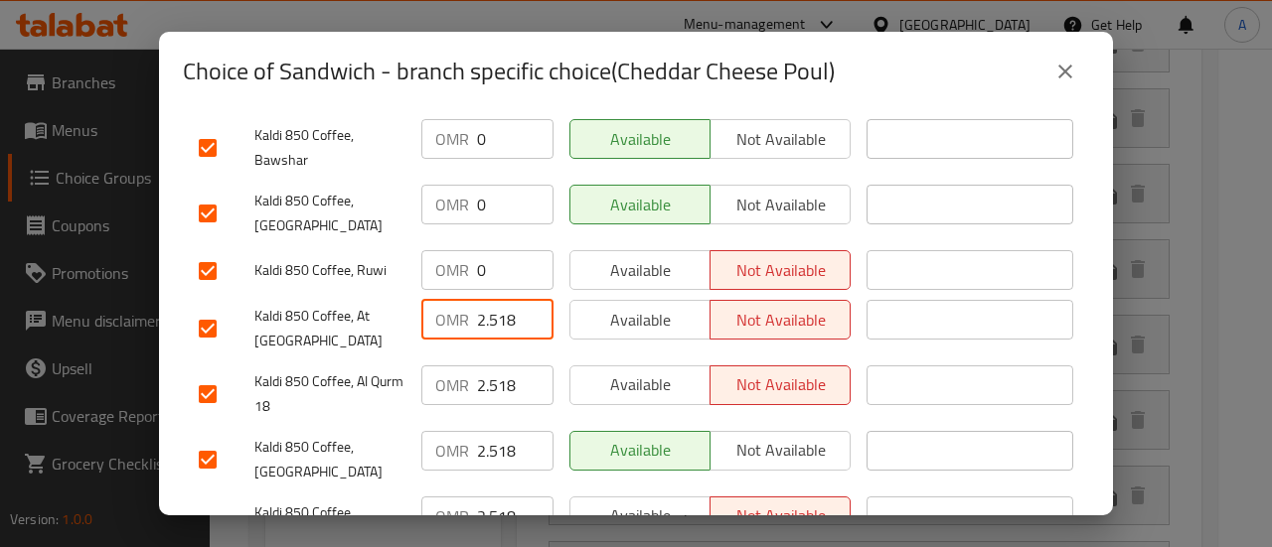
click at [500, 300] on input "2.518" at bounding box center [515, 320] width 76 height 40
click at [495, 366] on input "2.518" at bounding box center [515, 386] width 76 height 40
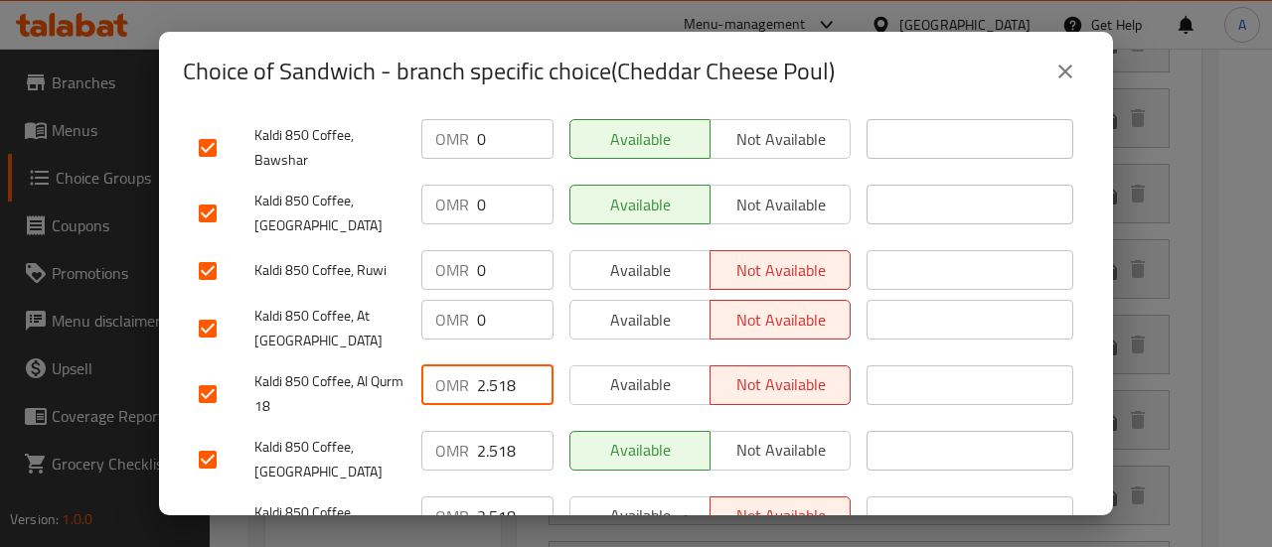
click at [495, 366] on input "2.518" at bounding box center [515, 386] width 76 height 40
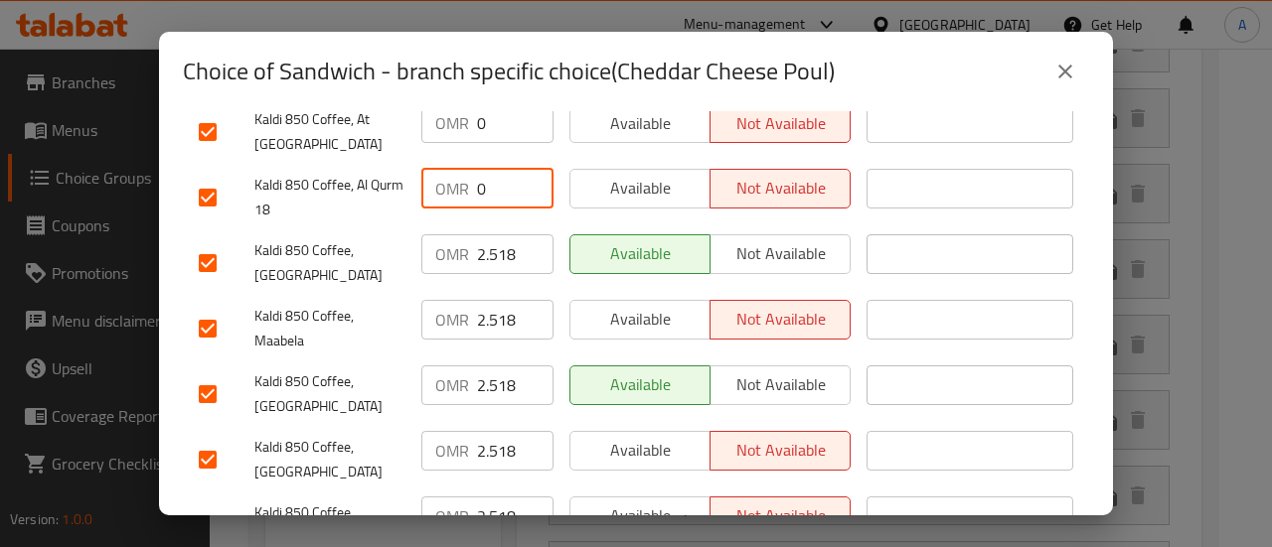
scroll to position [795, 0]
click at [498, 236] on input "2.518" at bounding box center [515, 252] width 76 height 40
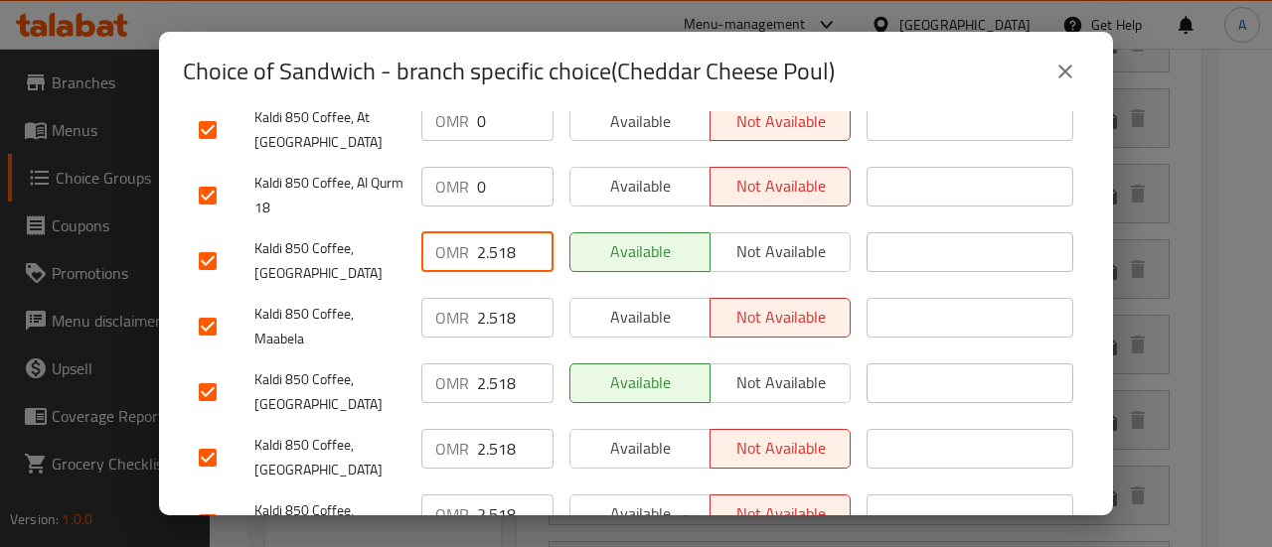
click at [498, 236] on input "2.518" at bounding box center [515, 252] width 76 height 40
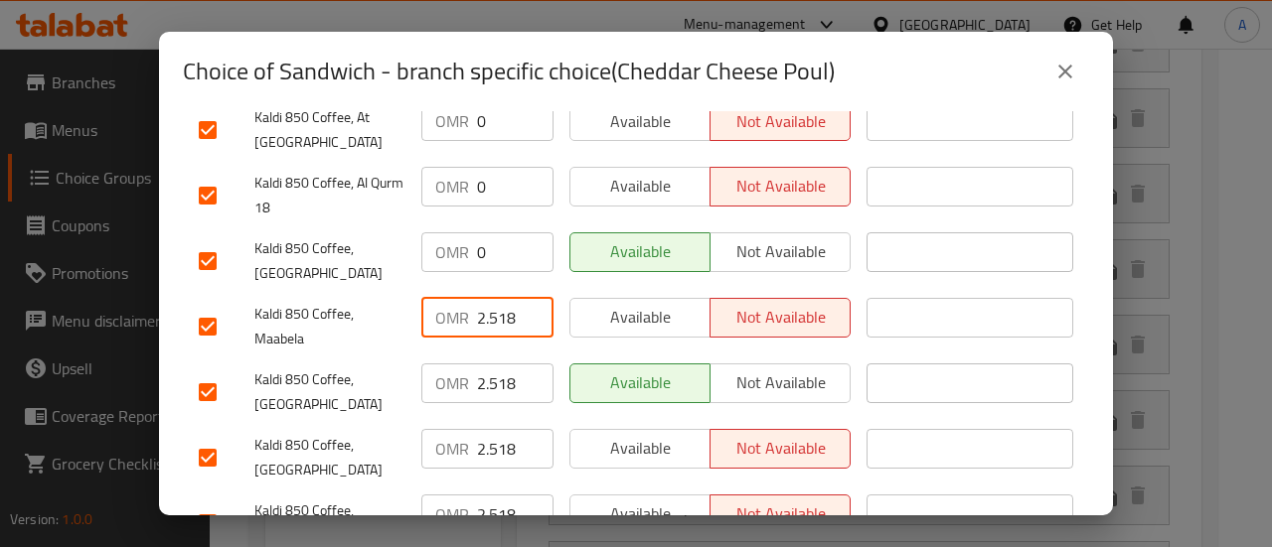
click at [502, 298] on input "2.518" at bounding box center [515, 318] width 76 height 40
click at [496, 365] on input "2.518" at bounding box center [515, 384] width 76 height 40
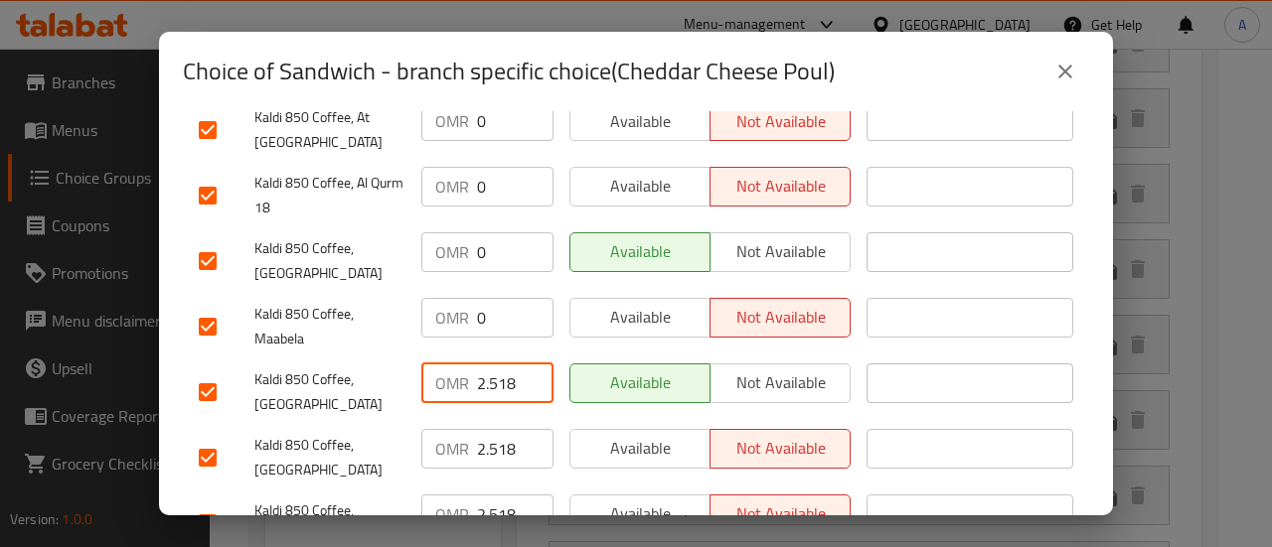
click at [496, 365] on input "2.518" at bounding box center [515, 384] width 76 height 40
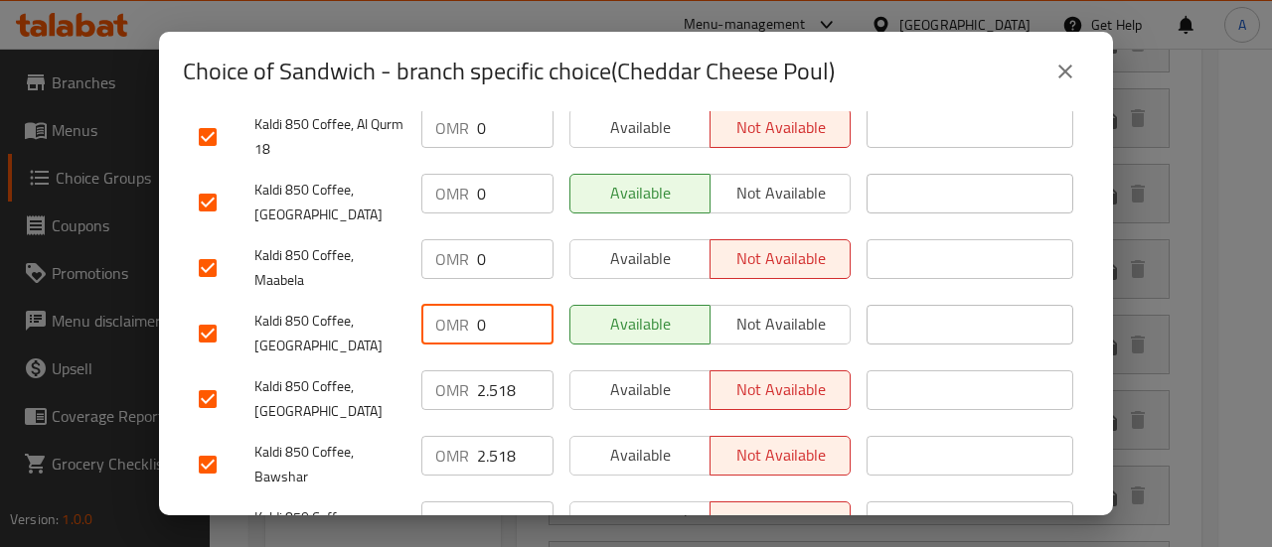
scroll to position [894, 0]
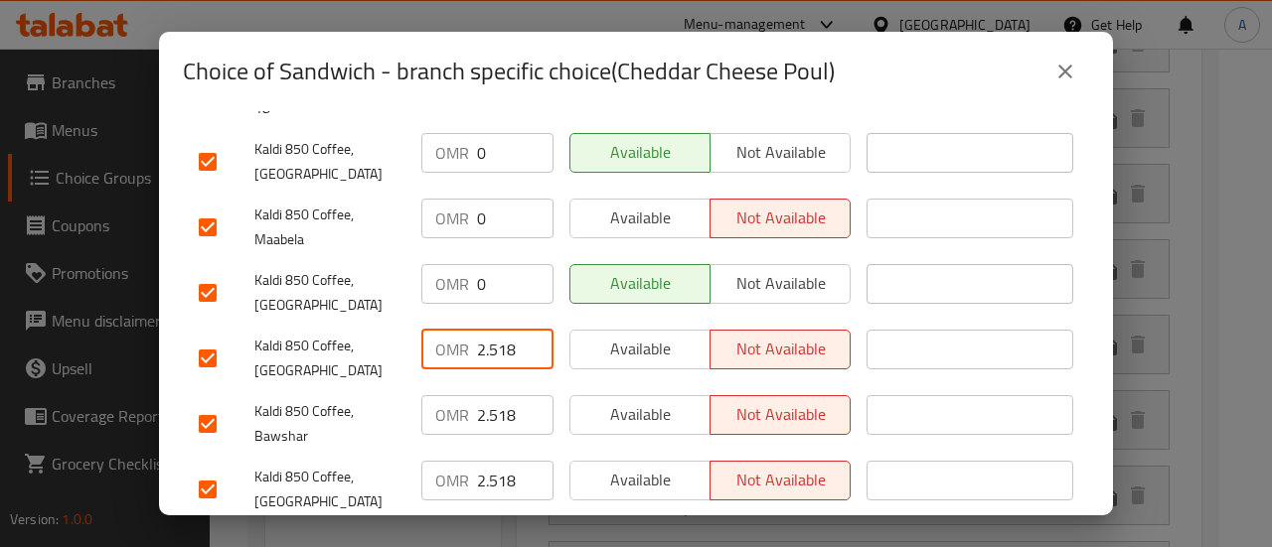
click at [495, 330] on input "2.518" at bounding box center [515, 350] width 76 height 40
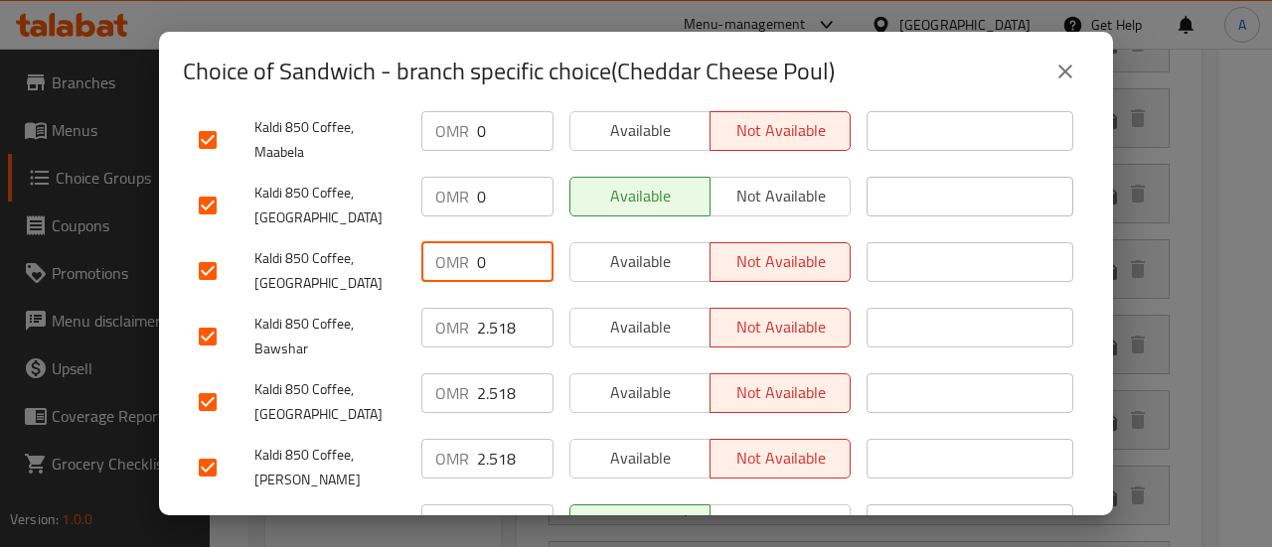
scroll to position [1093, 0]
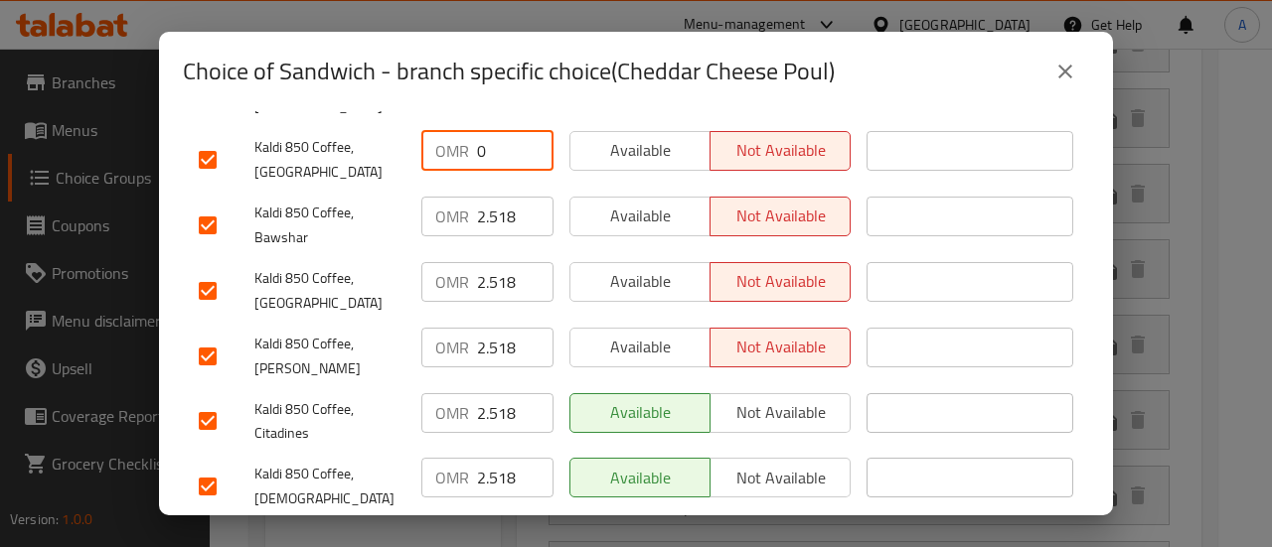
click at [485, 197] on input "2.518" at bounding box center [515, 217] width 76 height 40
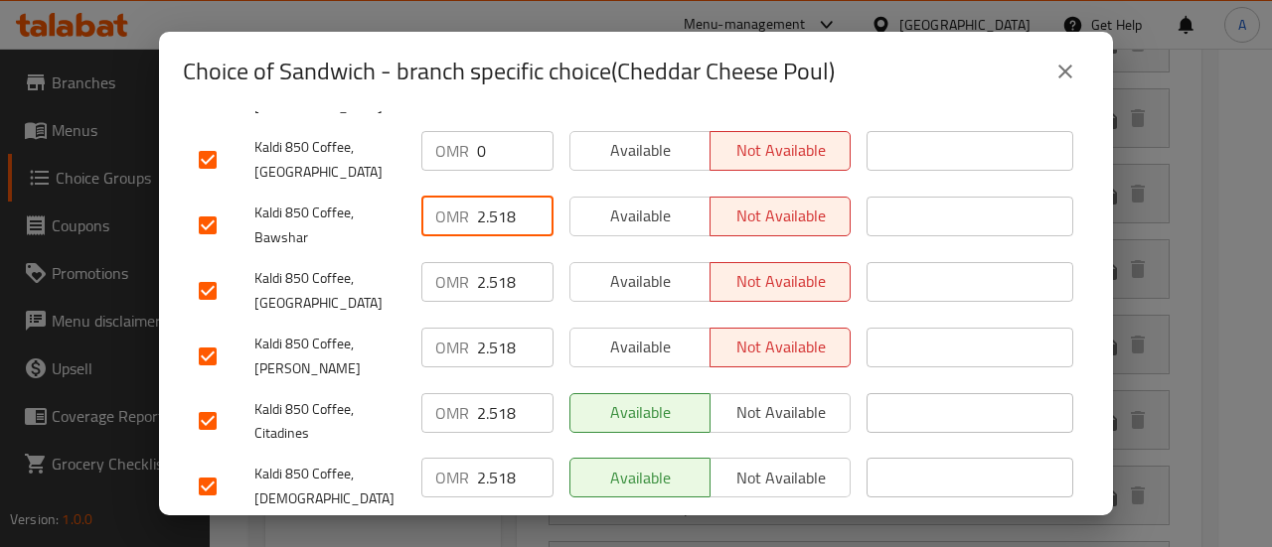
drag, startPoint x: 485, startPoint y: 183, endPoint x: 503, endPoint y: 275, distance: 94.1
click at [487, 197] on input "2.518" at bounding box center [515, 217] width 76 height 40
click at [493, 262] on input "2.518" at bounding box center [515, 282] width 76 height 40
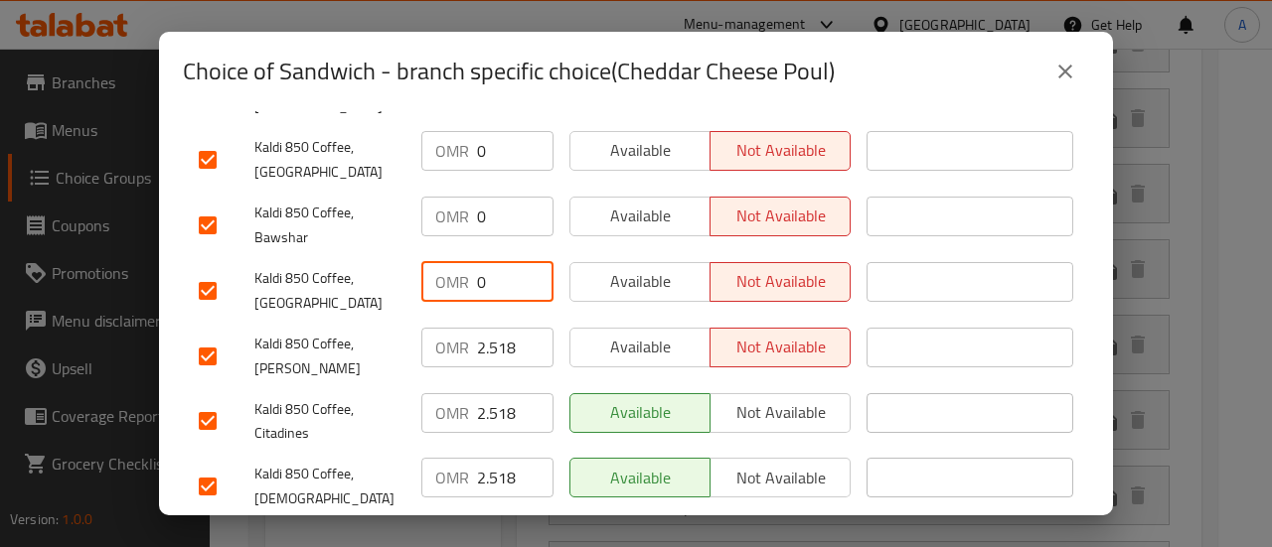
click at [499, 329] on input "2.518" at bounding box center [515, 348] width 76 height 40
click at [489, 393] on input "2.518" at bounding box center [515, 413] width 76 height 40
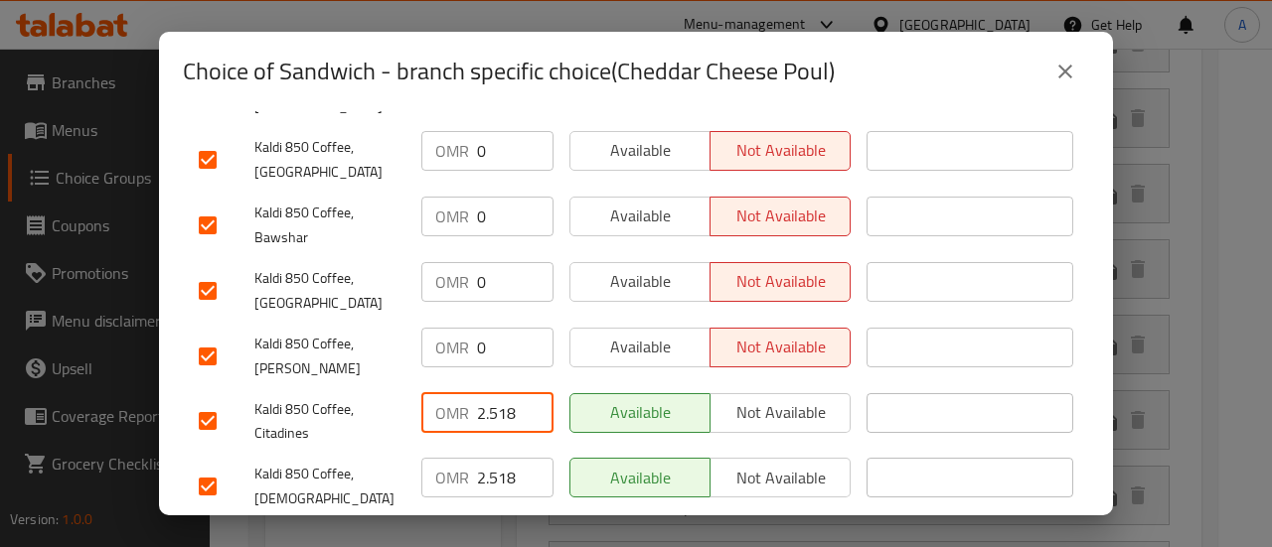
click at [489, 393] on input "2.518" at bounding box center [515, 413] width 76 height 40
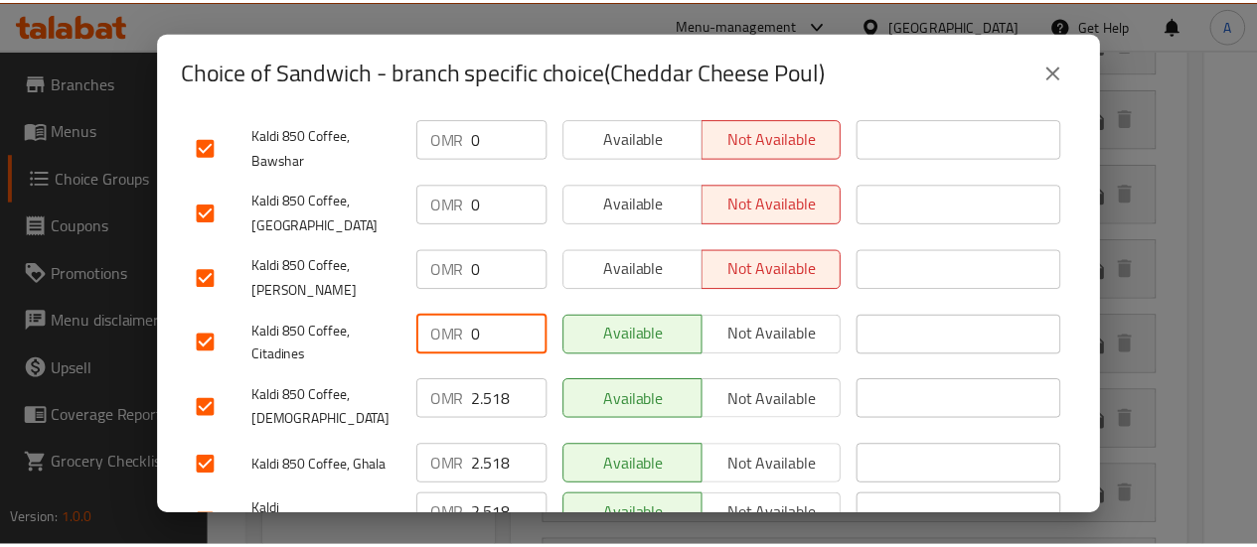
scroll to position [1253, 0]
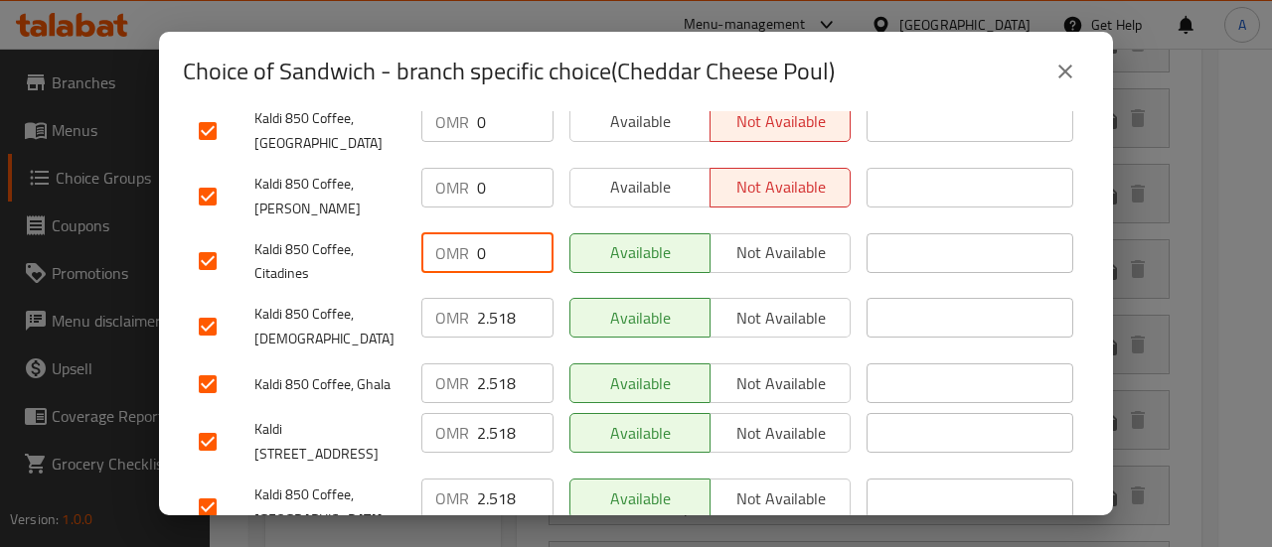
click at [502, 298] on input "2.518" at bounding box center [515, 318] width 76 height 40
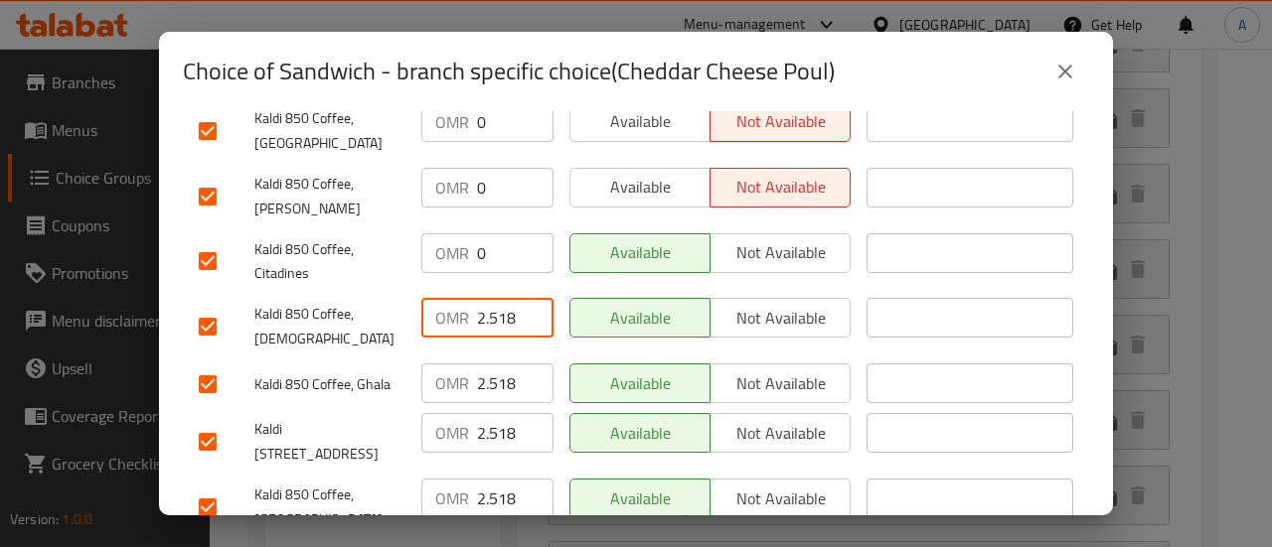
drag, startPoint x: 502, startPoint y: 274, endPoint x: 504, endPoint y: 323, distance: 48.7
click at [502, 298] on input "2.518" at bounding box center [515, 318] width 76 height 40
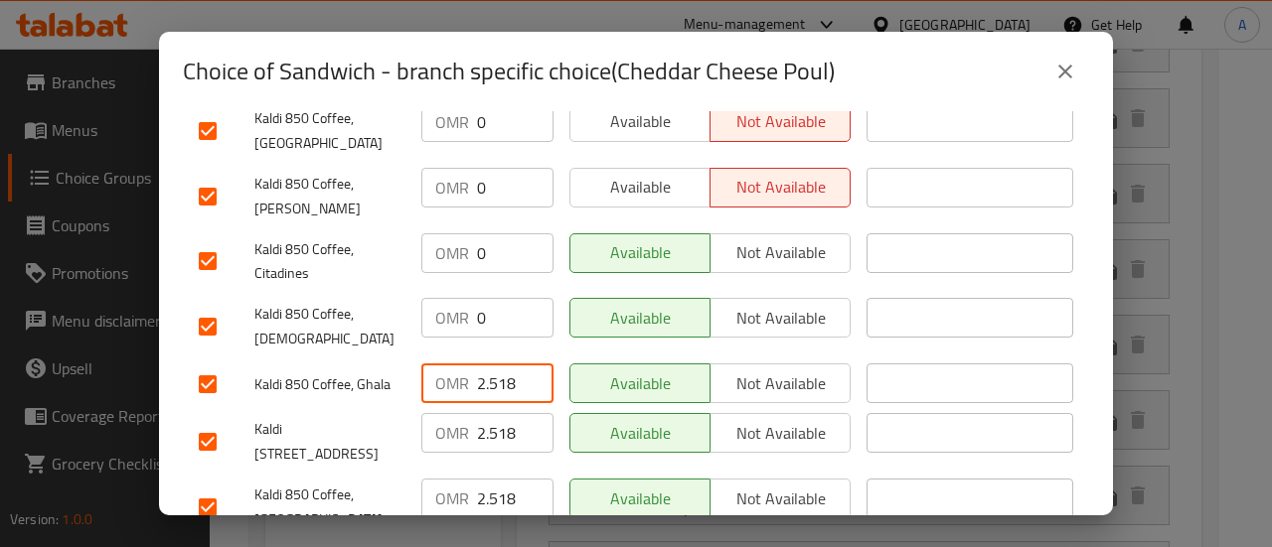
click at [496, 364] on input "2.518" at bounding box center [515, 384] width 76 height 40
click at [497, 413] on input "2.518" at bounding box center [515, 433] width 76 height 40
click at [499, 479] on input "2.518" at bounding box center [515, 499] width 76 height 40
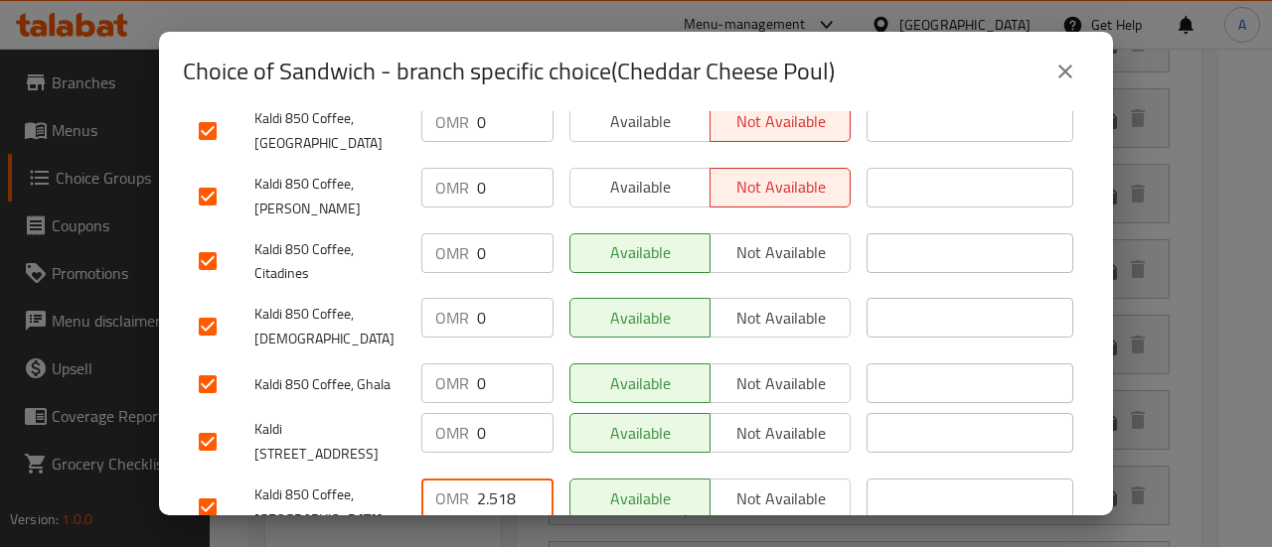
click at [499, 479] on input "2.518" at bounding box center [515, 499] width 76 height 40
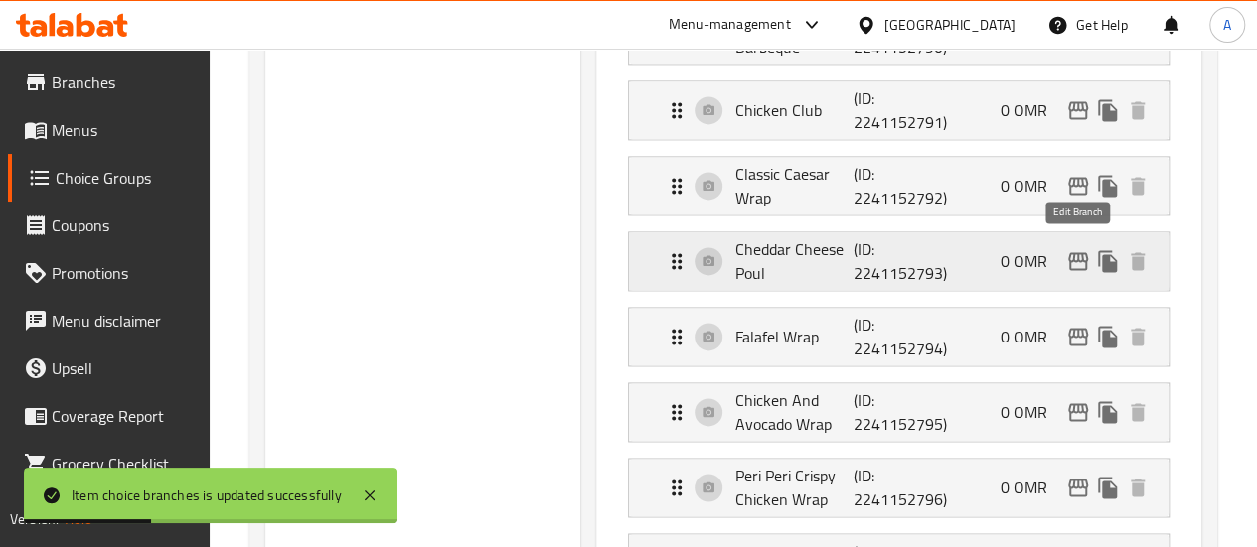
scroll to position [1295, 0]
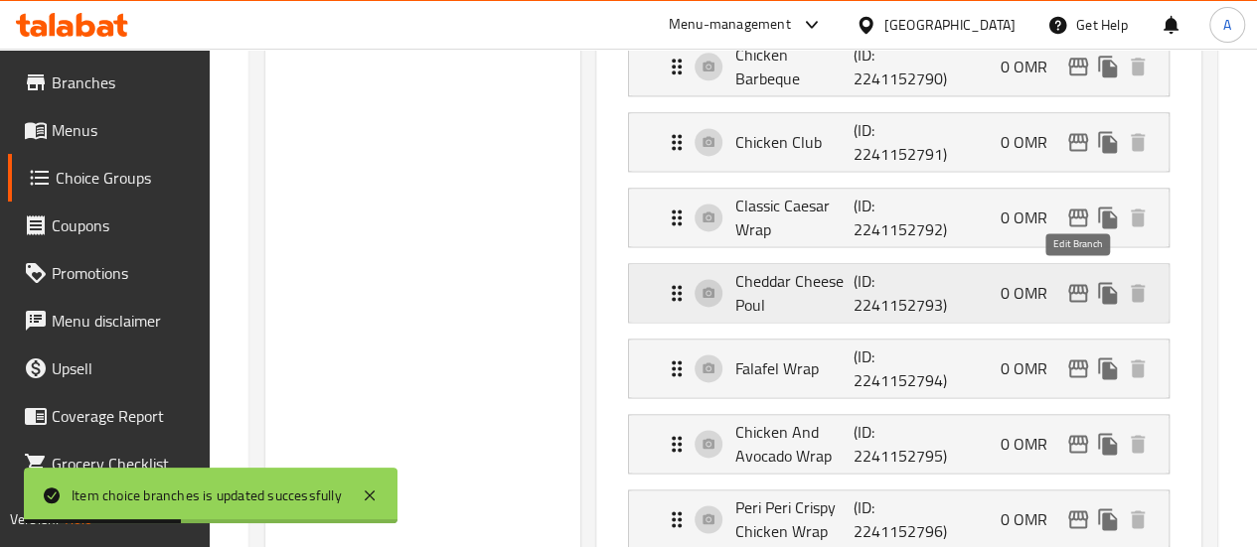
click at [1081, 287] on icon "edit" at bounding box center [1078, 293] width 24 height 24
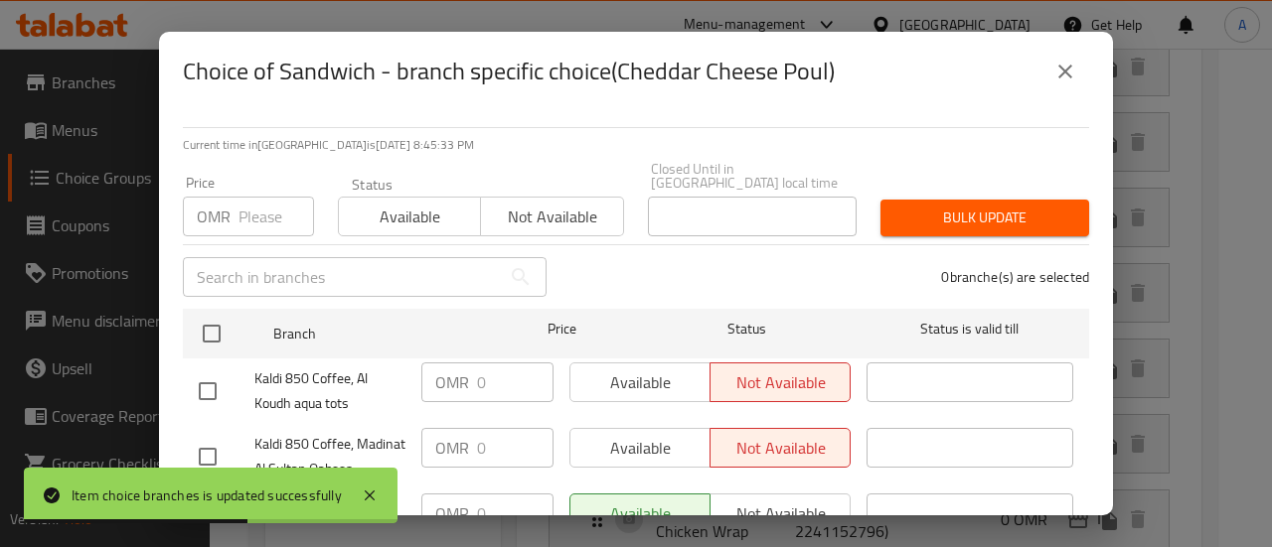
click at [1201, 294] on div "Choice of Sandwich - branch specific choice(Cheddar Cheese Poul) Current time i…" at bounding box center [636, 273] width 1272 height 547
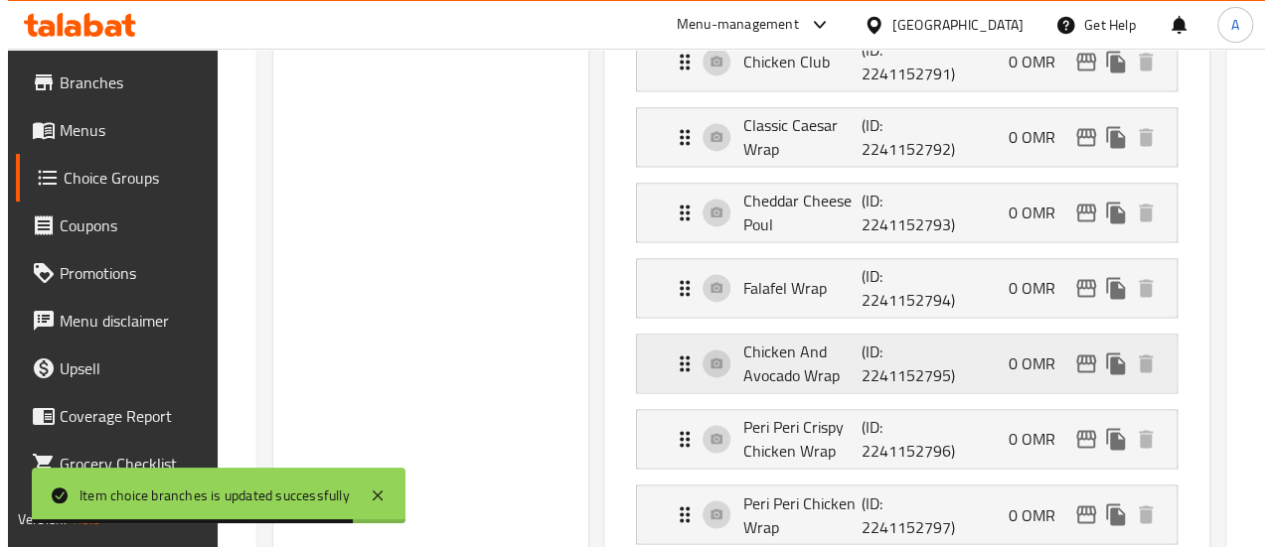
scroll to position [1395, 0]
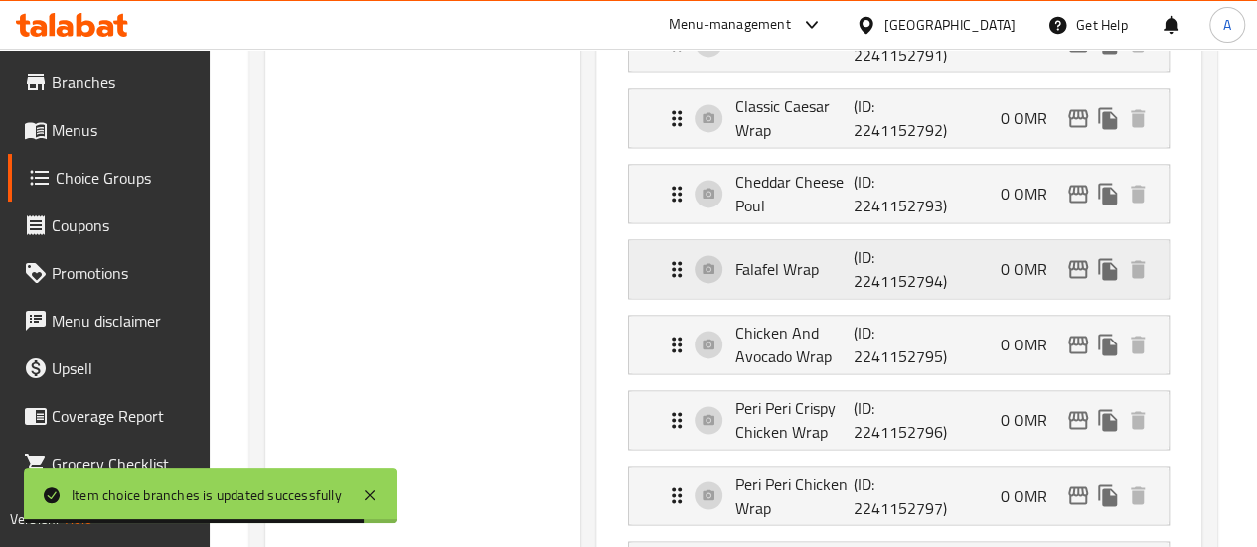
click at [1085, 277] on div "Falafel Wrap (ID: 2241152794) 0 OMR" at bounding box center [905, 269] width 480 height 58
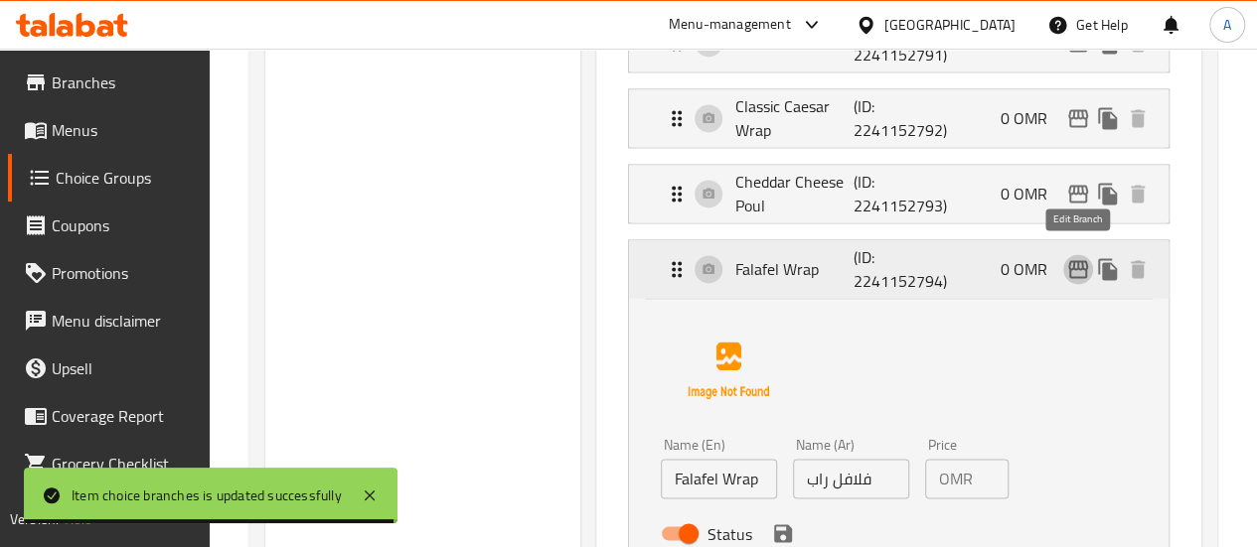
click at [1079, 264] on icon "edit" at bounding box center [1078, 269] width 24 height 24
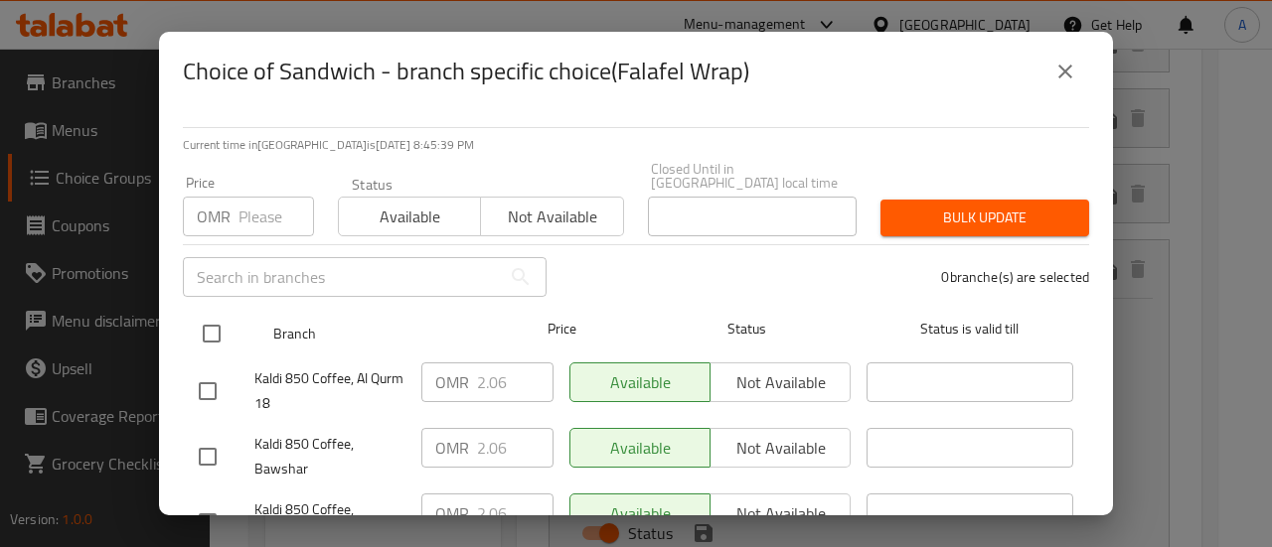
click at [208, 318] on input "checkbox" at bounding box center [212, 334] width 42 height 42
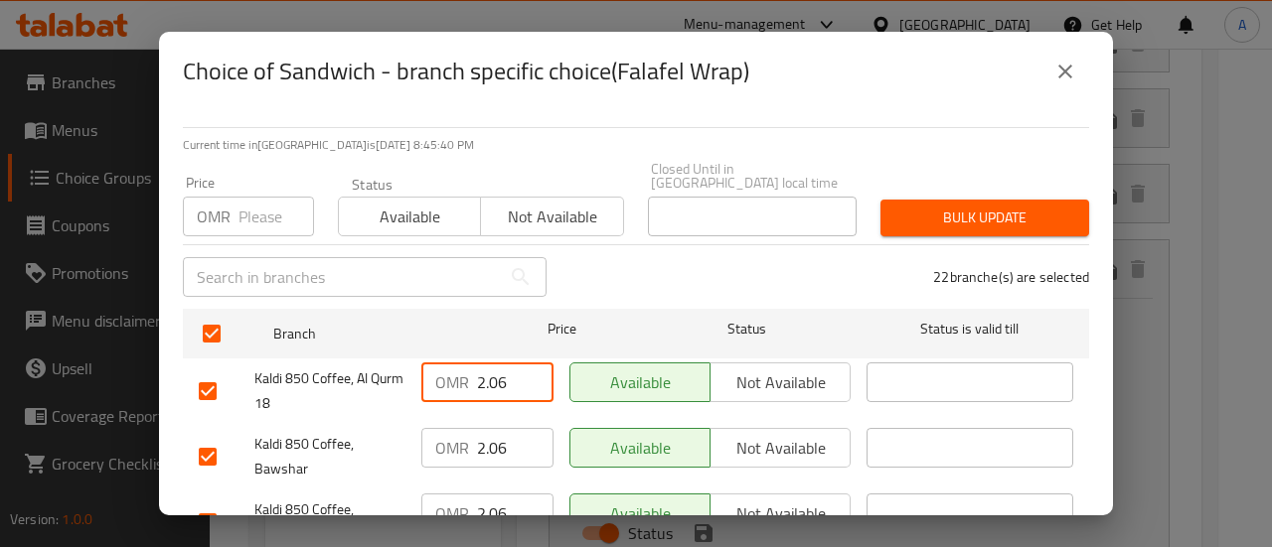
click at [486, 380] on input "2.06" at bounding box center [515, 383] width 76 height 40
click at [488, 380] on input "2.06" at bounding box center [515, 383] width 76 height 40
click at [504, 428] on input "2.06" at bounding box center [515, 448] width 76 height 40
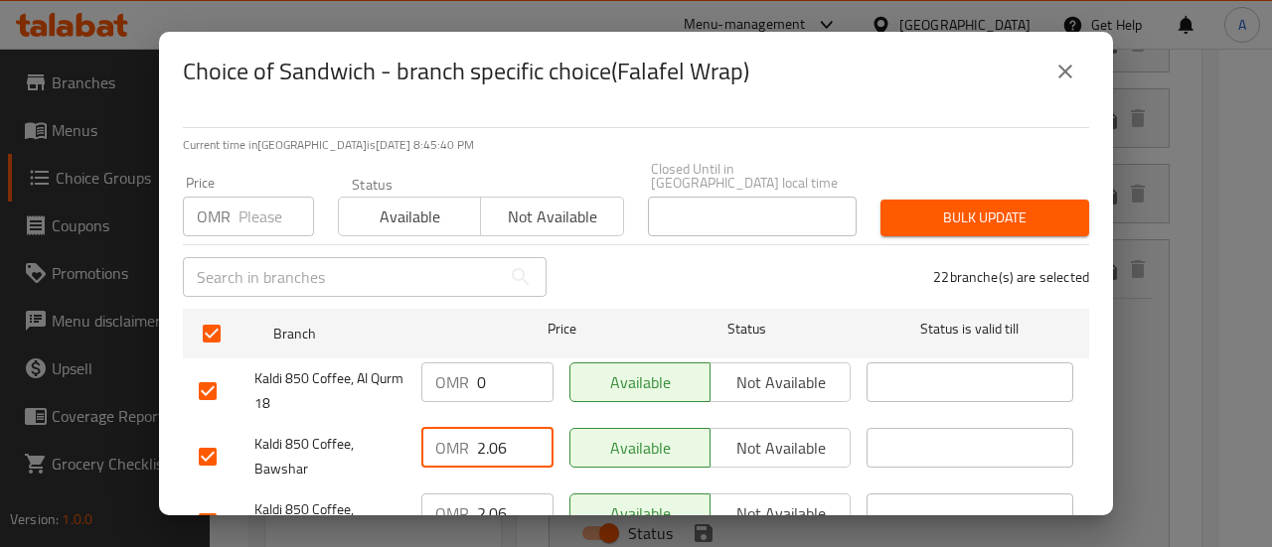
click at [504, 428] on input "2.06" at bounding box center [515, 448] width 76 height 40
click at [503, 438] on input "2.060" at bounding box center [515, 448] width 76 height 40
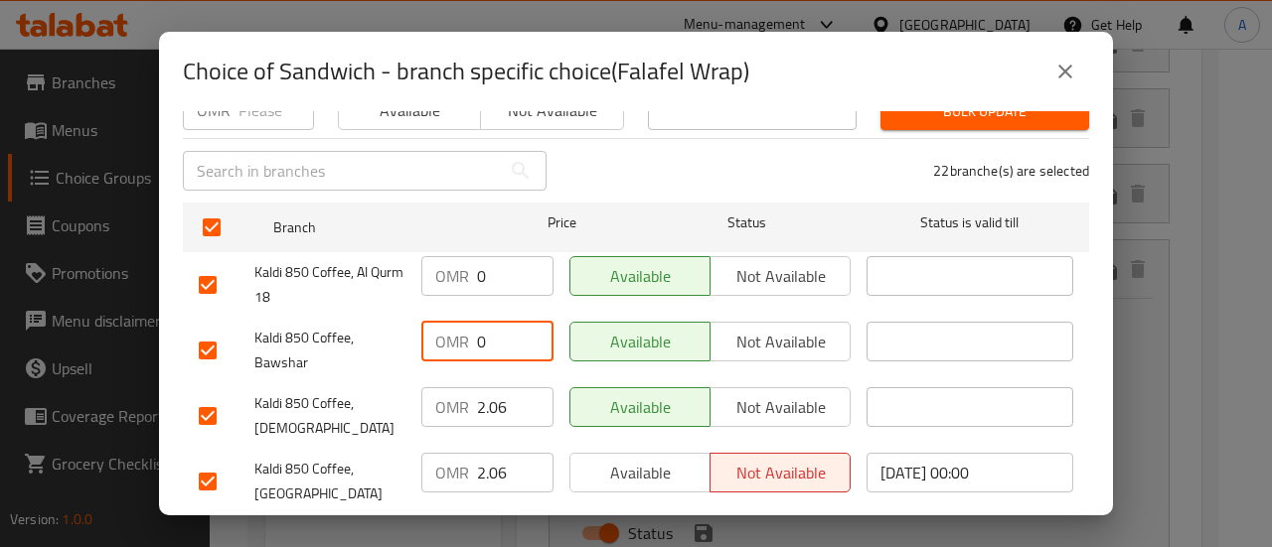
scroll to position [199, 0]
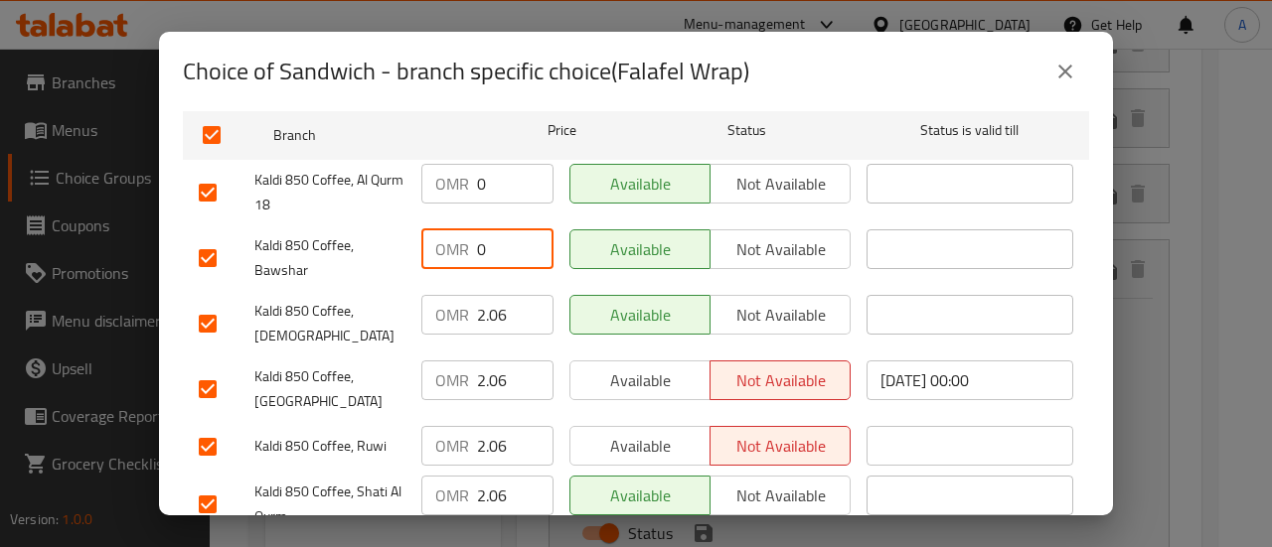
click at [483, 308] on input "2.06" at bounding box center [515, 315] width 76 height 40
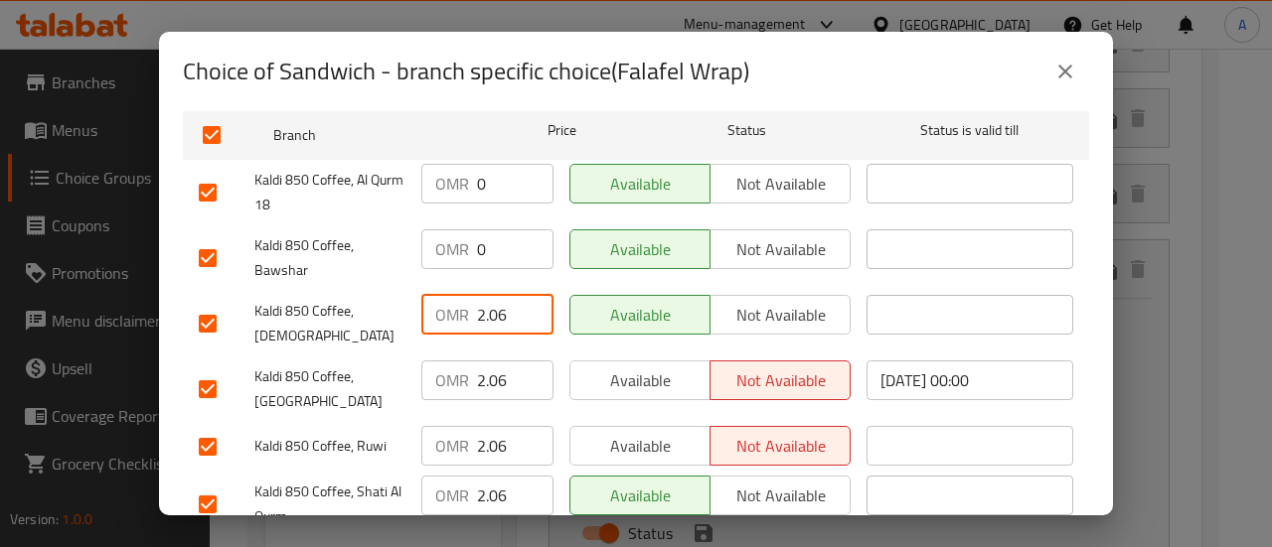
drag, startPoint x: 483, startPoint y: 308, endPoint x: 495, endPoint y: 357, distance: 50.1
click at [484, 308] on input "2.06" at bounding box center [515, 315] width 76 height 40
click at [495, 361] on input "2.06" at bounding box center [515, 381] width 76 height 40
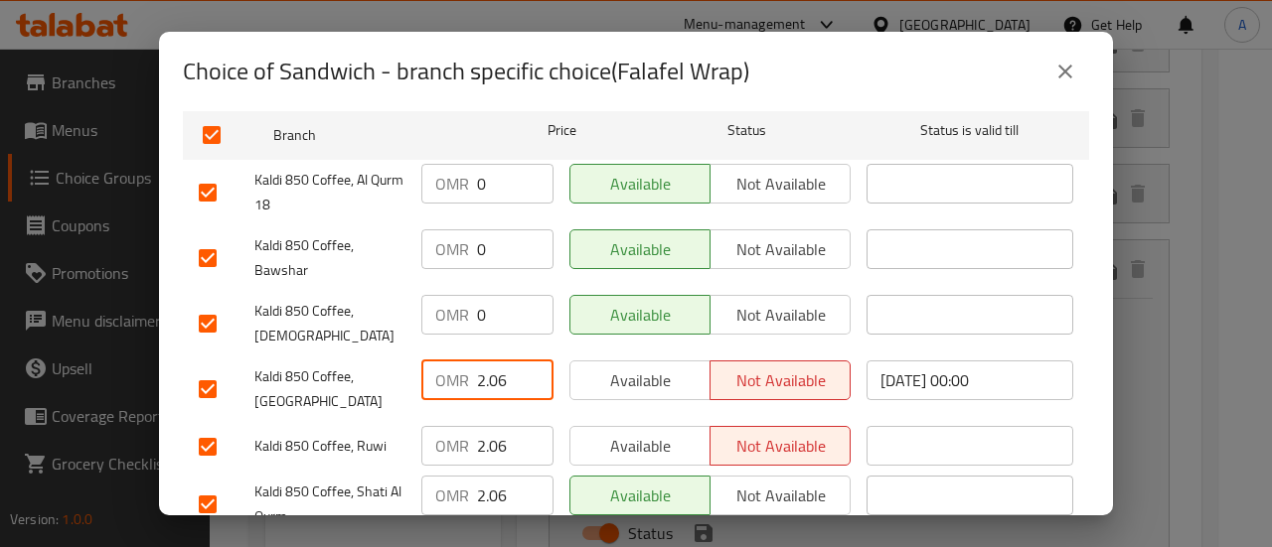
click at [495, 361] on input "2.06" at bounding box center [515, 381] width 76 height 40
click at [507, 426] on input "2.06" at bounding box center [515, 446] width 76 height 40
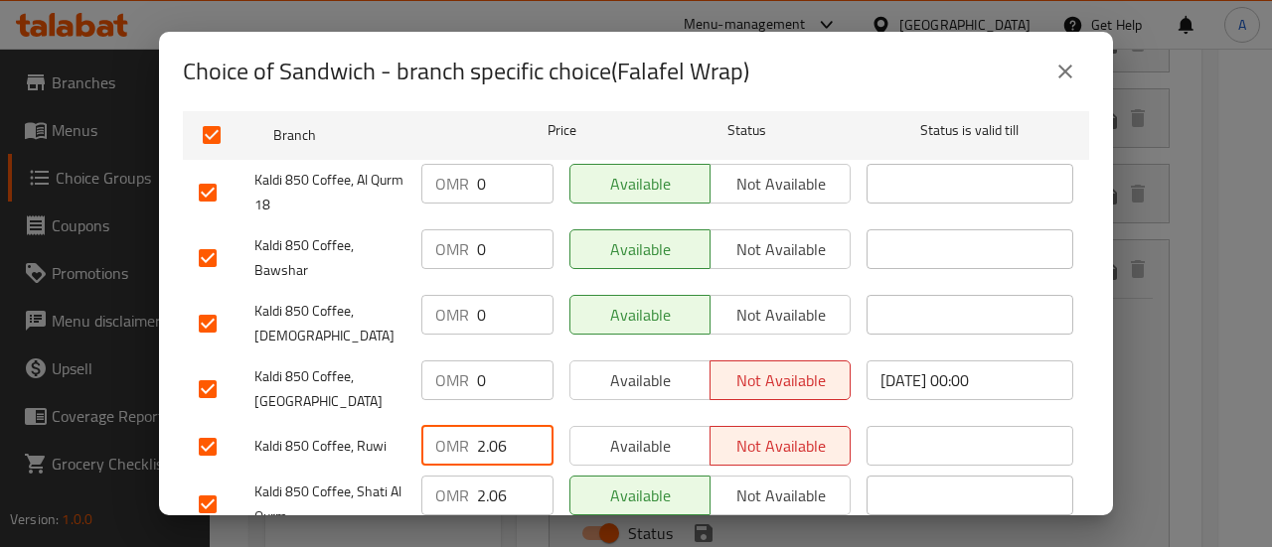
click at [507, 426] on input "2.06" at bounding box center [515, 446] width 76 height 40
click at [486, 426] on input "2.060" at bounding box center [515, 446] width 76 height 40
click at [501, 476] on input "2.06" at bounding box center [515, 496] width 76 height 40
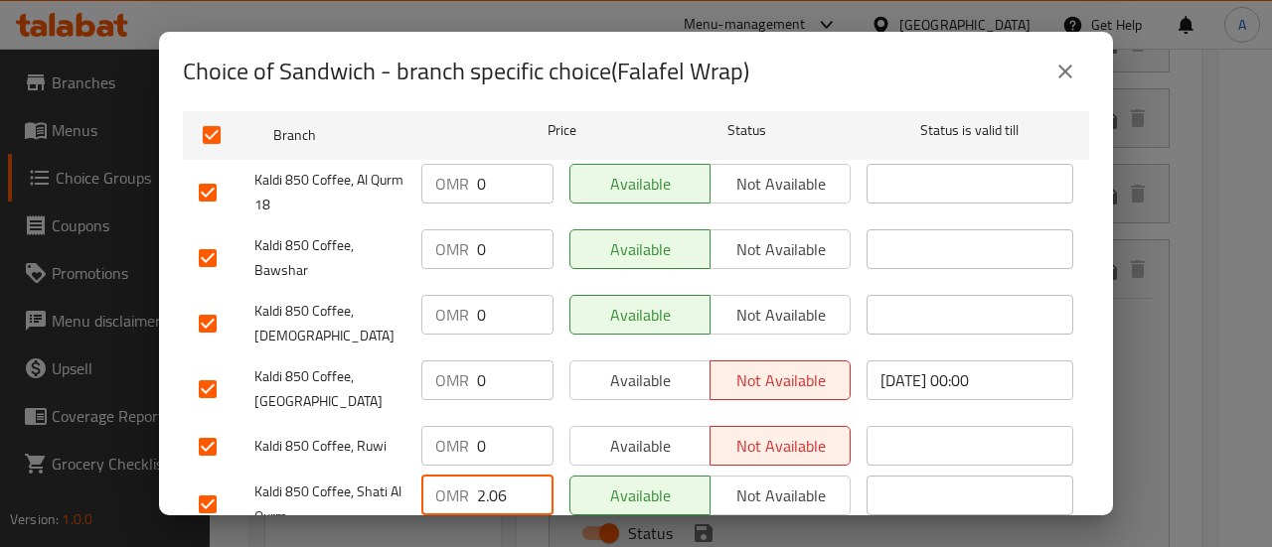
click at [501, 476] on input "2.06" at bounding box center [515, 496] width 76 height 40
click at [494, 476] on input "2.06" at bounding box center [515, 496] width 76 height 40
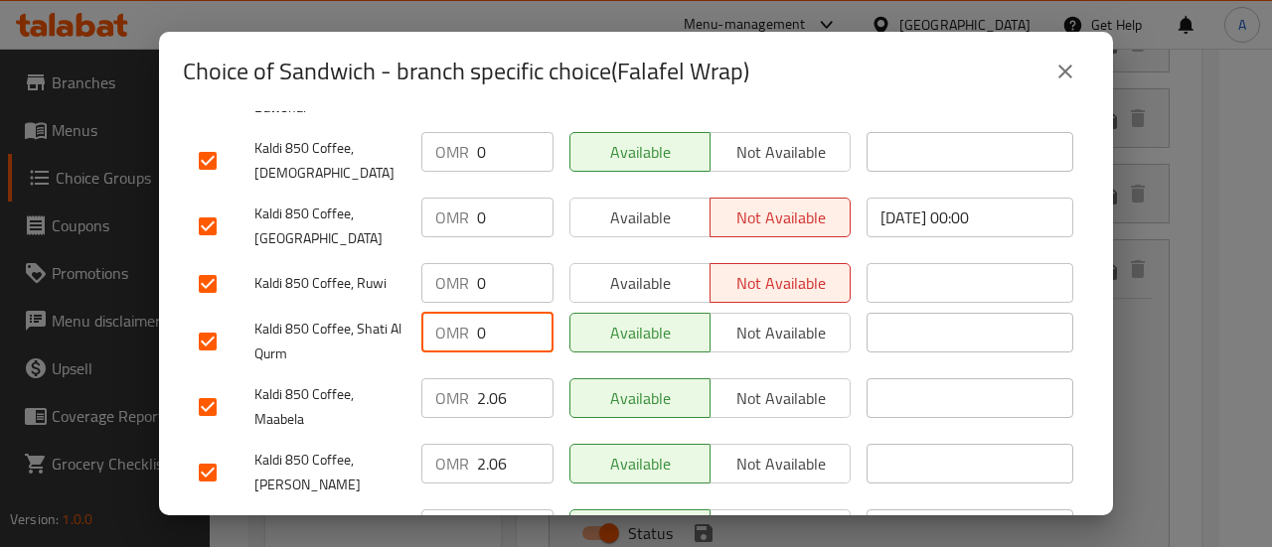
scroll to position [397, 0]
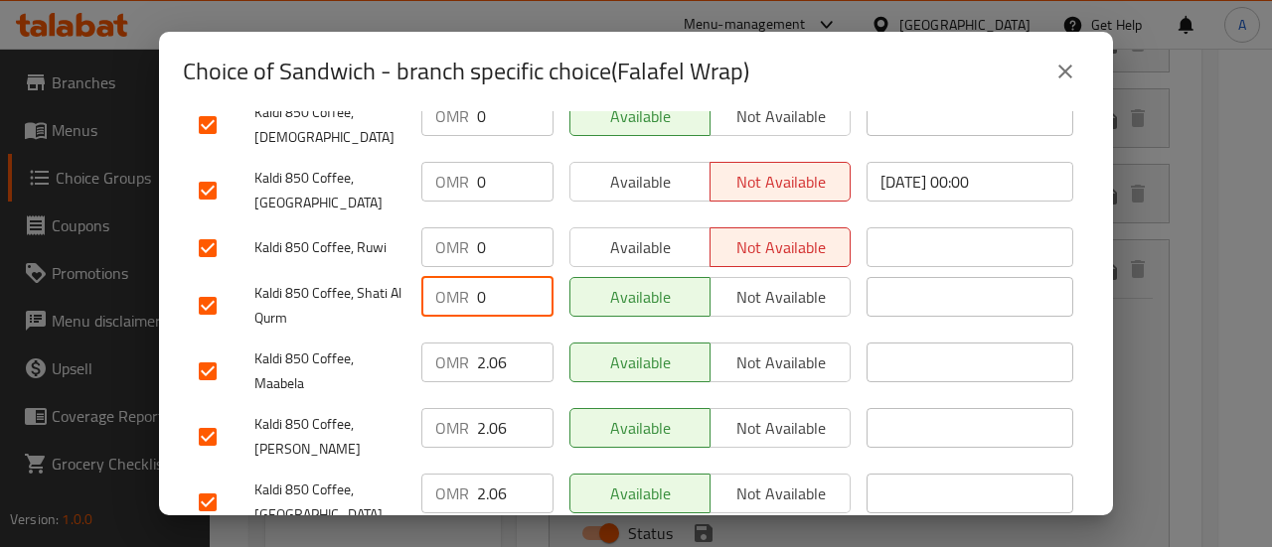
click at [480, 343] on input "2.06" at bounding box center [515, 363] width 76 height 40
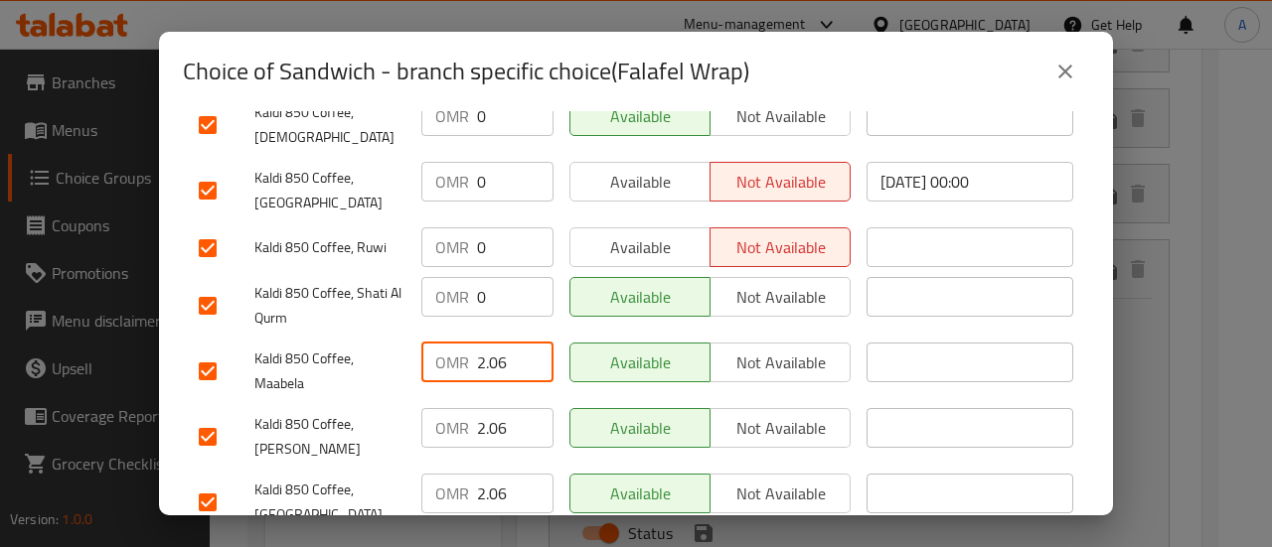
click at [480, 343] on input "2.06" at bounding box center [515, 363] width 76 height 40
click at [490, 408] on input "2.06" at bounding box center [515, 428] width 76 height 40
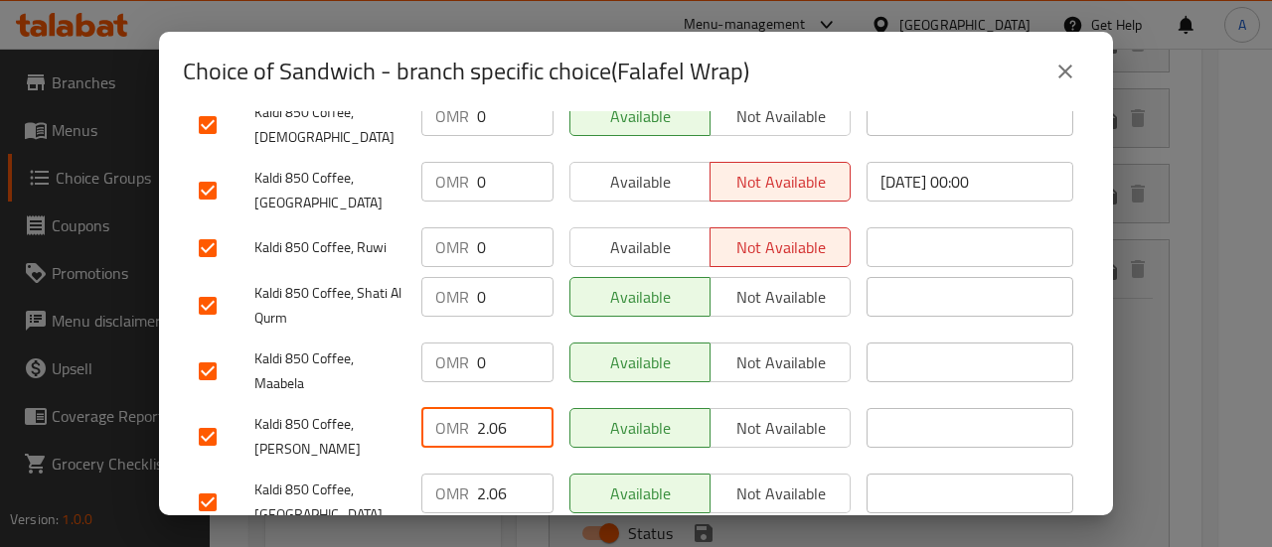
click at [490, 408] on input "2.06" at bounding box center [515, 428] width 76 height 40
click at [508, 474] on input "2.06" at bounding box center [515, 494] width 76 height 40
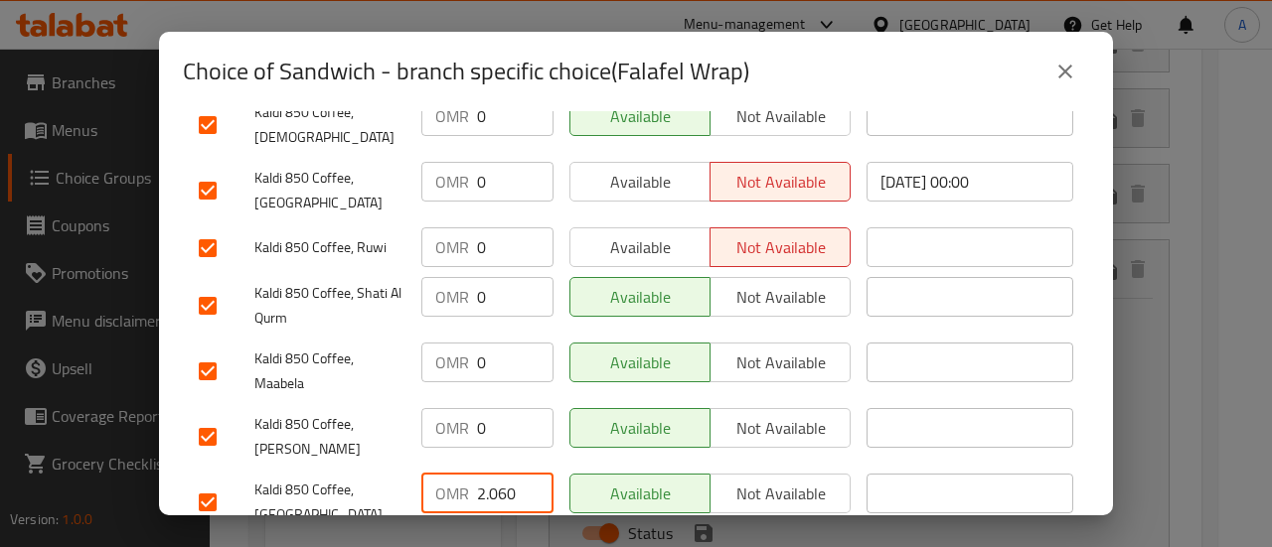
click at [487, 474] on input "2.060" at bounding box center [515, 494] width 76 height 40
click at [488, 474] on input "2.060" at bounding box center [515, 494] width 76 height 40
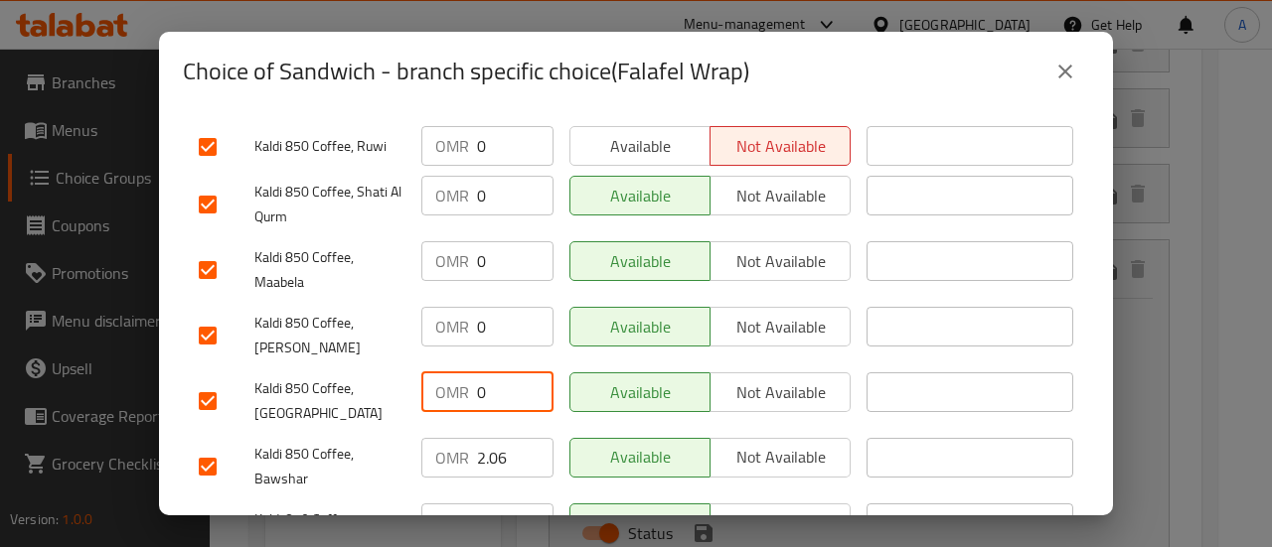
scroll to position [596, 0]
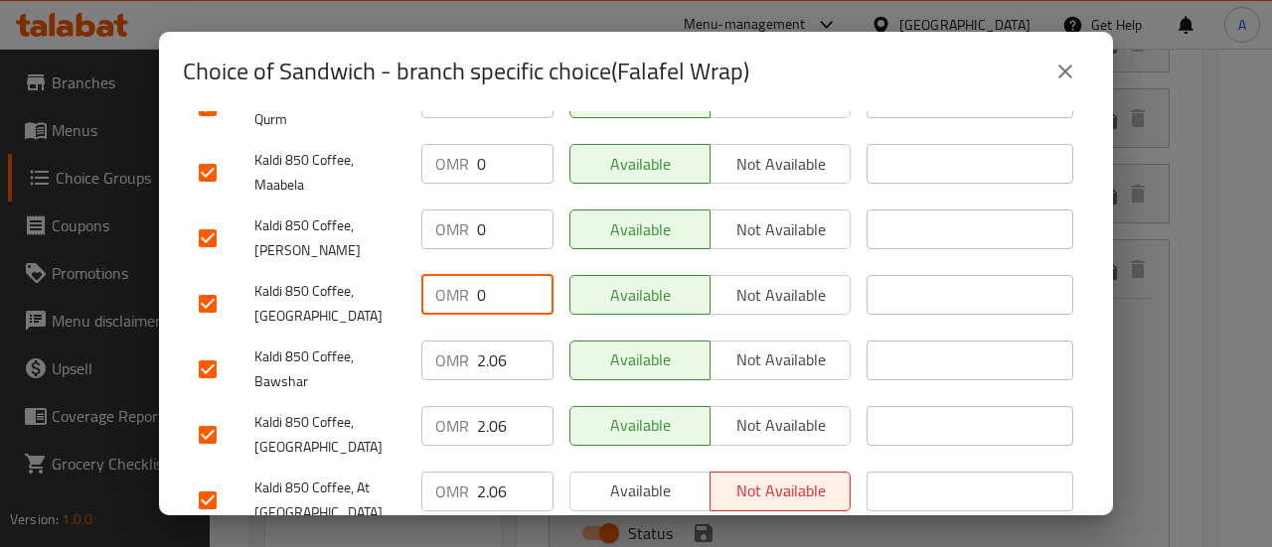
click at [485, 341] on input "2.06" at bounding box center [515, 361] width 76 height 40
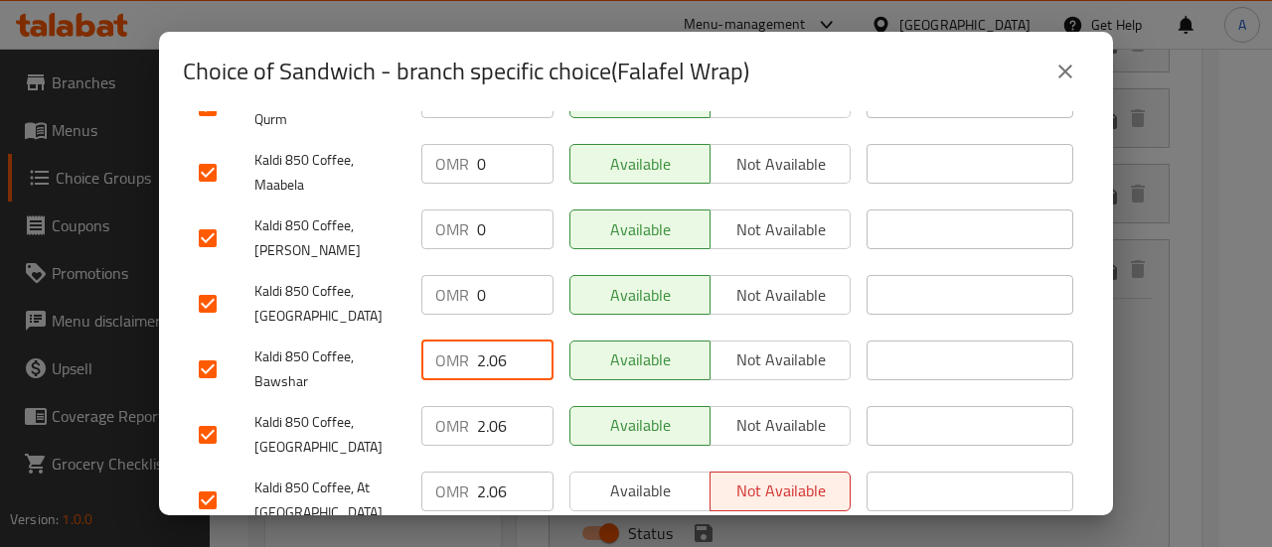
drag, startPoint x: 485, startPoint y: 273, endPoint x: 503, endPoint y: 347, distance: 75.7
click at [485, 341] on input "2.06" at bounding box center [515, 361] width 76 height 40
click at [495, 406] on input "2.06" at bounding box center [515, 426] width 76 height 40
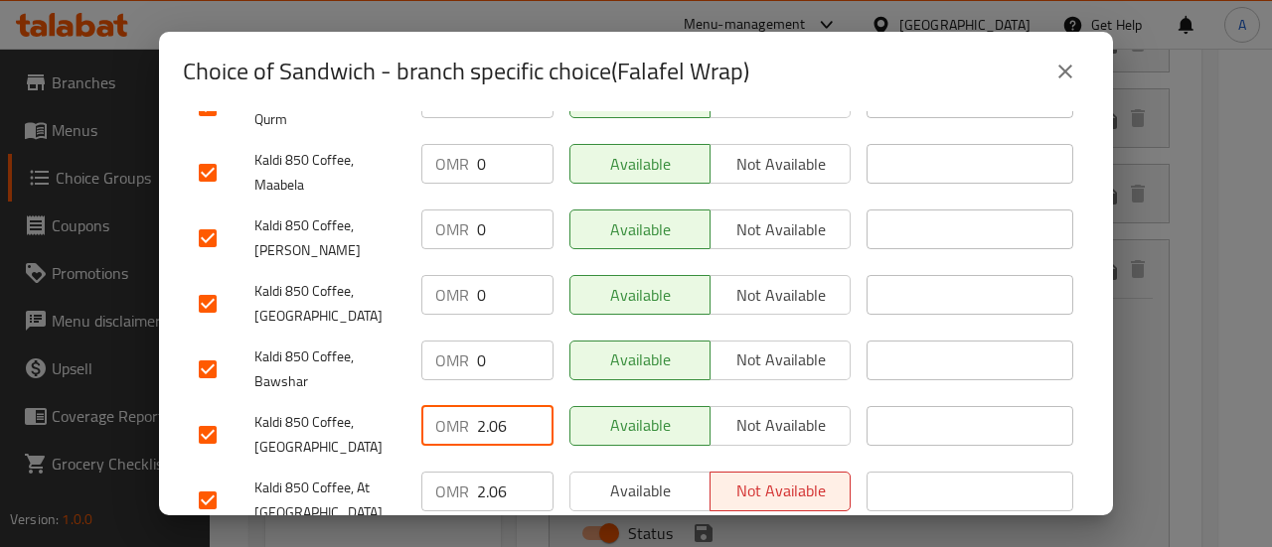
click at [495, 406] on input "2.06" at bounding box center [515, 426] width 76 height 40
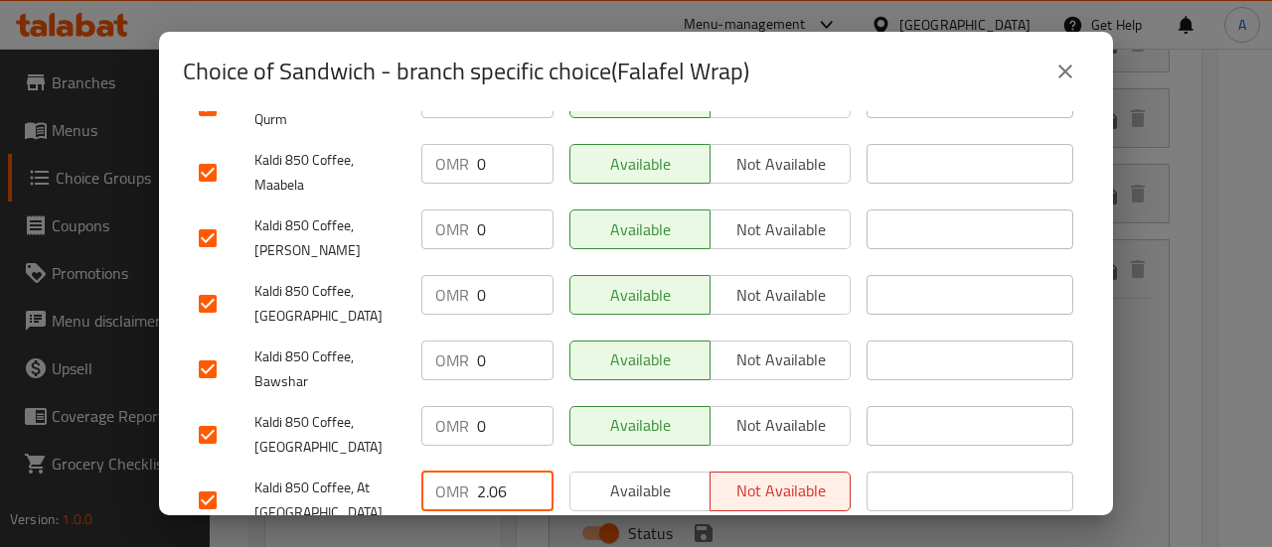
click at [495, 472] on input "2.06" at bounding box center [515, 492] width 76 height 40
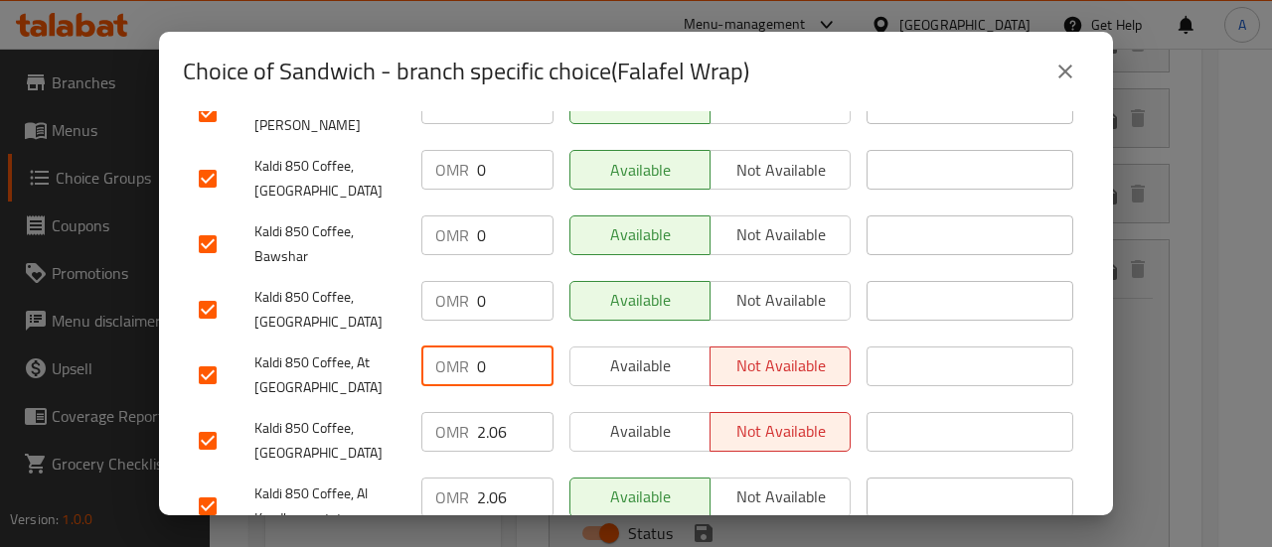
scroll to position [795, 0]
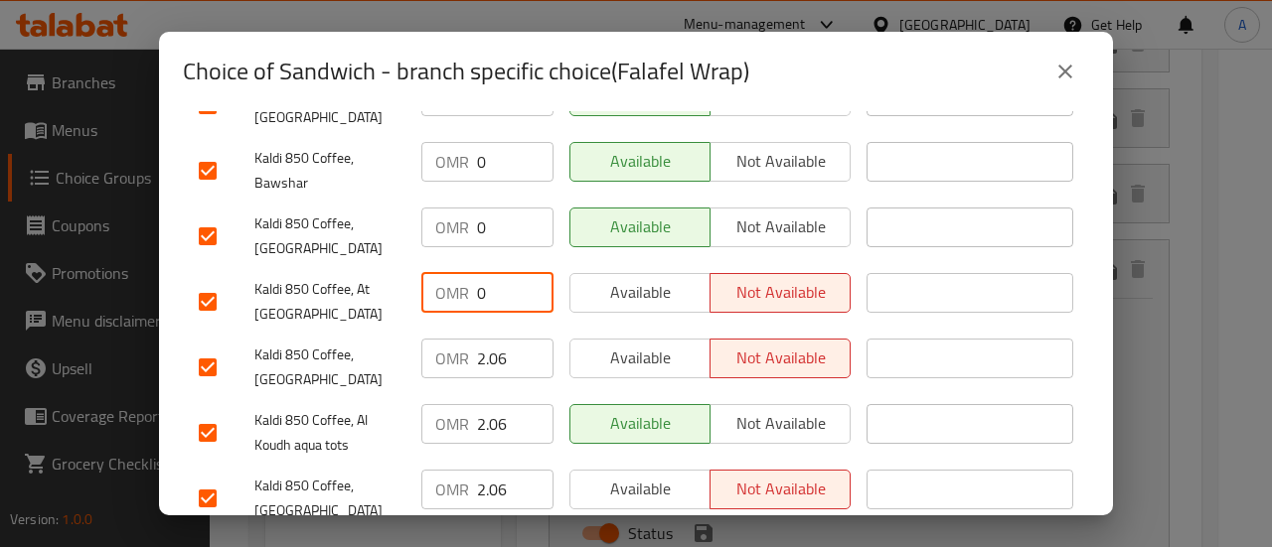
click at [489, 339] on input "2.06" at bounding box center [515, 359] width 76 height 40
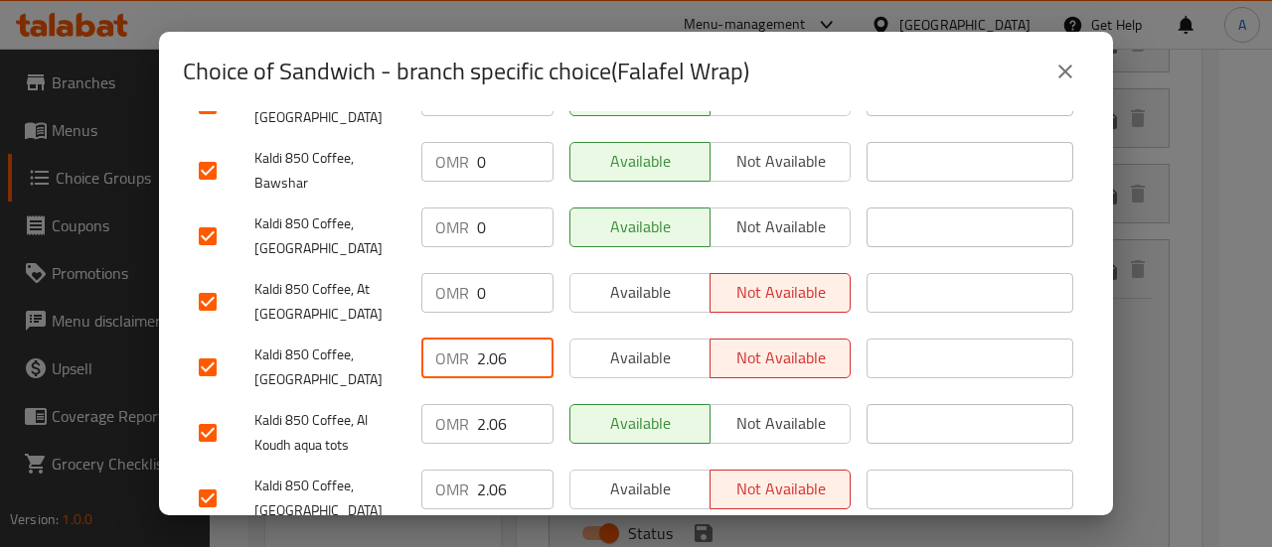
click at [489, 339] on input "2.06" at bounding box center [515, 359] width 76 height 40
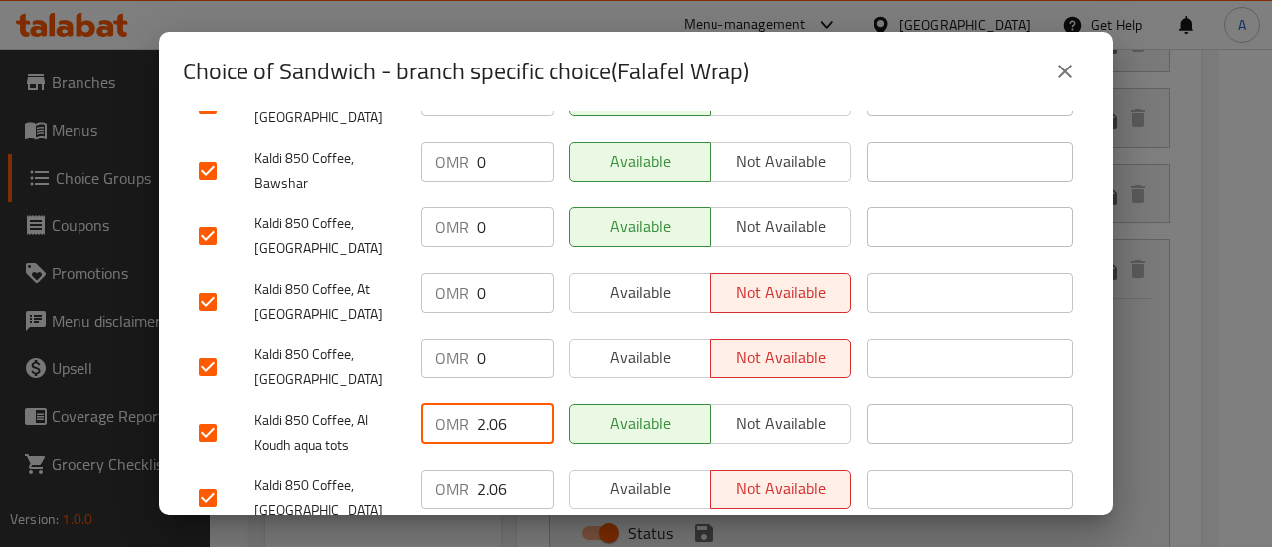
click at [500, 404] on input "2.06" at bounding box center [515, 424] width 76 height 40
click at [493, 404] on input "2.060" at bounding box center [515, 424] width 76 height 40
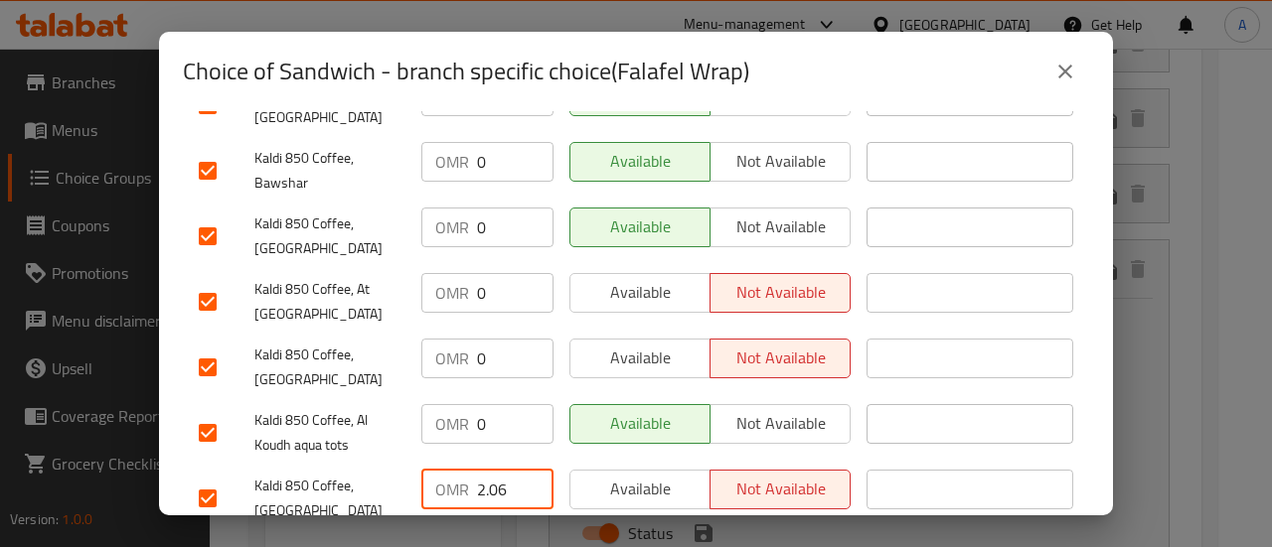
click at [507, 470] on input "2.06" at bounding box center [515, 490] width 76 height 40
click at [497, 470] on input "2.06" at bounding box center [515, 490] width 76 height 40
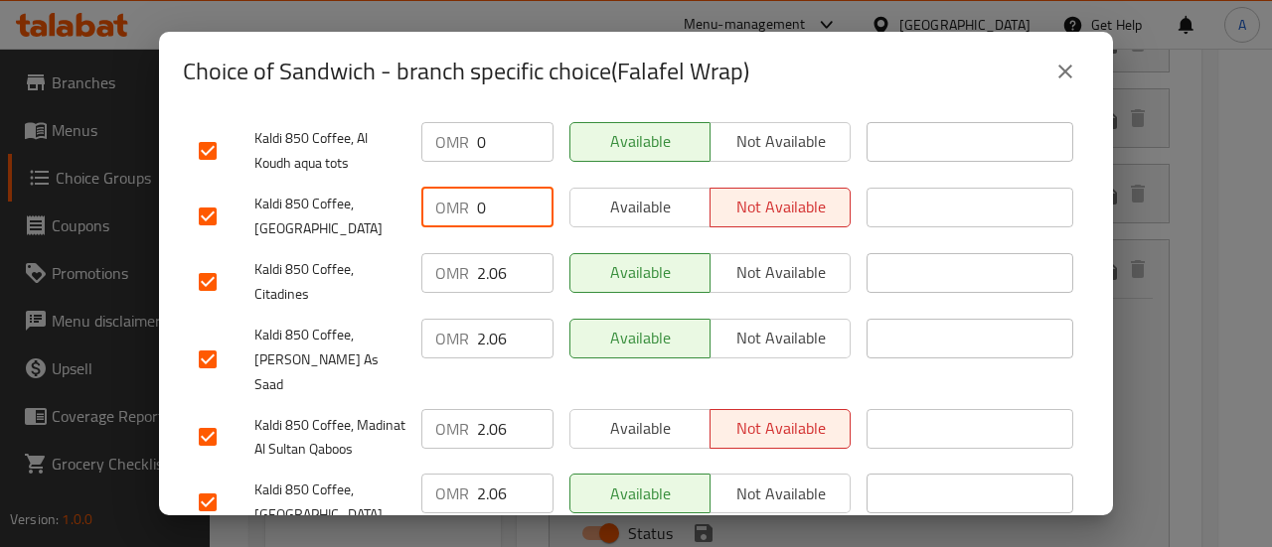
scroll to position [1093, 0]
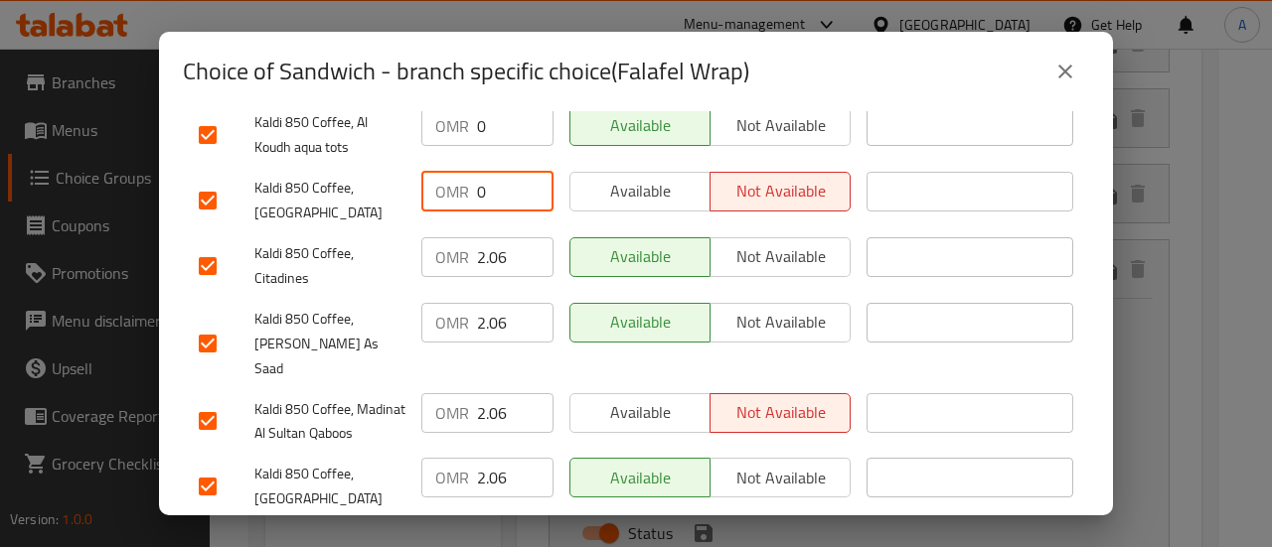
click at [500, 237] on input "2.06" at bounding box center [515, 257] width 76 height 40
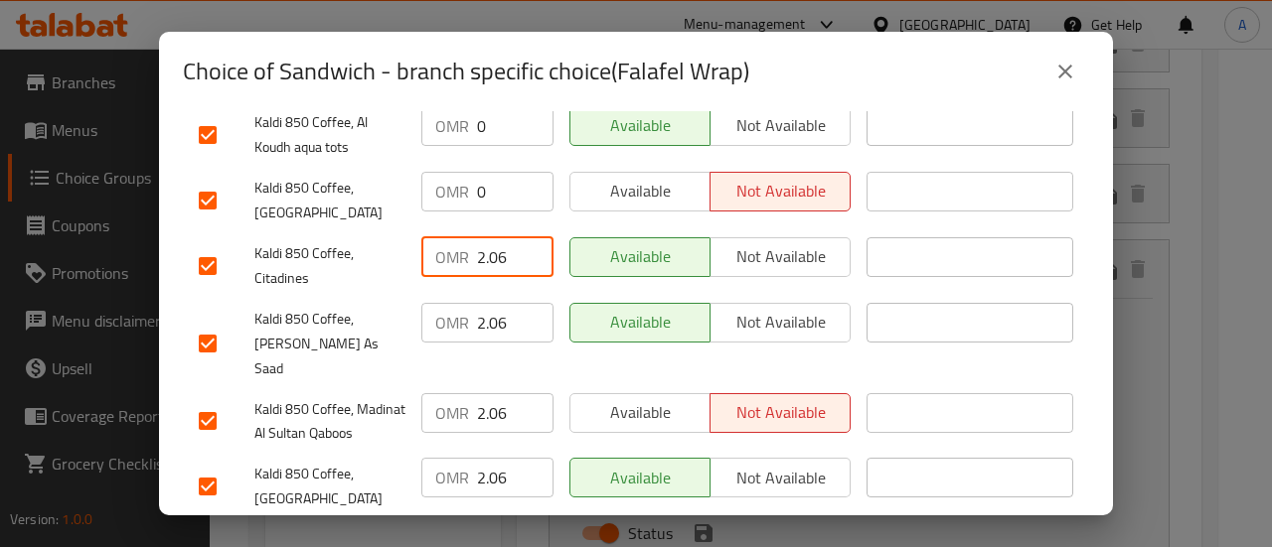
click at [500, 237] on input "2.06" at bounding box center [515, 257] width 76 height 40
click at [497, 237] on input "2.06" at bounding box center [515, 257] width 76 height 40
click at [495, 303] on input "2.06" at bounding box center [515, 323] width 76 height 40
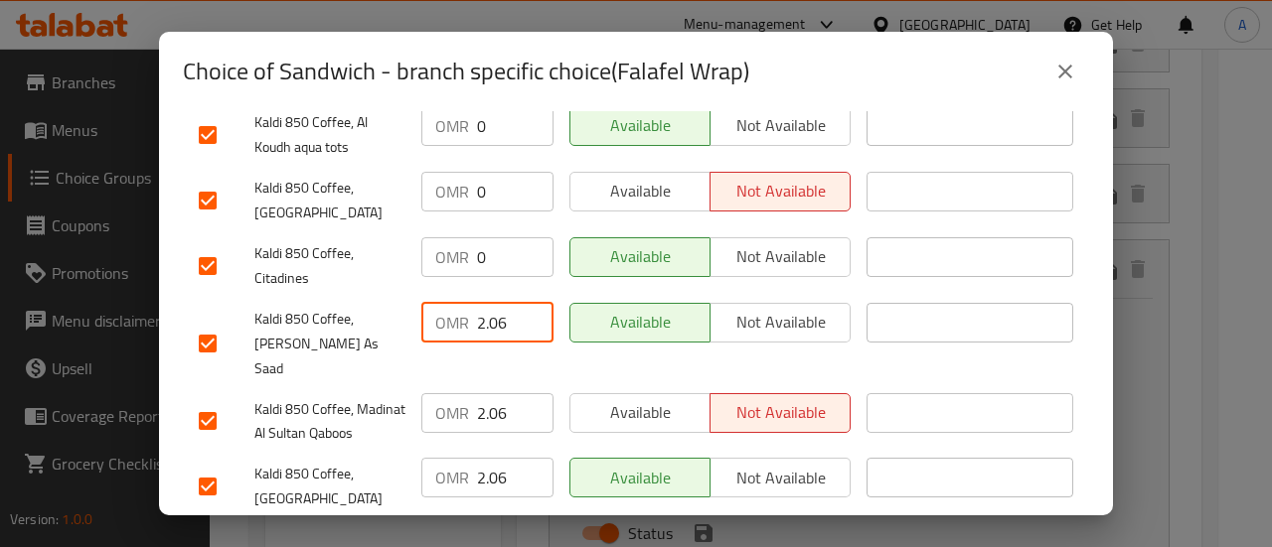
click at [495, 303] on input "2.06" at bounding box center [515, 323] width 76 height 40
click at [495, 393] on input "2.06" at bounding box center [515, 413] width 76 height 40
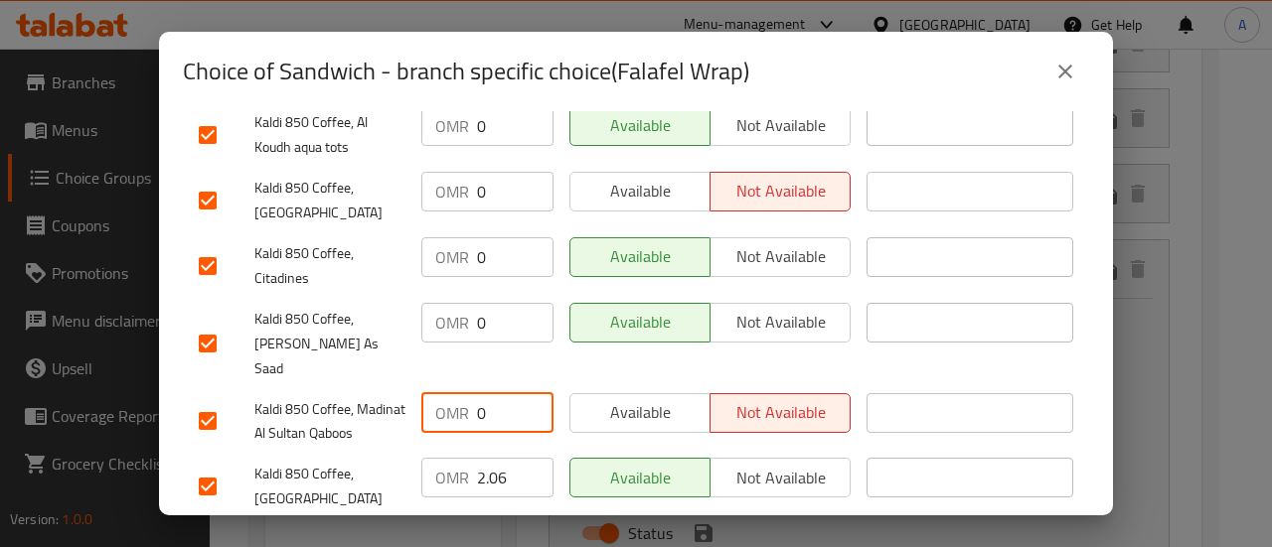
click at [497, 458] on input "2.06" at bounding box center [515, 478] width 76 height 40
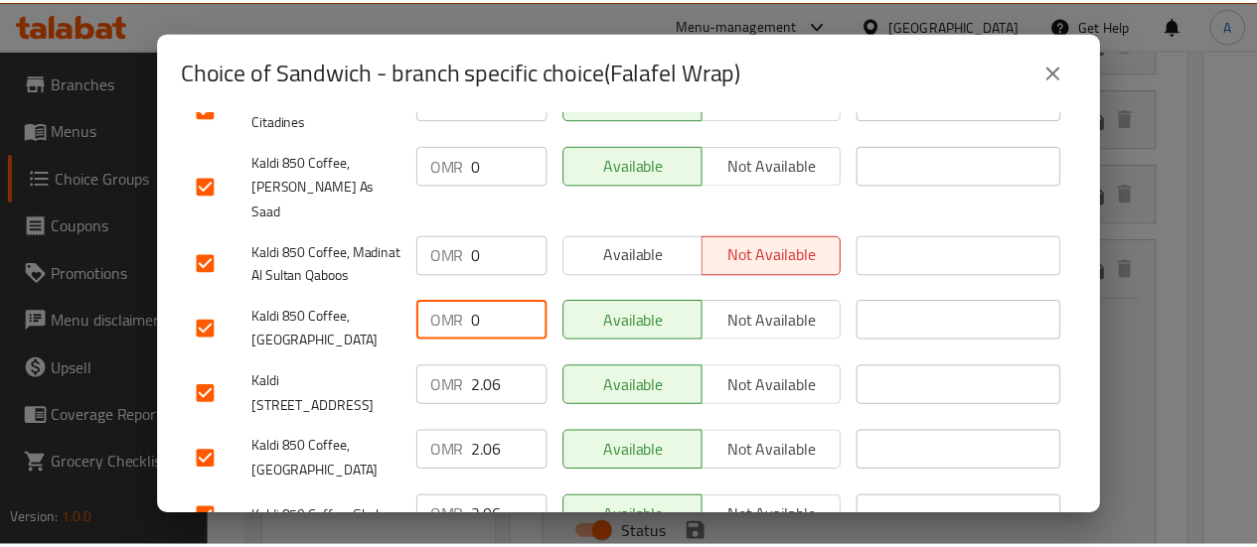
scroll to position [1253, 0]
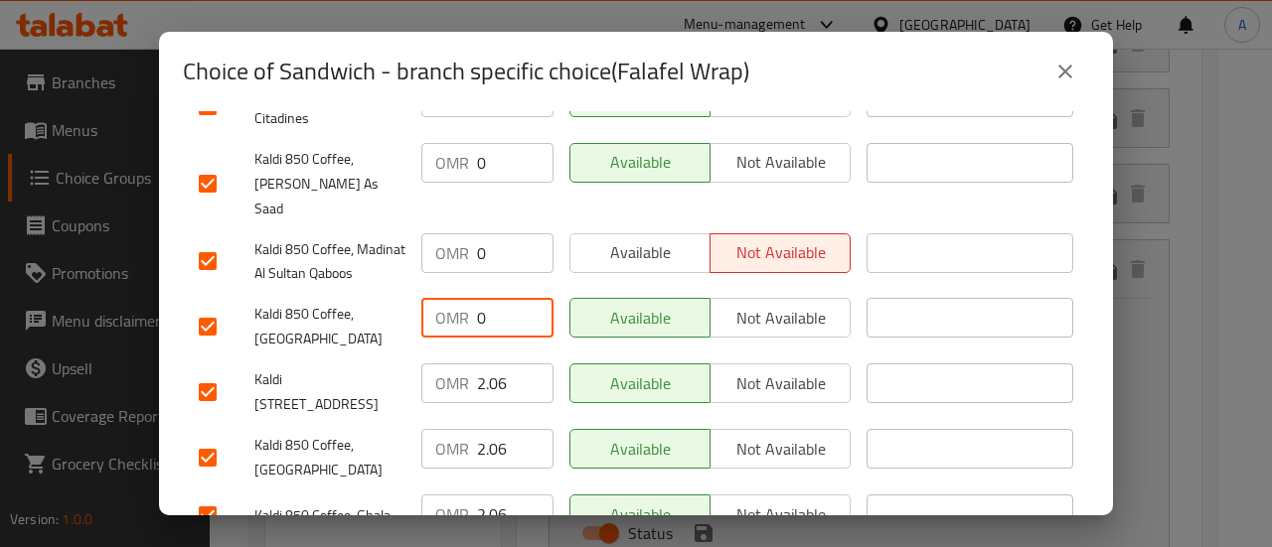
click at [491, 364] on input "2.06" at bounding box center [515, 384] width 76 height 40
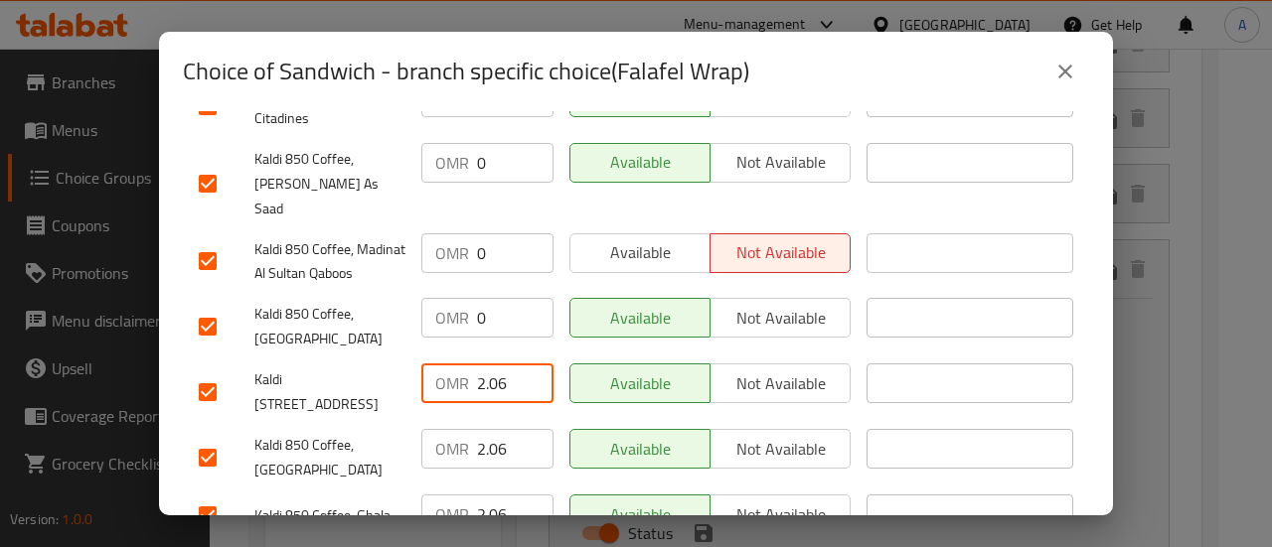
click at [491, 364] on input "2.06" at bounding box center [515, 384] width 76 height 40
click at [490, 429] on input "2.06" at bounding box center [515, 449] width 76 height 40
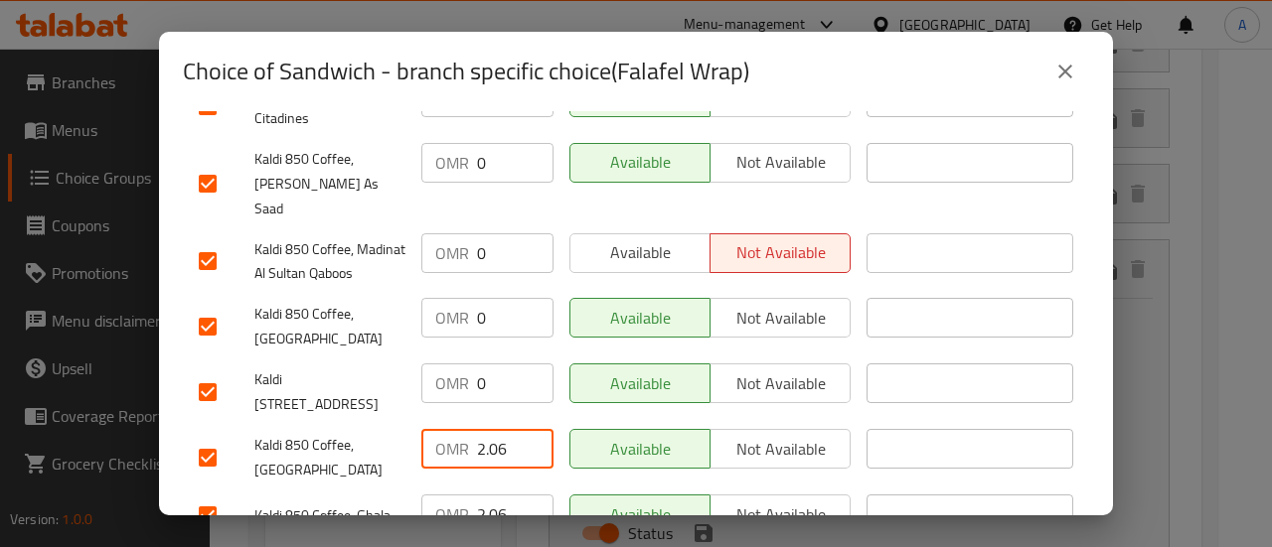
click at [491, 429] on input "2.06" at bounding box center [515, 449] width 76 height 40
click at [498, 495] on input "2.06" at bounding box center [515, 515] width 76 height 40
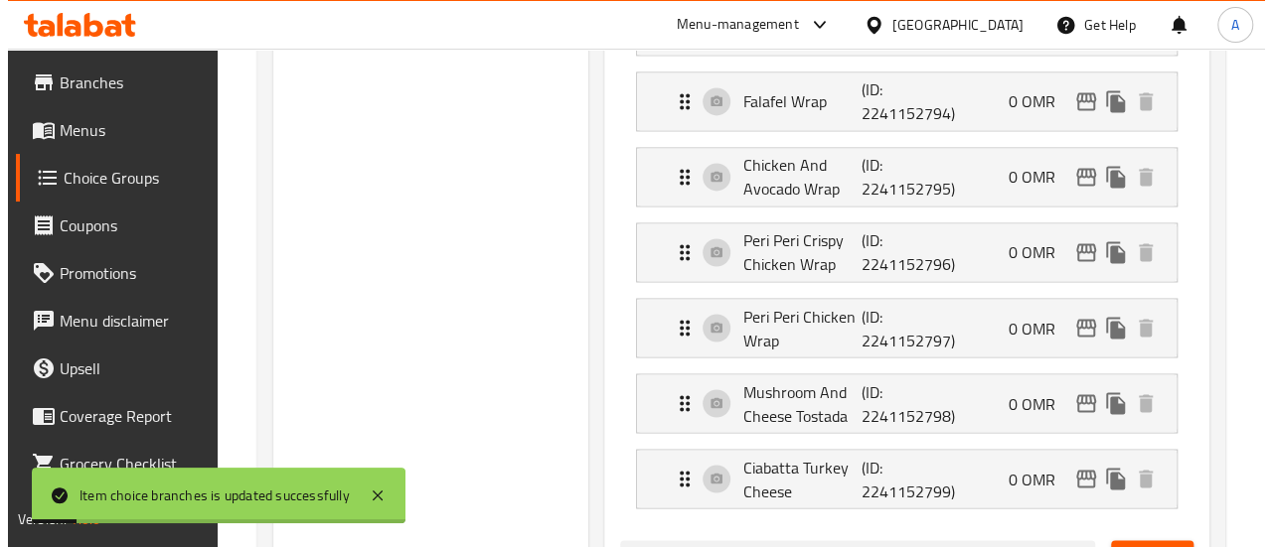
scroll to position [1593, 0]
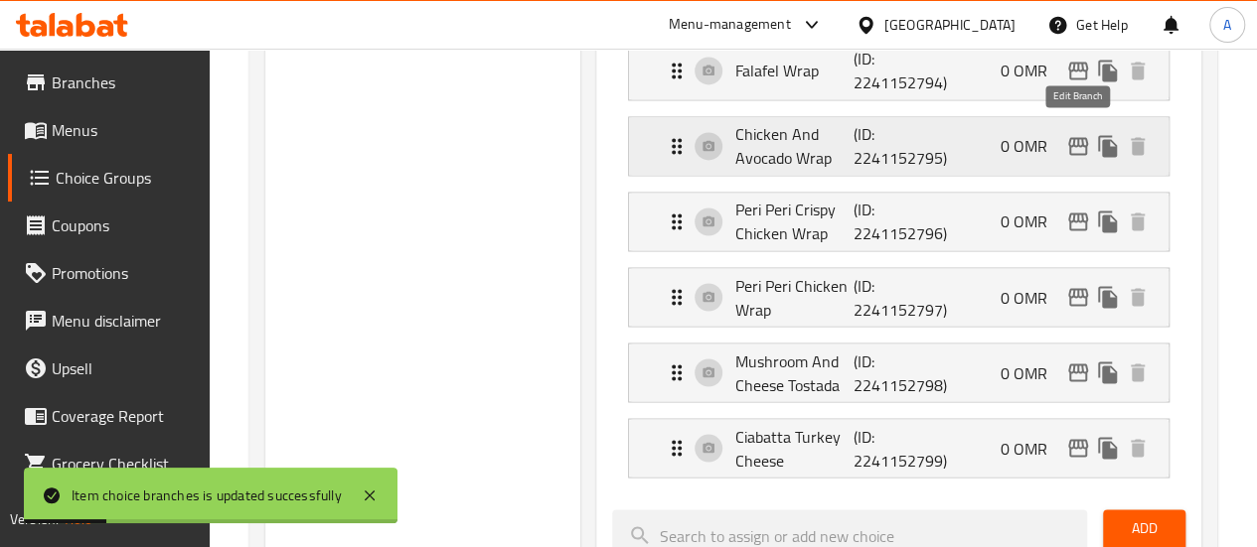
click at [1072, 138] on icon "edit" at bounding box center [1078, 146] width 24 height 24
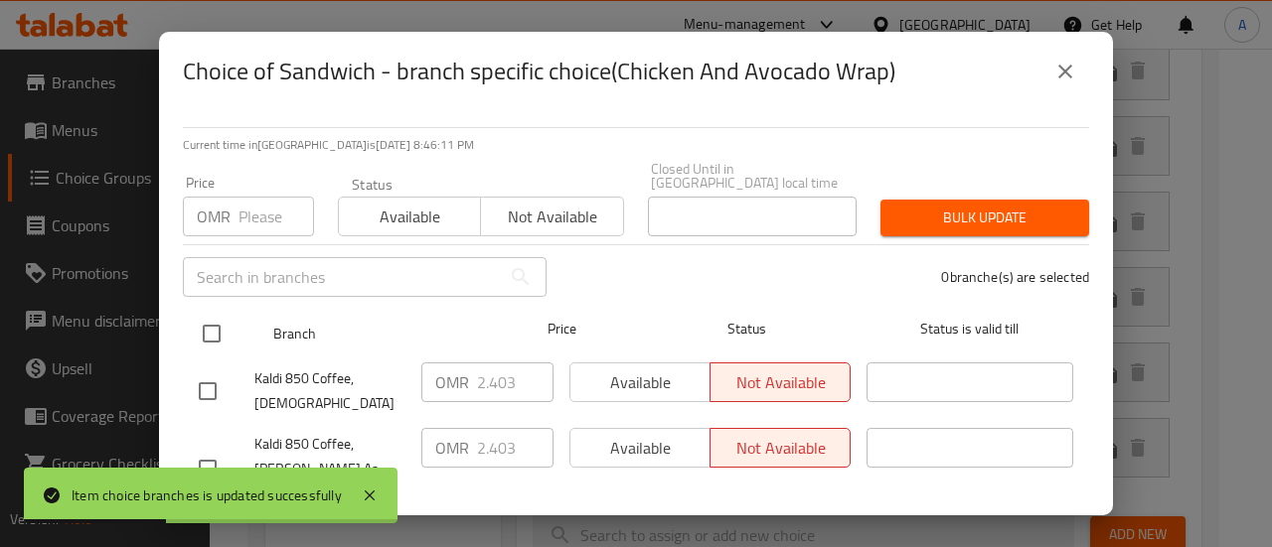
click at [218, 331] on input "checkbox" at bounding box center [212, 334] width 42 height 42
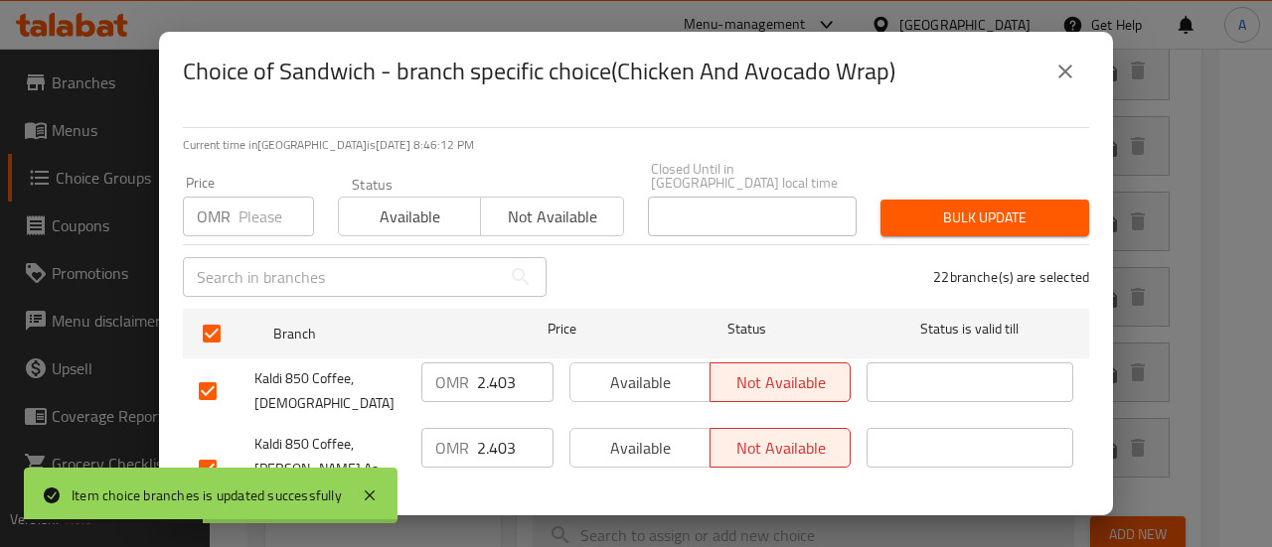
click at [503, 365] on input "2.403" at bounding box center [515, 383] width 76 height 40
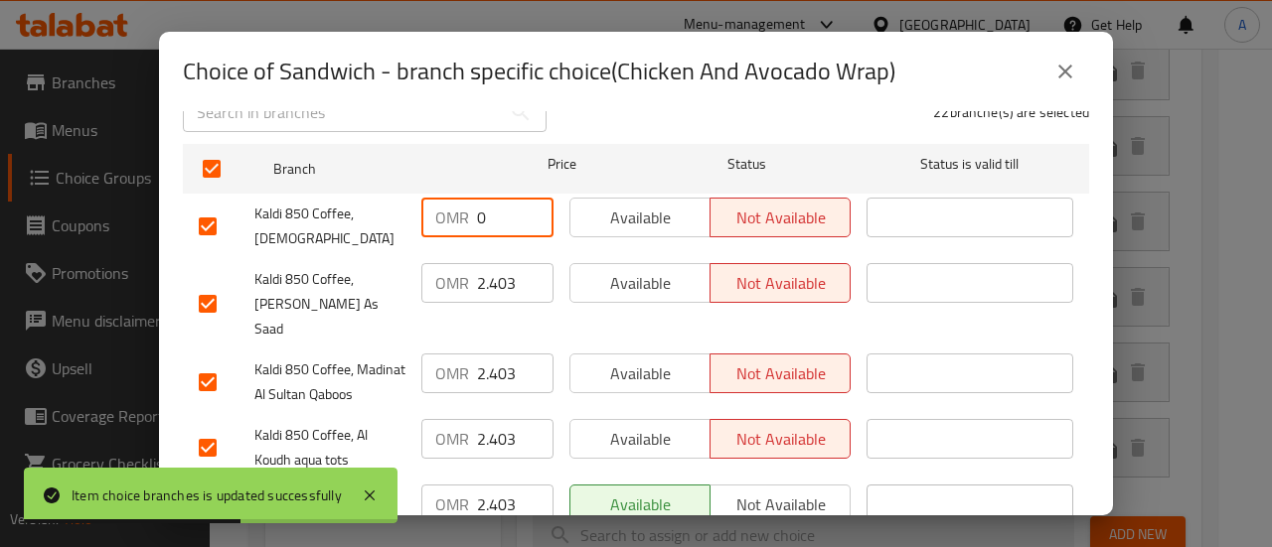
scroll to position [199, 0]
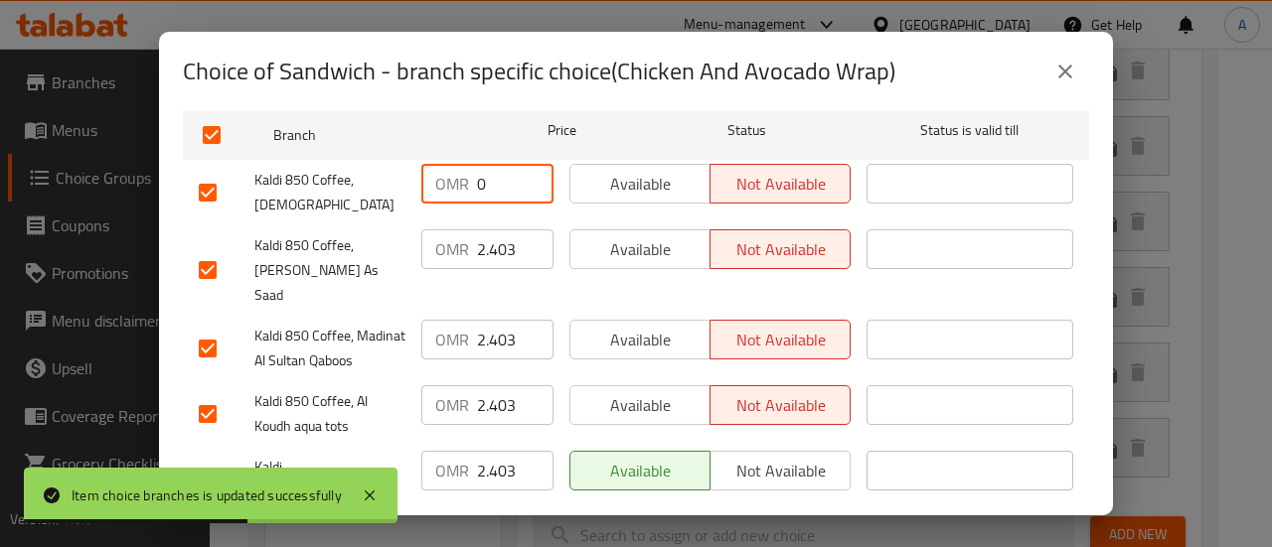
click at [482, 229] on input "2.403" at bounding box center [515, 249] width 76 height 40
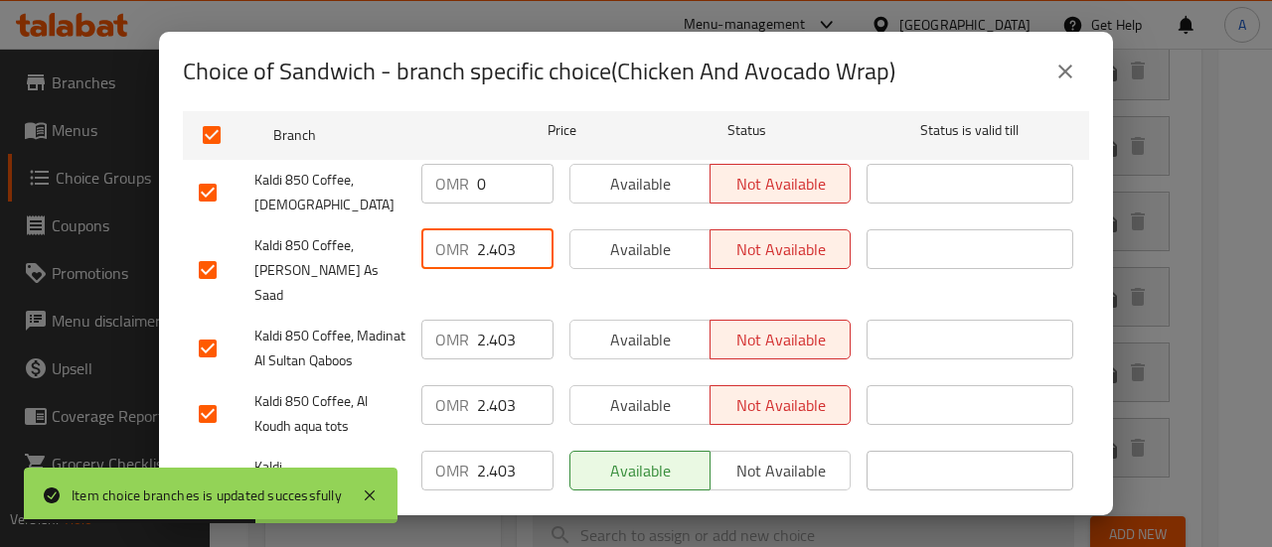
click at [482, 229] on input "2.403" at bounding box center [515, 249] width 76 height 40
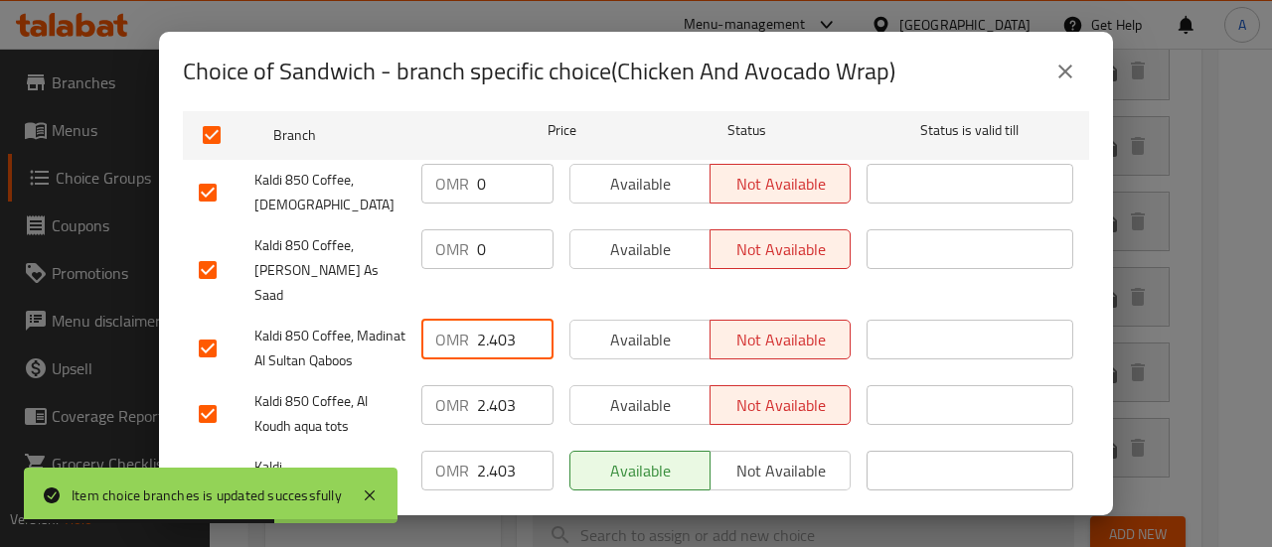
click at [500, 320] on input "2.403" at bounding box center [515, 340] width 76 height 40
click at [499, 320] on input "2.403" at bounding box center [515, 340] width 76 height 40
click at [496, 385] on input "2.403" at bounding box center [515, 405] width 76 height 40
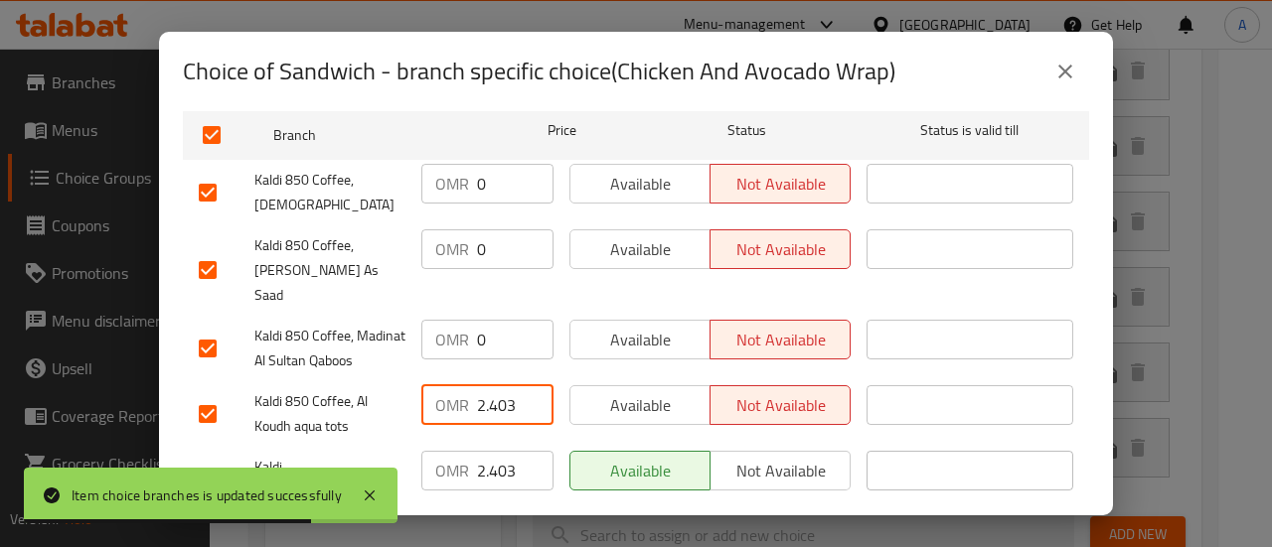
click at [496, 385] on input "2.403" at bounding box center [515, 405] width 76 height 40
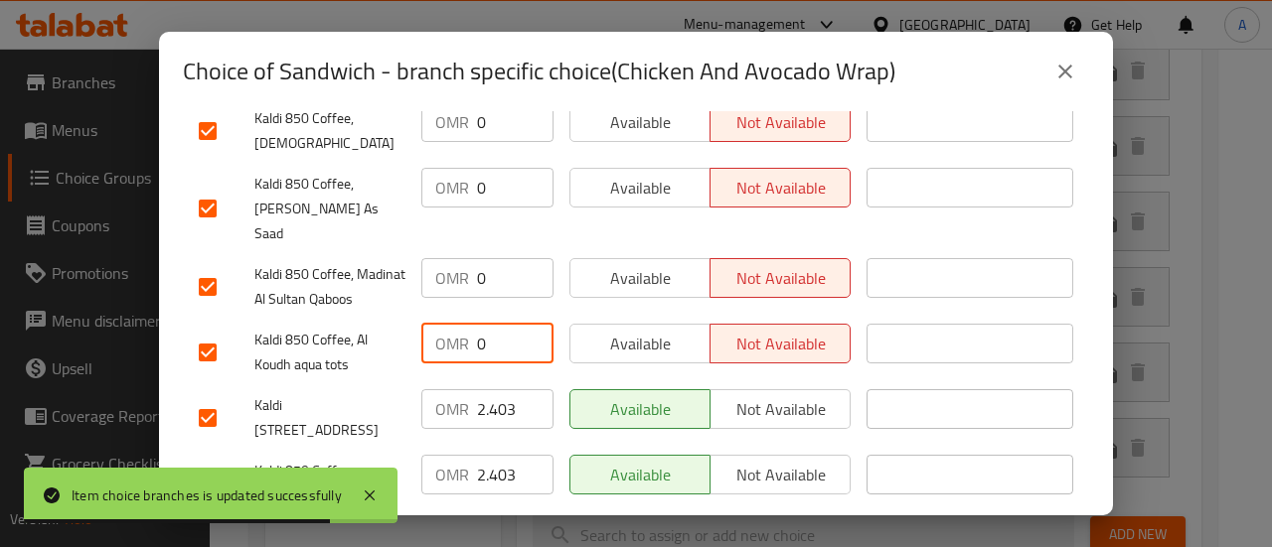
scroll to position [397, 0]
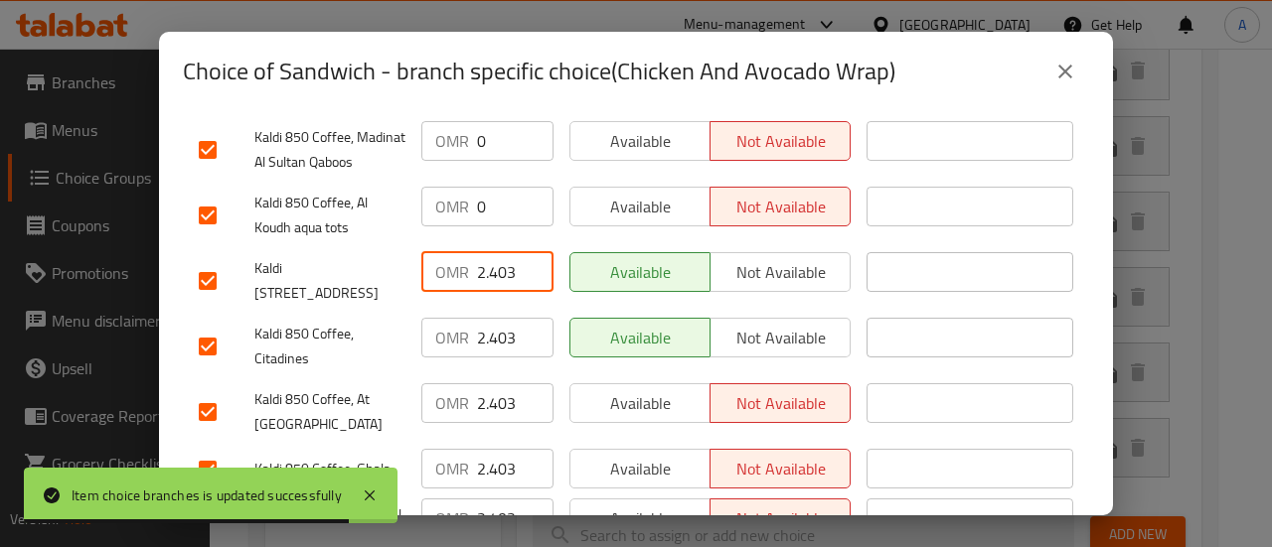
click at [483, 252] on input "2.403" at bounding box center [515, 272] width 76 height 40
click at [493, 318] on input "2.403" at bounding box center [515, 338] width 76 height 40
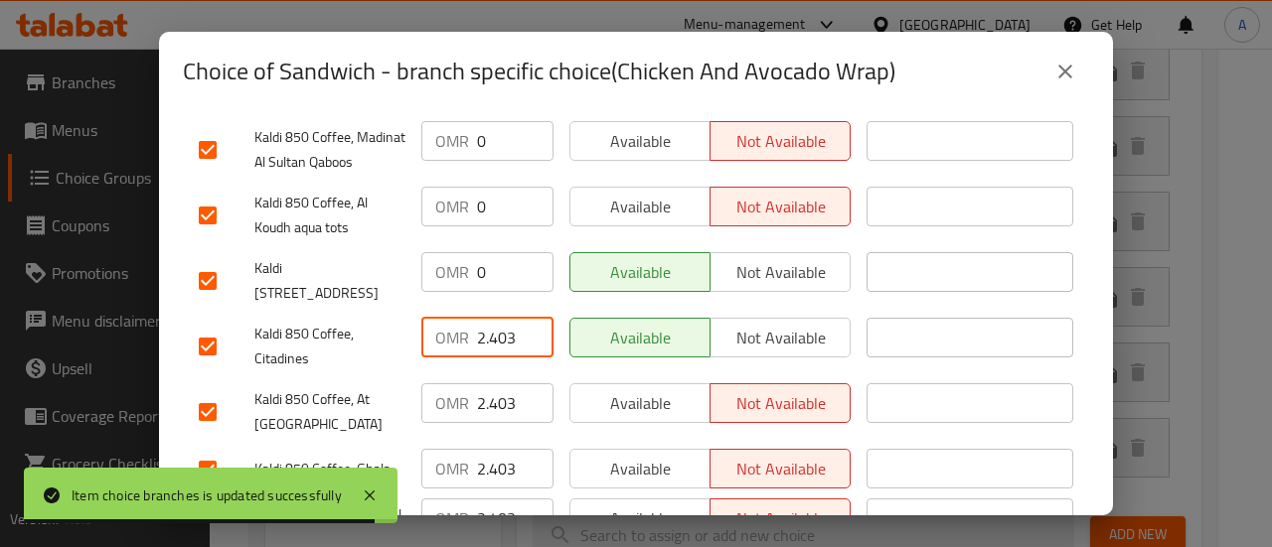
click at [493, 318] on input "2.403" at bounding box center [515, 338] width 76 height 40
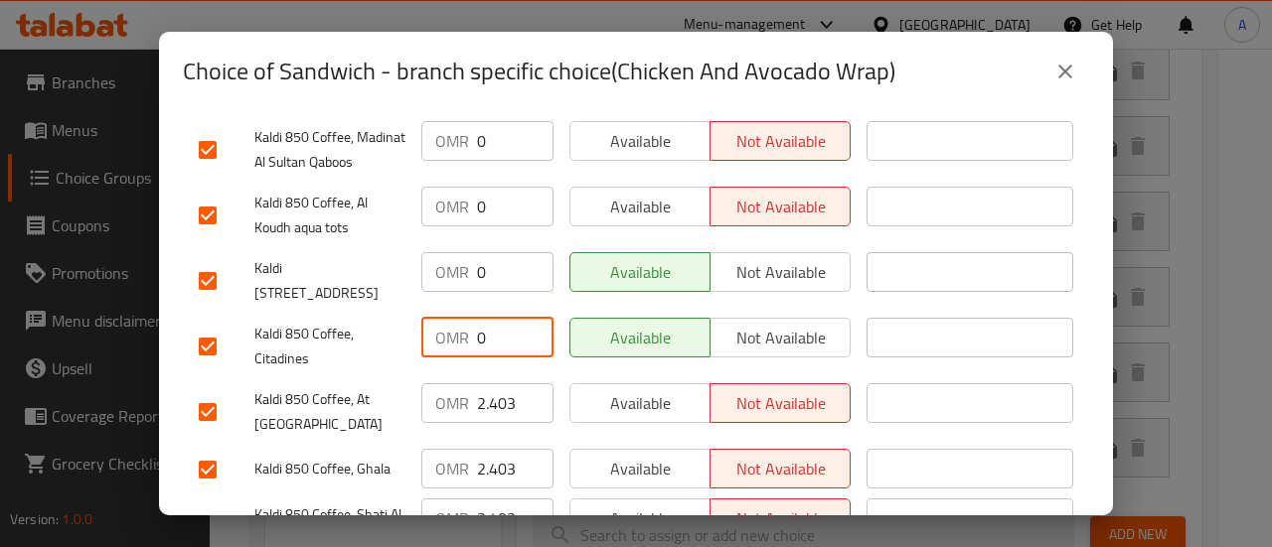
click at [497, 383] on input "2.403" at bounding box center [515, 403] width 76 height 40
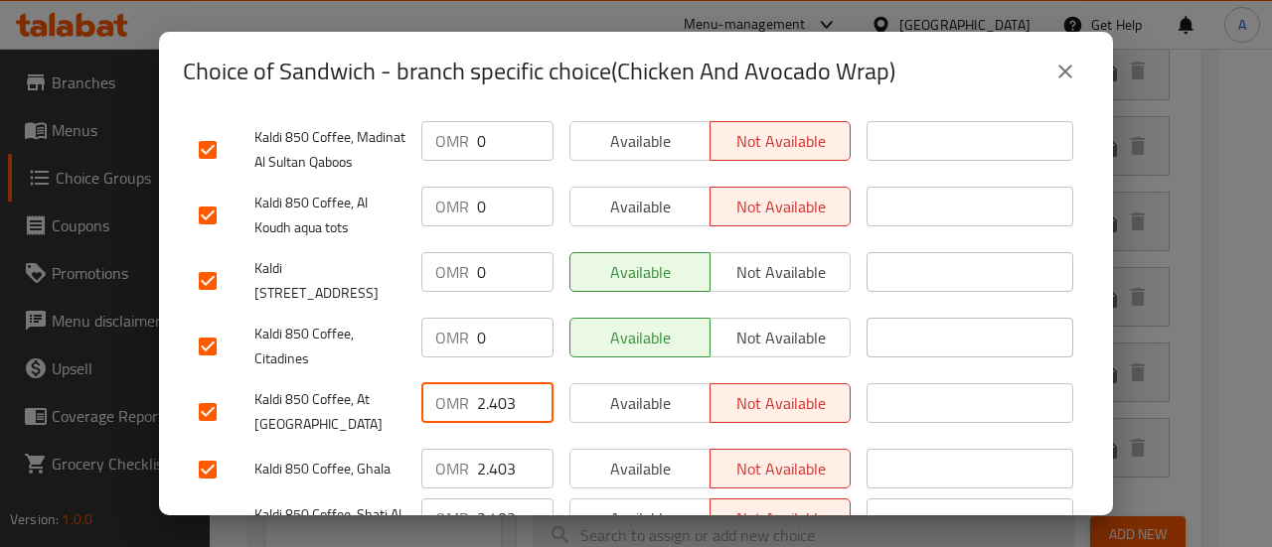
click at [497, 383] on input "2.403" at bounding box center [515, 403] width 76 height 40
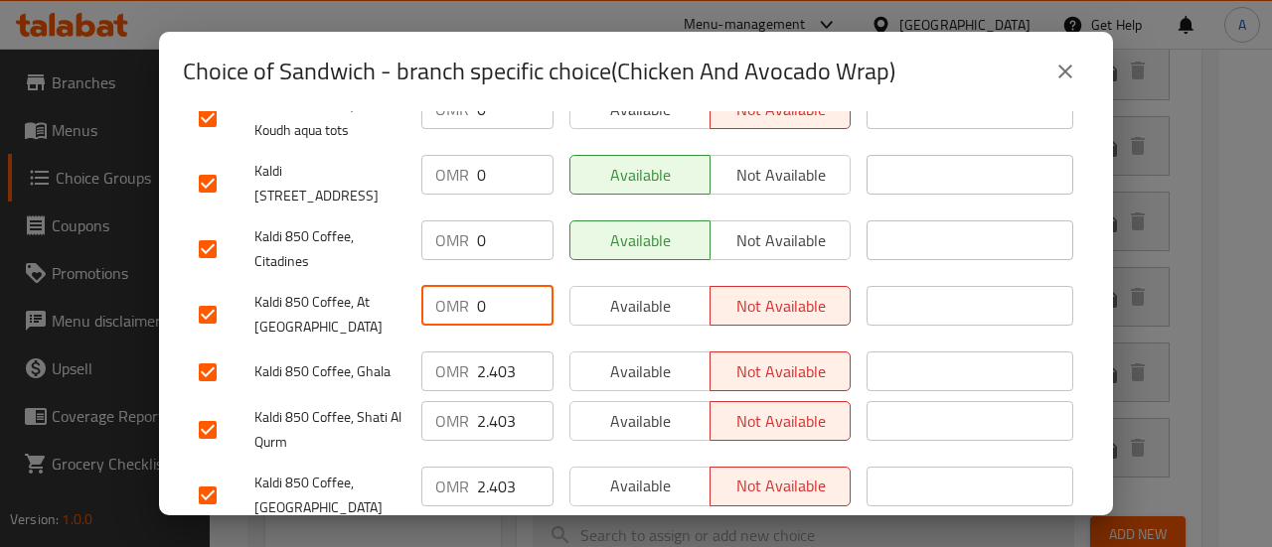
scroll to position [497, 0]
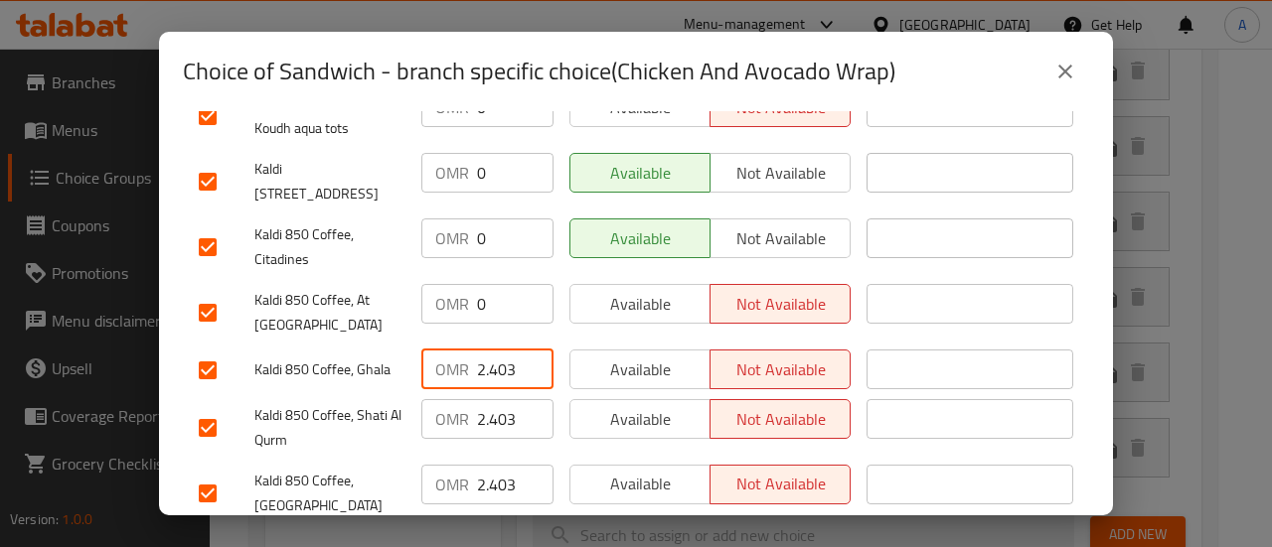
click at [496, 350] on input "2.403" at bounding box center [515, 370] width 76 height 40
click at [495, 350] on input "2.403" at bounding box center [515, 370] width 76 height 40
click at [485, 399] on input "2.403" at bounding box center [515, 419] width 76 height 40
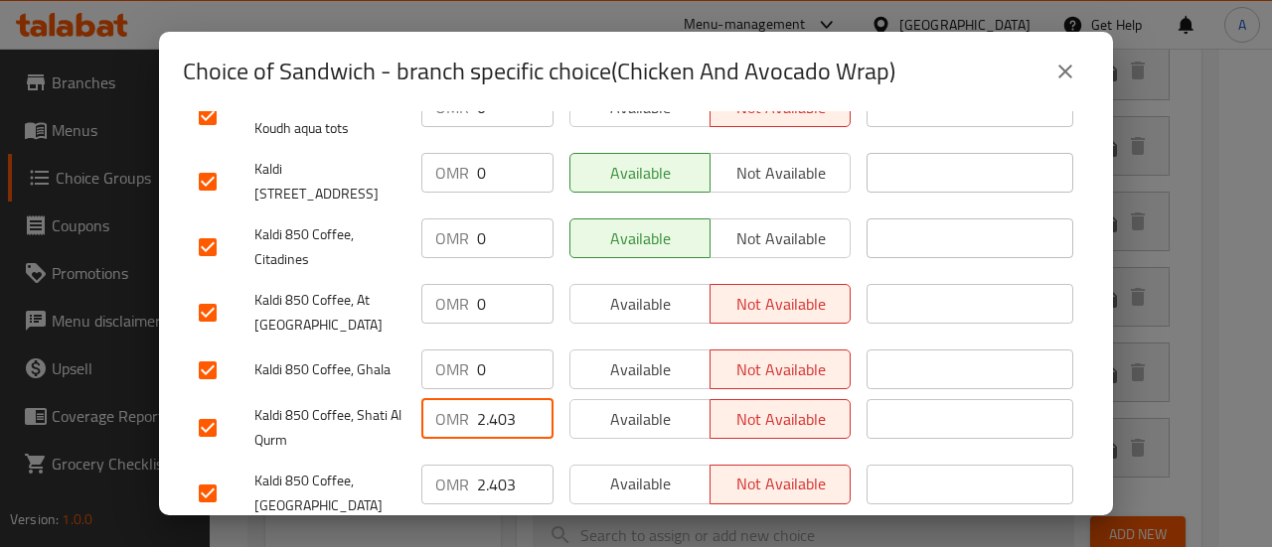
click at [485, 399] on input "2.403" at bounding box center [515, 419] width 76 height 40
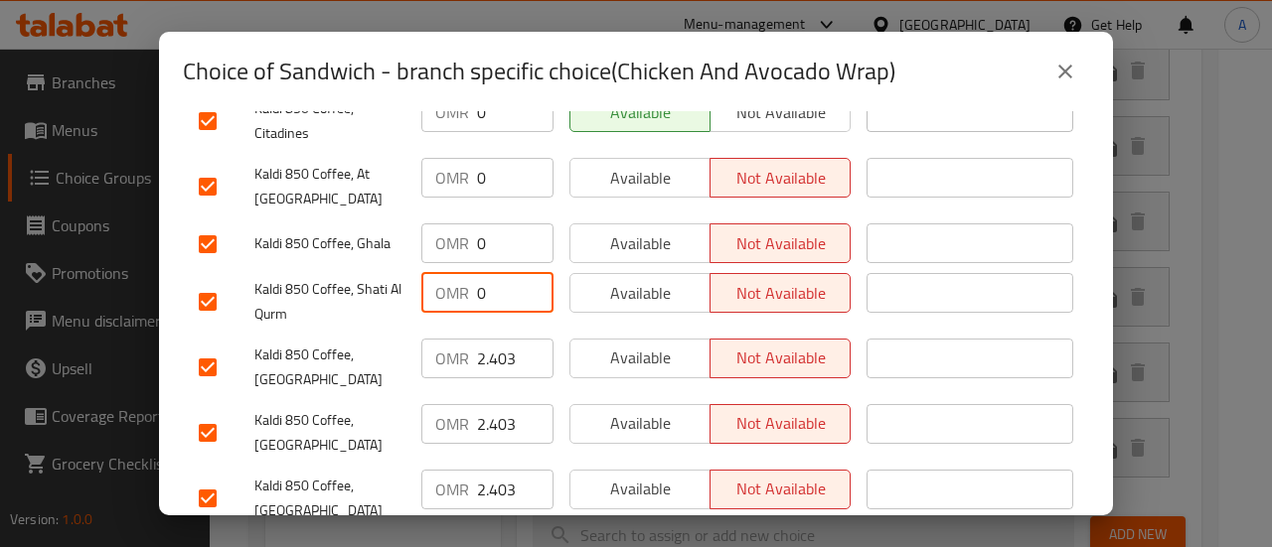
scroll to position [695, 0]
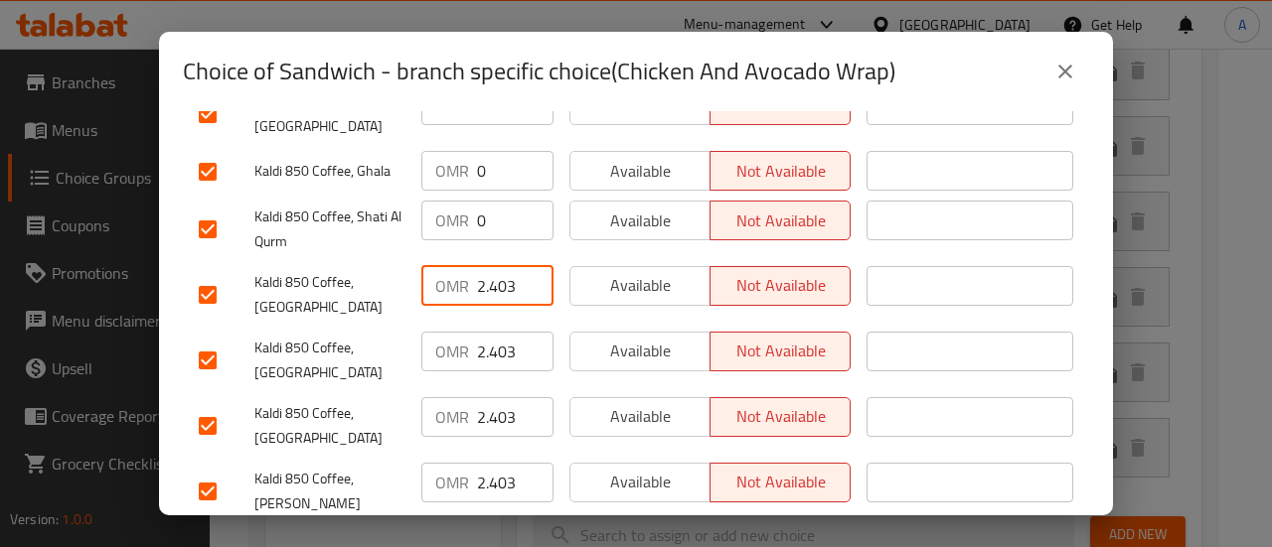
click at [489, 267] on input "2.403" at bounding box center [515, 286] width 76 height 40
click at [497, 332] on input "2.403" at bounding box center [515, 352] width 76 height 40
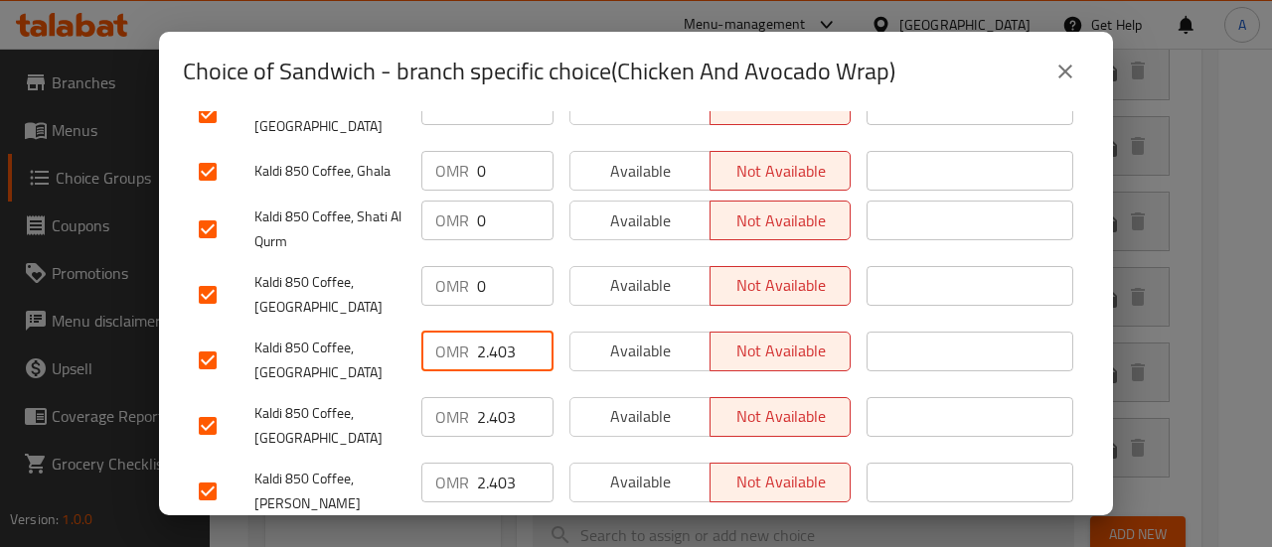
click at [497, 332] on input "2.403" at bounding box center [515, 352] width 76 height 40
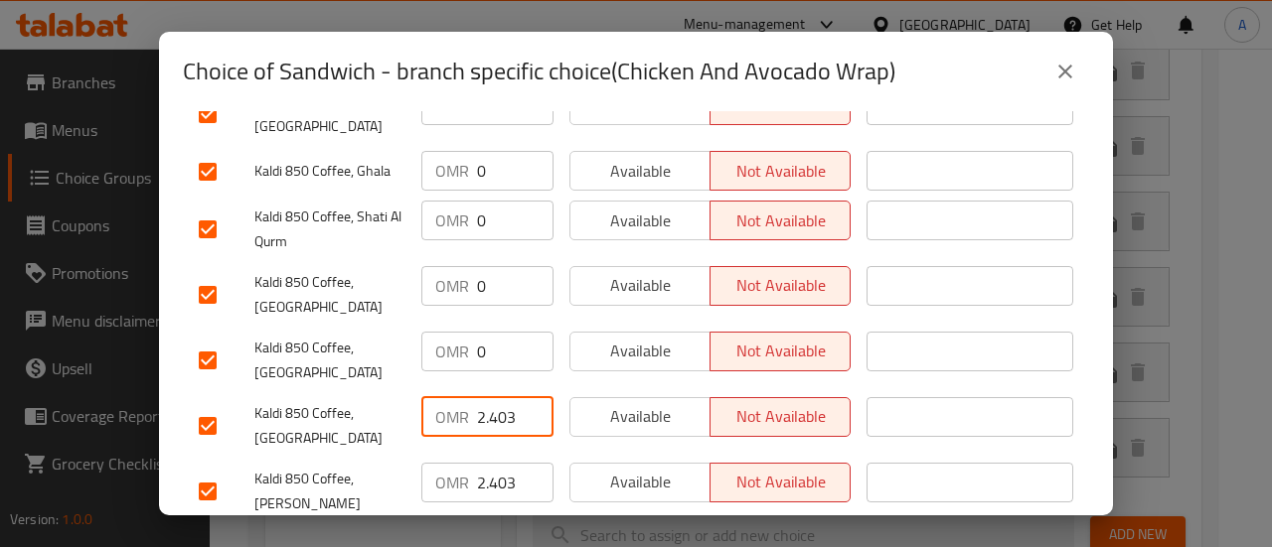
click at [493, 397] on input "2.403" at bounding box center [515, 417] width 76 height 40
click at [492, 397] on input "2.403" at bounding box center [515, 417] width 76 height 40
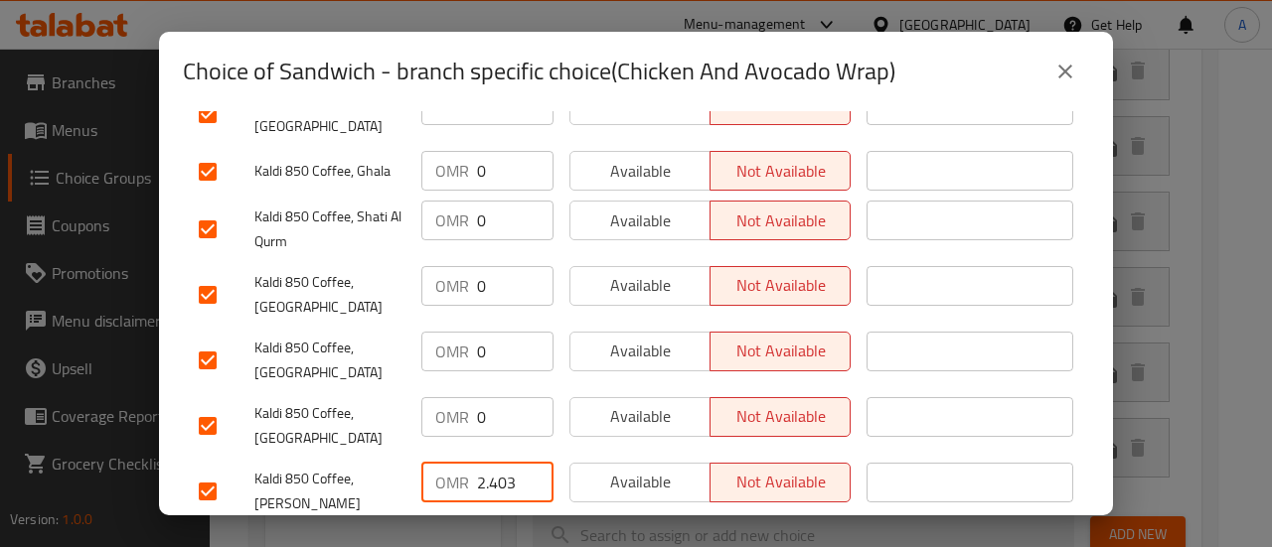
click at [496, 463] on input "2.403" at bounding box center [515, 483] width 76 height 40
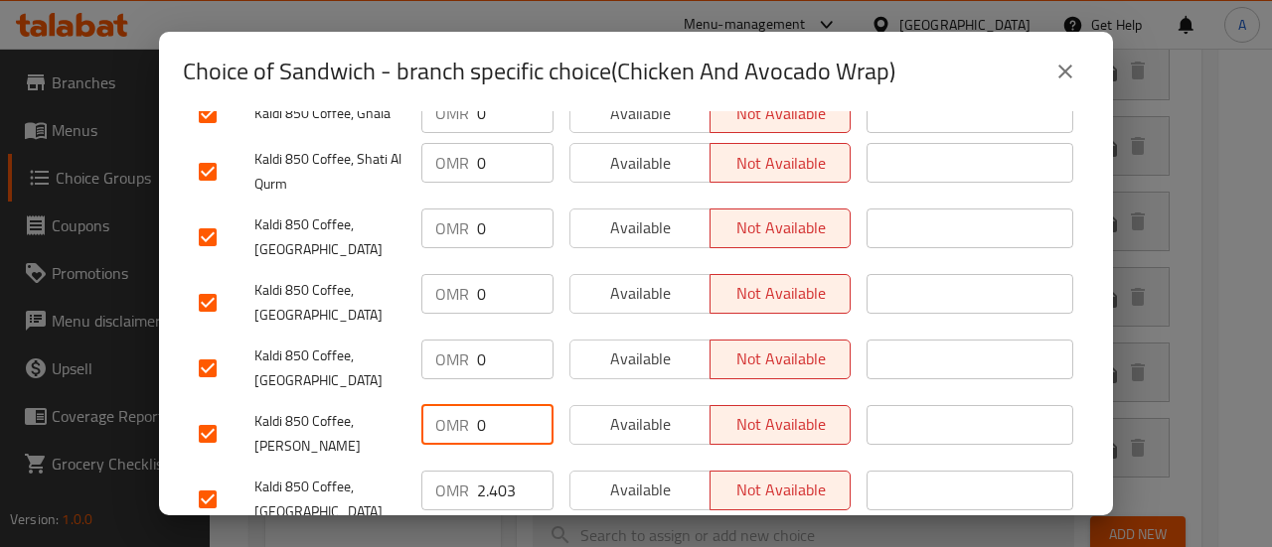
scroll to position [894, 0]
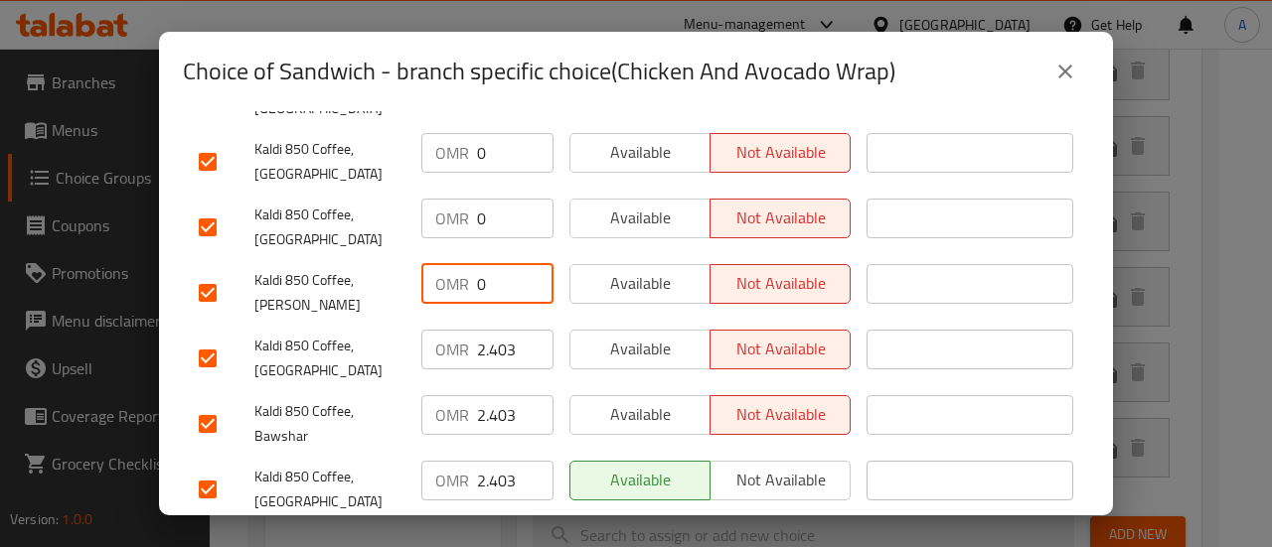
click at [487, 330] on input "2.403" at bounding box center [515, 350] width 76 height 40
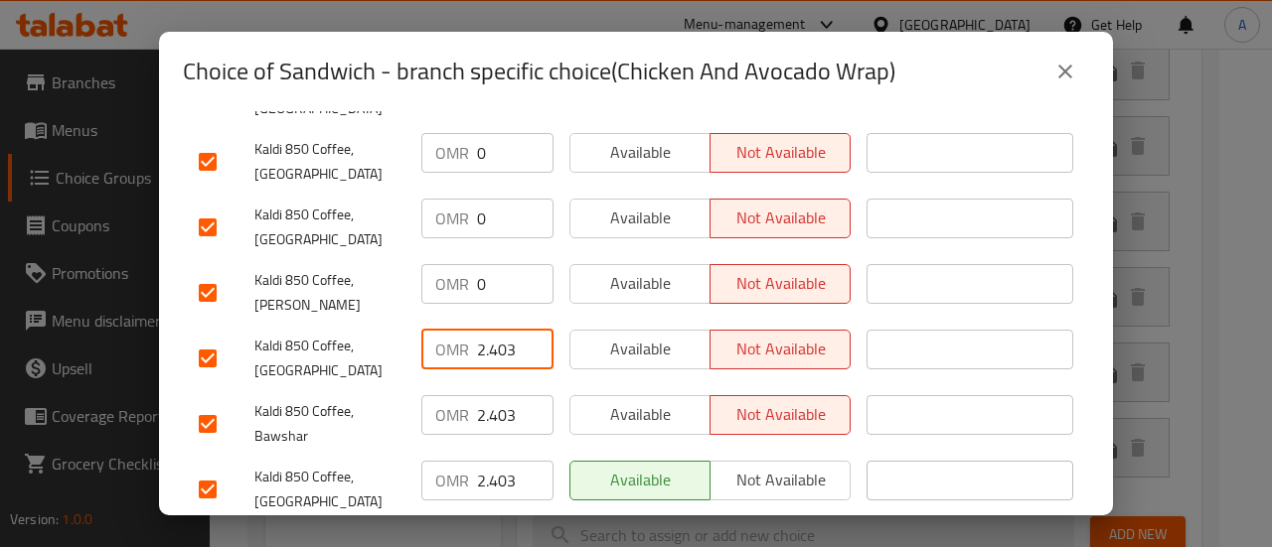
click at [487, 330] on input "2.403" at bounding box center [515, 350] width 76 height 40
click at [494, 395] on input "2.403" at bounding box center [515, 415] width 76 height 40
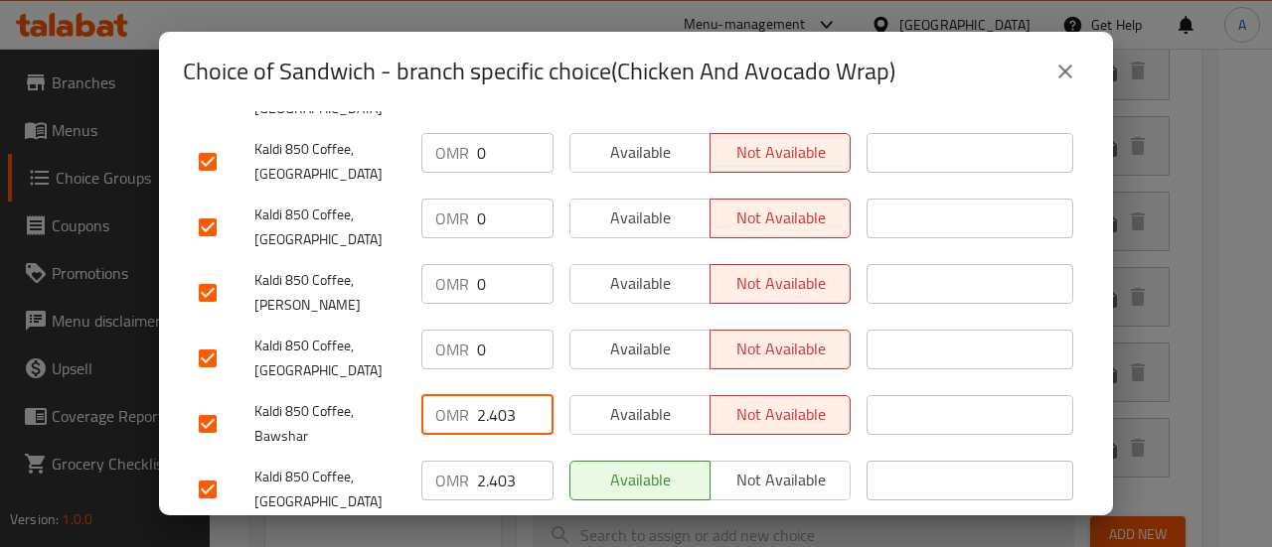
click at [494, 395] on input "2.403" at bounding box center [515, 415] width 76 height 40
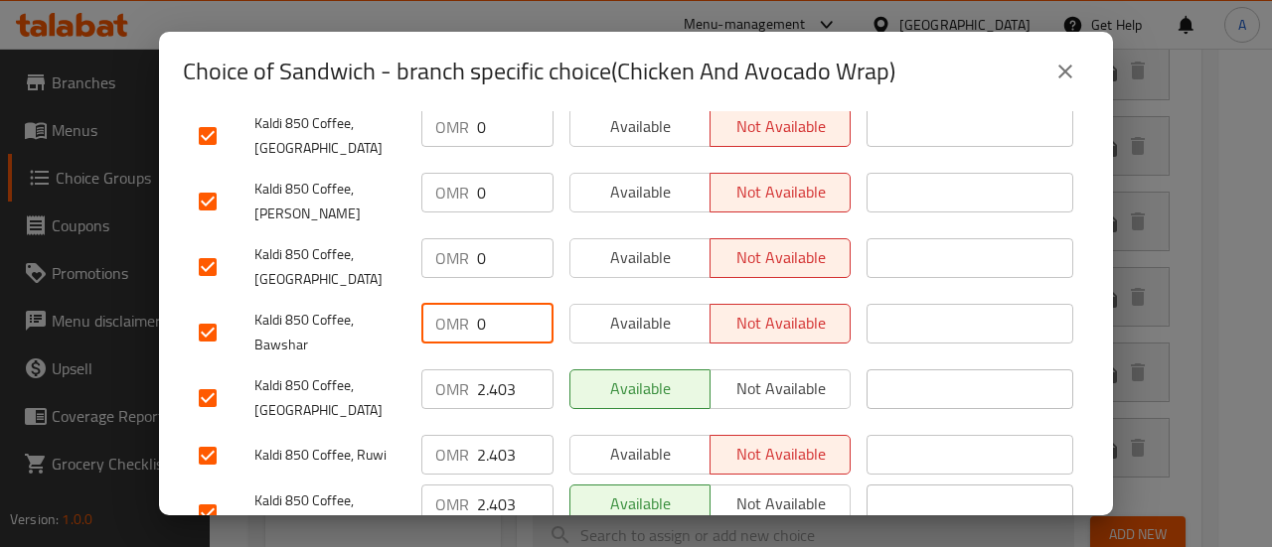
scroll to position [1093, 0]
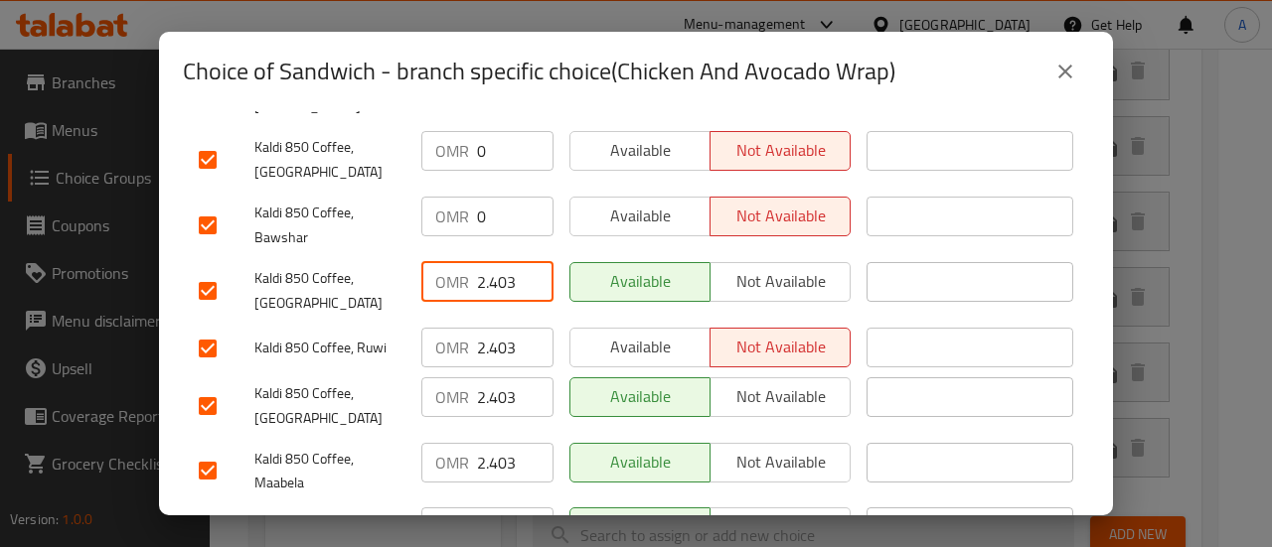
click at [484, 262] on input "2.403" at bounding box center [515, 282] width 76 height 40
click at [492, 328] on input "2.403" at bounding box center [515, 348] width 76 height 40
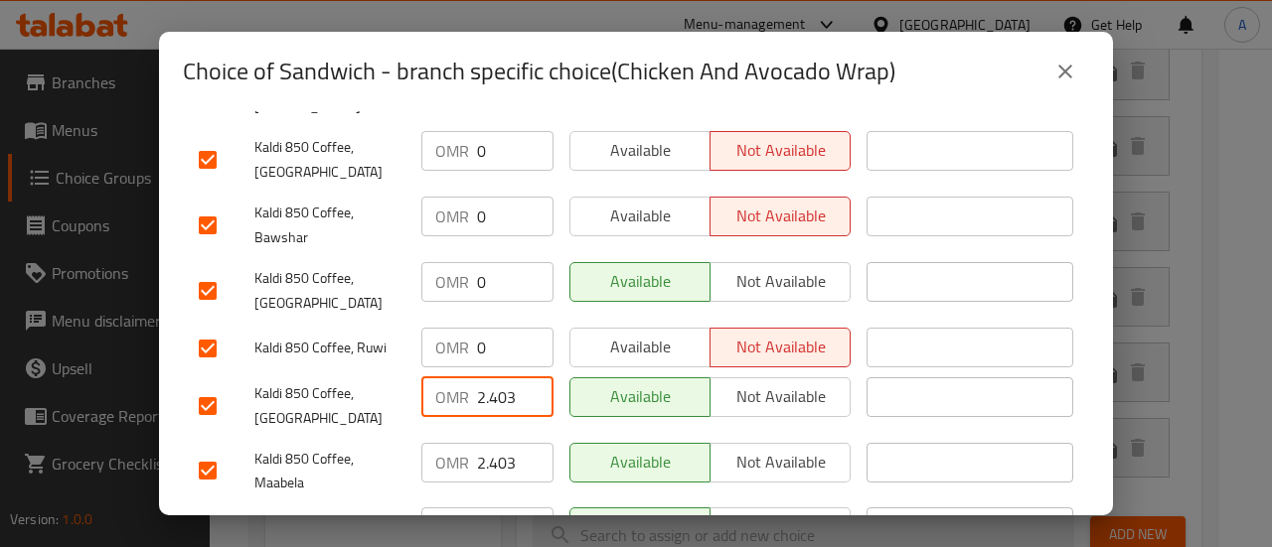
click at [489, 378] on input "2.403" at bounding box center [515, 398] width 76 height 40
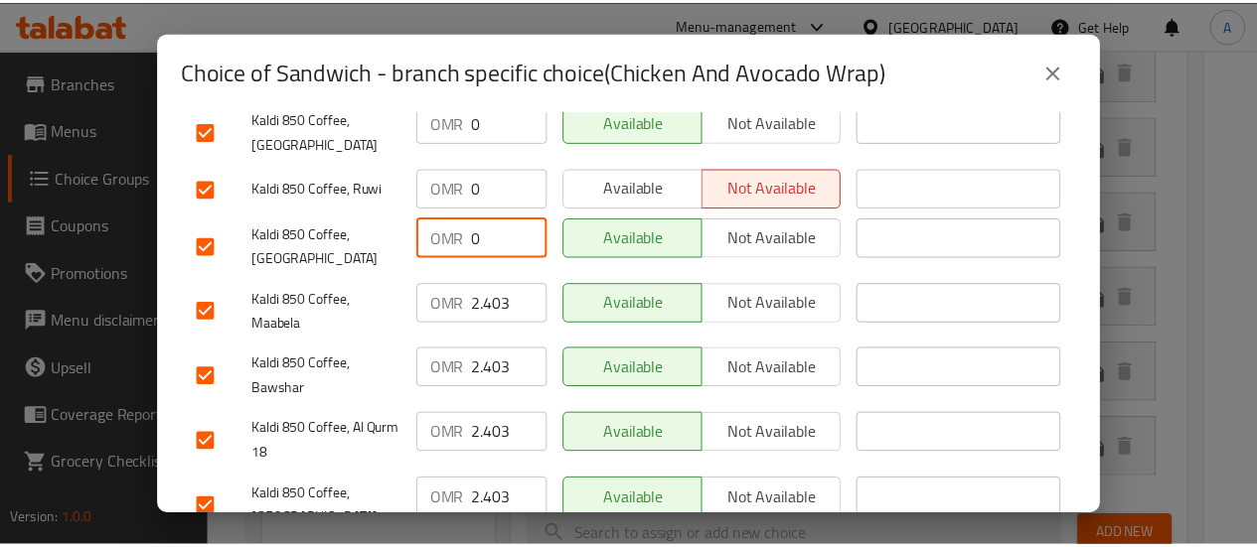
scroll to position [1253, 0]
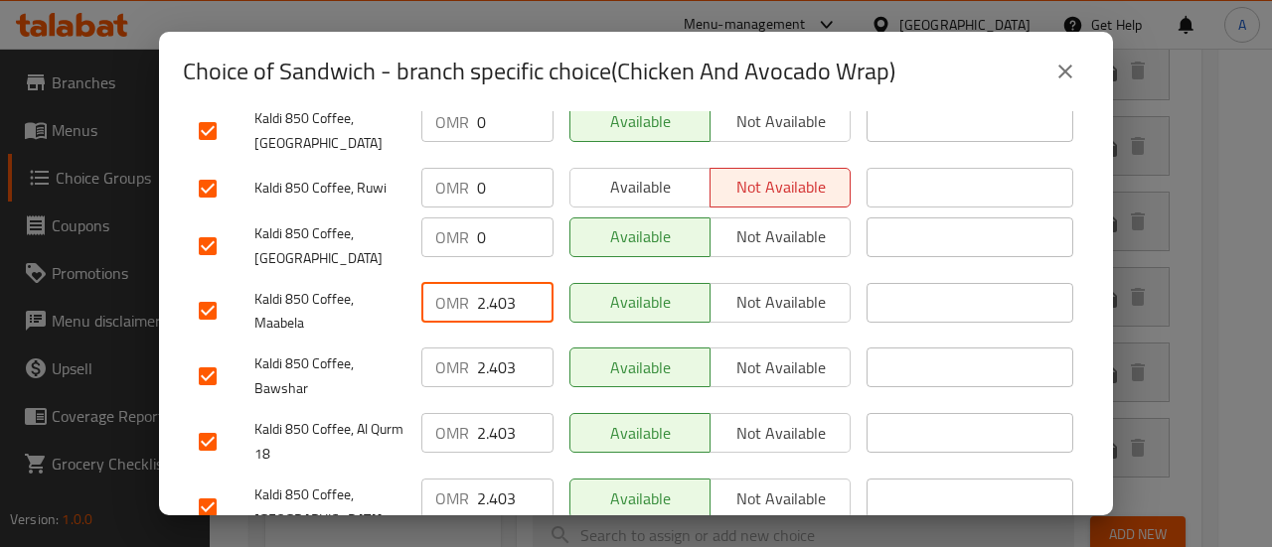
click at [491, 283] on input "2.403" at bounding box center [515, 303] width 76 height 40
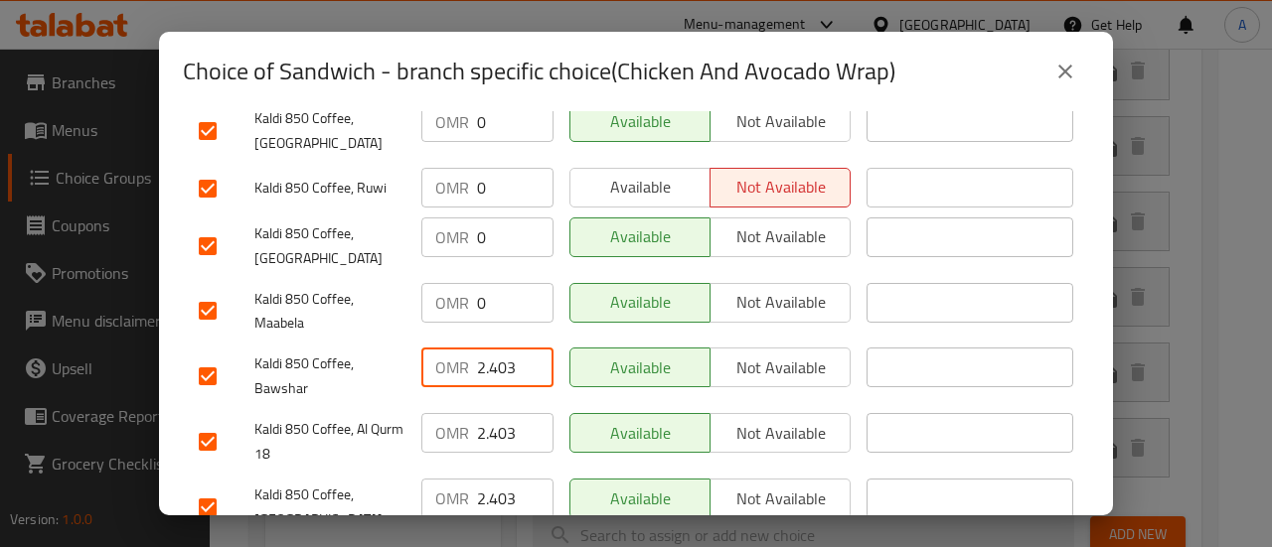
click at [496, 348] on input "2.403" at bounding box center [515, 368] width 76 height 40
click at [490, 413] on input "2.403" at bounding box center [515, 433] width 76 height 40
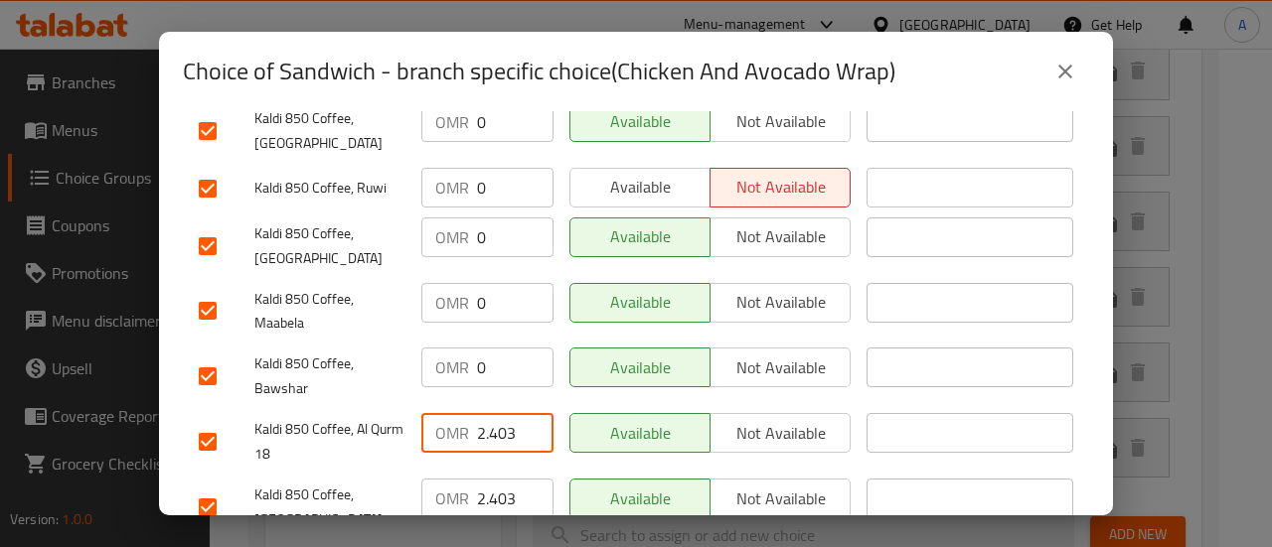
click at [491, 413] on input "2.403" at bounding box center [515, 433] width 76 height 40
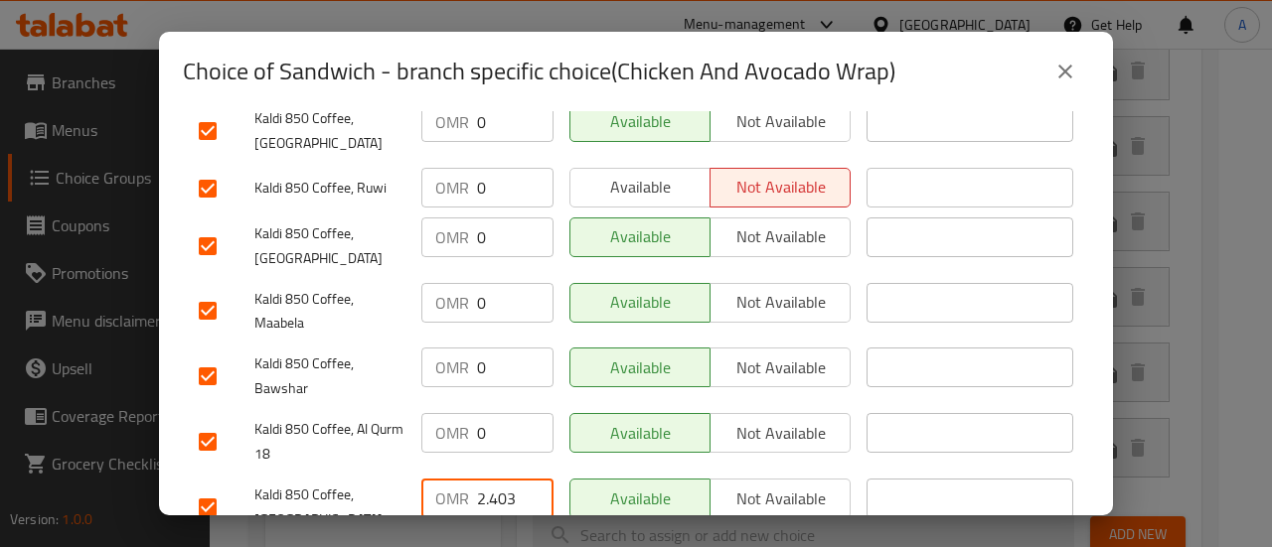
click at [497, 479] on input "2.403" at bounding box center [515, 499] width 76 height 40
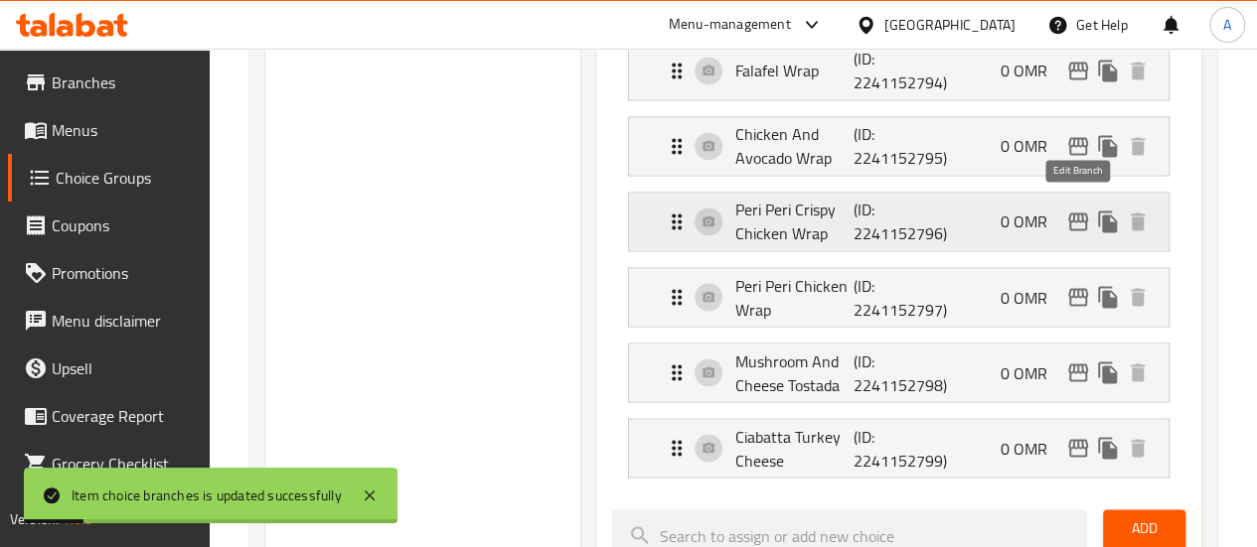
click at [1075, 219] on icon "edit" at bounding box center [1078, 222] width 24 height 24
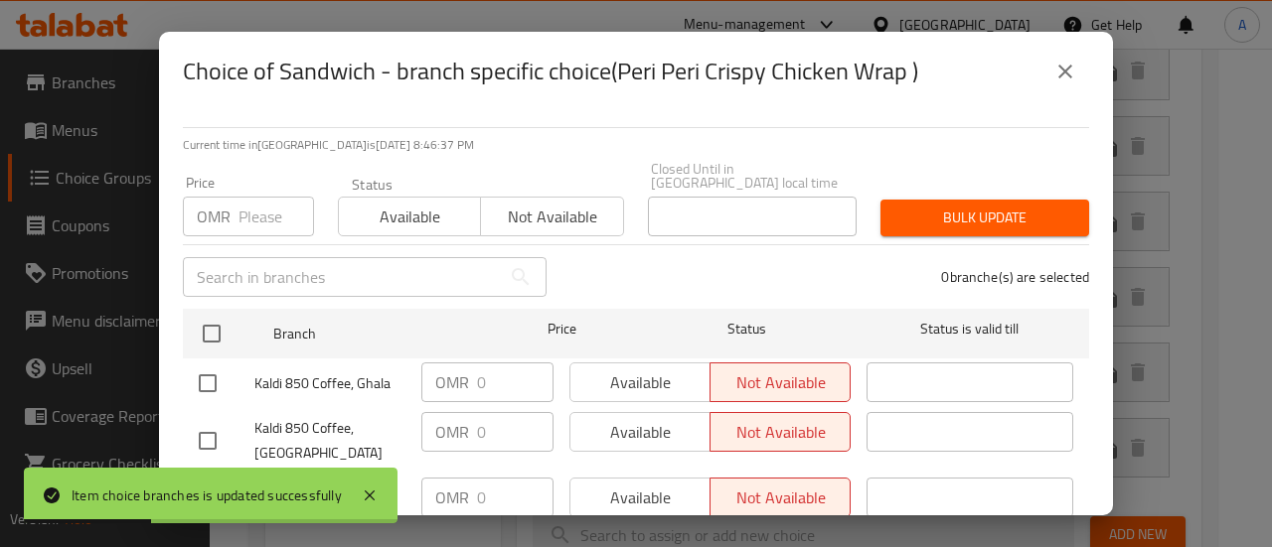
click at [1201, 233] on div "Choice of Sandwich - branch specific choice(Peri Peri Crispy Chicken Wrap ) Cur…" at bounding box center [636, 273] width 1272 height 547
click at [1064, 69] on icon "close" at bounding box center [1065, 72] width 24 height 24
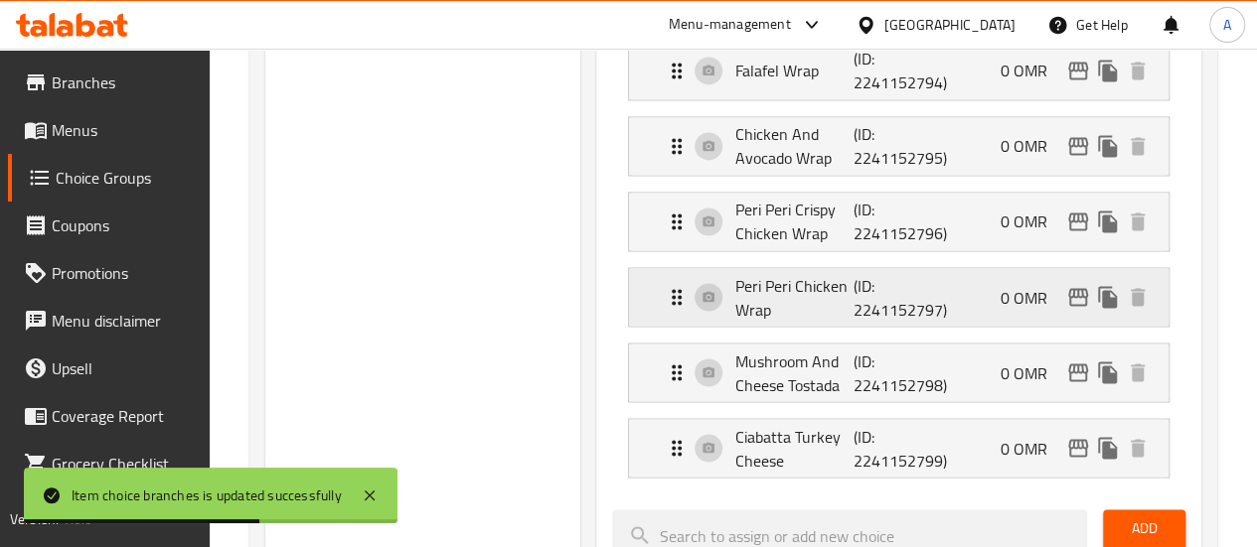
click at [853, 293] on p "(ID: 2241152797)" at bounding box center [892, 297] width 79 height 48
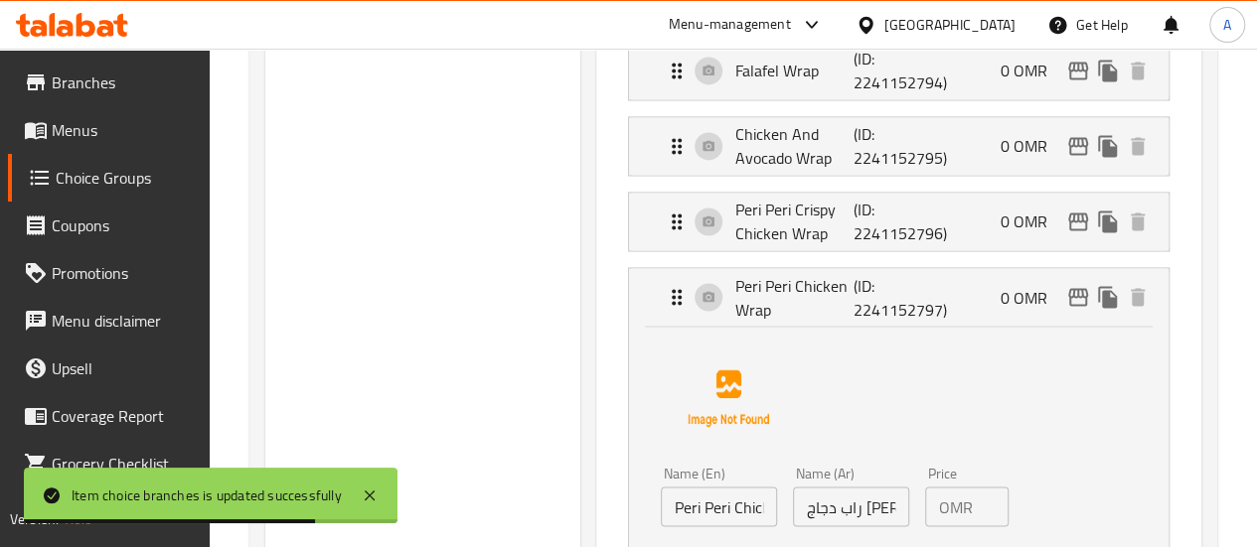
drag, startPoint x: 936, startPoint y: 275, endPoint x: 1052, endPoint y: 249, distance: 119.1
click at [1079, 288] on icon "edit" at bounding box center [1078, 297] width 24 height 24
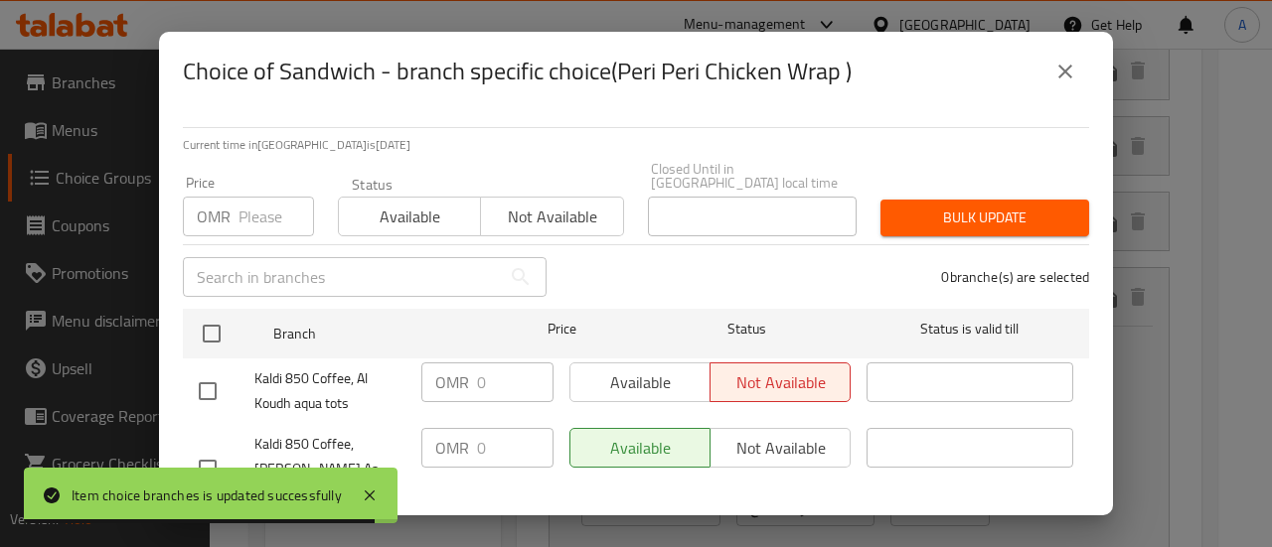
click at [1172, 253] on div "Choice of Sandwich - branch specific choice(Peri Peri Chicken Wrap ) Current ti…" at bounding box center [636, 273] width 1272 height 547
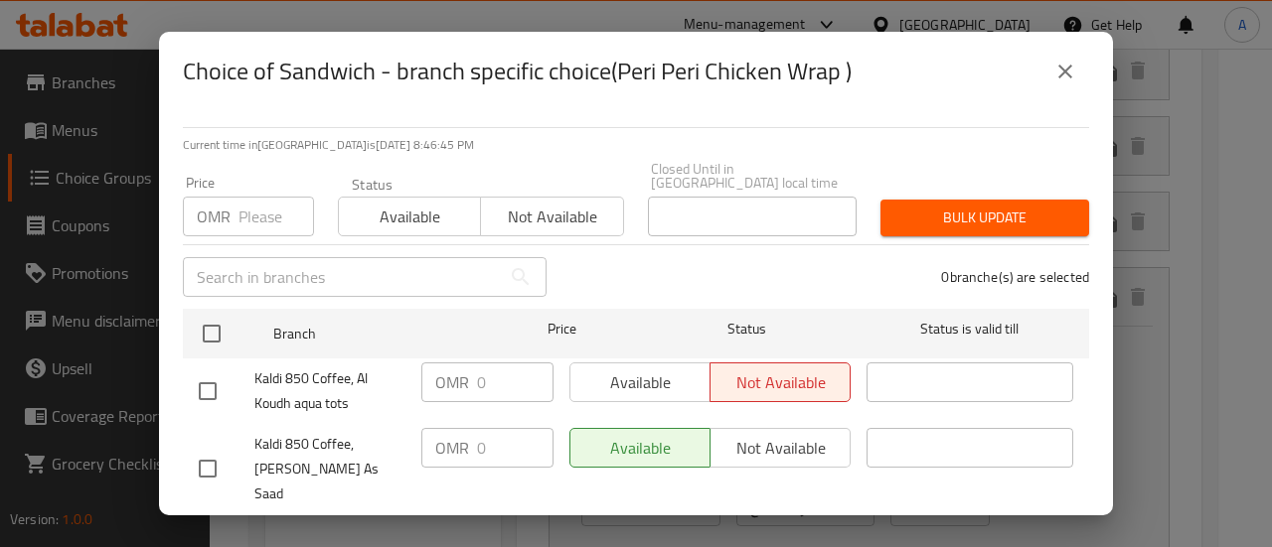
click at [1069, 71] on icon "close" at bounding box center [1065, 72] width 24 height 24
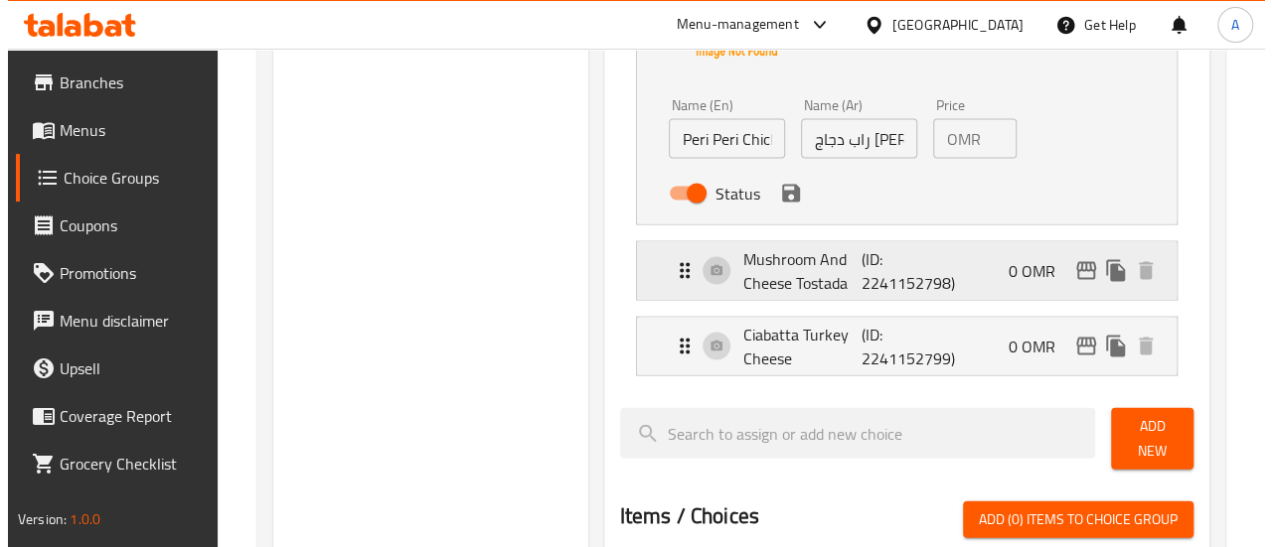
scroll to position [1991, 0]
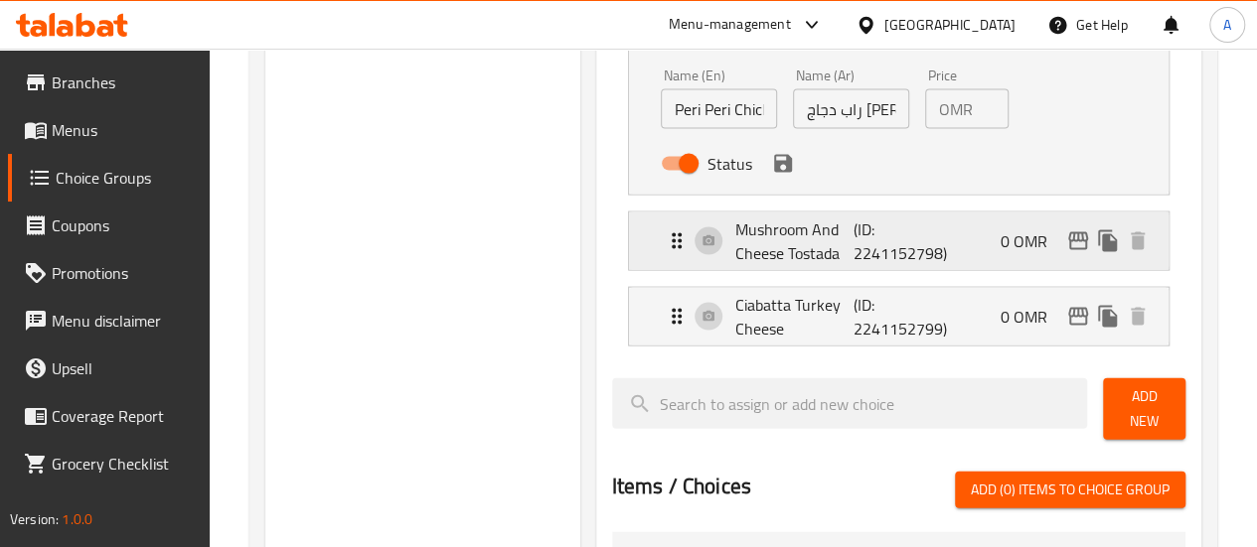
click at [1077, 241] on button "edit" at bounding box center [1078, 242] width 30 height 30
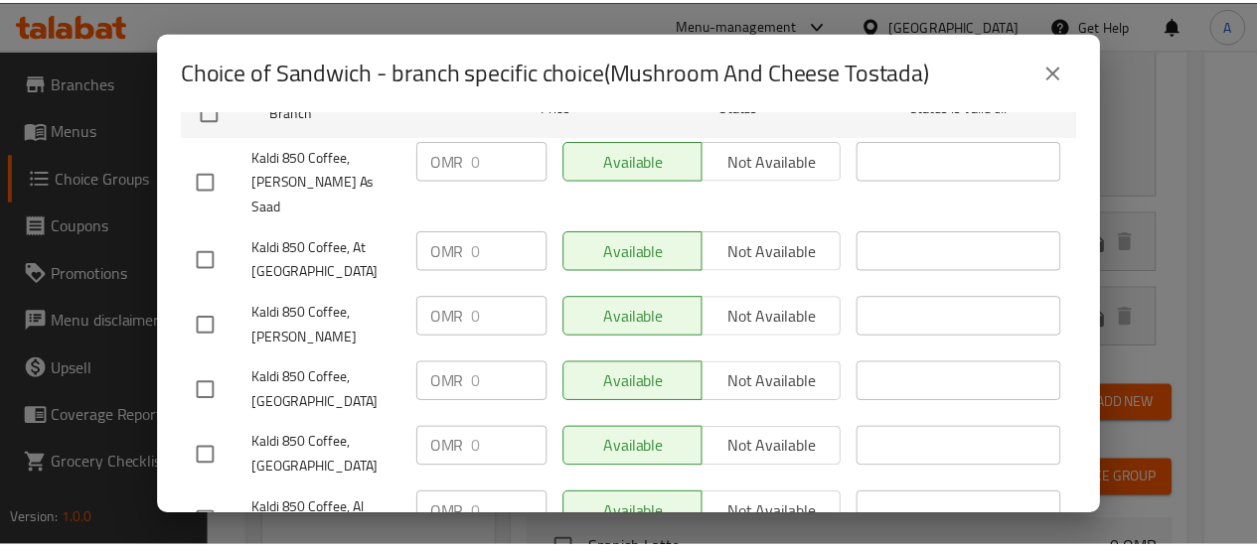
scroll to position [397, 0]
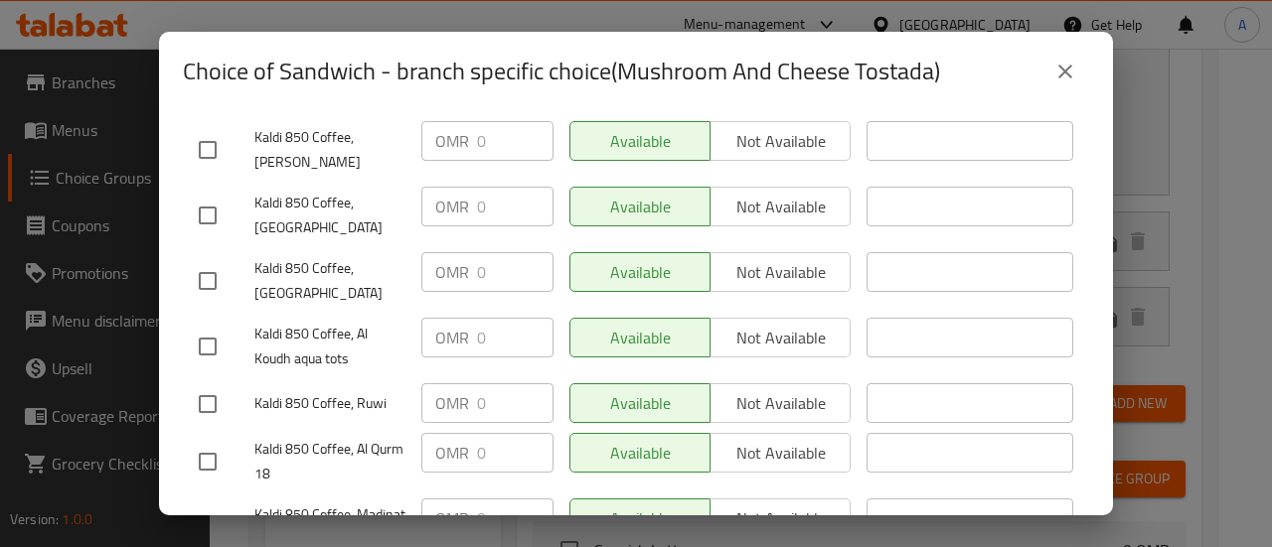
click at [1054, 80] on icon "close" at bounding box center [1065, 72] width 24 height 24
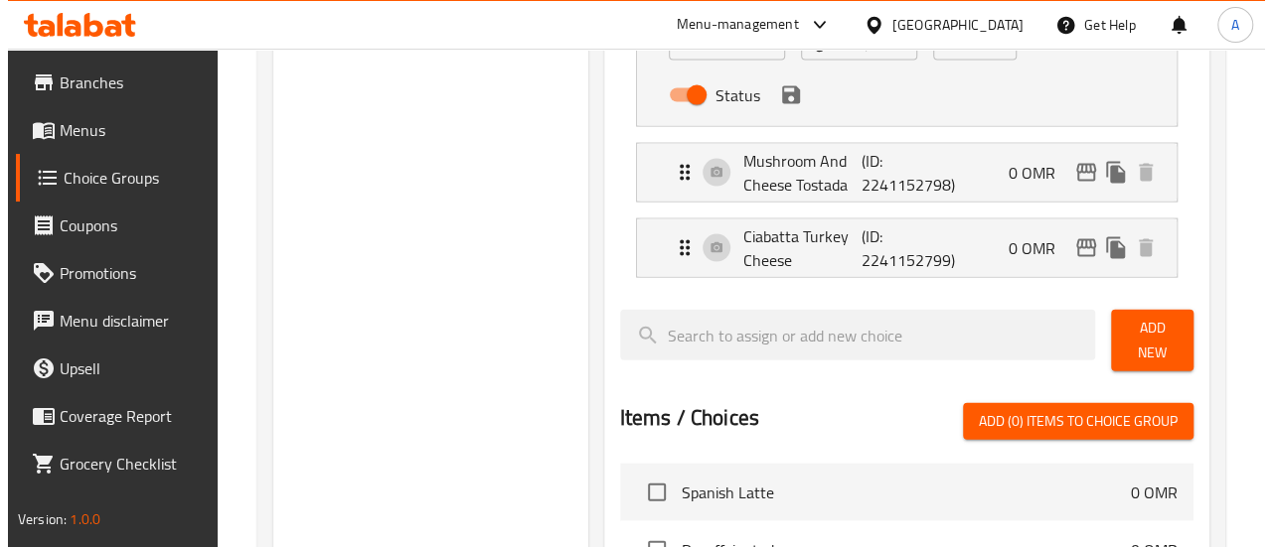
scroll to position [2090, 0]
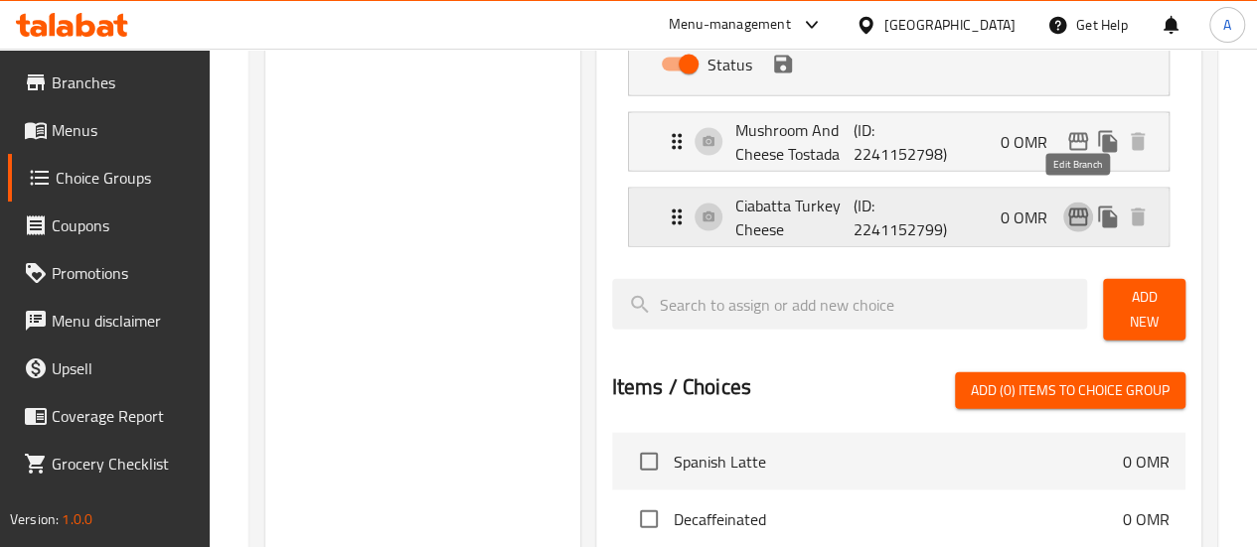
click at [1079, 217] on button "edit" at bounding box center [1078, 218] width 30 height 30
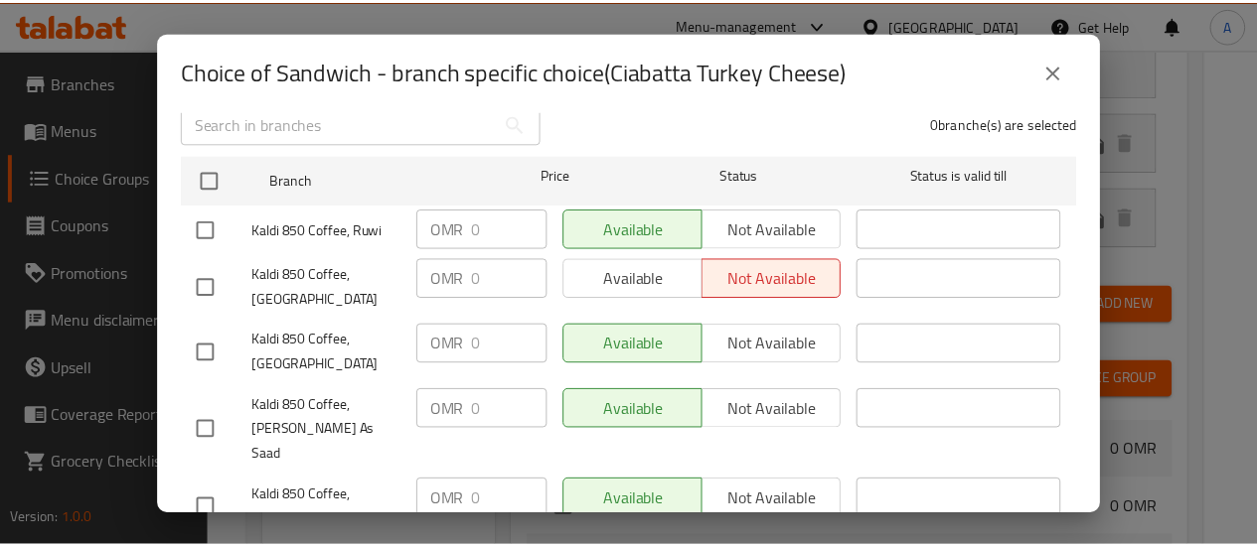
scroll to position [497, 0]
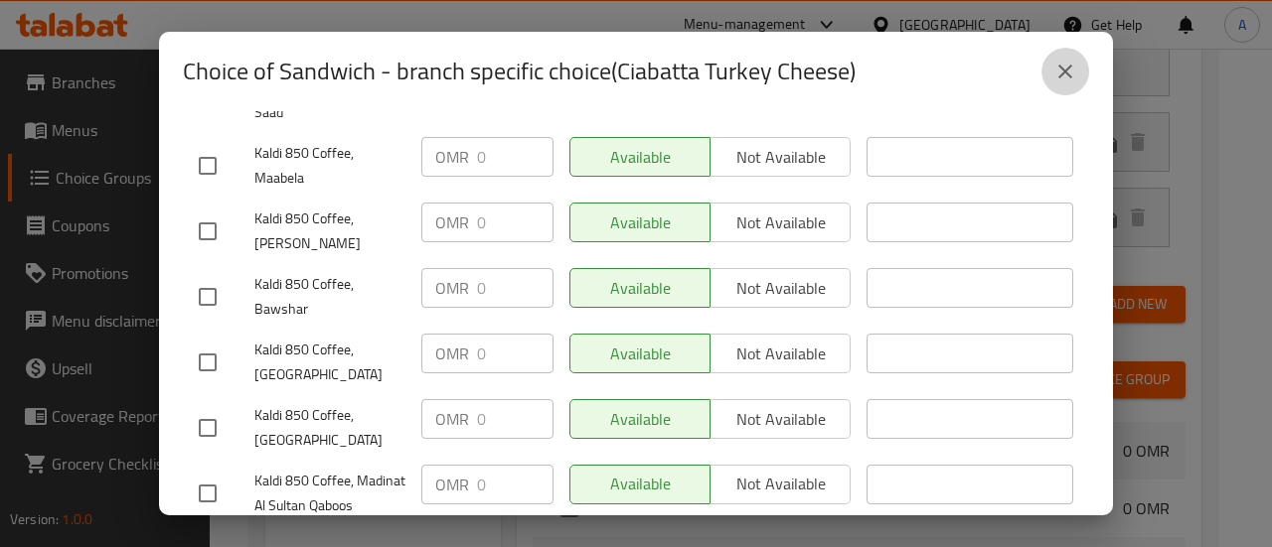
click at [1072, 80] on icon "close" at bounding box center [1065, 72] width 24 height 24
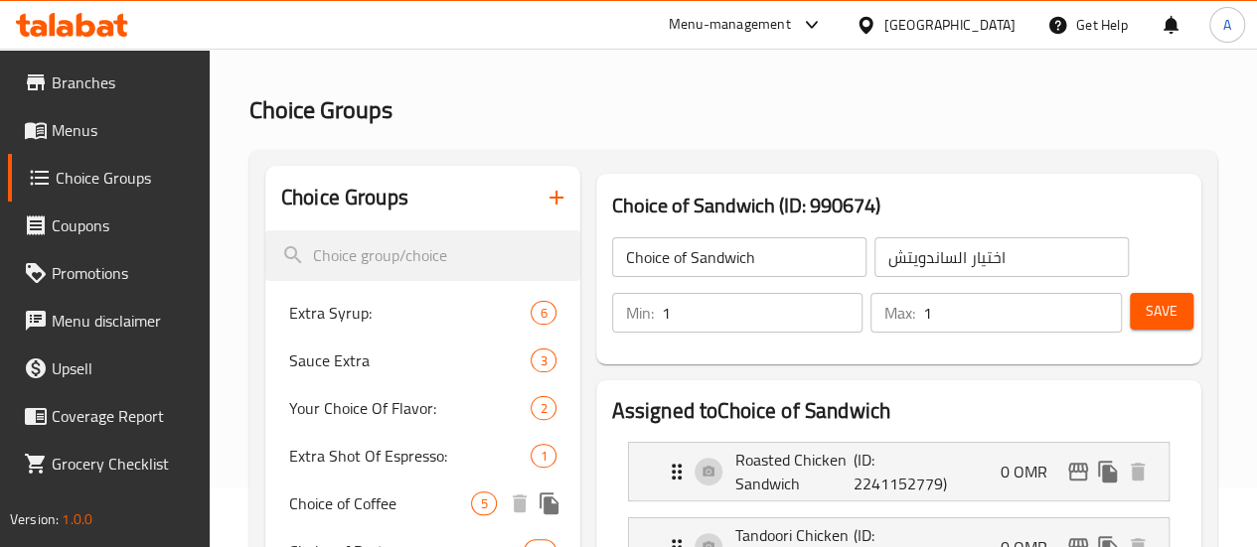
scroll to position [0, 0]
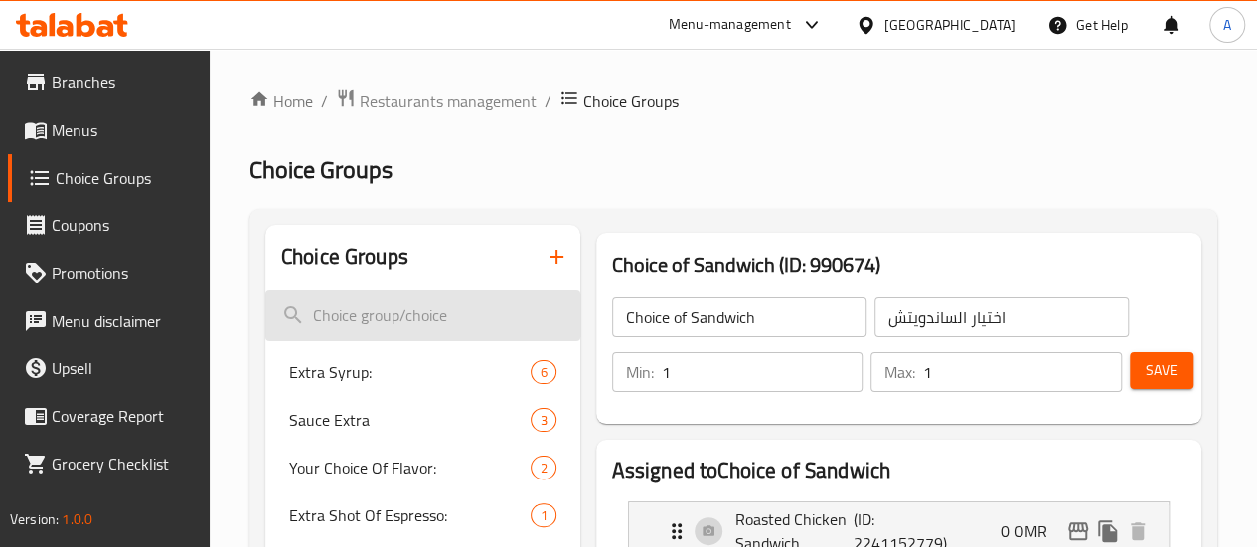
click at [396, 319] on input "search" at bounding box center [422, 315] width 315 height 51
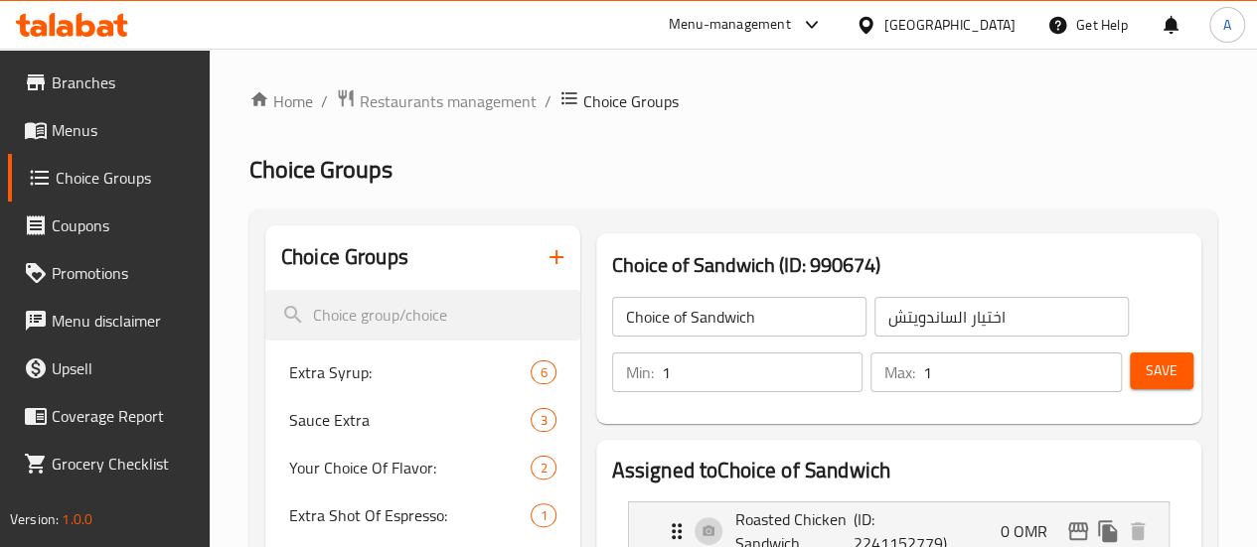
click at [544, 251] on icon "button" at bounding box center [556, 257] width 24 height 24
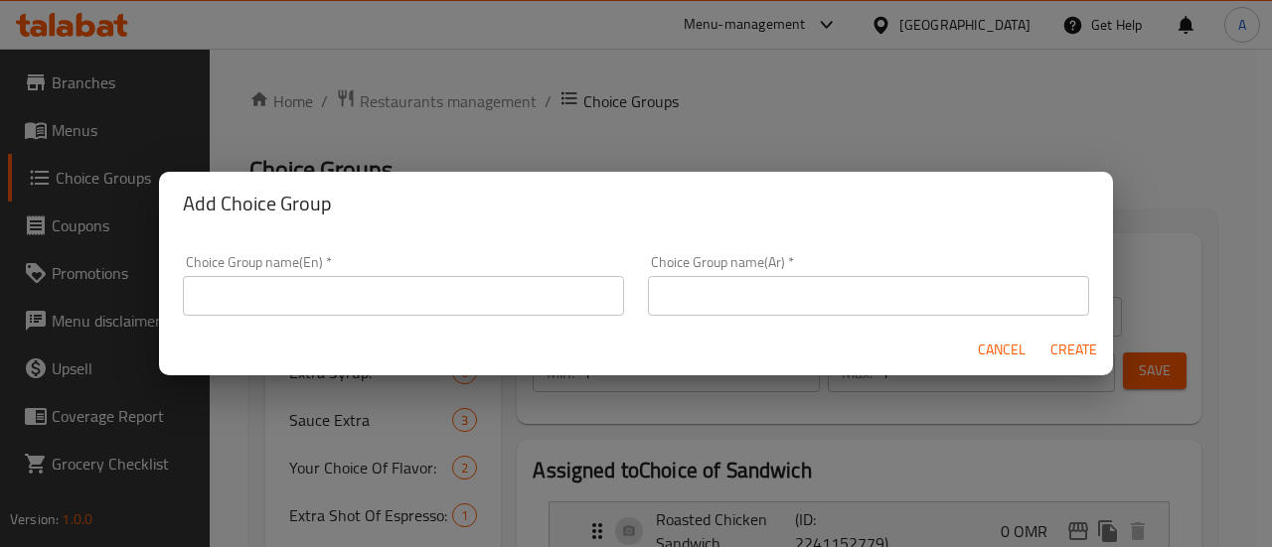
click at [374, 282] on input "text" at bounding box center [403, 296] width 441 height 40
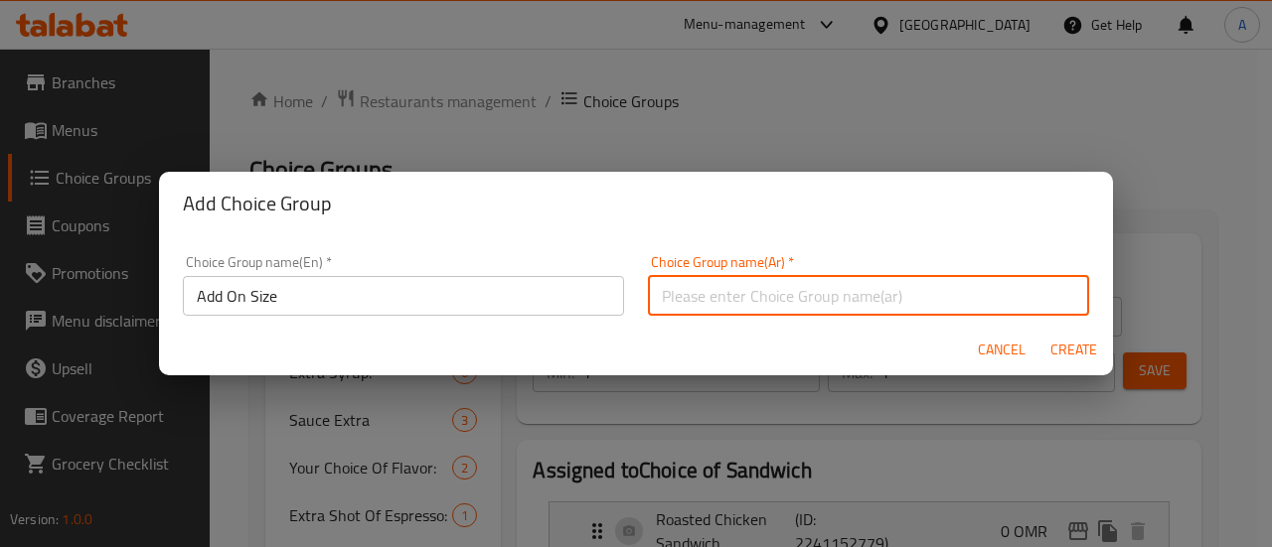
click at [317, 277] on div "Choice Group name(En)   * Add On Size Choice Group name(En) *" at bounding box center [403, 285] width 441 height 61
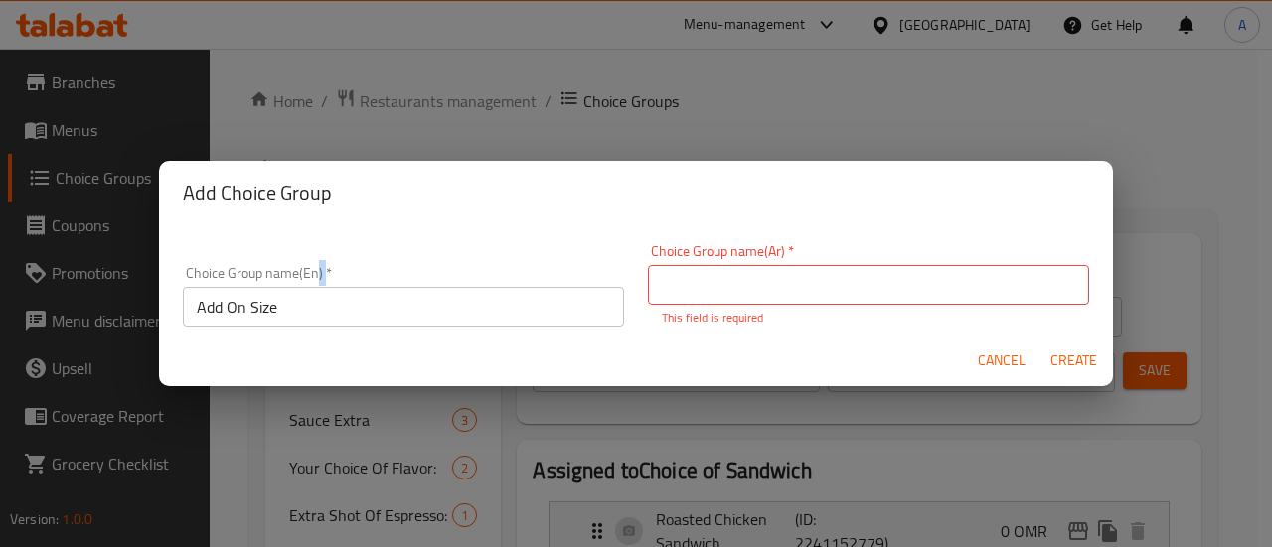
click at [317, 277] on div "Choice Group name(En)   * Add On Size Choice Group name(En) *" at bounding box center [403, 296] width 441 height 61
drag, startPoint x: 317, startPoint y: 277, endPoint x: 335, endPoint y: 288, distance: 21.0
click at [318, 277] on div "Choice Group name(En)   * Add On Size Choice Group name(En) *" at bounding box center [403, 296] width 441 height 61
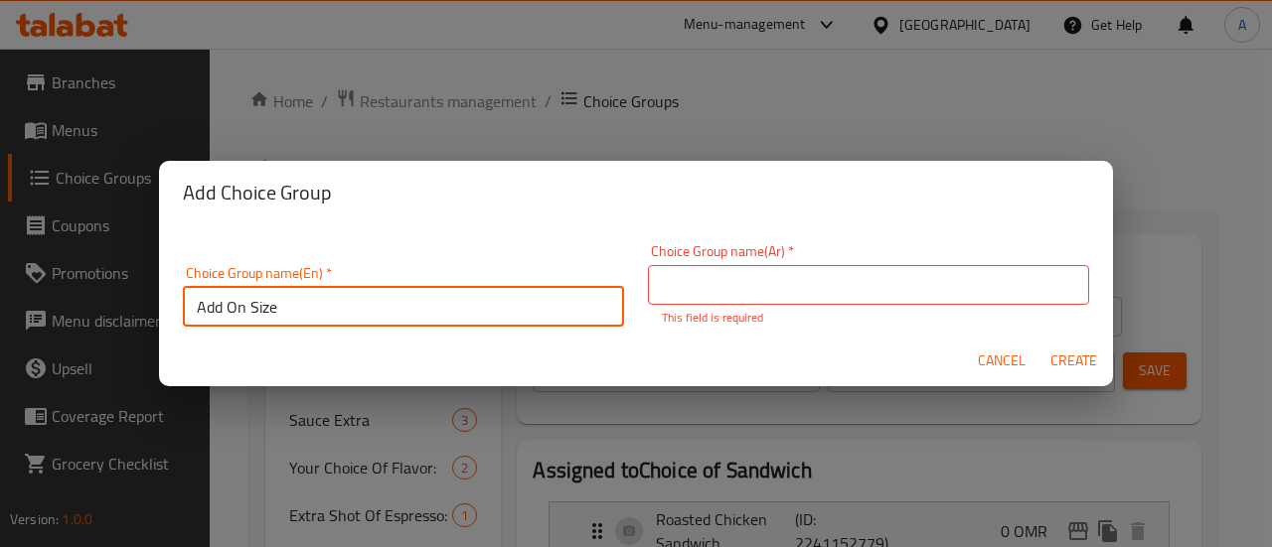
click at [228, 312] on input "Add On Size" at bounding box center [403, 307] width 441 height 40
click at [268, 317] on input "Add On Size" at bounding box center [403, 307] width 441 height 40
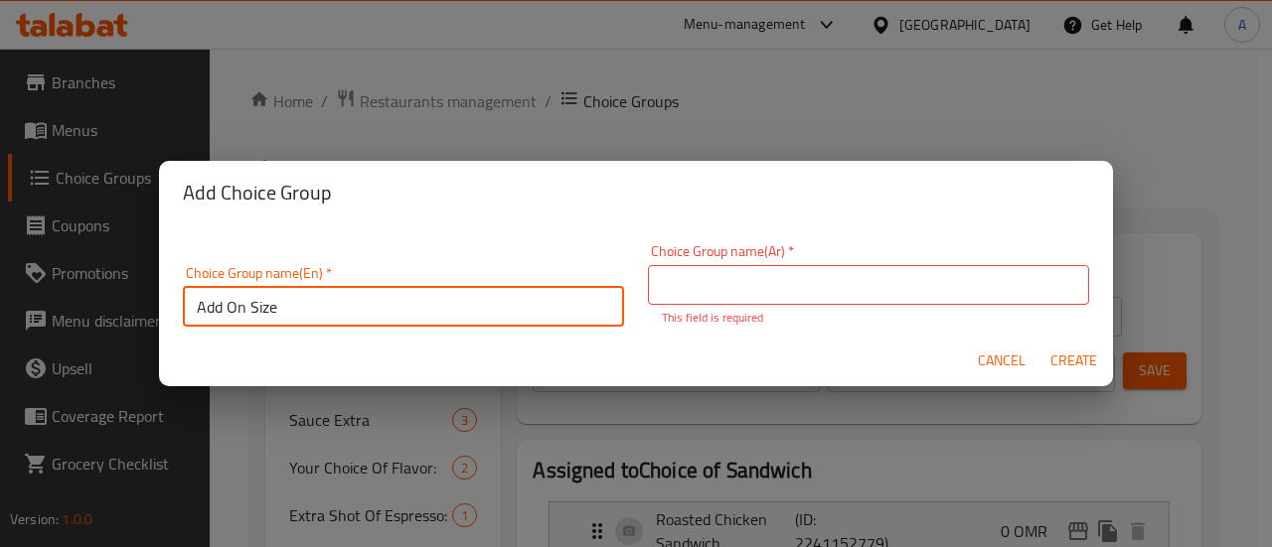
click at [813, 282] on input "text" at bounding box center [868, 285] width 441 height 40
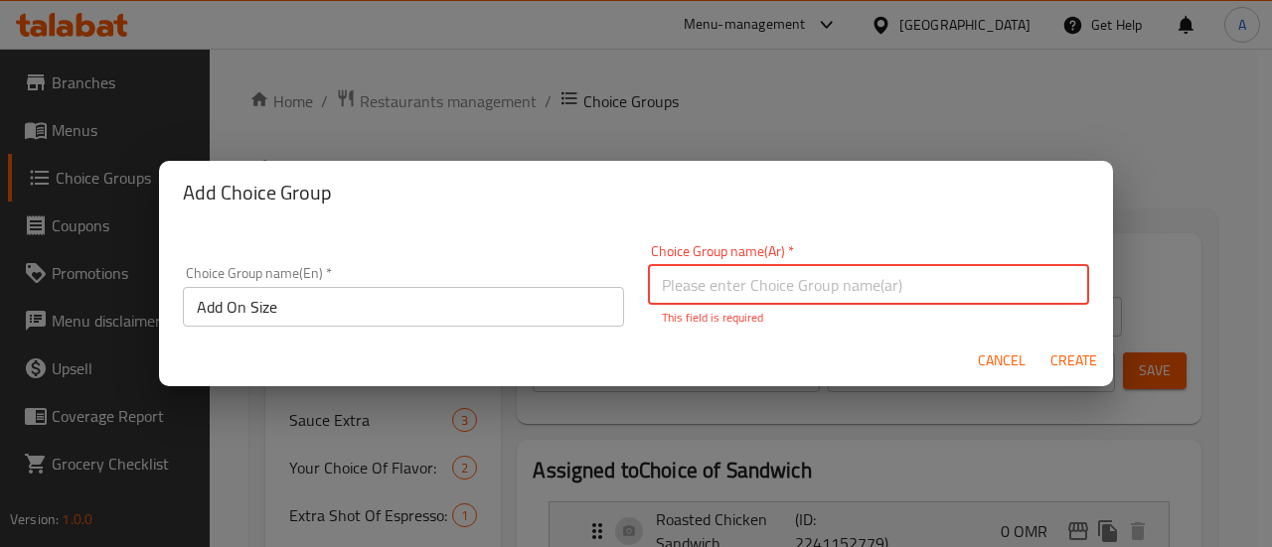
paste input "إضافة الحجم"
click at [1059, 361] on span "Create" at bounding box center [1073, 361] width 48 height 25
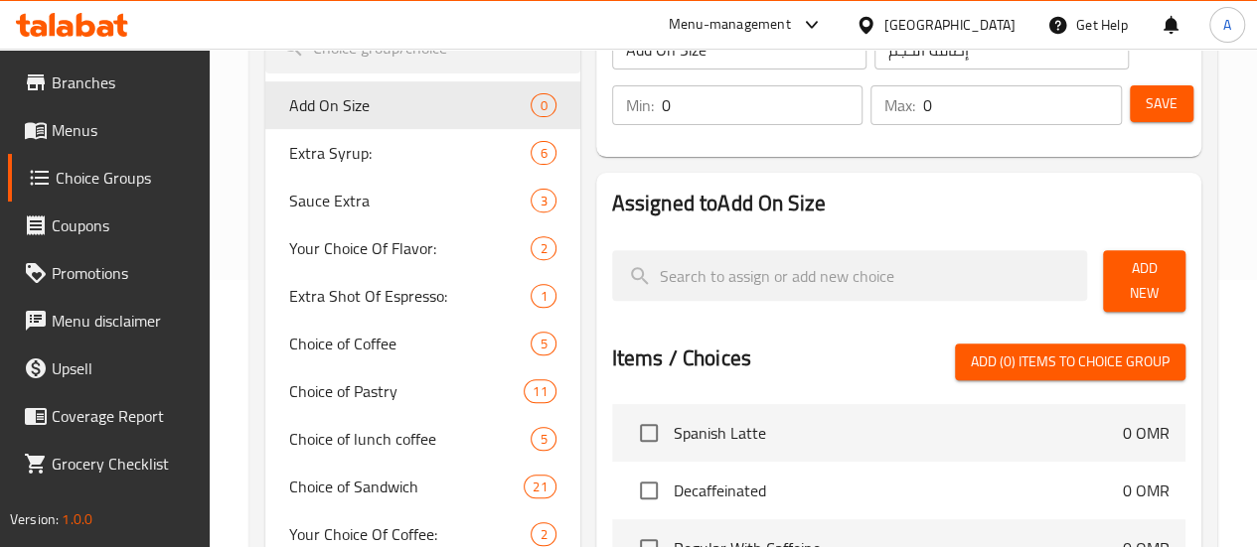
scroll to position [298, 0]
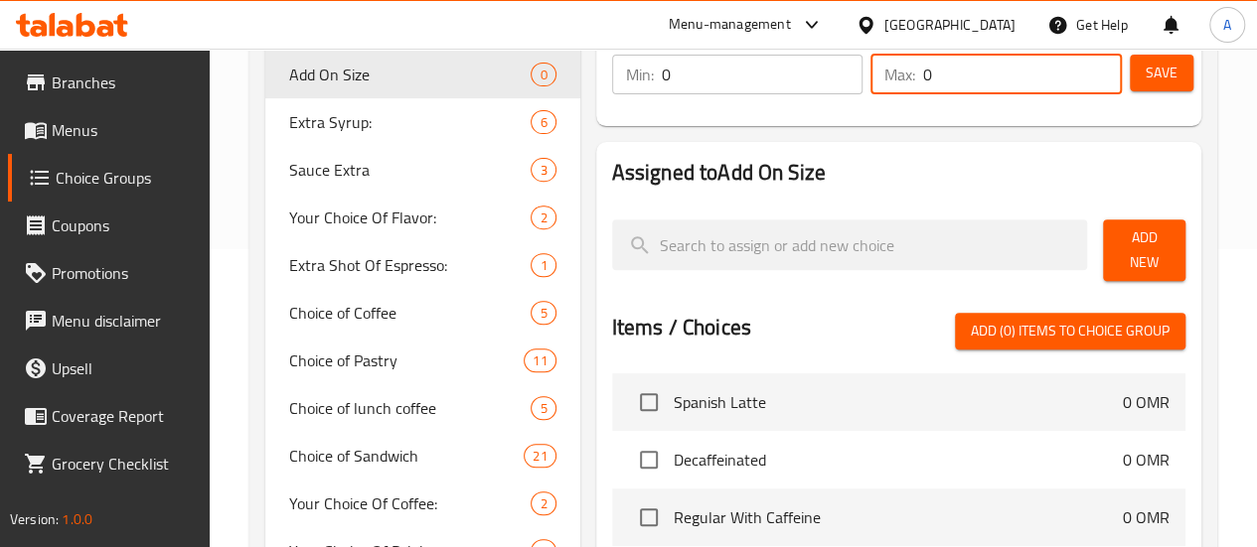
drag, startPoint x: 935, startPoint y: 78, endPoint x: 842, endPoint y: 92, distance: 93.4
click at [870, 92] on div "Max: 0 ​" at bounding box center [995, 75] width 251 height 40
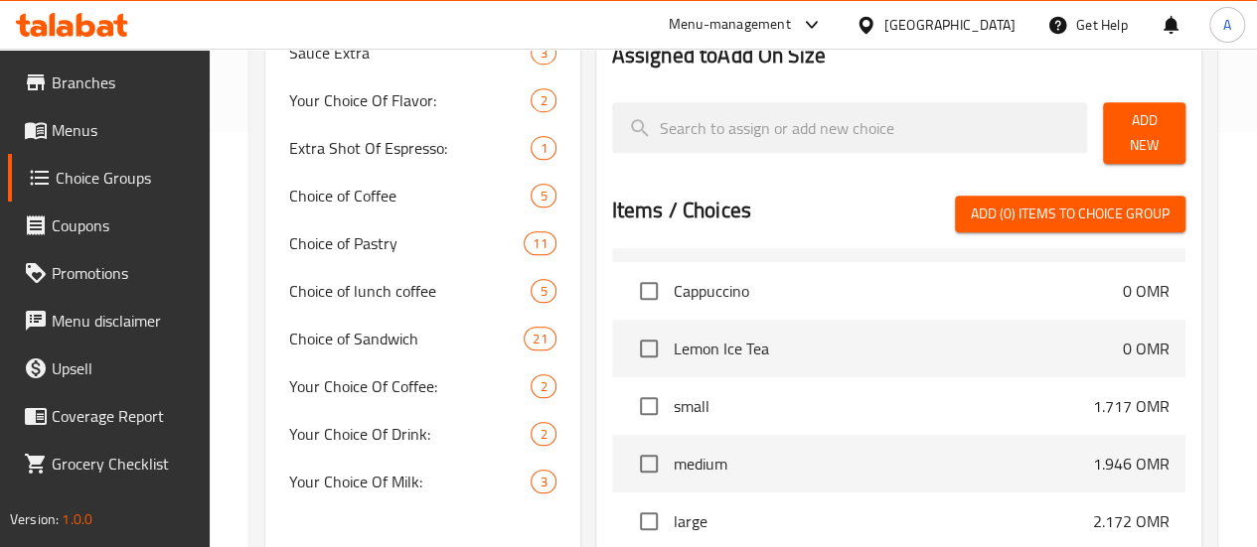
scroll to position [156, 0]
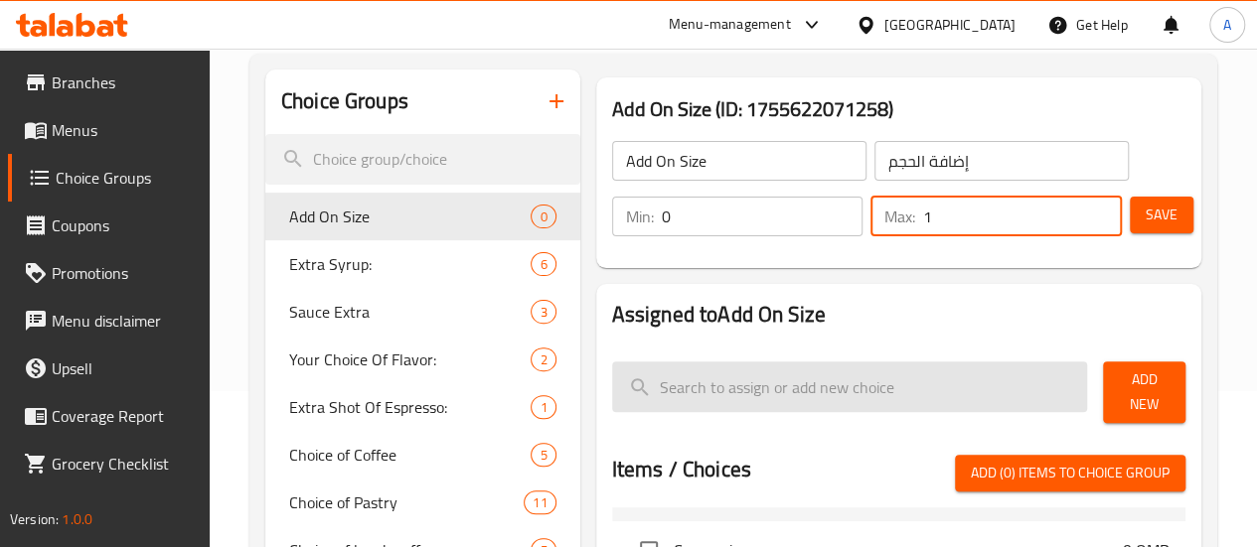
click at [666, 386] on input "search" at bounding box center [850, 387] width 476 height 51
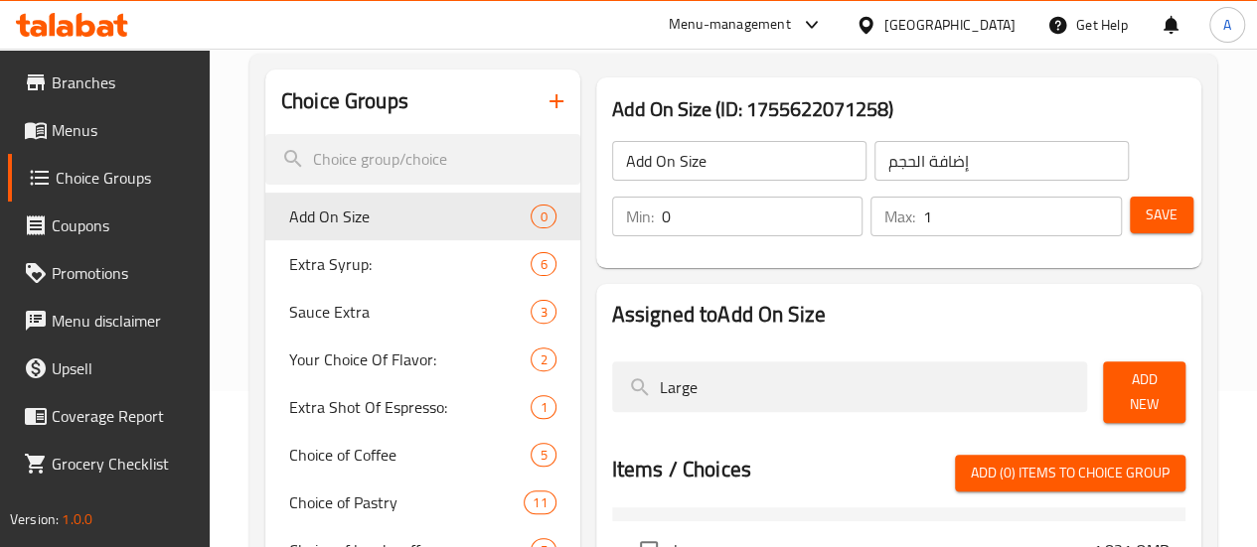
scroll to position [0, 0]
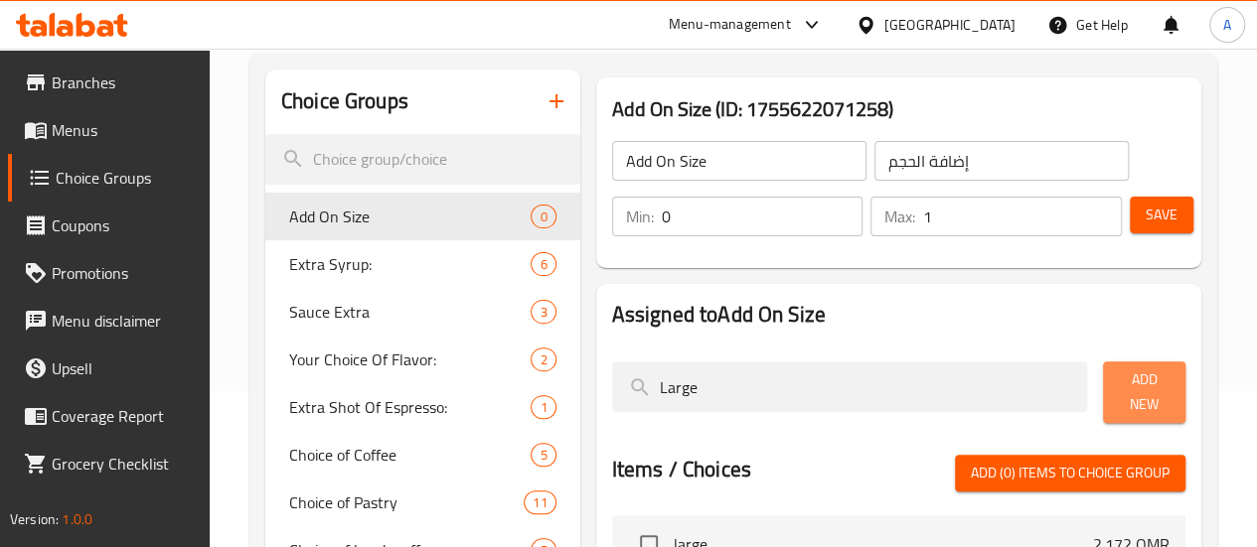
click at [1119, 375] on span "Add New" at bounding box center [1144, 393] width 51 height 50
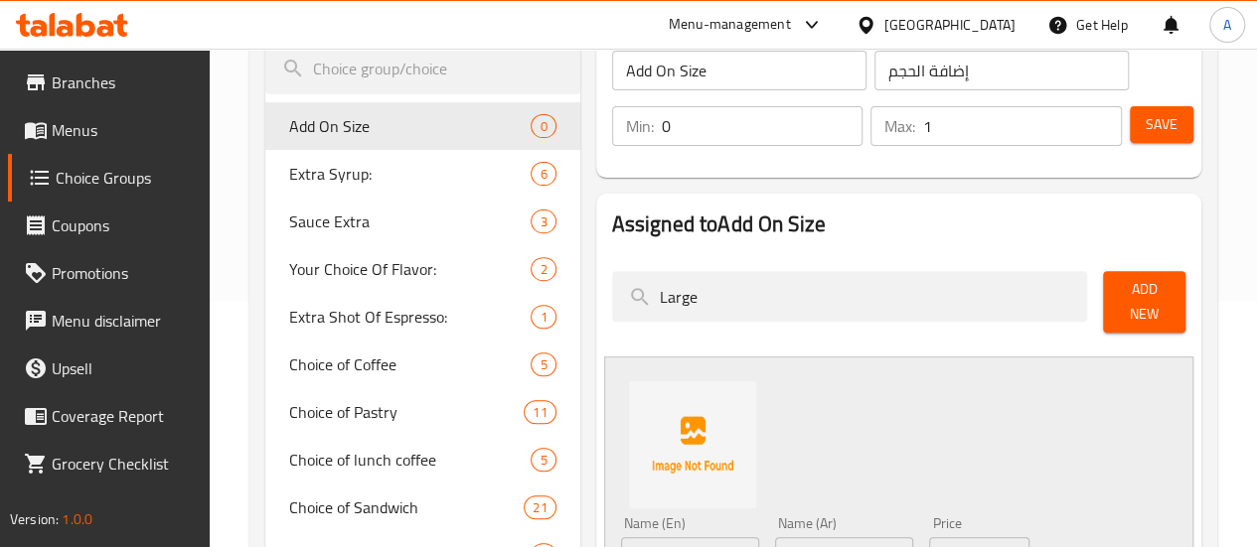
scroll to position [355, 0]
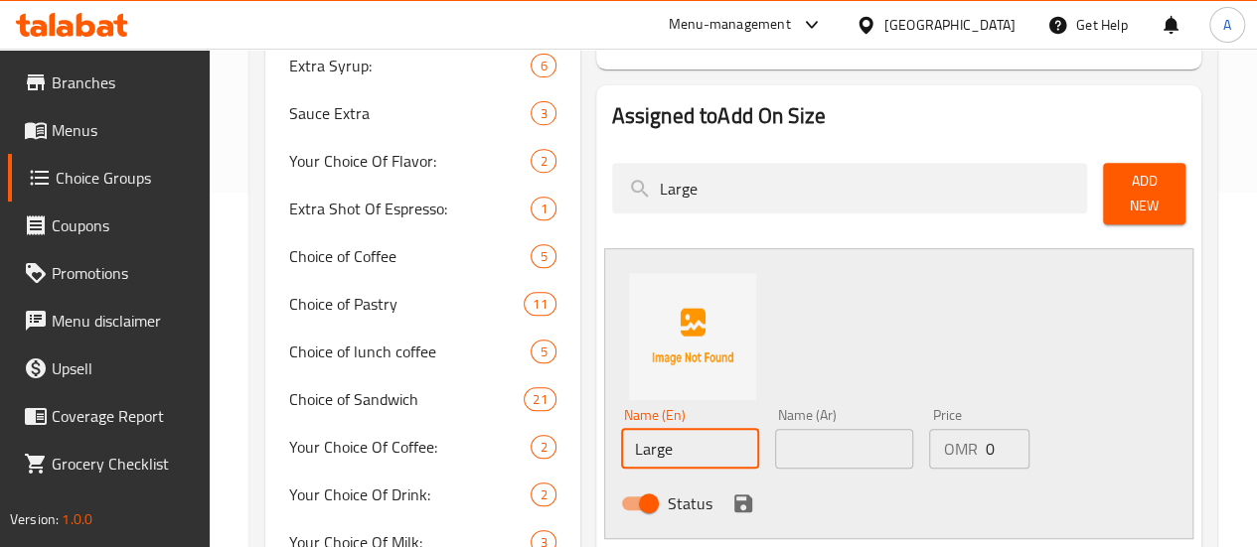
drag, startPoint x: 603, startPoint y: 435, endPoint x: 521, endPoint y: 421, distance: 83.6
click at [604, 427] on div "Name (En) Large Name (En) Name (Ar) Name (Ar) Price OMR 0 Price Status" at bounding box center [898, 393] width 589 height 291
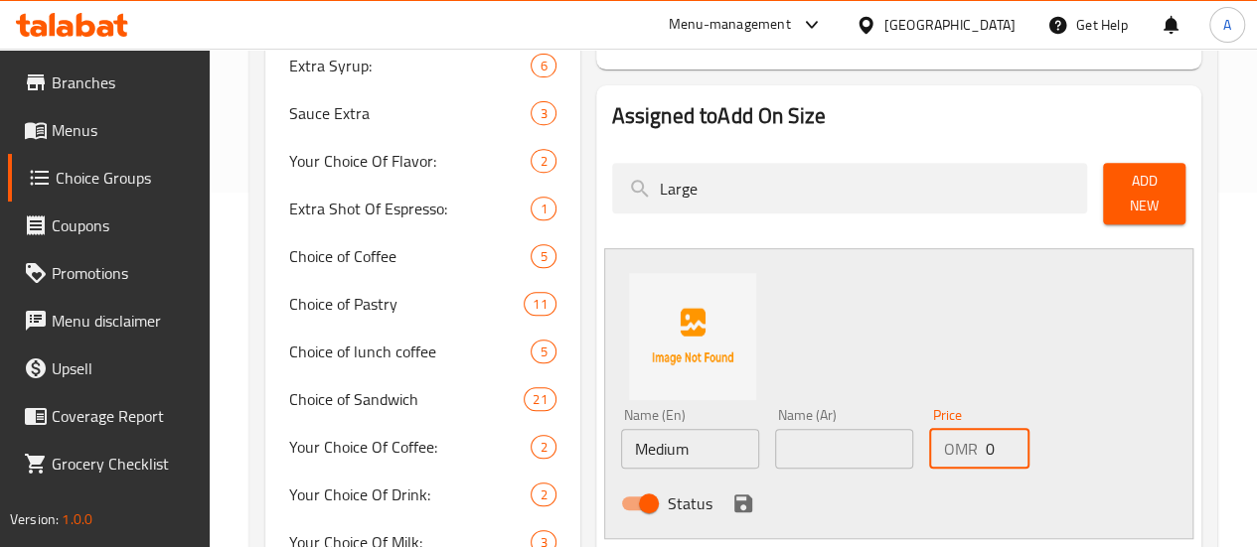
click at [984, 440] on input "0" at bounding box center [1006, 449] width 45 height 40
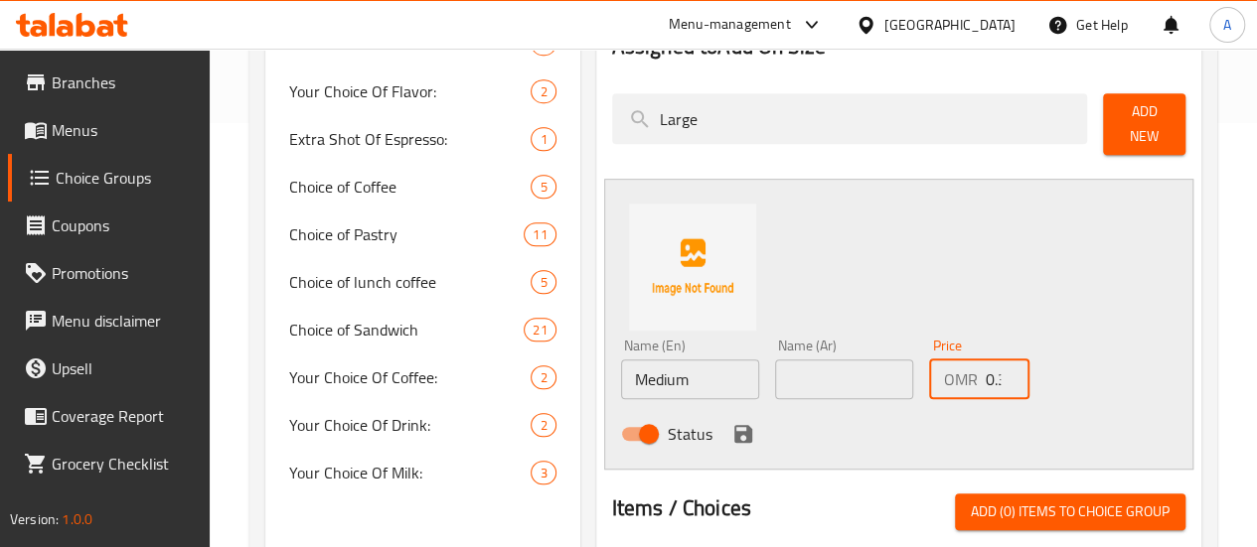
scroll to position [454, 0]
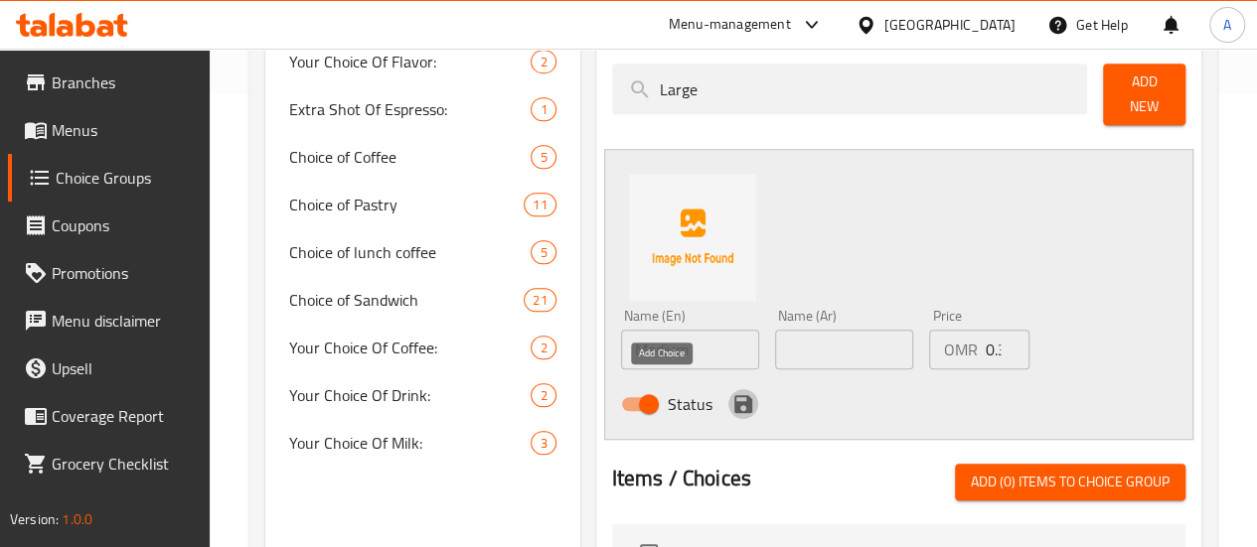
click at [734, 400] on icon "save" at bounding box center [743, 404] width 18 height 18
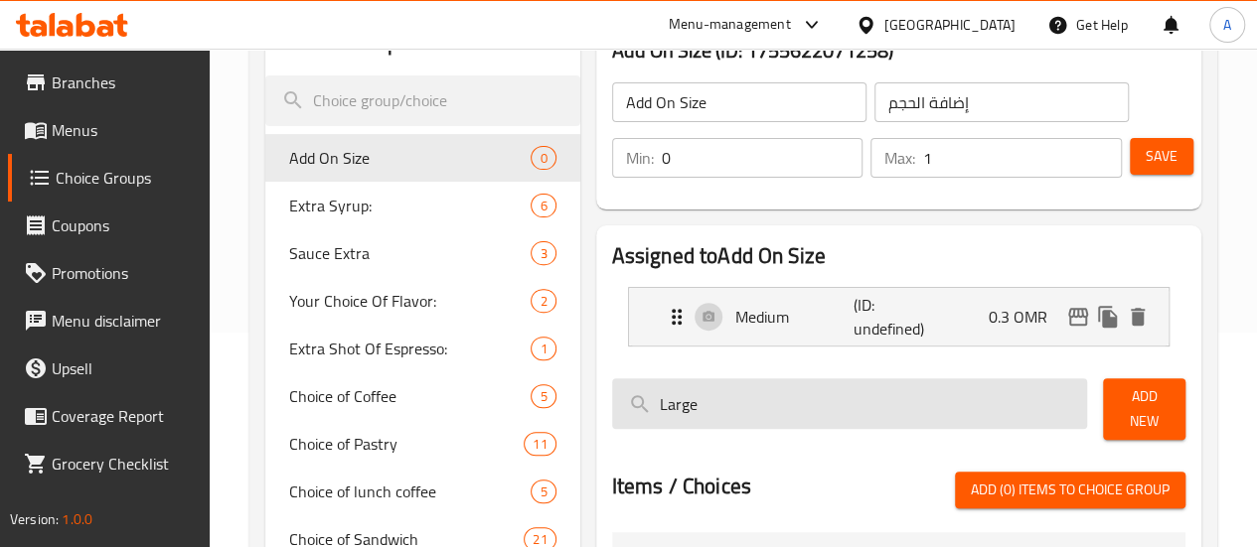
scroll to position [255, 0]
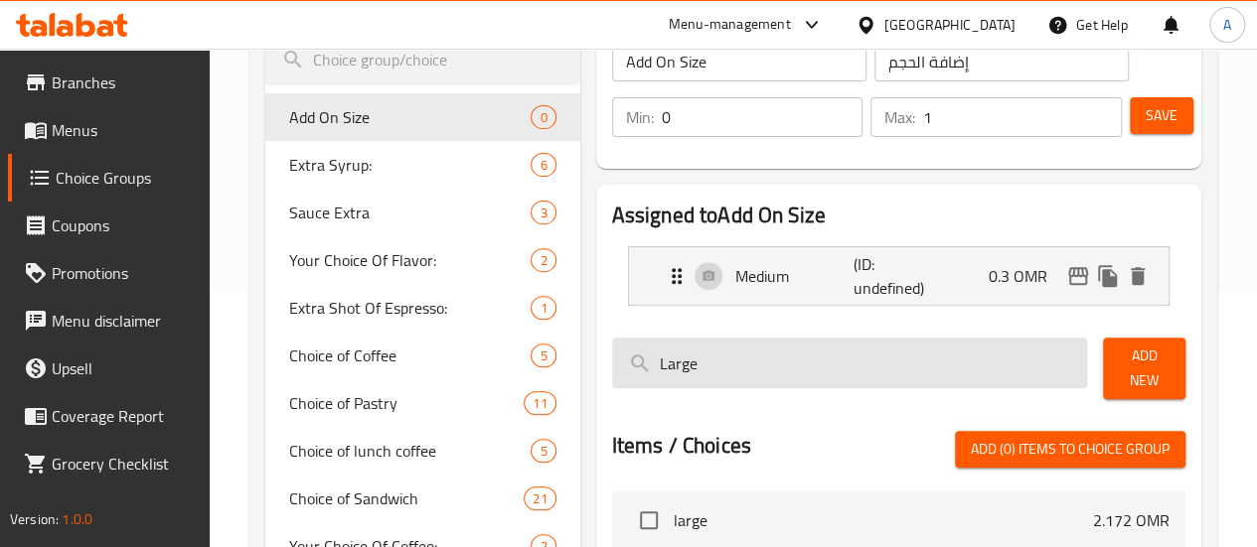
click at [773, 361] on input "Large" at bounding box center [850, 363] width 476 height 51
click at [866, 364] on input "Large" at bounding box center [850, 363] width 476 height 51
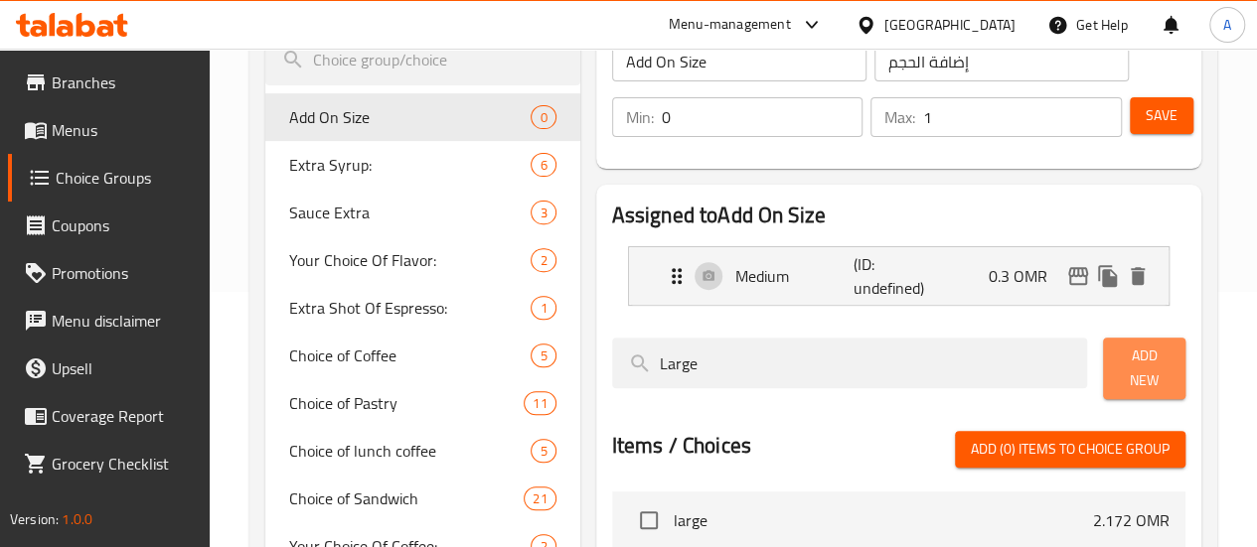
click at [1119, 368] on span "Add New" at bounding box center [1144, 369] width 51 height 50
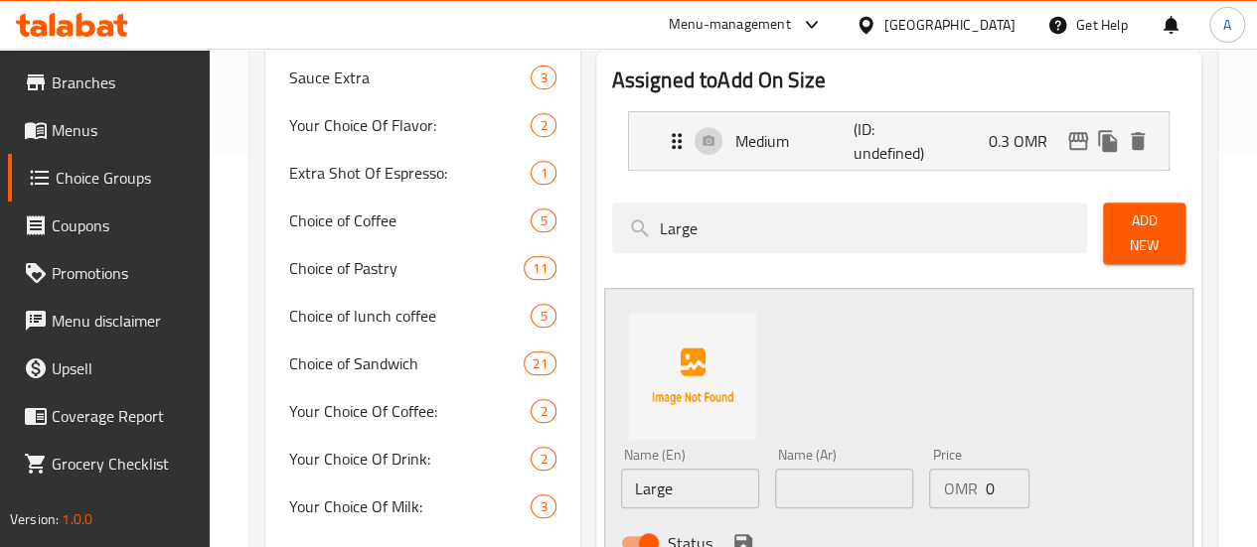
scroll to position [553, 0]
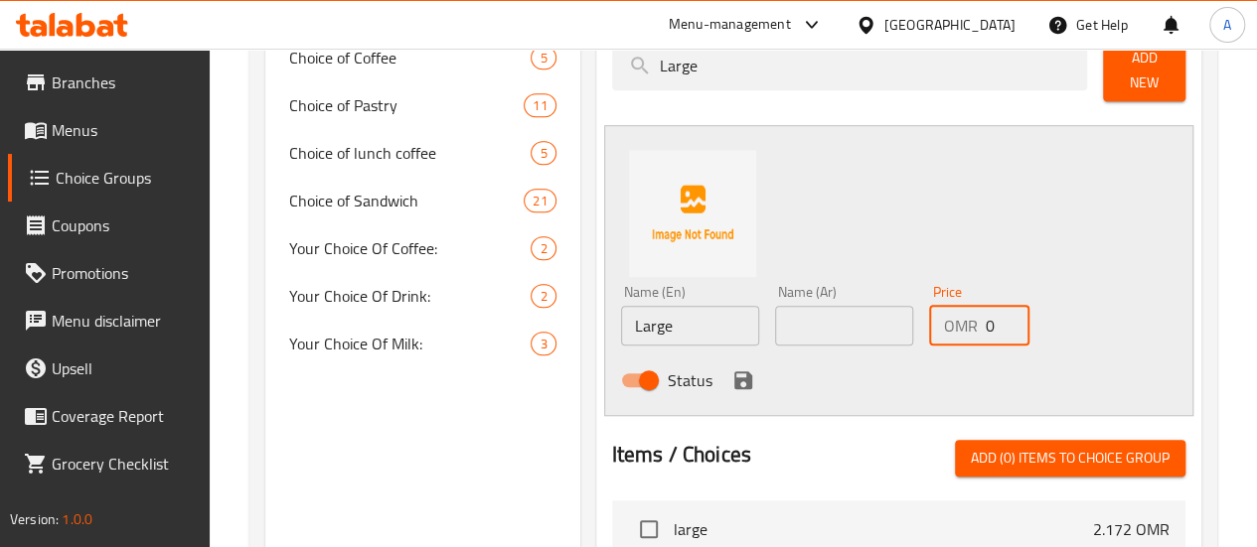
drag, startPoint x: 966, startPoint y: 317, endPoint x: 948, endPoint y: 317, distance: 17.9
click at [948, 317] on div "OMR 0 Price" at bounding box center [979, 326] width 100 height 40
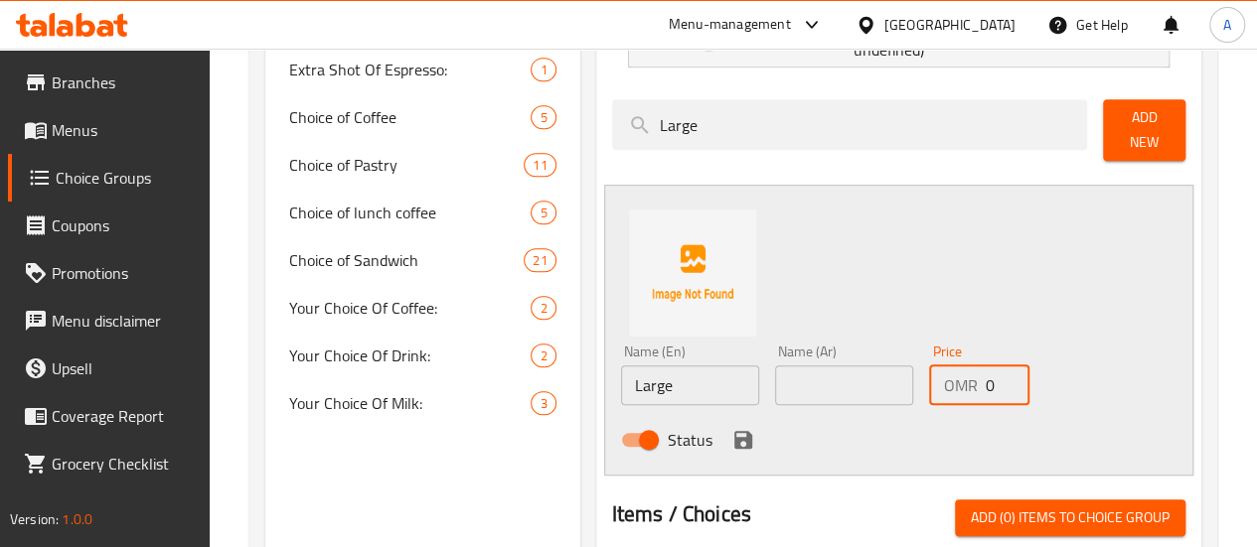
scroll to position [454, 0]
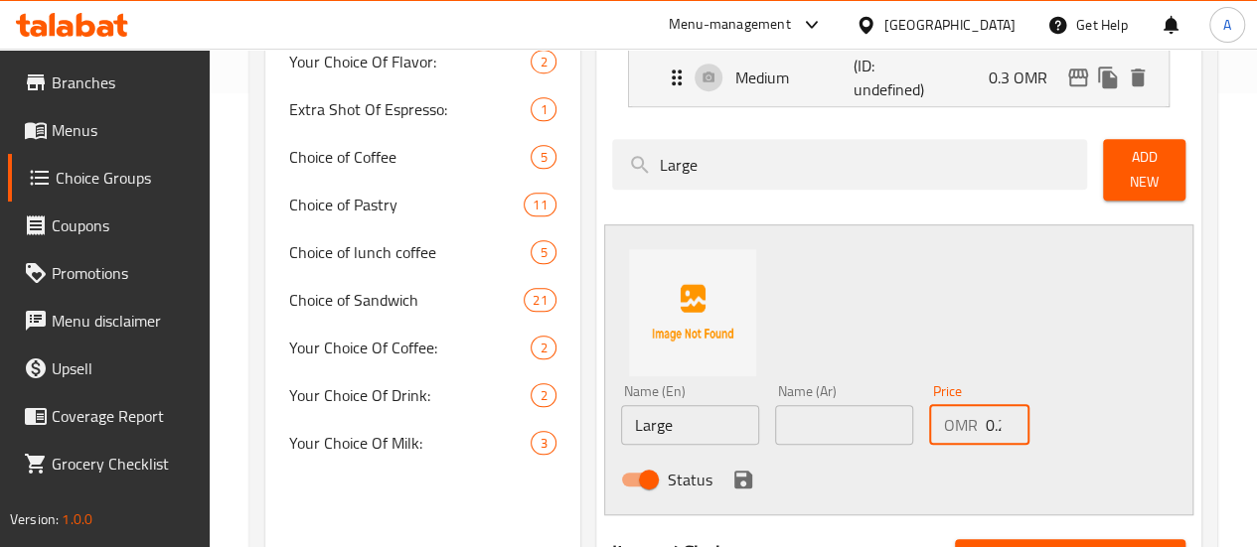
click at [838, 432] on input "text" at bounding box center [844, 425] width 138 height 40
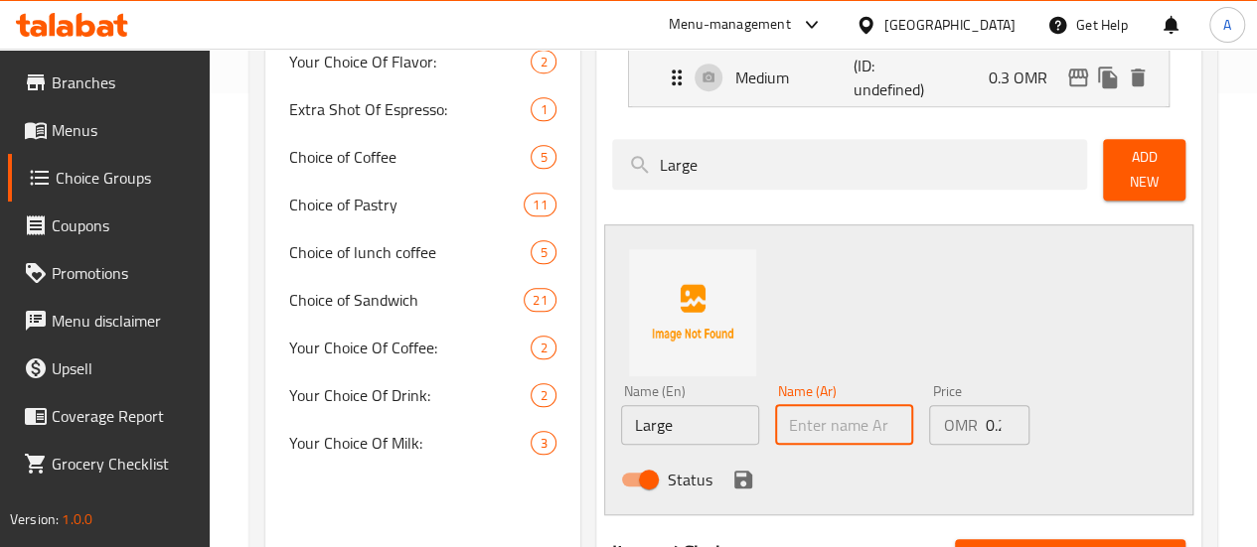
paste input "كبير"
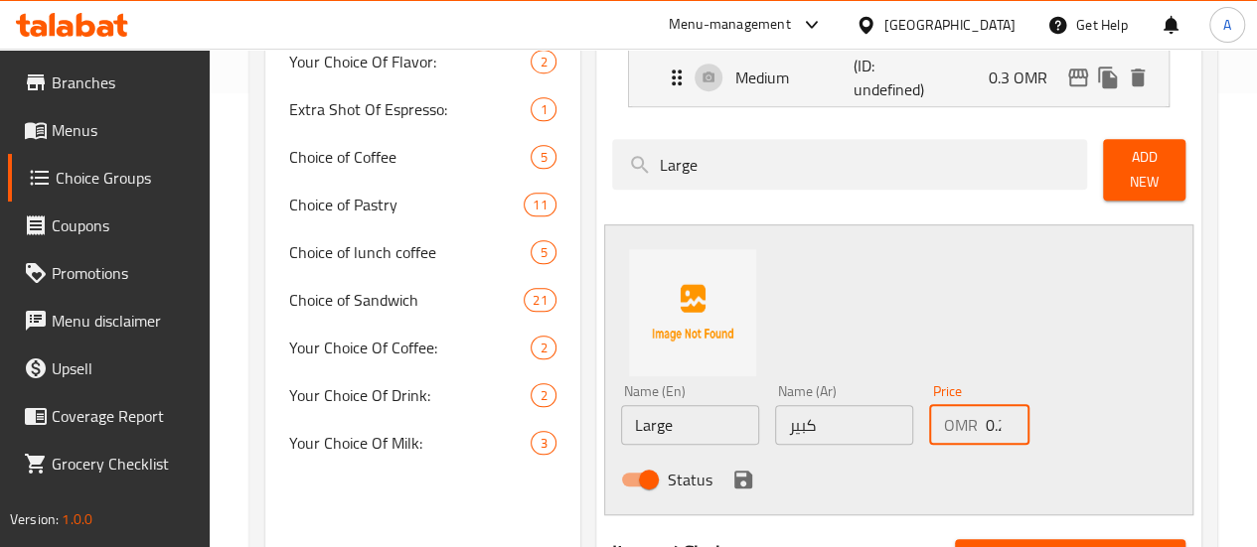
click at [984, 406] on input "0.2" at bounding box center [1006, 425] width 45 height 40
click at [734, 471] on icon "save" at bounding box center [743, 480] width 18 height 18
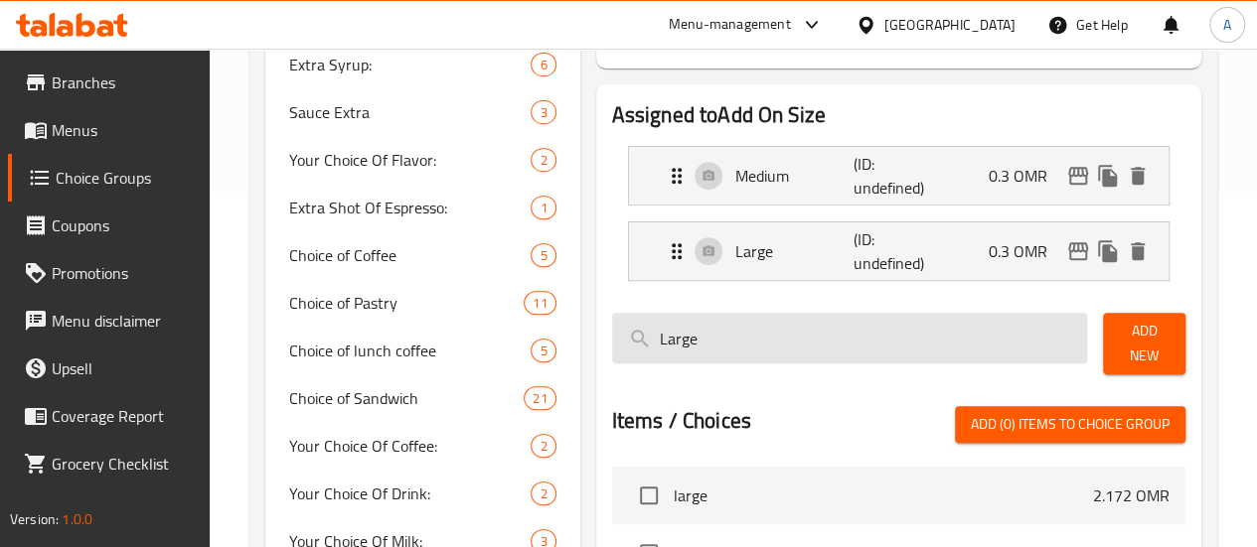
scroll to position [355, 0]
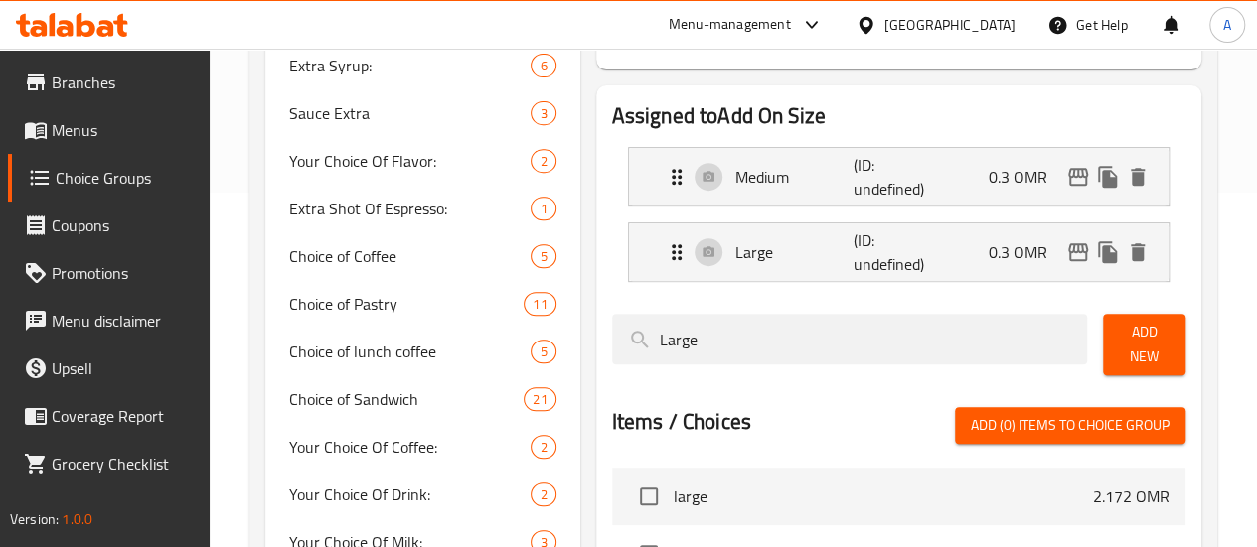
click at [887, 146] on li "Medium (ID: undefined) 0.3 OMR Name (En) Medium Name (En) Name (Ar) Name (Ar) P…" at bounding box center [898, 177] width 573 height 76
click at [892, 175] on div "Medium (ID: undefined) 0.3 OMR" at bounding box center [905, 177] width 480 height 58
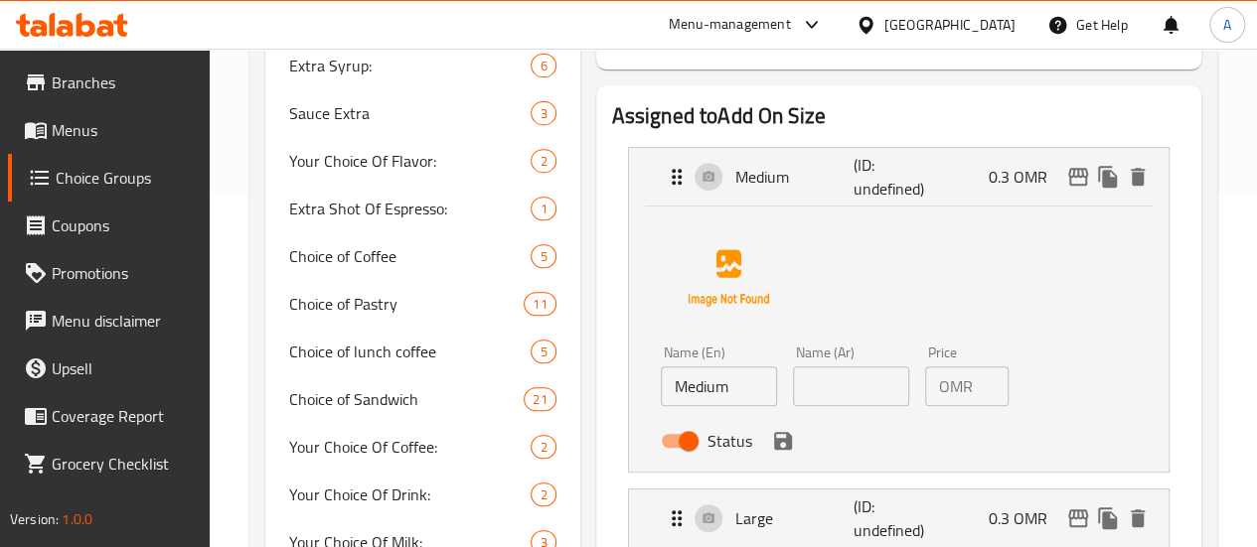
click at [661, 391] on input "Medium" at bounding box center [719, 387] width 116 height 40
click at [842, 390] on input "text" at bounding box center [851, 387] width 116 height 40
paste input "متوسط"
click at [981, 386] on input "0.3" at bounding box center [995, 387] width 28 height 40
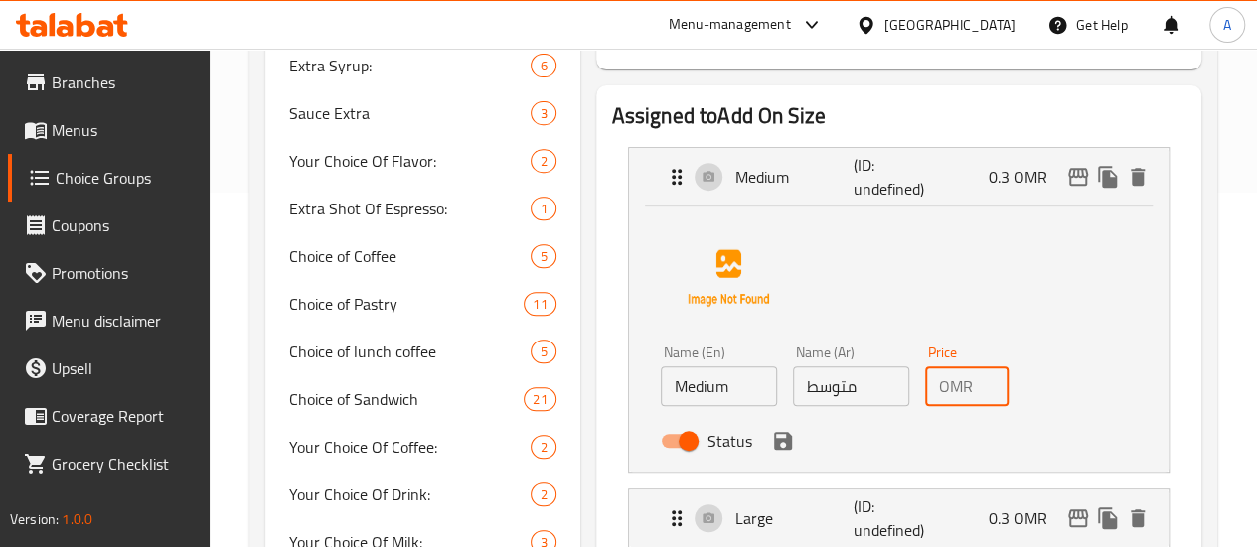
click at [981, 393] on input "0" at bounding box center [995, 387] width 28 height 40
click at [940, 388] on div "OMR 0 Price" at bounding box center [966, 387] width 83 height 40
click at [941, 388] on div "OMR 0 Price" at bounding box center [966, 387] width 83 height 40
click at [942, 388] on div "OMR 0 Price" at bounding box center [966, 387] width 83 height 40
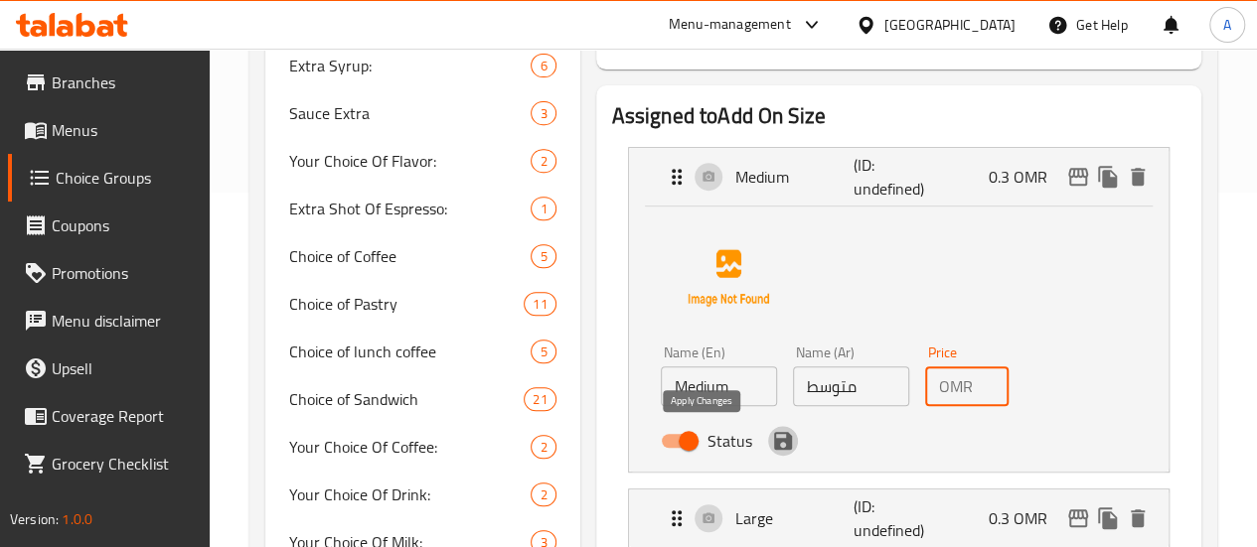
click at [771, 439] on icon "save" at bounding box center [783, 441] width 24 height 24
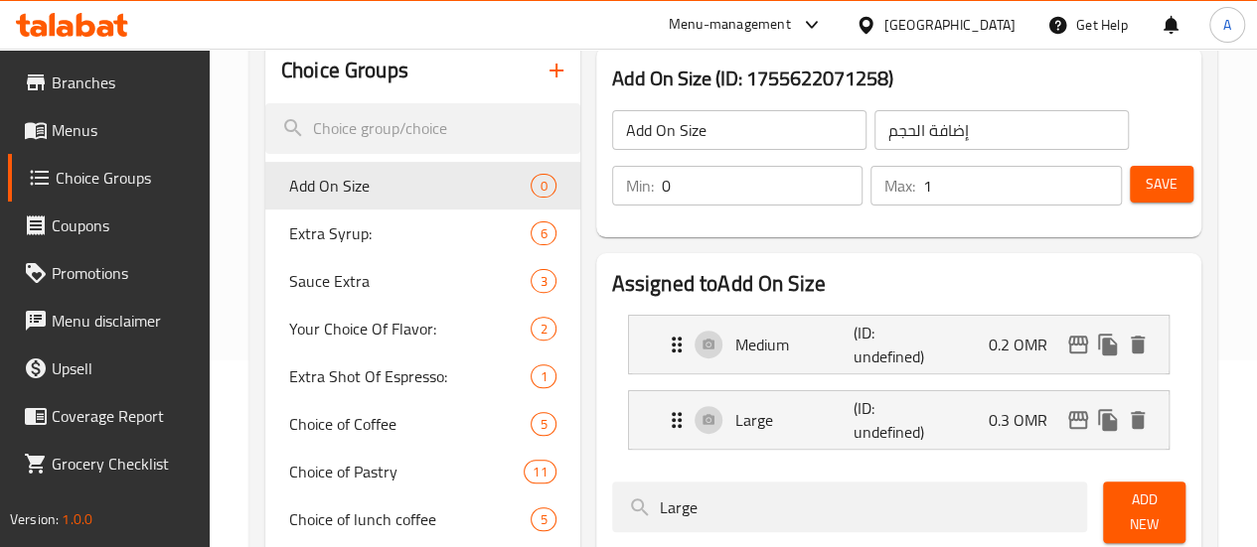
scroll to position [156, 0]
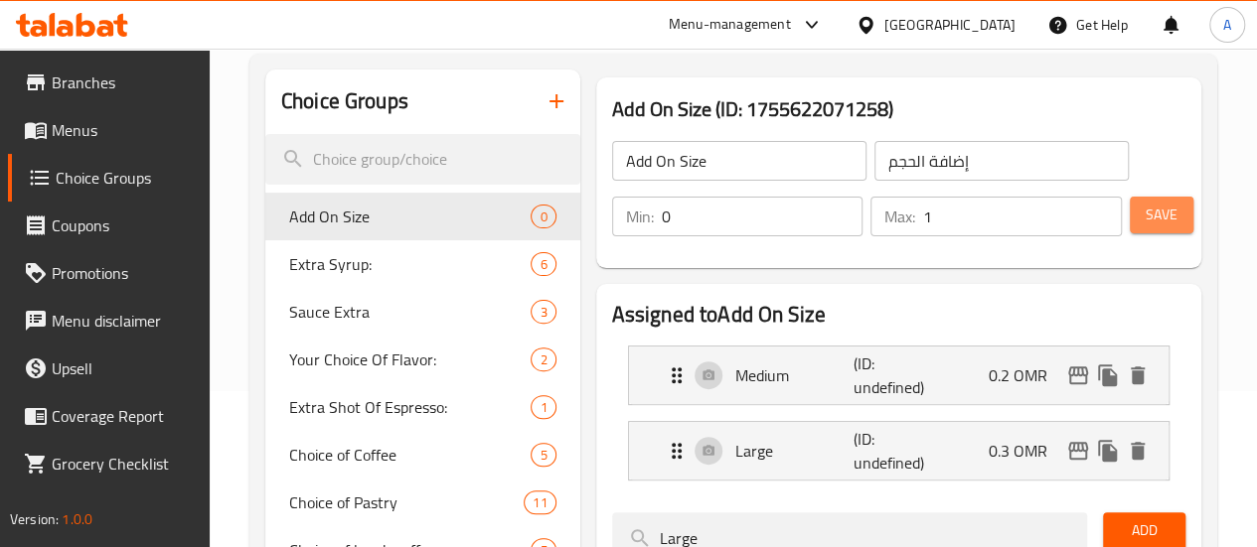
click at [1145, 226] on span "Save" at bounding box center [1161, 215] width 32 height 25
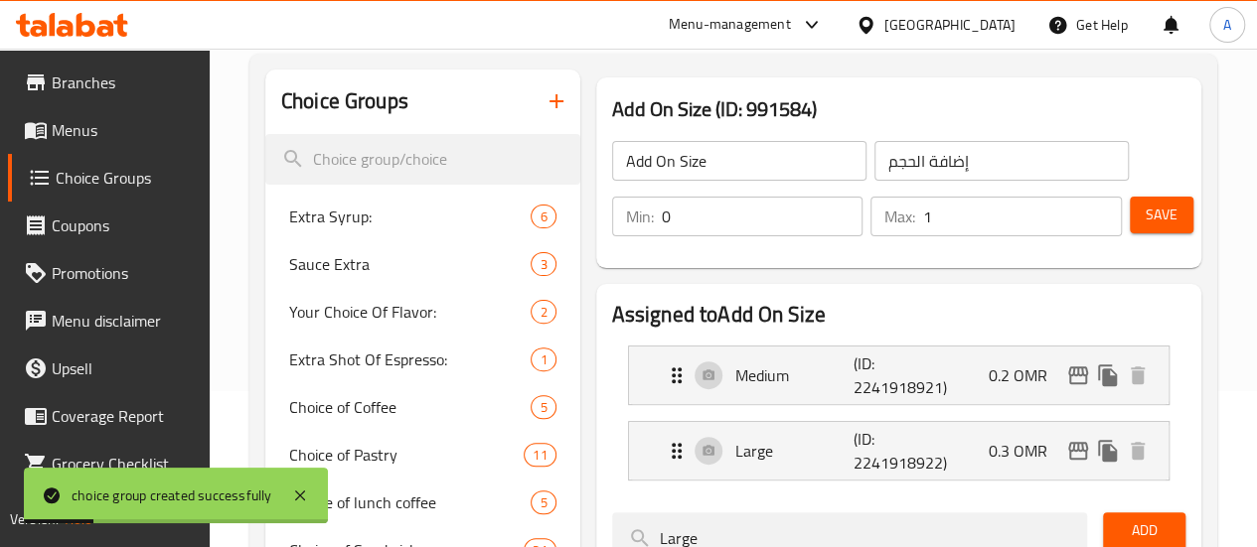
click at [70, 119] on span "Menus" at bounding box center [123, 130] width 142 height 24
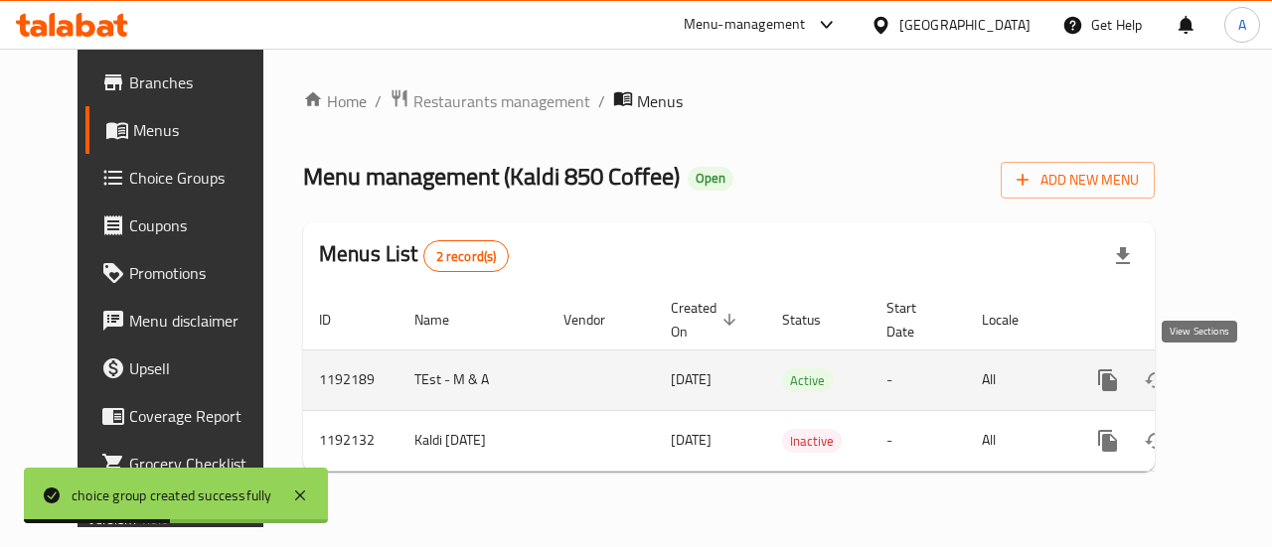
click at [1227, 390] on link "enhanced table" at bounding box center [1251, 381] width 48 height 48
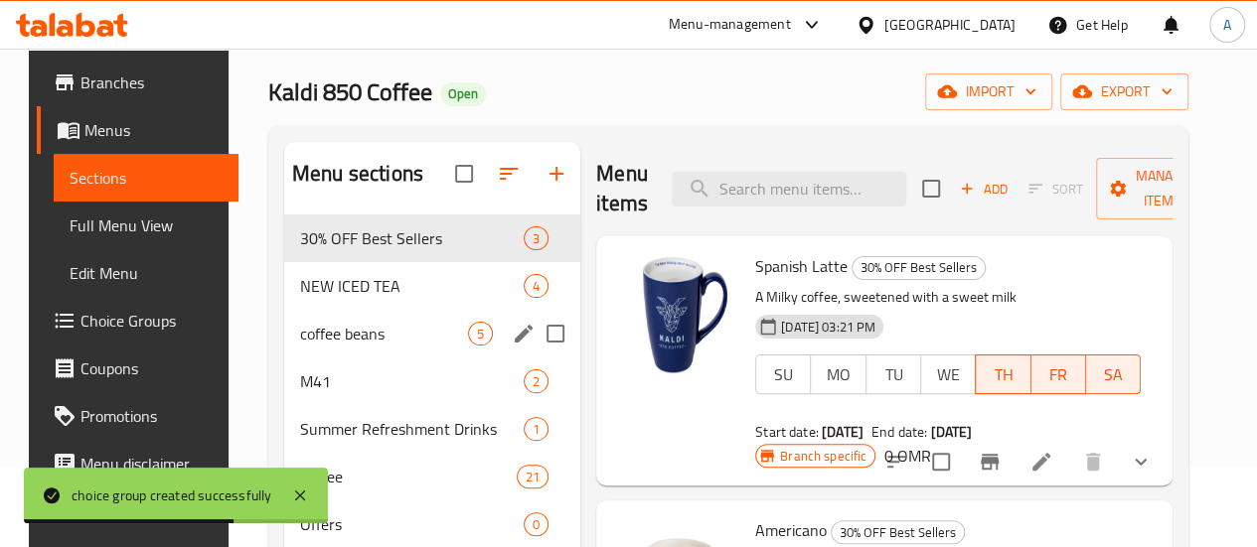
scroll to position [199, 0]
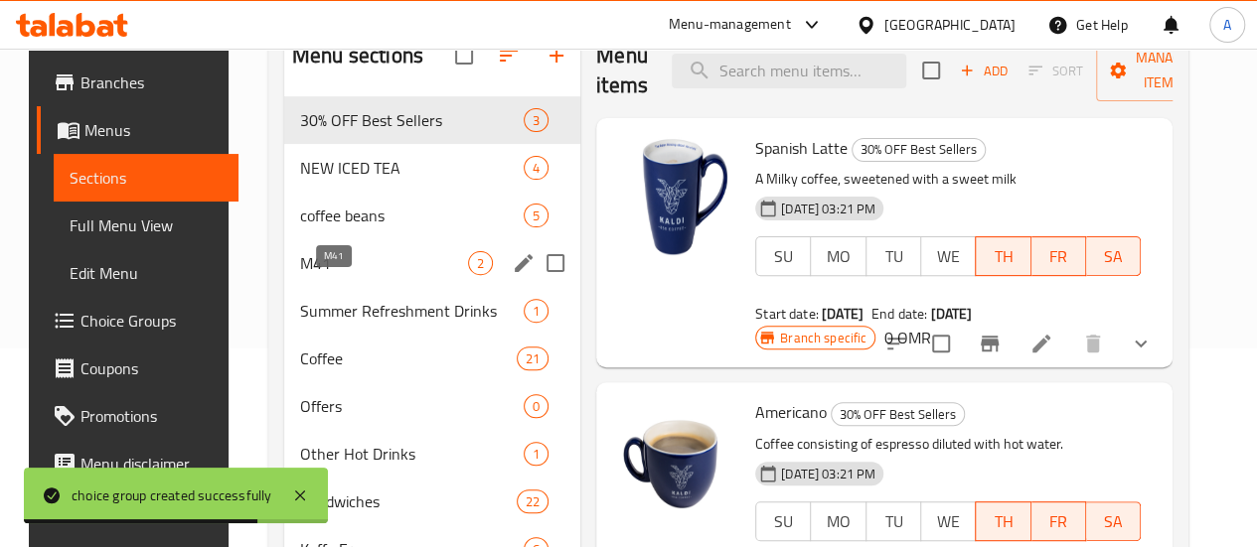
click at [356, 275] on span "M41" at bounding box center [384, 263] width 168 height 24
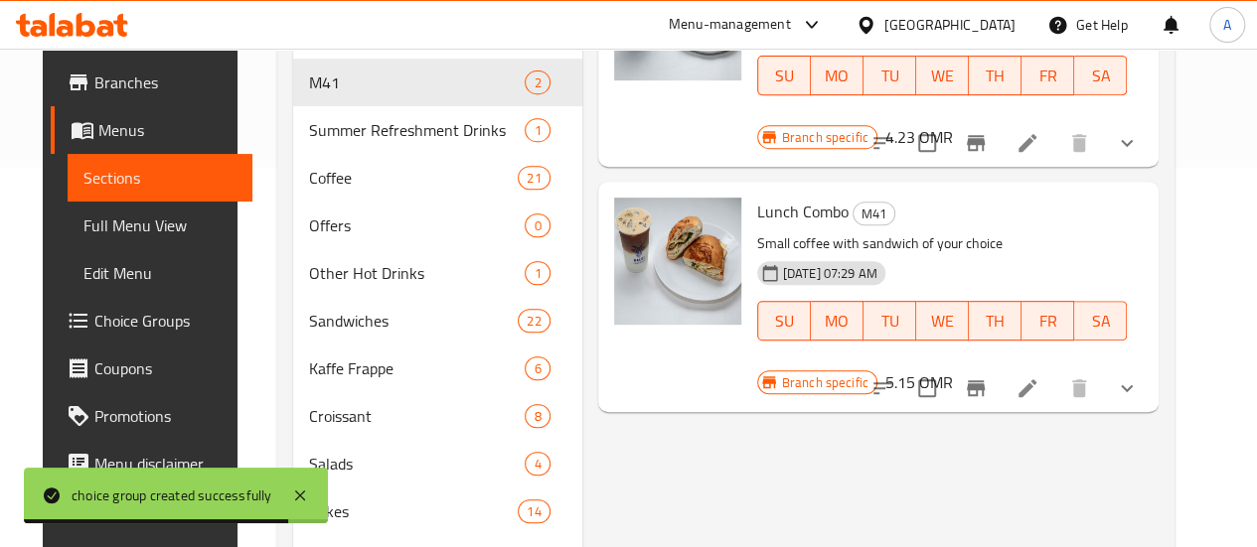
scroll to position [397, 0]
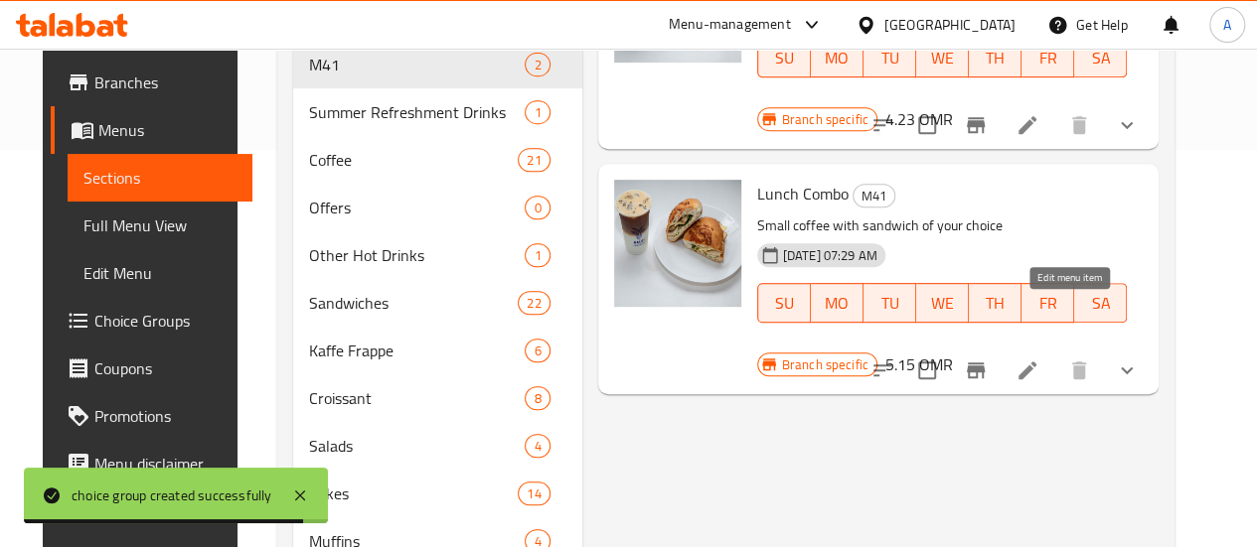
click at [1036, 362] on icon at bounding box center [1027, 371] width 18 height 18
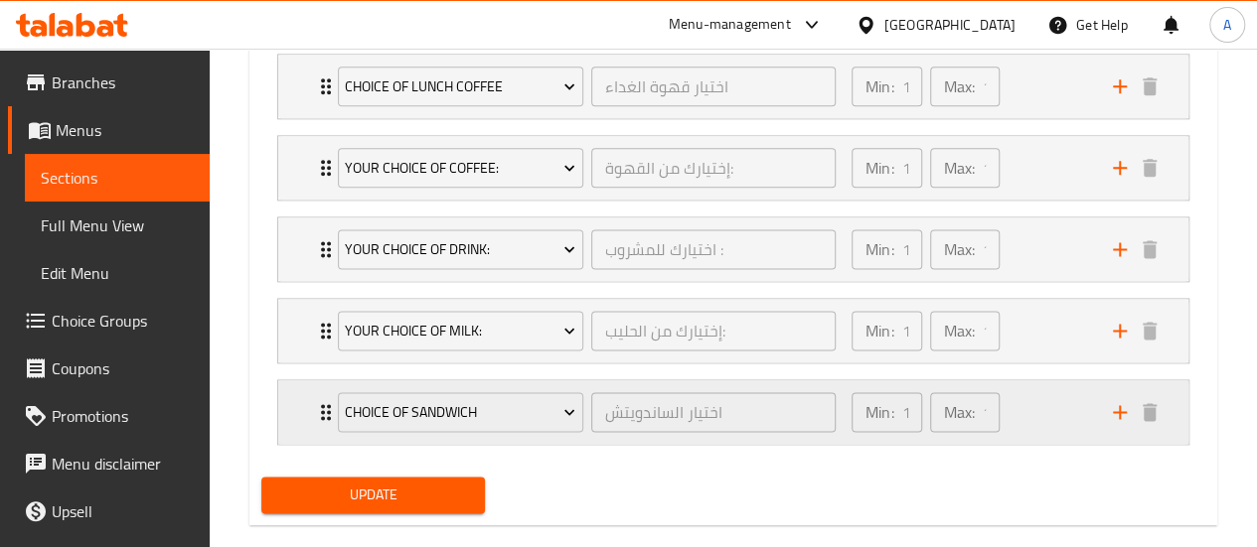
scroll to position [1240, 0]
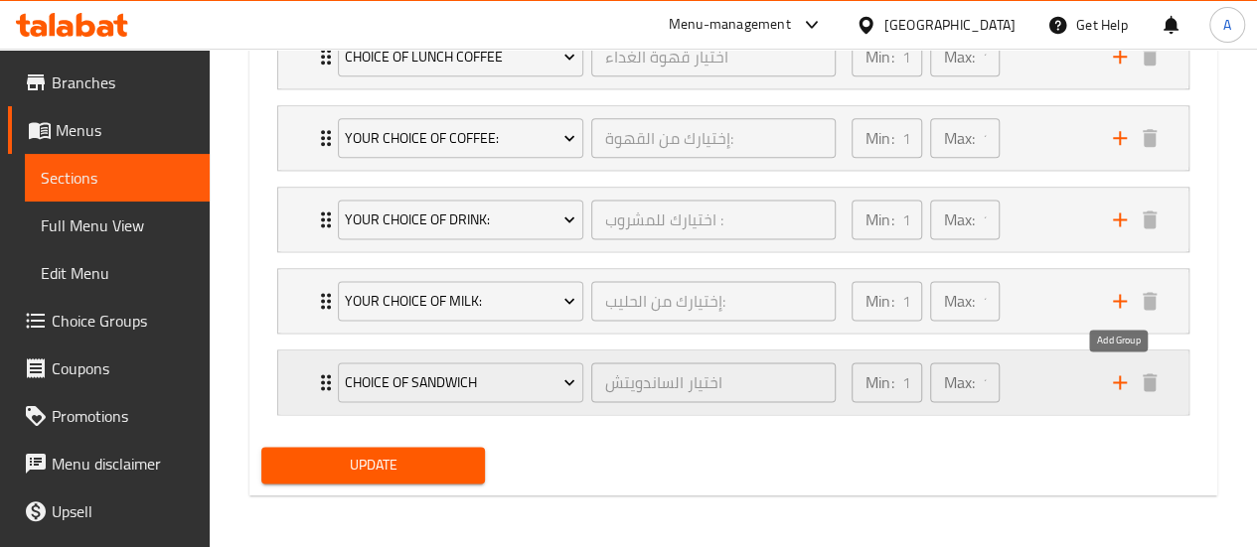
click at [1124, 379] on icon "add" at bounding box center [1120, 383] width 14 height 14
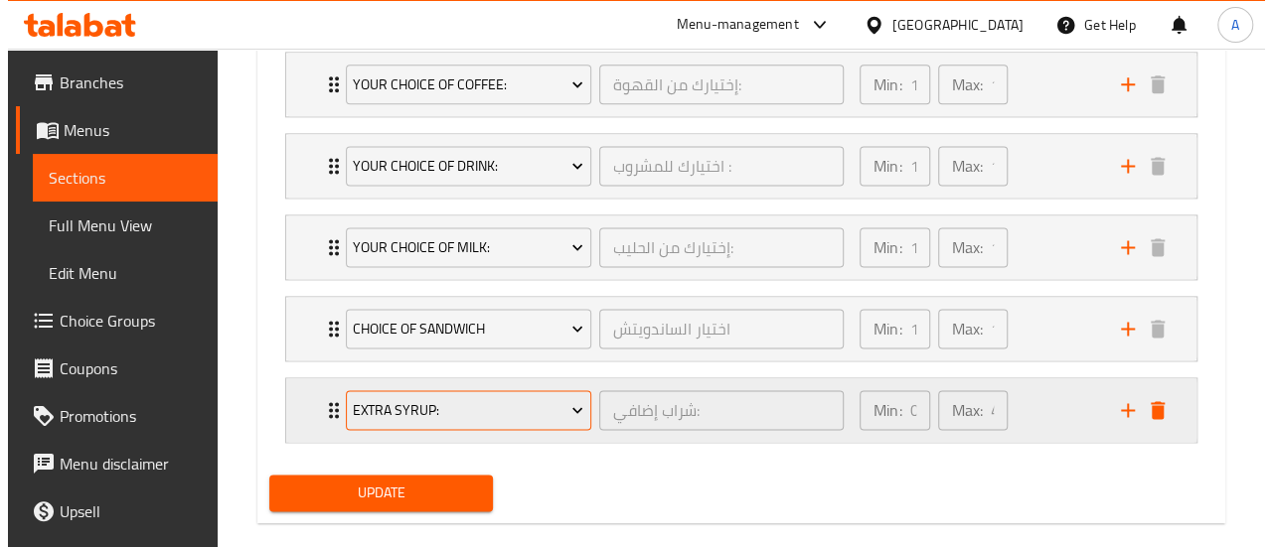
scroll to position [1321, 0]
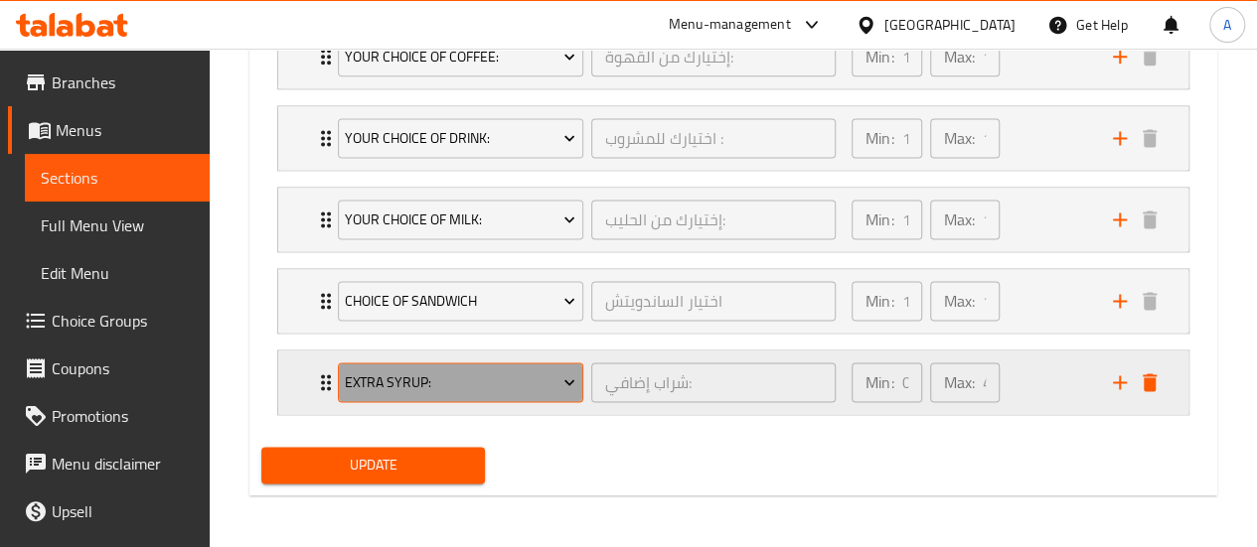
click at [507, 377] on span "Extra Syrup:" at bounding box center [460, 383] width 230 height 25
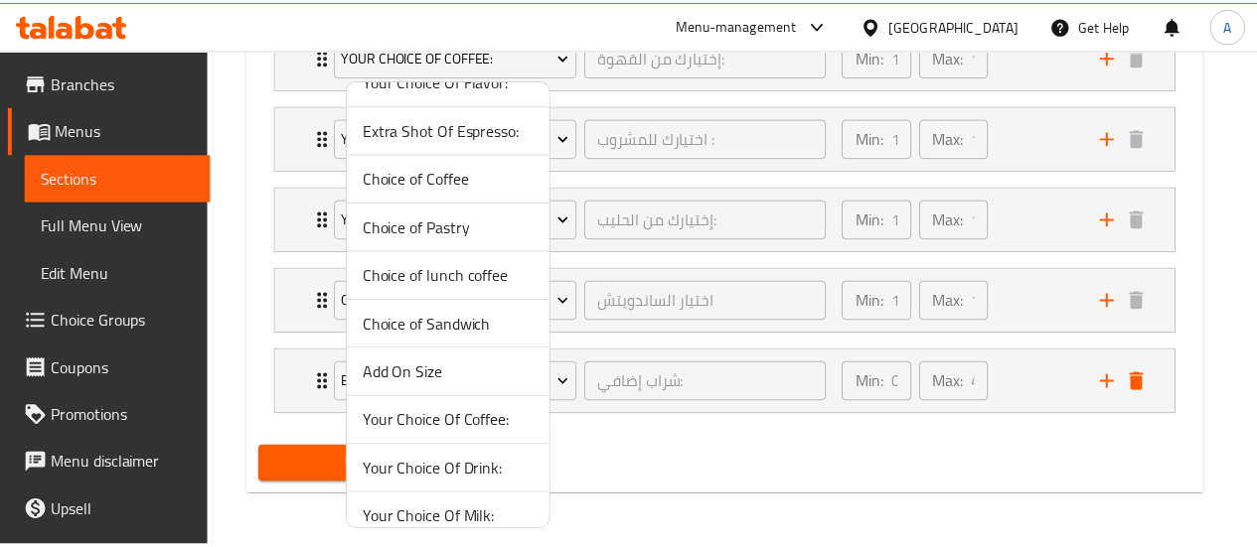
scroll to position [144, 0]
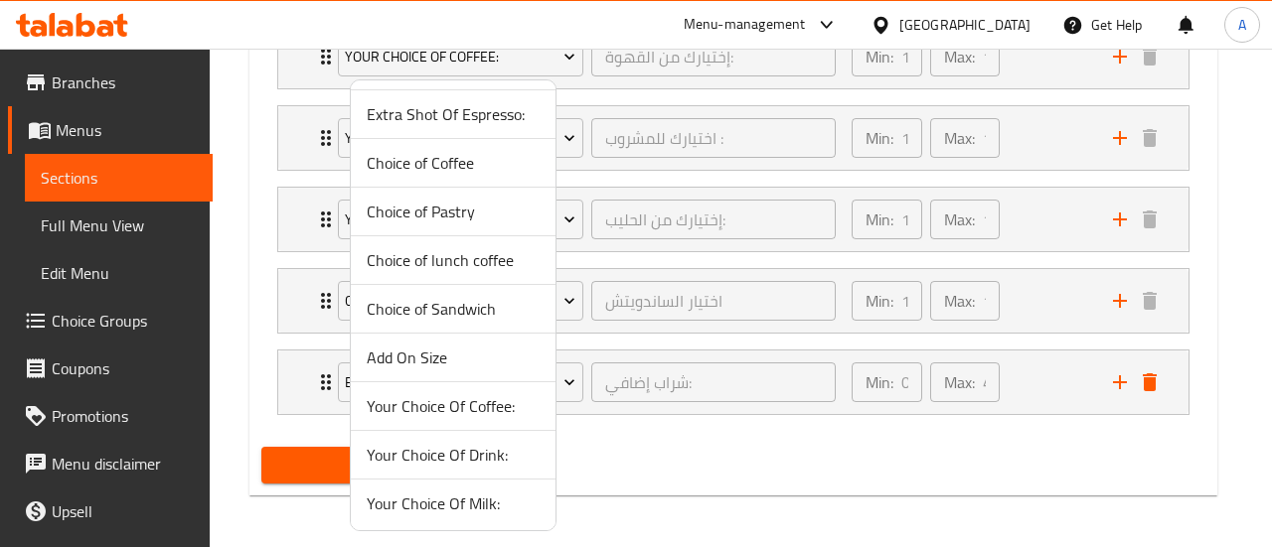
click at [437, 359] on span "Add On Size" at bounding box center [453, 358] width 173 height 24
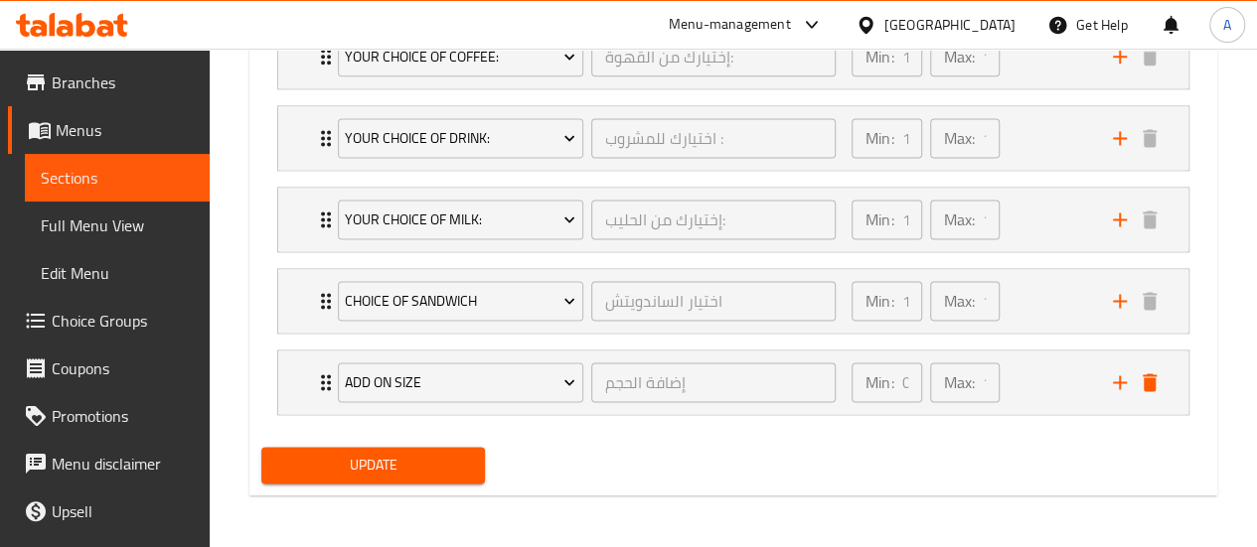
click at [439, 463] on span "Update" at bounding box center [373, 465] width 193 height 25
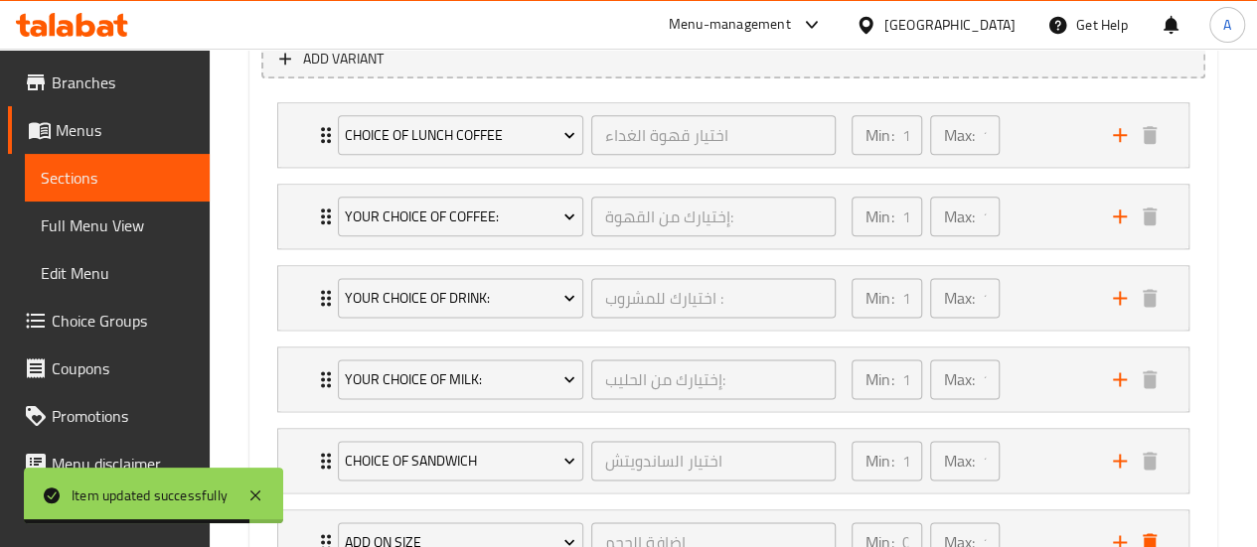
scroll to position [1321, 0]
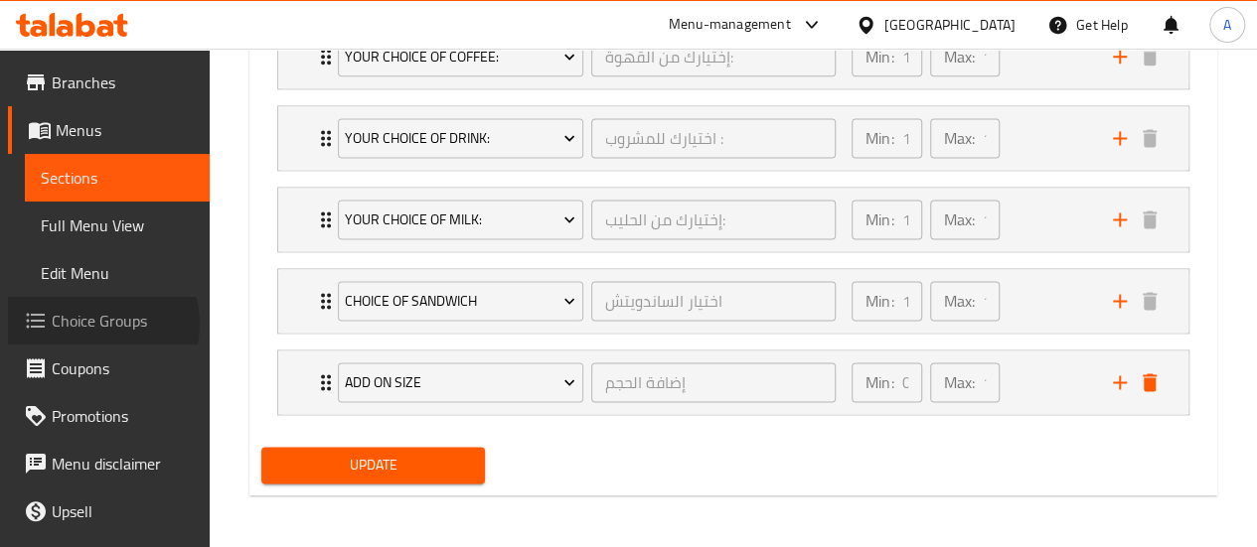
click at [98, 323] on span "Choice Groups" at bounding box center [123, 321] width 142 height 24
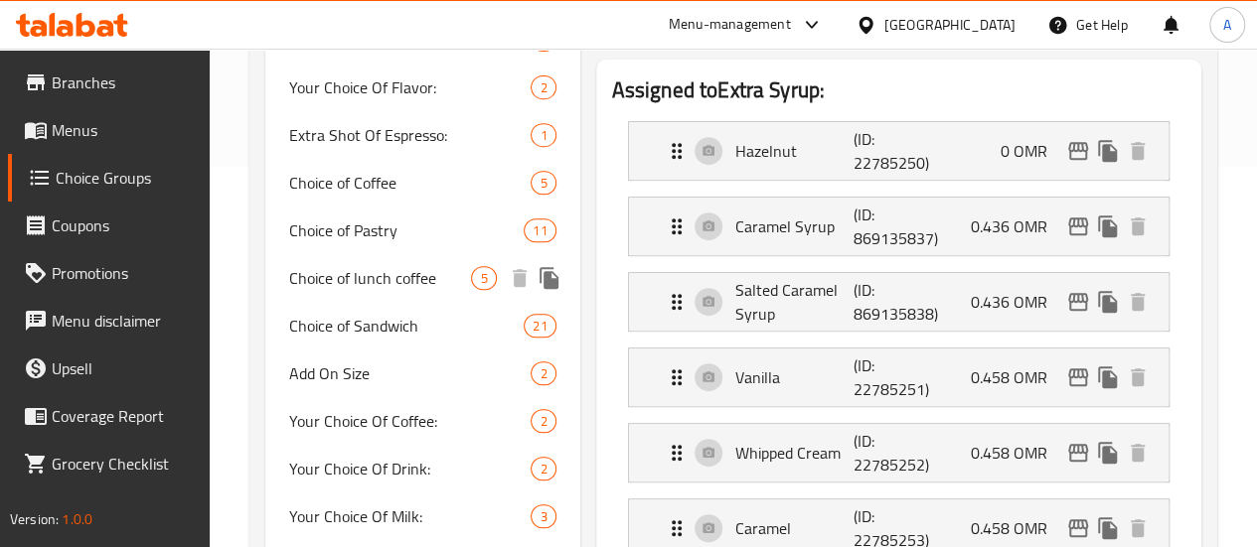
scroll to position [579, 0]
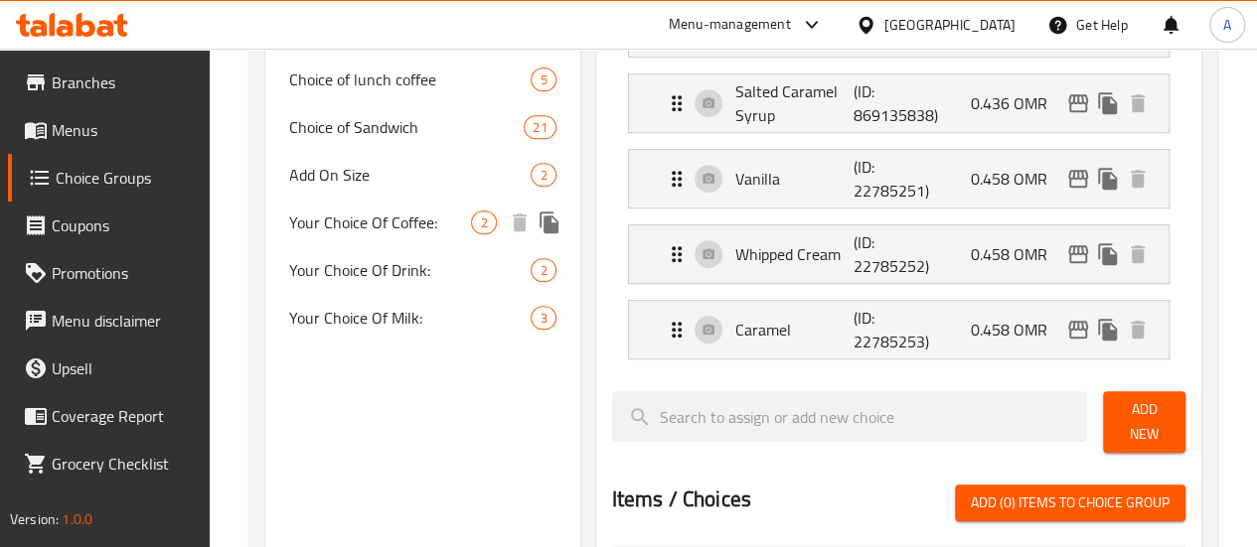
click at [374, 188] on div "Add On Size 2" at bounding box center [422, 175] width 315 height 48
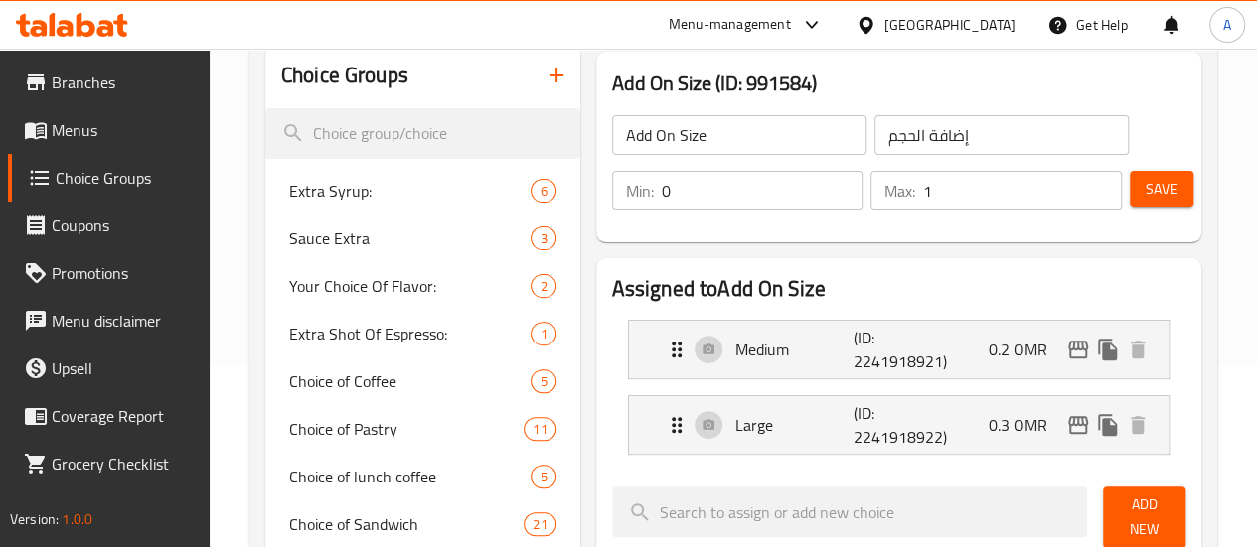
scroll to position [0, 0]
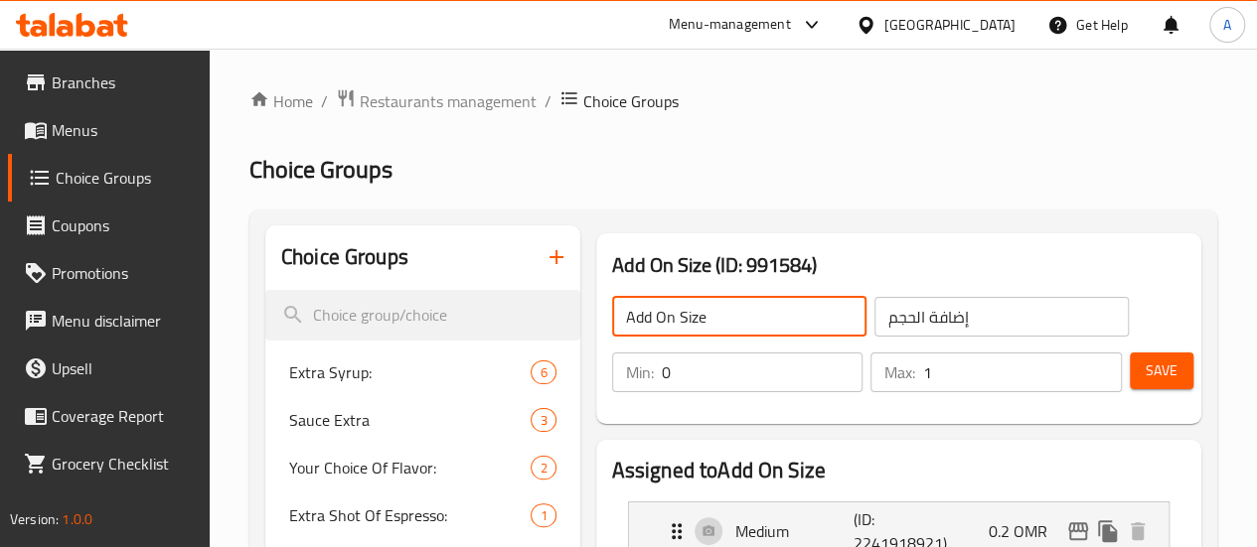
click at [612, 320] on input "Add On Size" at bounding box center [739, 317] width 254 height 40
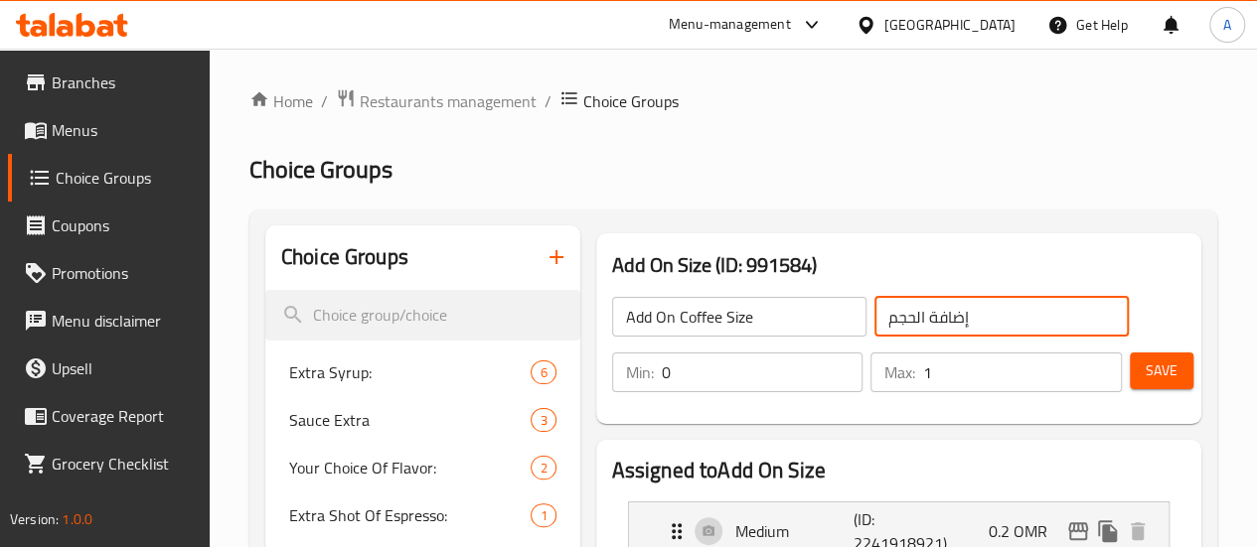
click at [874, 317] on input "إضافة الحجم" at bounding box center [1001, 317] width 254 height 40
click at [687, 323] on input "Add On Coffee Size" at bounding box center [739, 317] width 254 height 40
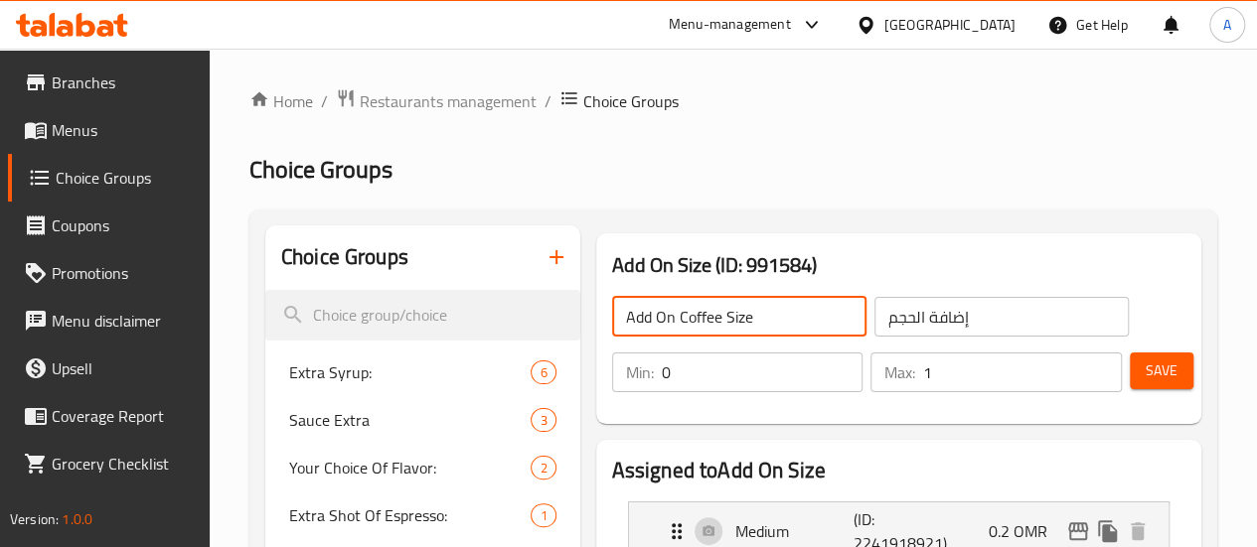
click at [687, 323] on input "Add On Coffee Size" at bounding box center [739, 317] width 254 height 40
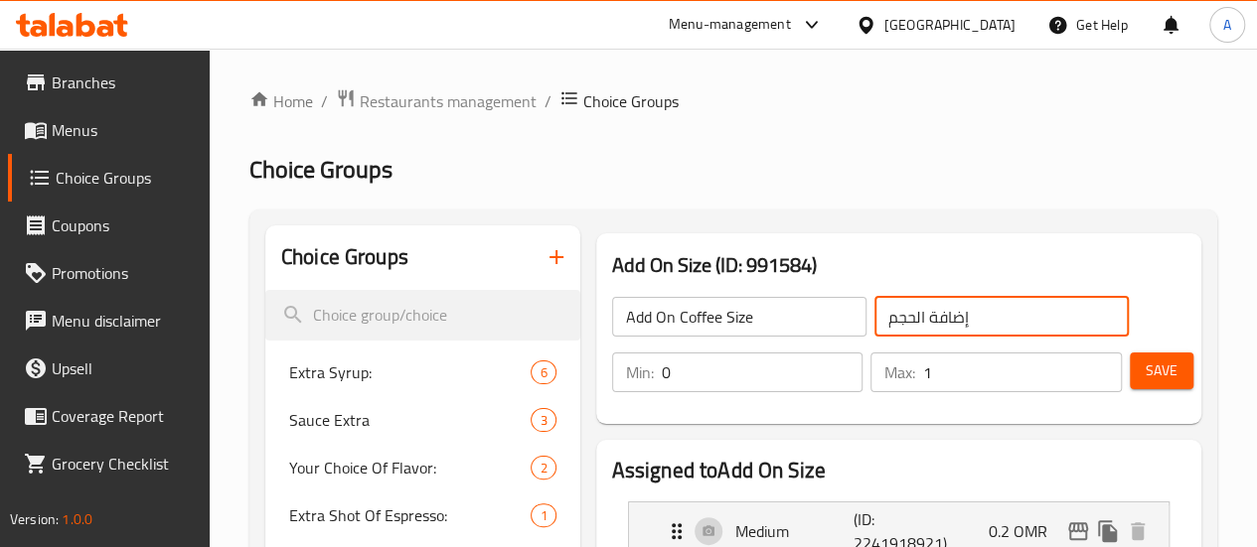
drag, startPoint x: 924, startPoint y: 326, endPoint x: 831, endPoint y: 320, distance: 93.6
click at [870, 321] on div "إضافة الحجم ​" at bounding box center [1001, 317] width 262 height 48
paste input "جم القهوة"
click at [1145, 368] on span "Save" at bounding box center [1161, 371] width 32 height 25
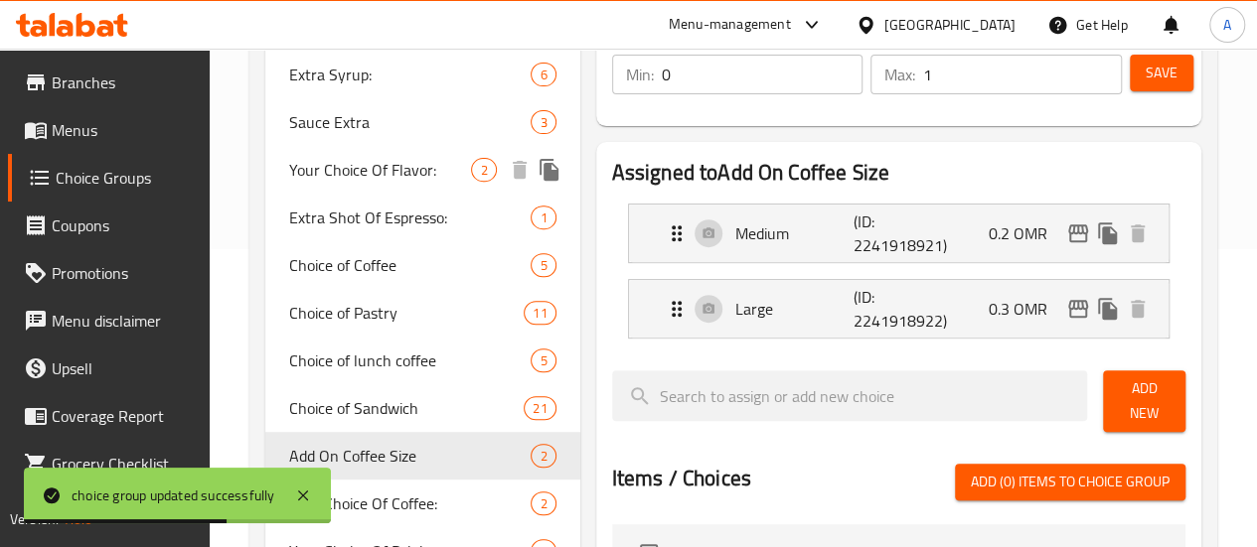
scroll to position [397, 0]
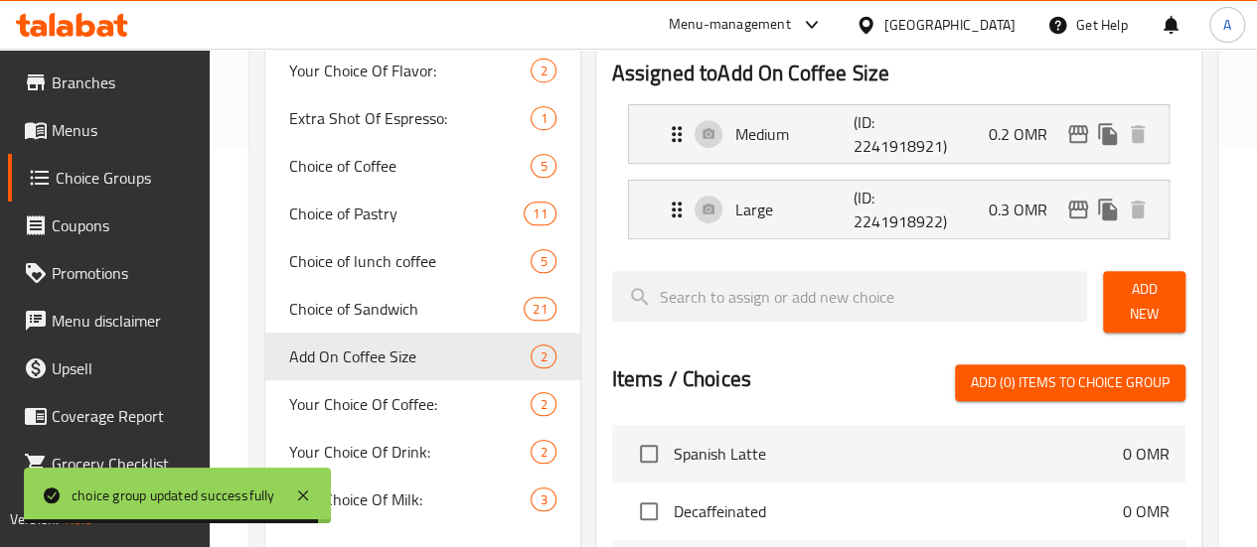
click at [113, 136] on span "Menus" at bounding box center [123, 130] width 142 height 24
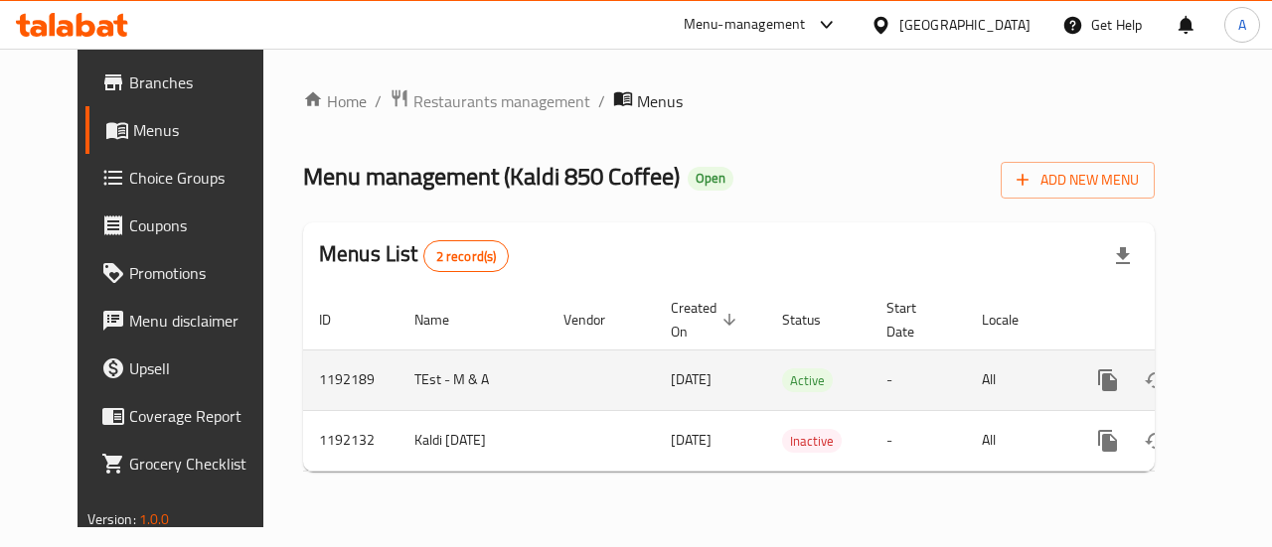
click at [1239, 371] on icon "enhanced table" at bounding box center [1251, 381] width 24 height 24
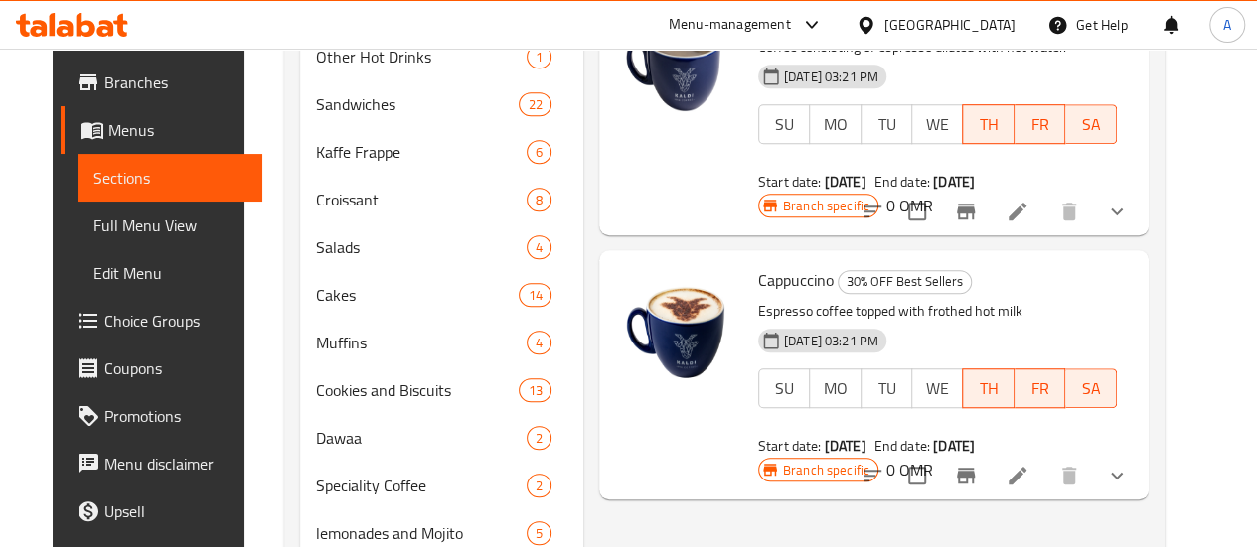
scroll to position [397, 0]
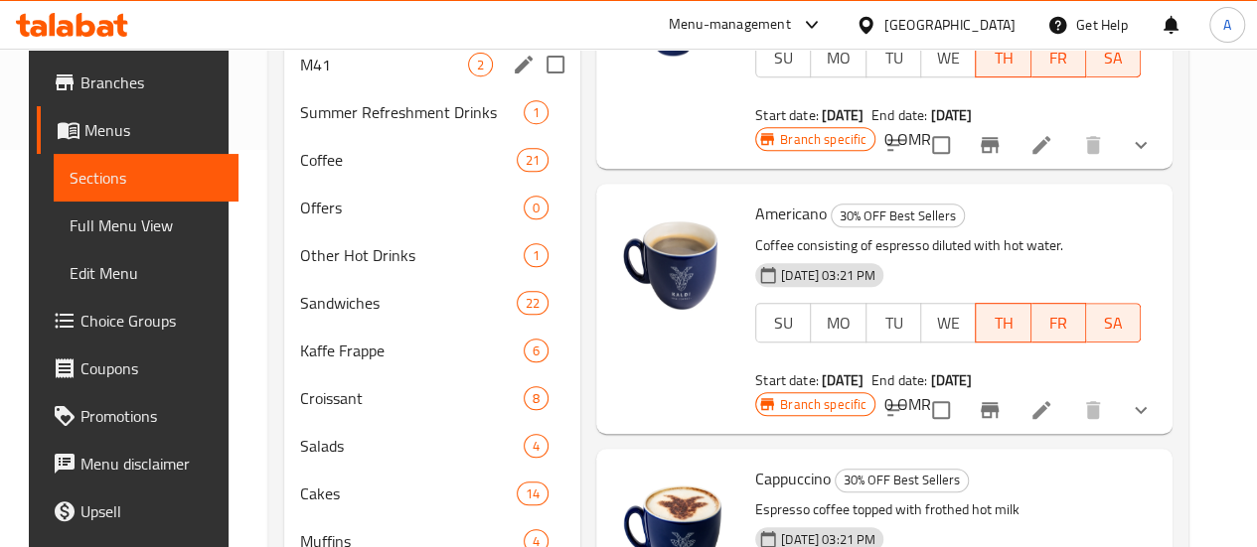
click at [313, 80] on div "M41 2" at bounding box center [432, 65] width 296 height 48
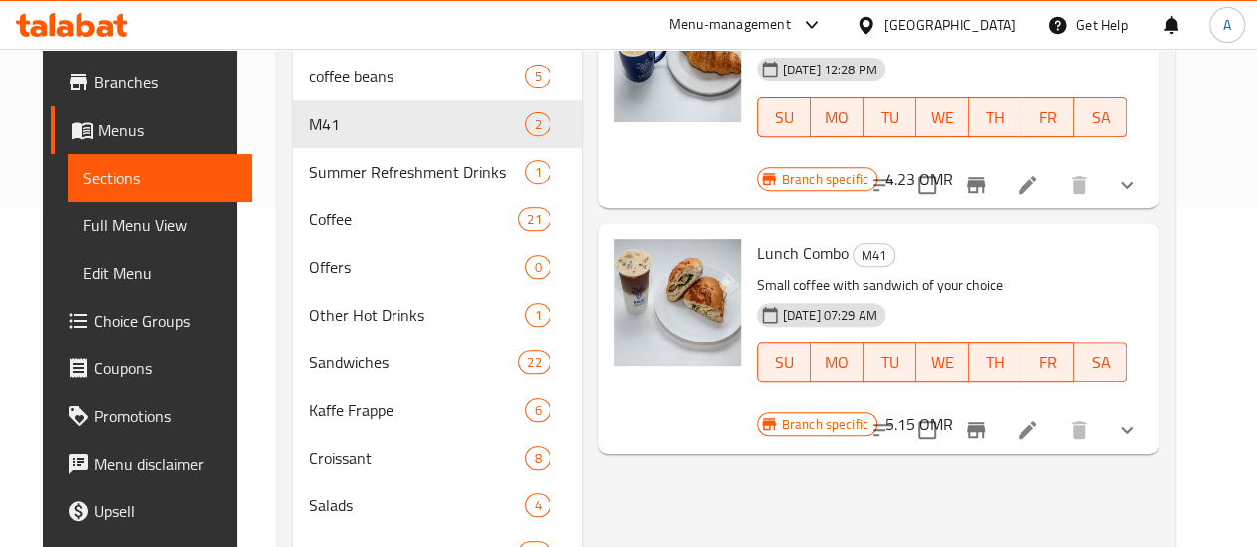
scroll to position [298, 0]
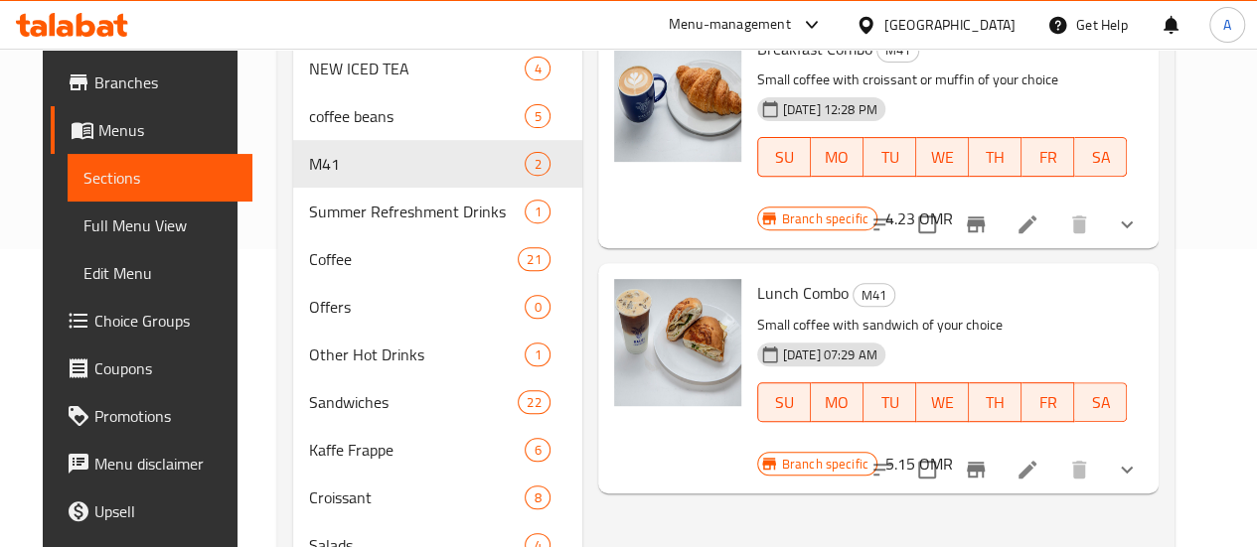
click at [1079, 446] on div at bounding box center [1004, 470] width 292 height 48
click at [1039, 458] on icon at bounding box center [1027, 470] width 24 height 24
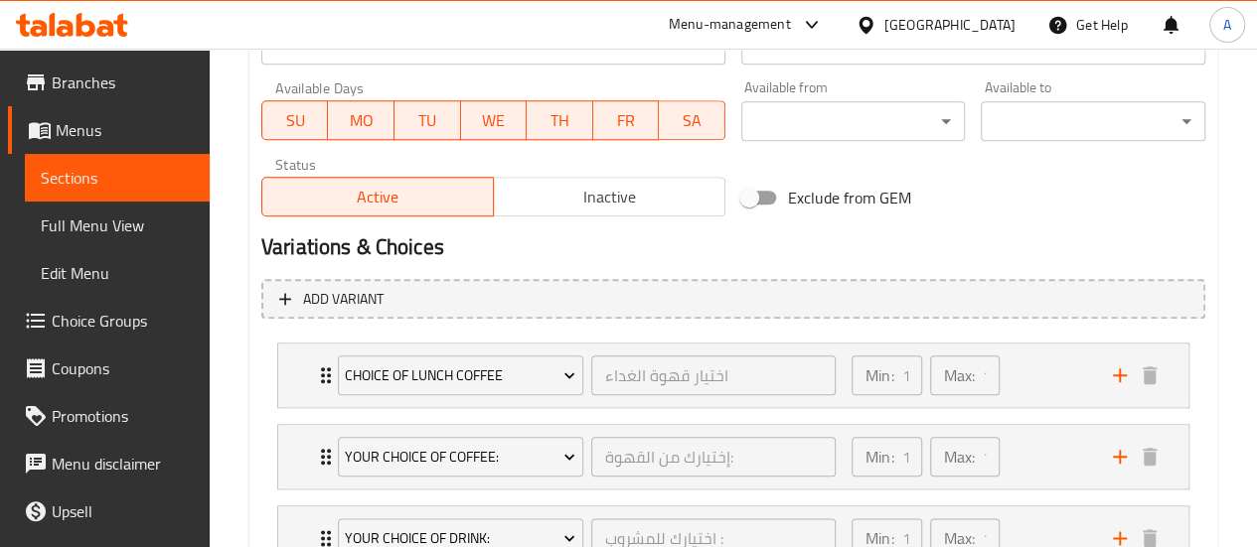
scroll to position [1093, 0]
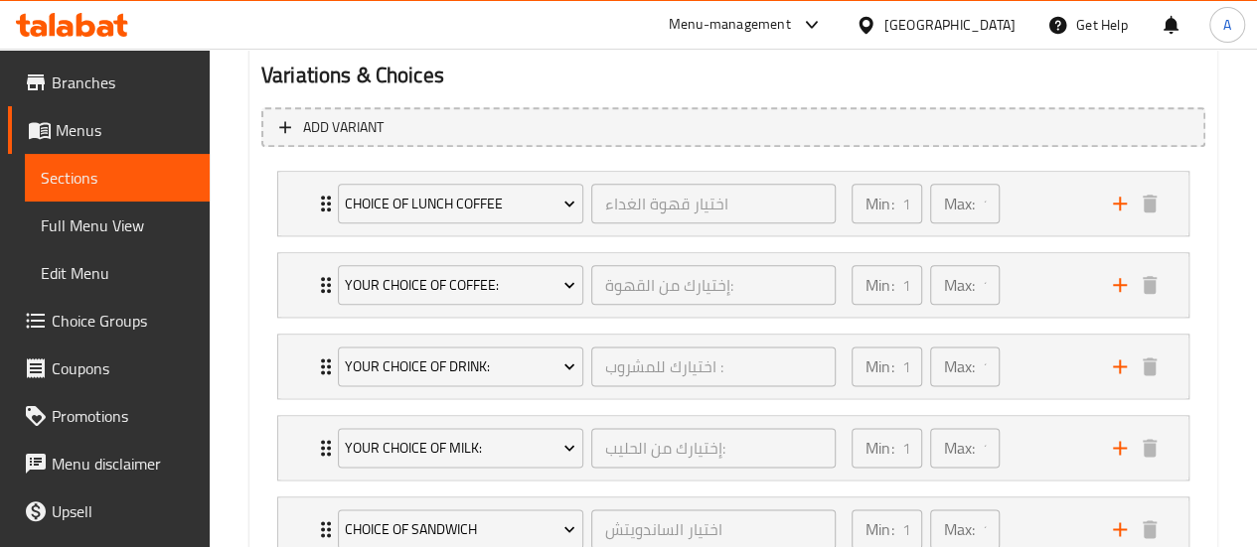
click at [108, 188] on span "Sections" at bounding box center [117, 178] width 153 height 24
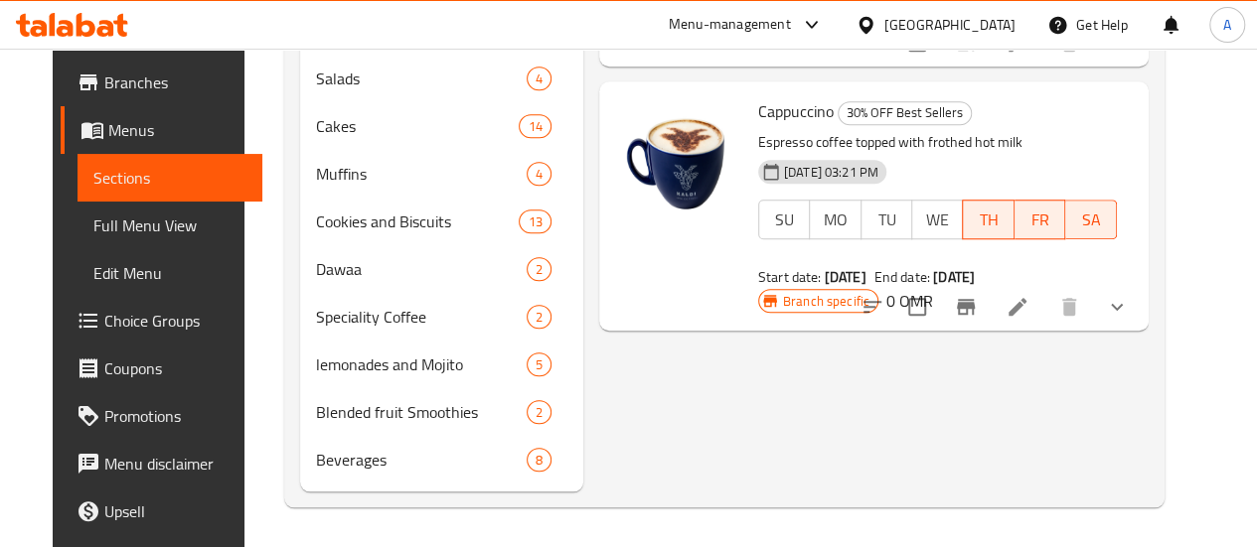
scroll to position [365, 0]
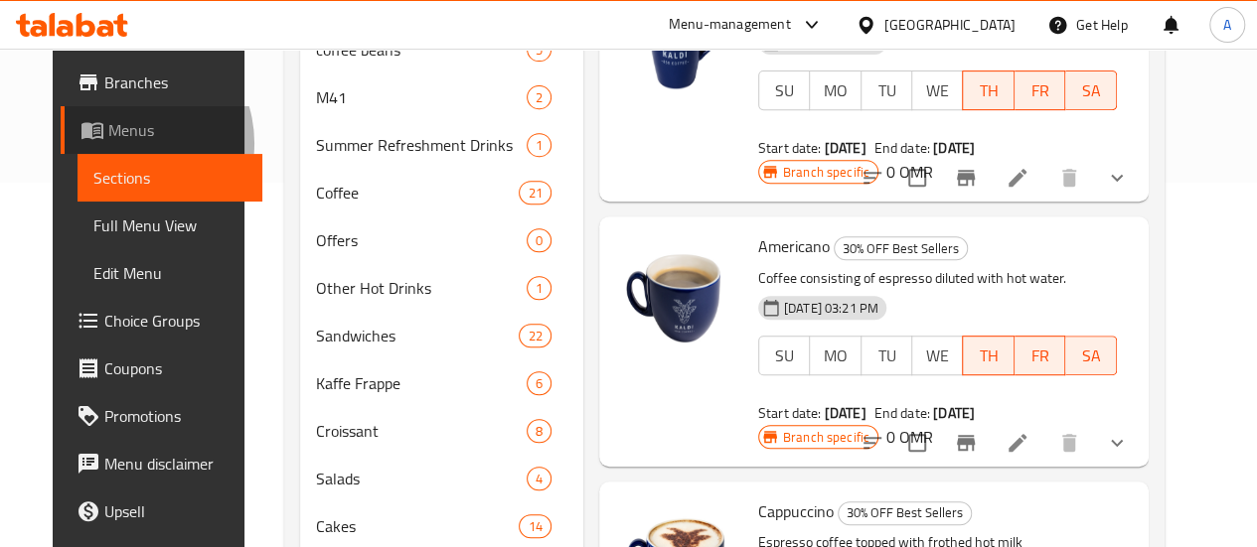
click at [108, 142] on span "Menus" at bounding box center [177, 130] width 138 height 24
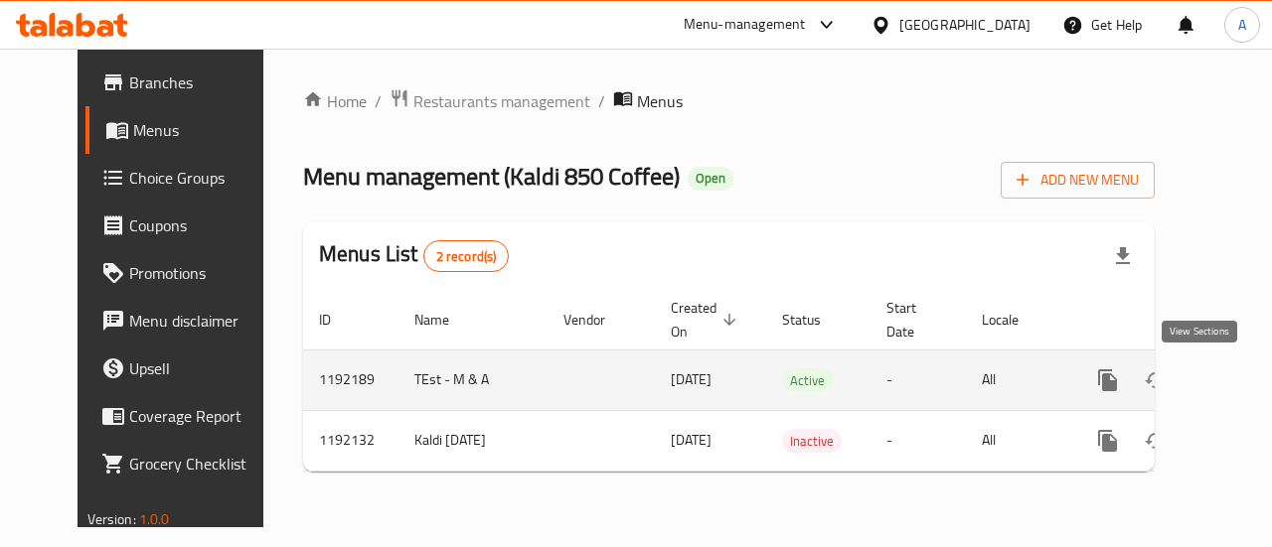
click at [1239, 383] on icon "enhanced table" at bounding box center [1251, 381] width 24 height 24
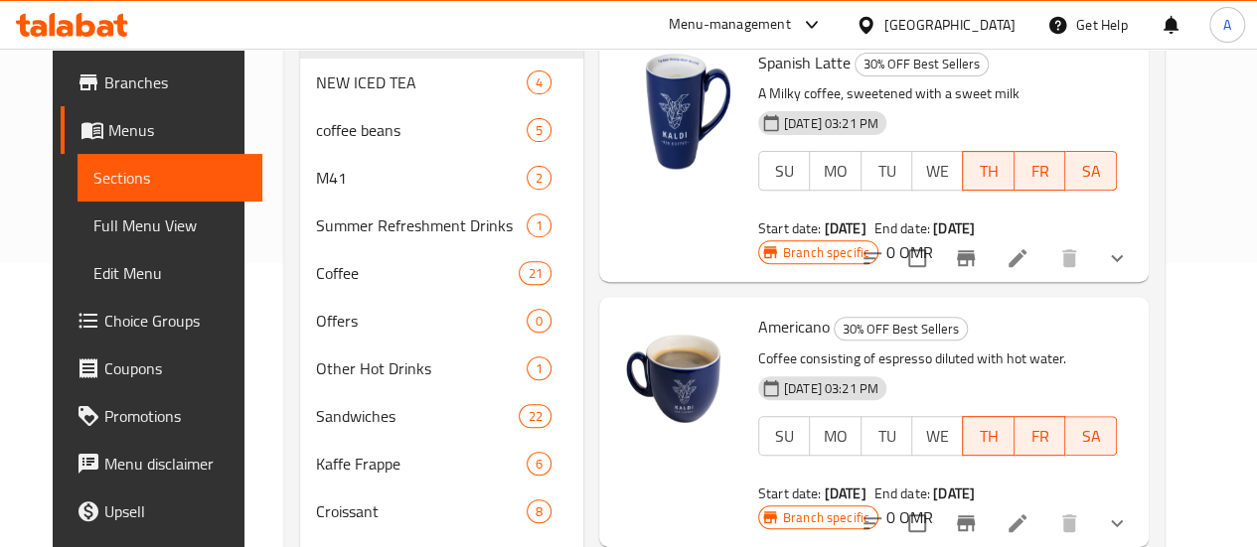
scroll to position [298, 0]
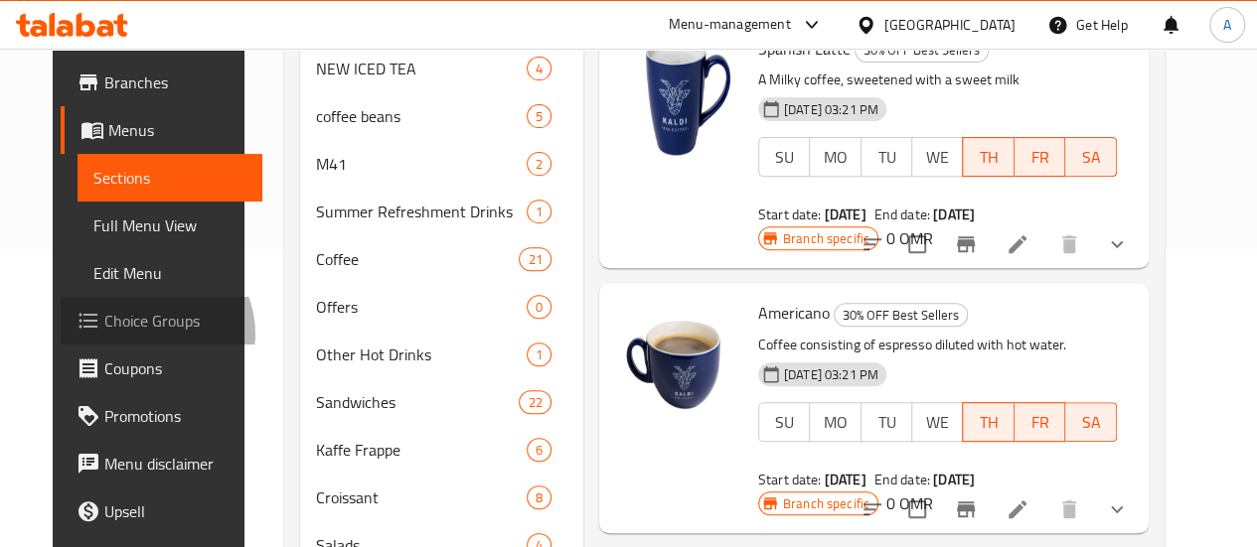
click at [104, 333] on span "Choice Groups" at bounding box center [175, 321] width 142 height 24
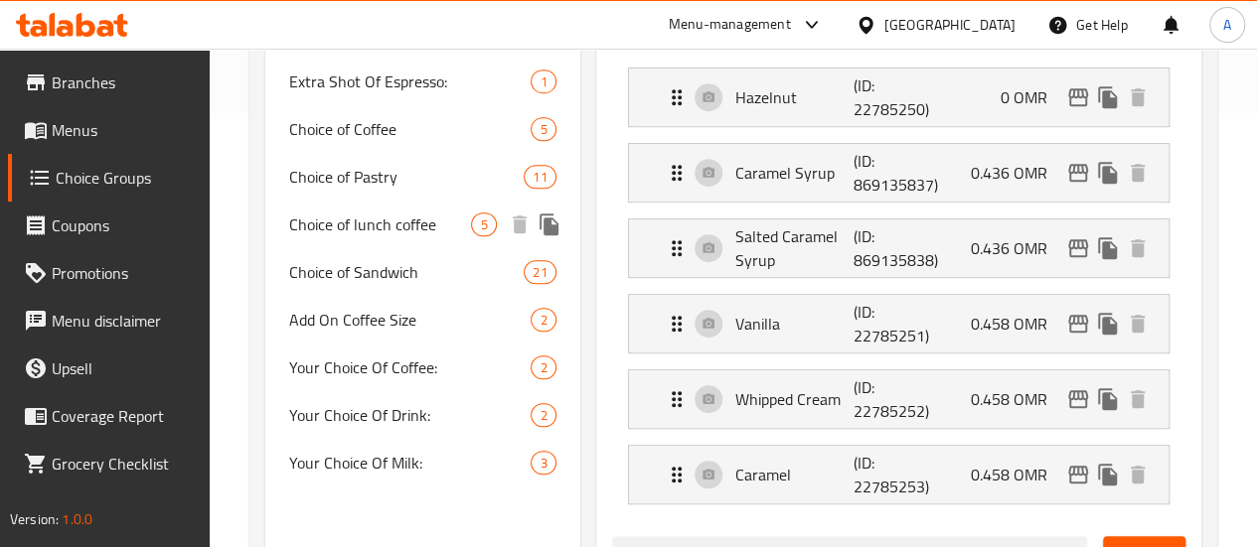
scroll to position [480, 0]
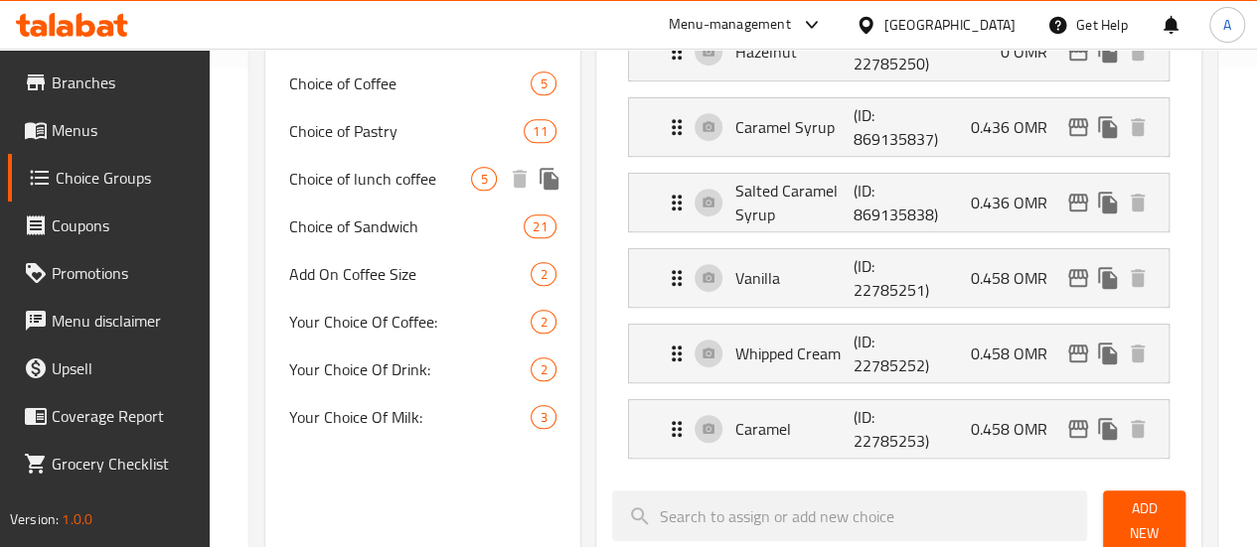
click at [361, 190] on span "Choice of lunch coffee" at bounding box center [380, 179] width 183 height 24
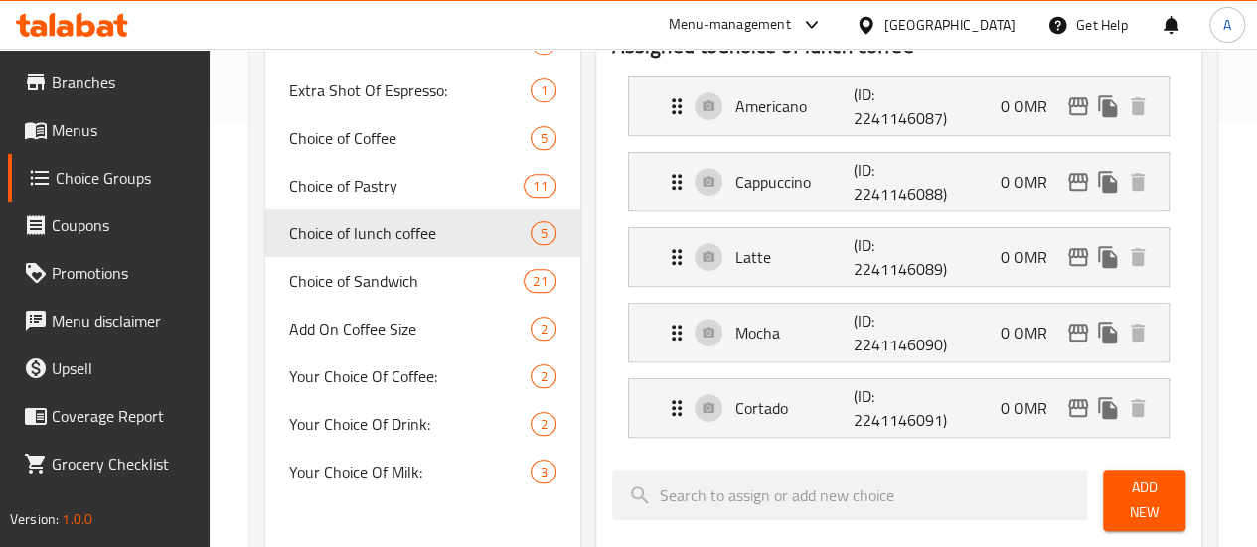
scroll to position [380, 0]
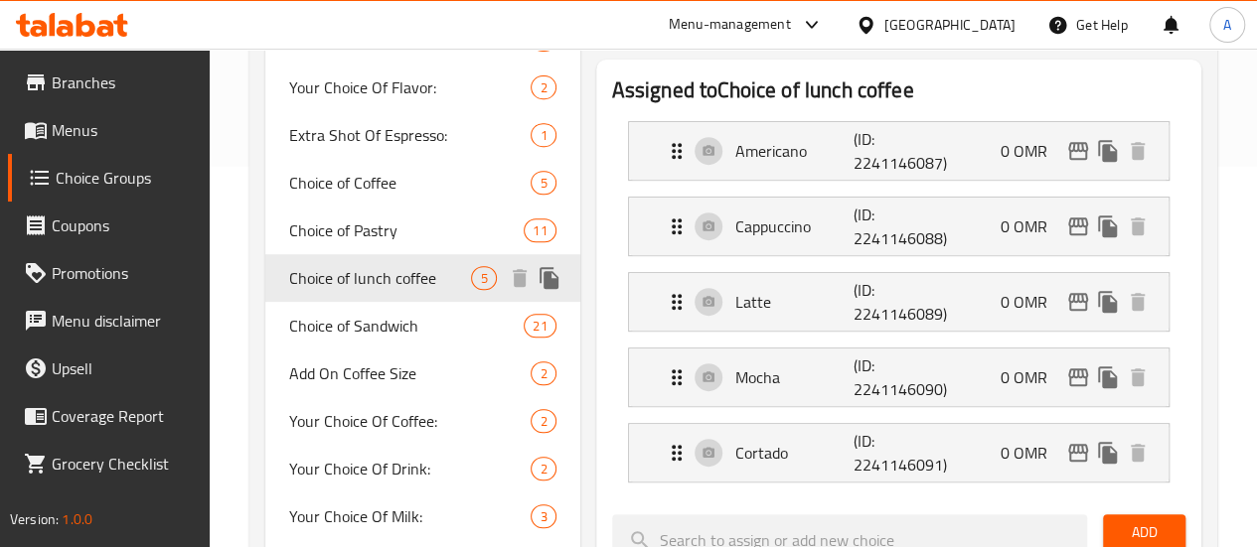
click at [368, 288] on span "Choice of lunch coffee" at bounding box center [380, 278] width 183 height 24
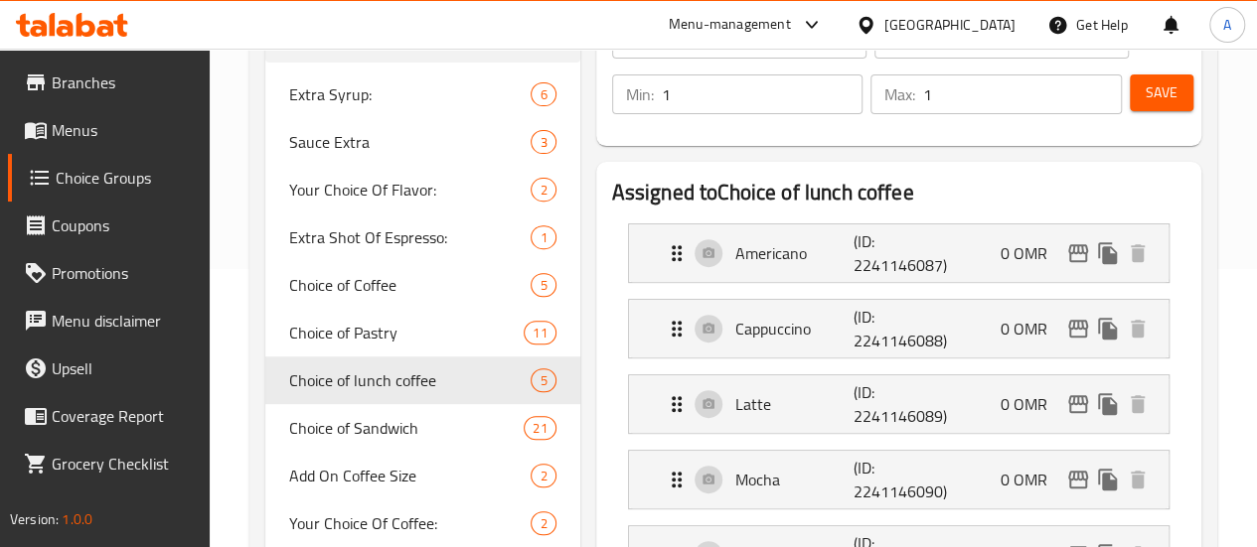
scroll to position [281, 0]
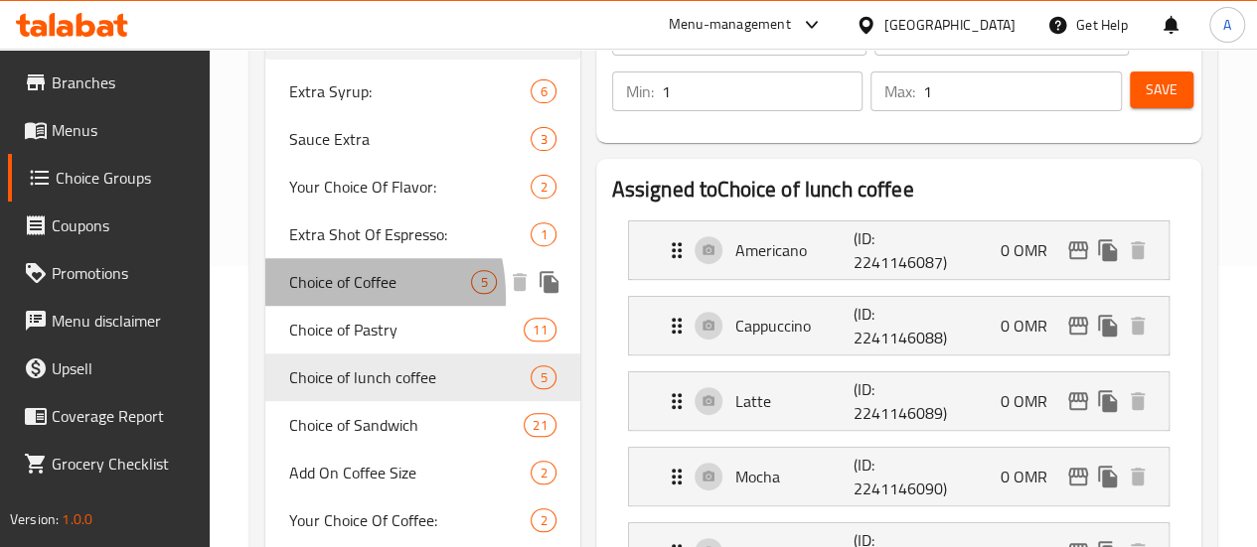
click at [312, 294] on span "Choice of Coffee" at bounding box center [380, 282] width 183 height 24
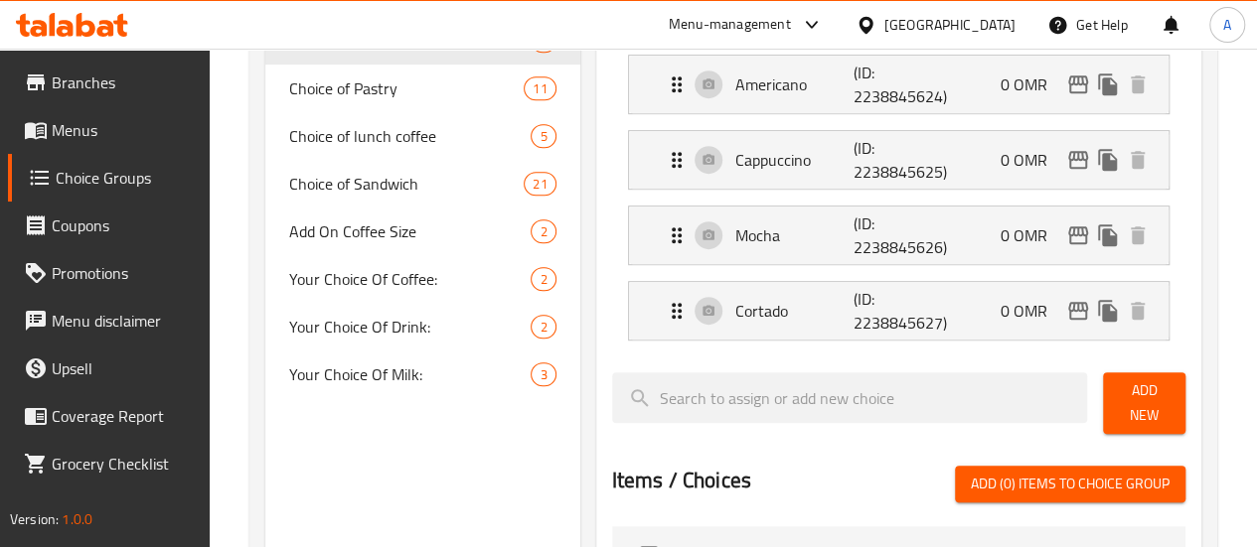
scroll to position [679, 0]
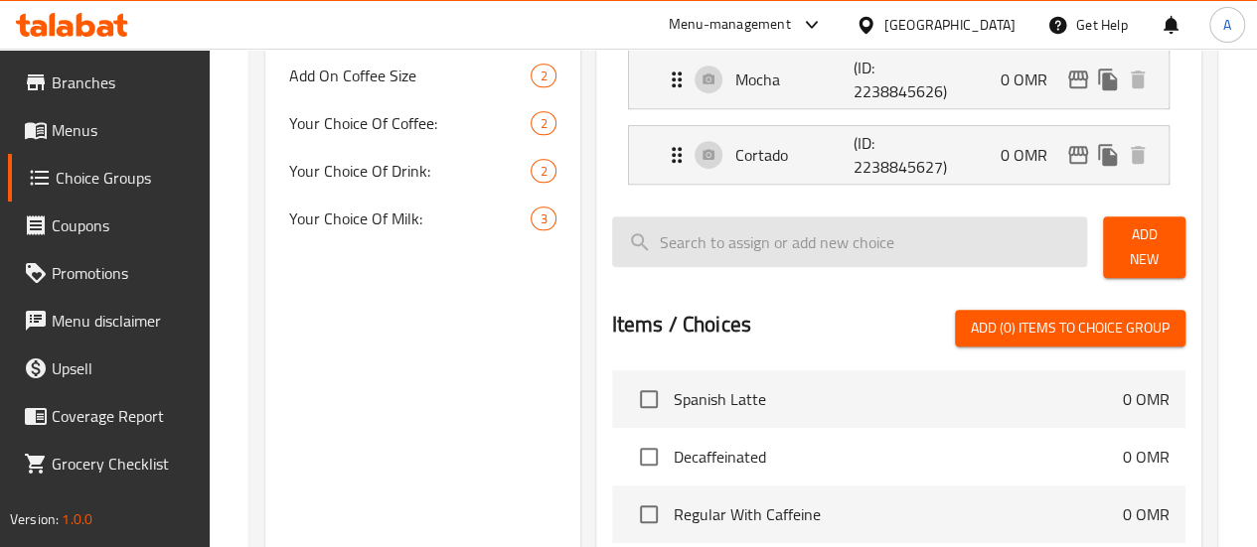
click at [773, 241] on input "search" at bounding box center [850, 242] width 476 height 51
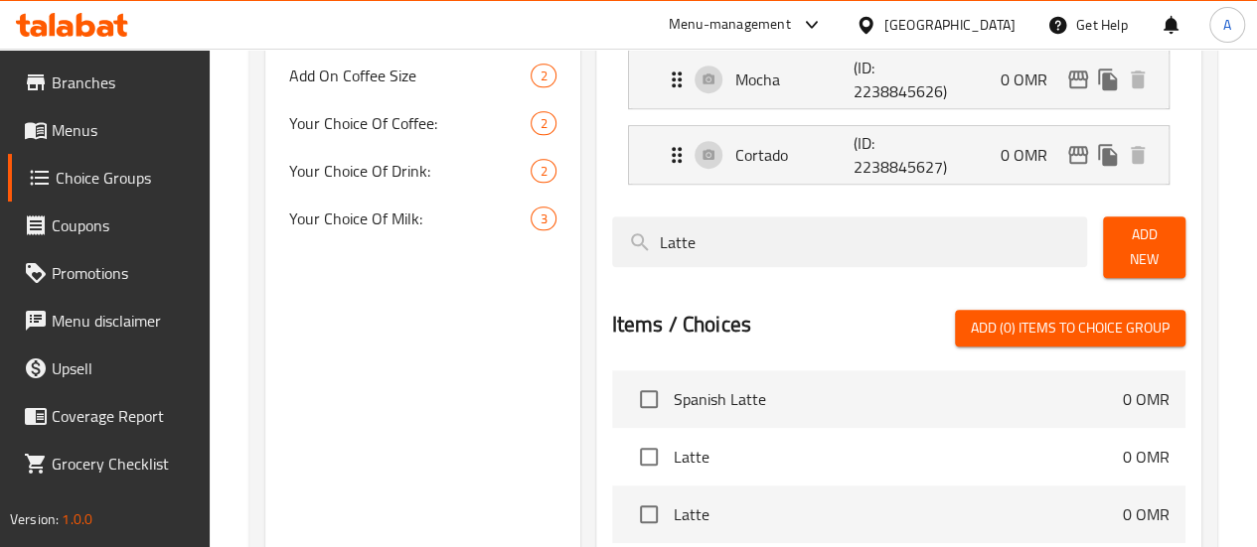
click at [1141, 237] on span "Add New" at bounding box center [1144, 248] width 51 height 50
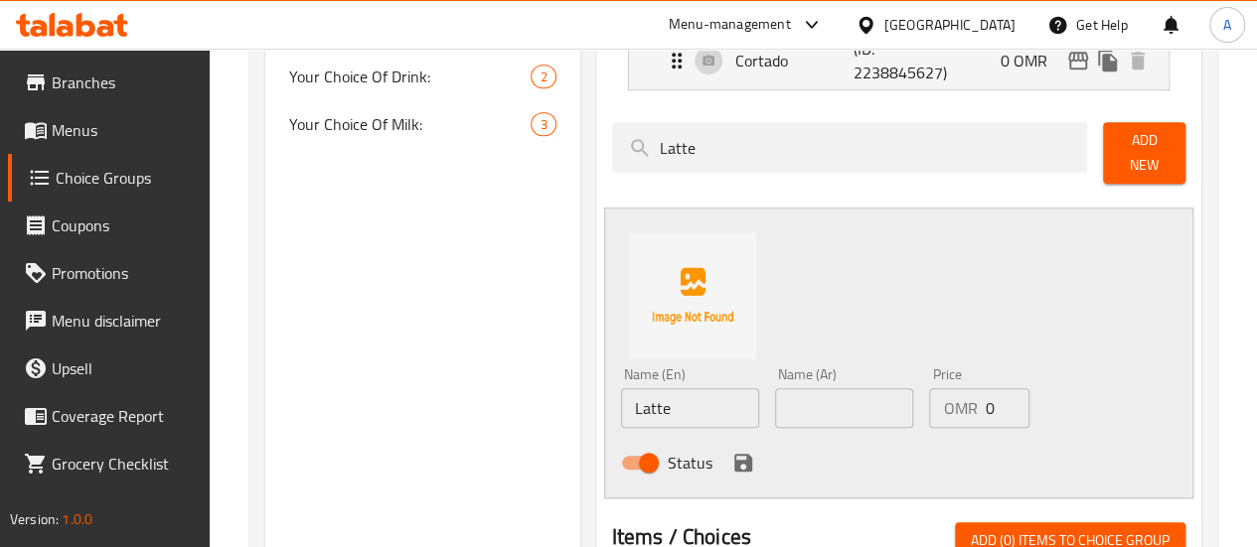
scroll to position [877, 0]
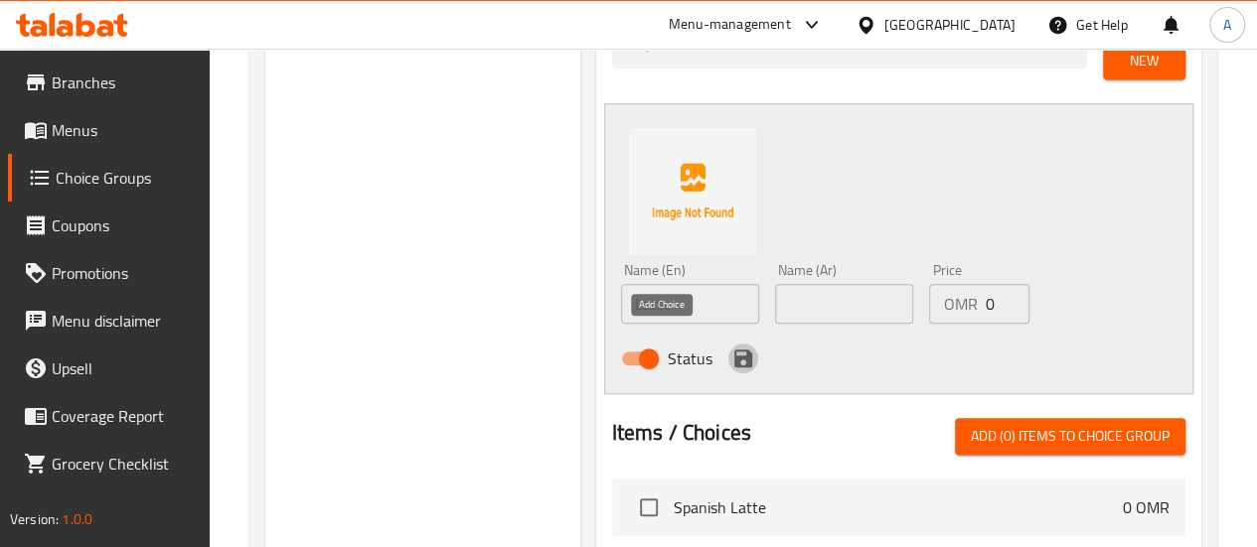
drag, startPoint x: 652, startPoint y: 352, endPoint x: 684, endPoint y: 345, distance: 33.5
click at [731, 352] on icon "save" at bounding box center [743, 359] width 24 height 24
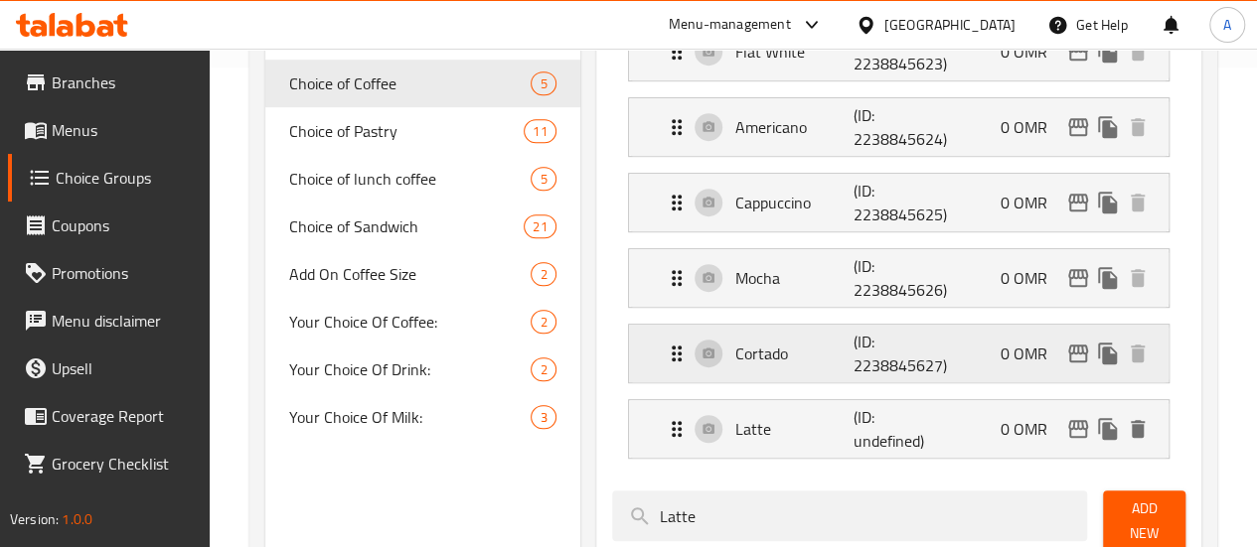
scroll to position [679, 0]
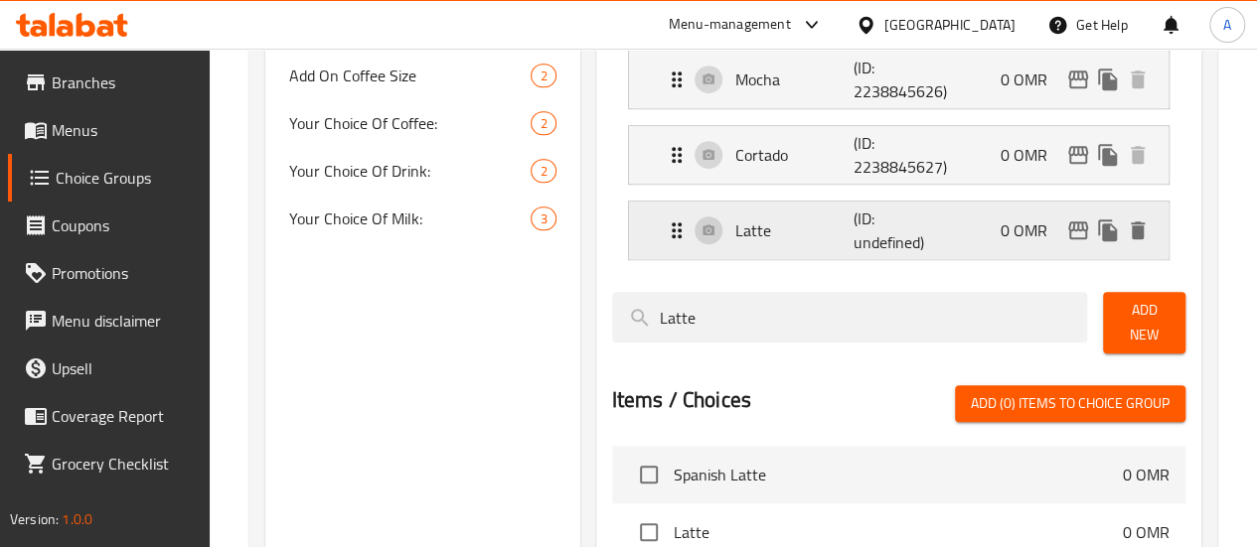
click at [735, 238] on p "Latte" at bounding box center [794, 231] width 119 height 24
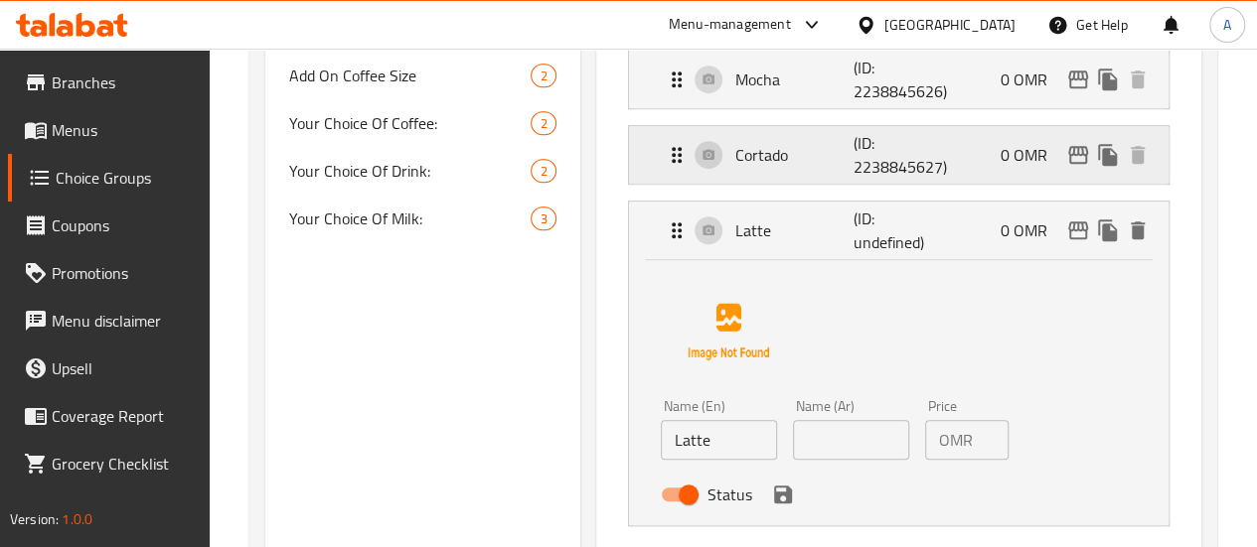
click at [733, 172] on div "Cortado (ID: 2238845627) 0 OMR" at bounding box center [905, 155] width 480 height 58
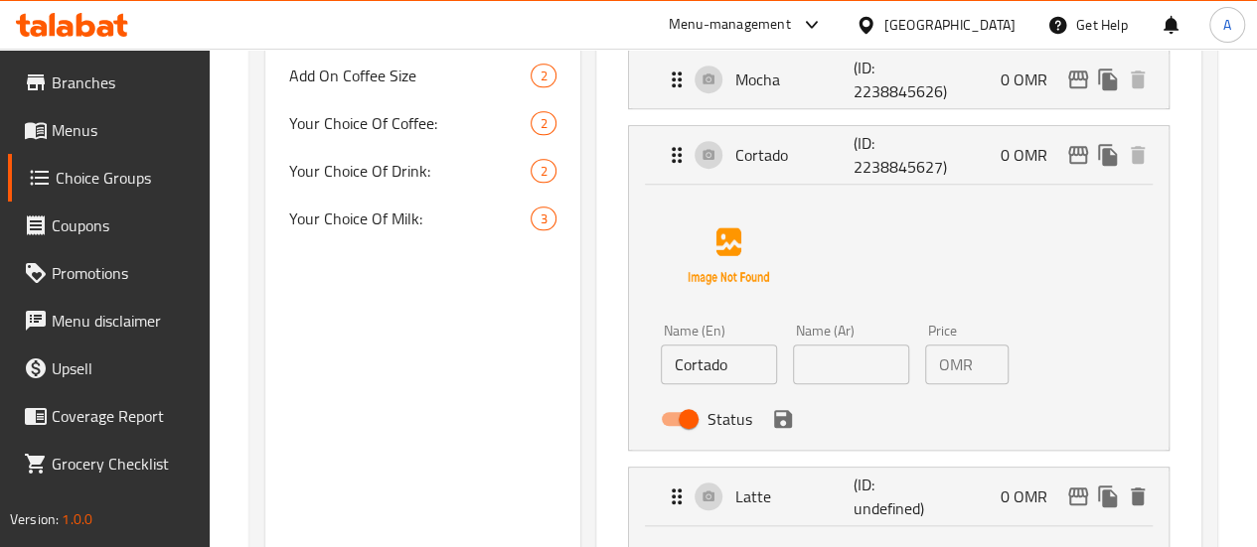
click at [713, 125] on div "Cortado (ID: 2238845627) 0 OMR Name (En) Cortado Name (En) Name (Ar) Name (Ar) …" at bounding box center [898, 288] width 541 height 326
click at [737, 92] on div "Mocha (ID: 2238845626) 0 OMR" at bounding box center [905, 80] width 480 height 58
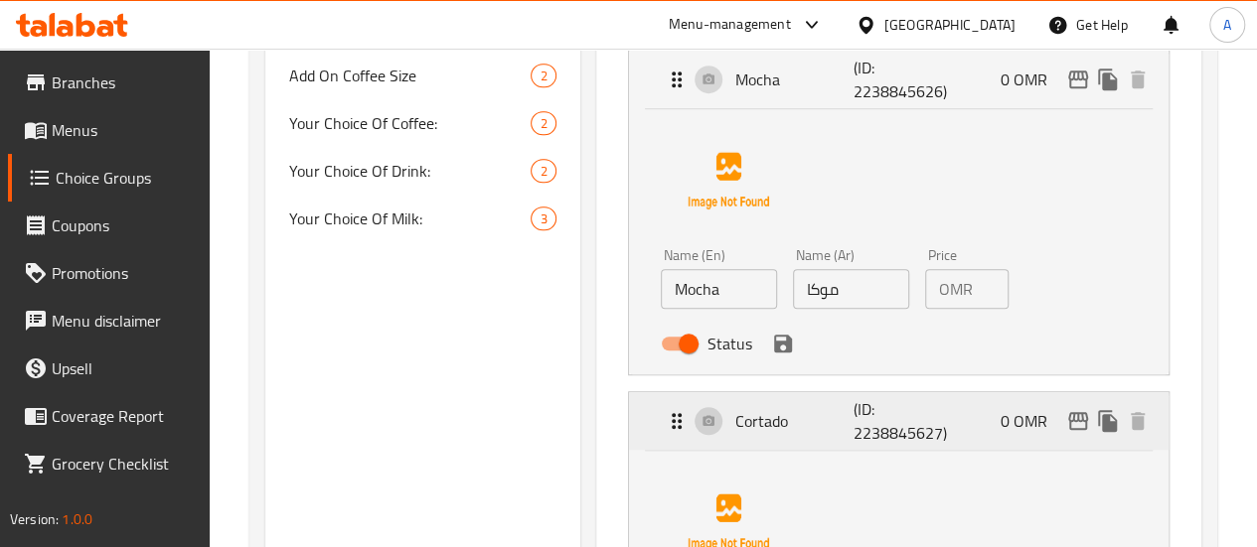
click at [735, 414] on p "Cortado" at bounding box center [794, 421] width 119 height 24
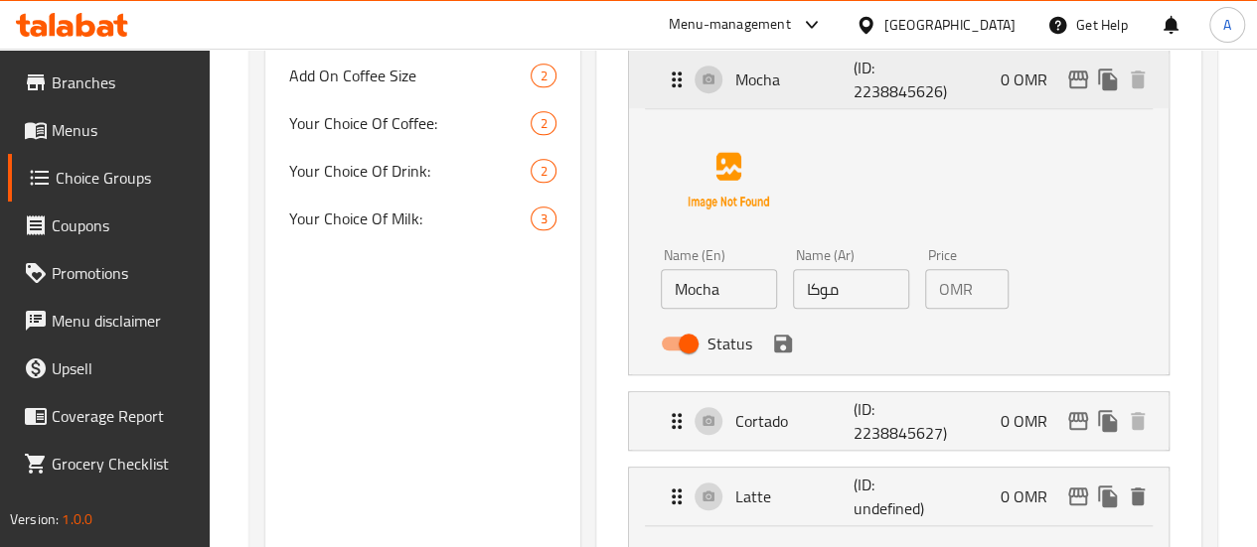
click at [712, 97] on div "Mocha (ID: 2238845626) 0 OMR" at bounding box center [905, 80] width 480 height 58
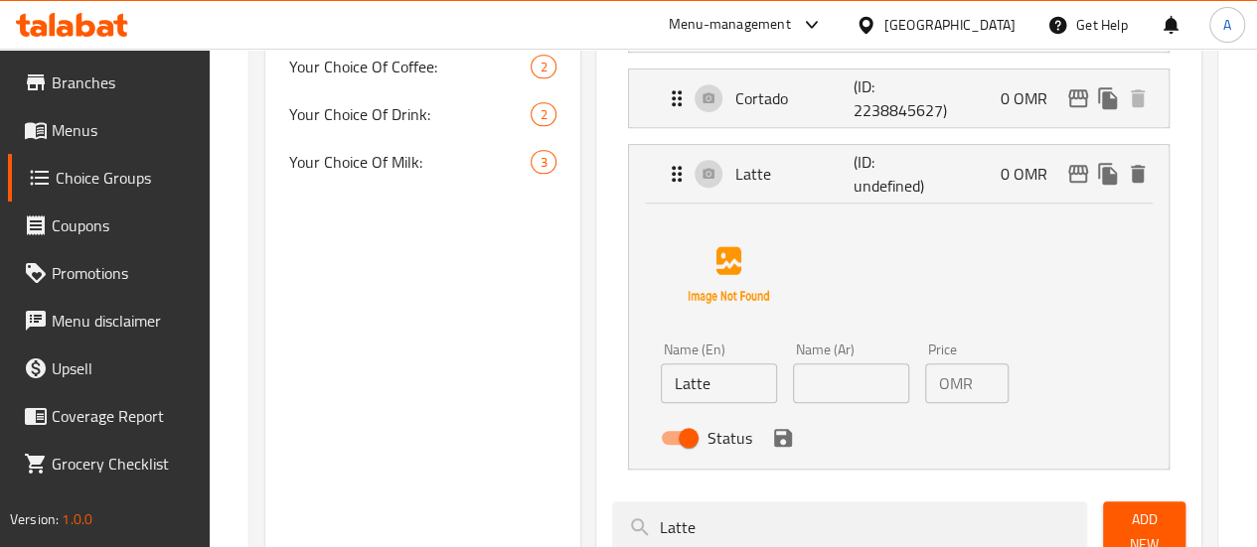
scroll to position [778, 0]
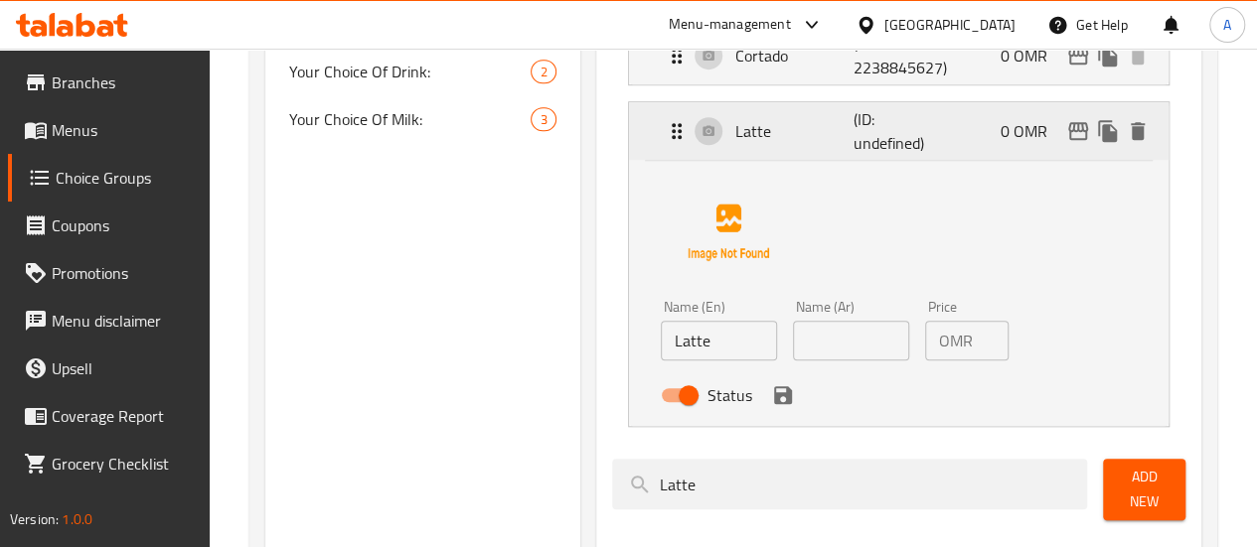
click at [853, 114] on p "(ID: undefined)" at bounding box center [892, 131] width 79 height 48
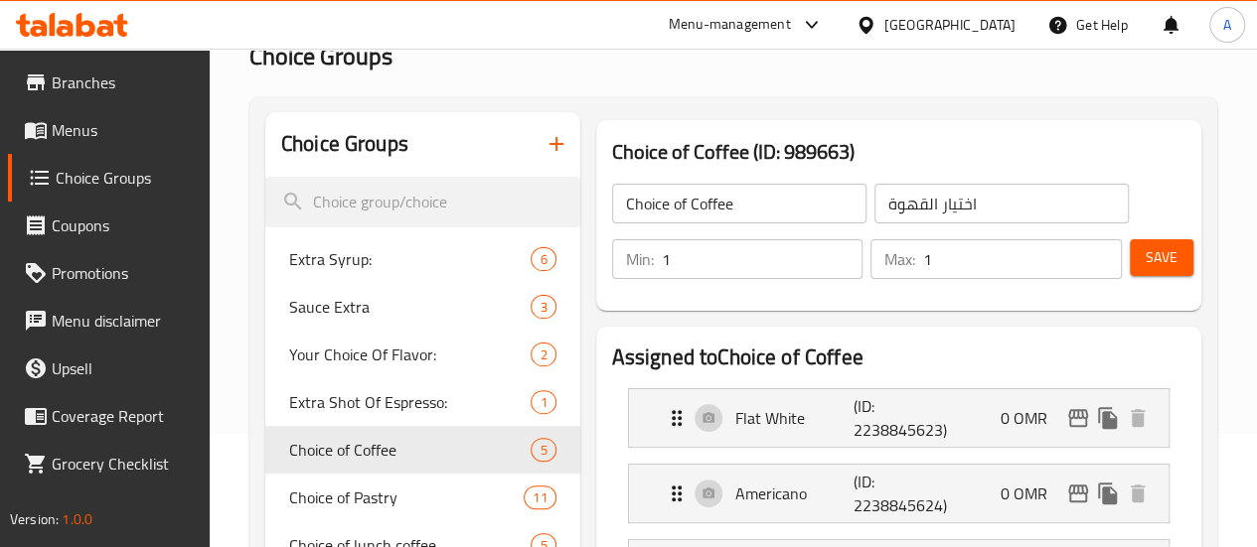
scroll to position [82, 0]
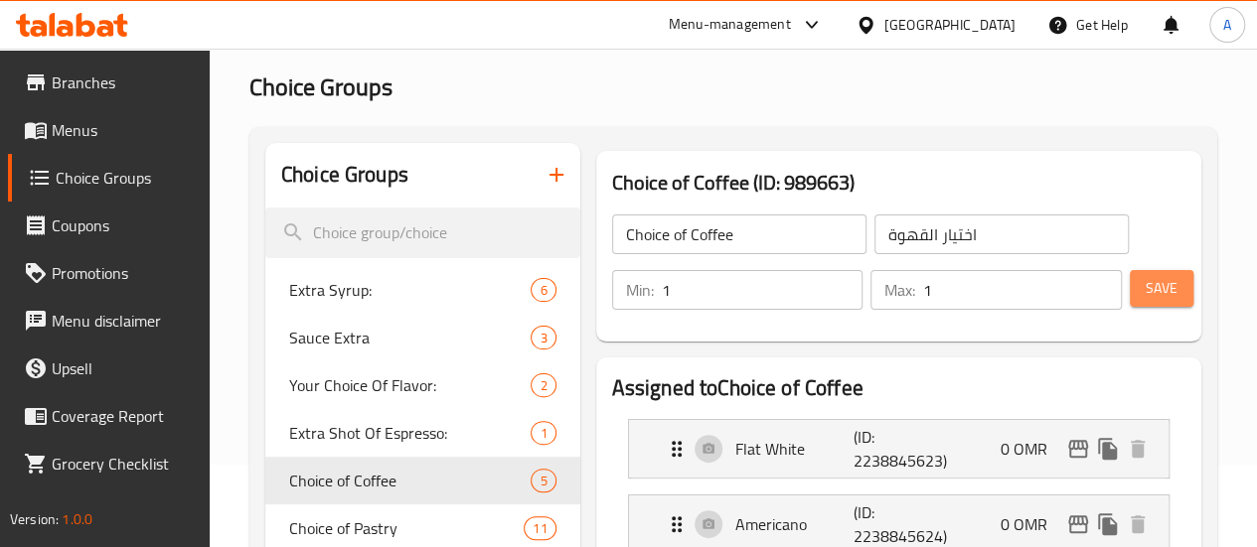
click at [1152, 287] on span "Save" at bounding box center [1161, 288] width 32 height 25
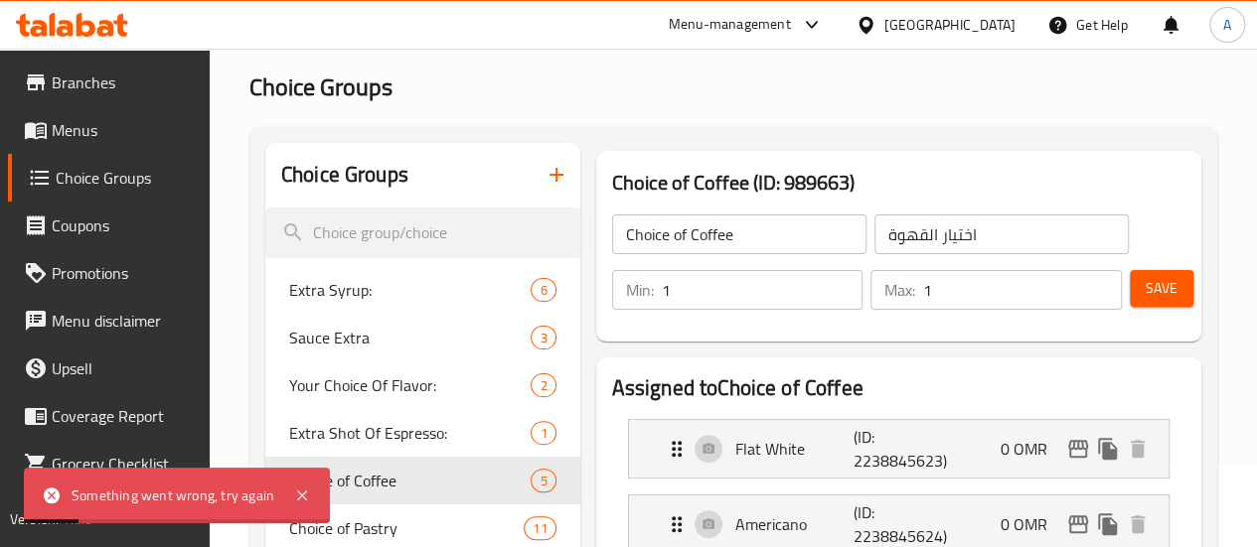
click at [1145, 278] on span "Save" at bounding box center [1161, 288] width 32 height 25
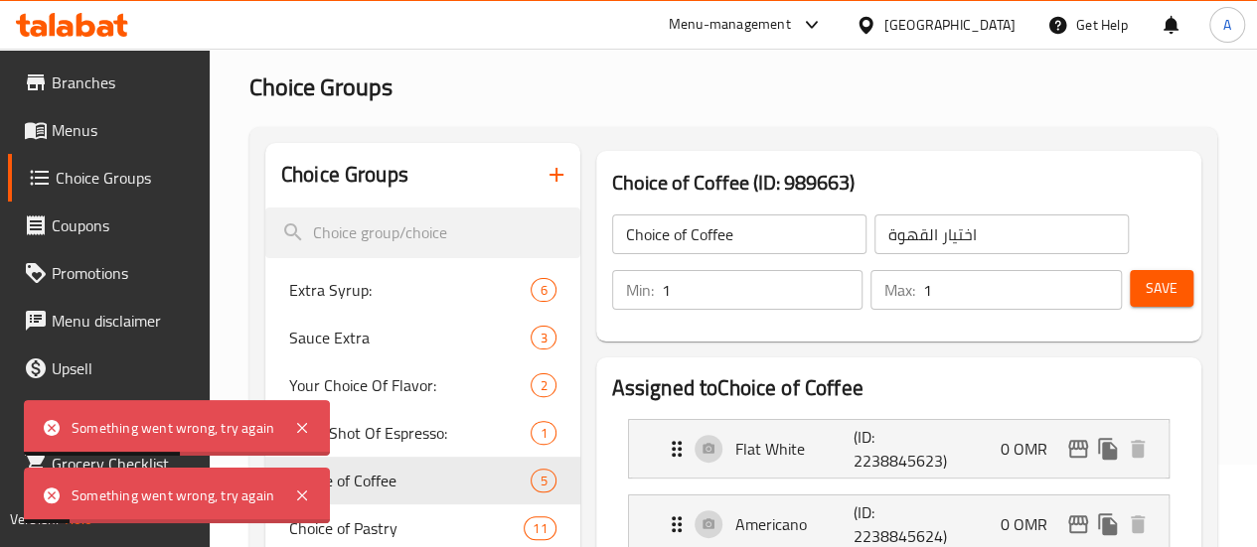
click at [79, 138] on span "Menus" at bounding box center [123, 130] width 142 height 24
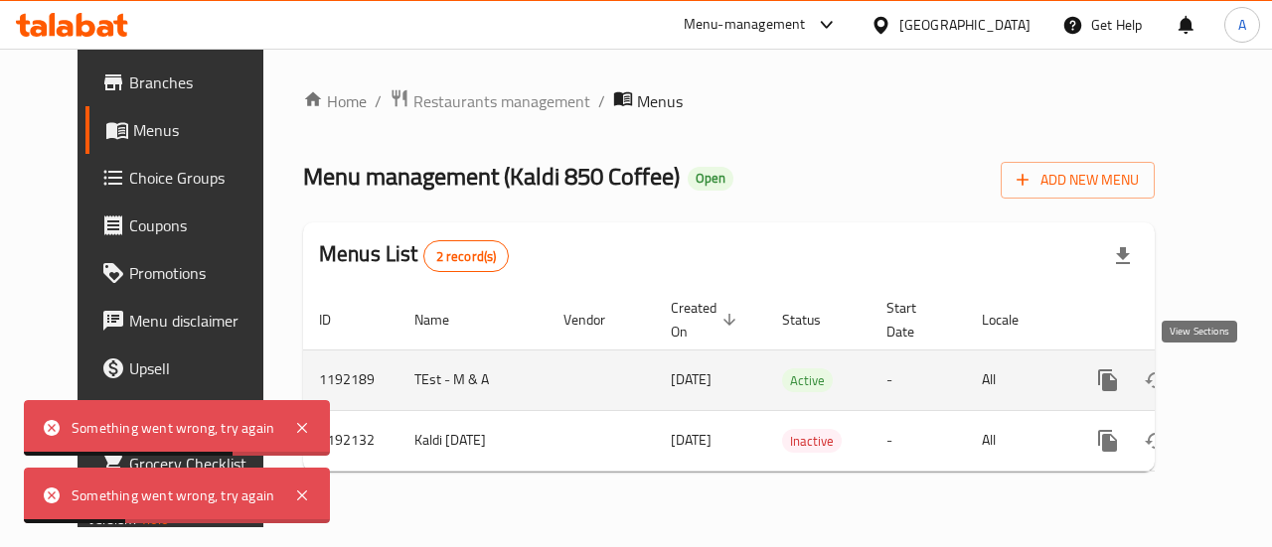
click at [1239, 373] on icon "enhanced table" at bounding box center [1251, 381] width 24 height 24
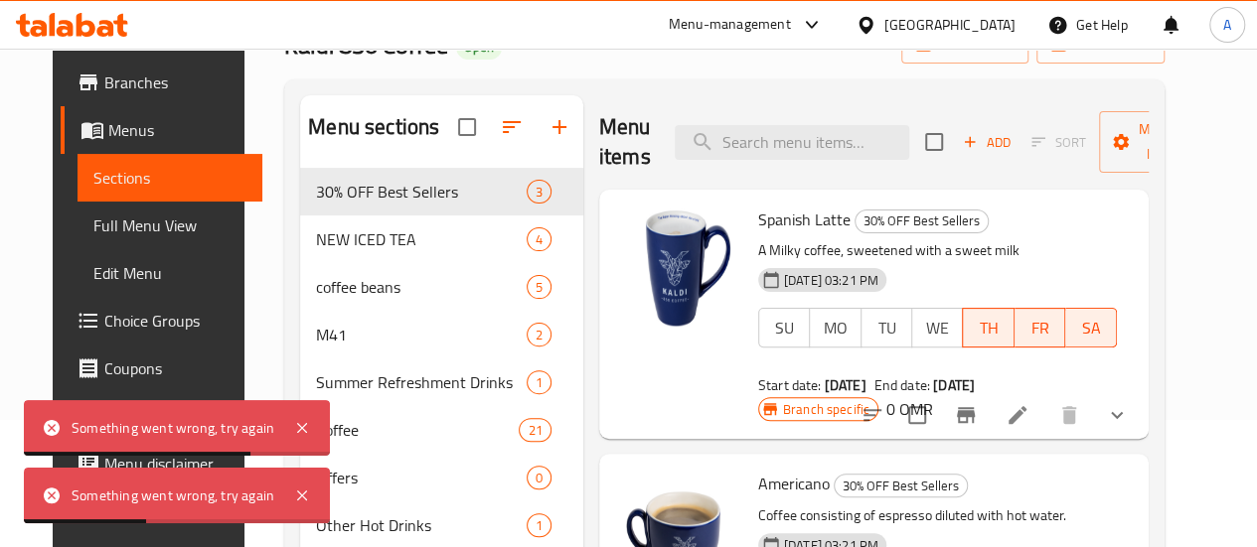
scroll to position [199, 0]
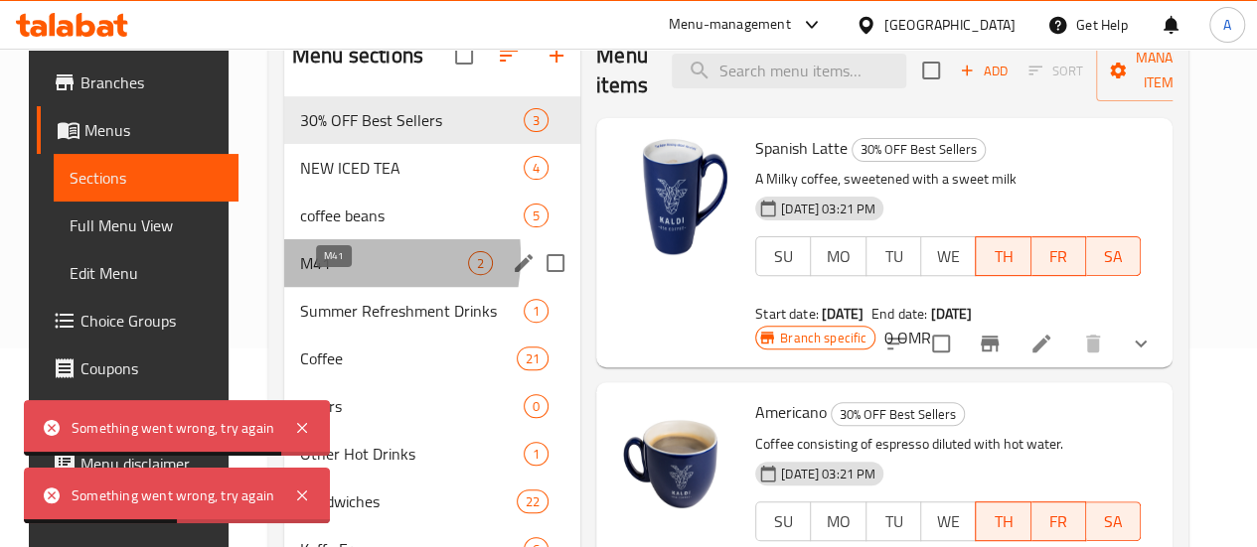
click at [301, 275] on span "M41" at bounding box center [384, 263] width 168 height 24
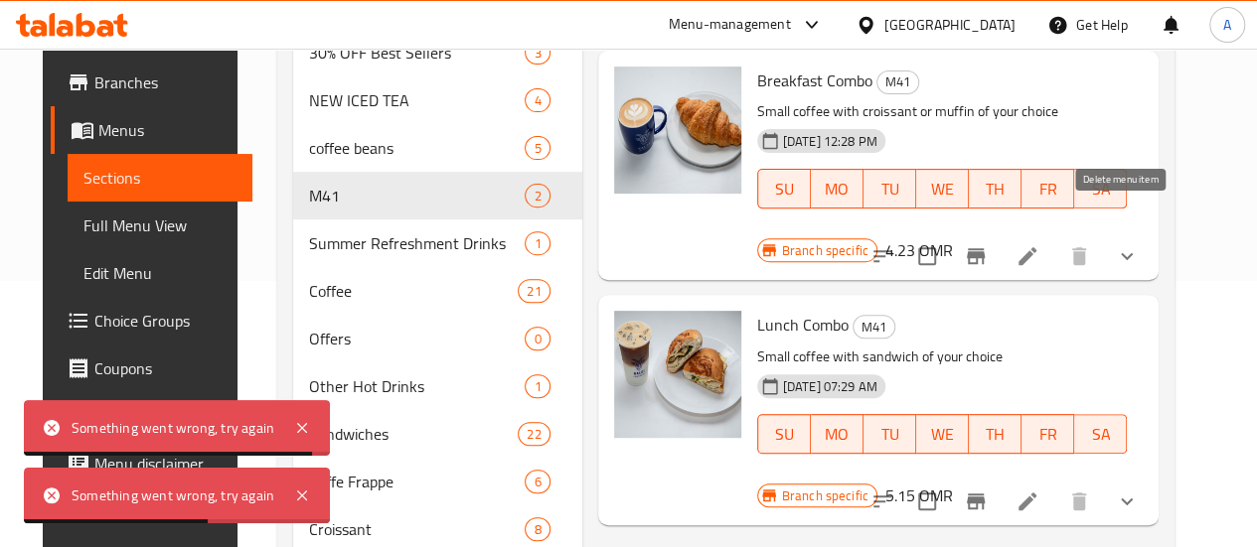
scroll to position [298, 0]
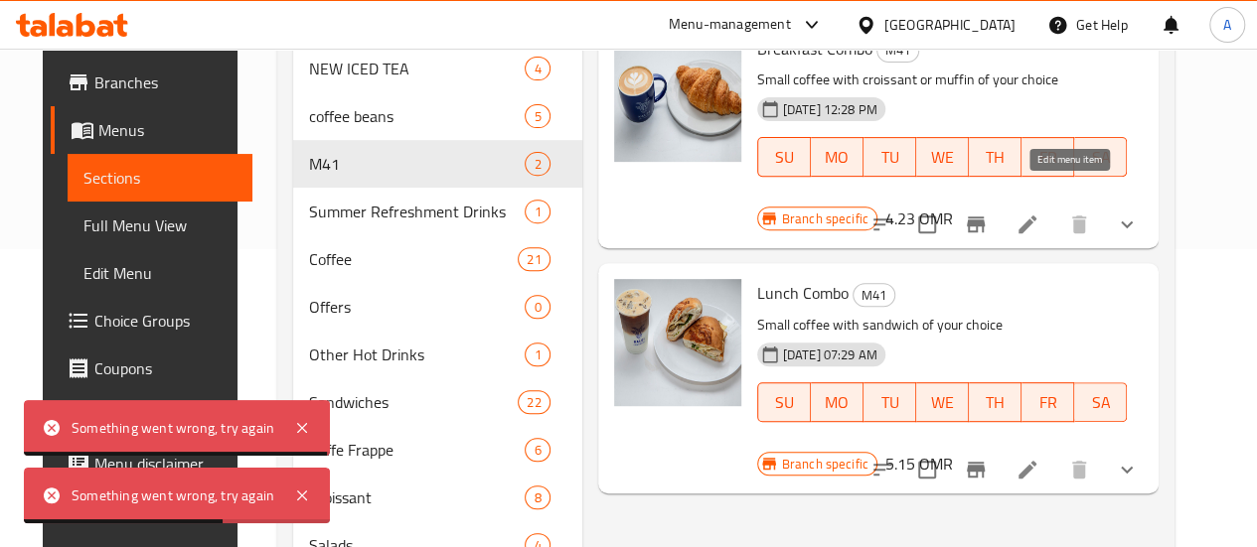
click at [1039, 213] on icon at bounding box center [1027, 225] width 24 height 24
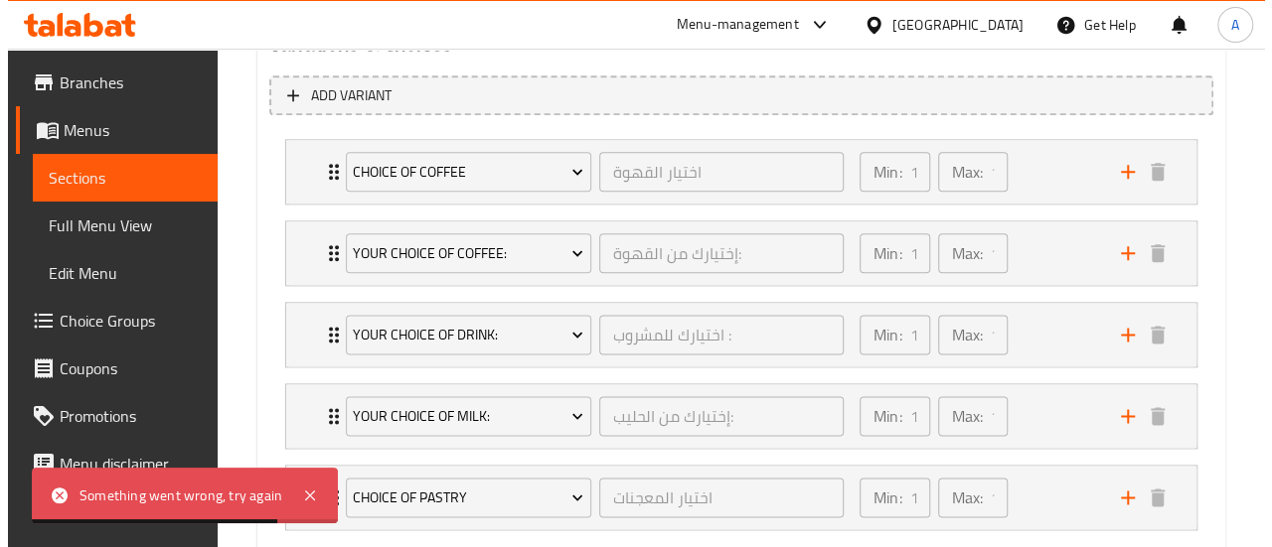
scroll to position [1240, 0]
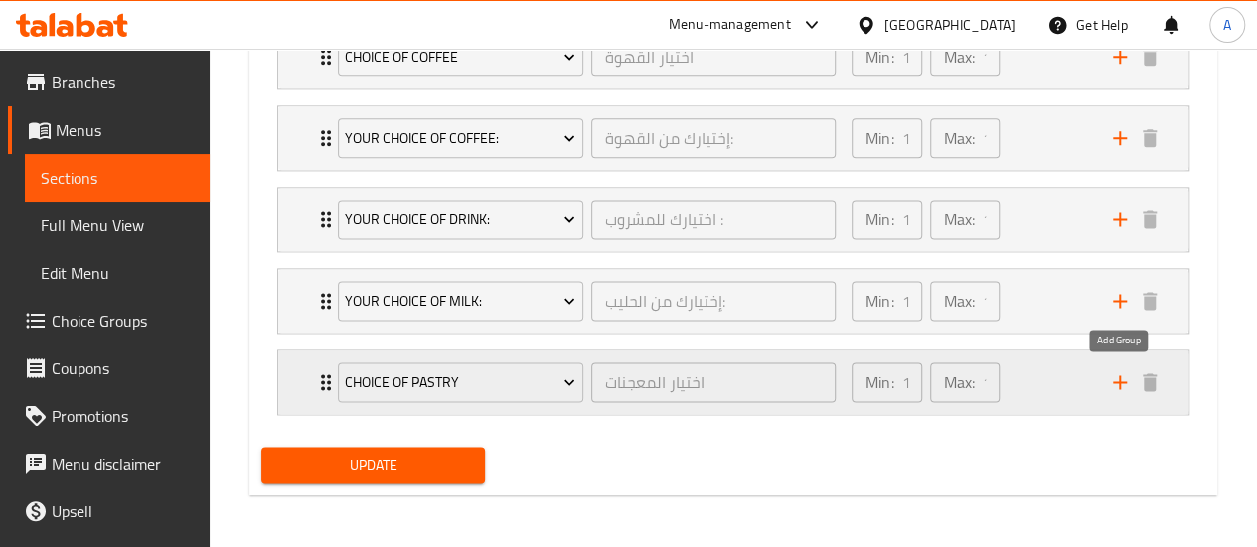
click at [1118, 383] on icon "add" at bounding box center [1120, 383] width 24 height 24
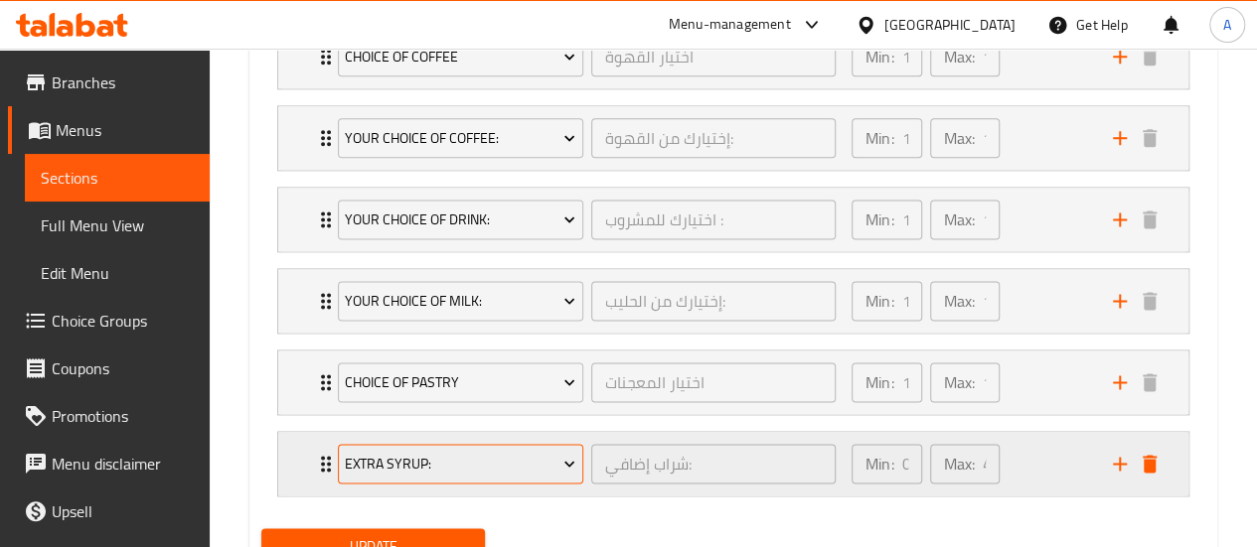
click at [445, 454] on span "Extra Syrup:" at bounding box center [460, 464] width 230 height 25
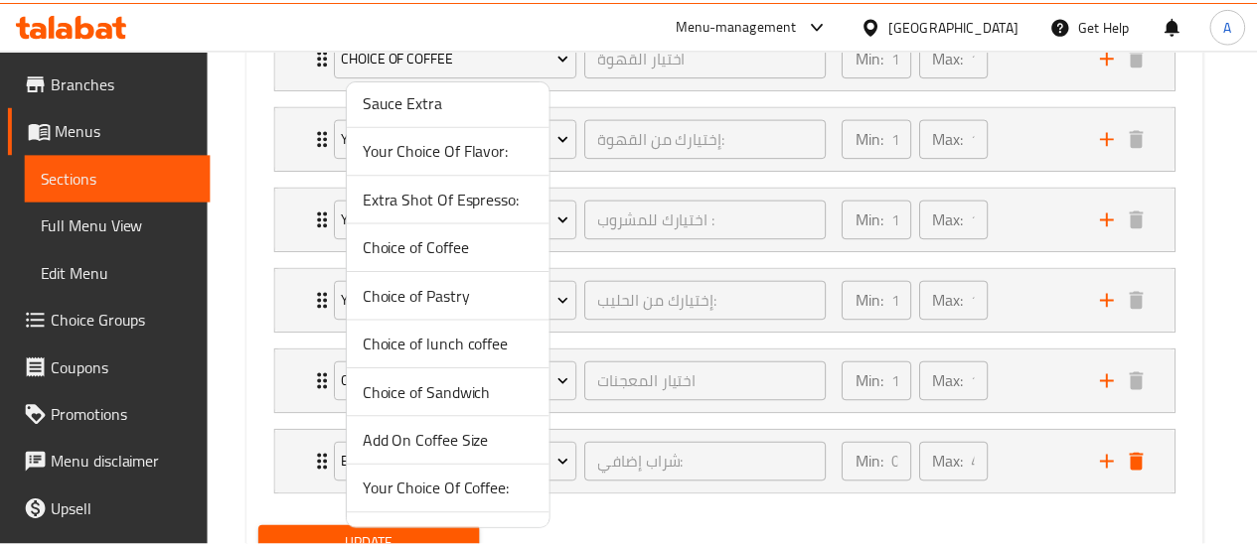
scroll to position [144, 0]
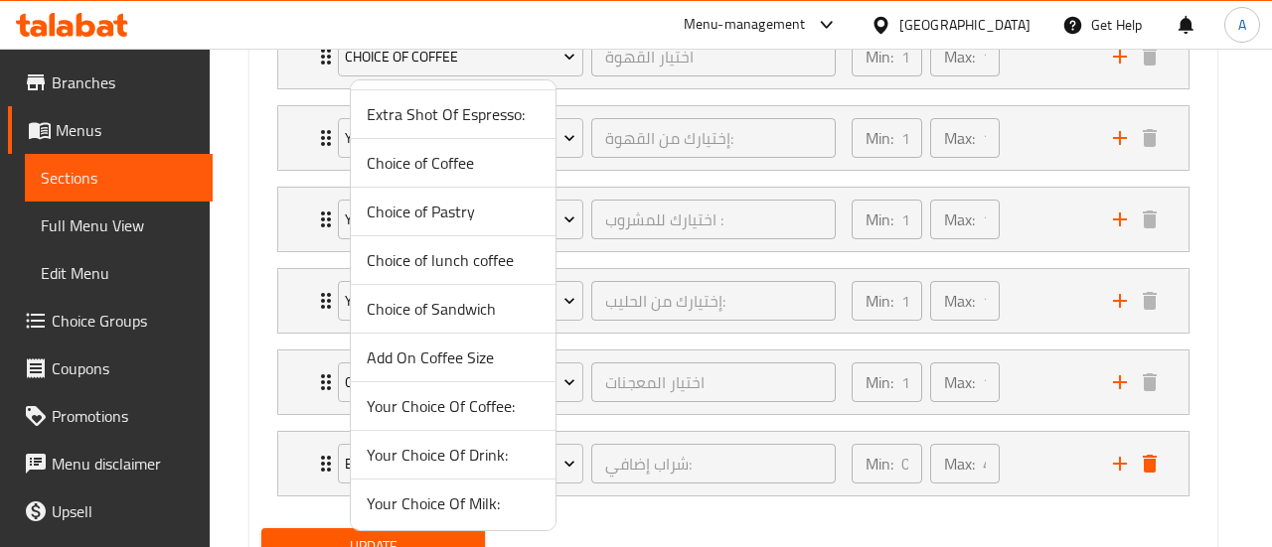
click at [440, 363] on span "Add On Coffee Size" at bounding box center [453, 358] width 173 height 24
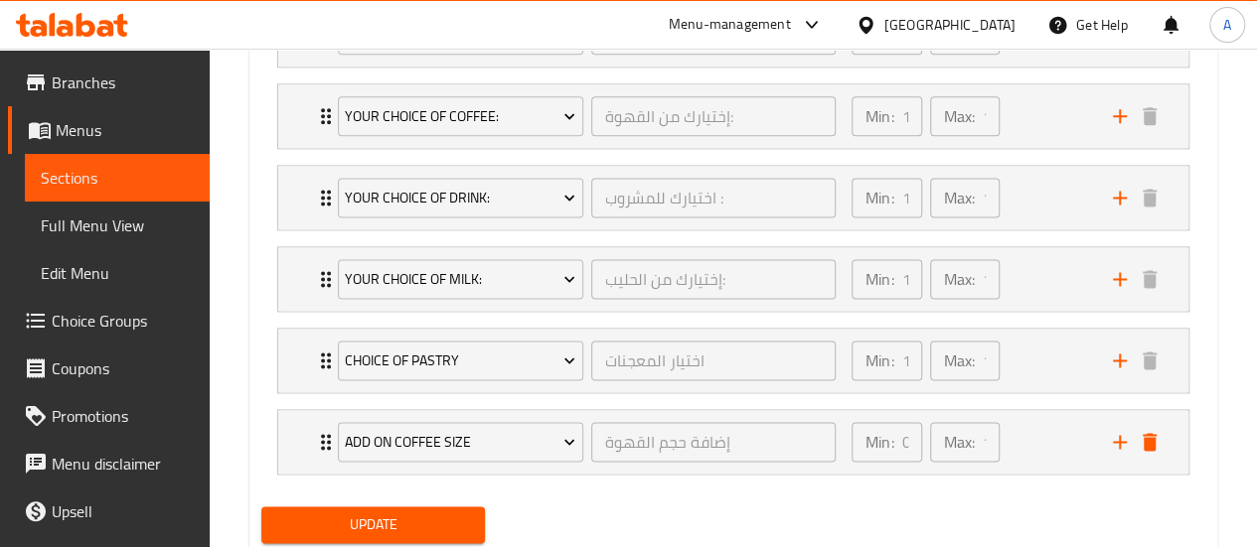
scroll to position [1321, 0]
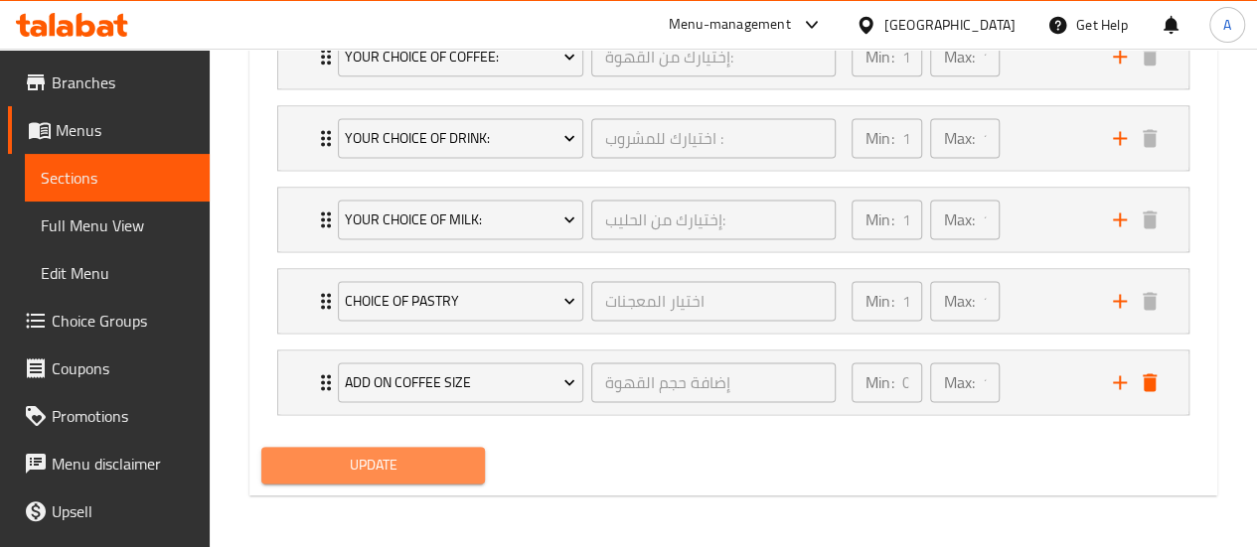
click at [423, 475] on button "Update" at bounding box center [373, 465] width 225 height 37
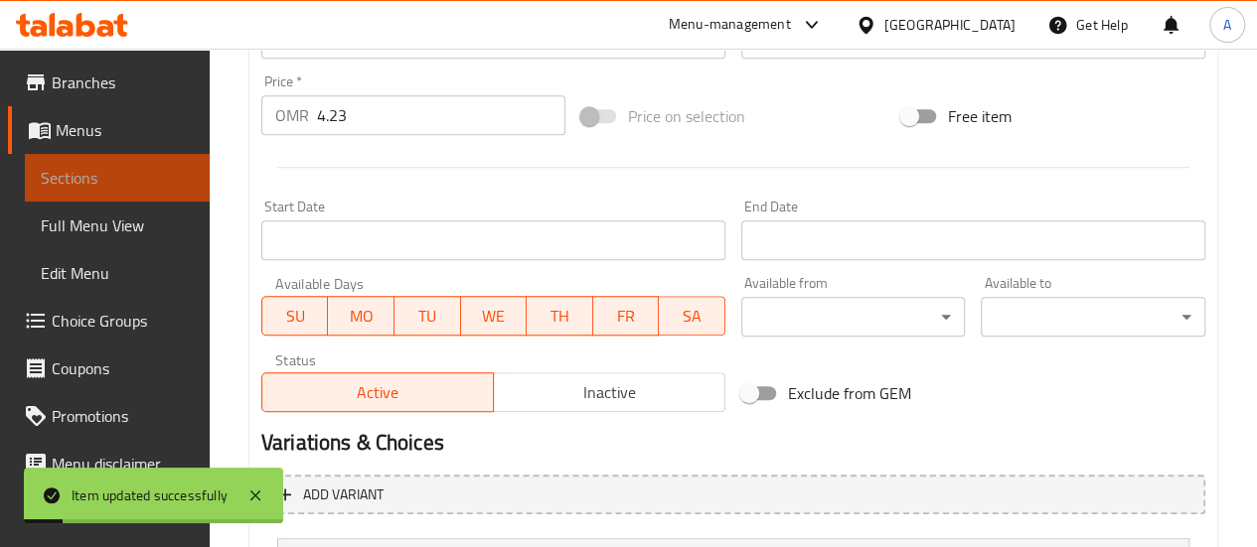
click at [128, 172] on span "Sections" at bounding box center [117, 178] width 153 height 24
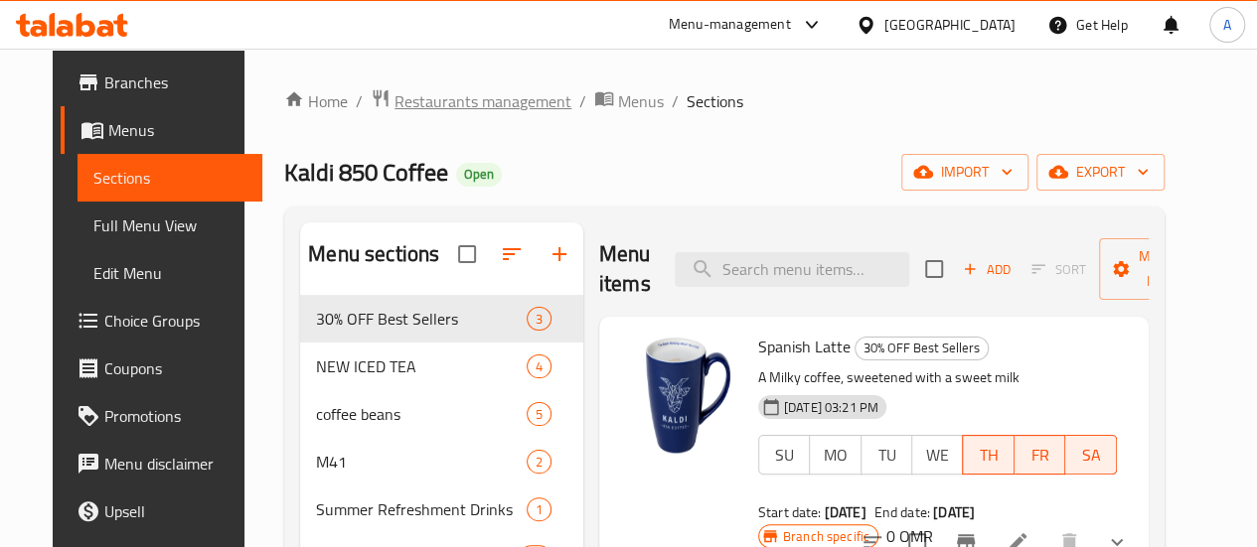
click at [497, 108] on span "Restaurants management" at bounding box center [482, 101] width 177 height 24
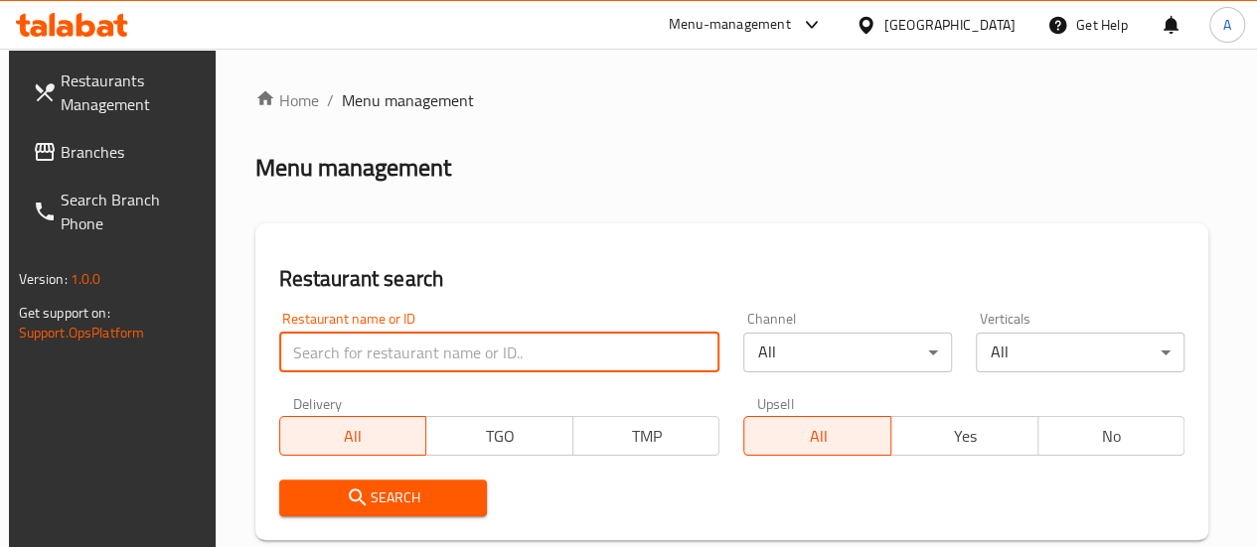
click at [387, 355] on input "search" at bounding box center [499, 353] width 441 height 40
click button "Search" at bounding box center [383, 498] width 209 height 37
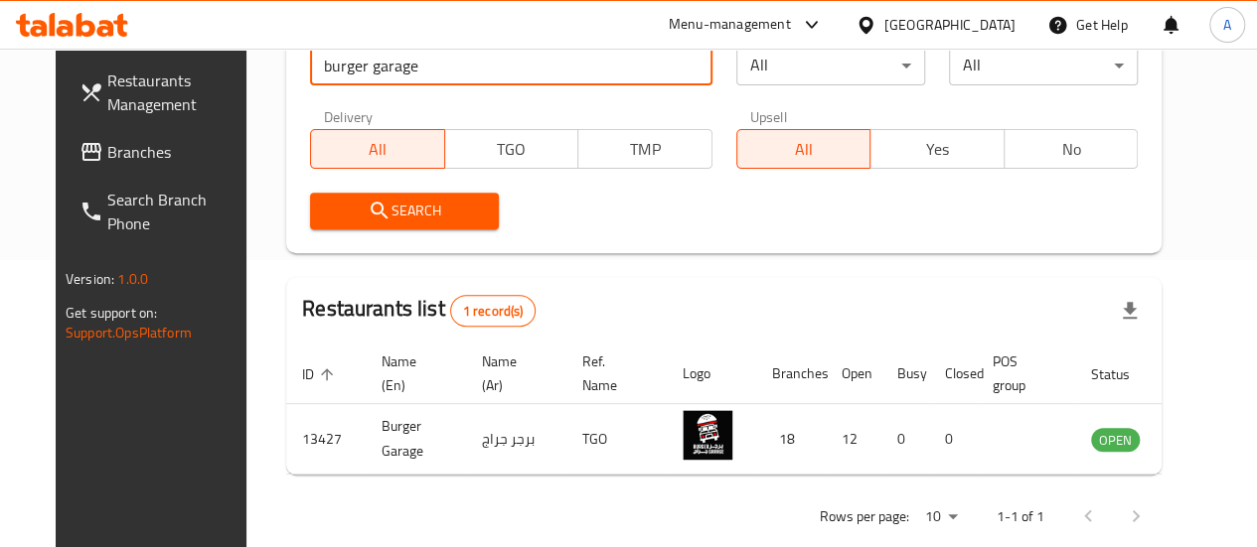
scroll to position [322, 0]
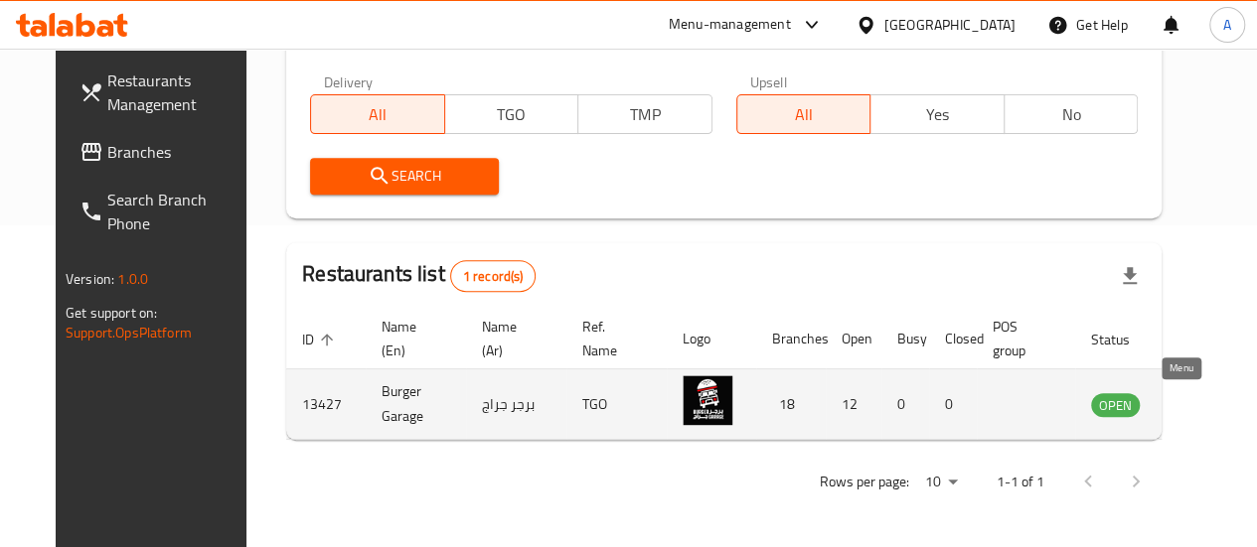
click at [1196, 406] on icon "enhanced table" at bounding box center [1207, 405] width 22 height 17
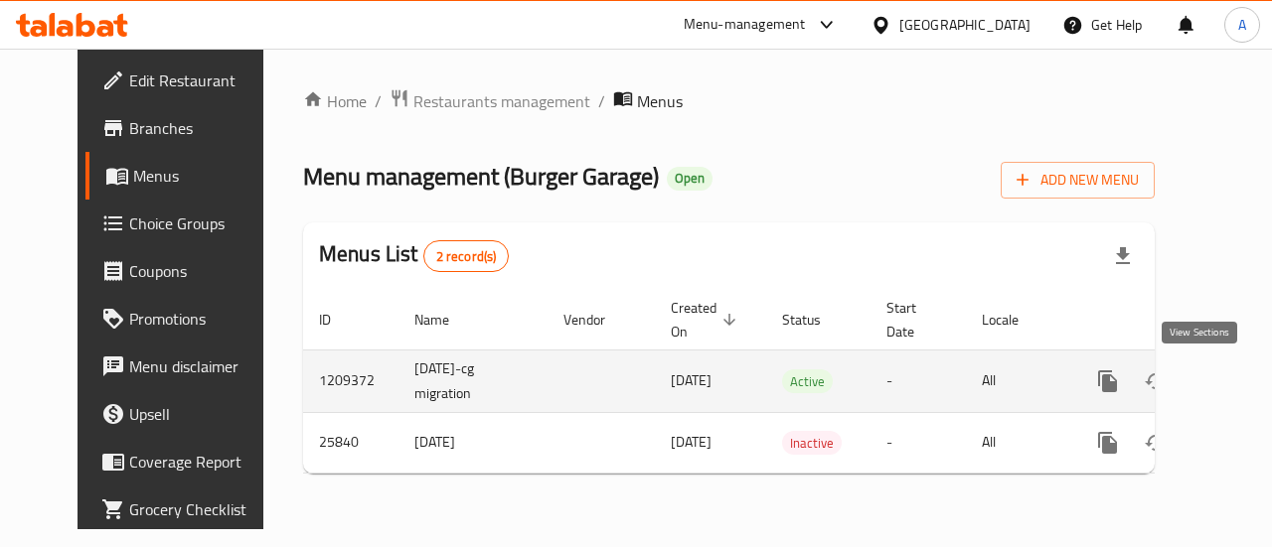
click at [1242, 379] on icon "enhanced table" at bounding box center [1251, 382] width 18 height 18
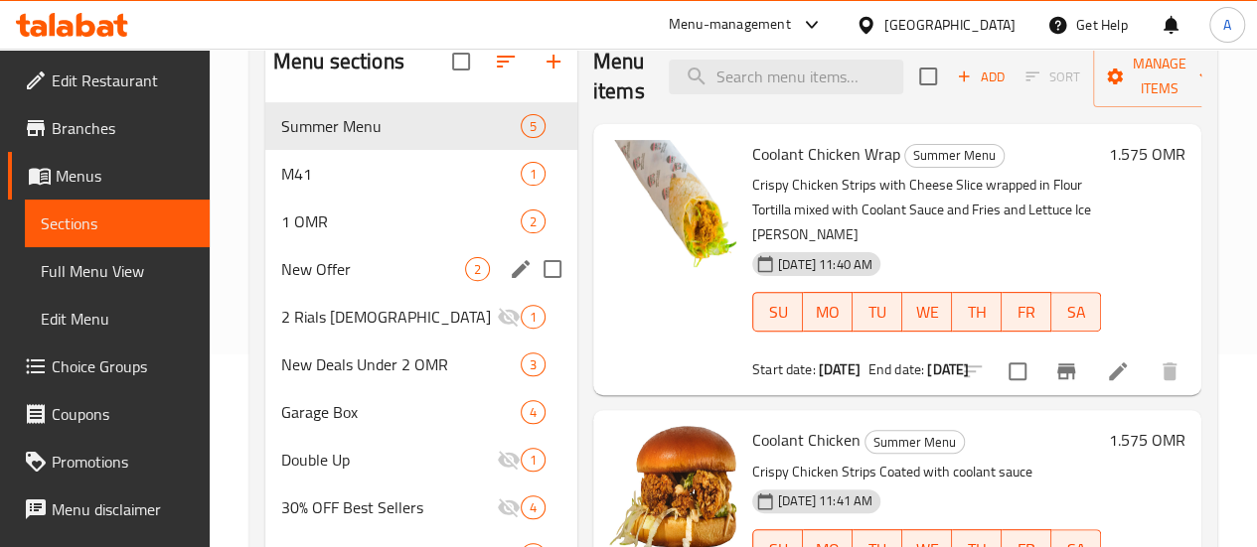
scroll to position [199, 0]
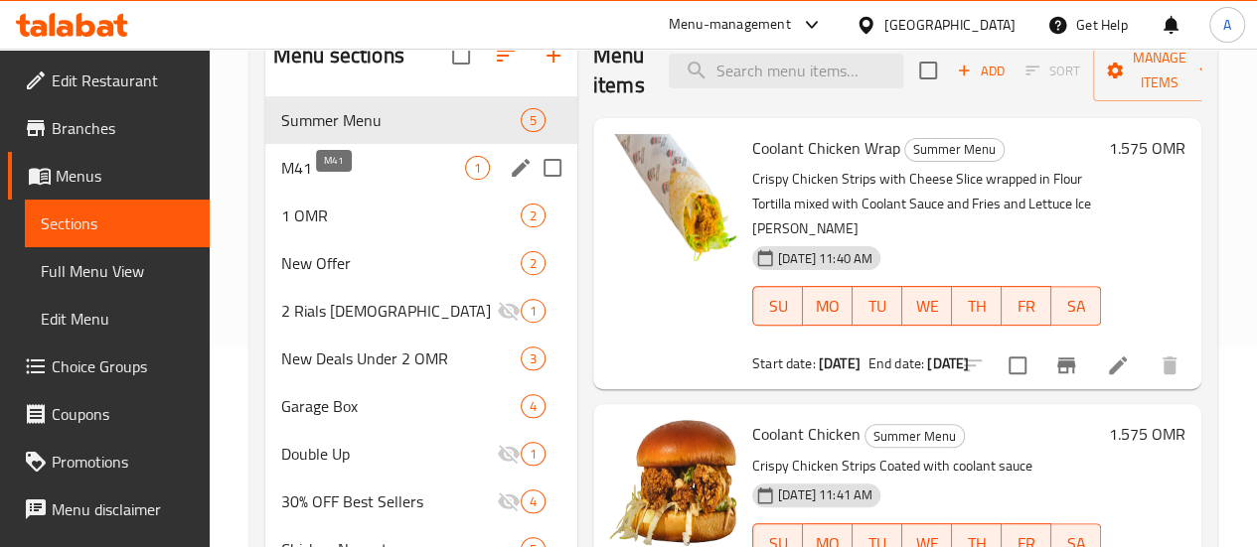
click at [334, 180] on div "M41 1" at bounding box center [421, 168] width 312 height 48
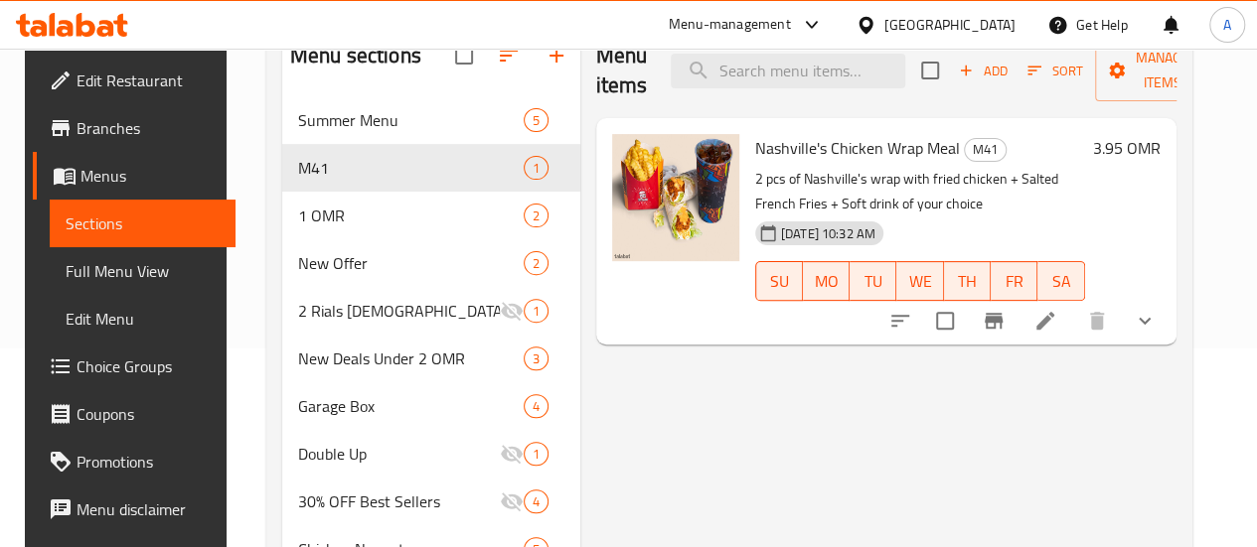
click at [1073, 327] on li at bounding box center [1045, 321] width 56 height 36
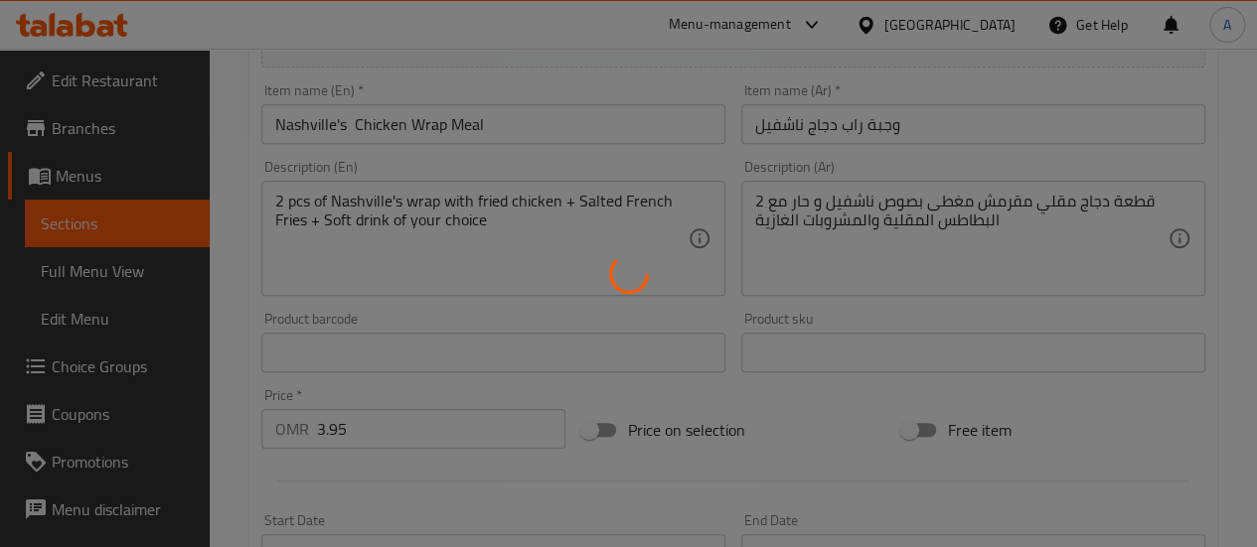
scroll to position [497, 0]
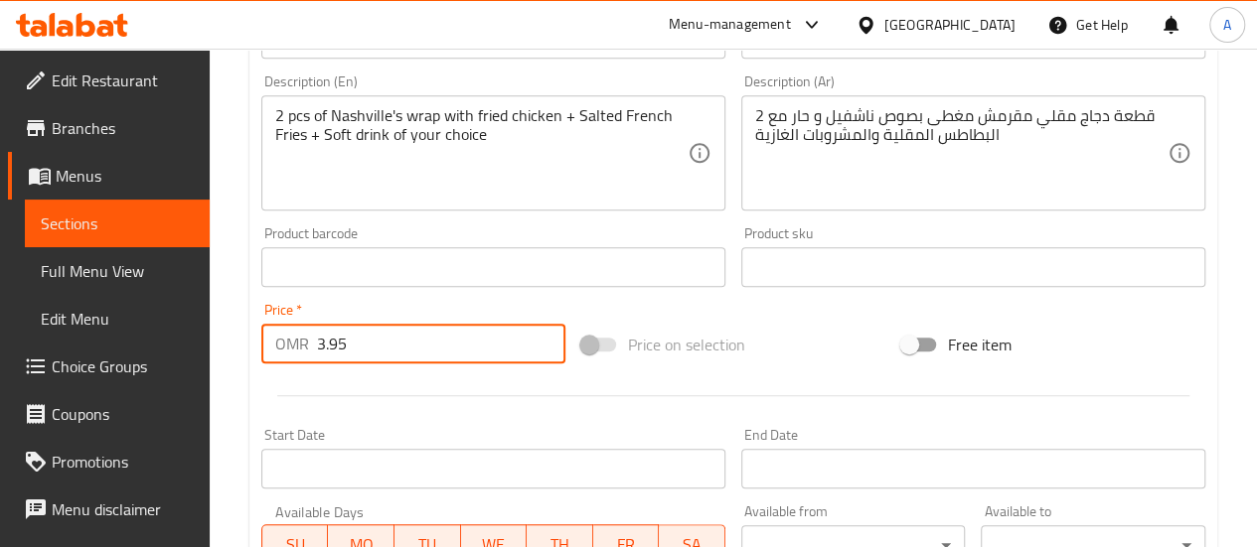
drag, startPoint x: 391, startPoint y: 348, endPoint x: 306, endPoint y: 346, distance: 85.5
click at [306, 346] on div "OMR 3.95 Price *" at bounding box center [413, 344] width 304 height 40
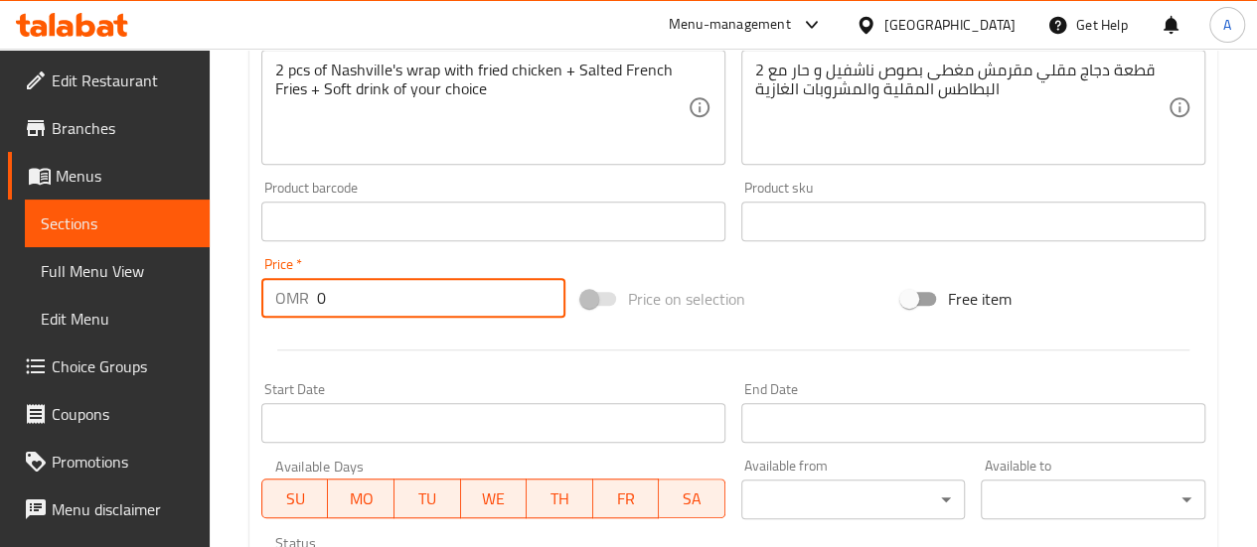
scroll to position [596, 0]
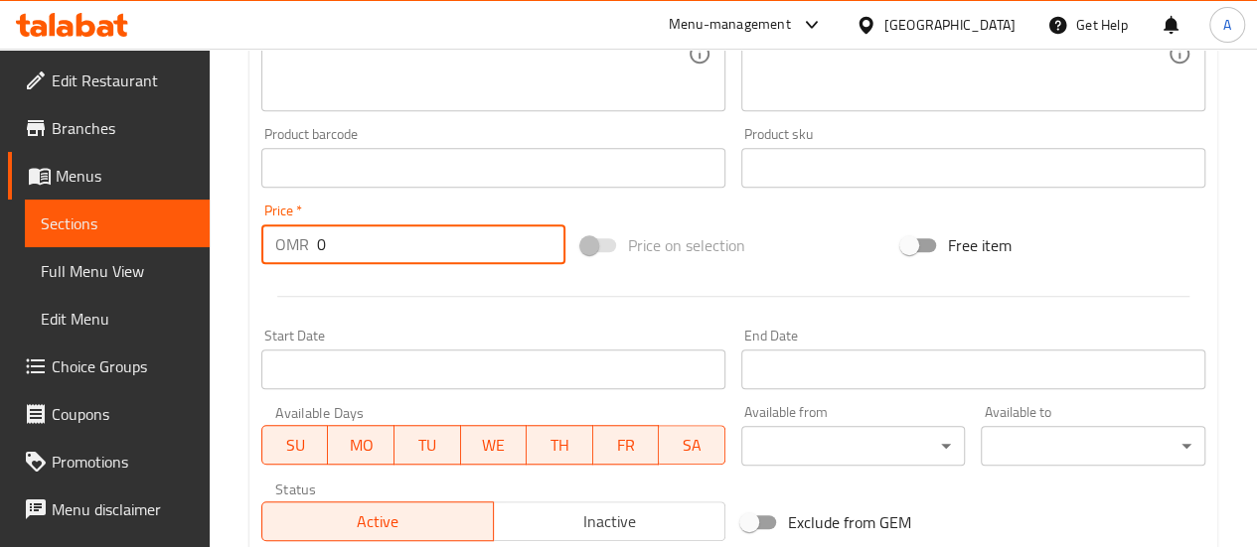
drag, startPoint x: 375, startPoint y: 241, endPoint x: 249, endPoint y: 230, distance: 125.6
click at [248, 232] on div "Home / Restaurants management / Menus / Sections / item / update M41 section Up…" at bounding box center [733, 161] width 1047 height 1417
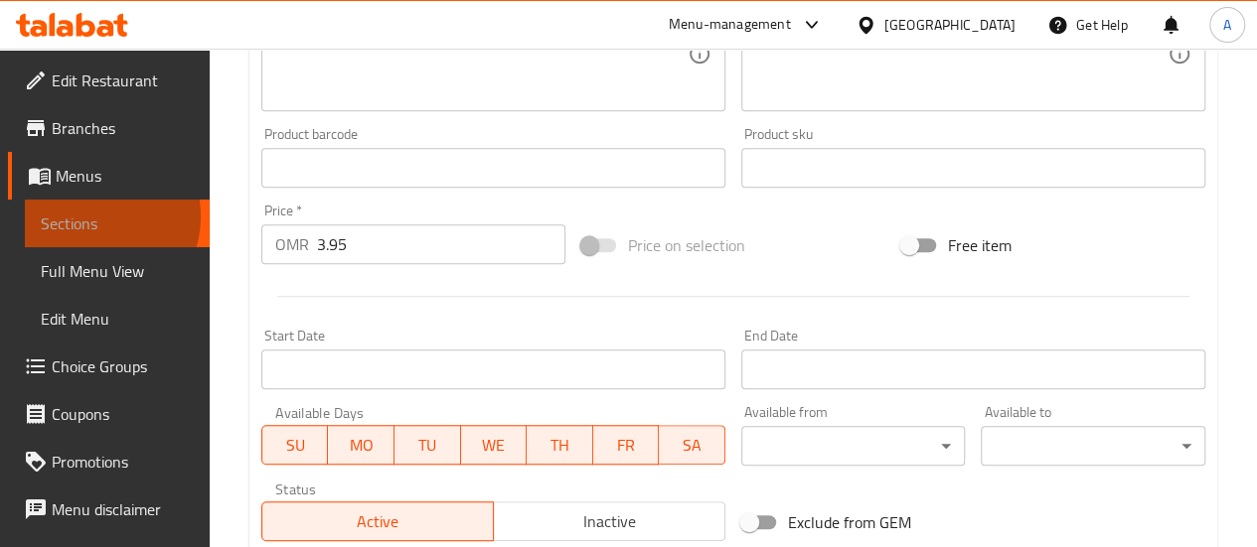
click at [91, 217] on span "Sections" at bounding box center [117, 224] width 153 height 24
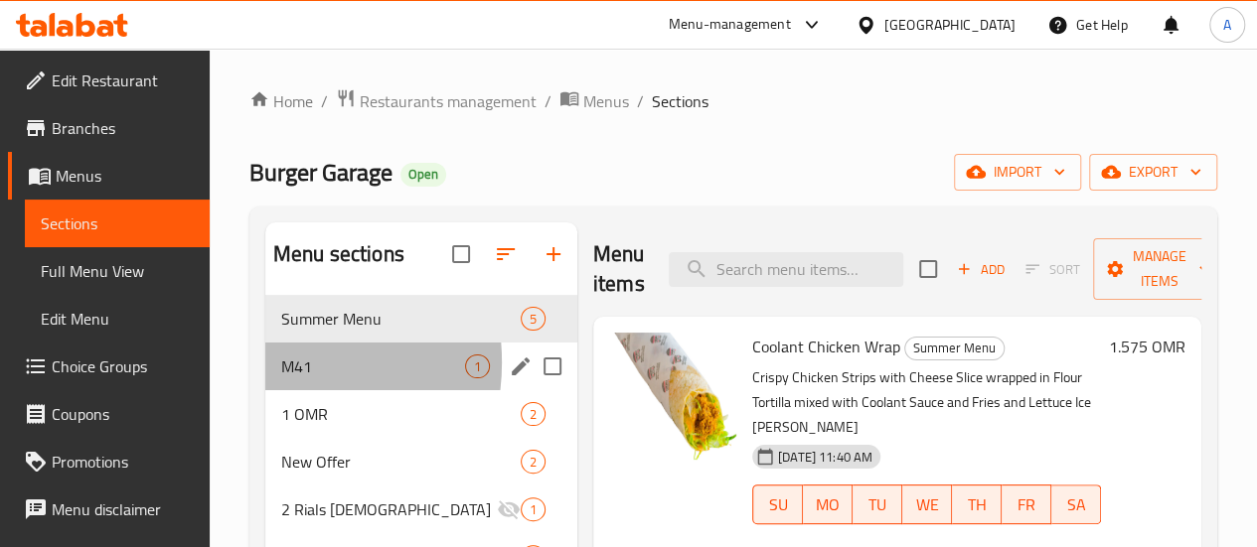
click at [266, 390] on div "M41 1" at bounding box center [421, 367] width 312 height 48
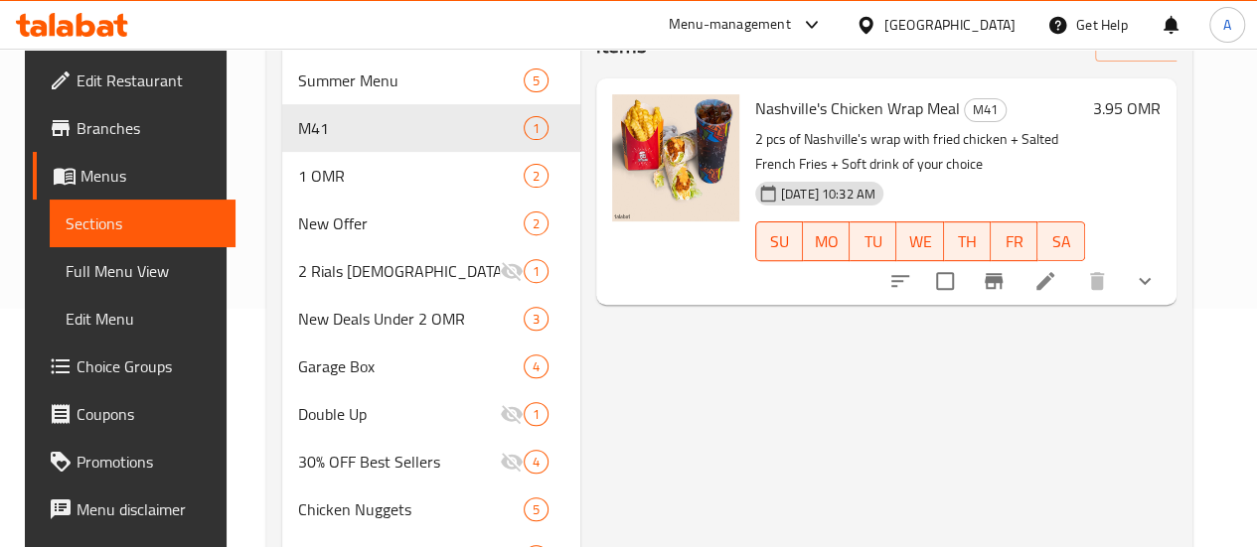
scroll to position [199, 0]
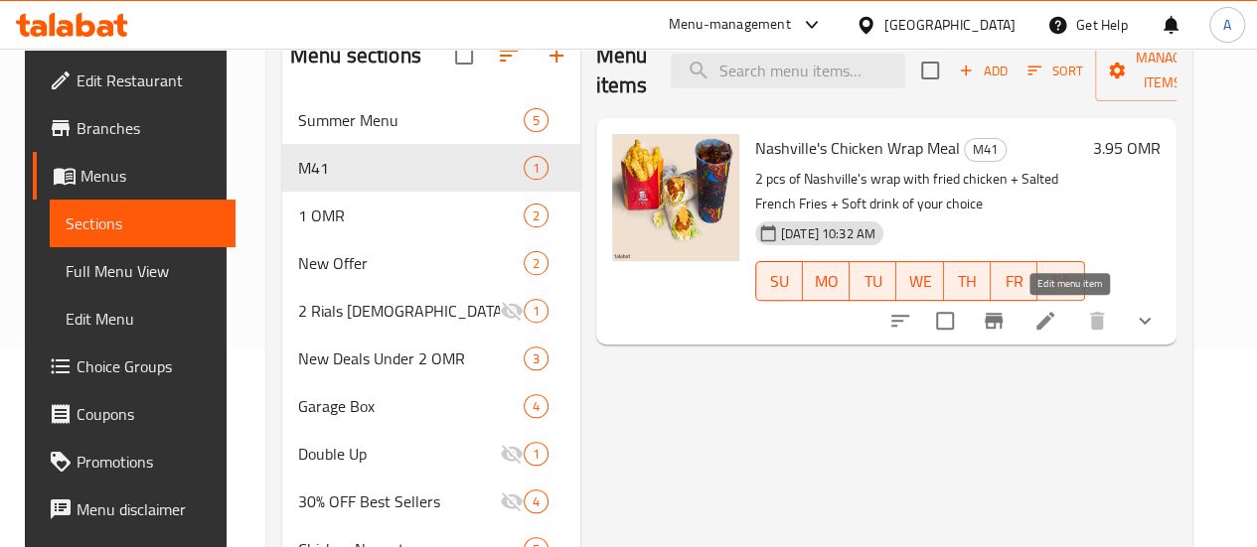
click at [1057, 318] on icon at bounding box center [1045, 321] width 24 height 24
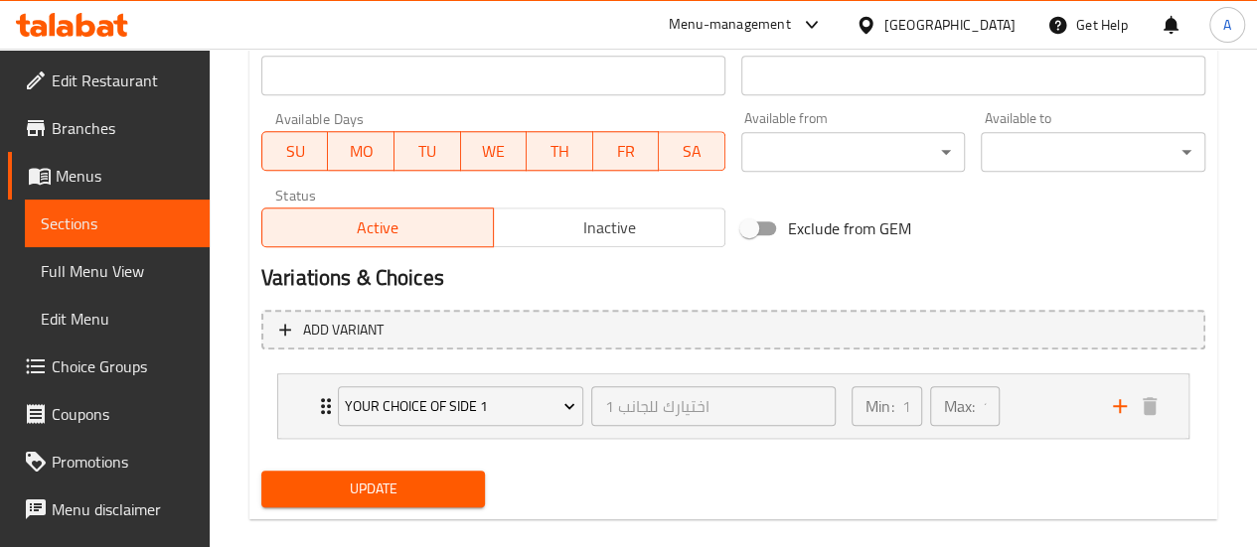
scroll to position [917, 0]
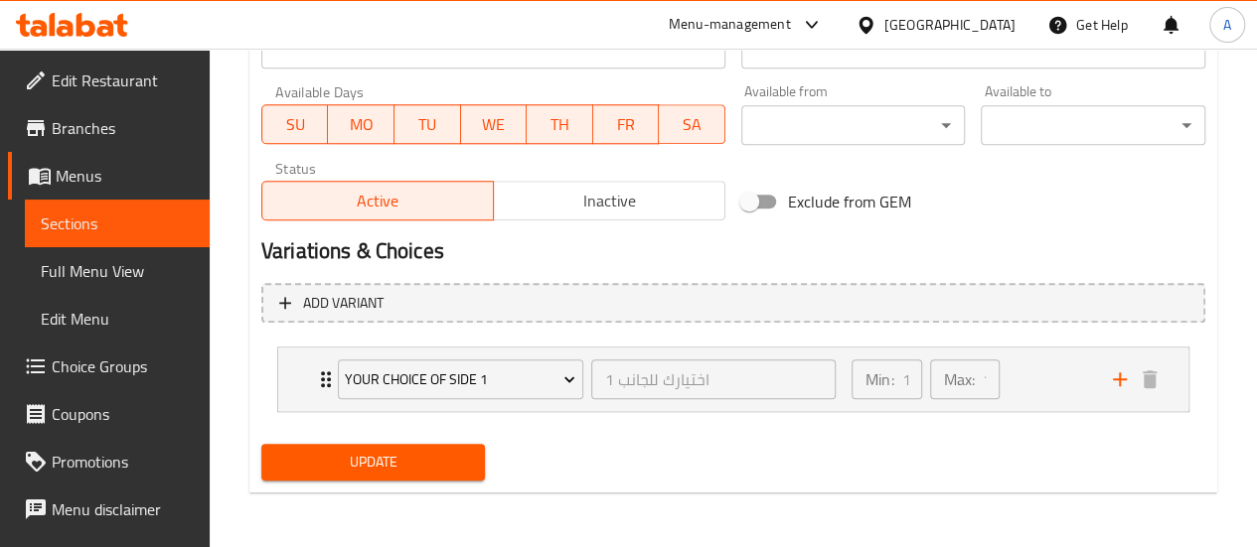
click at [125, 355] on span "Choice Groups" at bounding box center [123, 367] width 142 height 24
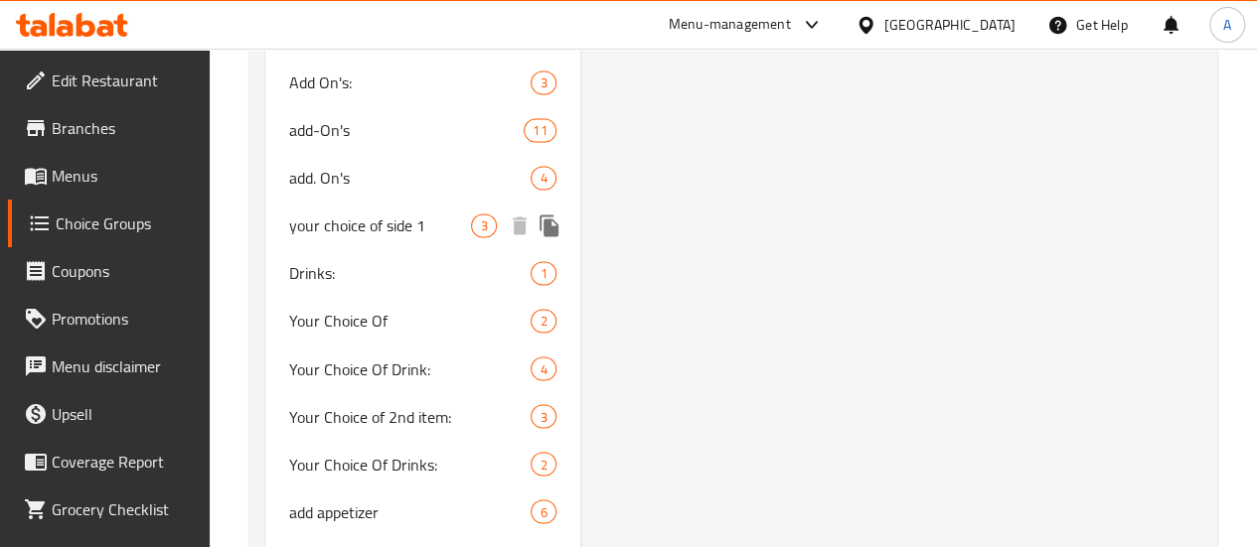
scroll to position [1729, 0]
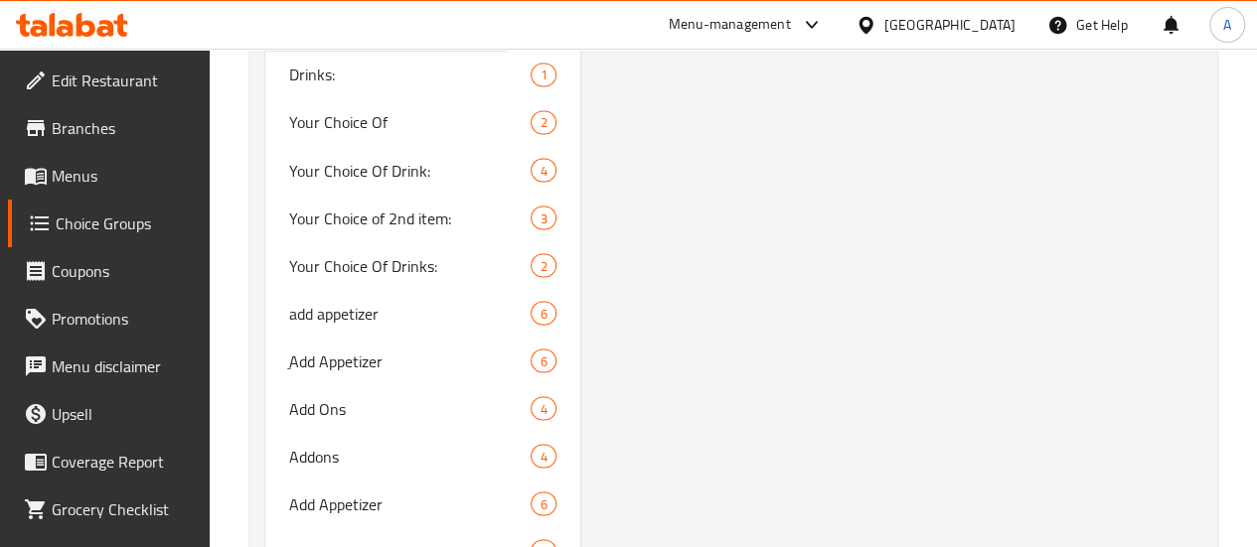
click at [349, 39] on span "your choice of side 1" at bounding box center [380, 27] width 183 height 24
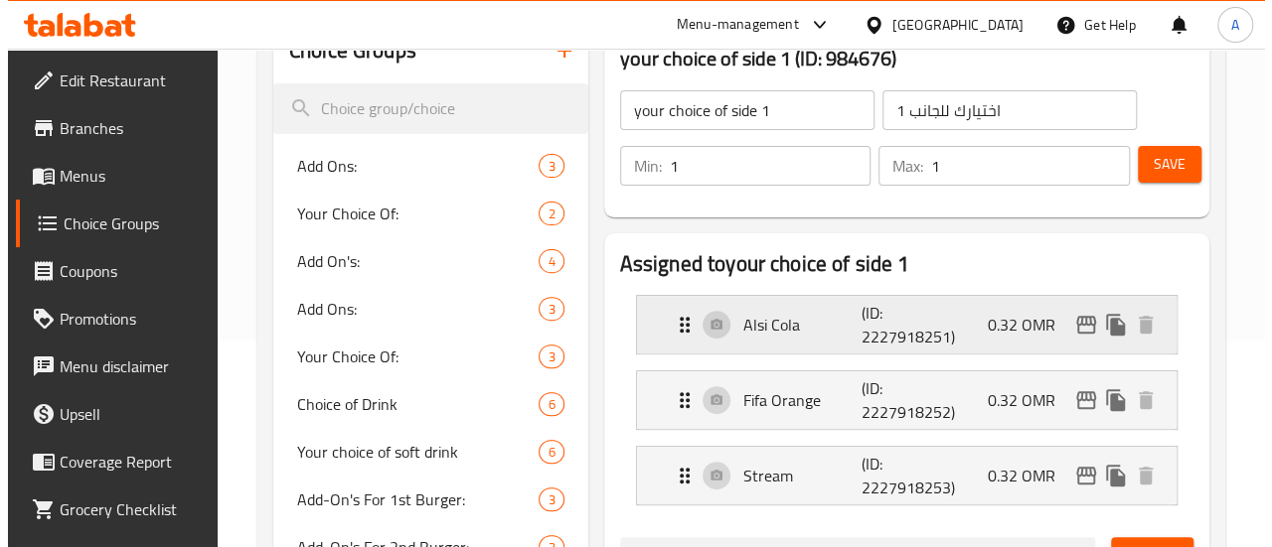
scroll to position [238, 0]
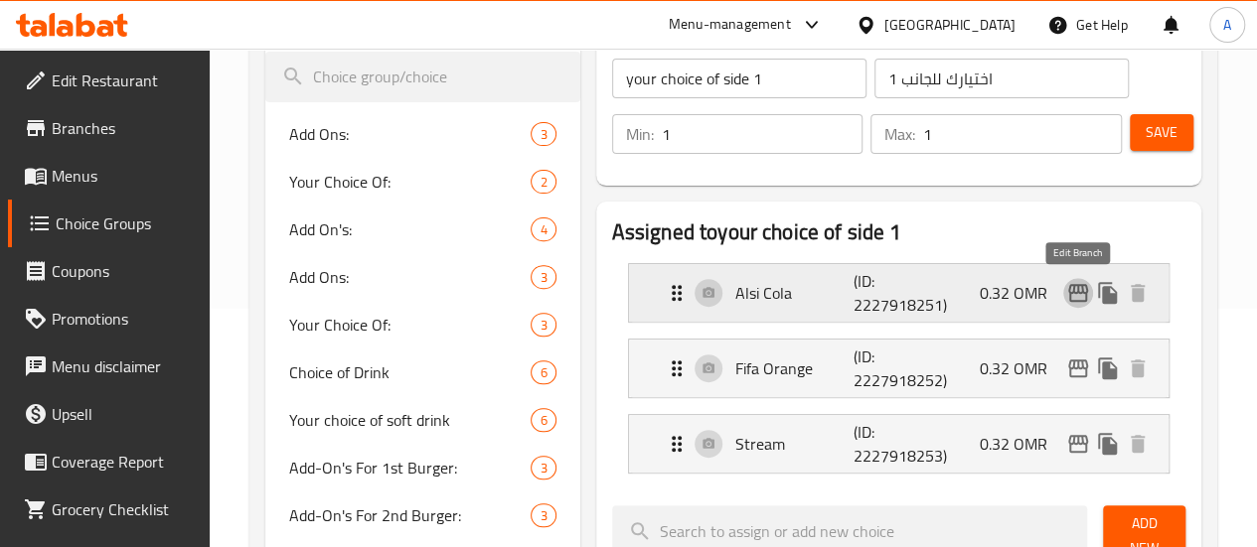
click at [1085, 297] on icon "edit" at bounding box center [1078, 293] width 20 height 18
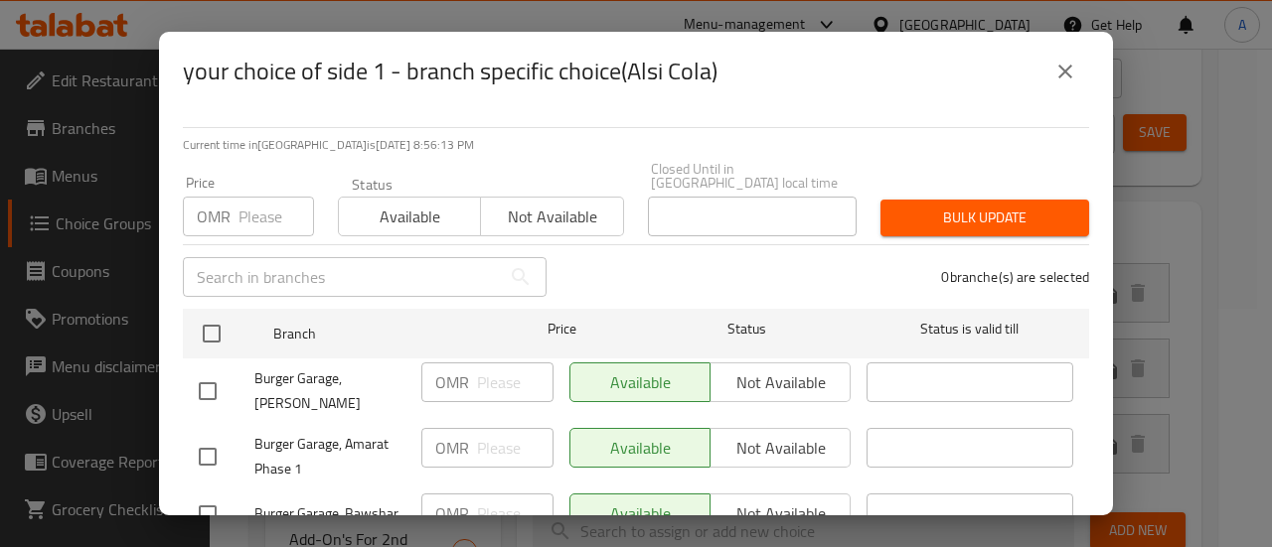
click at [1073, 80] on icon "close" at bounding box center [1065, 72] width 24 height 24
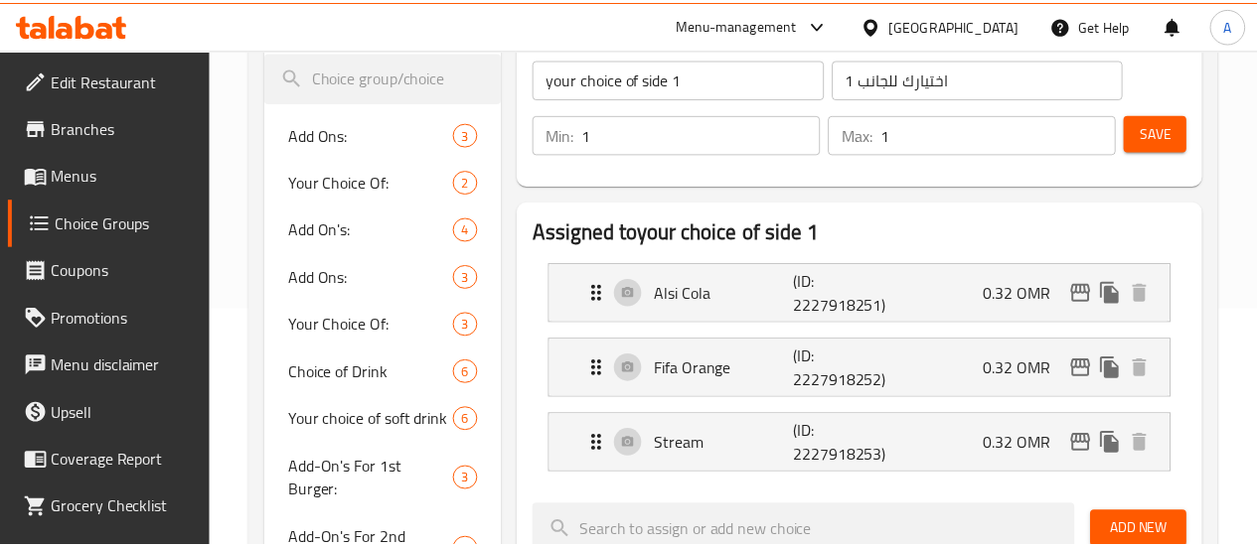
scroll to position [1554, 0]
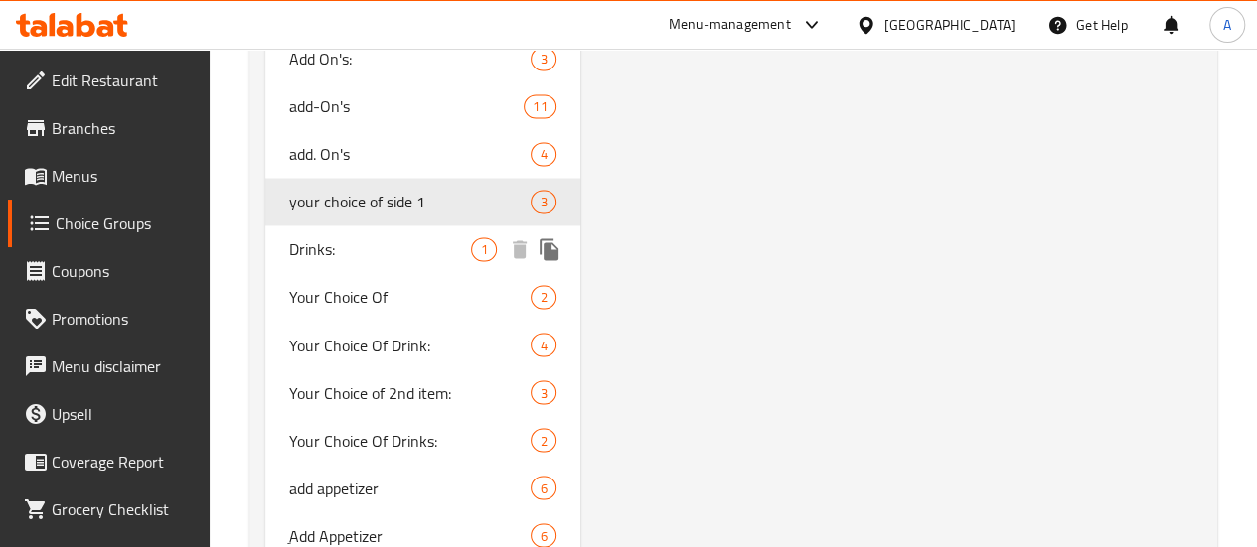
click at [329, 214] on span "your choice of side 1" at bounding box center [410, 202] width 242 height 24
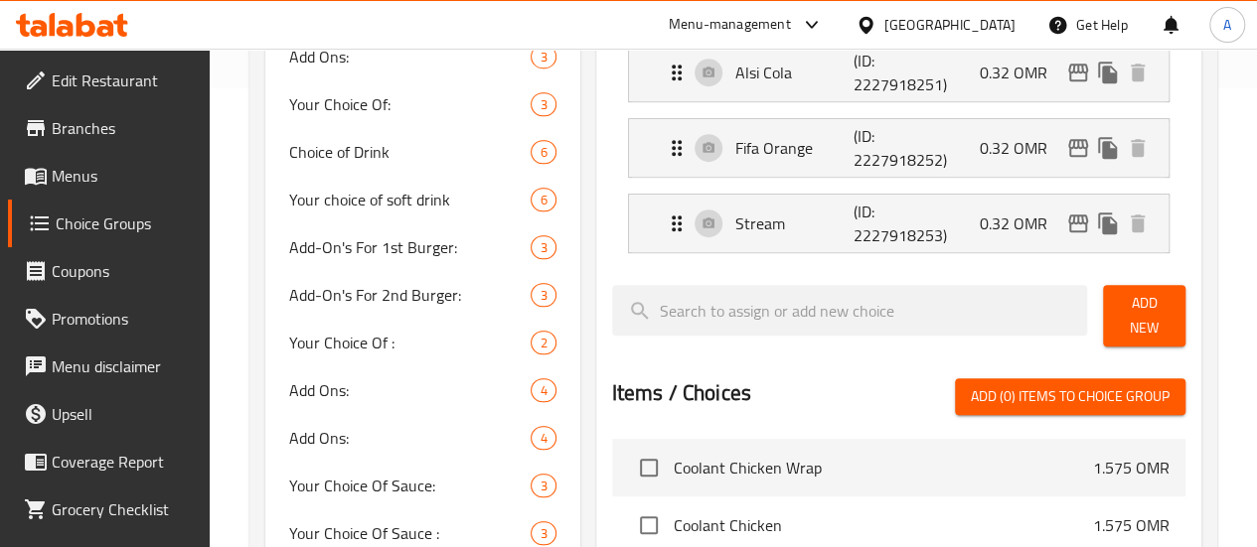
scroll to position [262, 0]
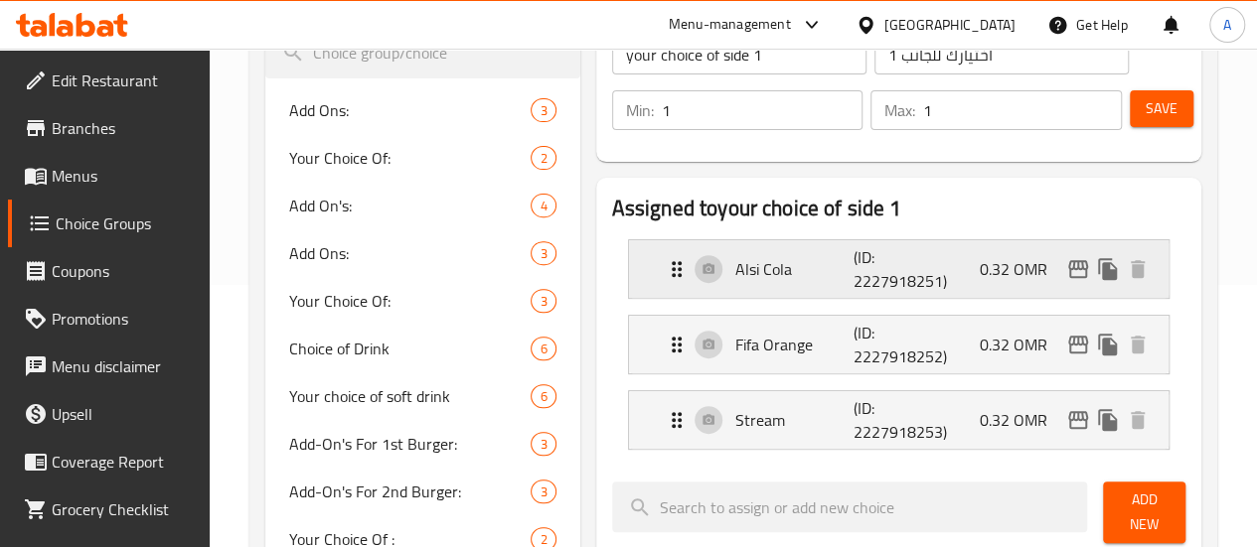
click at [980, 269] on p "0.32 OMR" at bounding box center [1021, 269] width 83 height 24
click at [886, 290] on p "(ID: 2227918251)" at bounding box center [892, 269] width 79 height 48
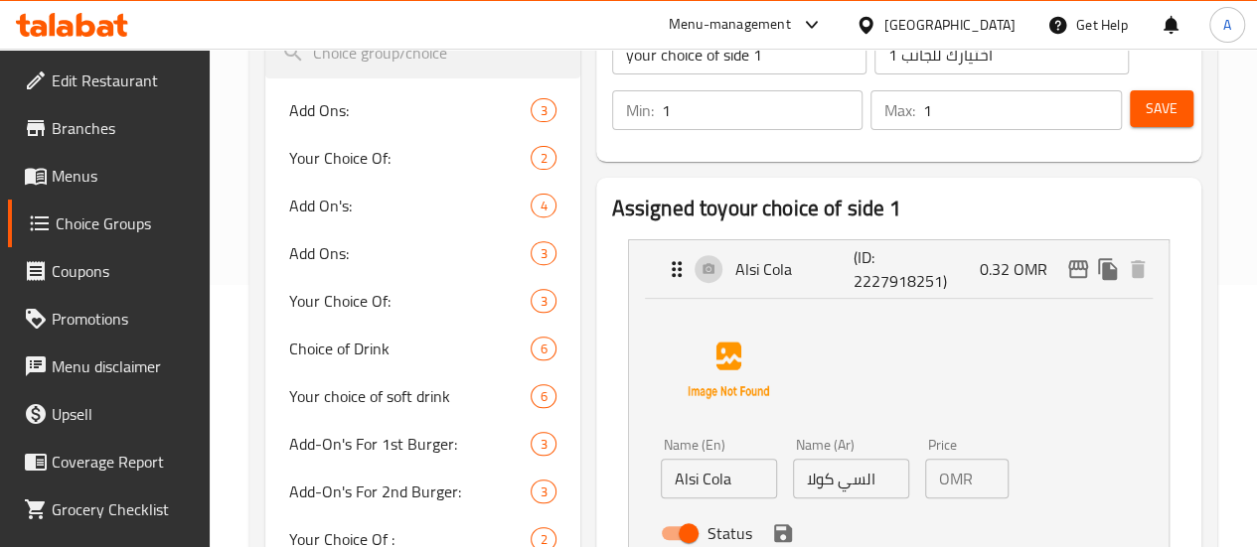
click at [939, 478] on div "OMR 0.32 Price" at bounding box center [966, 479] width 83 height 40
drag, startPoint x: 939, startPoint y: 478, endPoint x: 949, endPoint y: 476, distance: 10.1
click at [941, 480] on div "OMR 0.32 Price" at bounding box center [966, 479] width 83 height 40
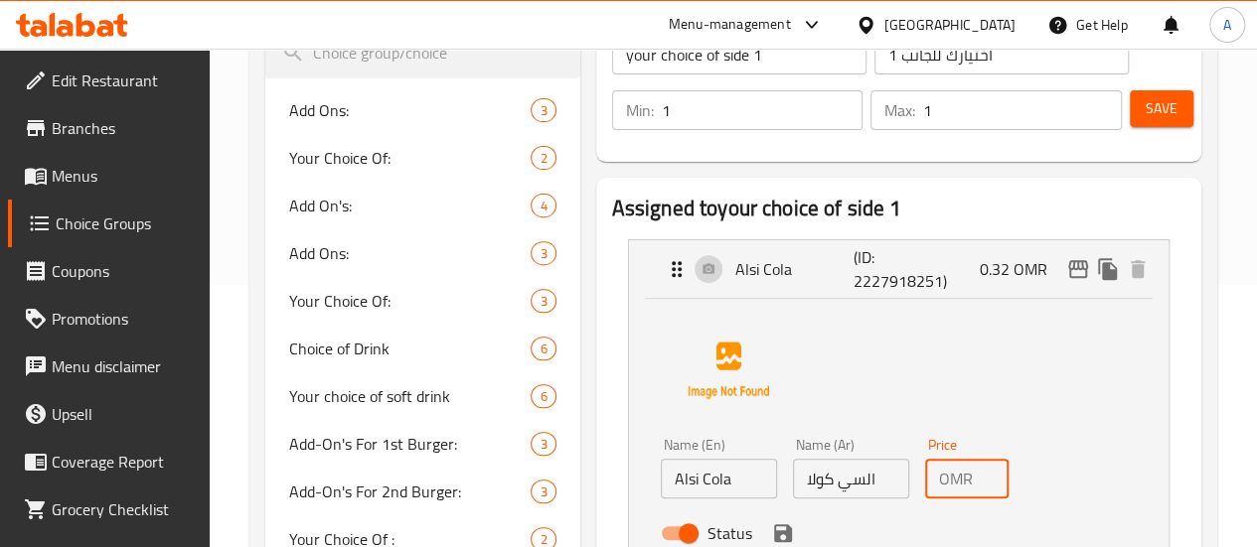
click at [981, 476] on input "0.32" at bounding box center [995, 479] width 28 height 40
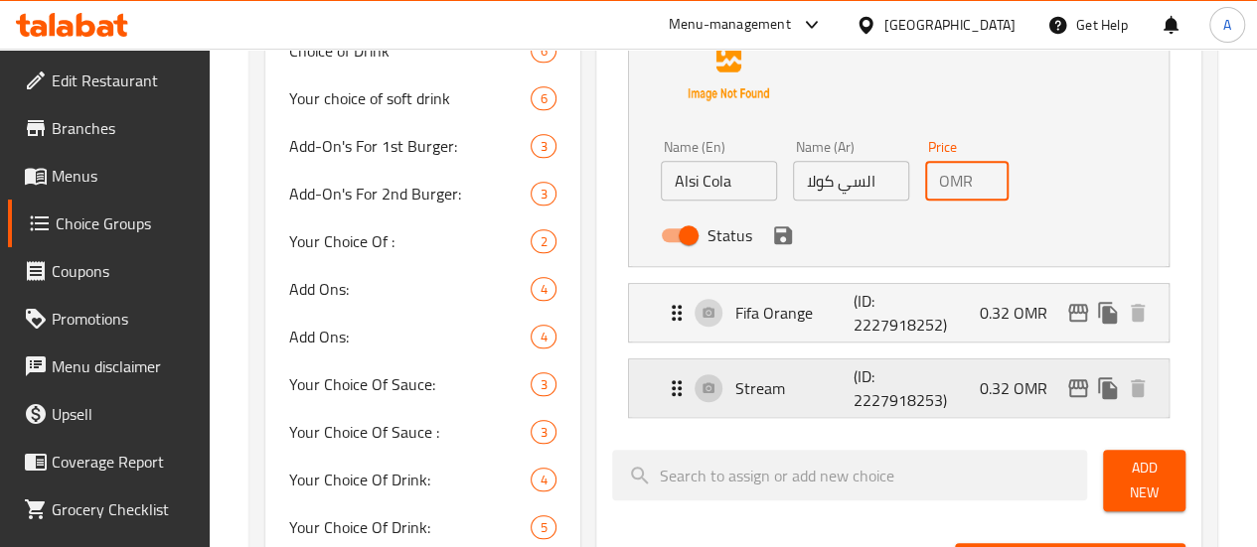
scroll to position [0, 0]
click at [774, 243] on icon "save" at bounding box center [783, 236] width 18 height 18
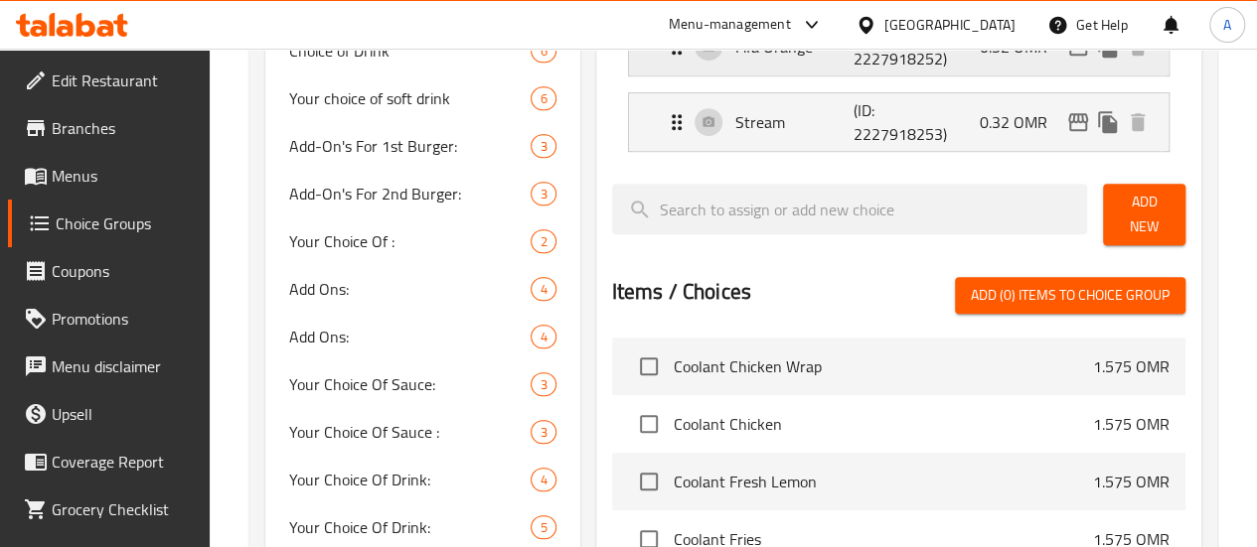
click at [904, 65] on div "Fifa Orange (ID: 2227918252) 0.32 OMR" at bounding box center [905, 47] width 480 height 58
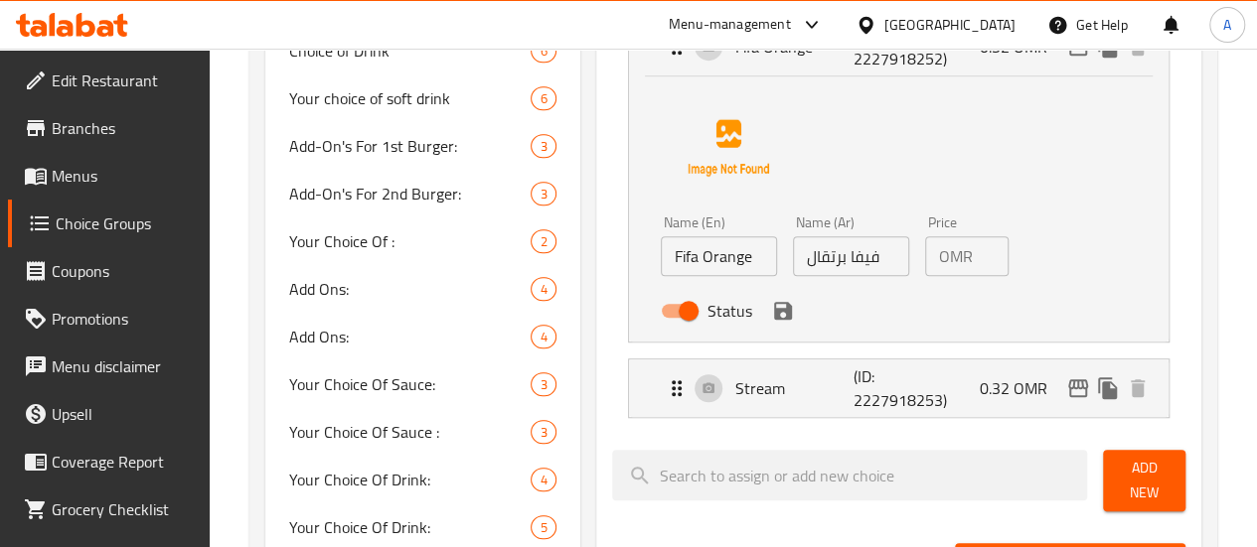
click at [981, 252] on input "0.32" at bounding box center [995, 256] width 28 height 40
drag, startPoint x: 708, startPoint y: 317, endPoint x: 775, endPoint y: 338, distance: 69.8
click at [774, 317] on icon "save" at bounding box center [783, 311] width 18 height 18
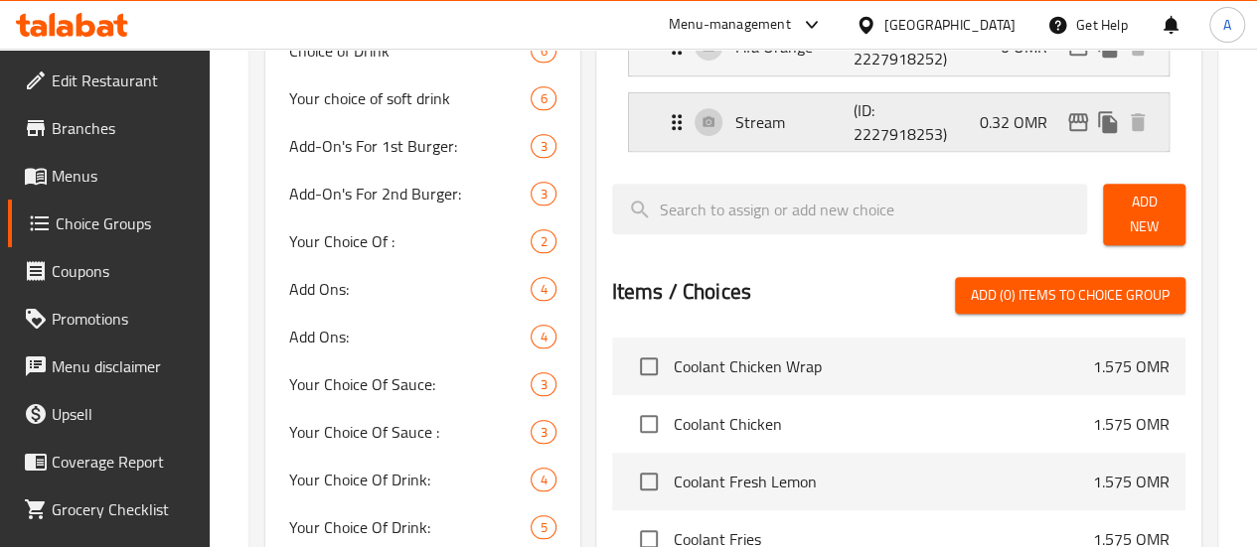
click at [853, 134] on p "(ID: 2227918253)" at bounding box center [892, 122] width 79 height 48
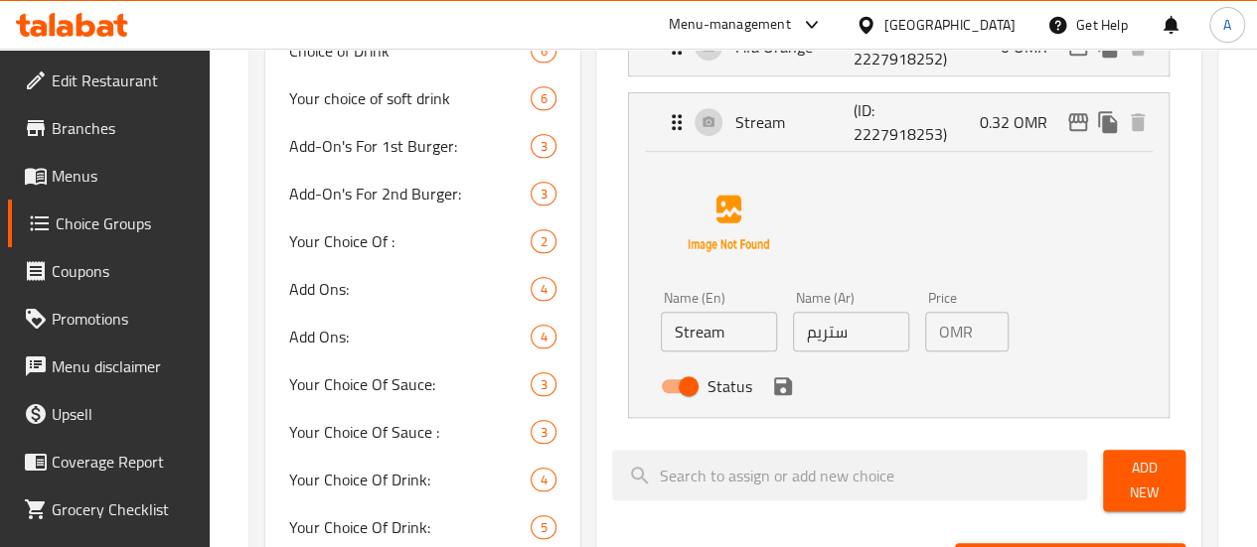
click at [944, 333] on div "OMR 0.32 Price" at bounding box center [966, 332] width 83 height 40
click at [981, 331] on input "0.32" at bounding box center [995, 332] width 28 height 40
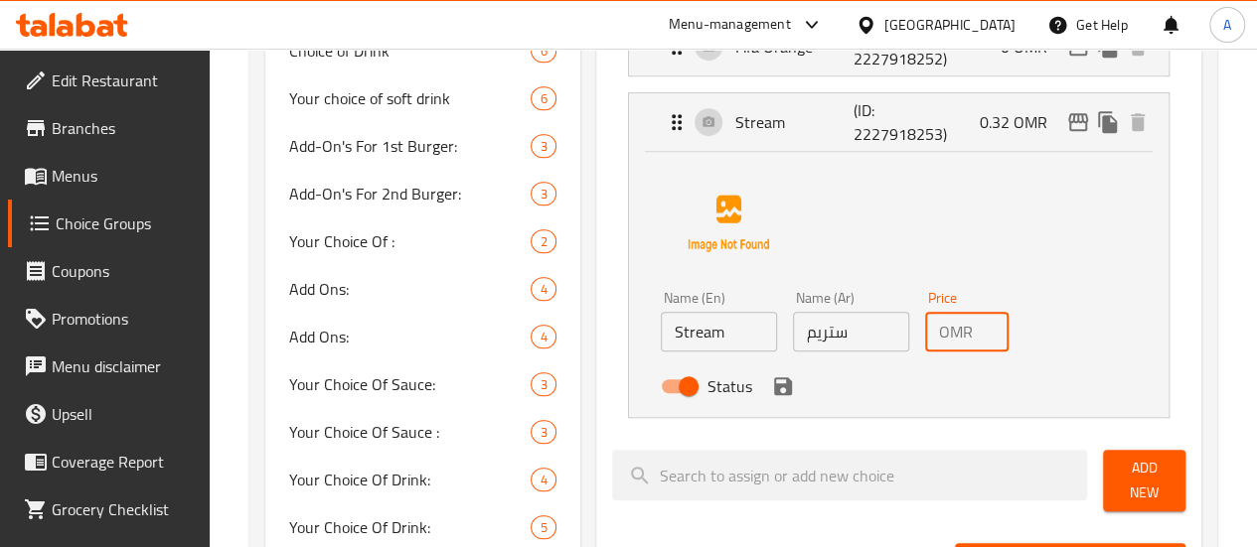
click at [981, 331] on input "0.32" at bounding box center [995, 332] width 28 height 40
click at [768, 389] on button "save" at bounding box center [783, 387] width 30 height 30
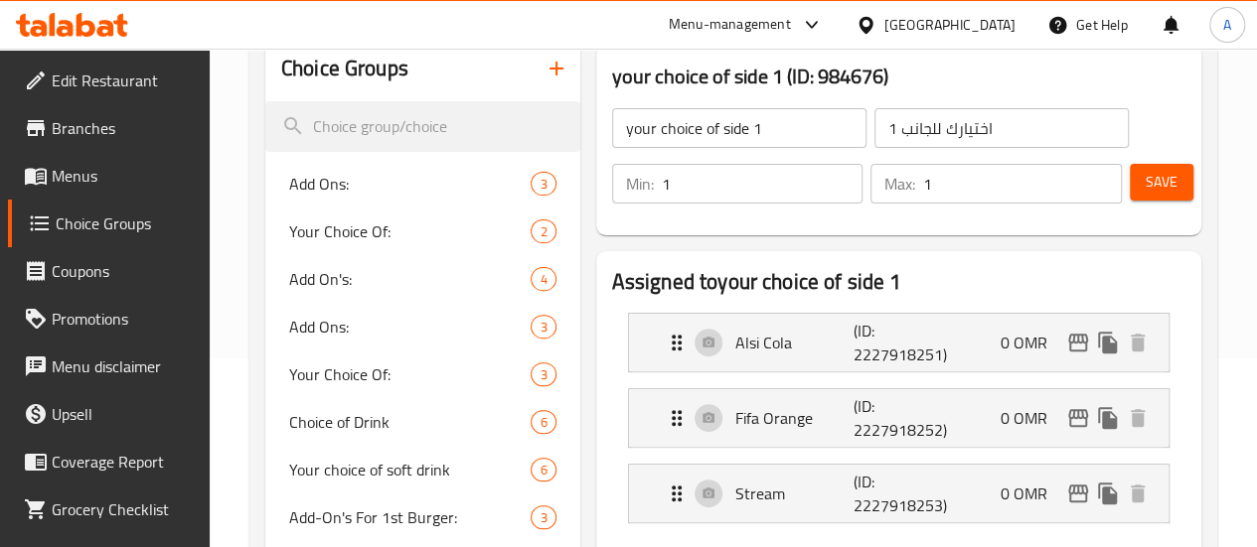
scroll to position [163, 0]
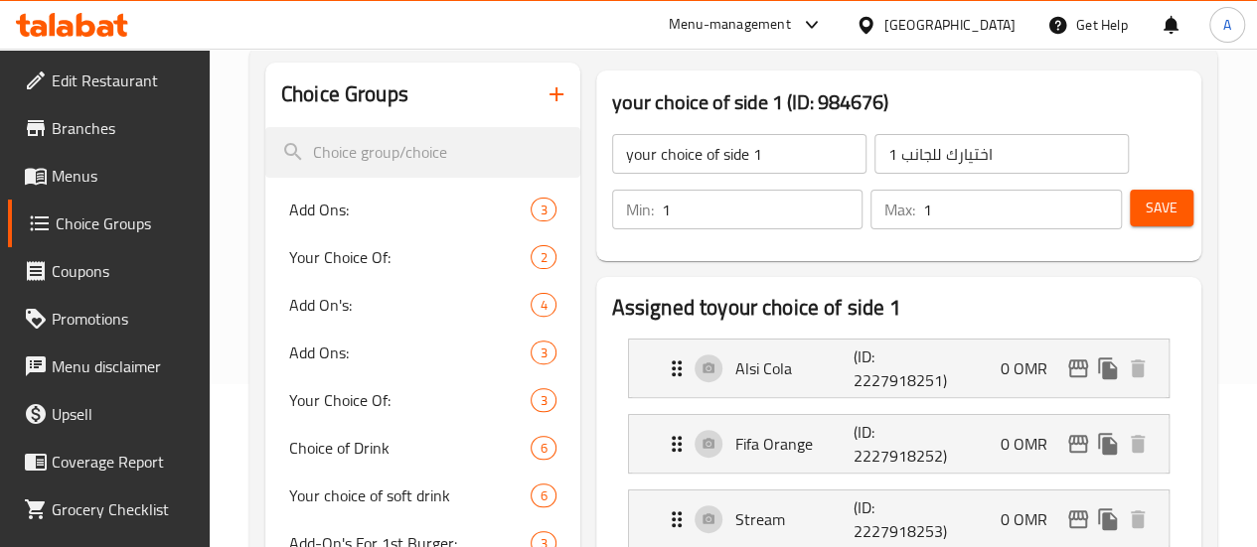
click at [1160, 210] on span "Save" at bounding box center [1161, 208] width 32 height 25
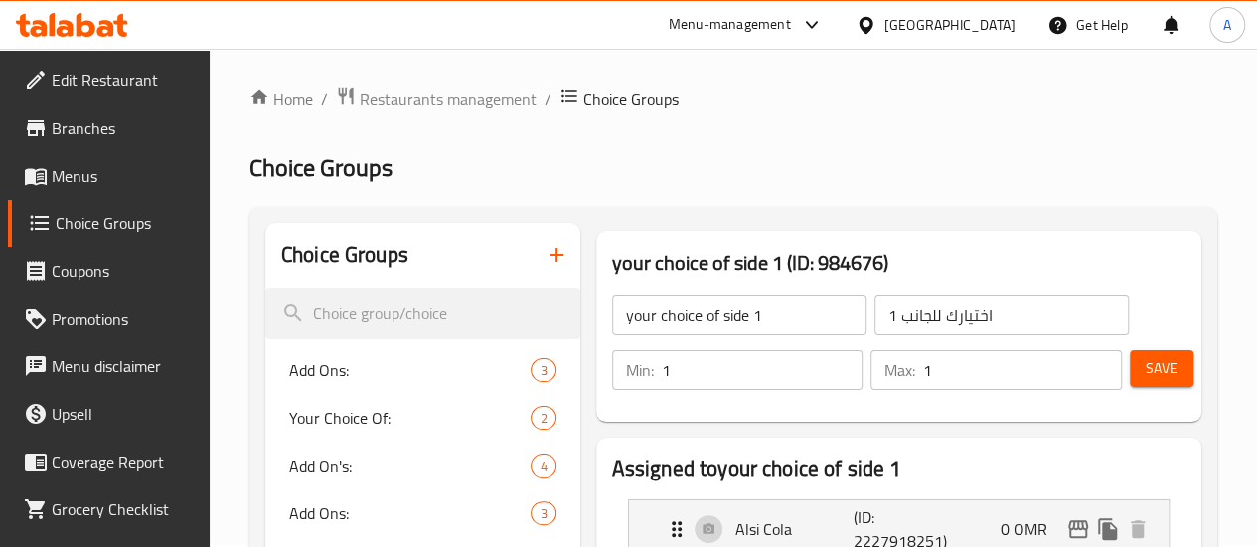
scroll to position [0, 0]
